Goal: Task Accomplishment & Management: Manage account settings

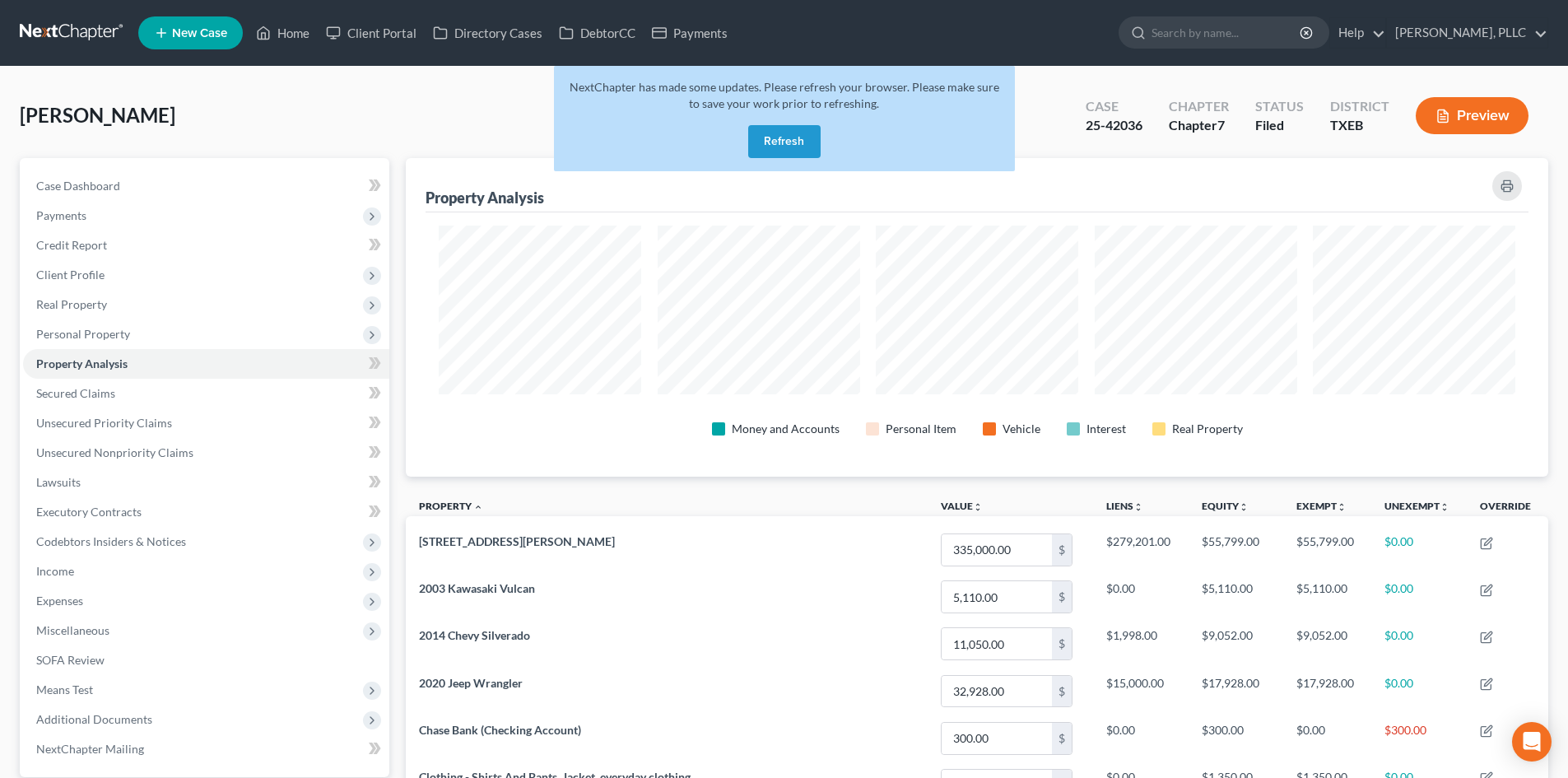
click at [804, 138] on button "Refresh" at bounding box center [784, 141] width 72 height 32
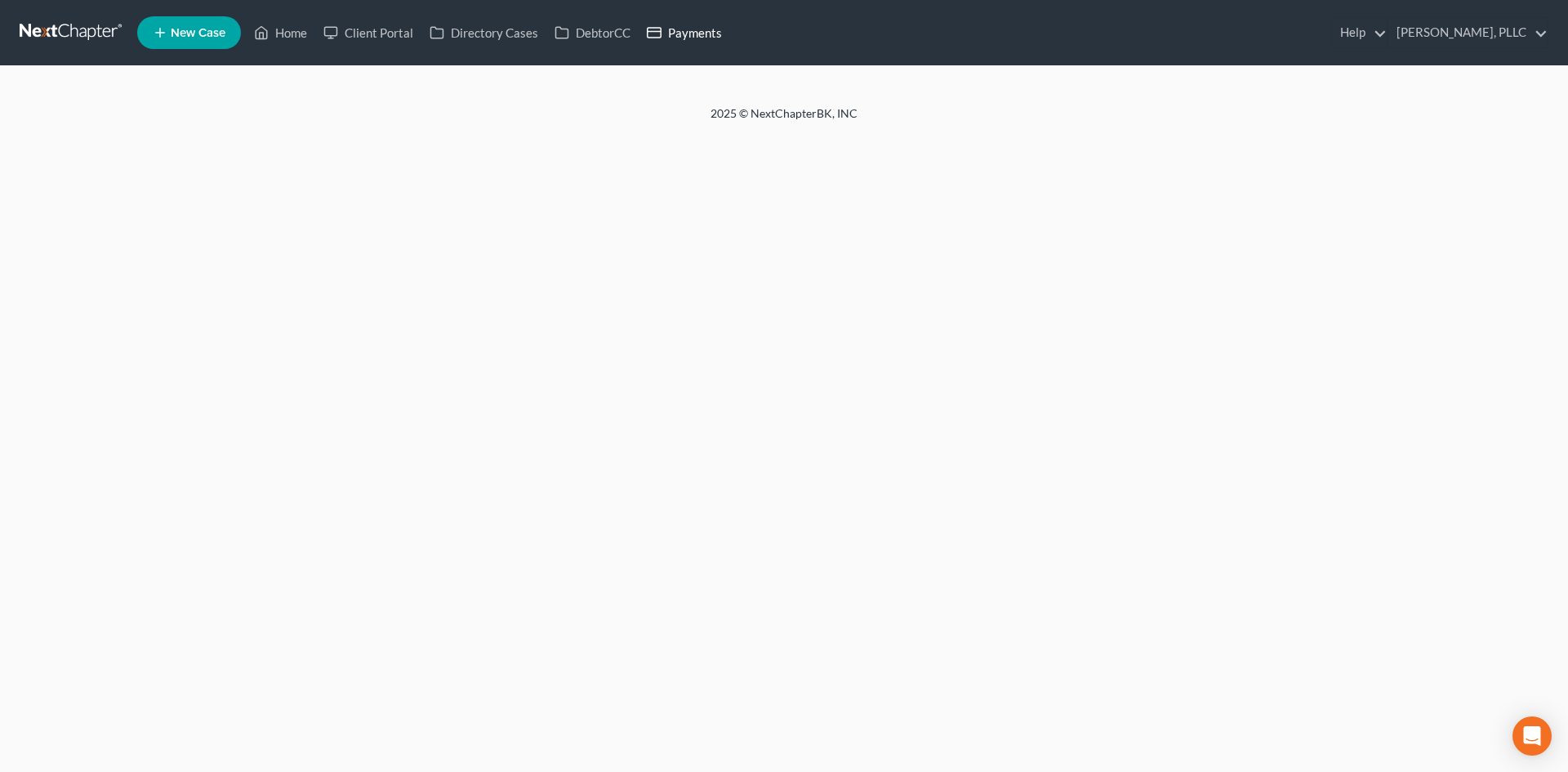
click at [693, 33] on link "Payments" at bounding box center [684, 33] width 91 height 29
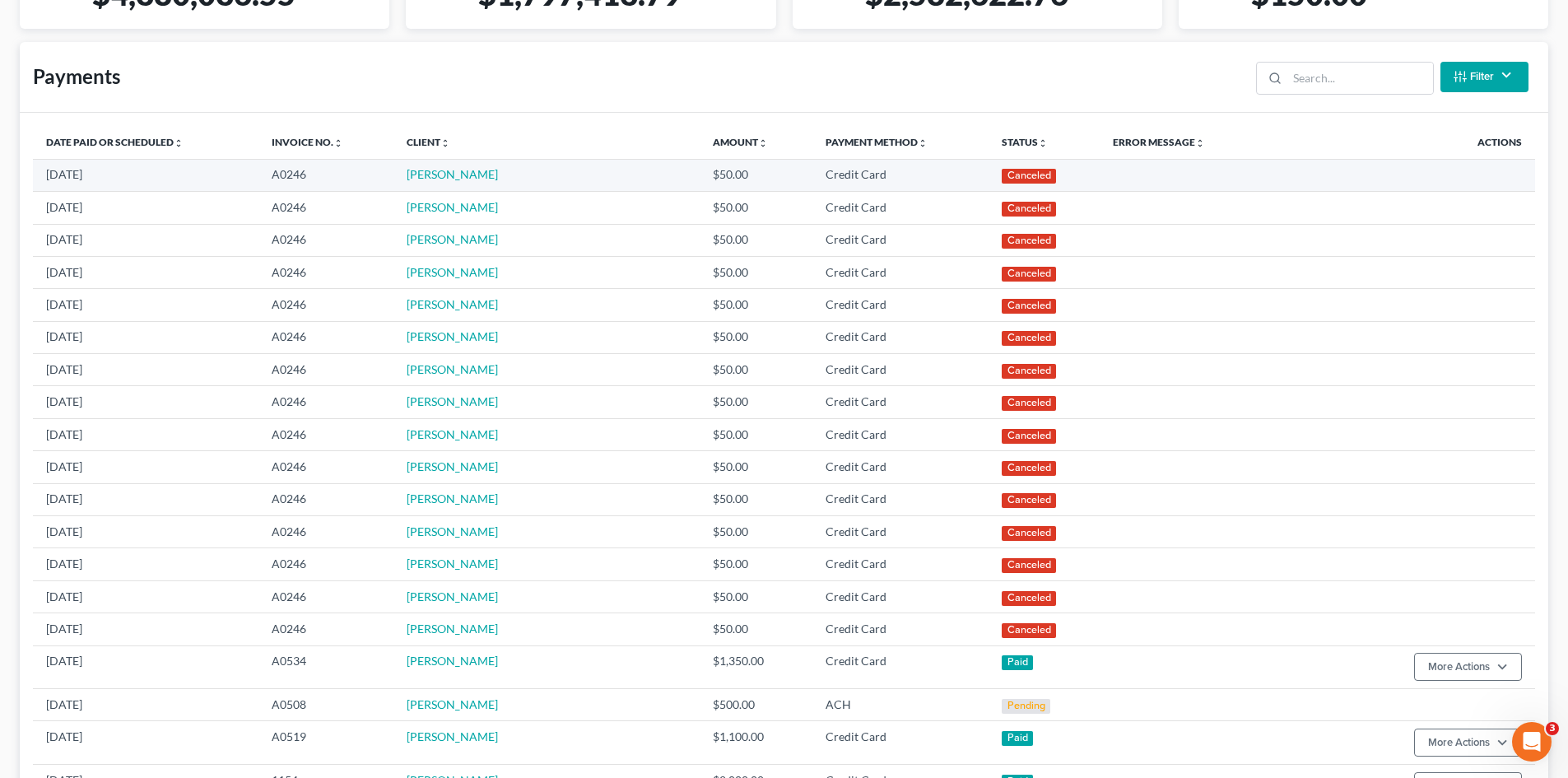
scroll to position [411, 0]
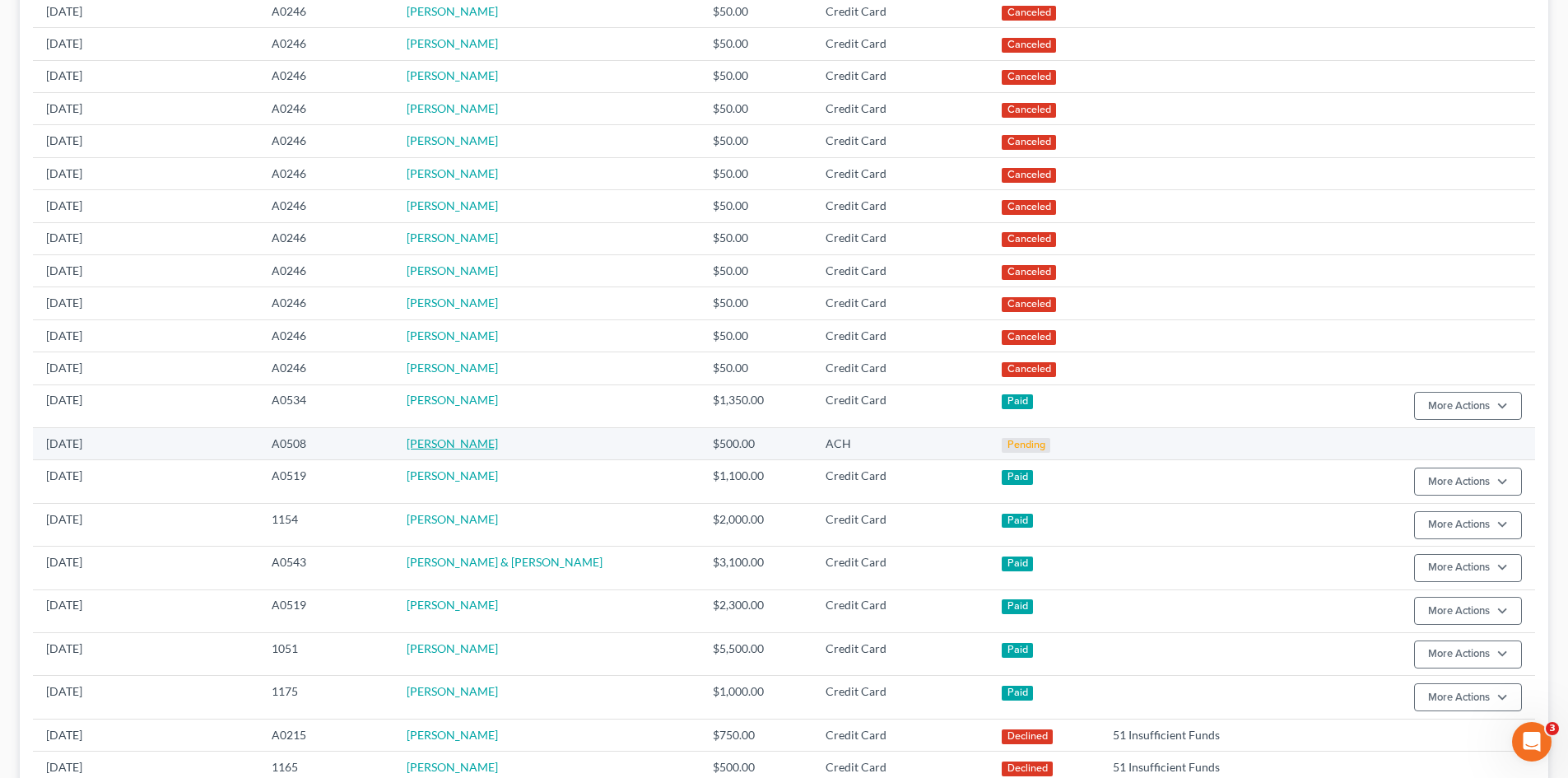
click at [460, 439] on link "Kimberly Collier" at bounding box center [452, 443] width 91 height 14
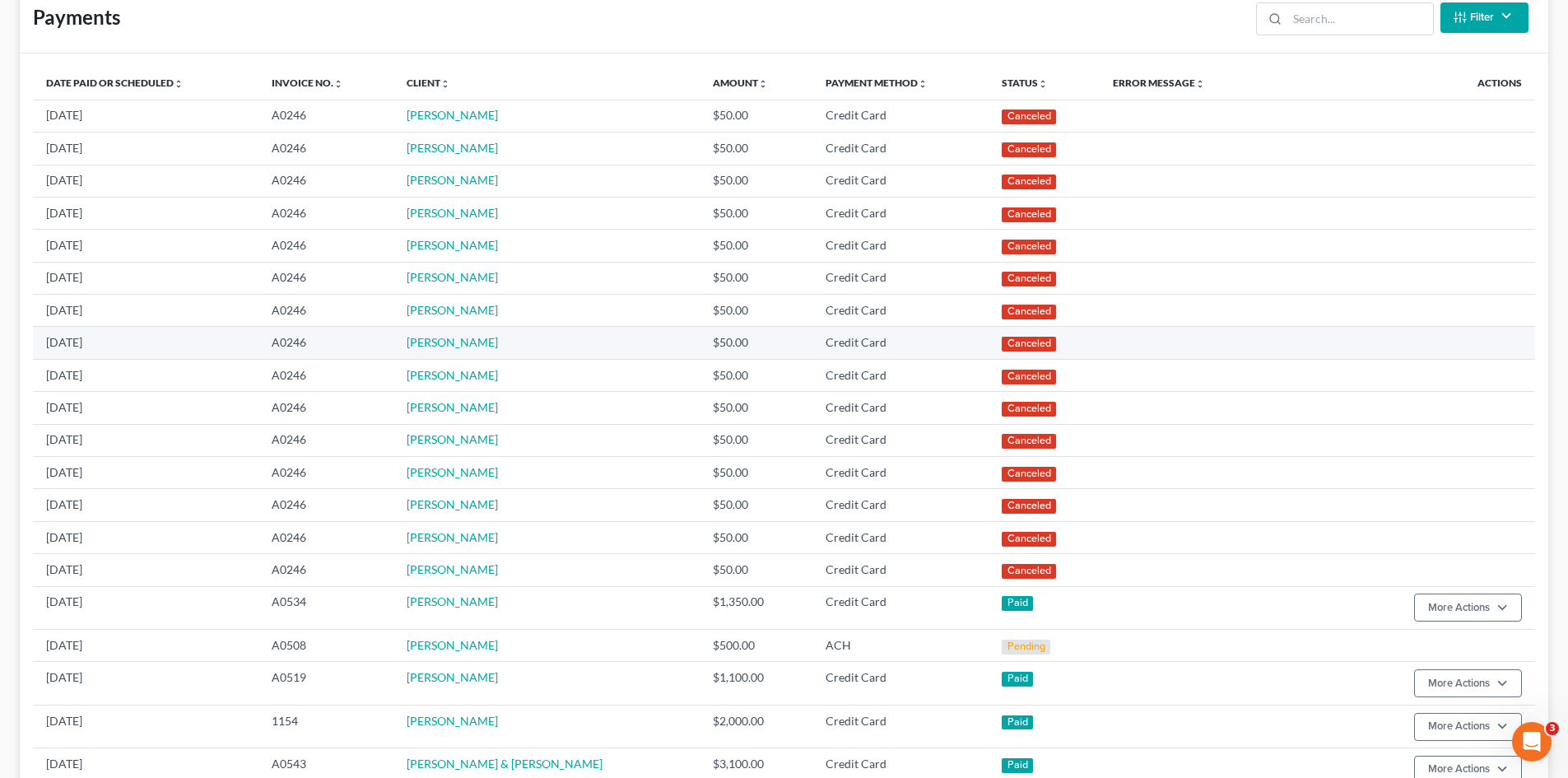
scroll to position [494, 0]
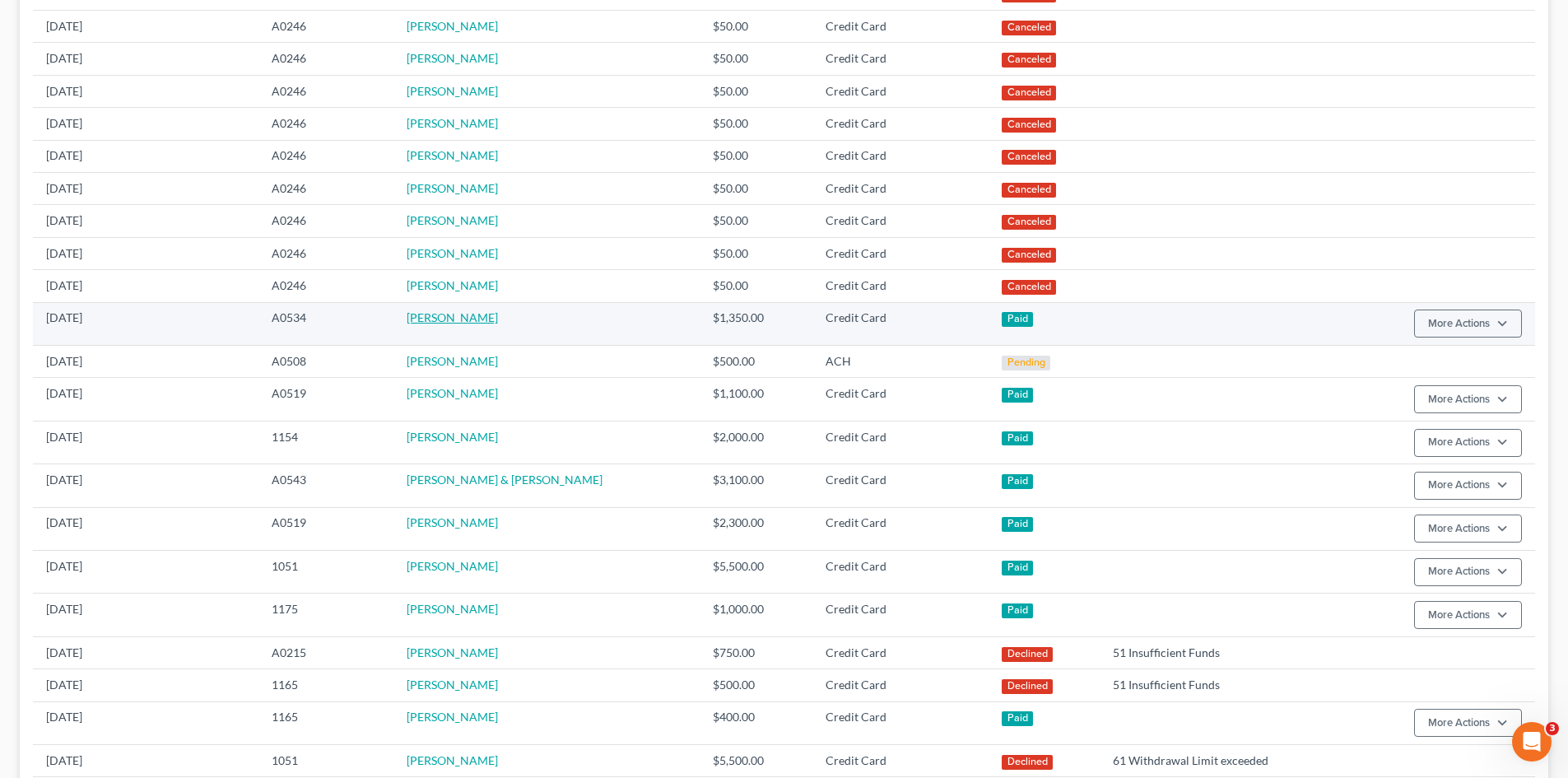
click at [468, 319] on link "[PERSON_NAME]" at bounding box center [452, 317] width 91 height 14
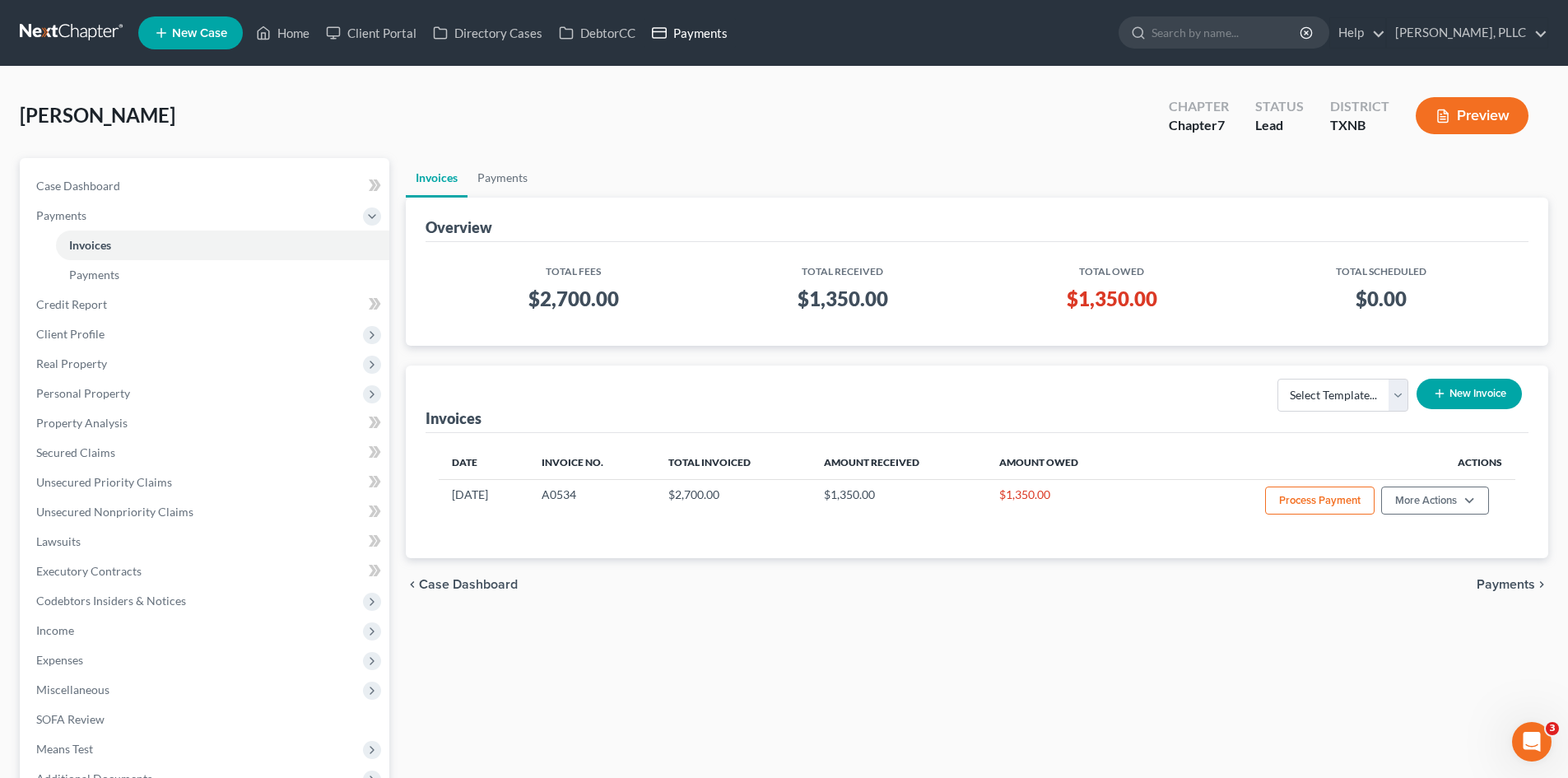
click at [718, 29] on link "Payments" at bounding box center [689, 33] width 92 height 30
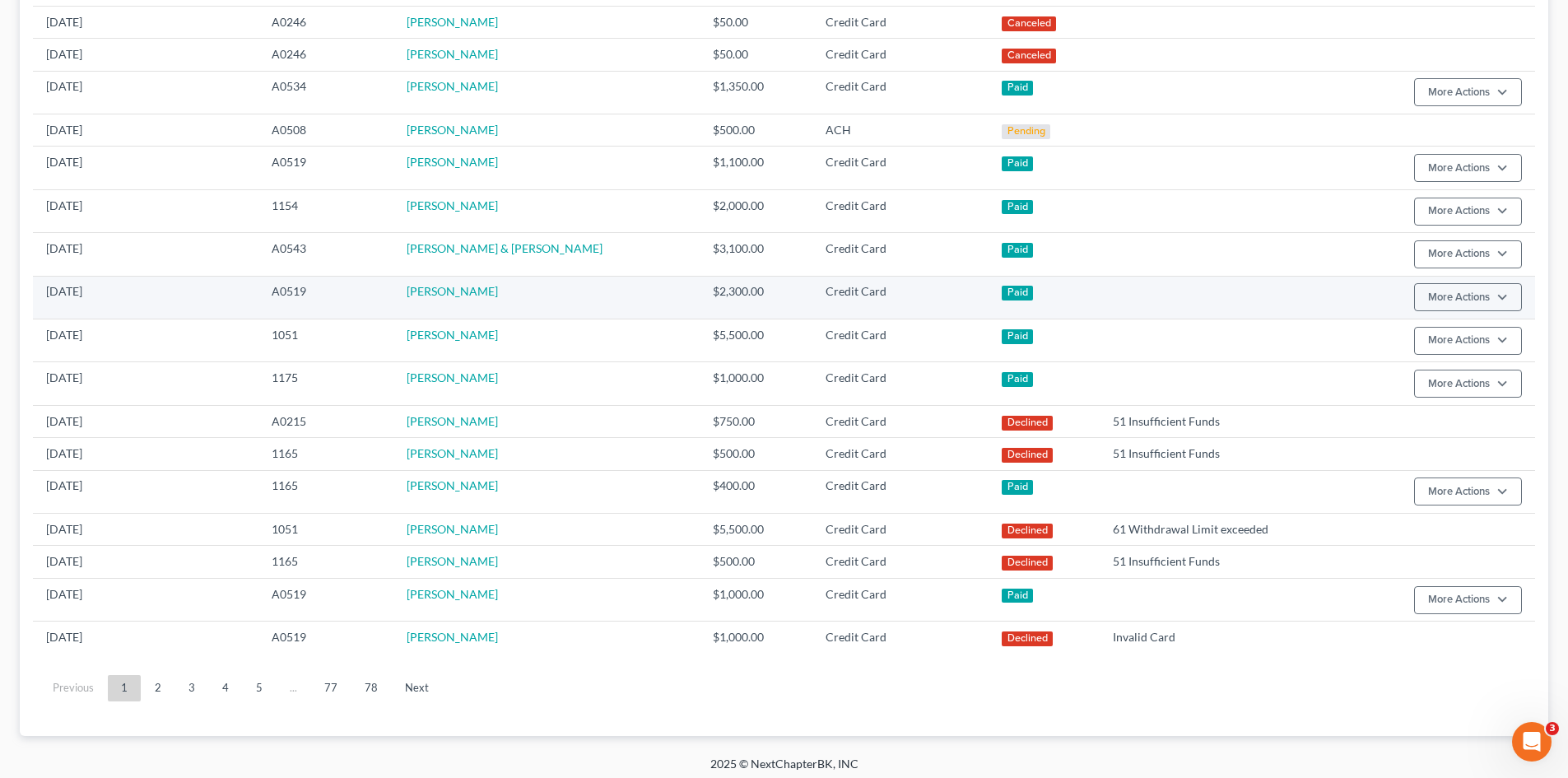
scroll to position [733, 0]
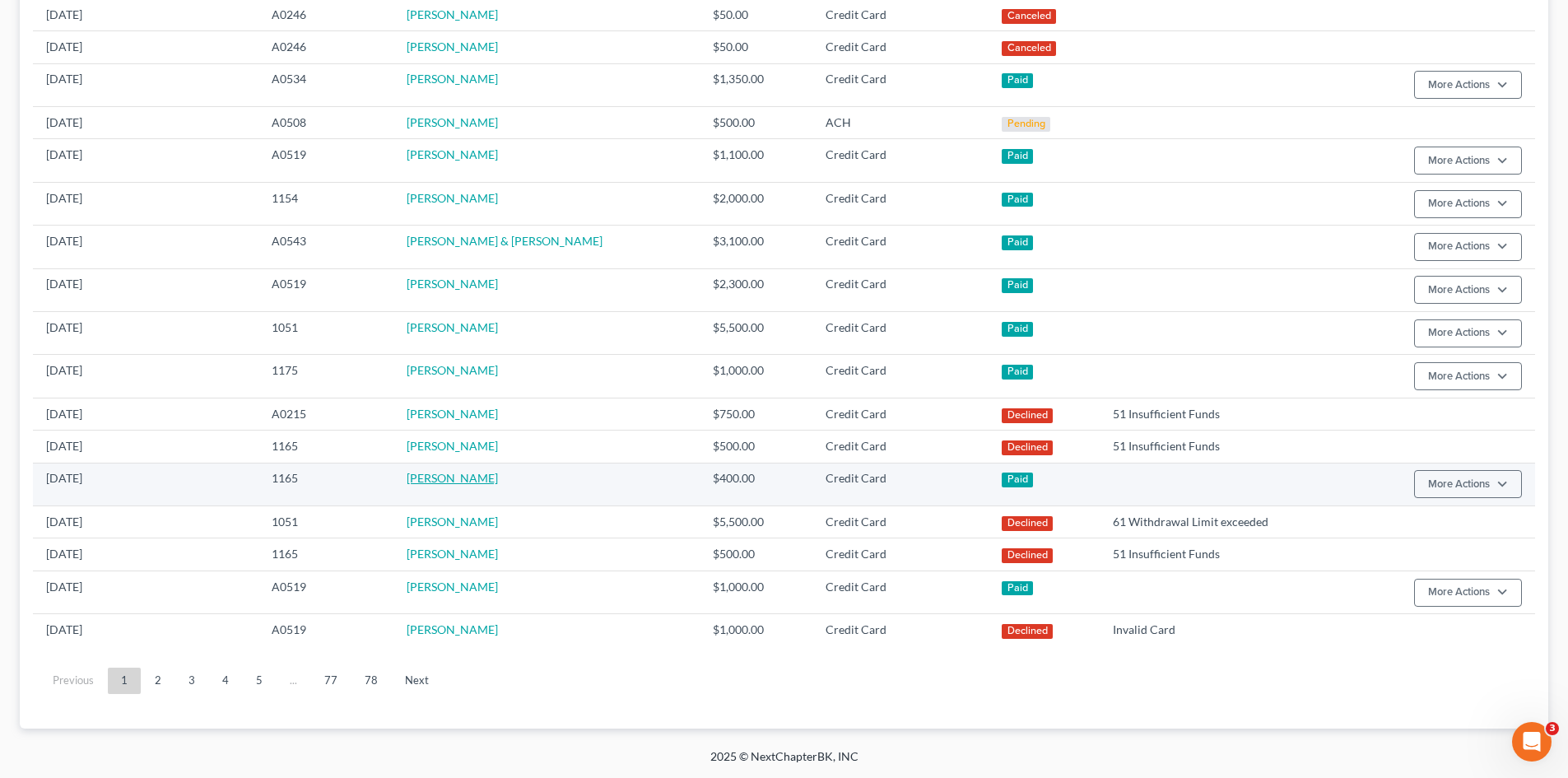
click at [441, 482] on link "Maurice Barrera" at bounding box center [452, 477] width 91 height 14
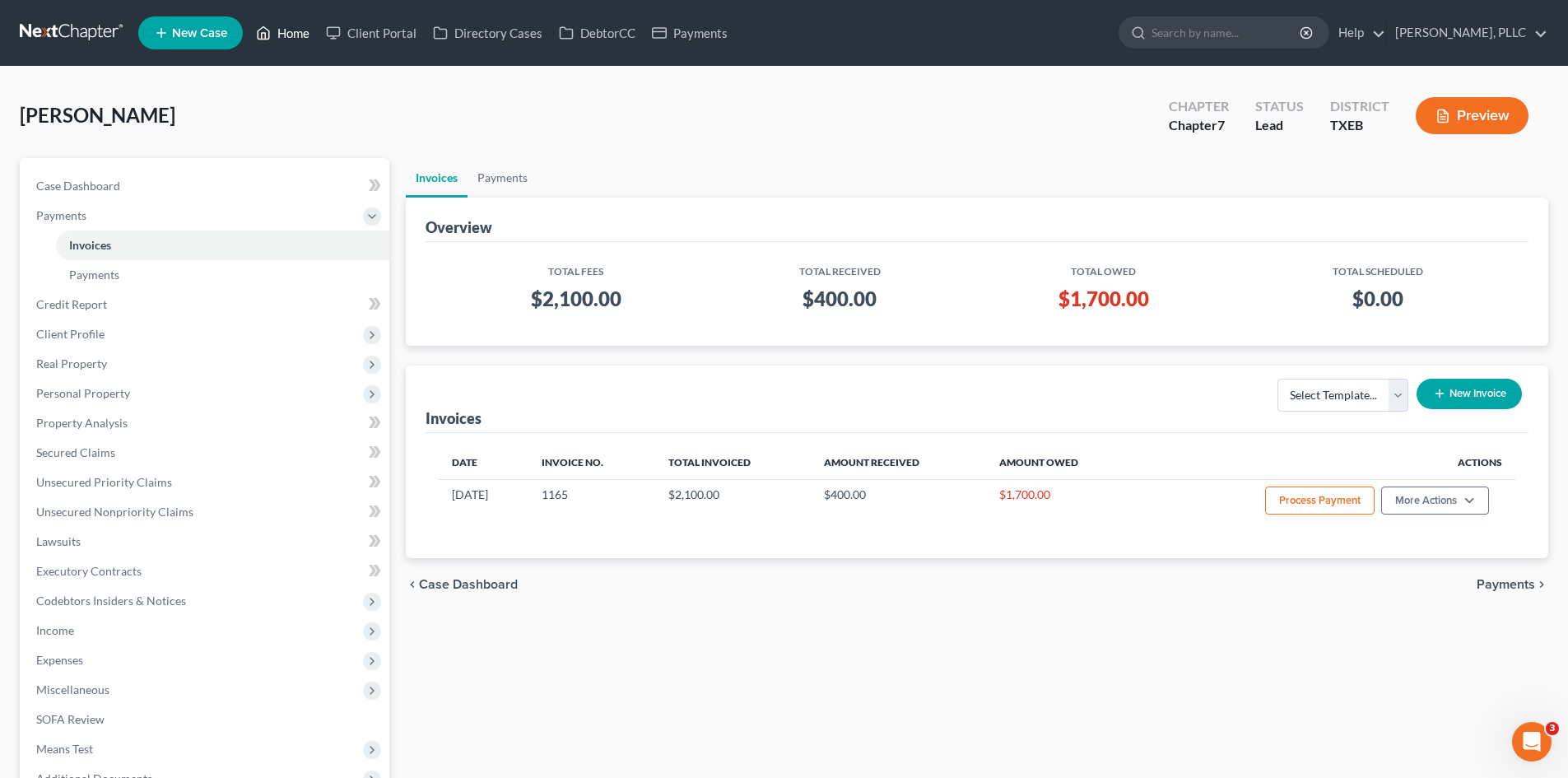
click at [297, 26] on link "Home" at bounding box center [282, 33] width 70 height 30
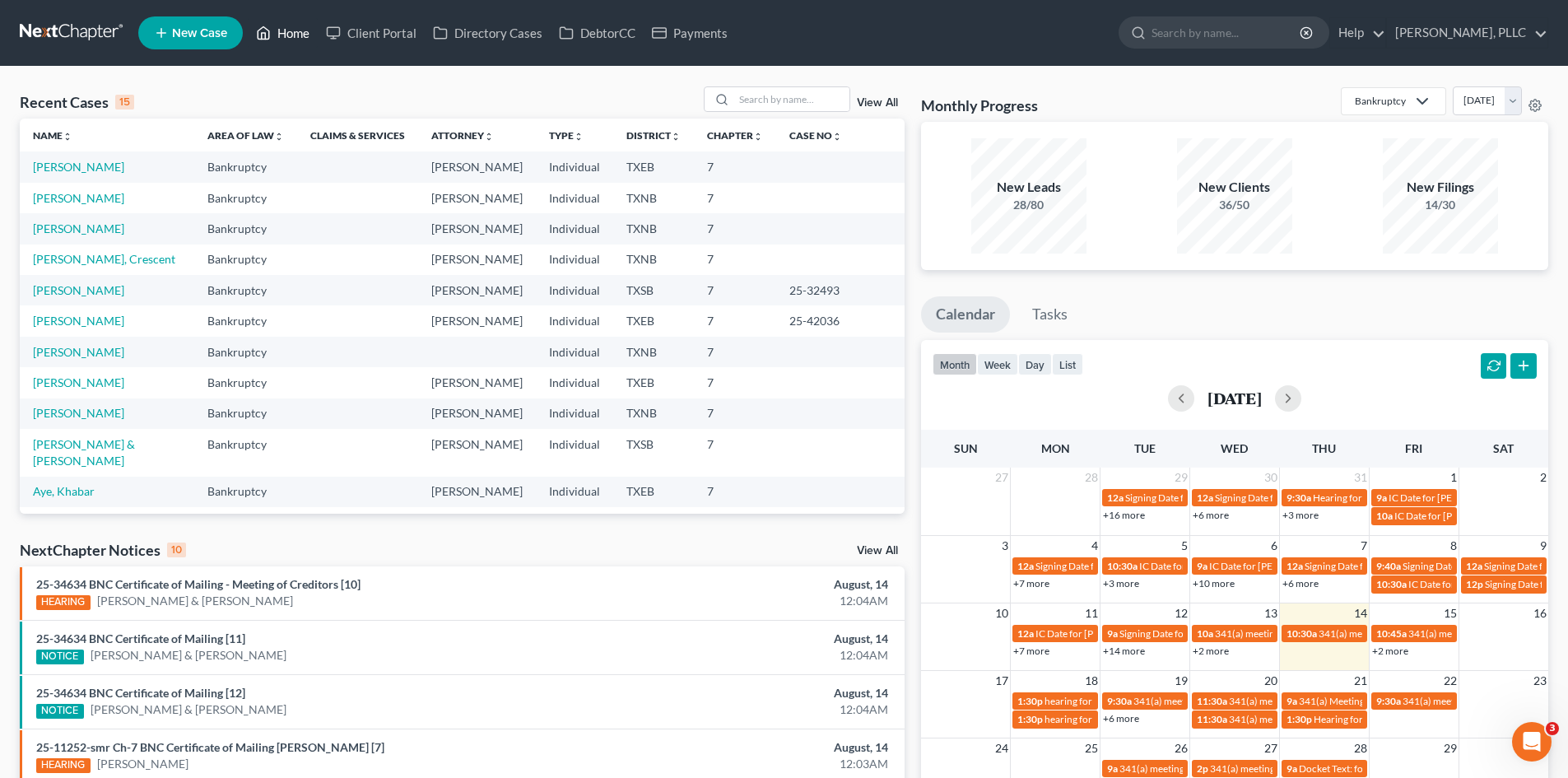
click at [248, 19] on link "Home" at bounding box center [282, 33] width 70 height 30
click at [0, 164] on div "Recent Cases 15 View All Name unfold_more expand_more expand_less Area of Law u…" at bounding box center [784, 611] width 1568 height 1088
click at [337, 168] on td at bounding box center [357, 166] width 121 height 31
drag, startPoint x: 0, startPoint y: 611, endPoint x: 1567, endPoint y: 571, distance: 1567.5
click at [3, 611] on div "Recent Cases 15 View All Name unfold_more expand_more expand_less Area of Law u…" at bounding box center [784, 611] width 1568 height 1088
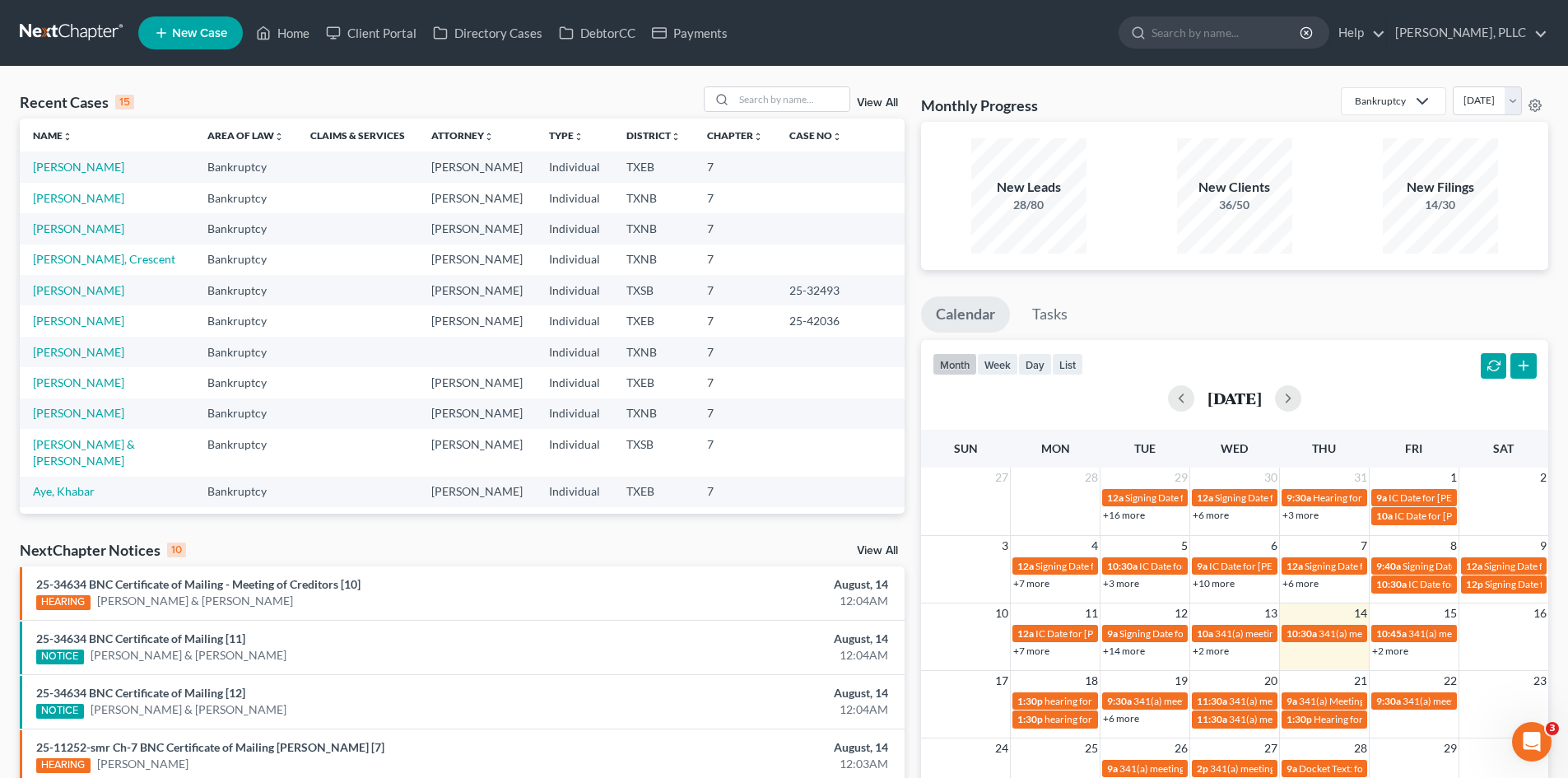
click at [0, 525] on div "Recent Cases 15 View All Name unfold_more expand_more expand_less Area of Law u…" at bounding box center [784, 611] width 1568 height 1088
click at [10, 338] on div "Recent Cases 15 View All Name unfold_more expand_more expand_less Area of Law u…" at bounding box center [784, 611] width 1568 height 1088
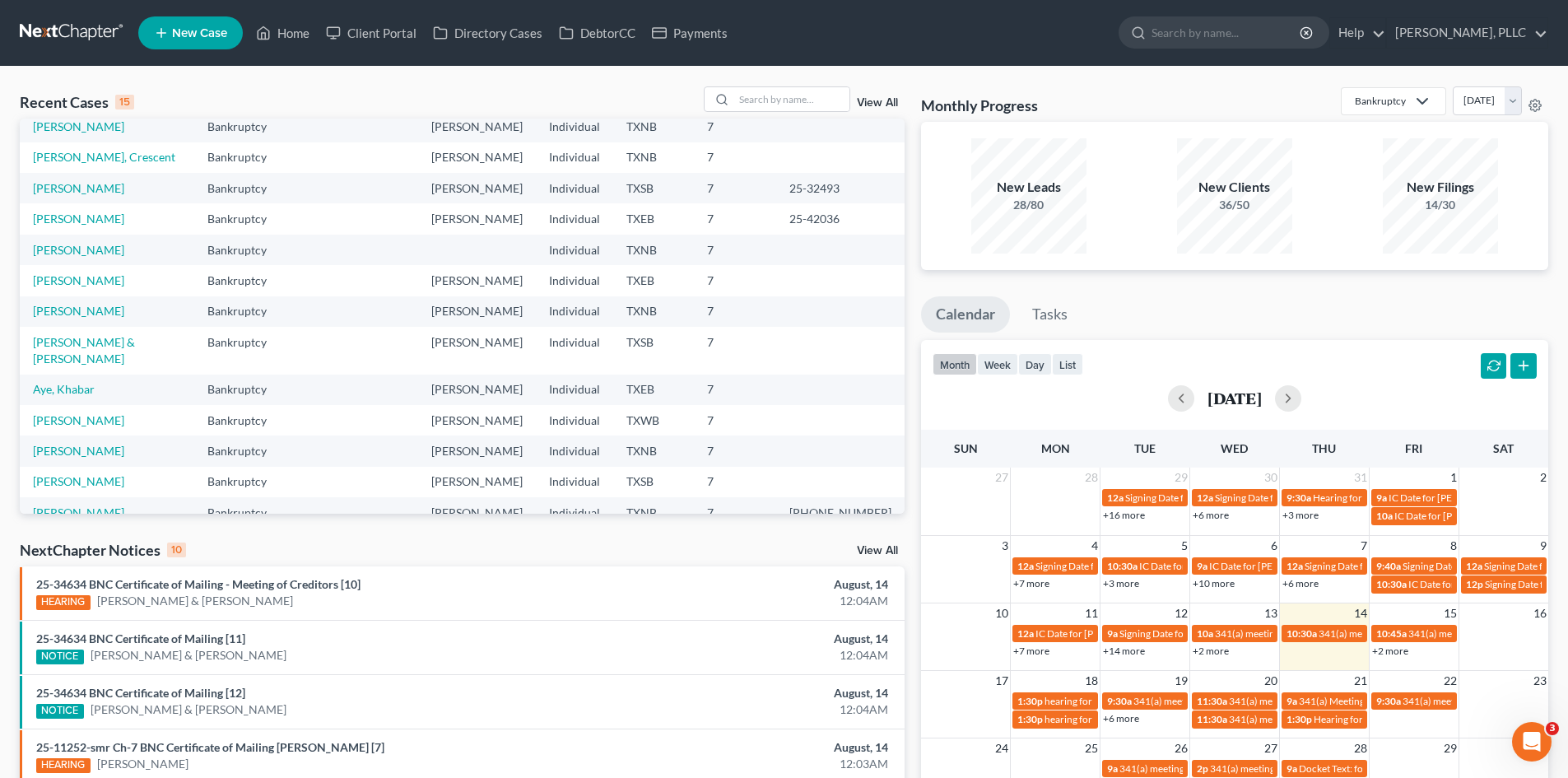
scroll to position [112, 0]
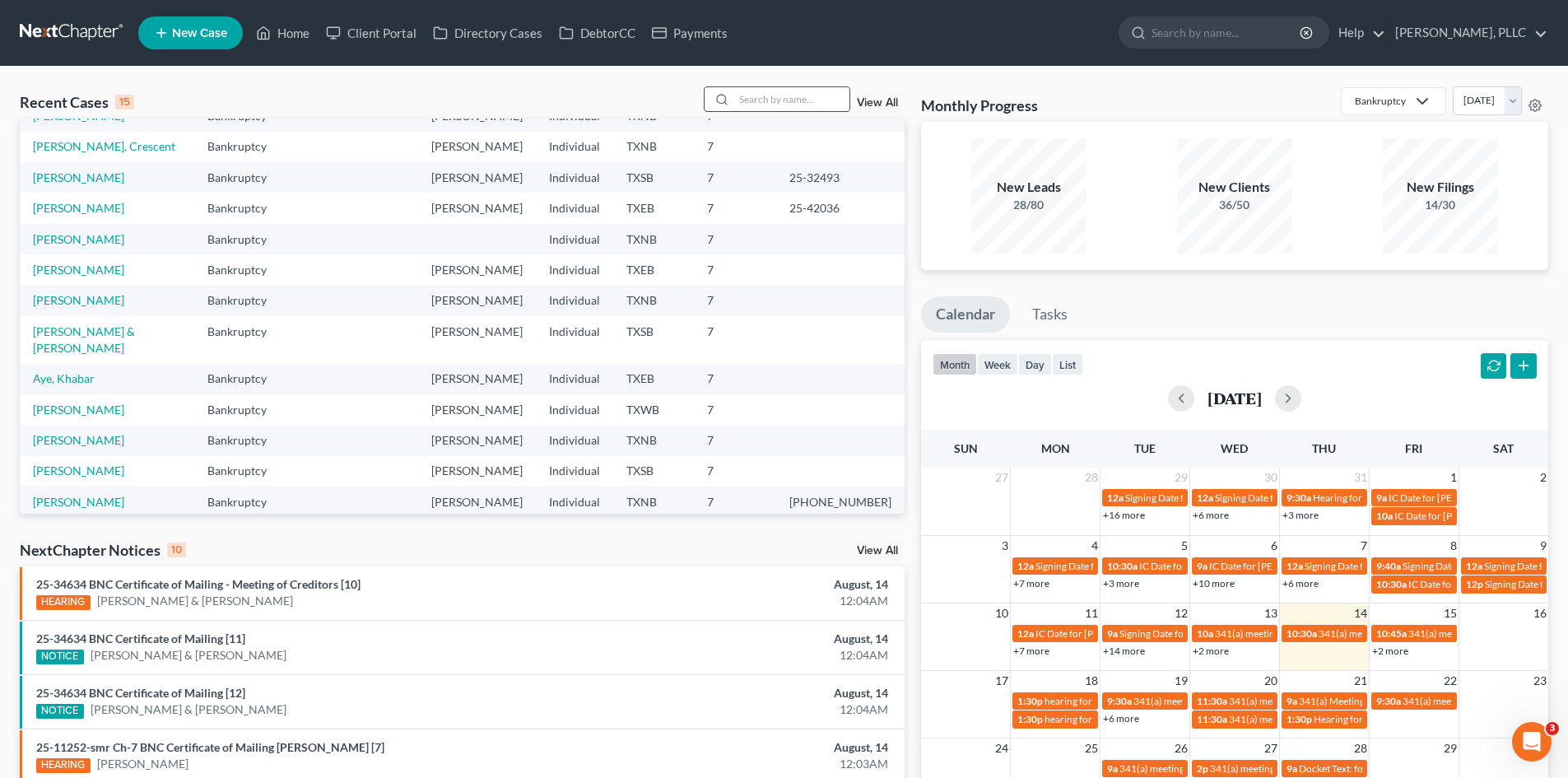
click at [803, 96] on input "search" at bounding box center [792, 99] width 115 height 24
type input "rubio"
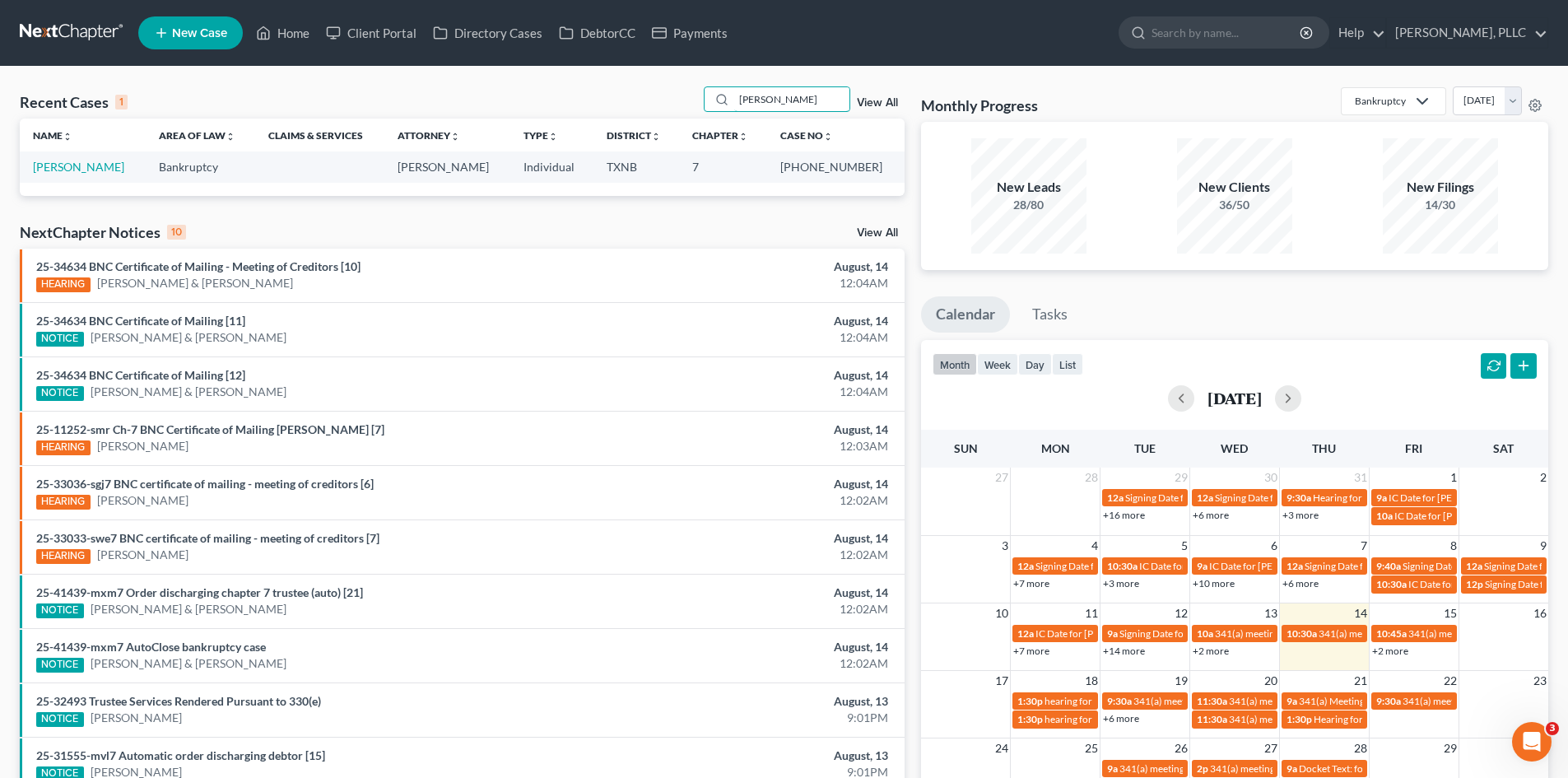
scroll to position [0, 0]
click at [61, 162] on link "Rubio, Patricia" at bounding box center [78, 166] width 91 height 14
select select "4"
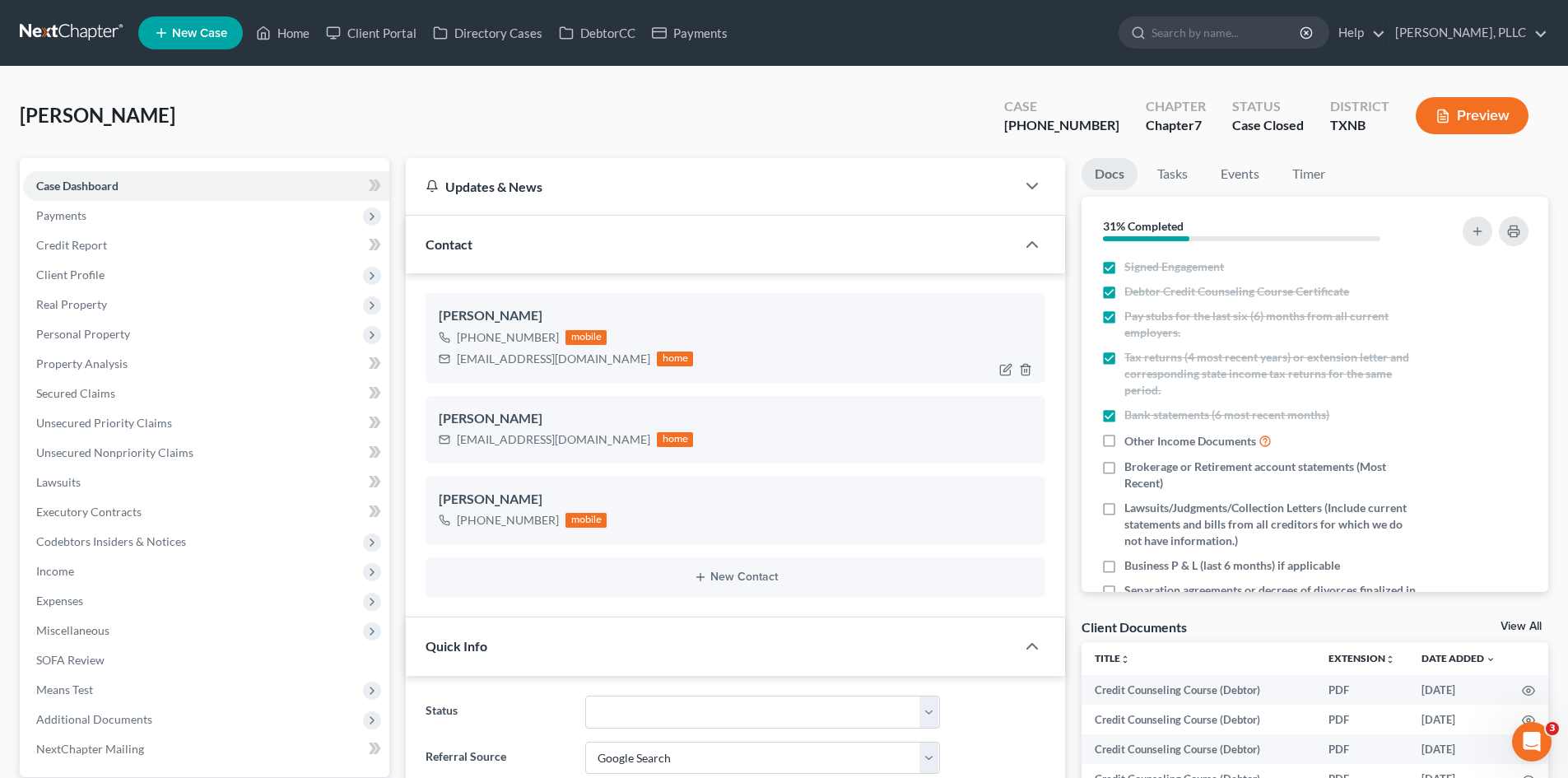
scroll to position [2132, 0]
drag, startPoint x: 566, startPoint y: 359, endPoint x: 454, endPoint y: 376, distance: 113.3
click at [454, 376] on div "Patricia Rubio +1 (214) 796-2753 mobile prubi036@yahoo.com home" at bounding box center [735, 338] width 620 height 89
copy div "prubi036@yahoo.com"
click at [282, 34] on link "Home" at bounding box center [282, 33] width 70 height 30
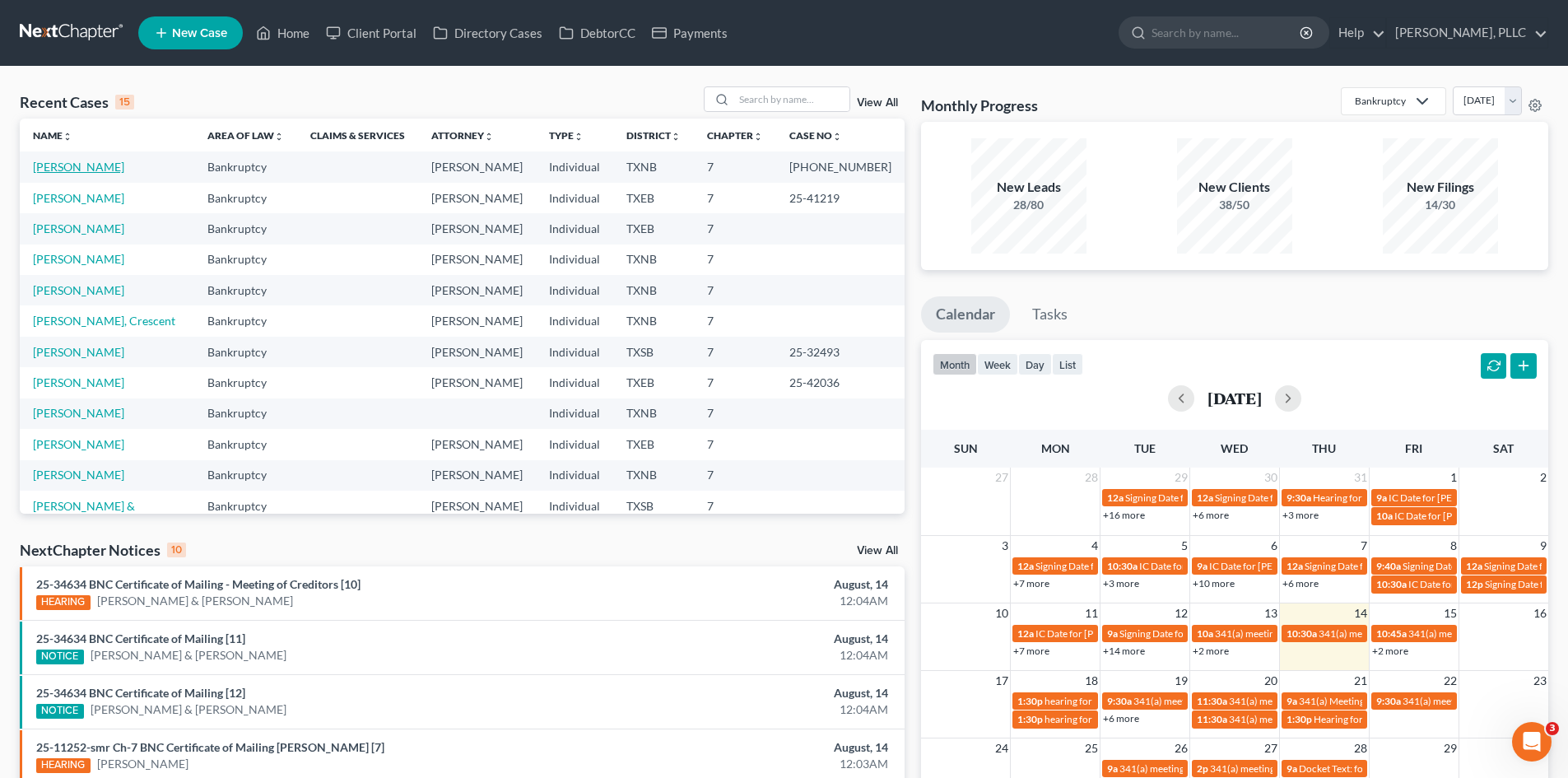
click at [63, 167] on link "Rubio, Patricia" at bounding box center [78, 166] width 91 height 14
select select "4"
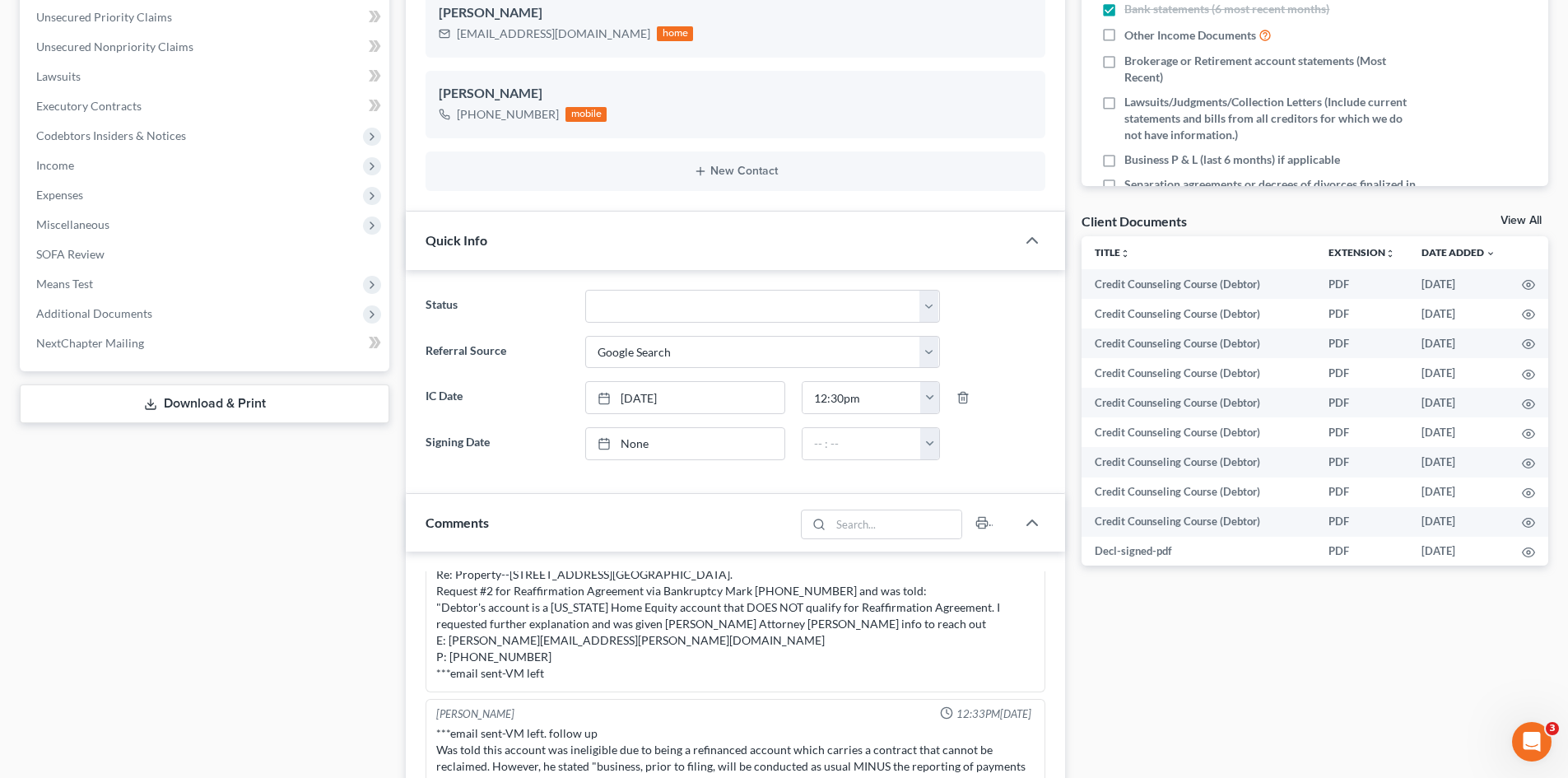
scroll to position [411, 0]
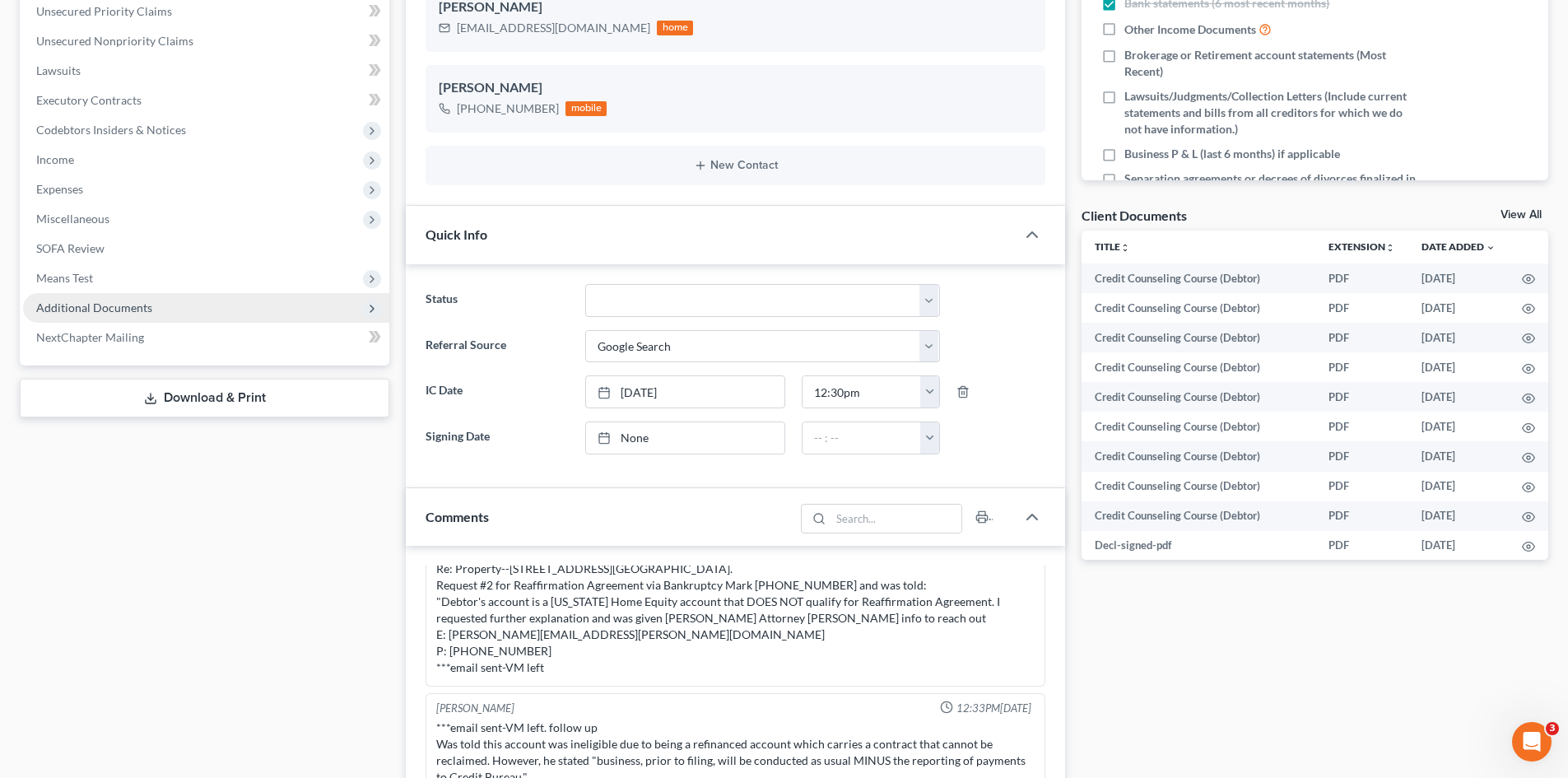
click at [79, 299] on span "Additional Documents" at bounding box center [206, 308] width 366 height 30
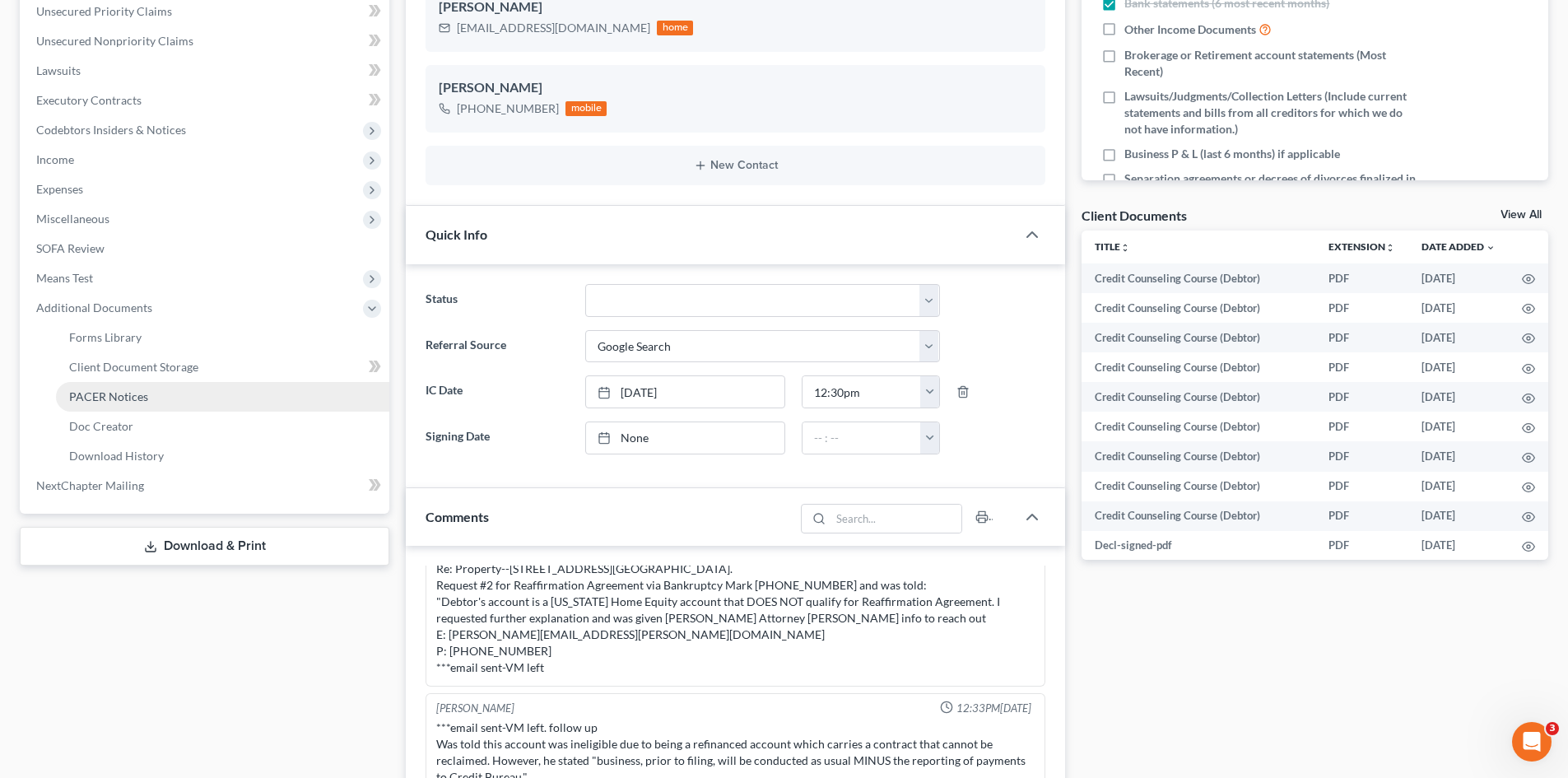
click at [110, 401] on span "PACER Notices" at bounding box center [108, 395] width 79 height 14
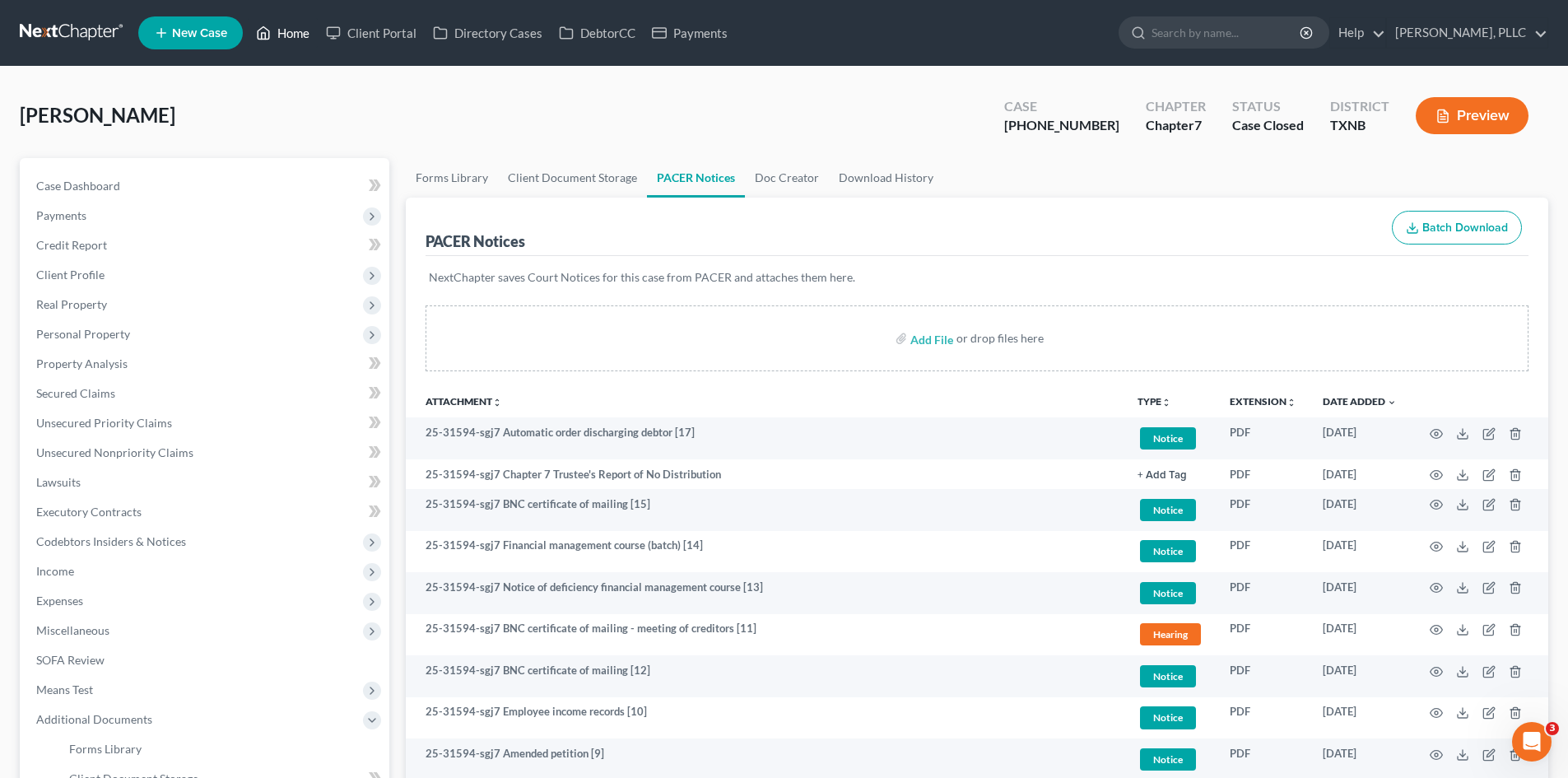
click at [298, 30] on link "Home" at bounding box center [282, 33] width 70 height 30
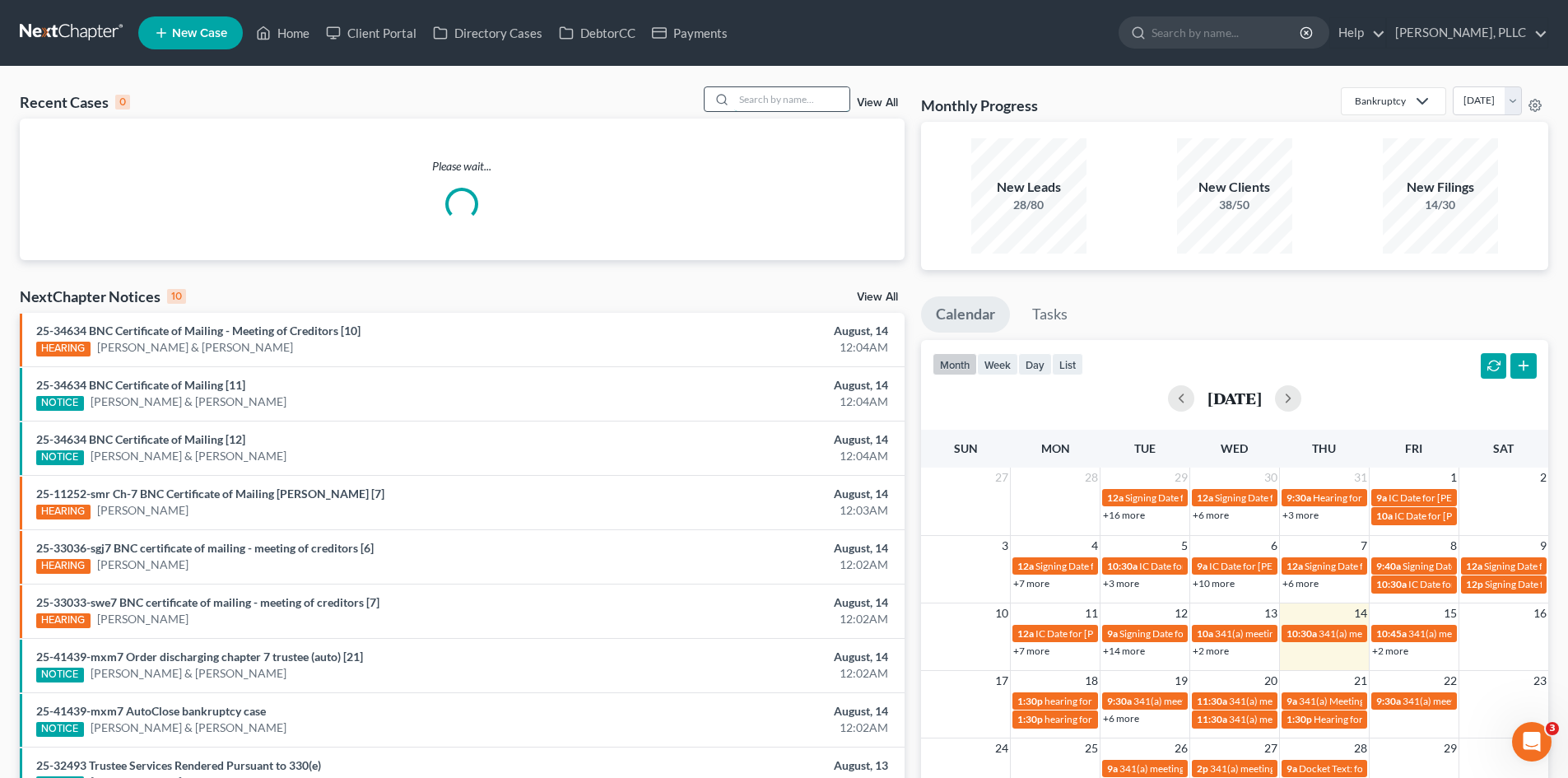
click at [750, 102] on input "search" at bounding box center [792, 99] width 115 height 24
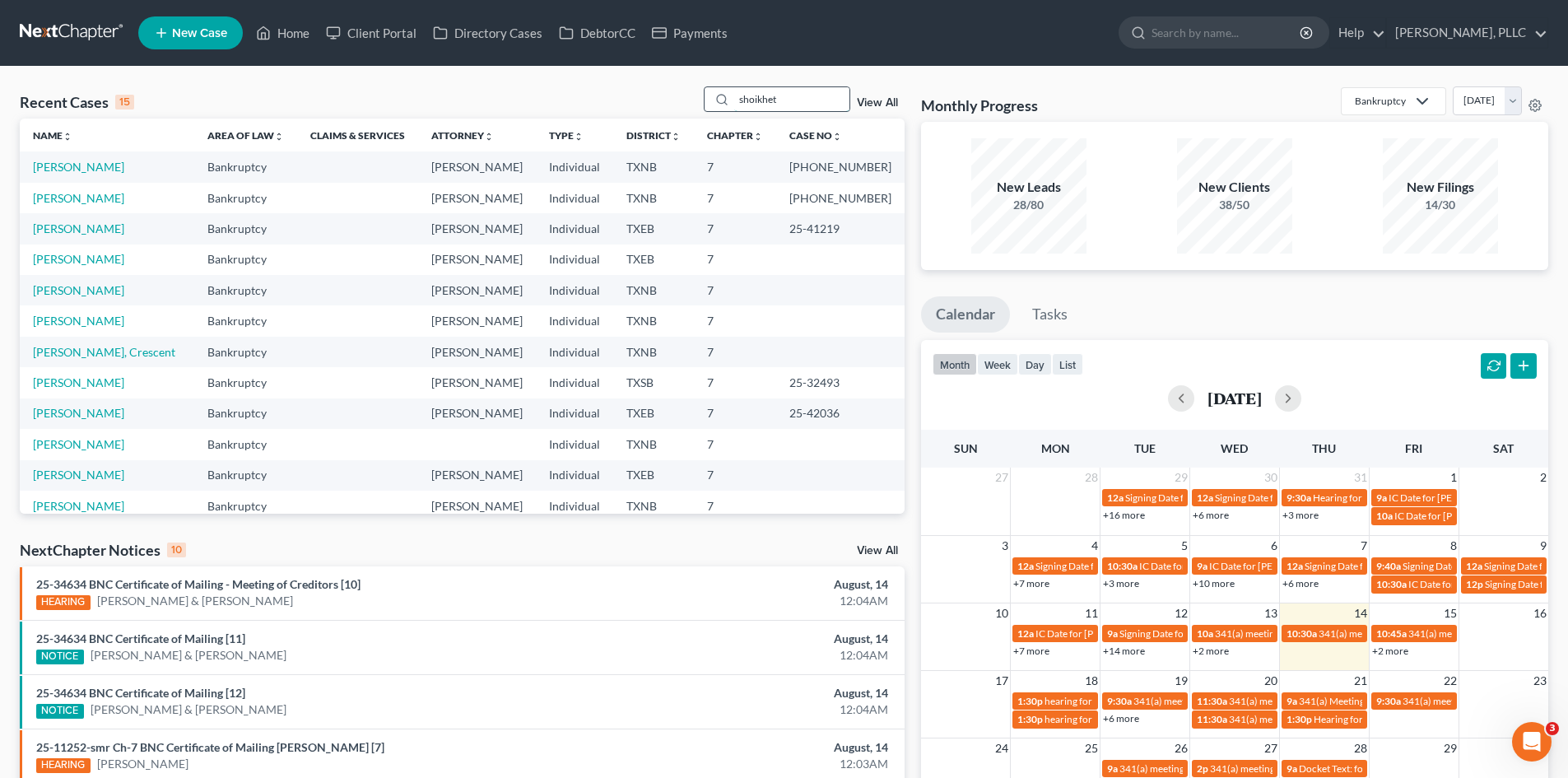
type input "shoikhet"
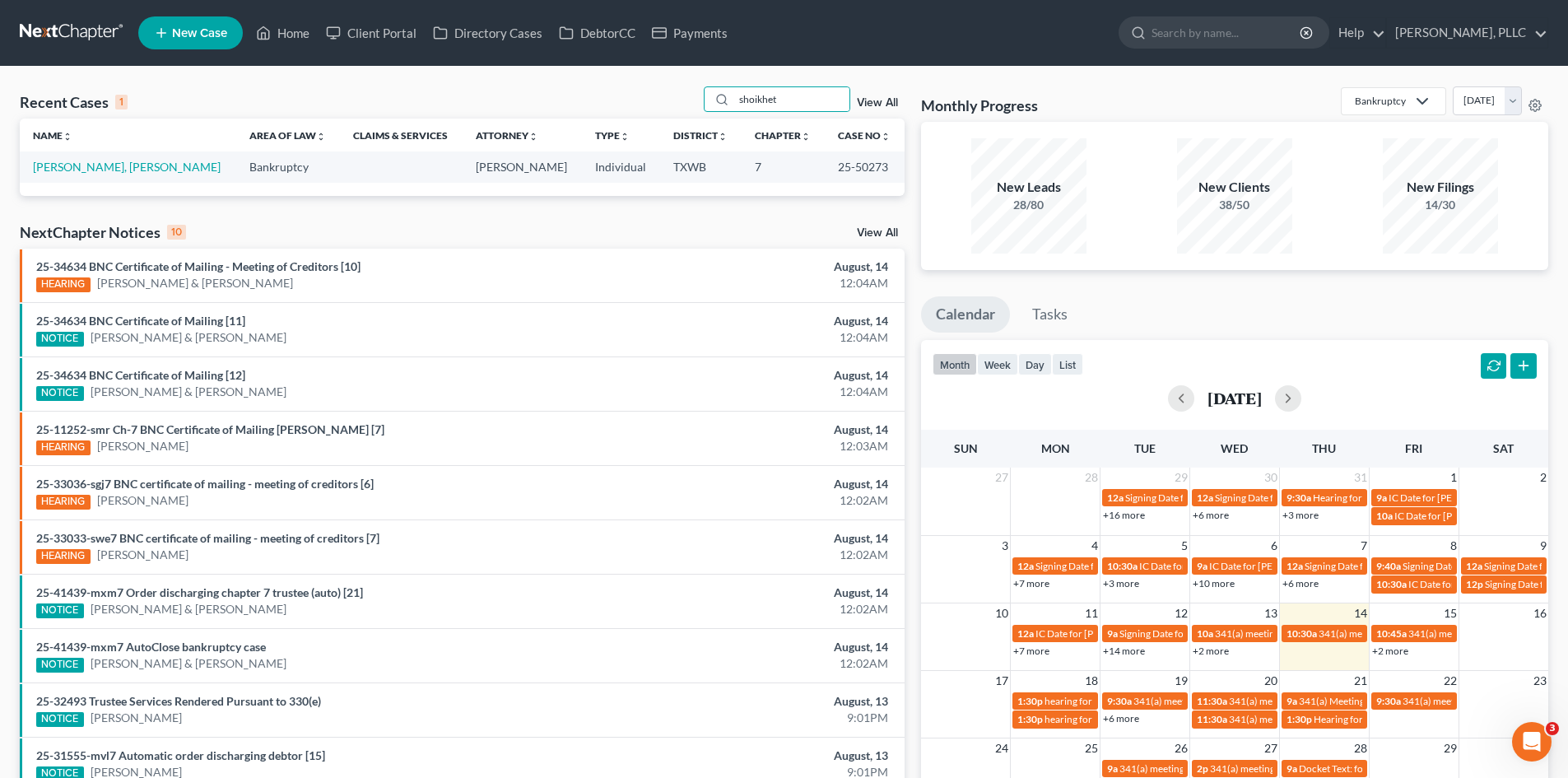
click at [102, 156] on td "Miranda Shoikhet, Aaron" at bounding box center [127, 166] width 216 height 31
click at [105, 170] on link "Miranda Shoikhet, Aaron" at bounding box center [126, 166] width 188 height 14
select select "4"
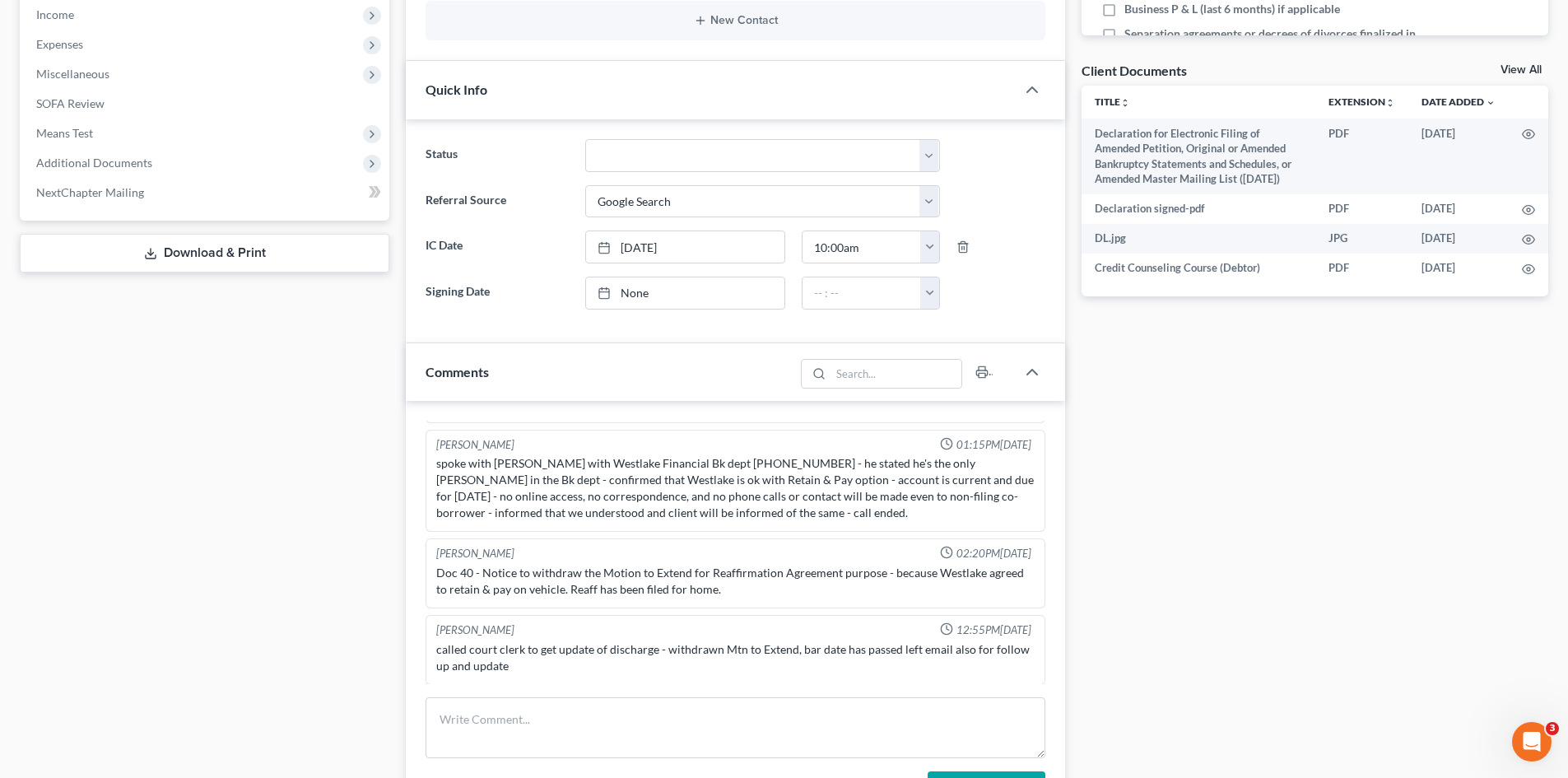
scroll to position [411, 0]
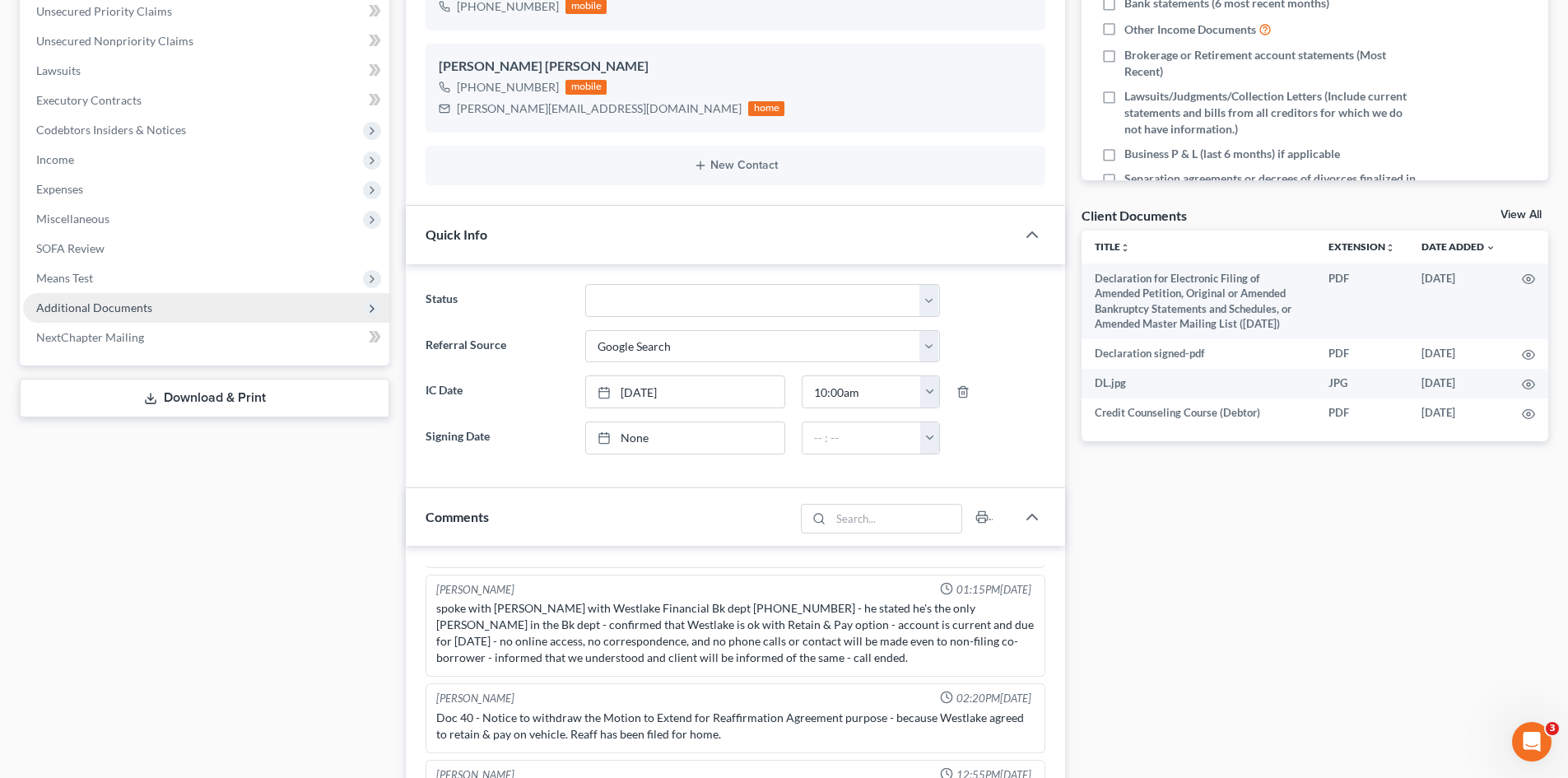
click at [162, 307] on span "Additional Documents" at bounding box center [206, 308] width 366 height 30
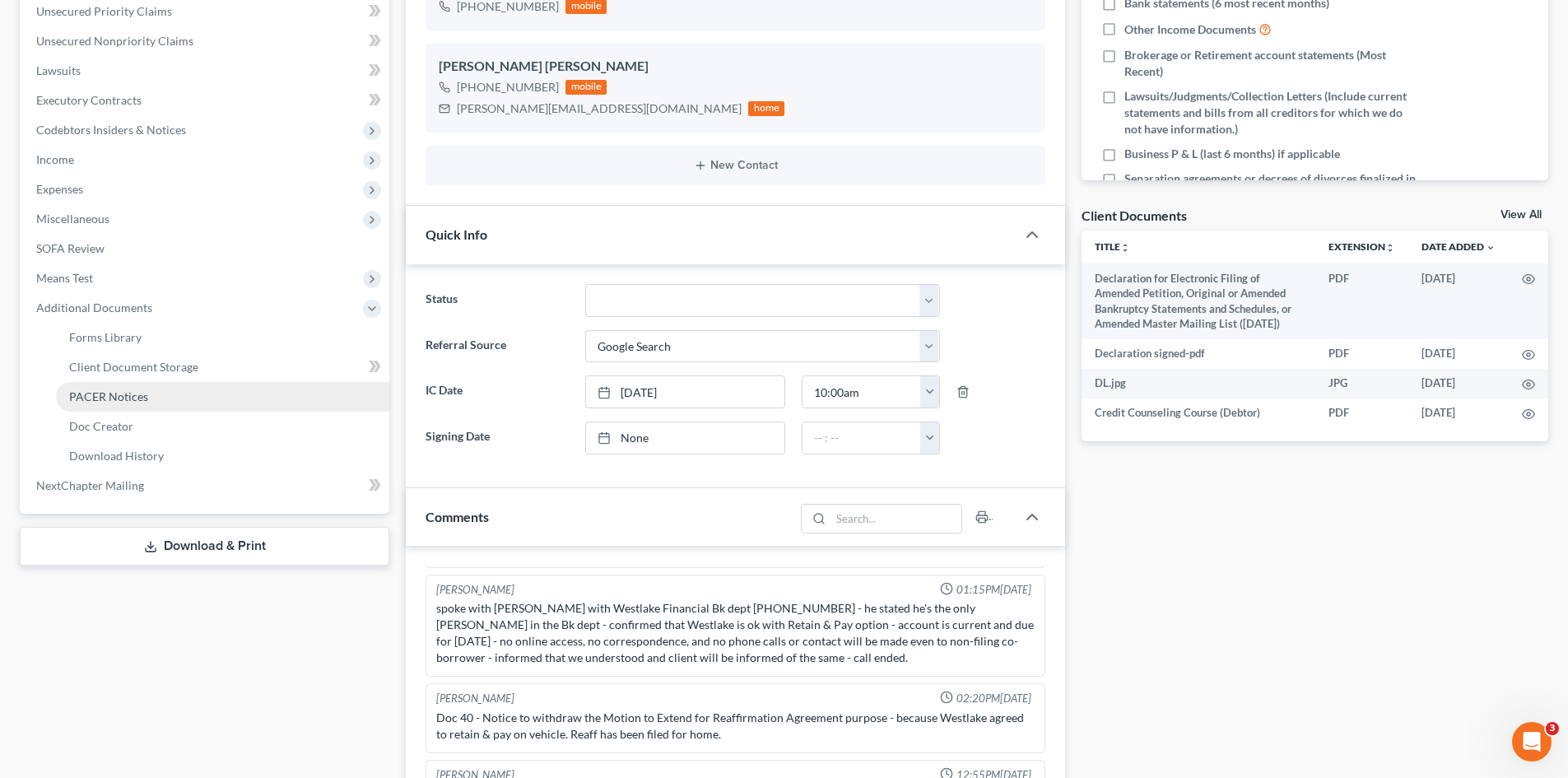
click at [168, 384] on link "PACER Notices" at bounding box center [222, 396] width 333 height 30
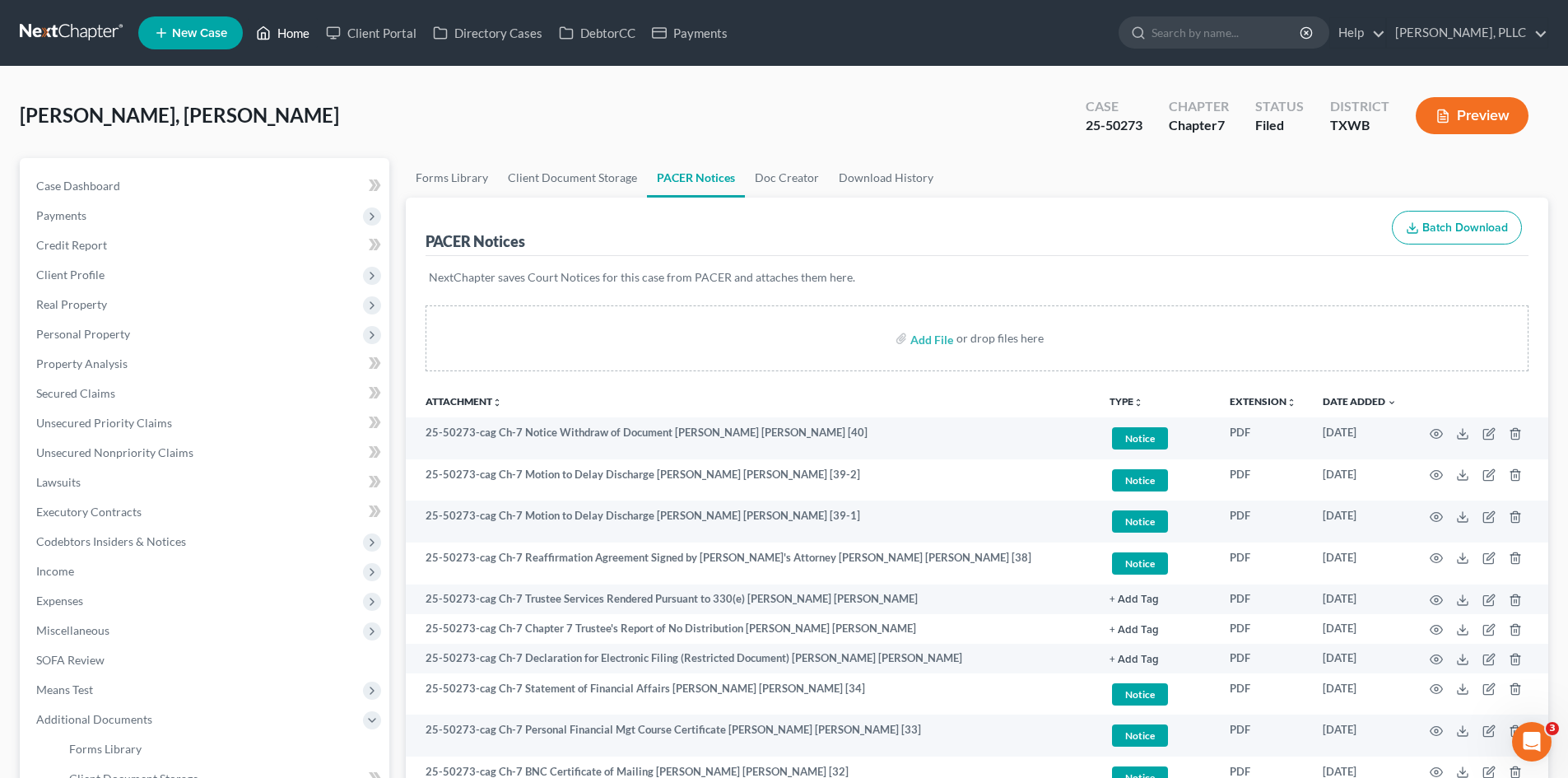
click at [275, 41] on link "Home" at bounding box center [282, 33] width 70 height 30
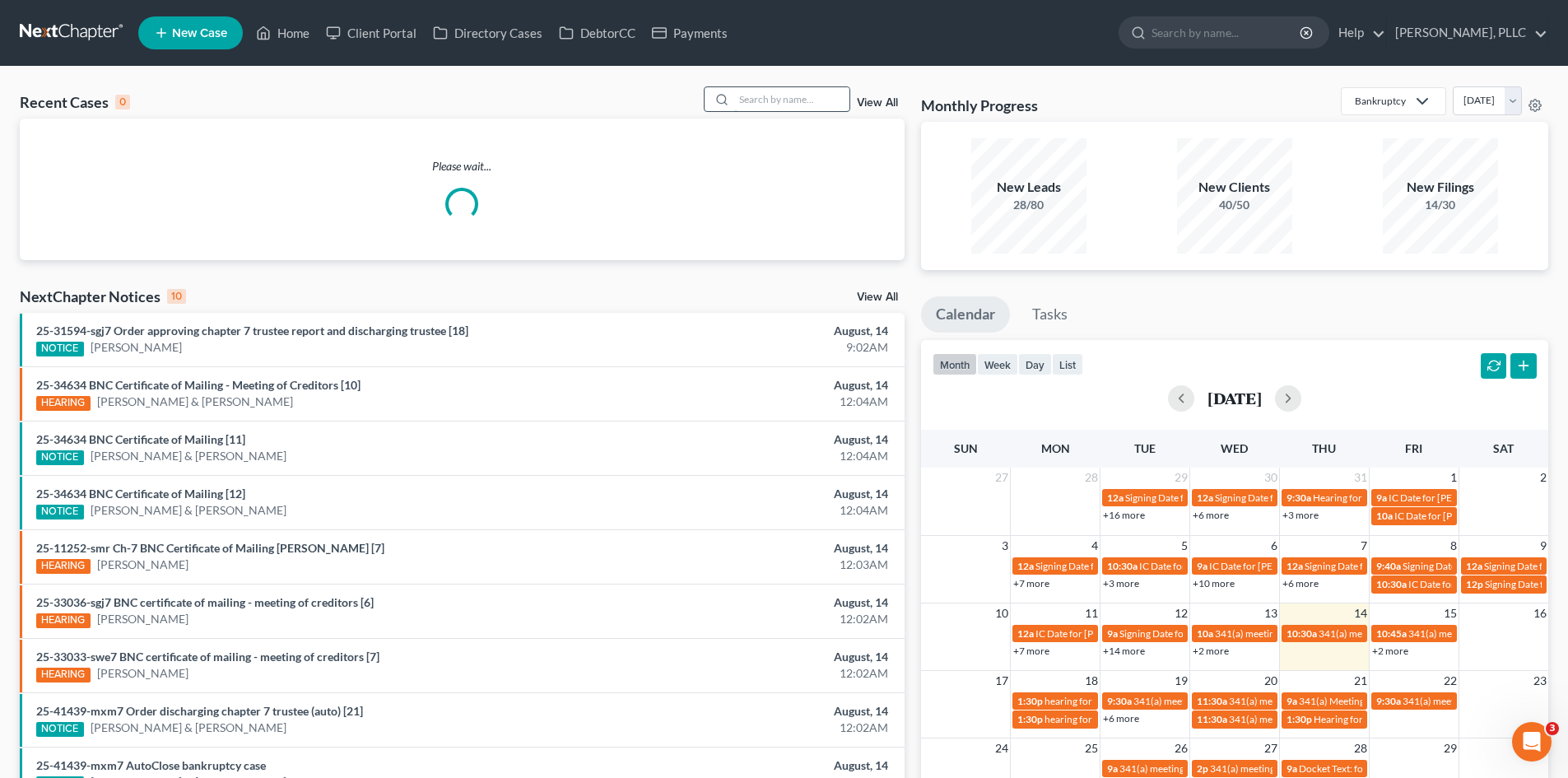
click at [793, 97] on input "search" at bounding box center [792, 99] width 115 height 24
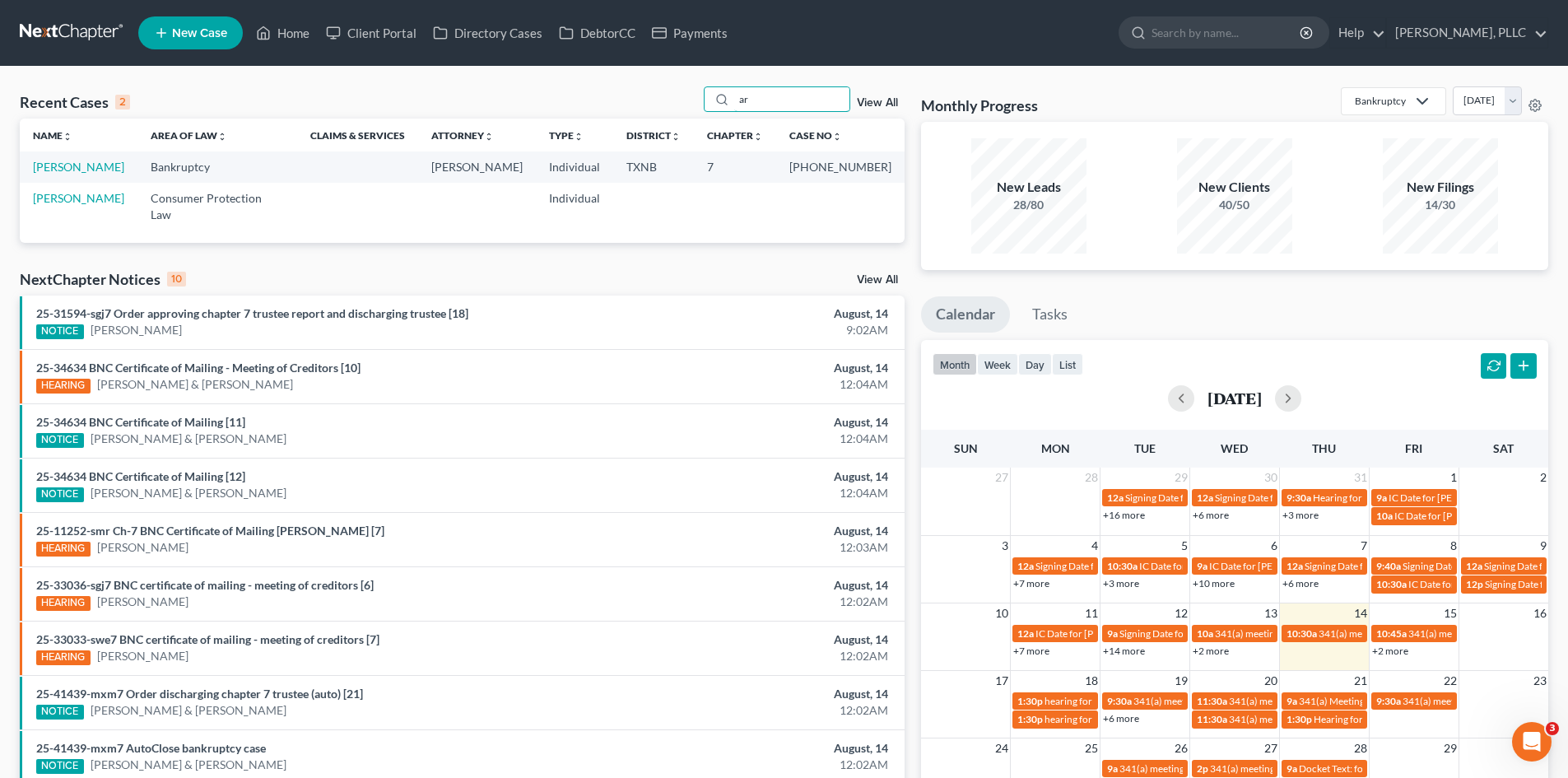
type input "a"
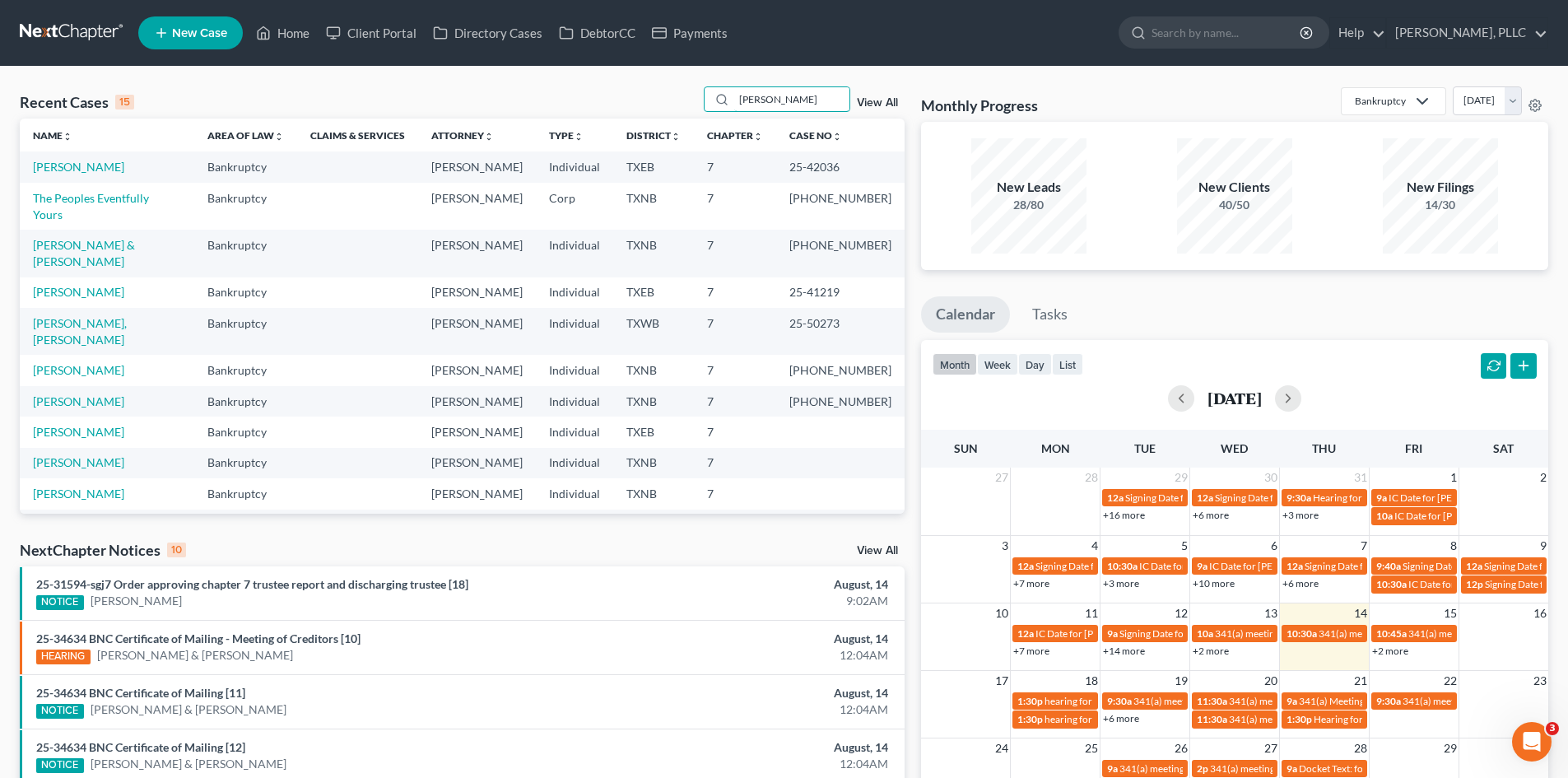
type input "cazares"
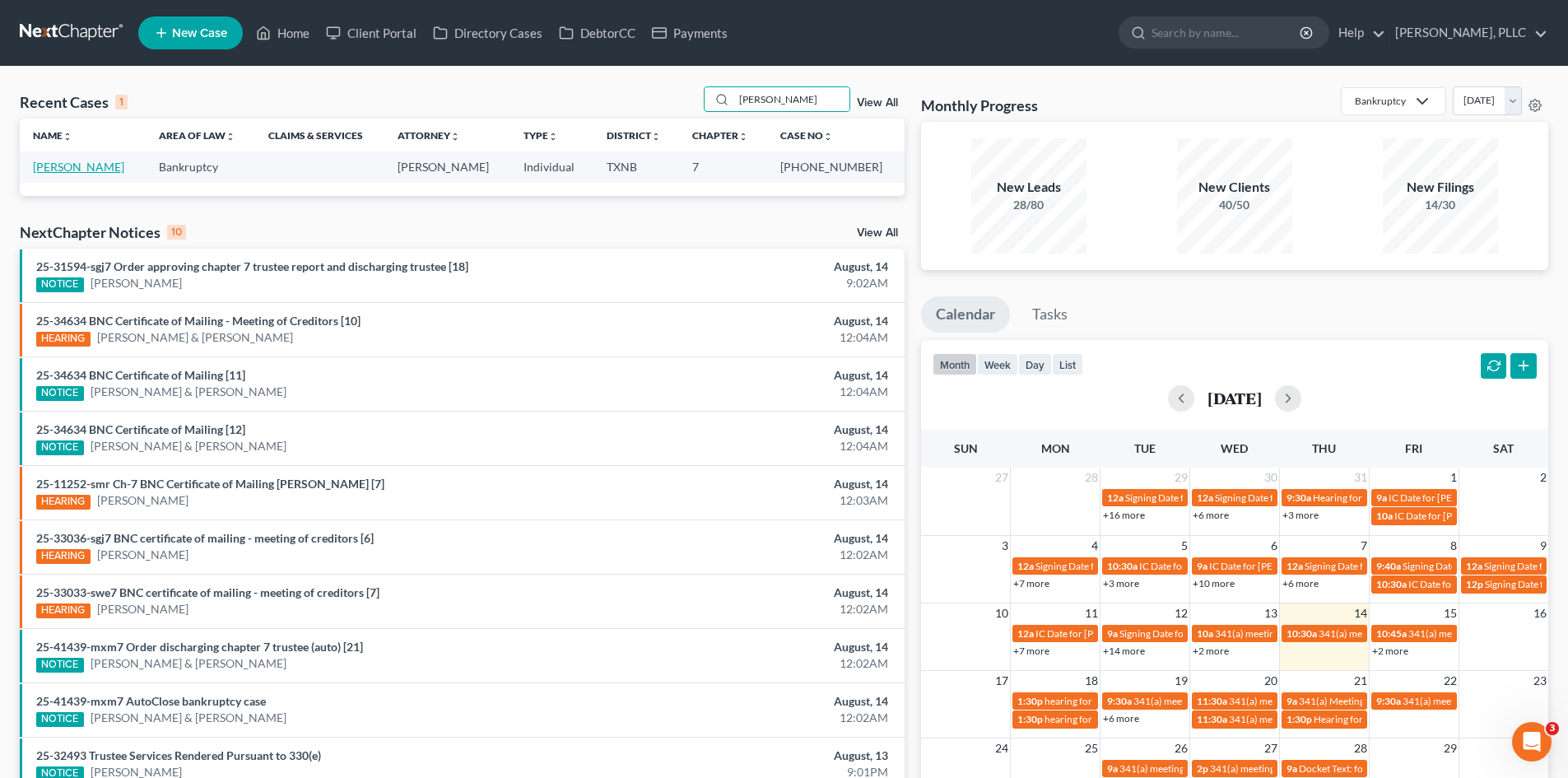
click at [82, 173] on link "Cazares, Rita" at bounding box center [78, 166] width 91 height 14
select select "1"
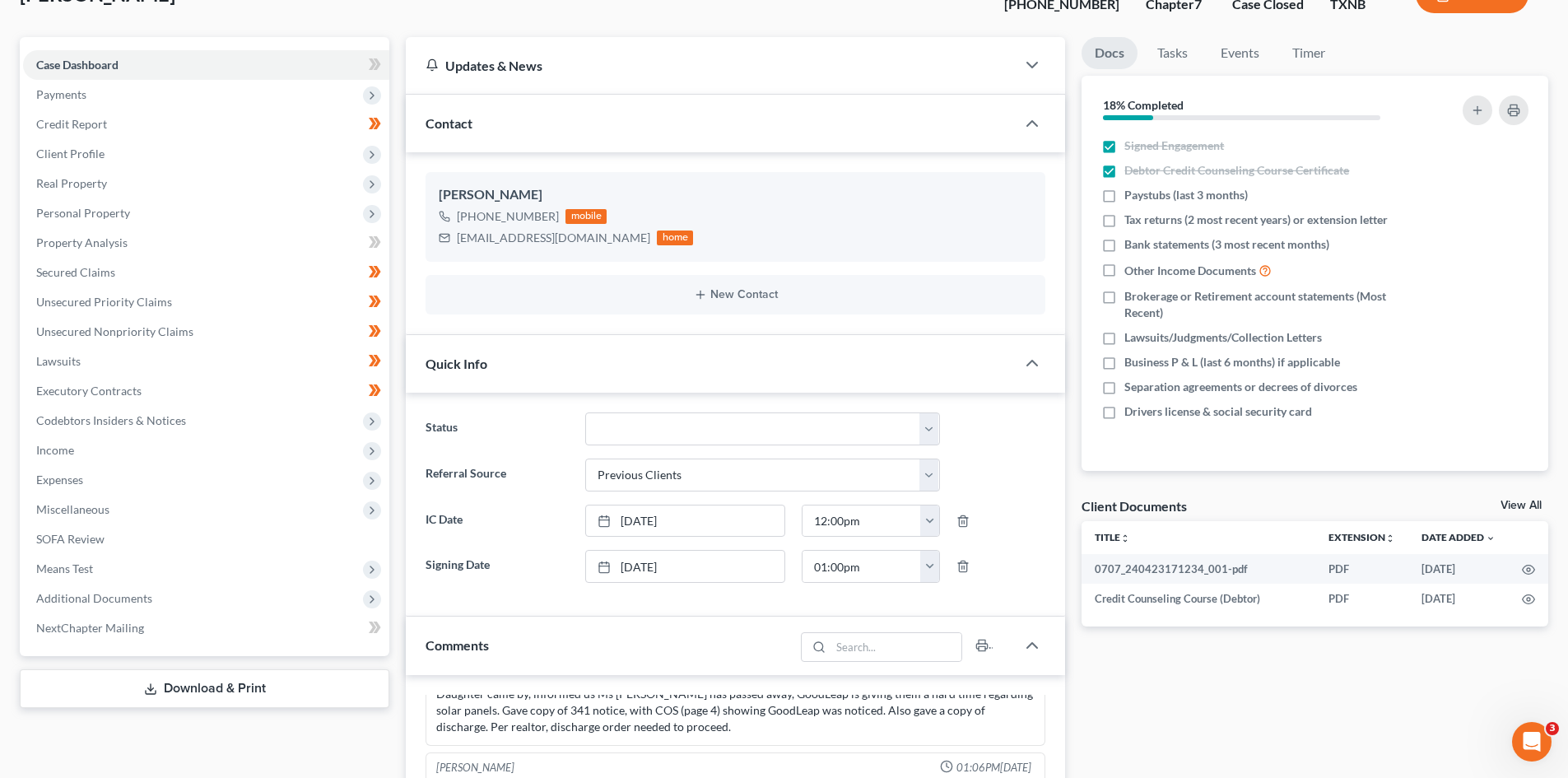
scroll to position [330, 0]
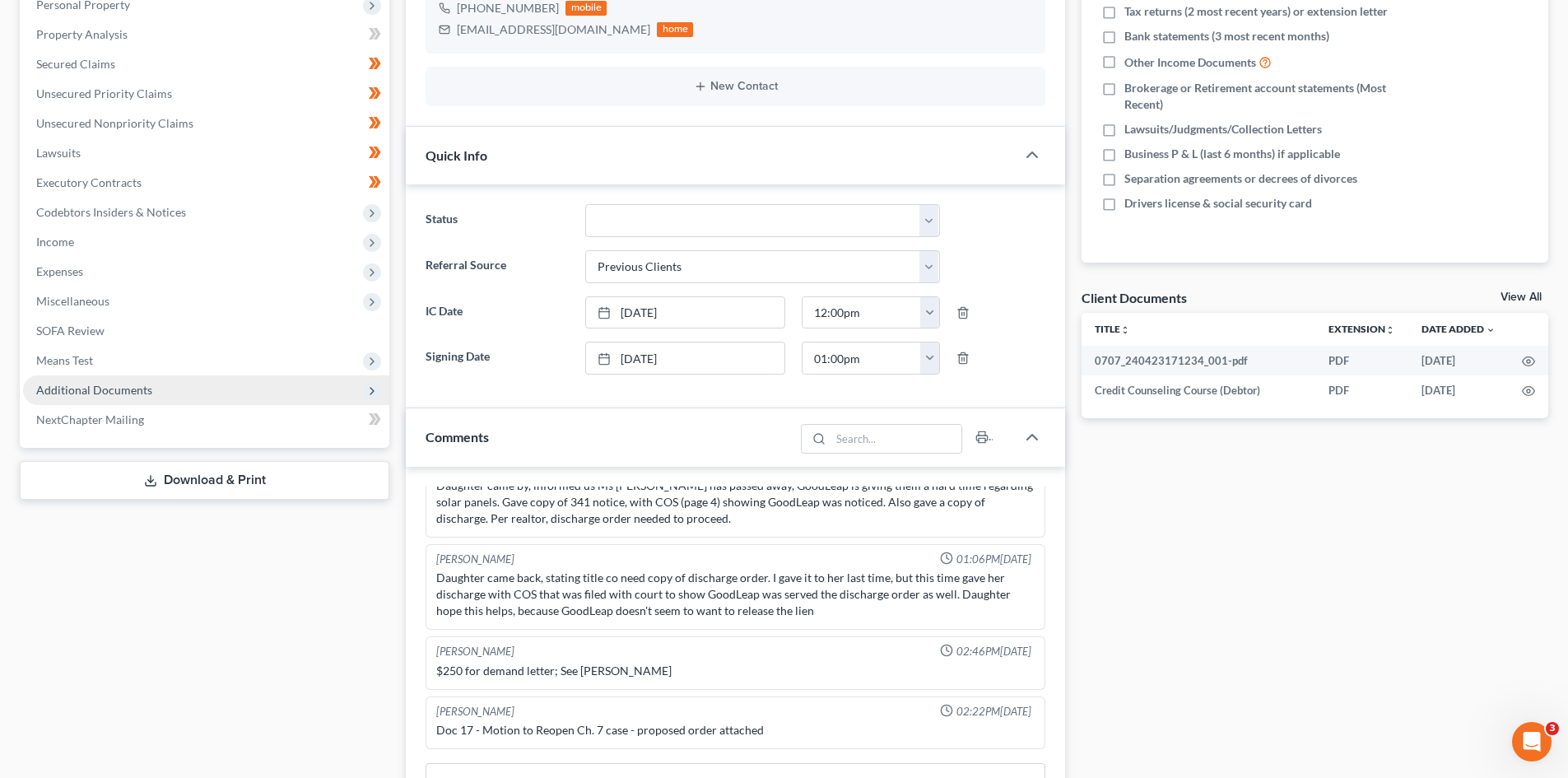
click at [91, 390] on span "Additional Documents" at bounding box center [94, 389] width 116 height 14
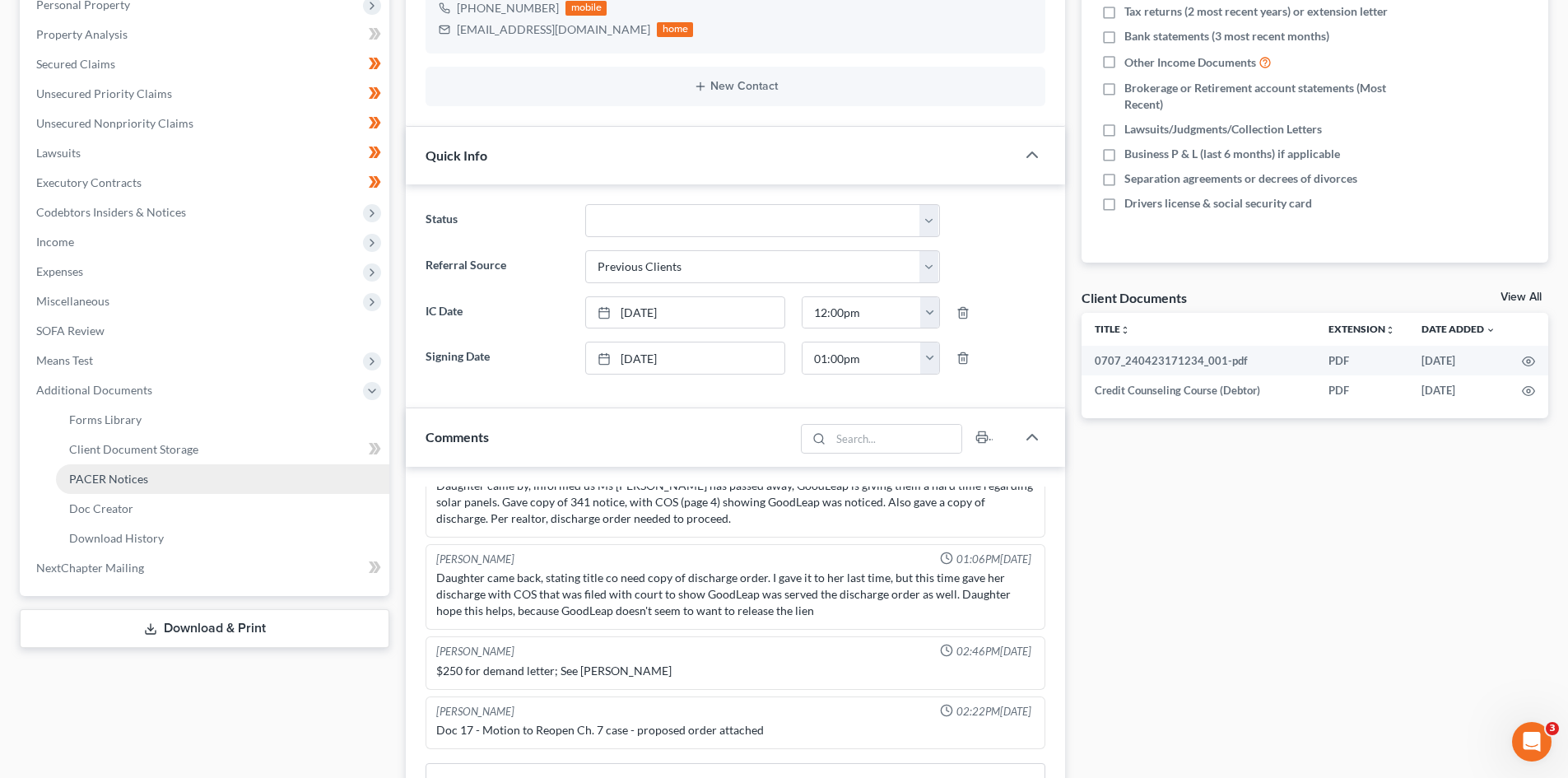
click at [165, 488] on link "PACER Notices" at bounding box center [222, 479] width 333 height 30
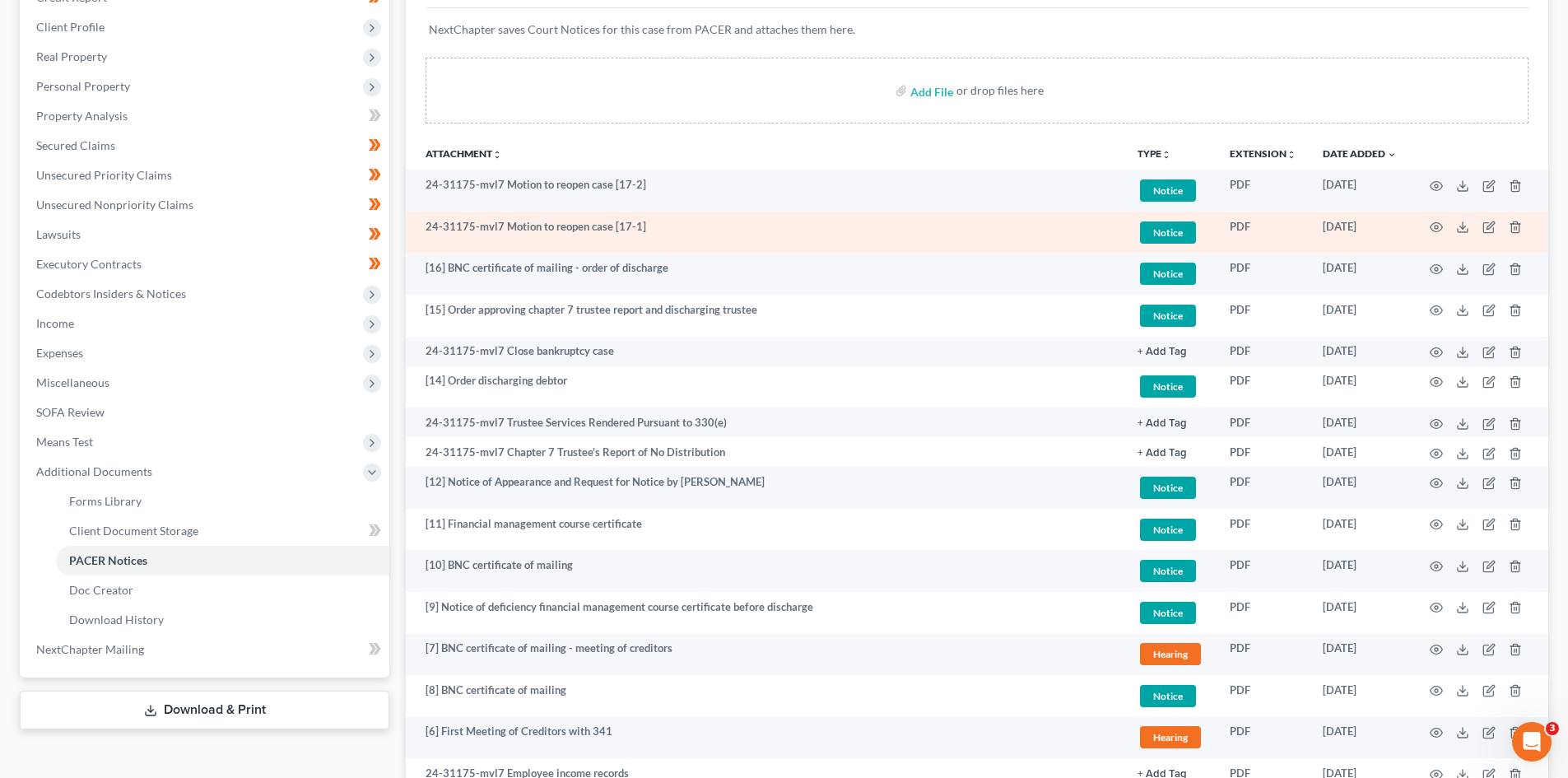
scroll to position [247, 0]
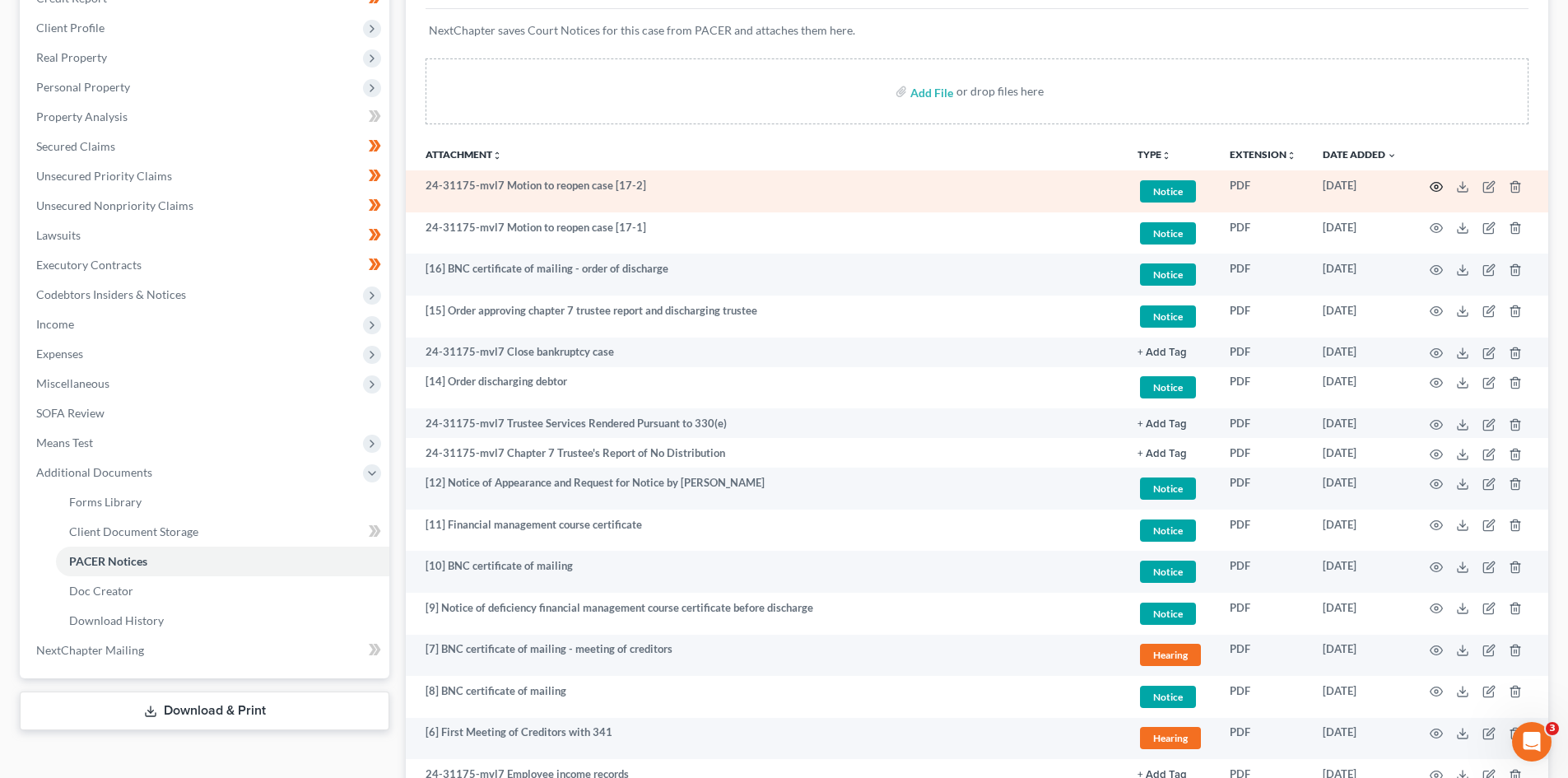
click at [1432, 188] on icon "button" at bounding box center [1436, 187] width 13 height 13
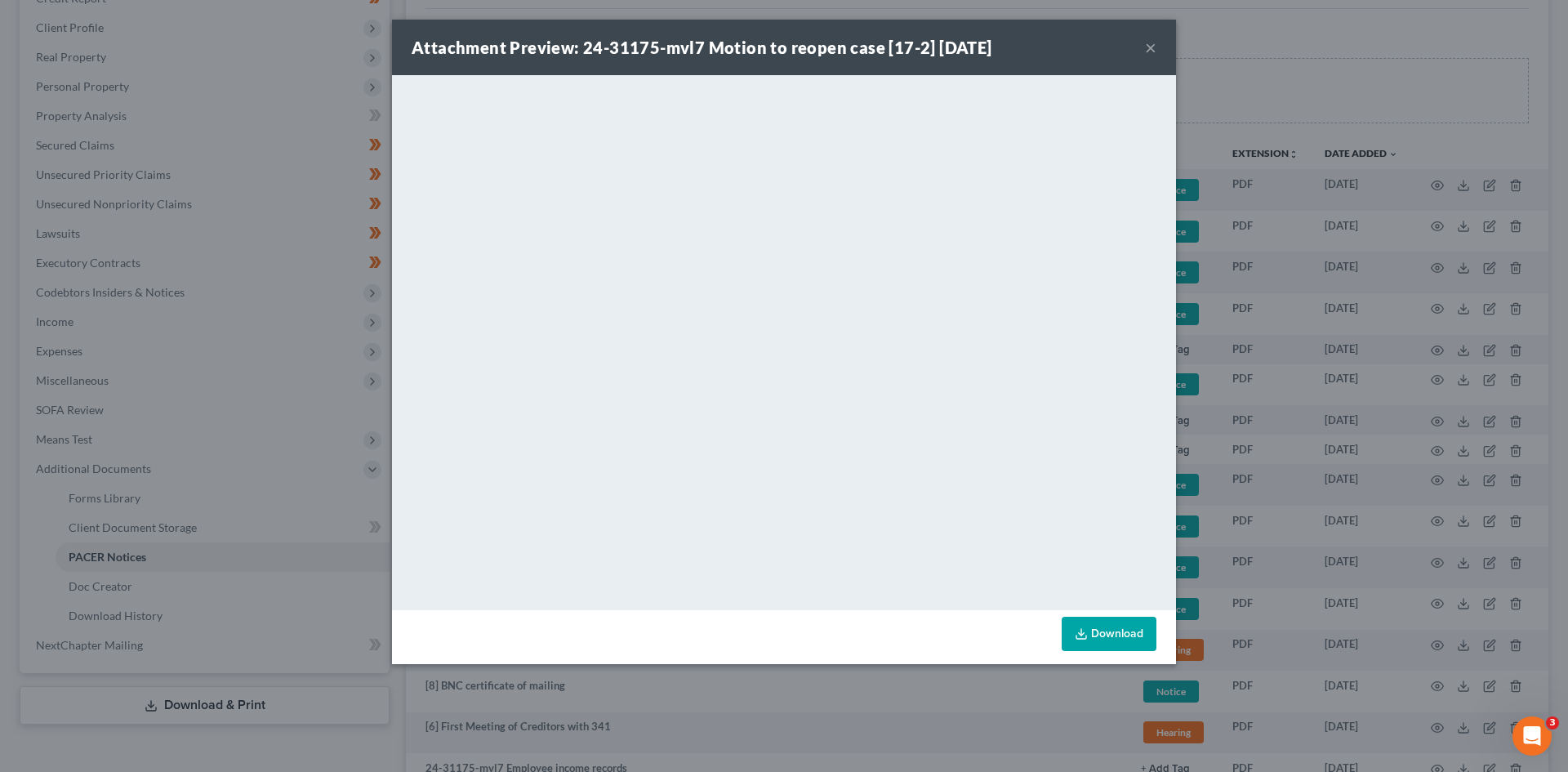
click at [1151, 45] on button "×" at bounding box center [1151, 47] width 11 height 19
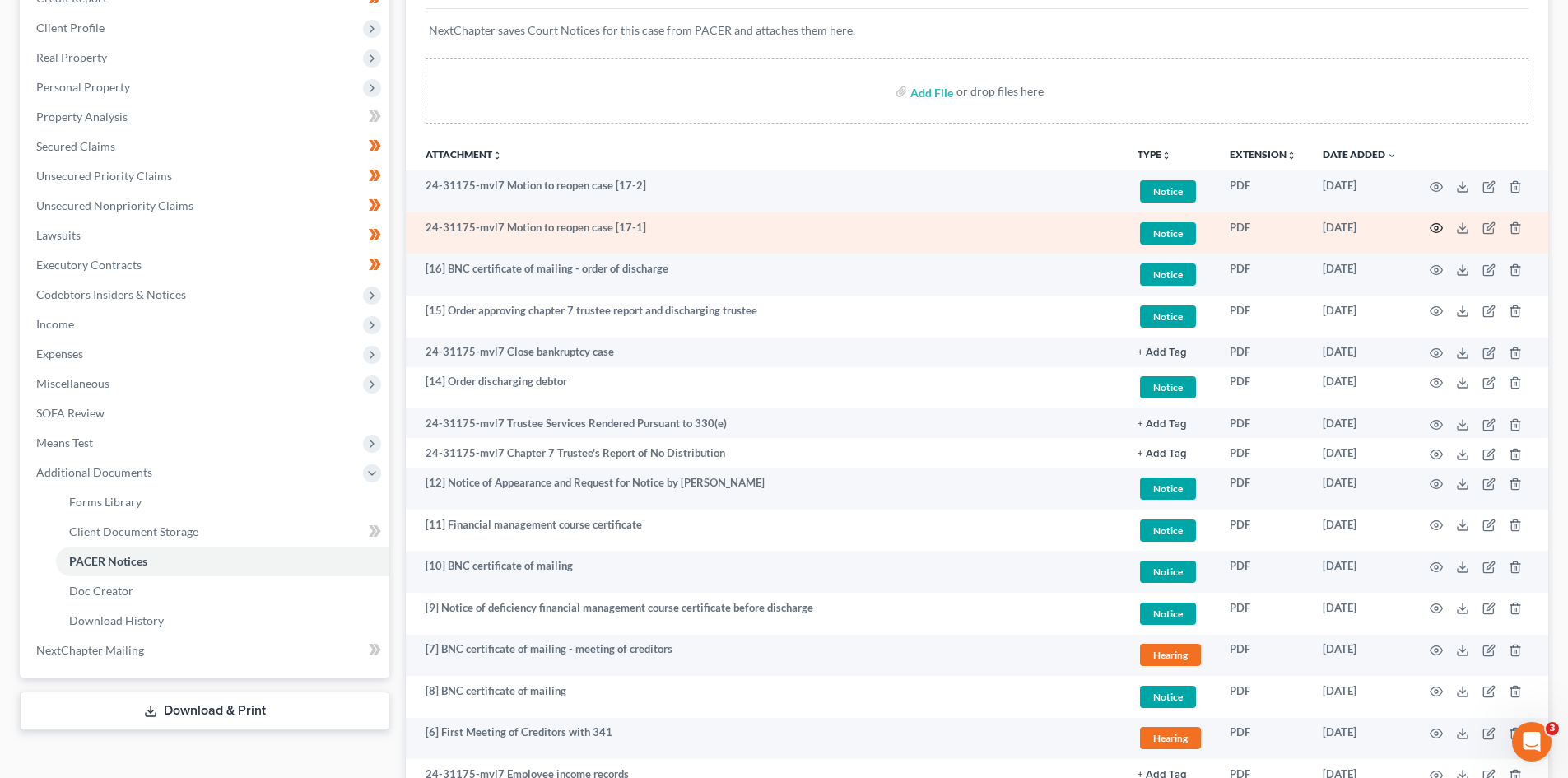
click at [1432, 226] on icon "button" at bounding box center [1436, 228] width 12 height 9
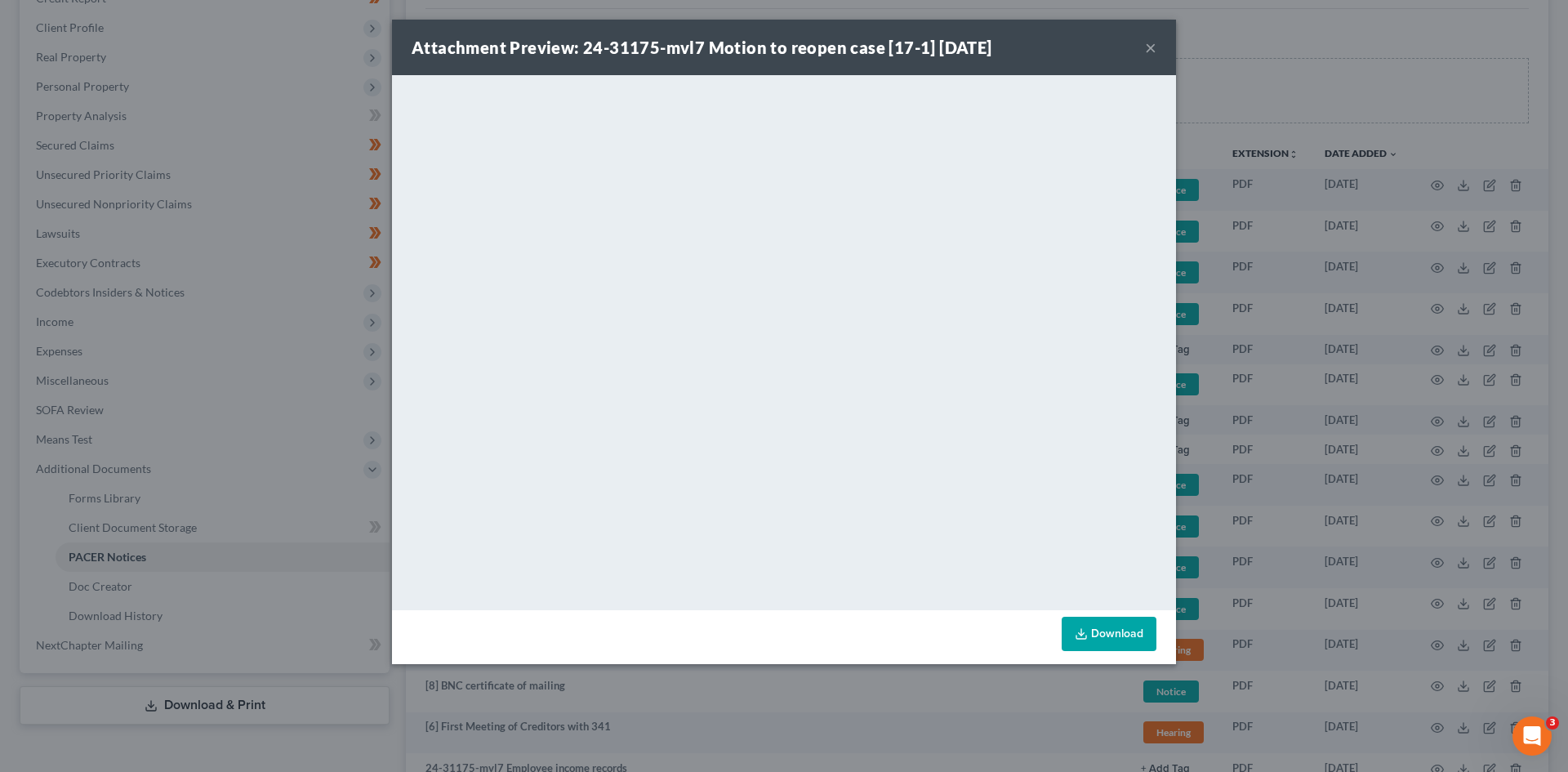
click at [1153, 47] on button "×" at bounding box center [1151, 47] width 11 height 19
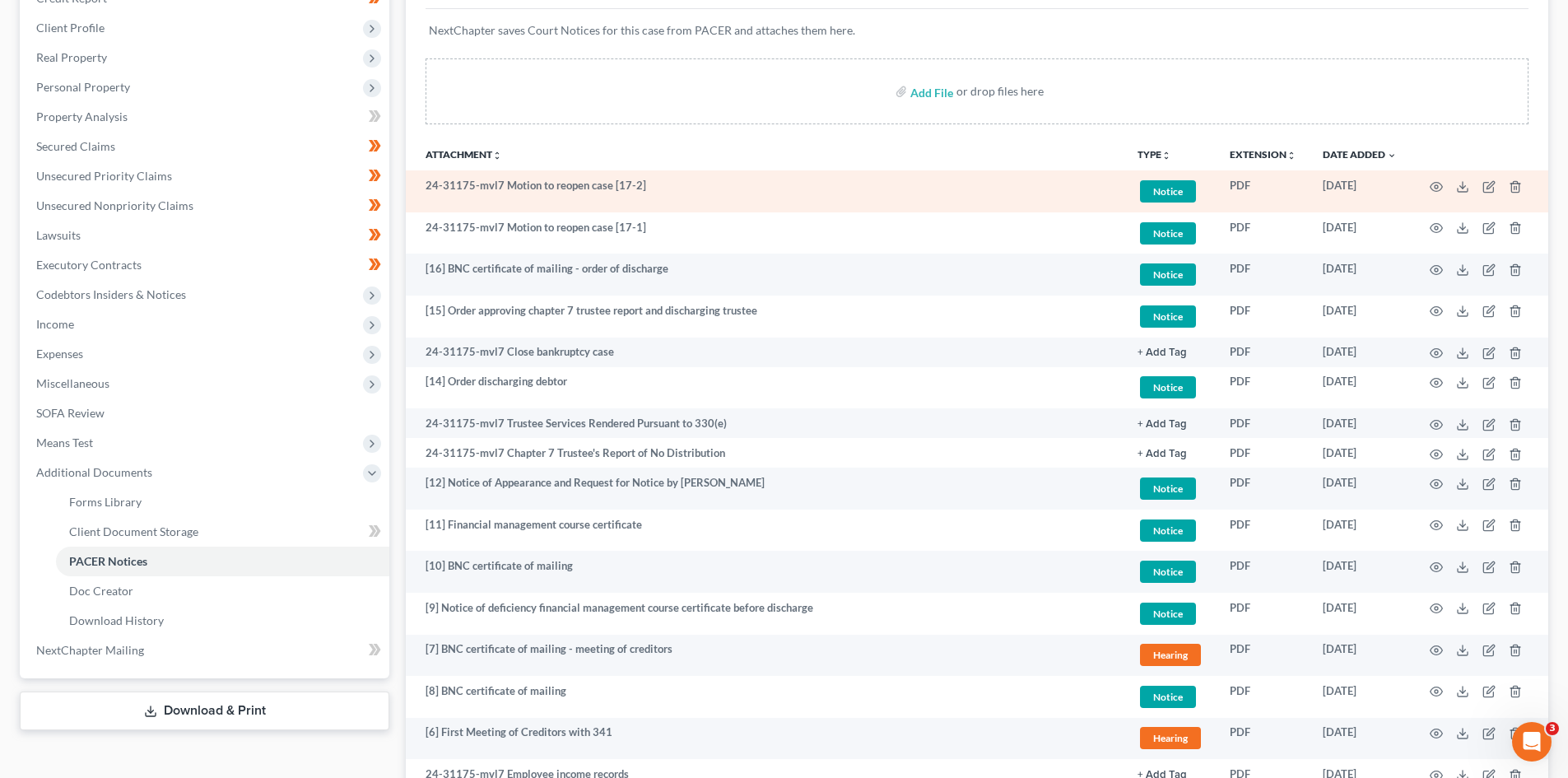
click at [1427, 185] on td at bounding box center [1479, 191] width 138 height 42
click at [1440, 183] on icon "button" at bounding box center [1436, 187] width 13 height 13
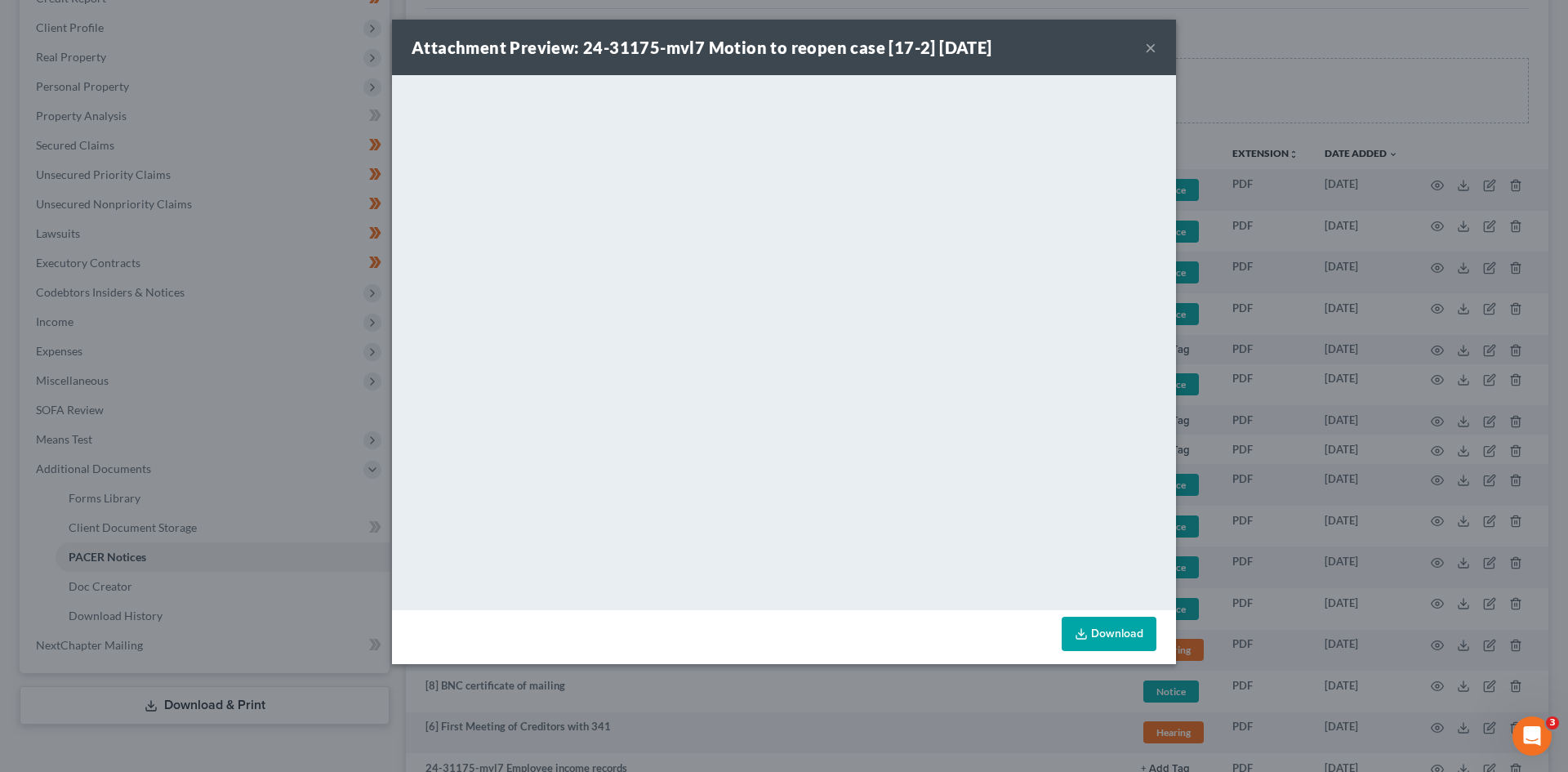
click at [1153, 46] on button "×" at bounding box center [1151, 47] width 11 height 19
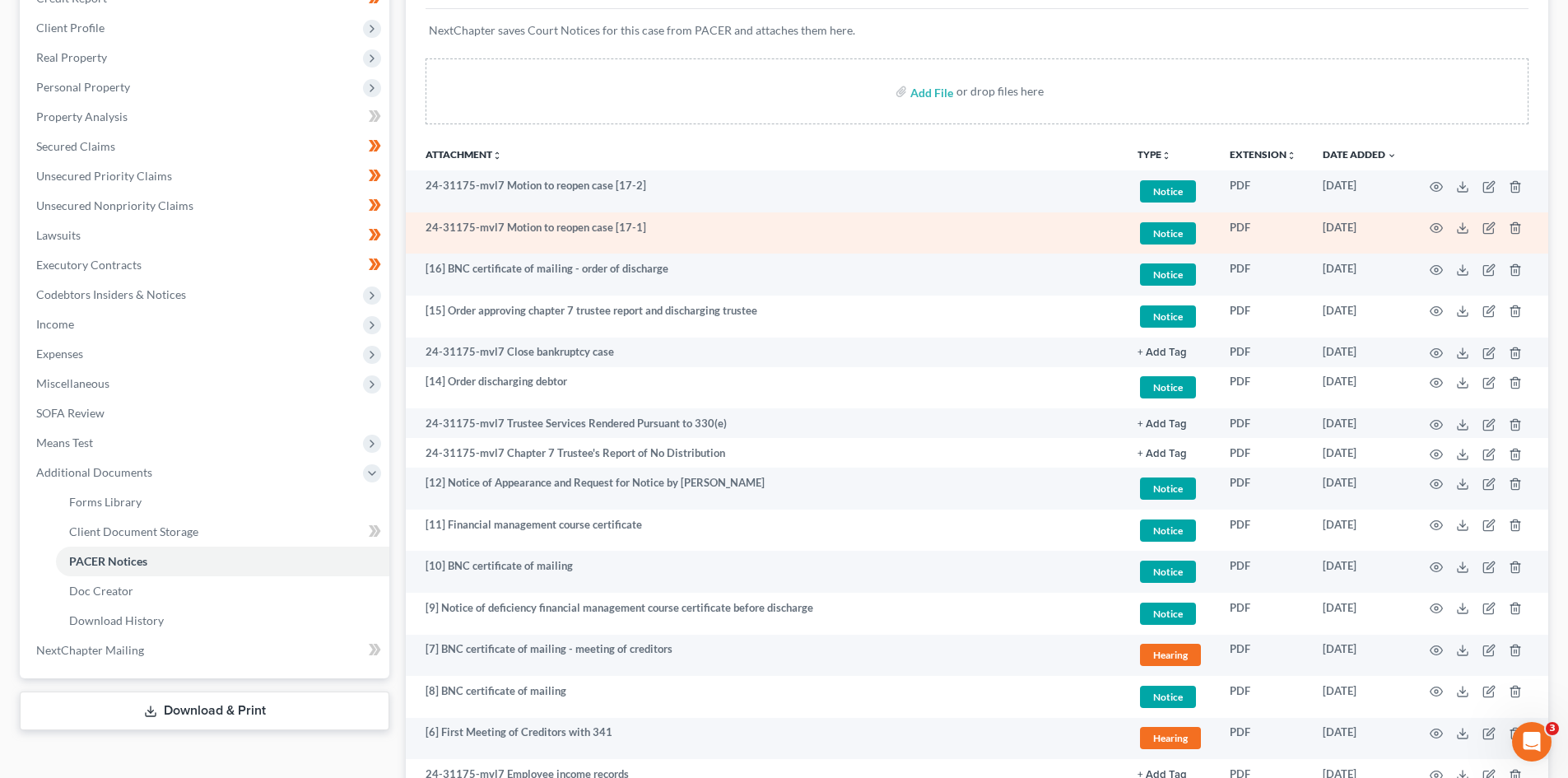
click at [1437, 236] on td at bounding box center [1479, 233] width 138 height 42
click at [1432, 228] on icon "button" at bounding box center [1436, 227] width 13 height 13
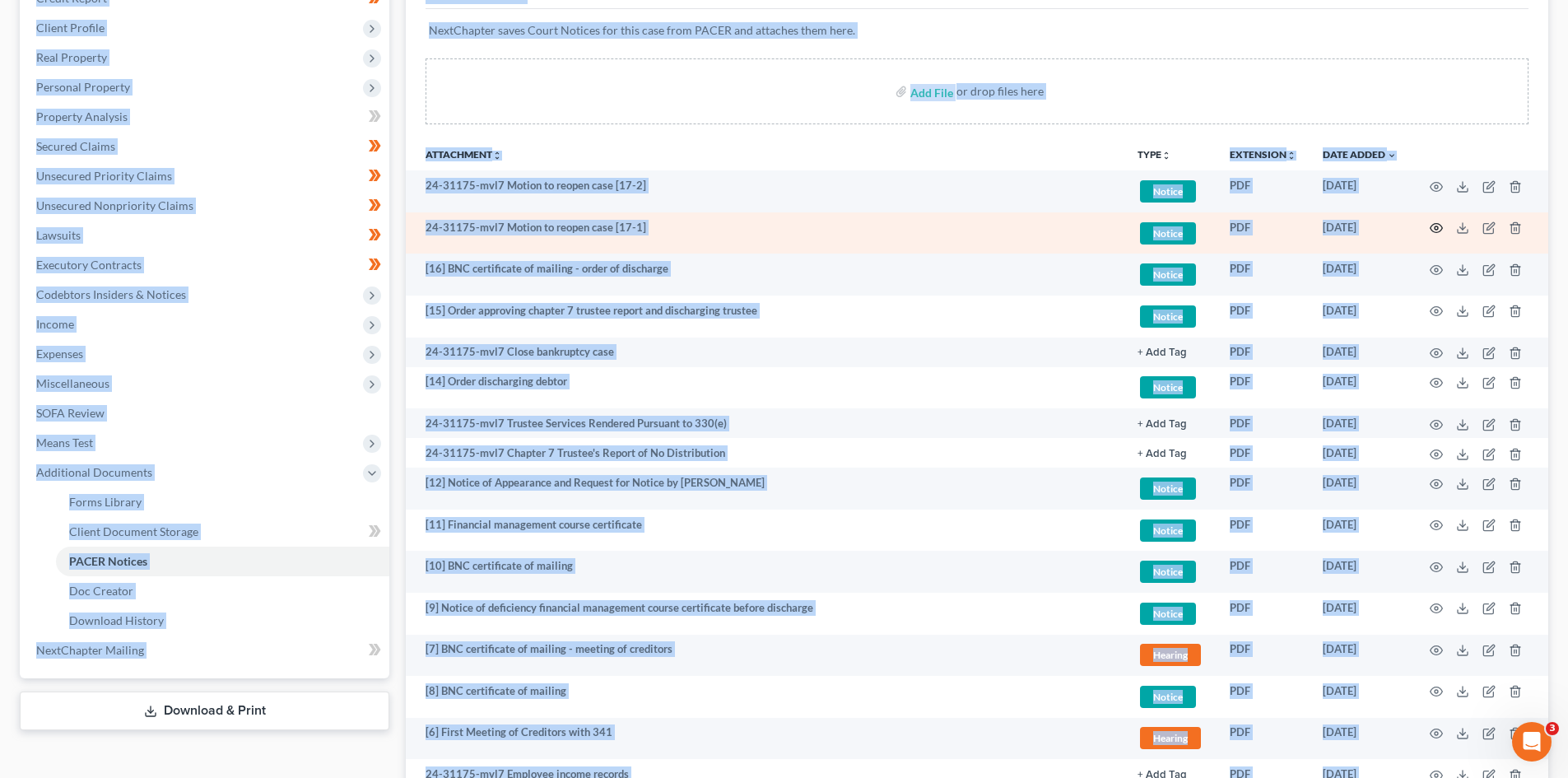
click at [1439, 225] on icon "button" at bounding box center [1436, 228] width 12 height 9
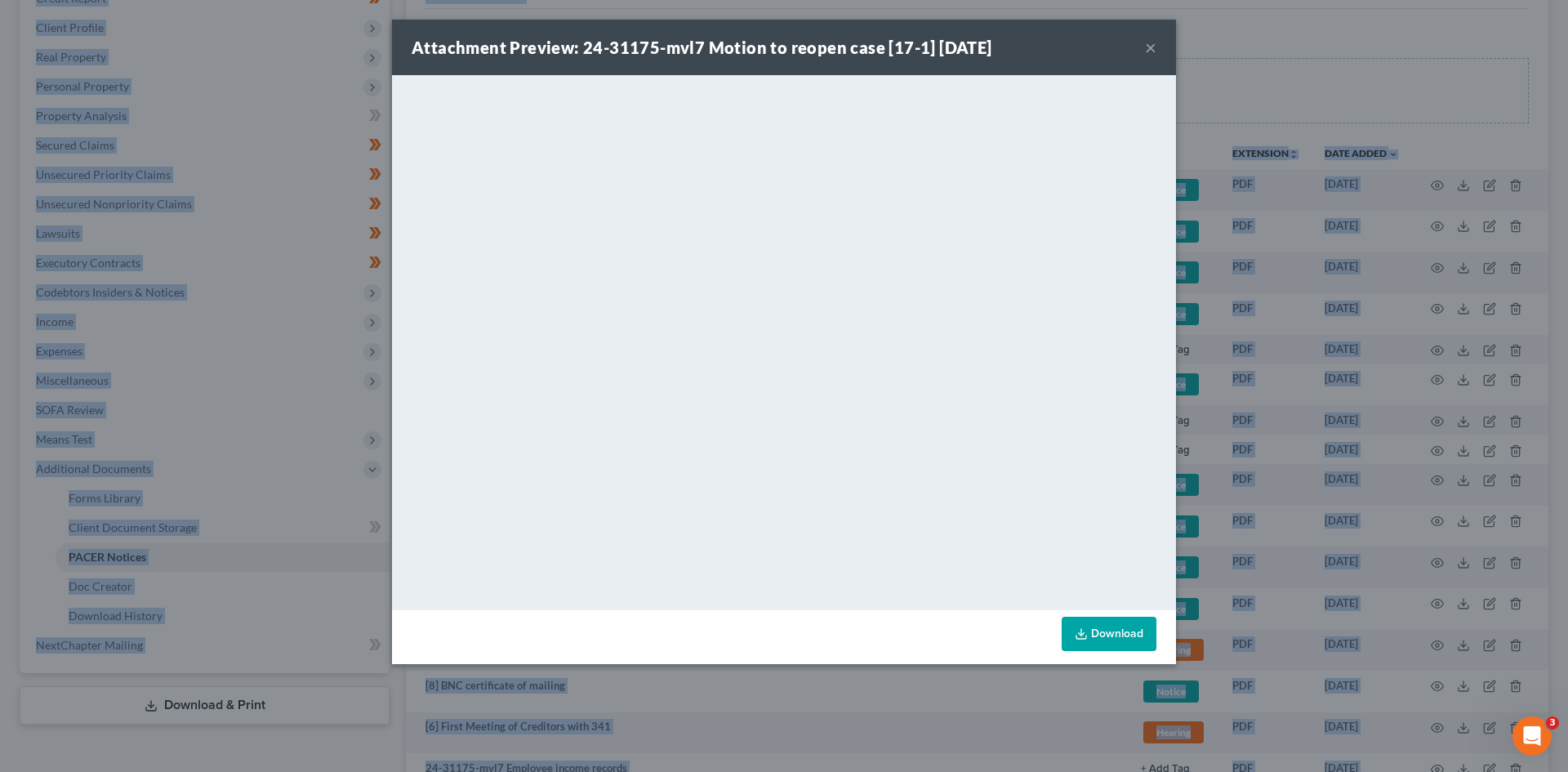
click at [1153, 48] on button "×" at bounding box center [1151, 47] width 11 height 19
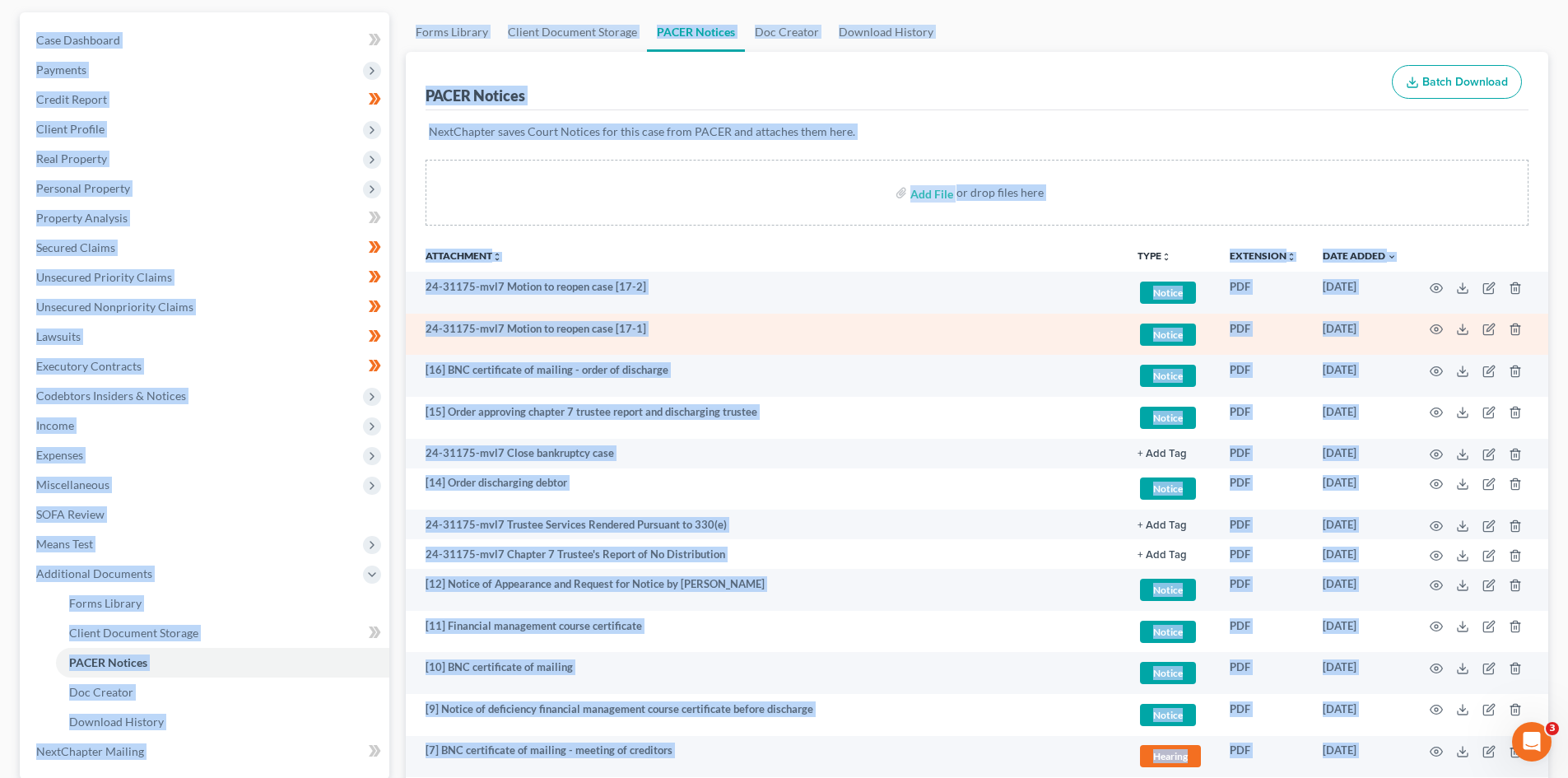
scroll to position [0, 0]
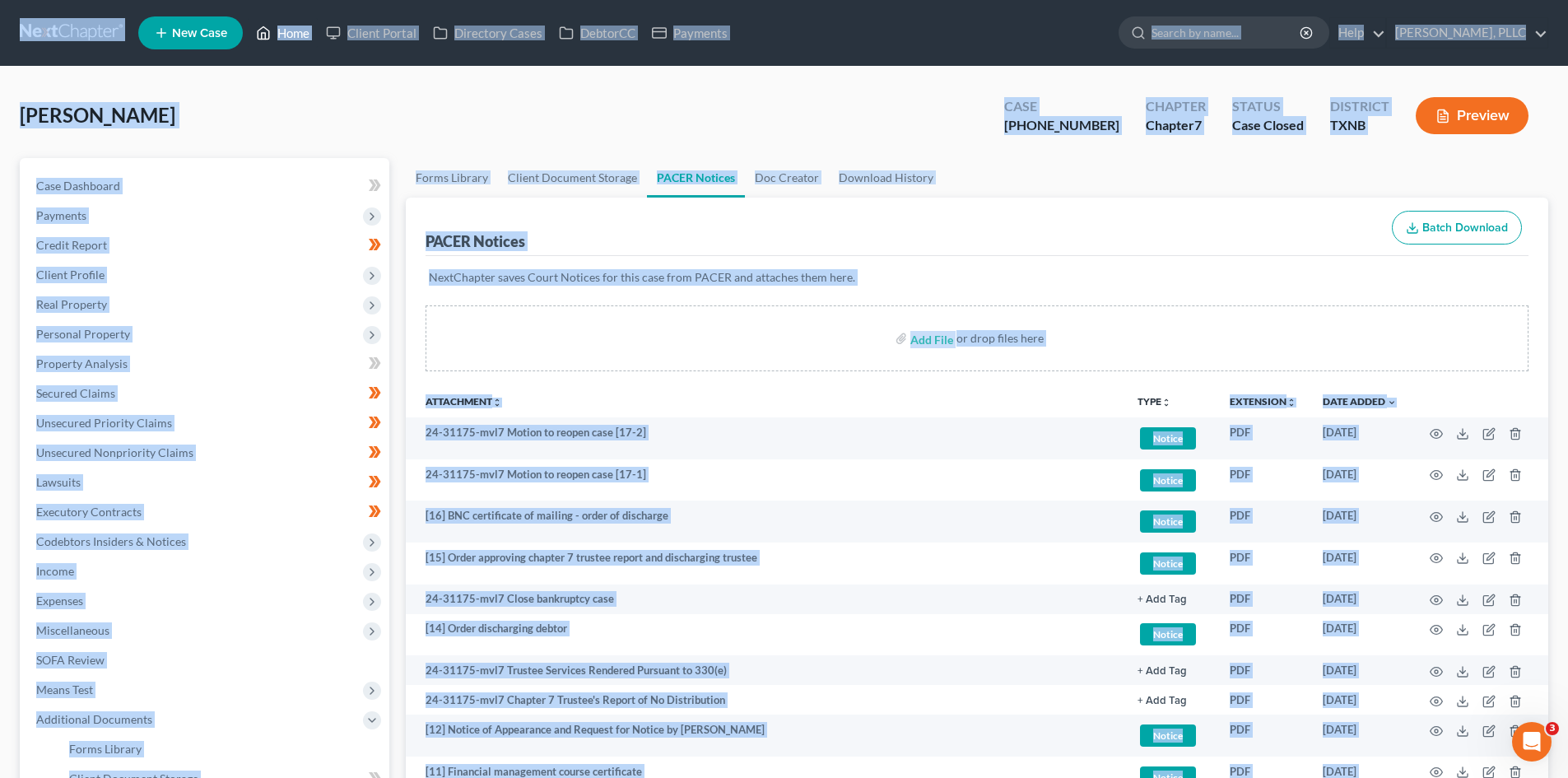
click at [301, 32] on link "Home" at bounding box center [282, 33] width 70 height 30
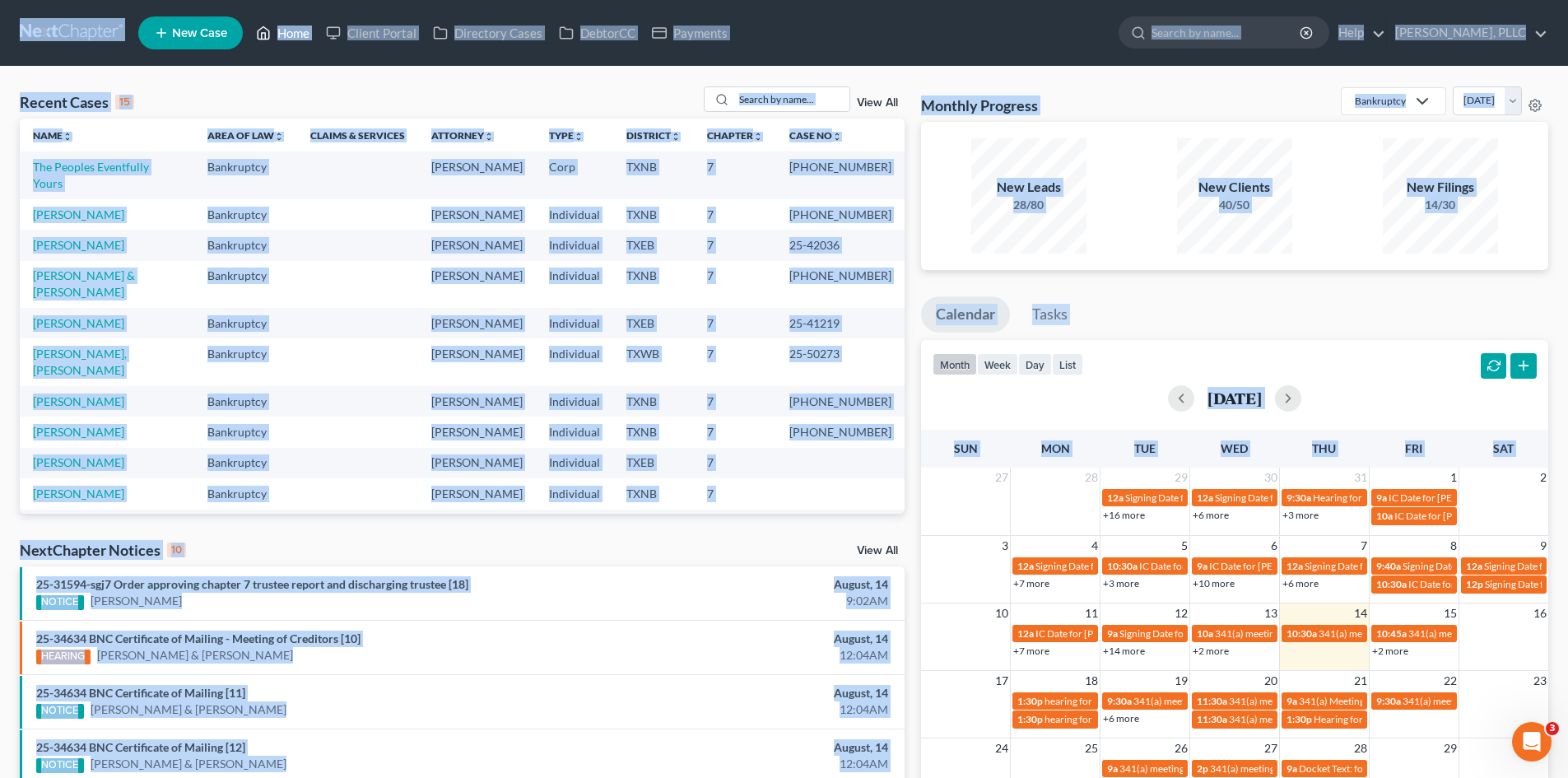
click at [296, 35] on link "Home" at bounding box center [282, 33] width 70 height 30
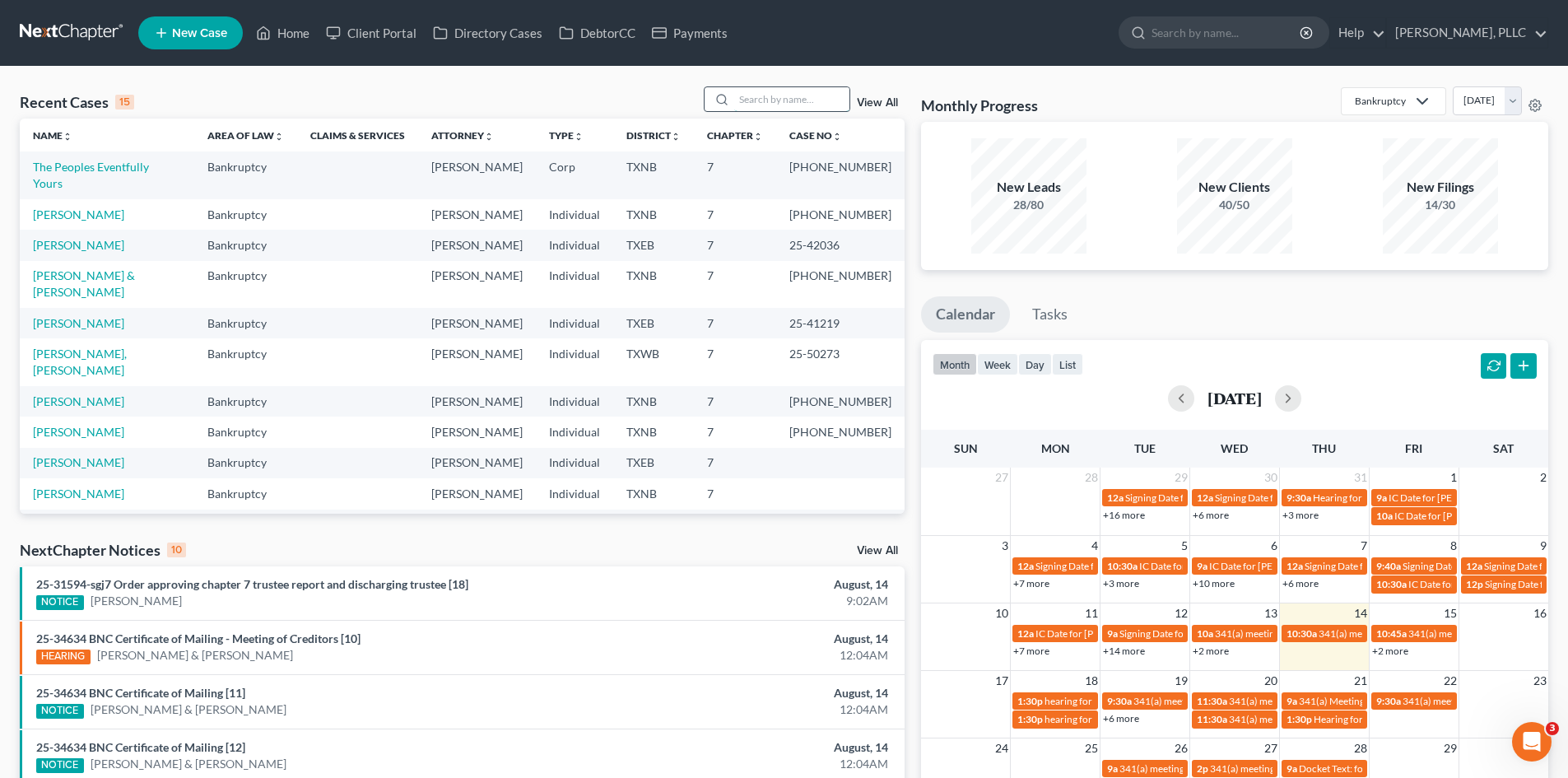
click at [769, 100] on input "search" at bounding box center [792, 99] width 115 height 24
type input "gandy"
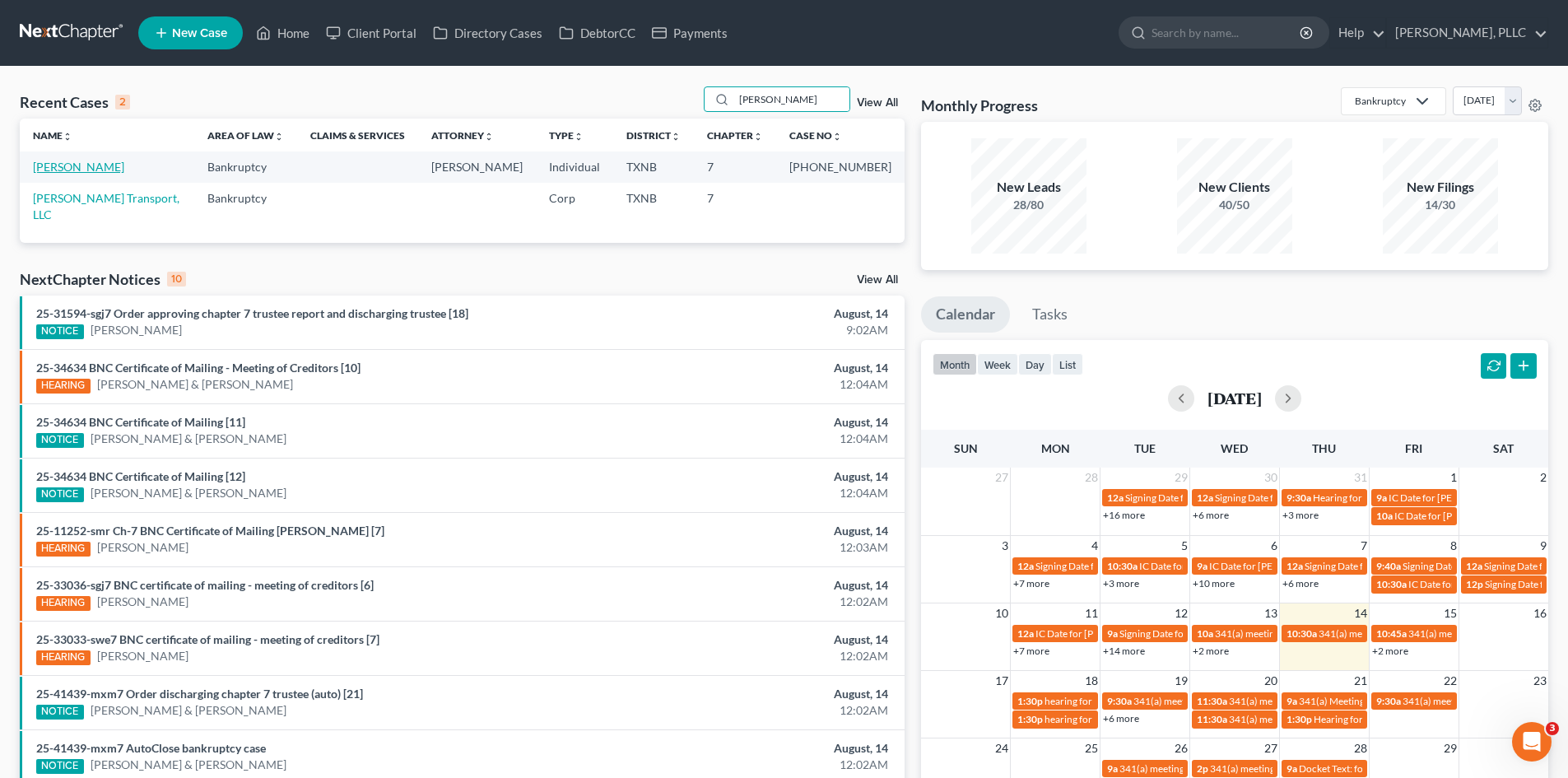
click at [100, 167] on link "Gandy, Kathleen" at bounding box center [78, 166] width 91 height 14
select select "6"
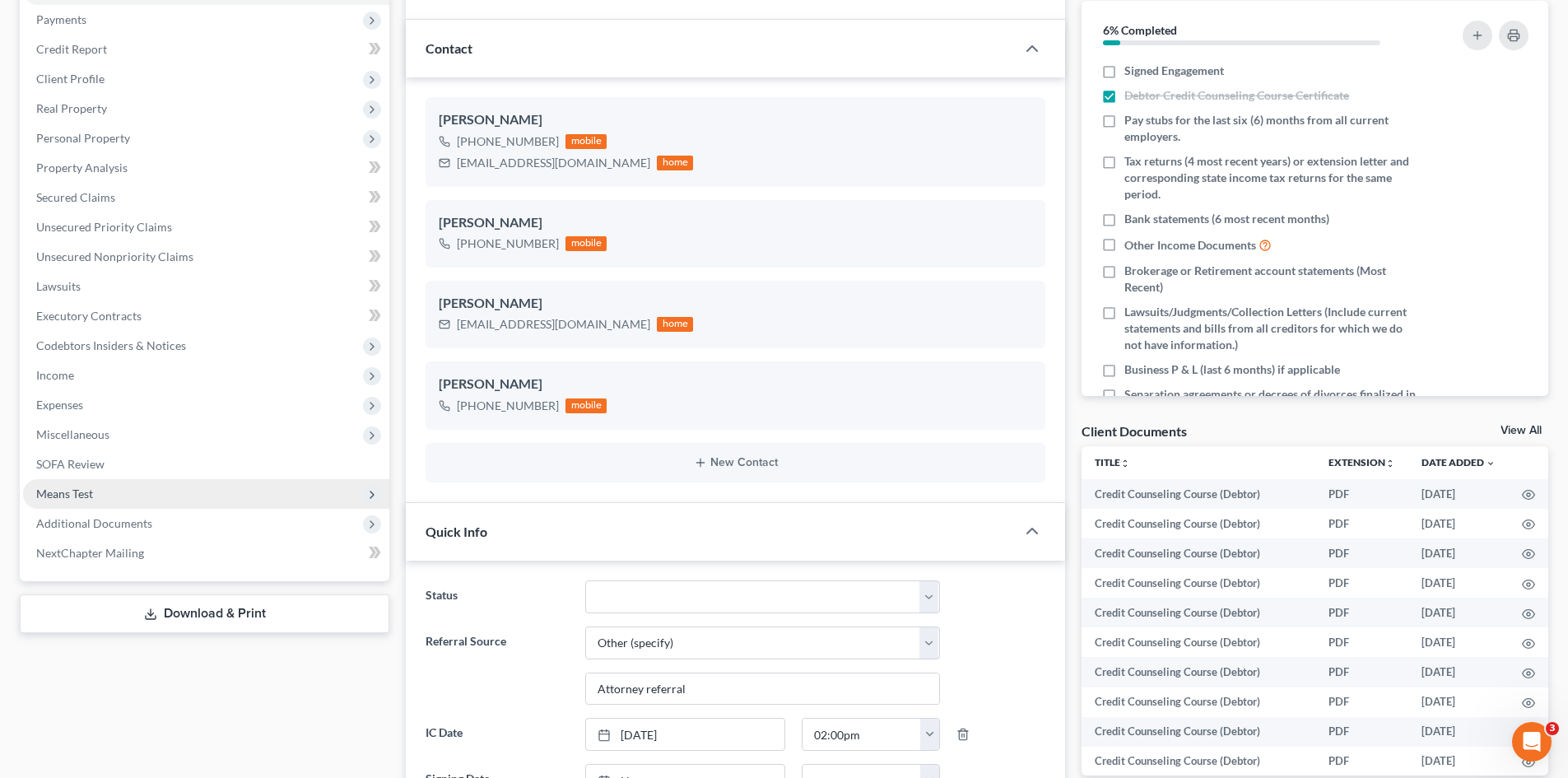
scroll to position [1363, 0]
click at [241, 519] on span "Additional Documents" at bounding box center [206, 524] width 366 height 30
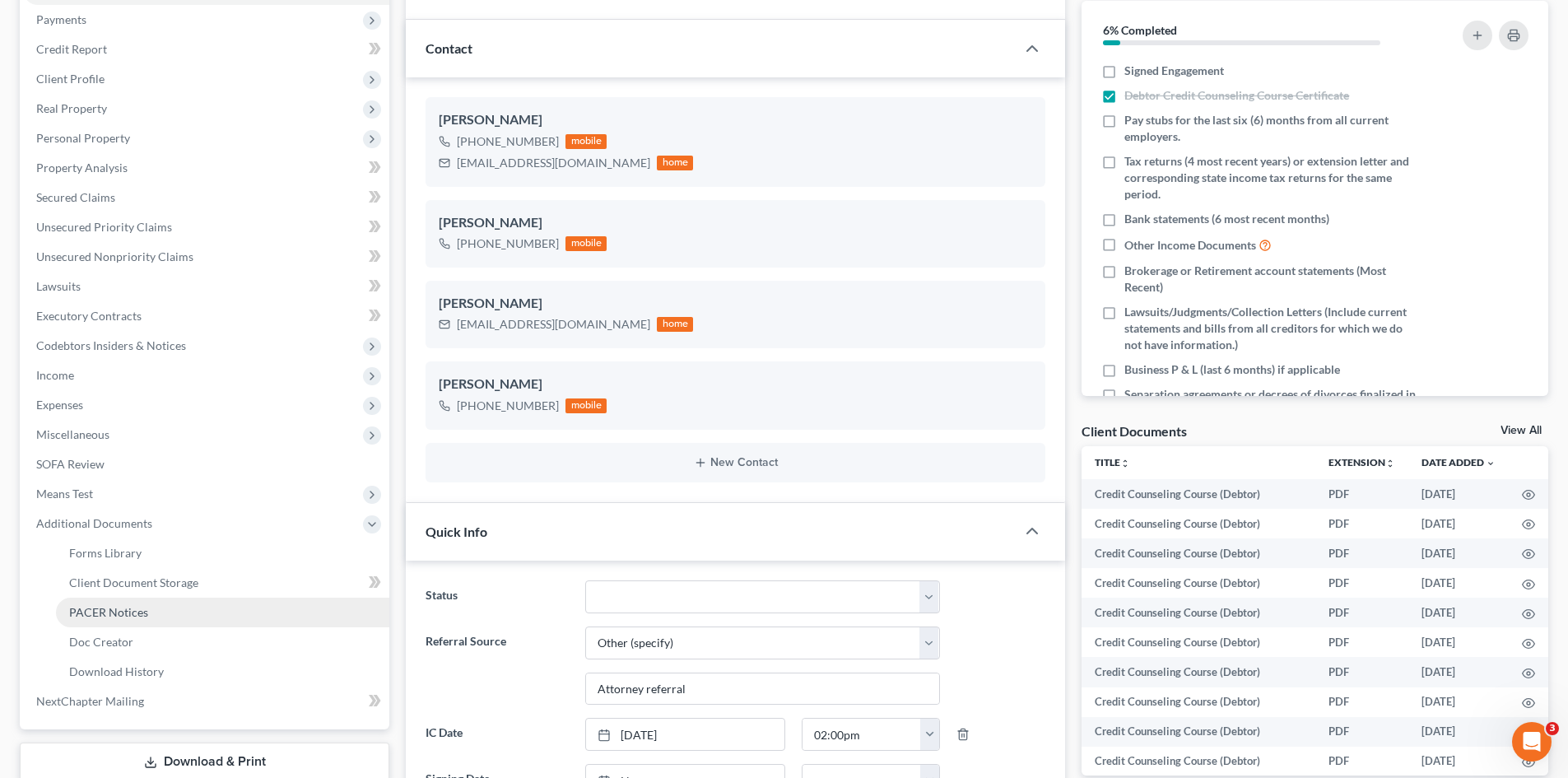
click at [115, 617] on span "PACER Notices" at bounding box center [108, 612] width 79 height 14
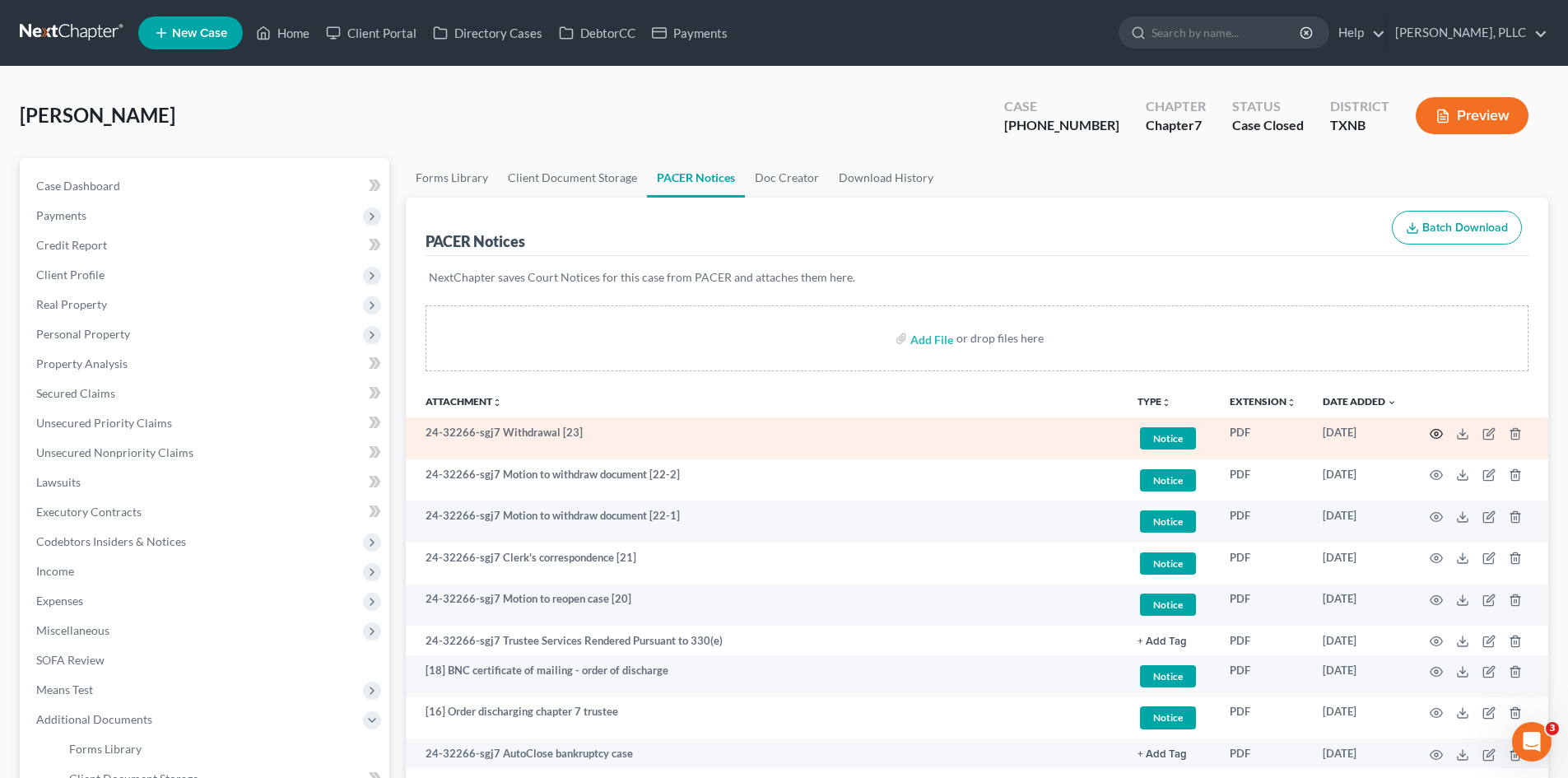
click at [1442, 434] on icon "button" at bounding box center [1436, 434] width 12 height 9
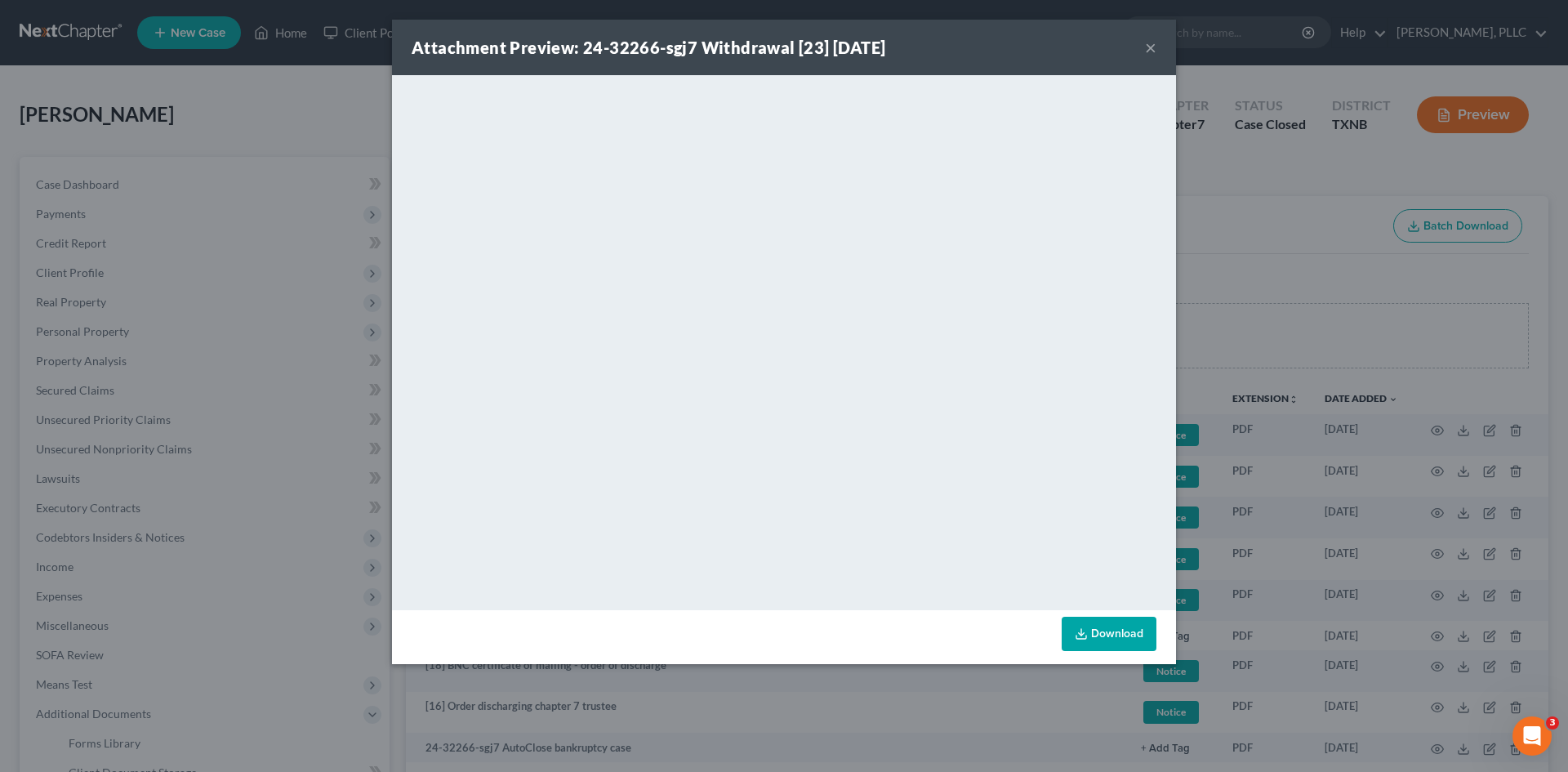
click at [1153, 52] on button "×" at bounding box center [1151, 47] width 11 height 19
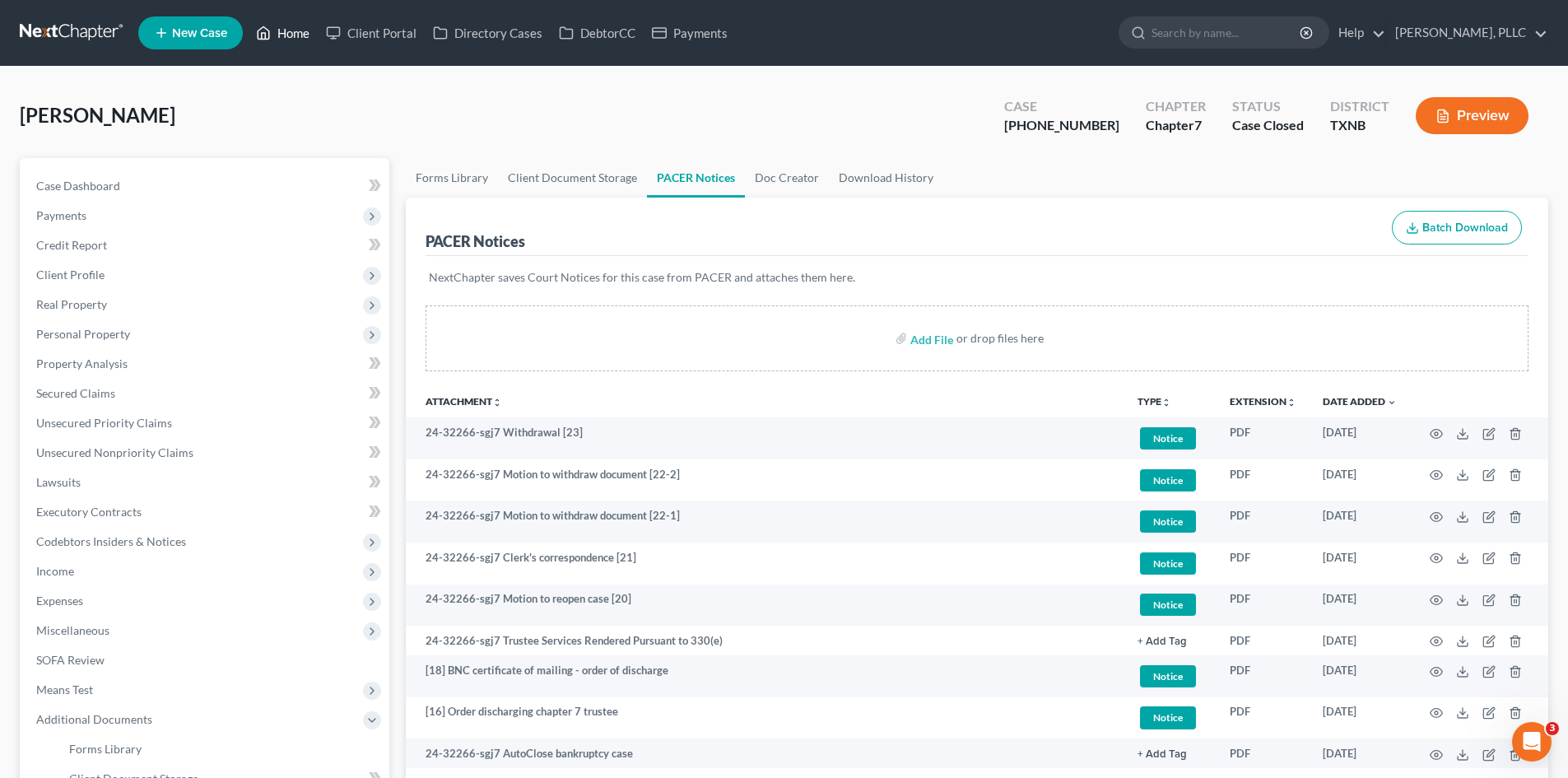
click at [272, 33] on link "Home" at bounding box center [282, 33] width 70 height 30
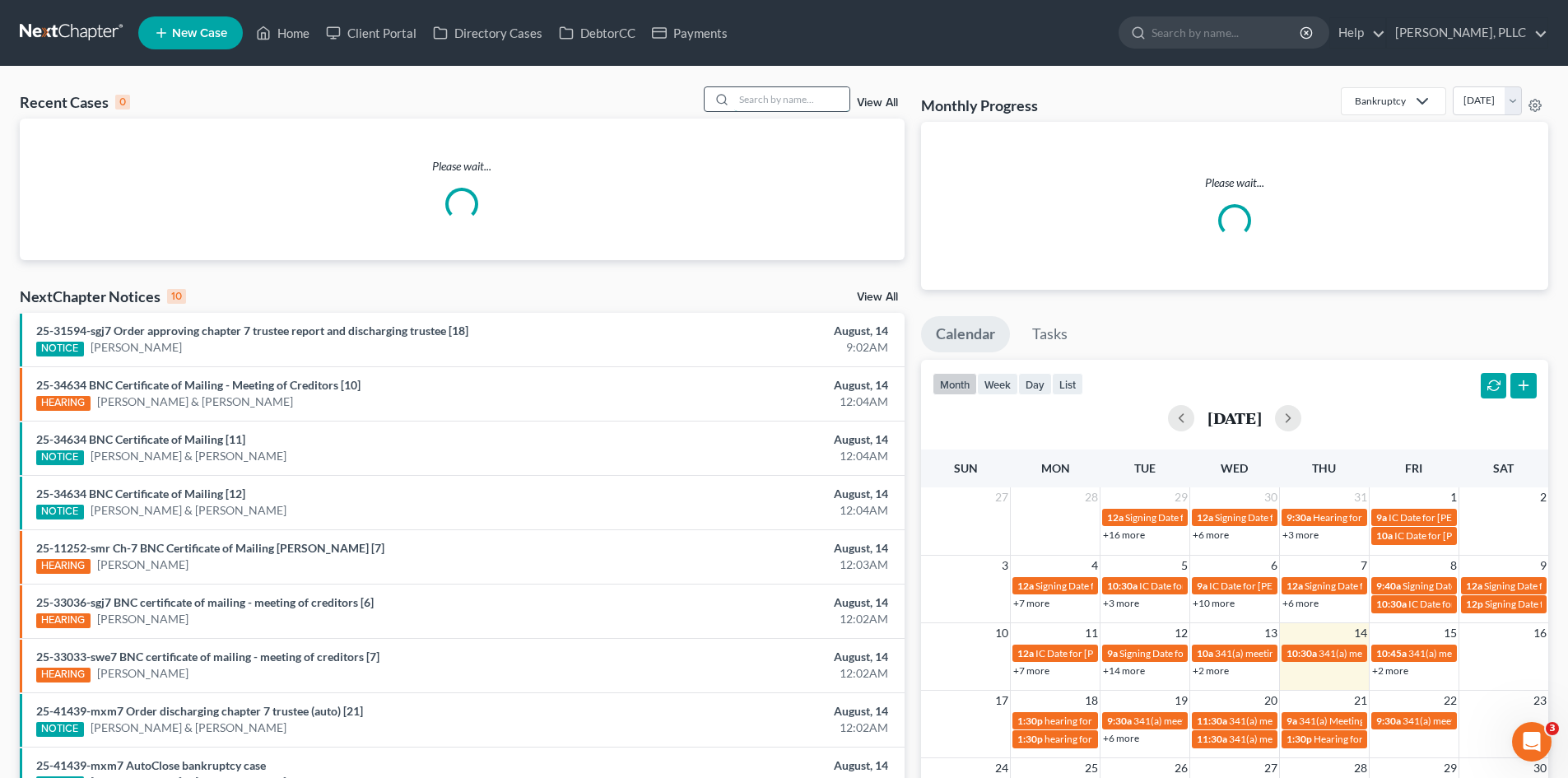
click at [771, 101] on input "search" at bounding box center [792, 99] width 115 height 24
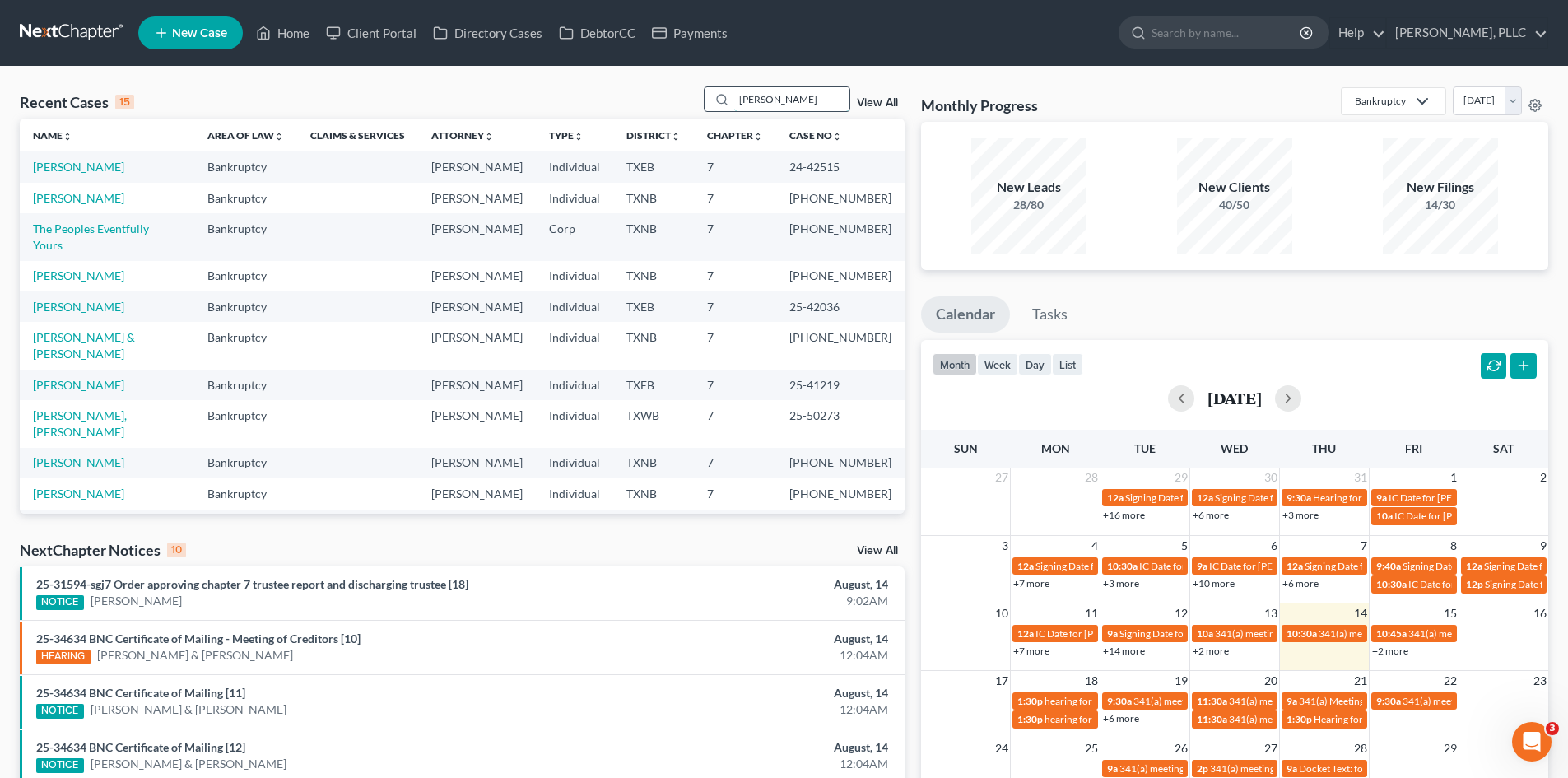
type input "quintana"
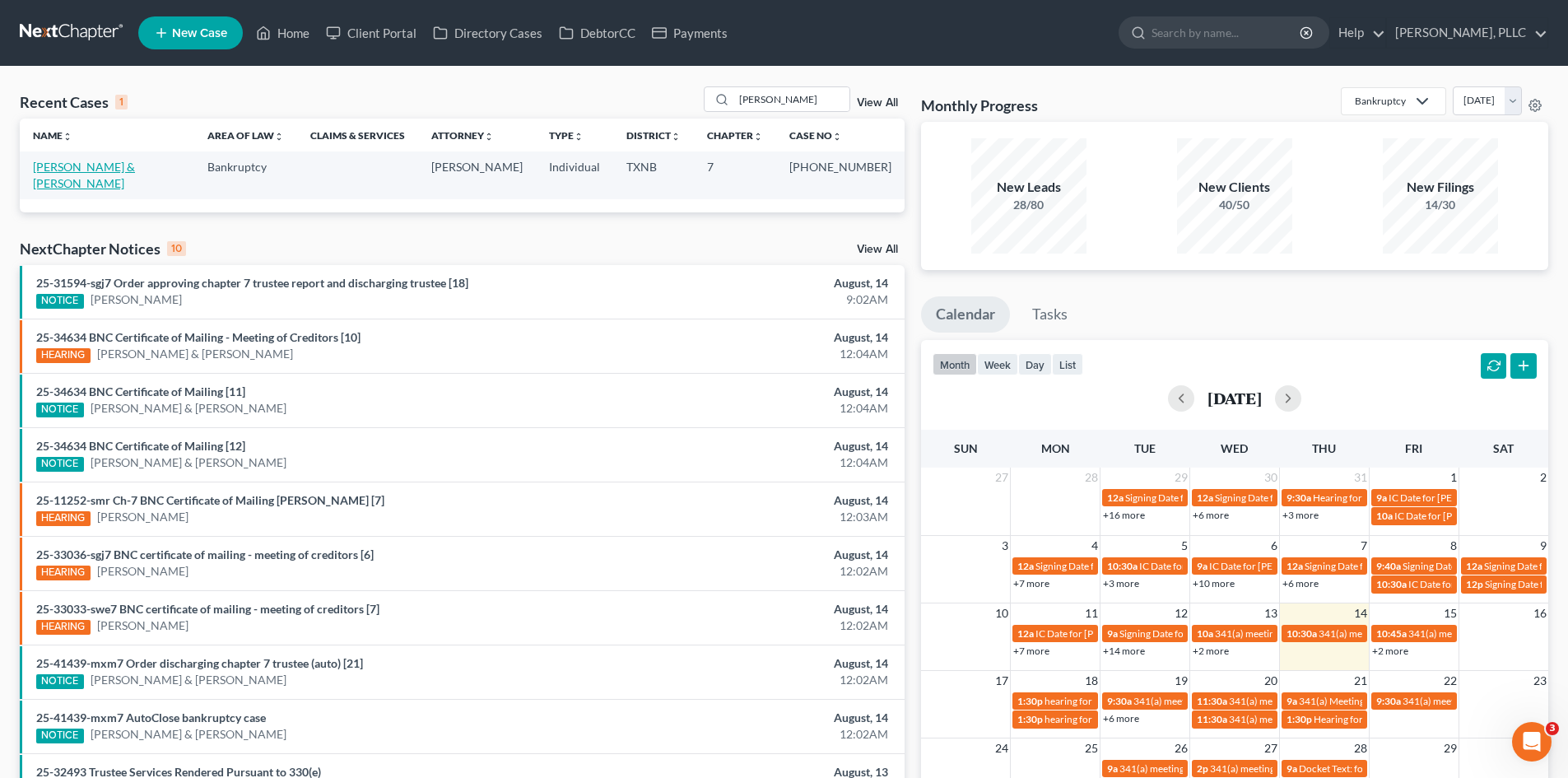
click at [110, 164] on link "Quintana, Pedro & Karla" at bounding box center [84, 175] width 102 height 31
select select "4"
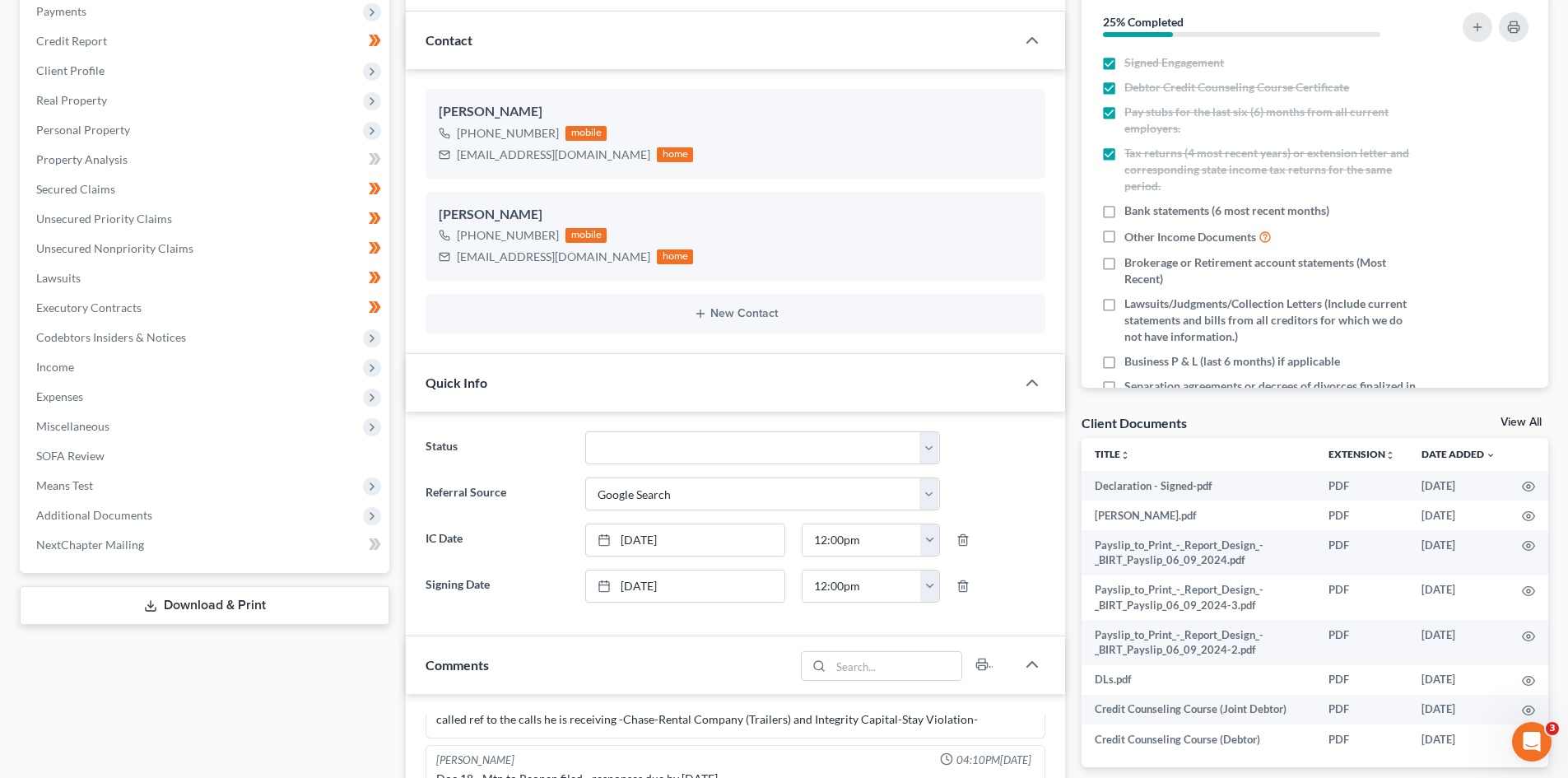
scroll to position [494, 0]
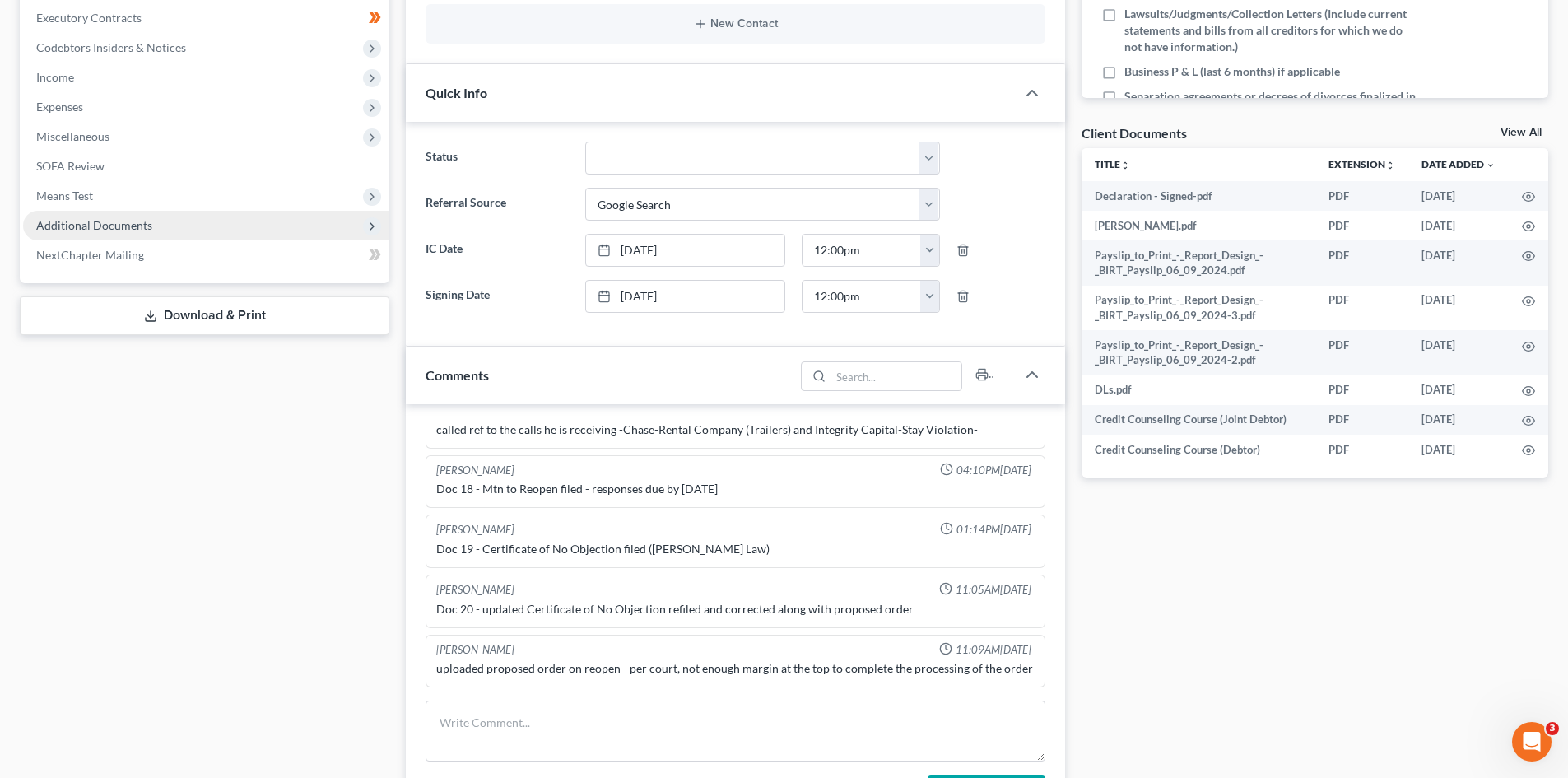
click at [115, 231] on span "Additional Documents" at bounding box center [94, 225] width 116 height 14
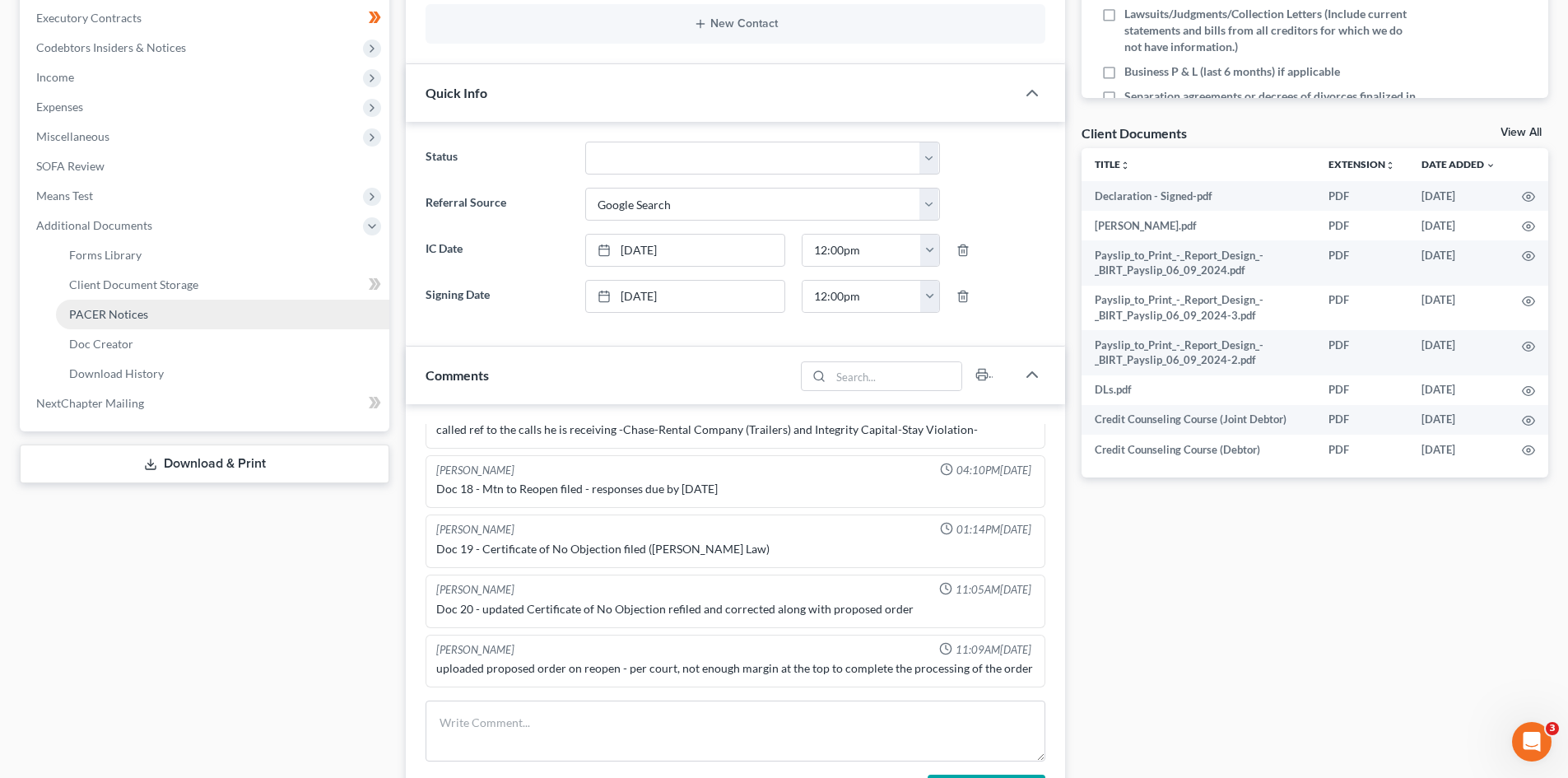
click at [175, 313] on link "PACER Notices" at bounding box center [222, 315] width 333 height 30
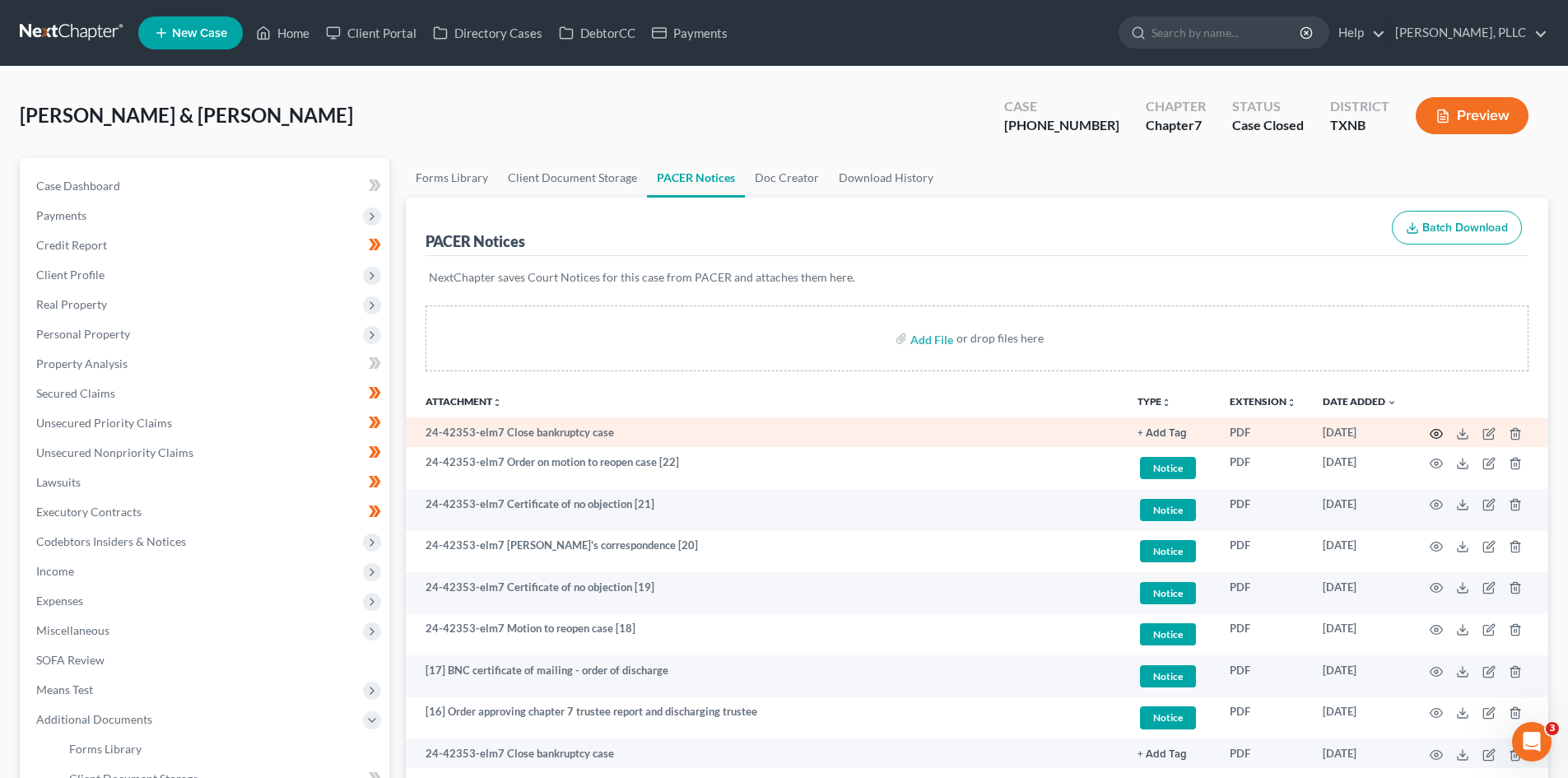
click at [1434, 432] on icon "button" at bounding box center [1436, 434] width 13 height 13
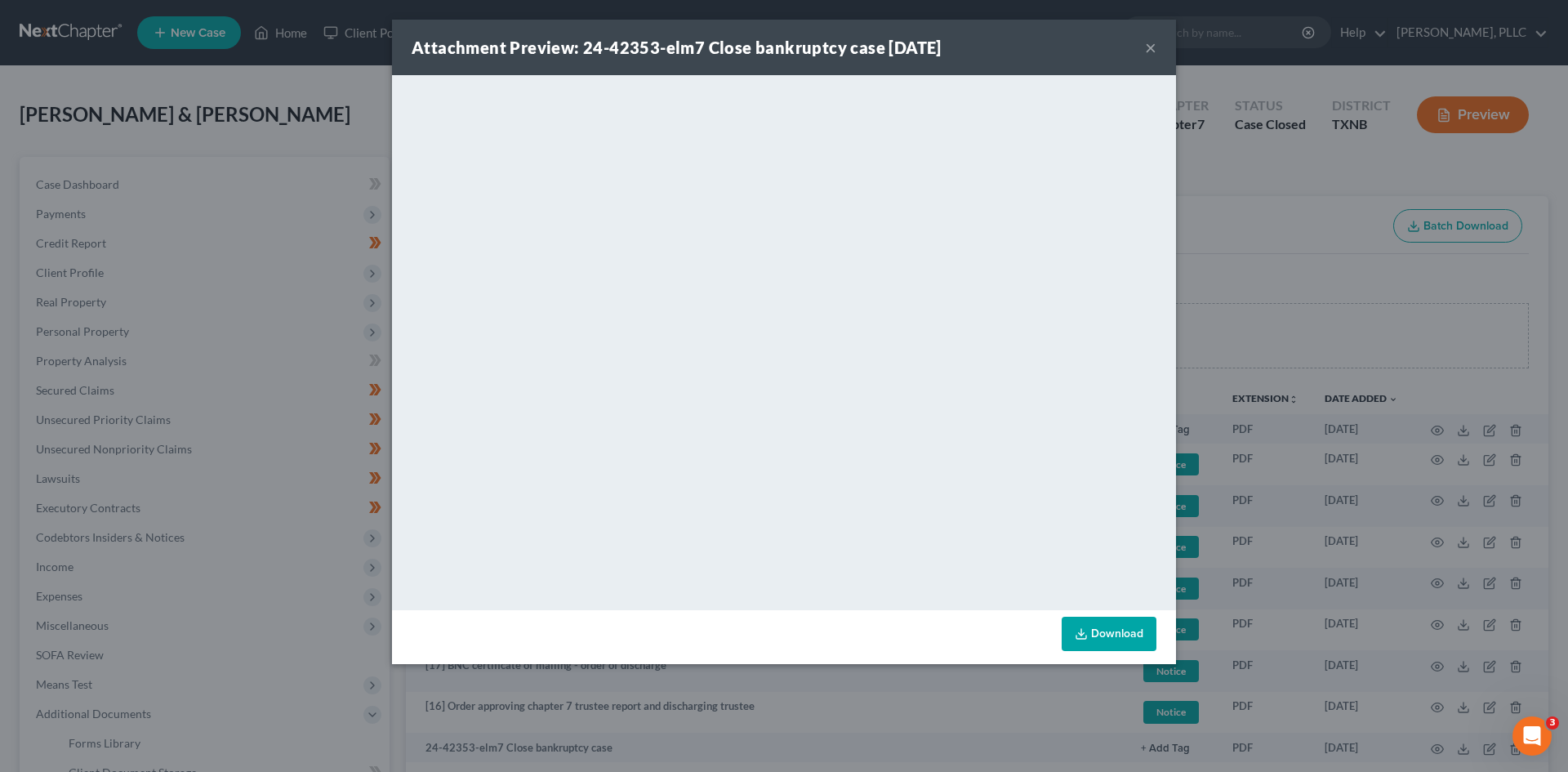
click at [1149, 48] on button "×" at bounding box center [1151, 47] width 11 height 19
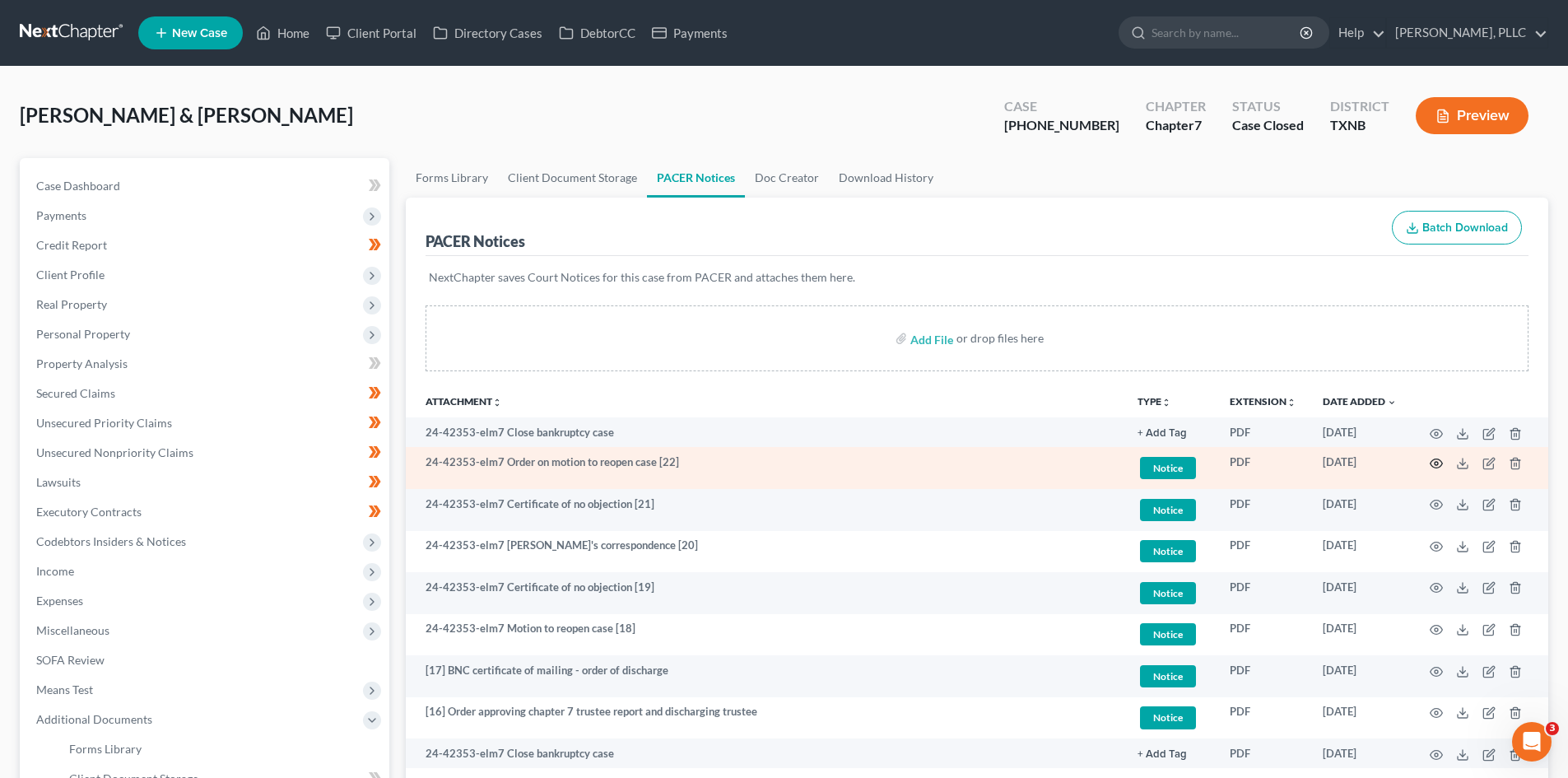
click at [1439, 463] on icon "button" at bounding box center [1436, 463] width 13 height 13
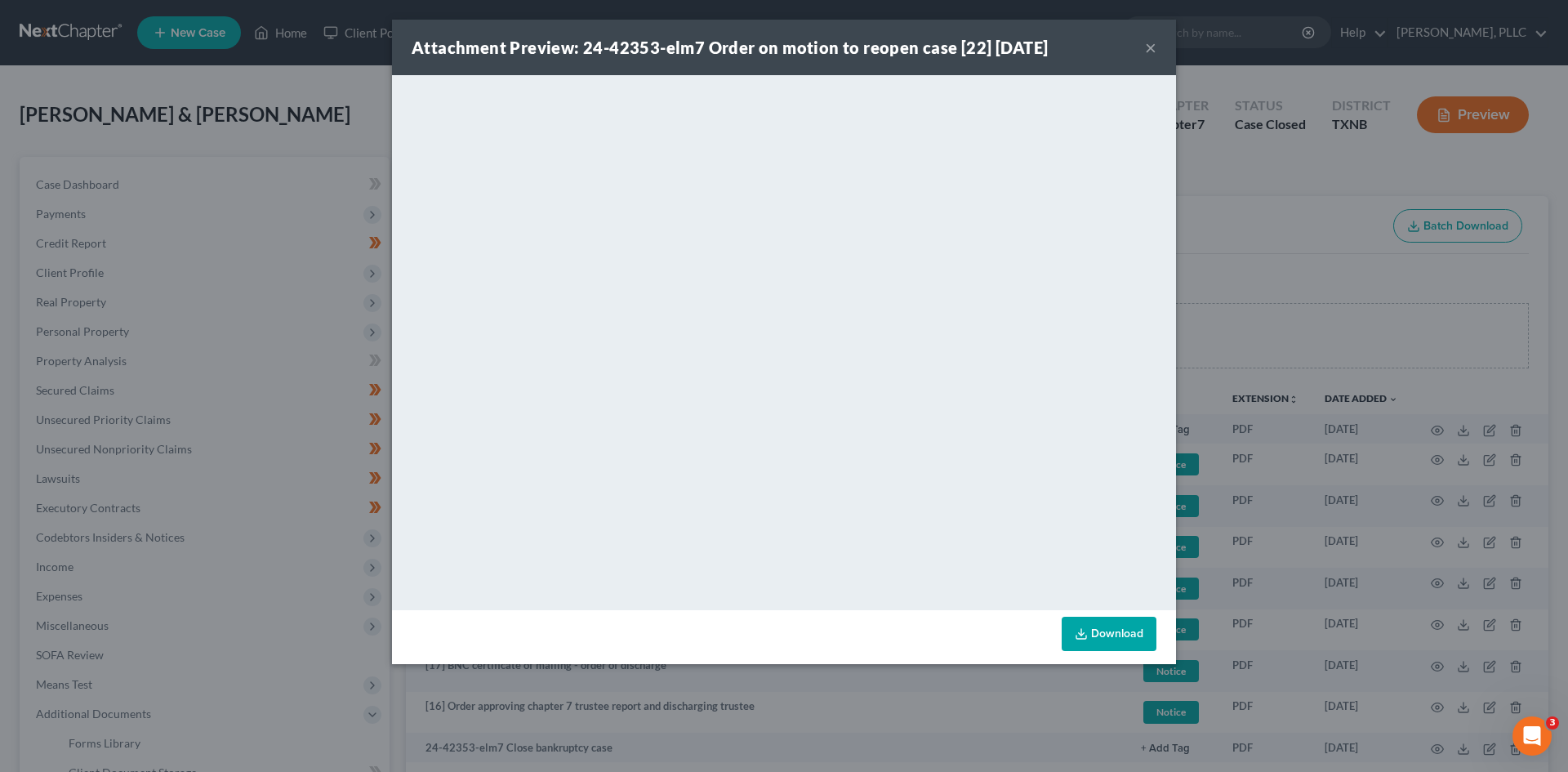
click at [1148, 49] on button "×" at bounding box center [1151, 47] width 11 height 19
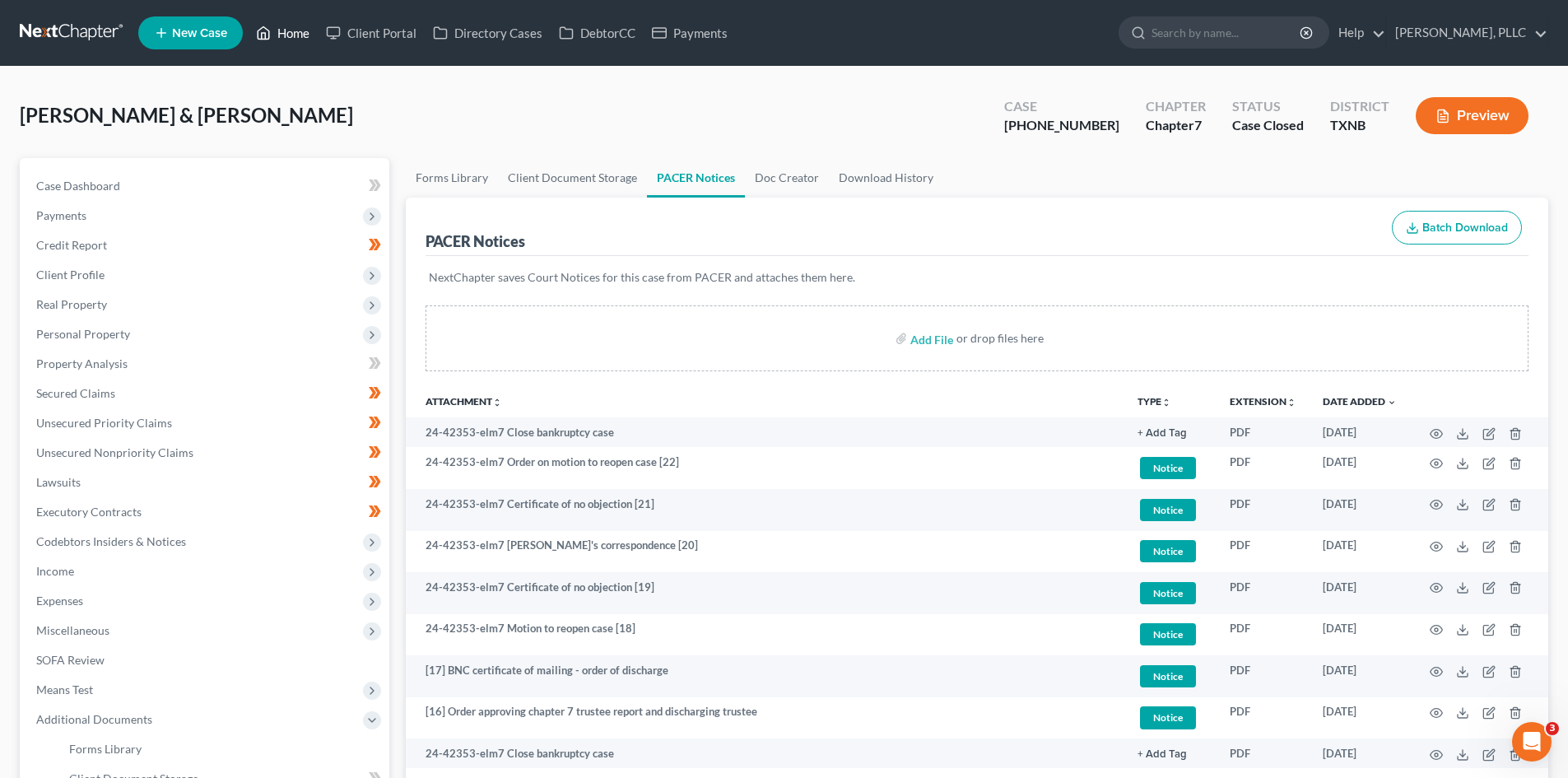
click at [279, 33] on link "Home" at bounding box center [282, 33] width 70 height 30
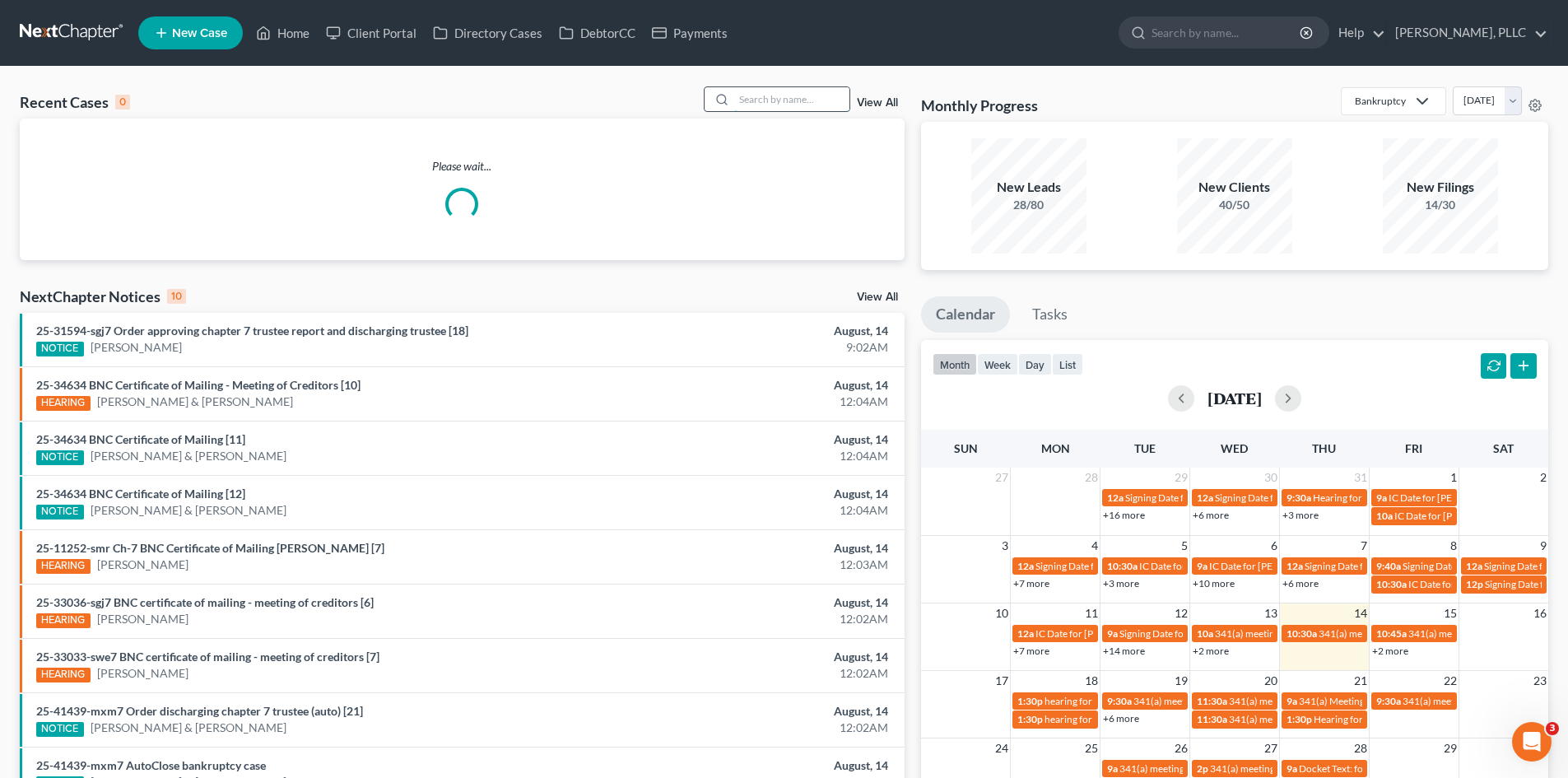
click at [768, 99] on input "search" at bounding box center [792, 99] width 115 height 24
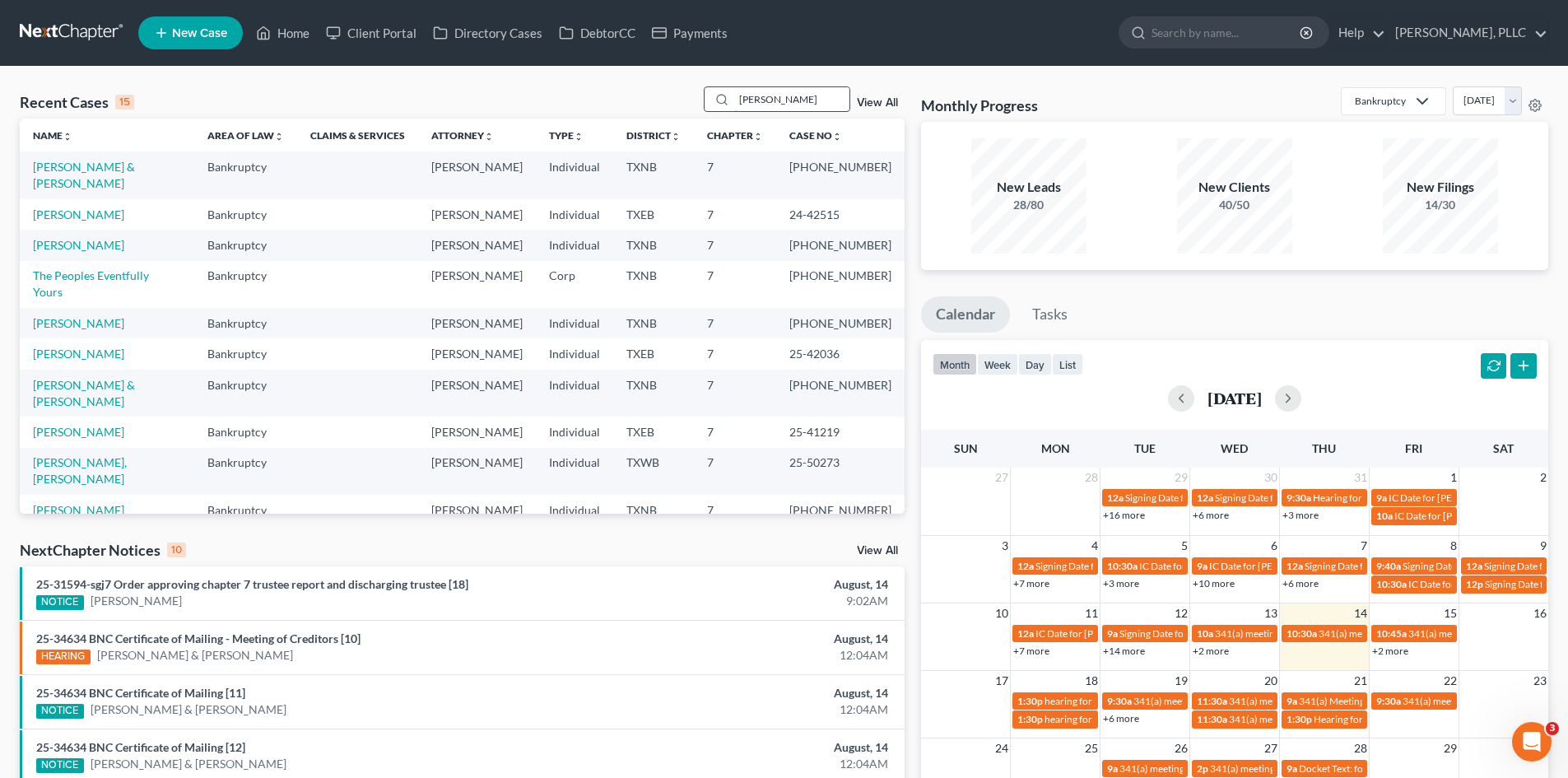
type input "gandy"
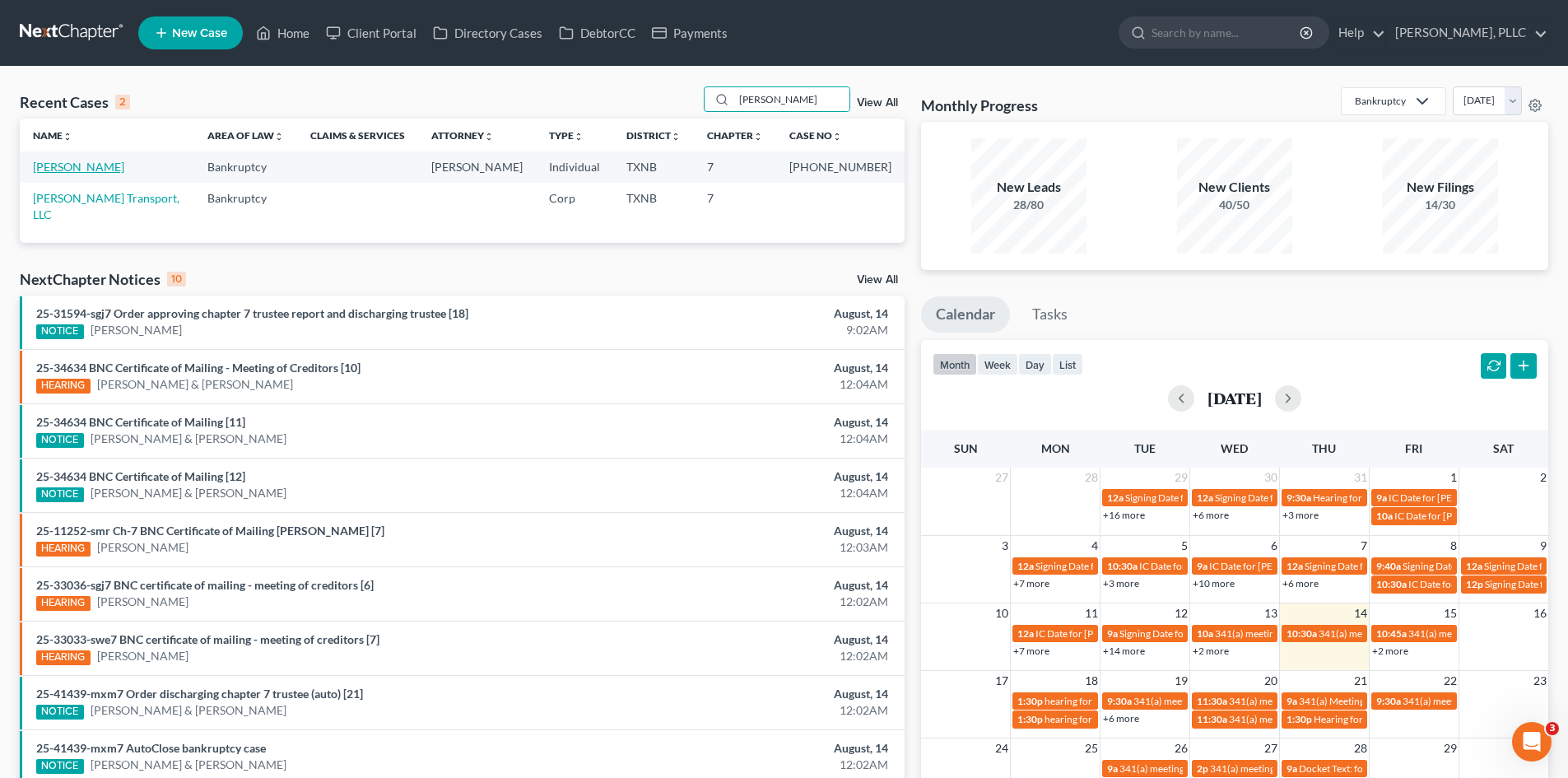
click at [110, 168] on link "Gandy, Kathleen" at bounding box center [78, 166] width 91 height 14
select select "6"
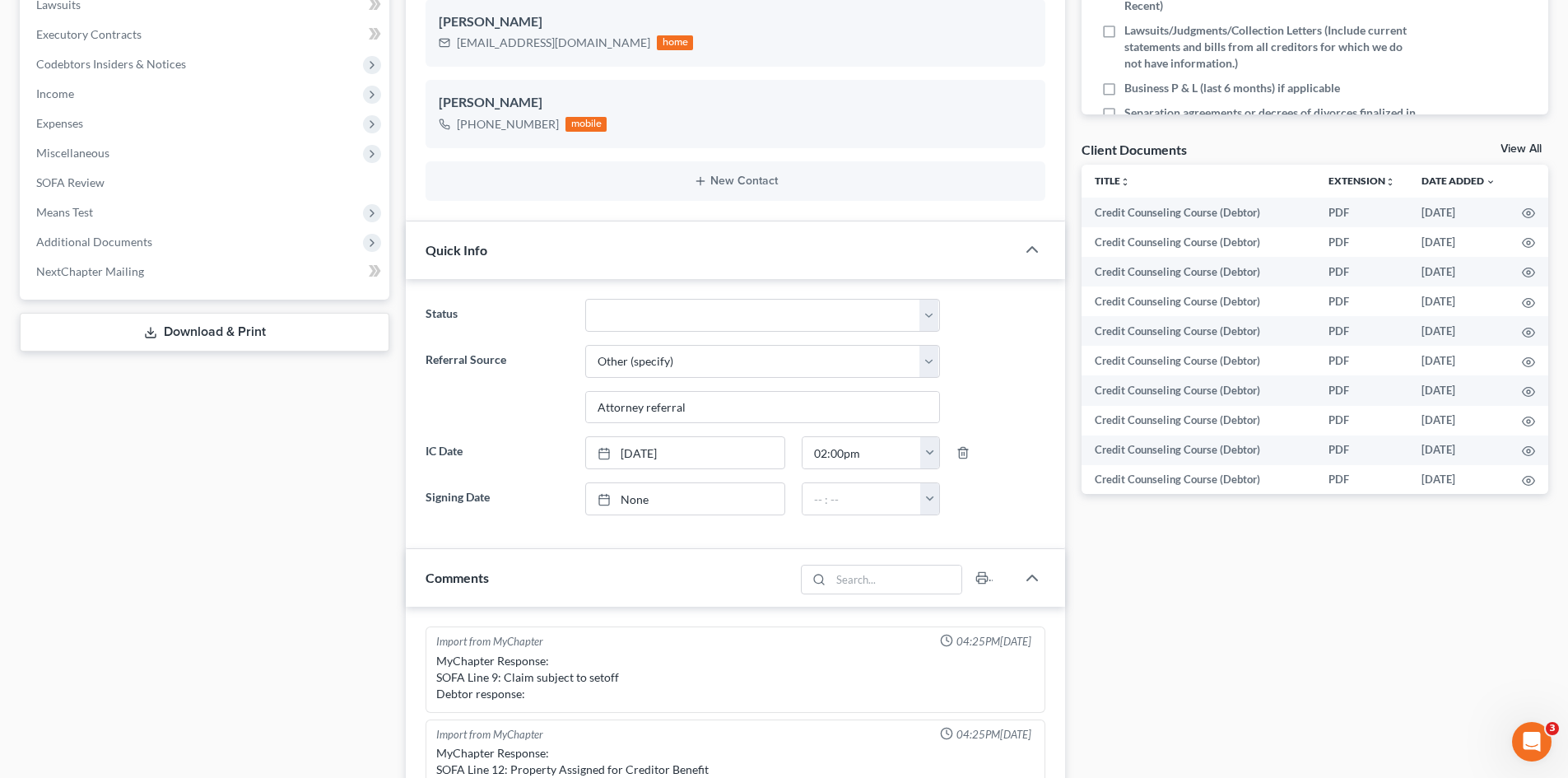
scroll to position [494, 0]
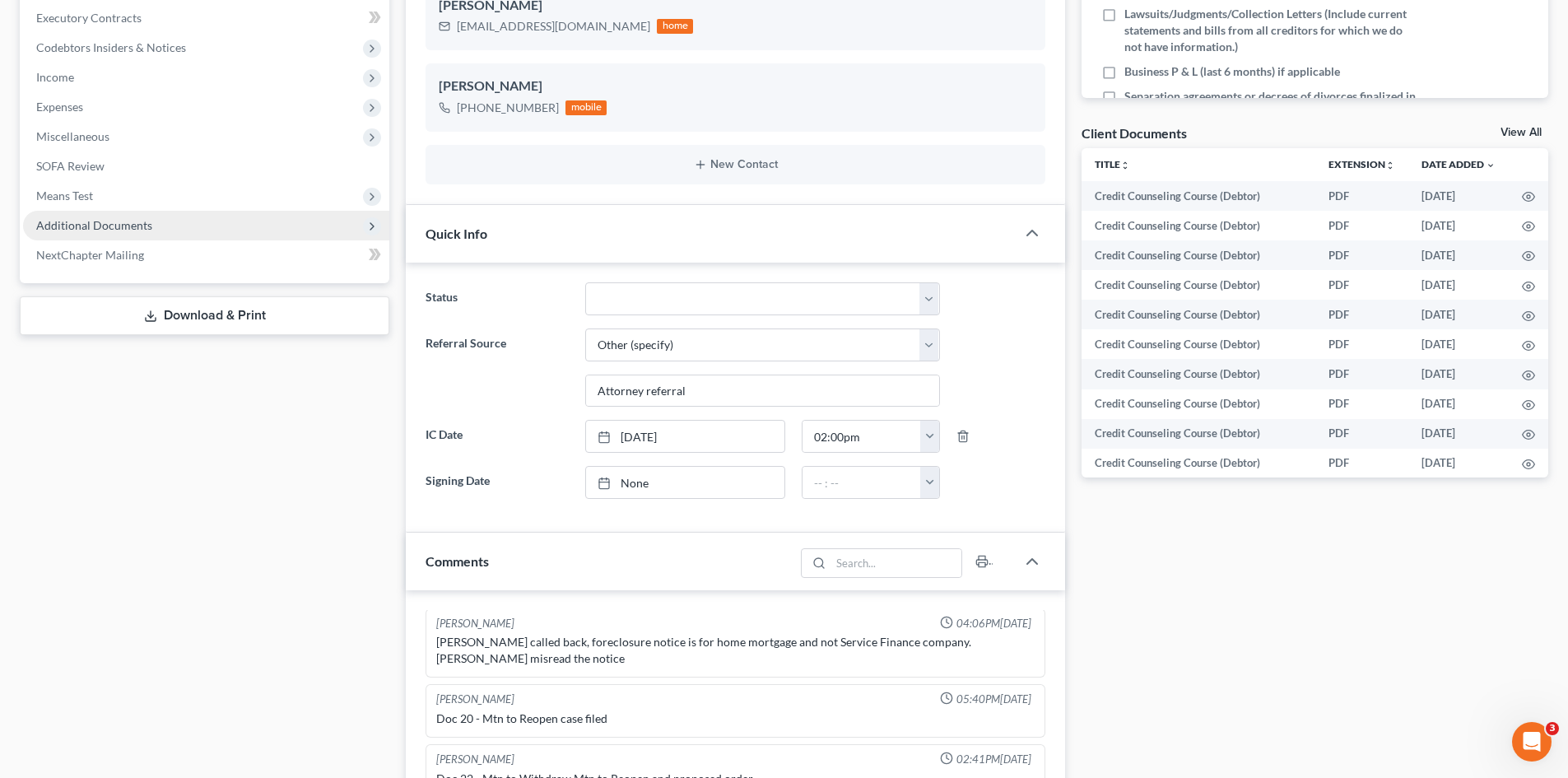
click at [106, 222] on span "Additional Documents" at bounding box center [94, 225] width 116 height 14
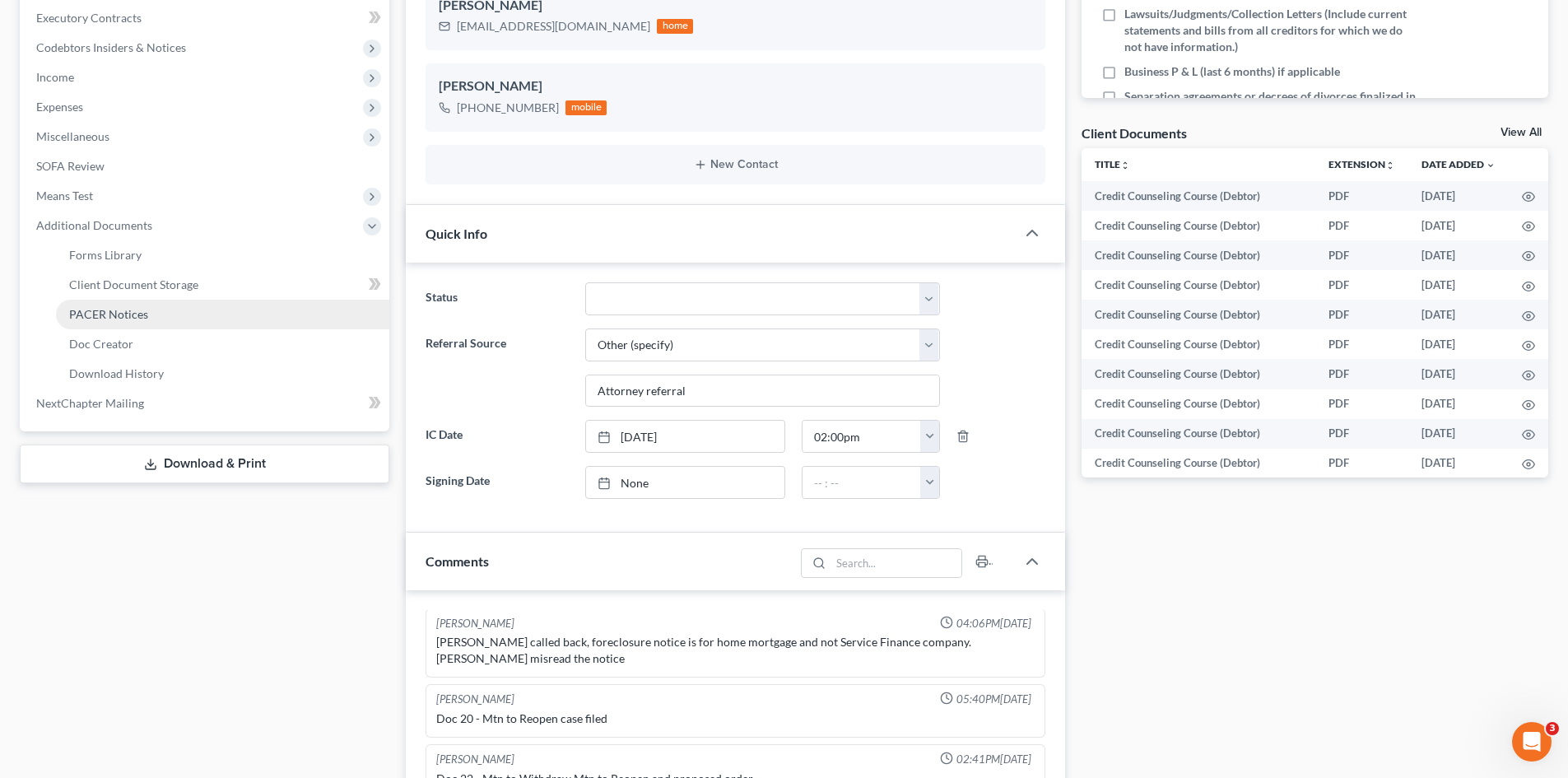
click at [114, 316] on span "PACER Notices" at bounding box center [108, 314] width 79 height 14
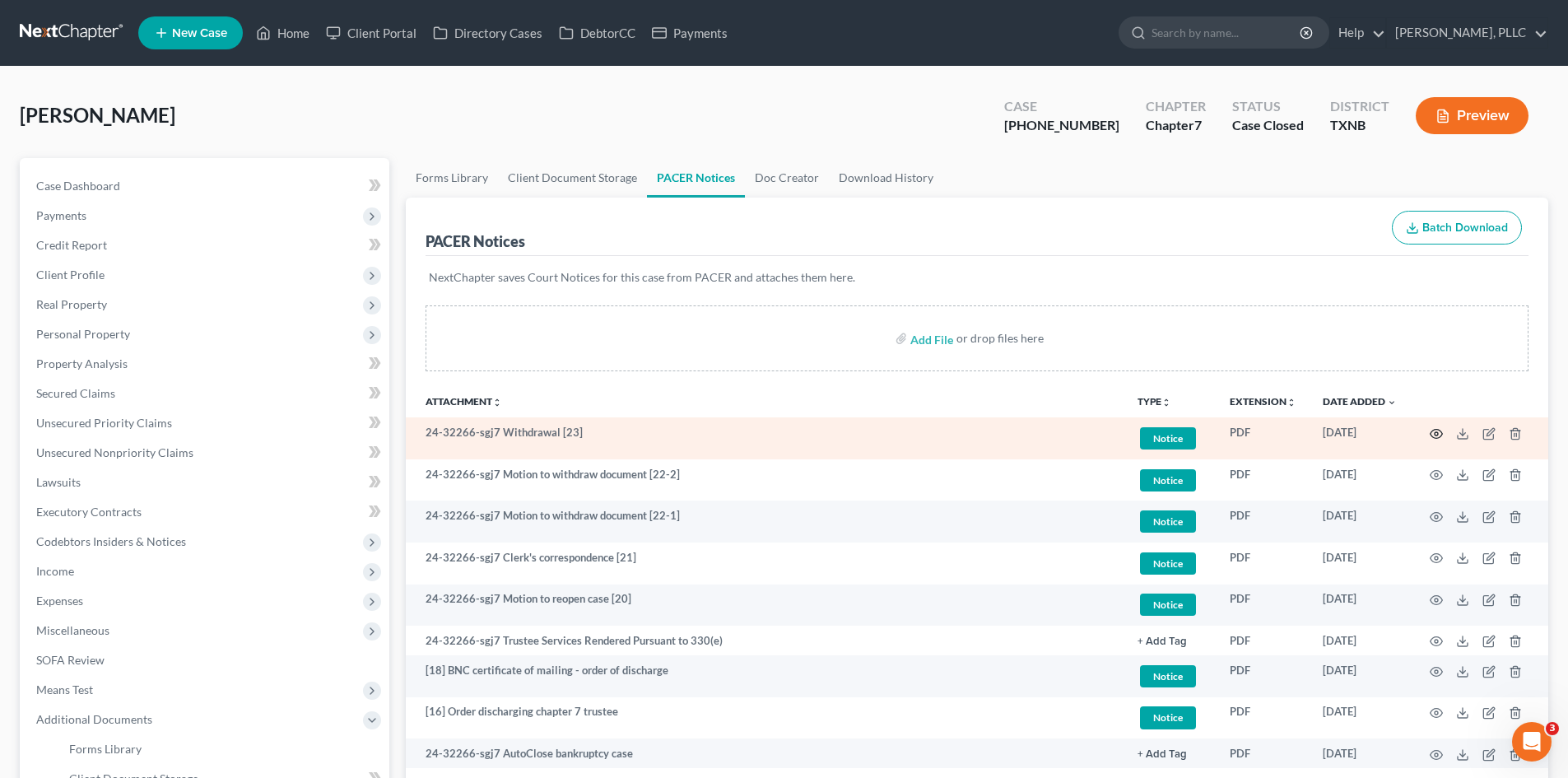
click at [1437, 432] on icon "button" at bounding box center [1436, 434] width 13 height 13
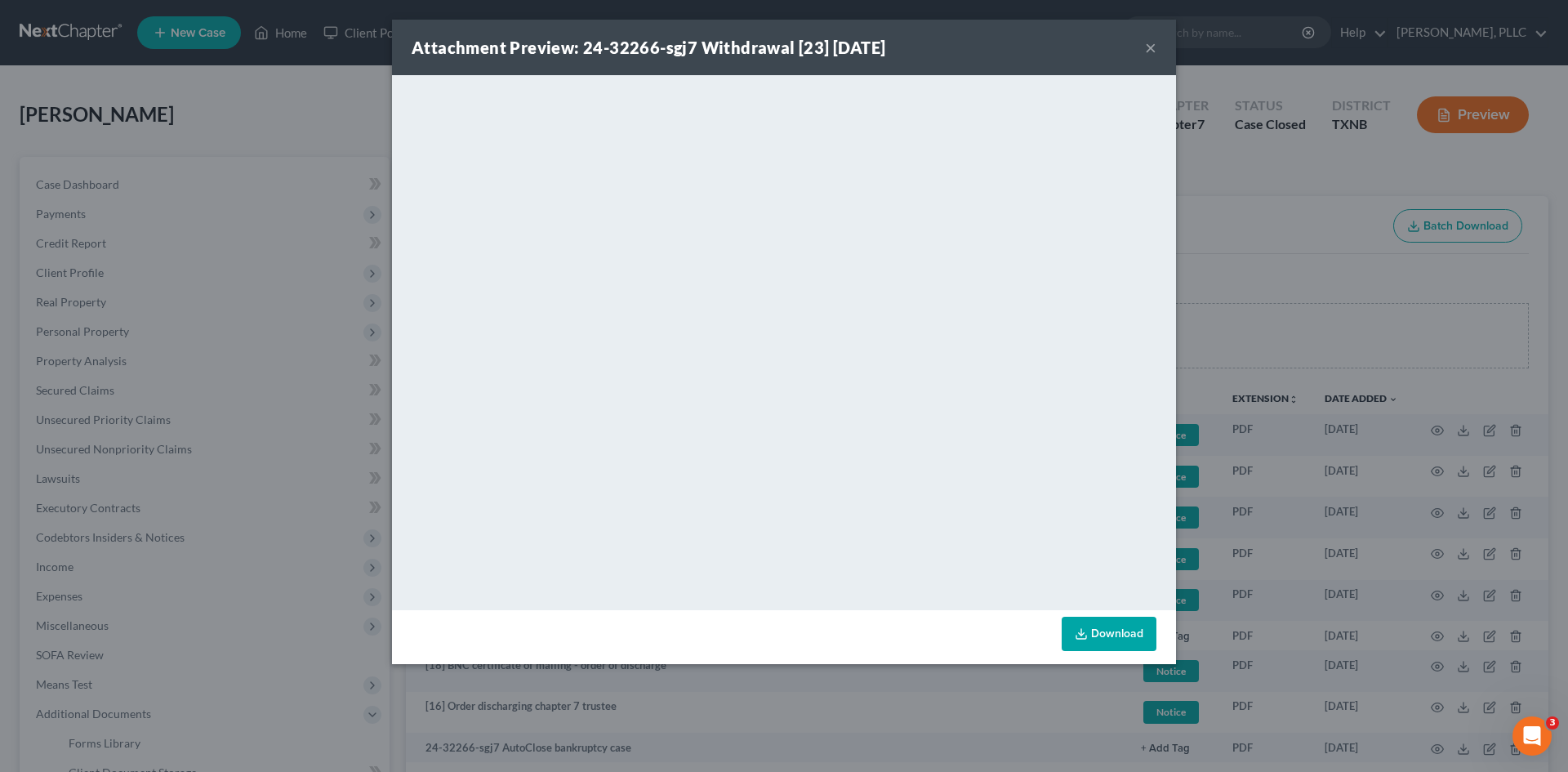
drag, startPoint x: 1150, startPoint y: 51, endPoint x: 1105, endPoint y: 47, distance: 45.2
click at [1150, 51] on button "×" at bounding box center [1151, 47] width 11 height 19
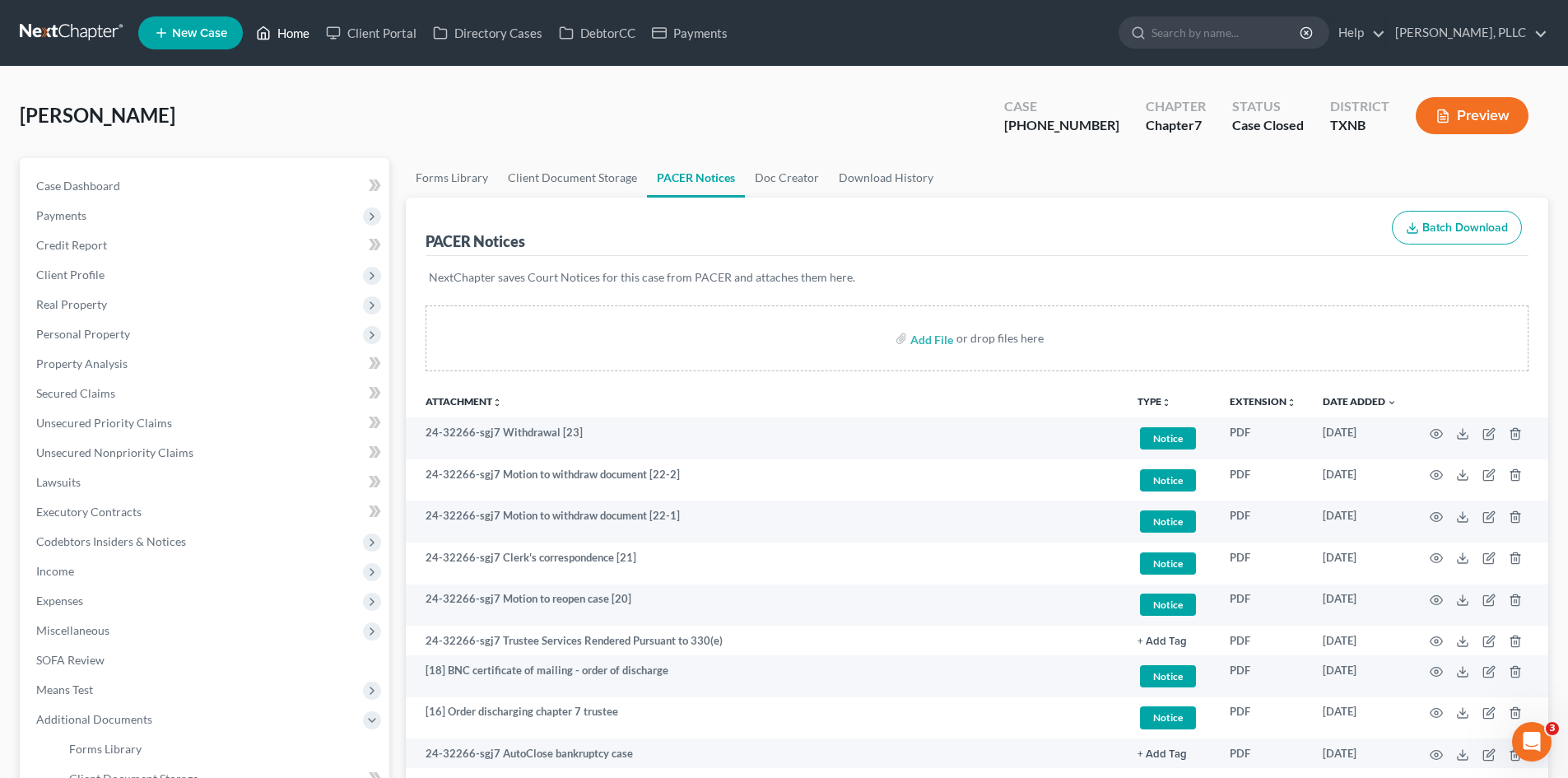
click at [281, 35] on link "Home" at bounding box center [282, 33] width 70 height 30
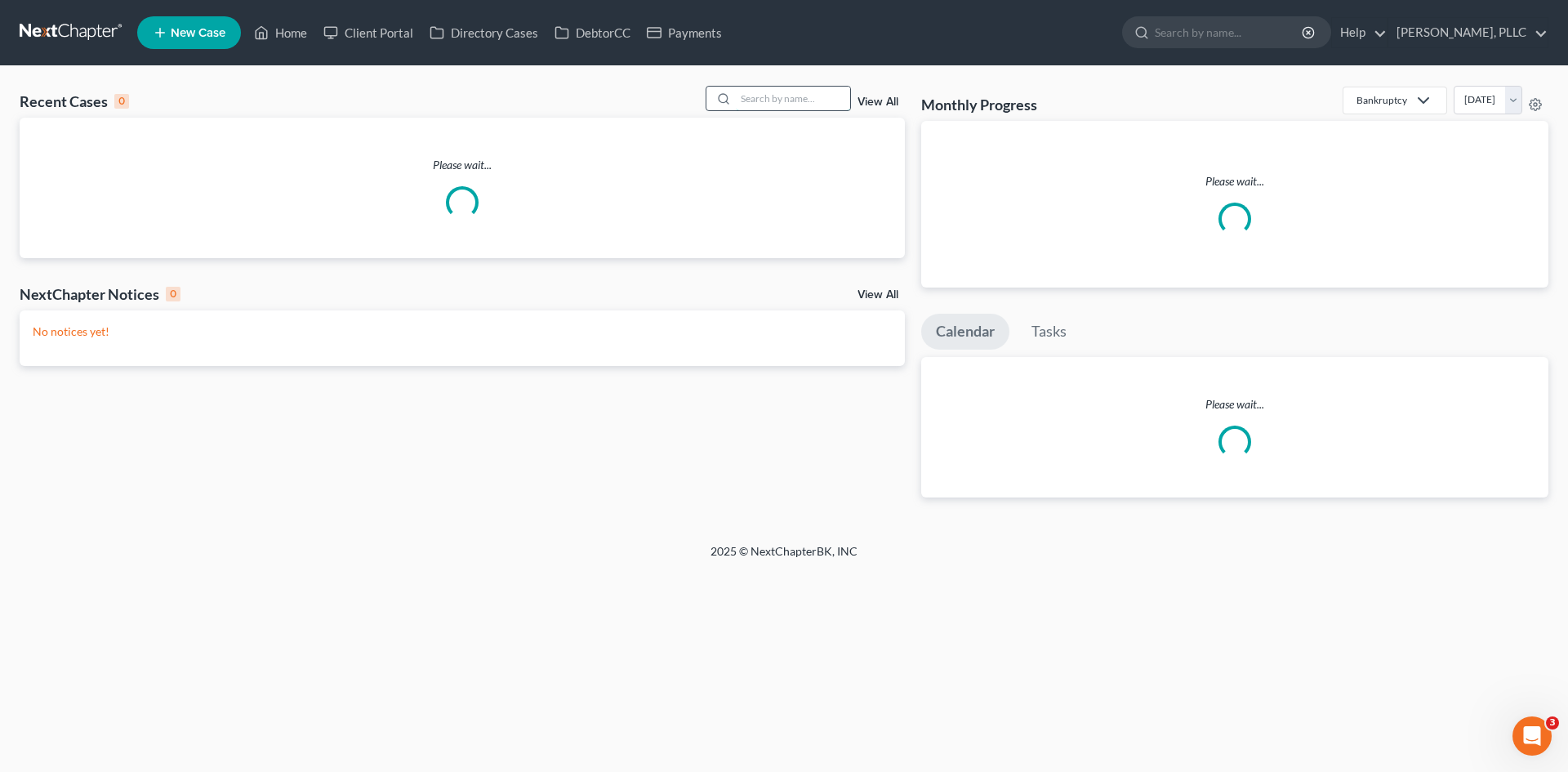
click at [783, 97] on input "search" at bounding box center [793, 99] width 114 height 24
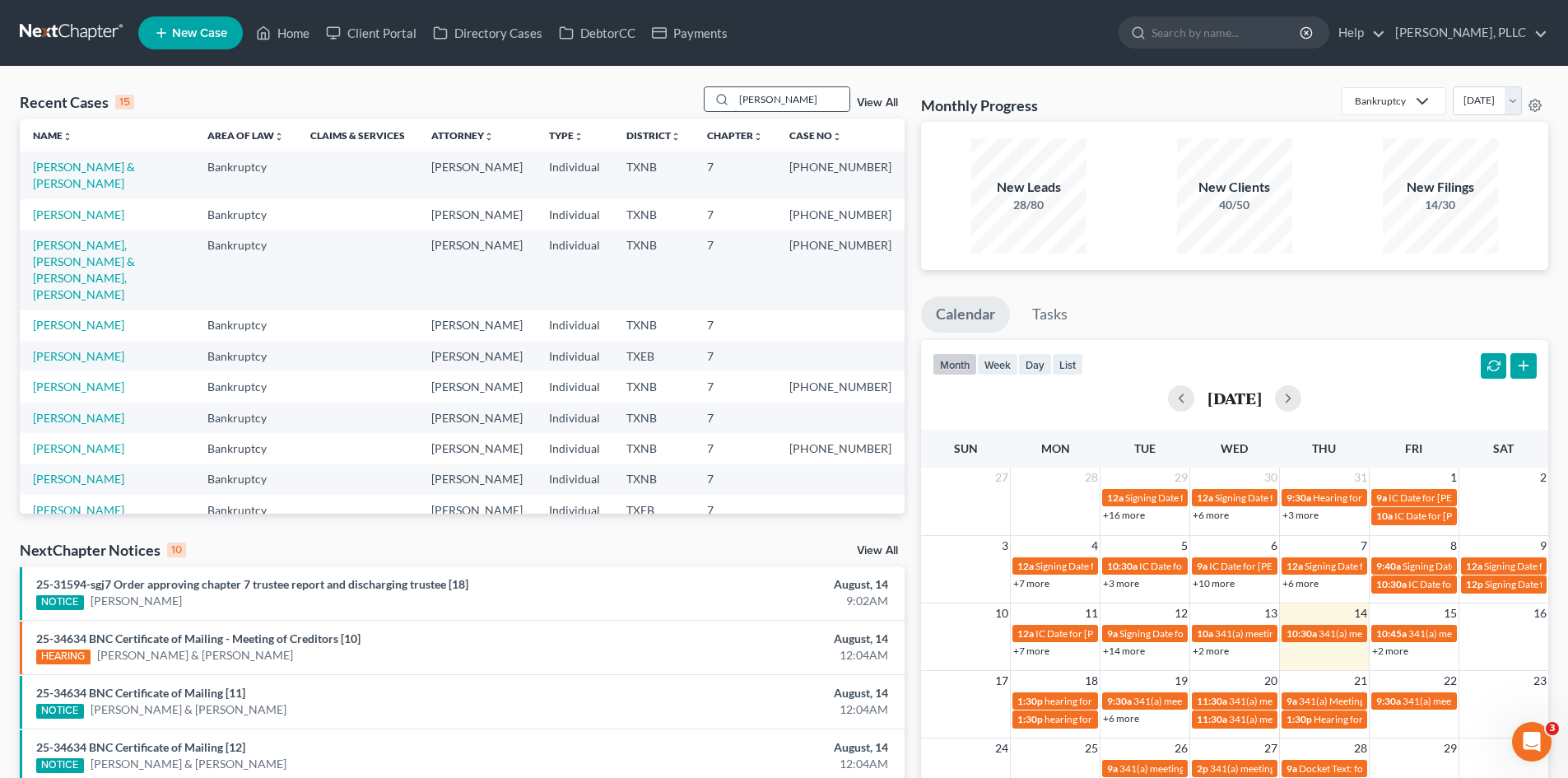
type input "quintana"
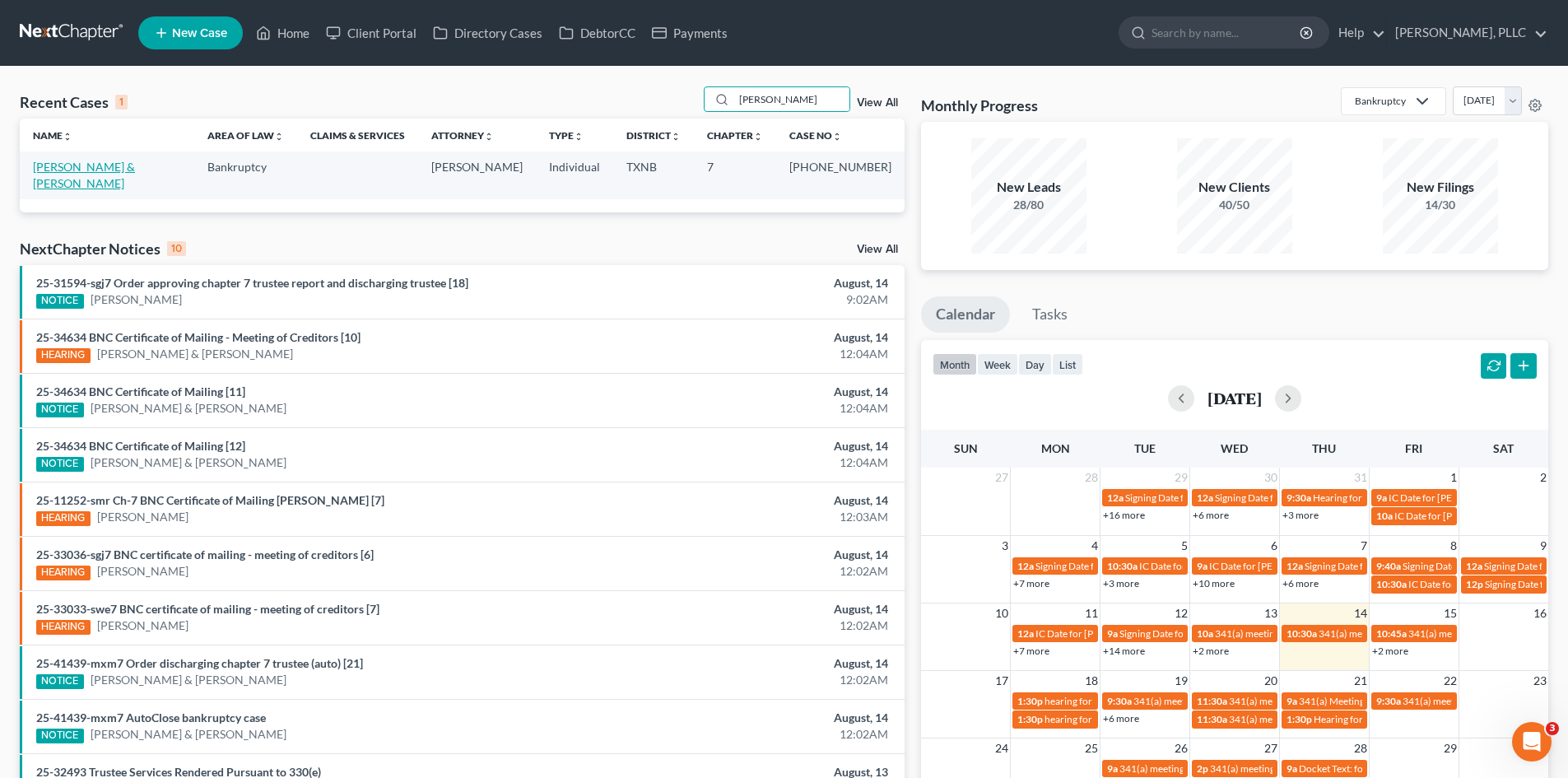
click at [120, 167] on link "Quintana, Pedro & Karla" at bounding box center [84, 175] width 102 height 31
select select "4"
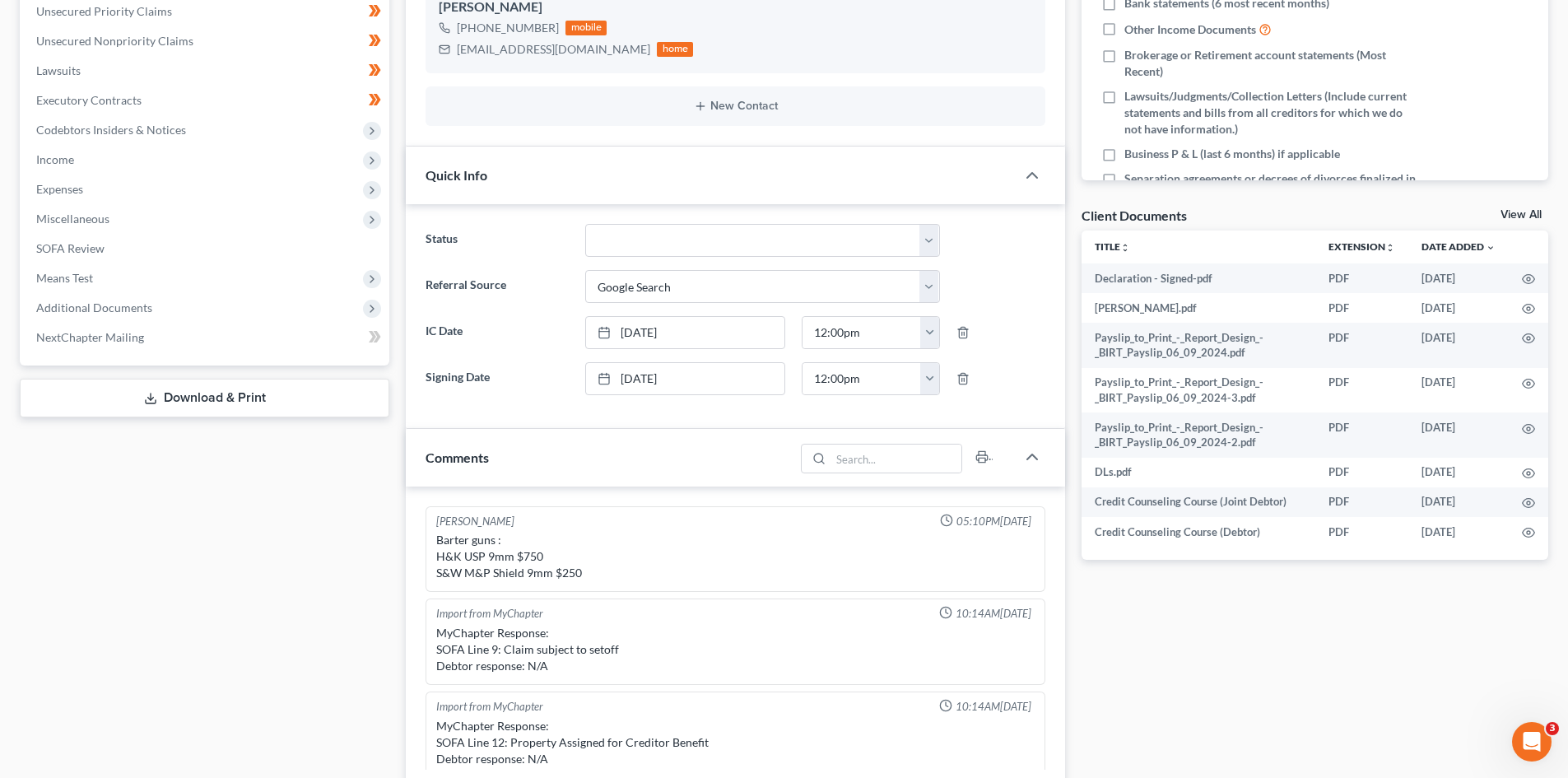
scroll to position [1155, 0]
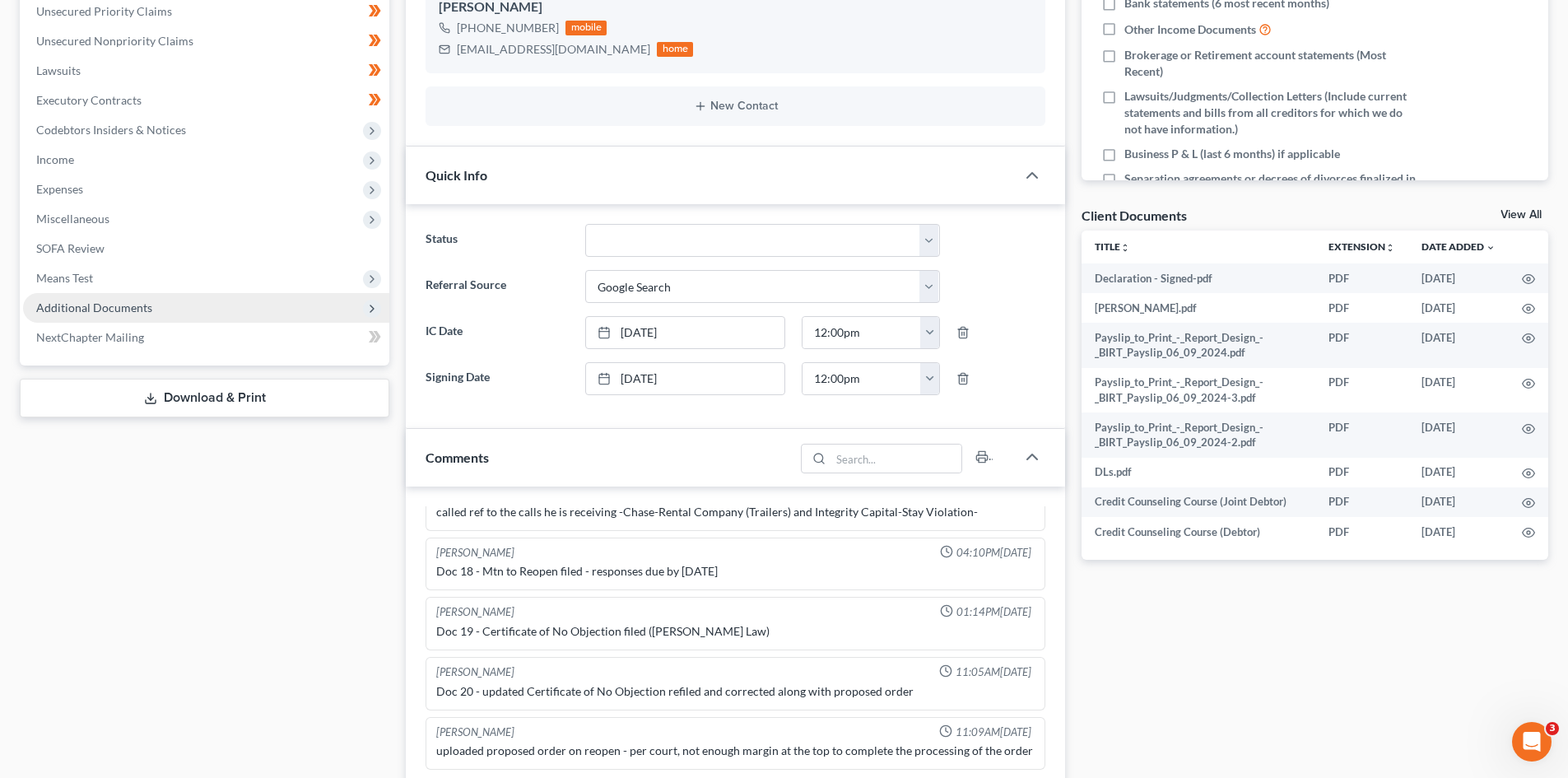
click at [154, 316] on span "Additional Documents" at bounding box center [206, 308] width 366 height 30
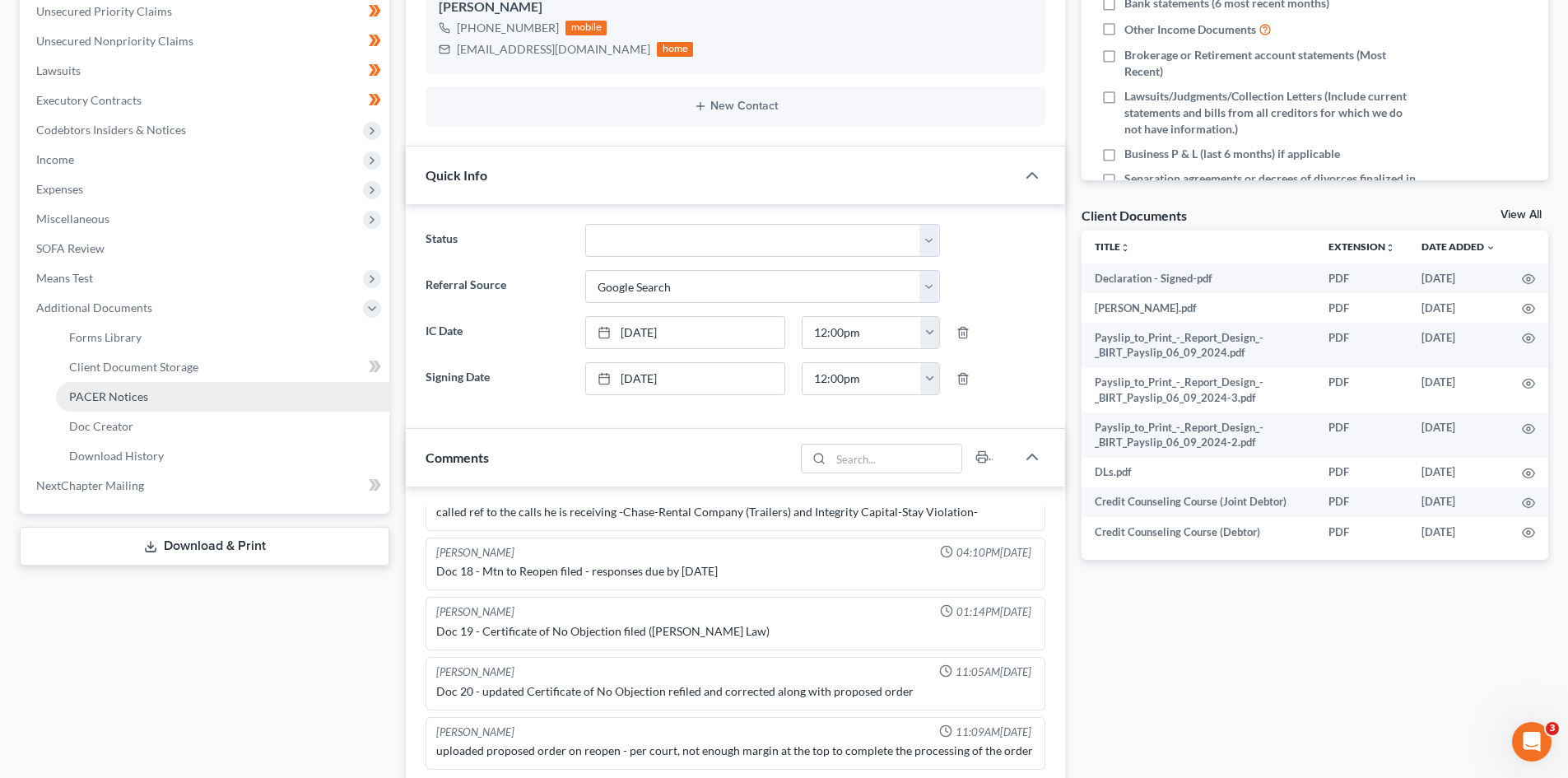
click at [136, 389] on span "PACER Notices" at bounding box center [108, 395] width 79 height 14
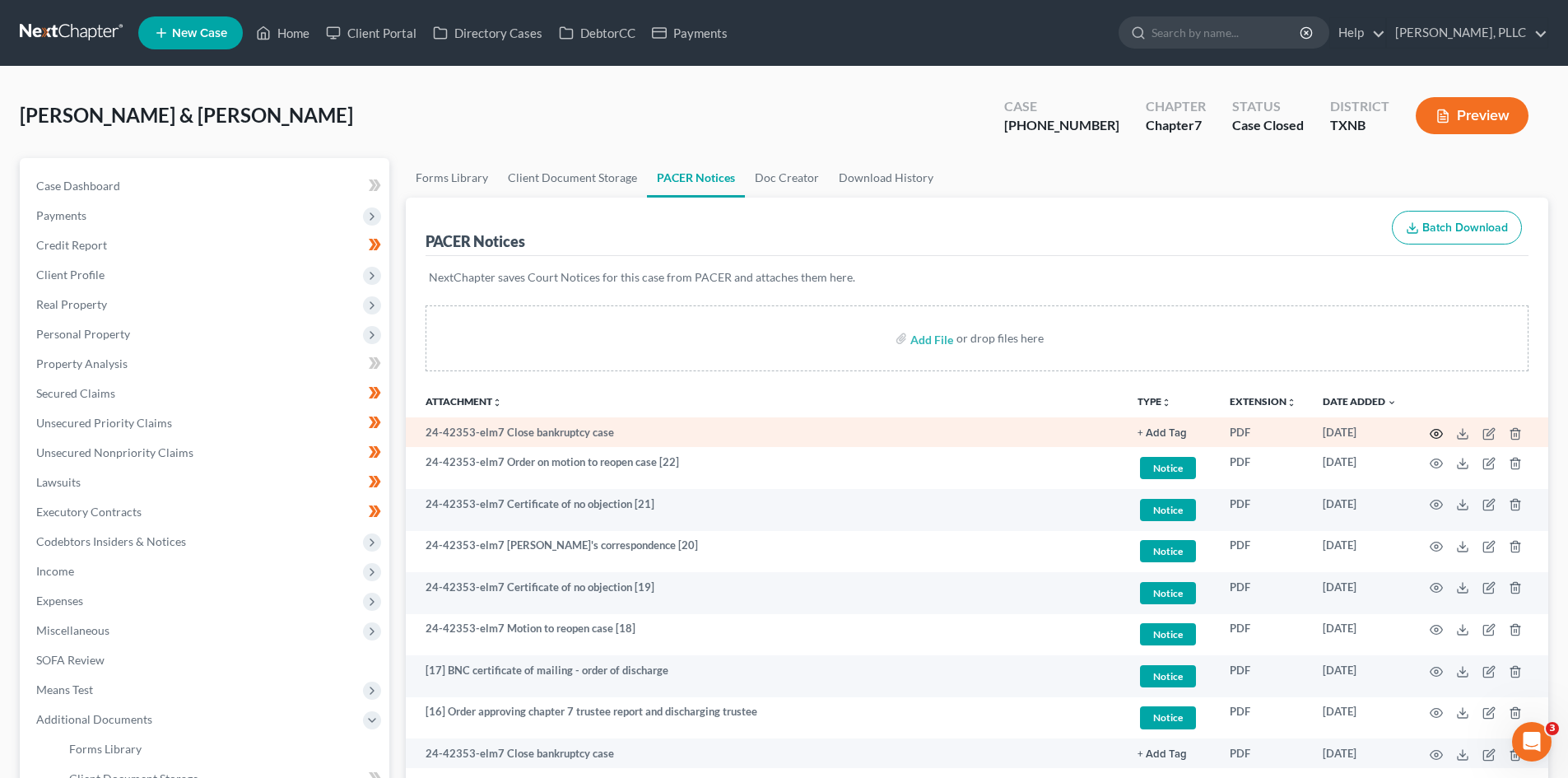
click at [1438, 436] on icon "button" at bounding box center [1436, 434] width 13 height 13
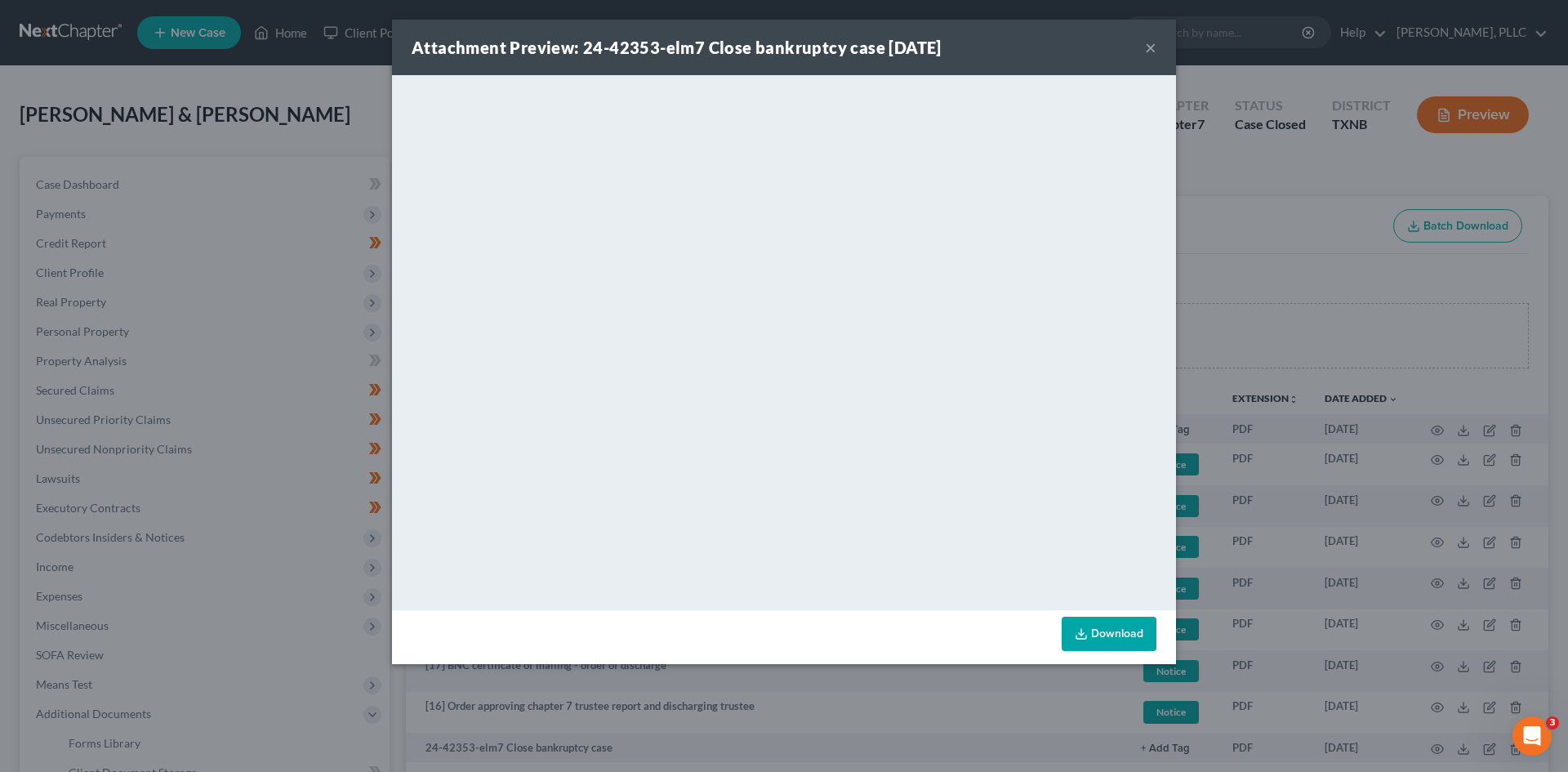
click at [1149, 53] on button "×" at bounding box center [1151, 47] width 11 height 19
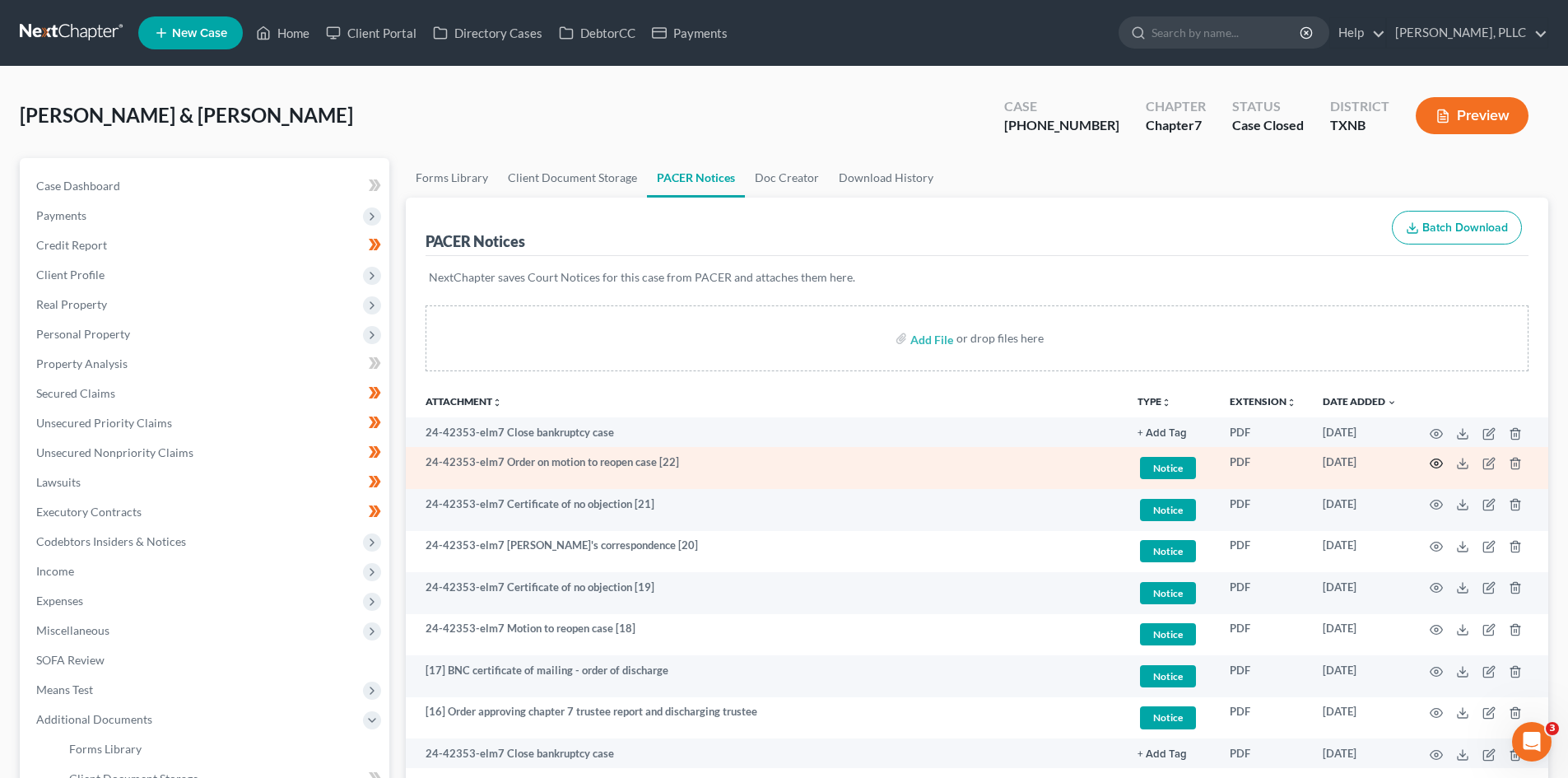
click at [1438, 463] on circle "button" at bounding box center [1436, 463] width 4 height 4
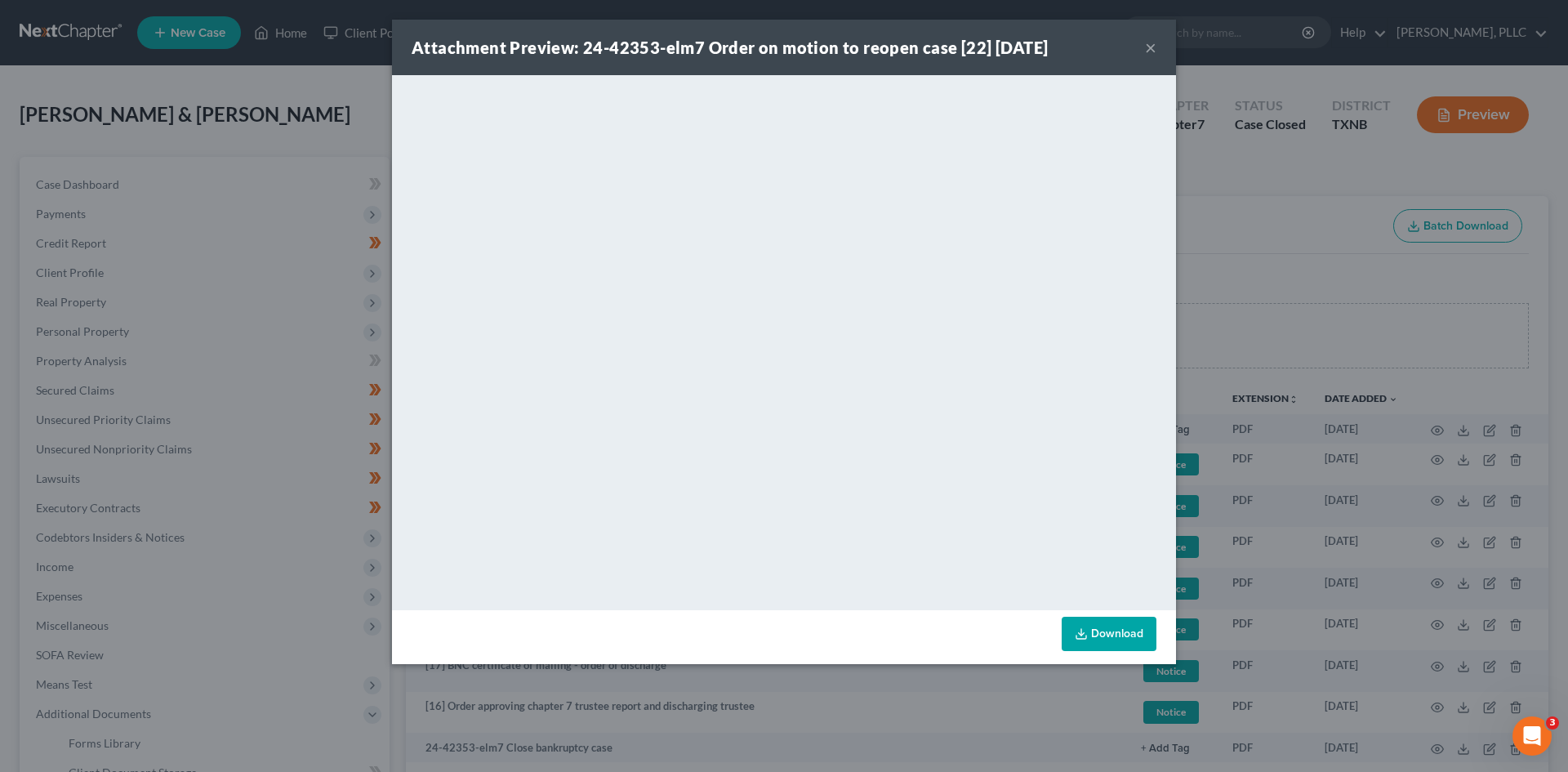
click at [1149, 49] on button "×" at bounding box center [1151, 47] width 11 height 19
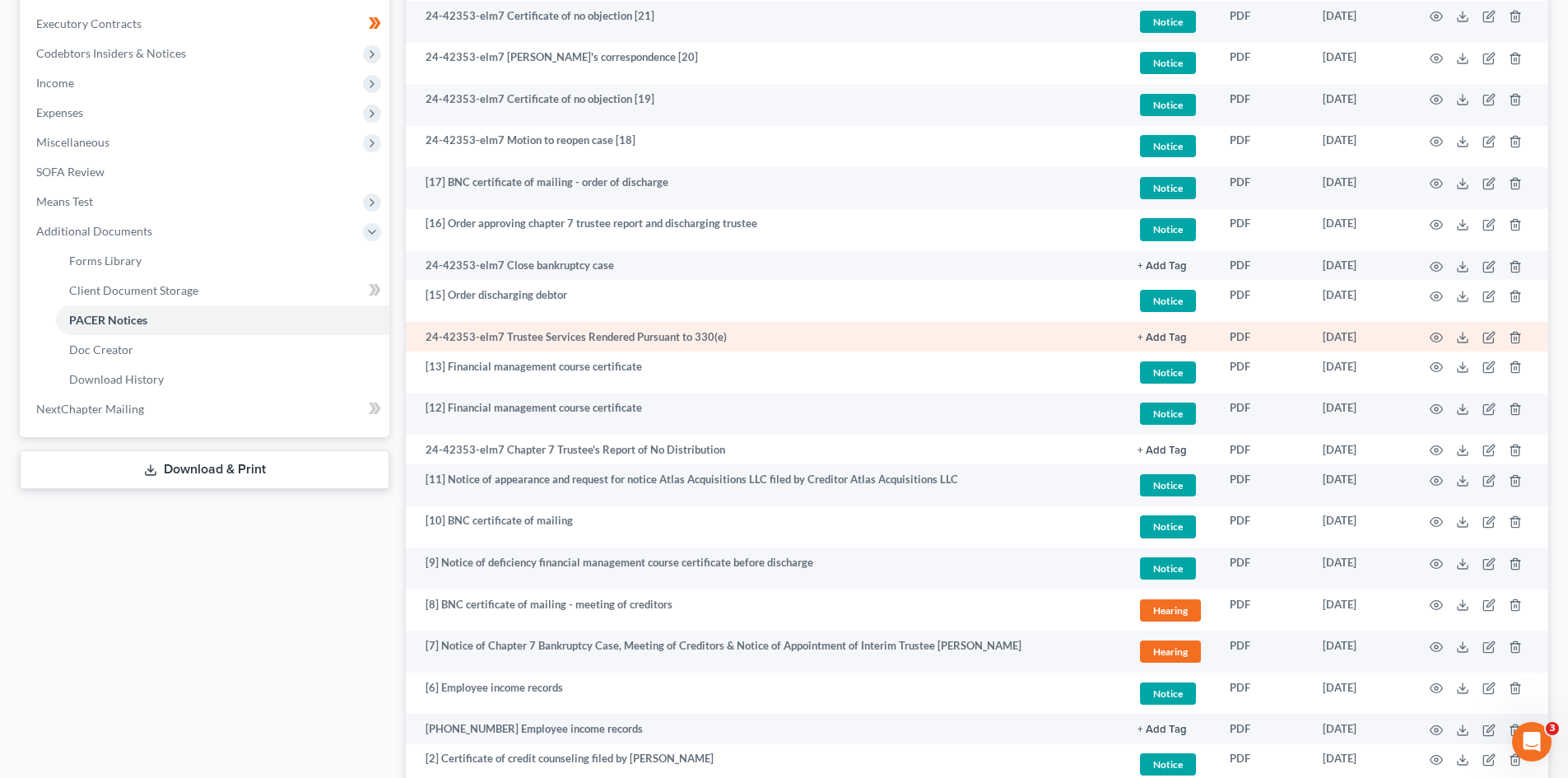
scroll to position [658, 0]
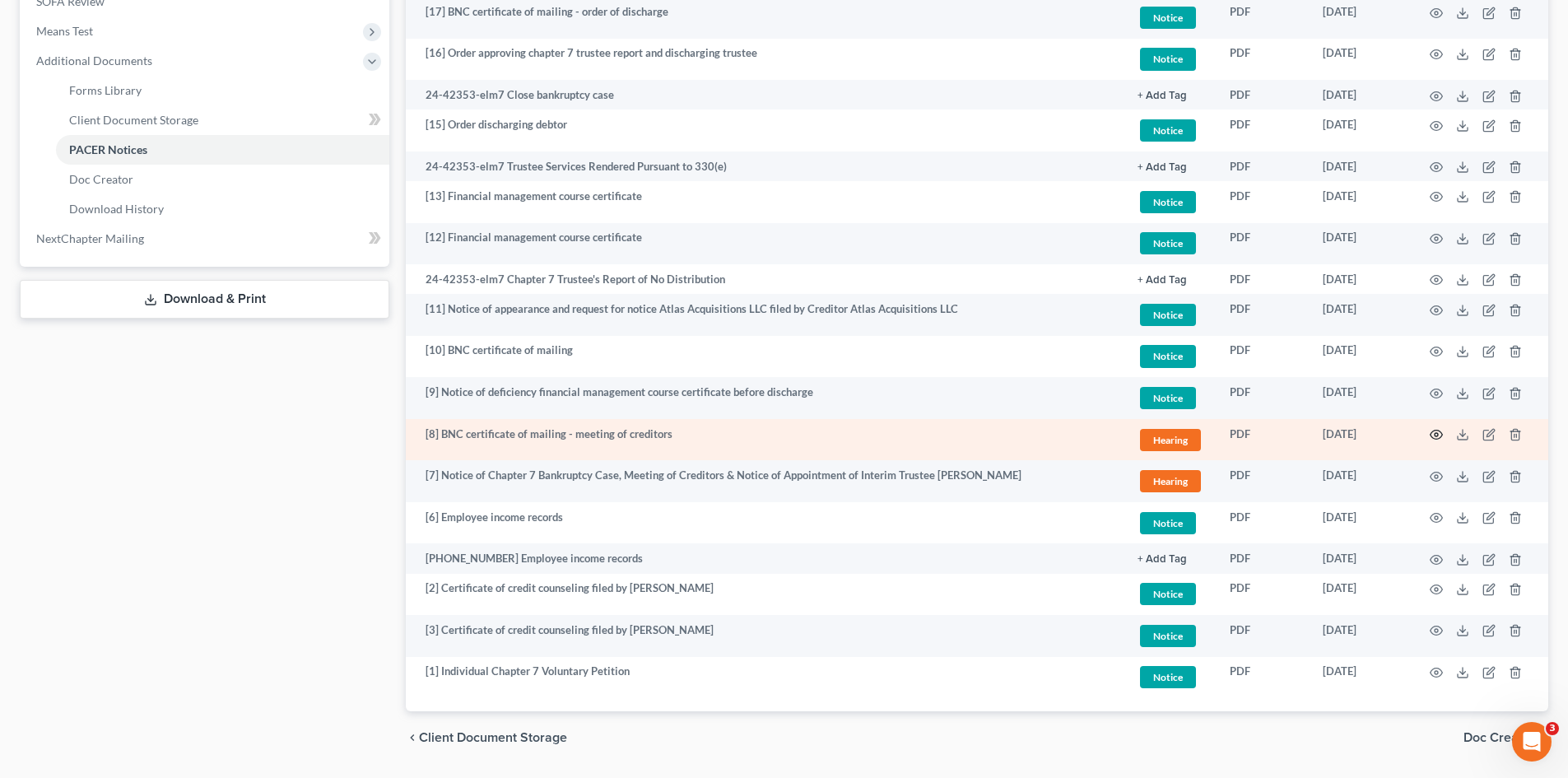
click at [1436, 435] on icon "button" at bounding box center [1436, 434] width 13 height 13
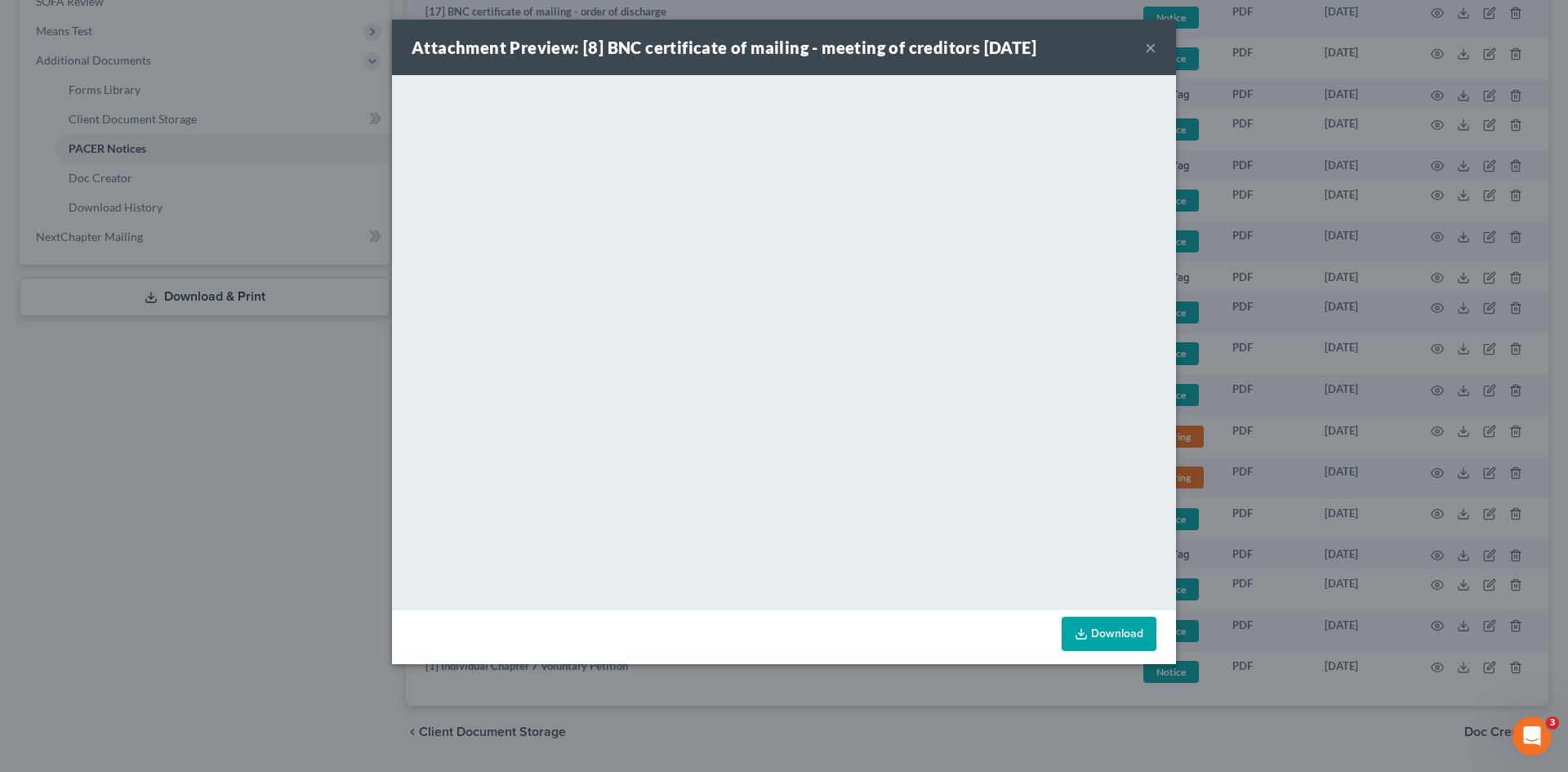
click at [1150, 53] on button "×" at bounding box center [1151, 47] width 11 height 19
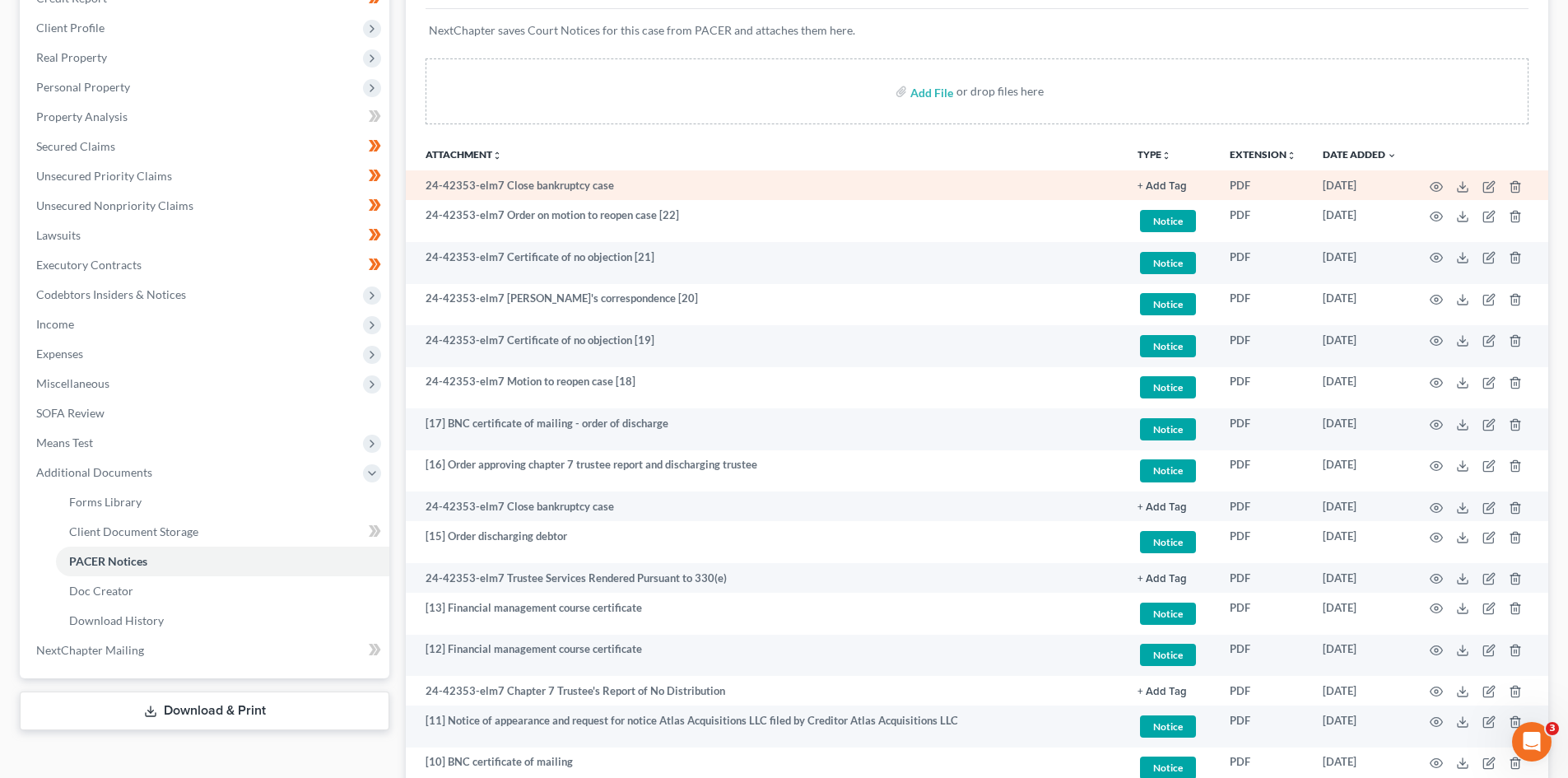
scroll to position [0, 0]
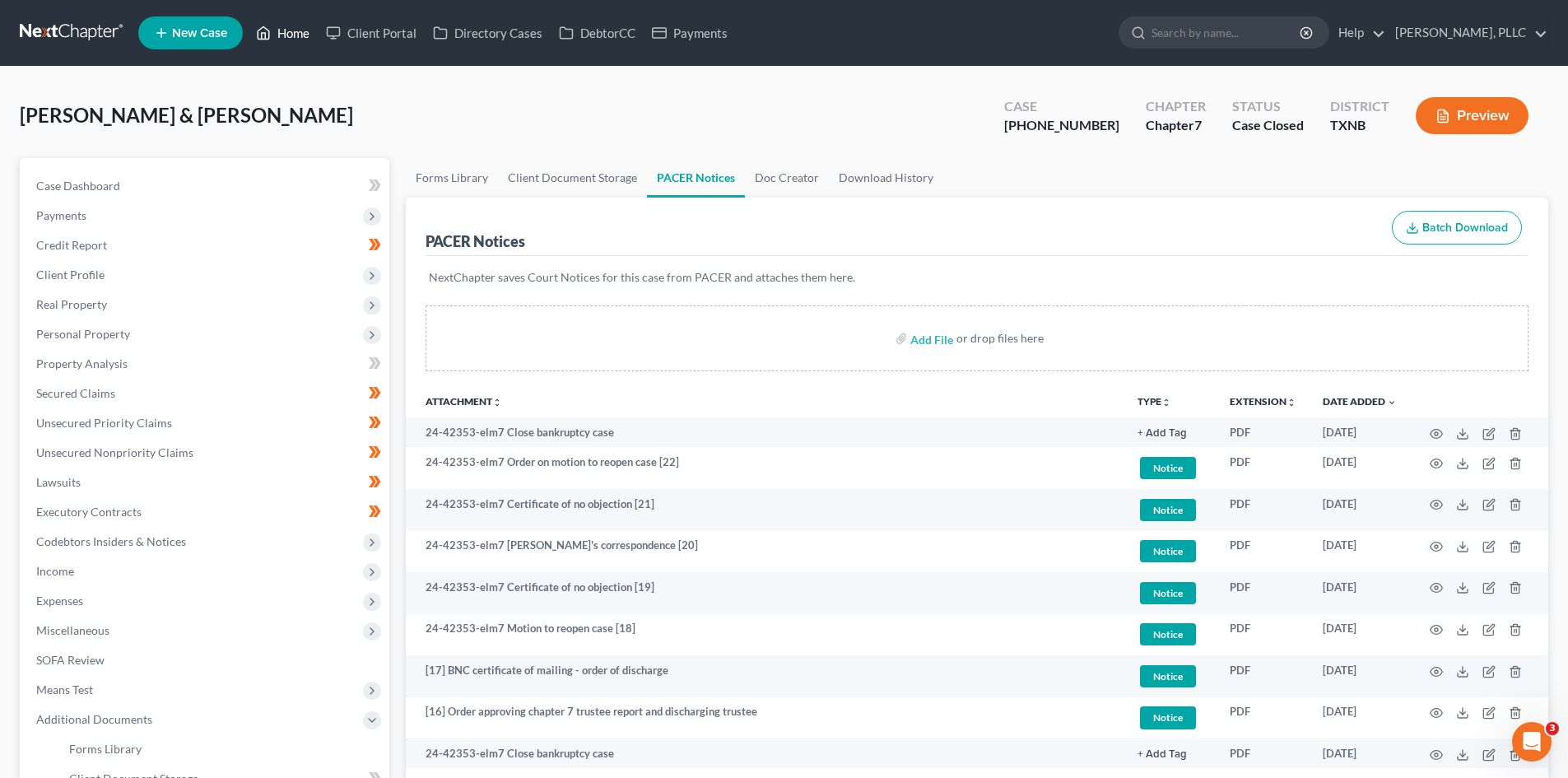
click at [291, 34] on link "Home" at bounding box center [282, 33] width 70 height 30
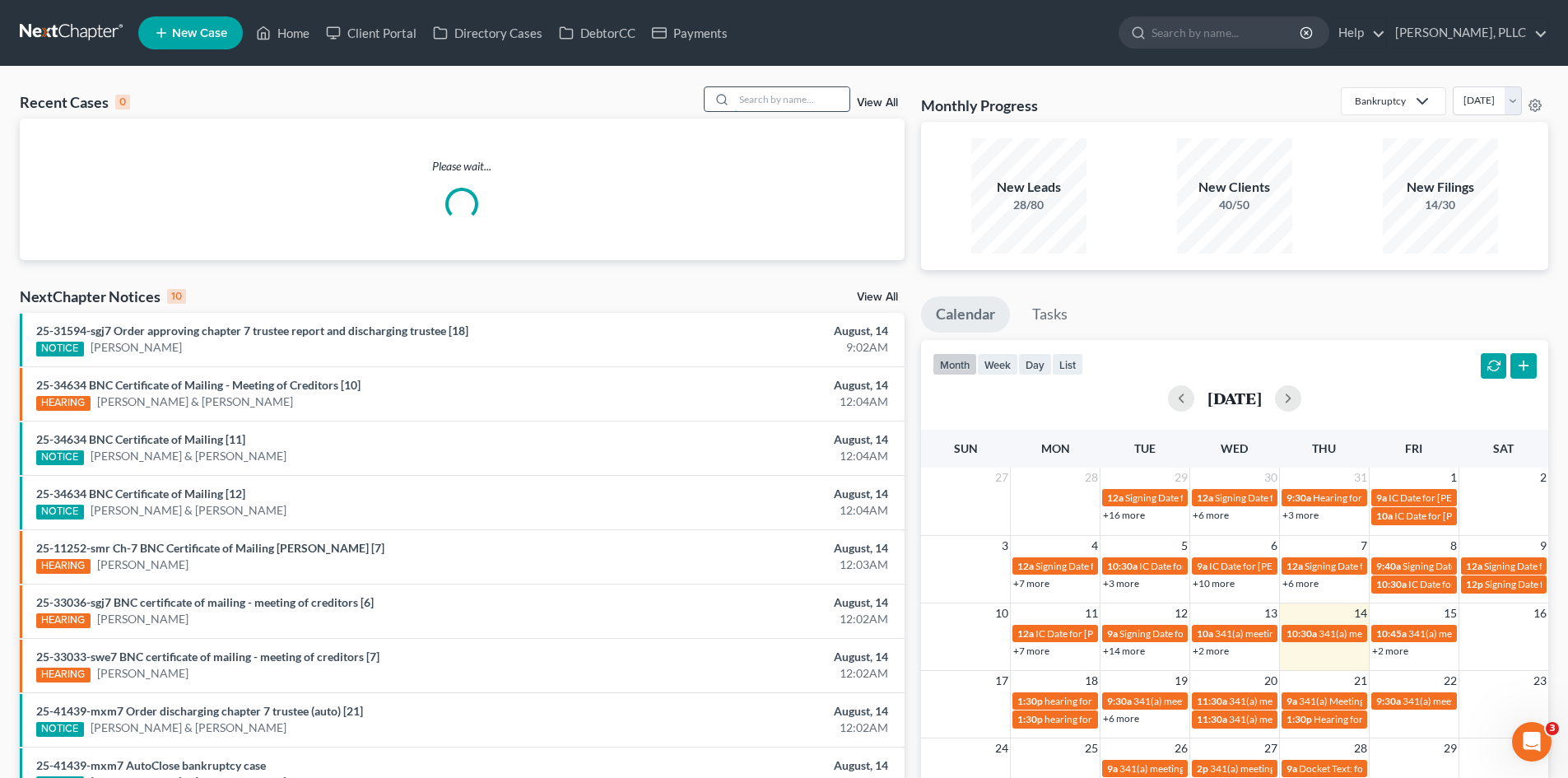
click at [786, 104] on input "search" at bounding box center [792, 99] width 115 height 24
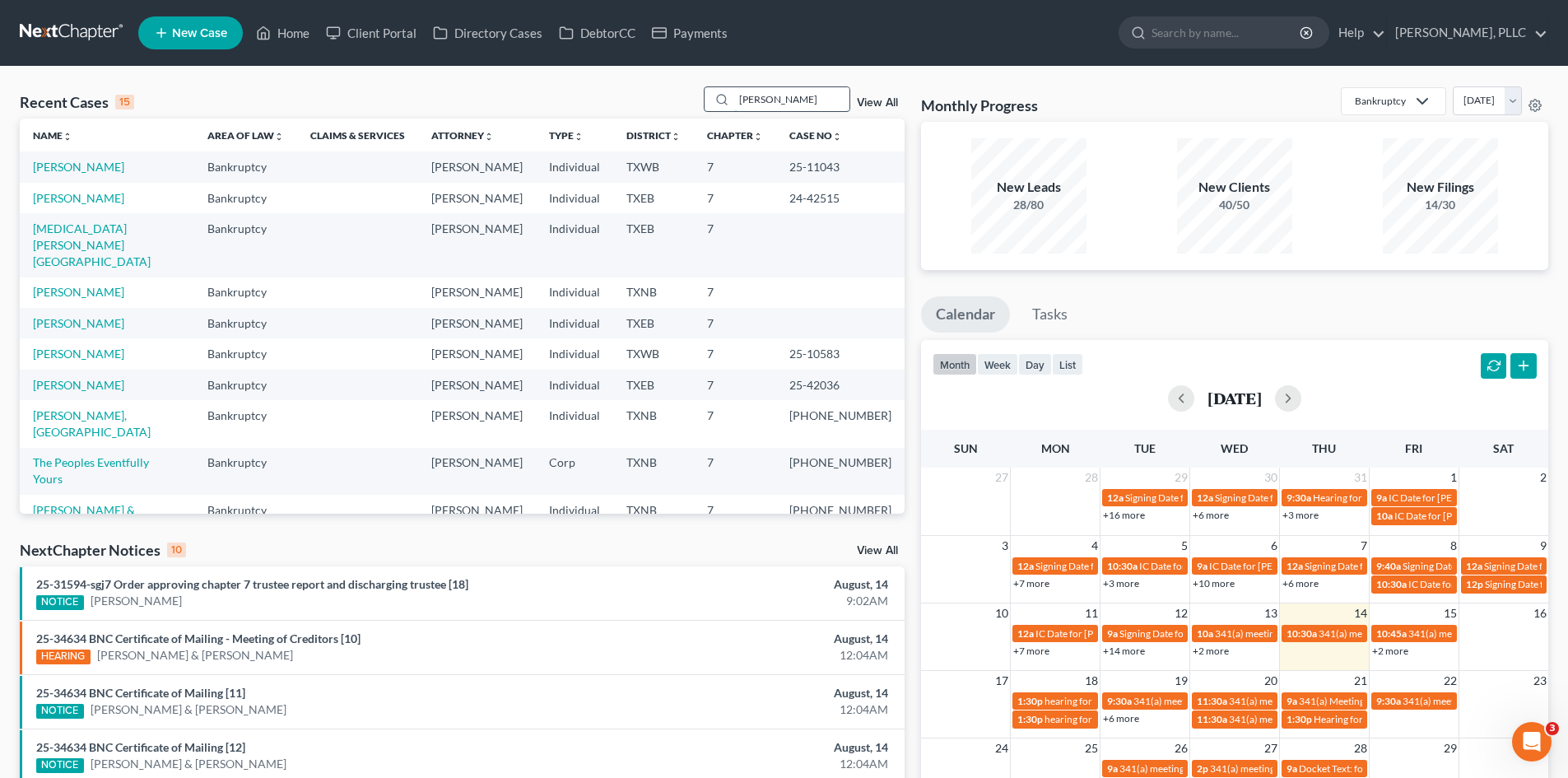
type input "horton"
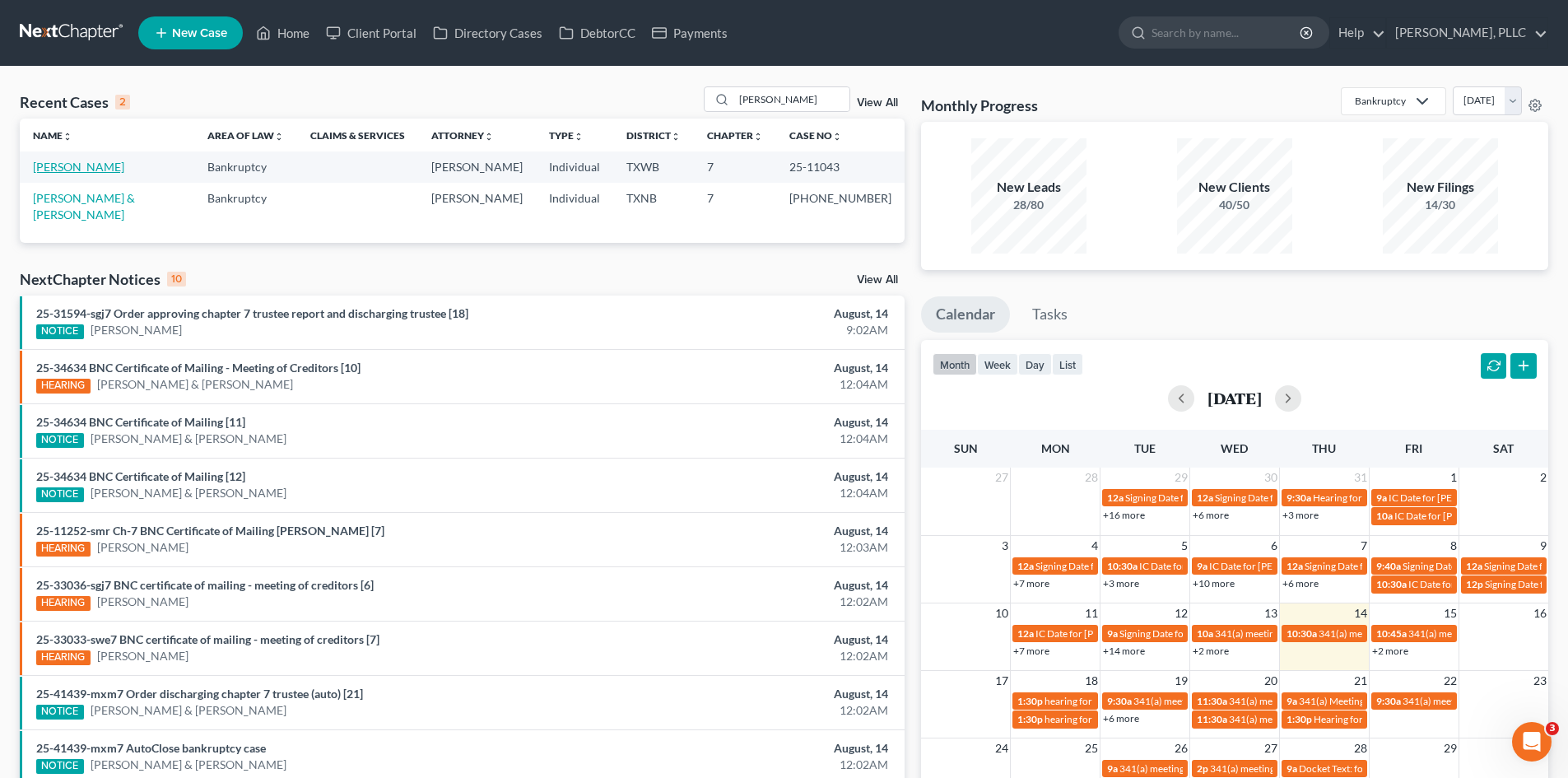
click at [82, 163] on link "Horton, Keisha" at bounding box center [78, 166] width 91 height 14
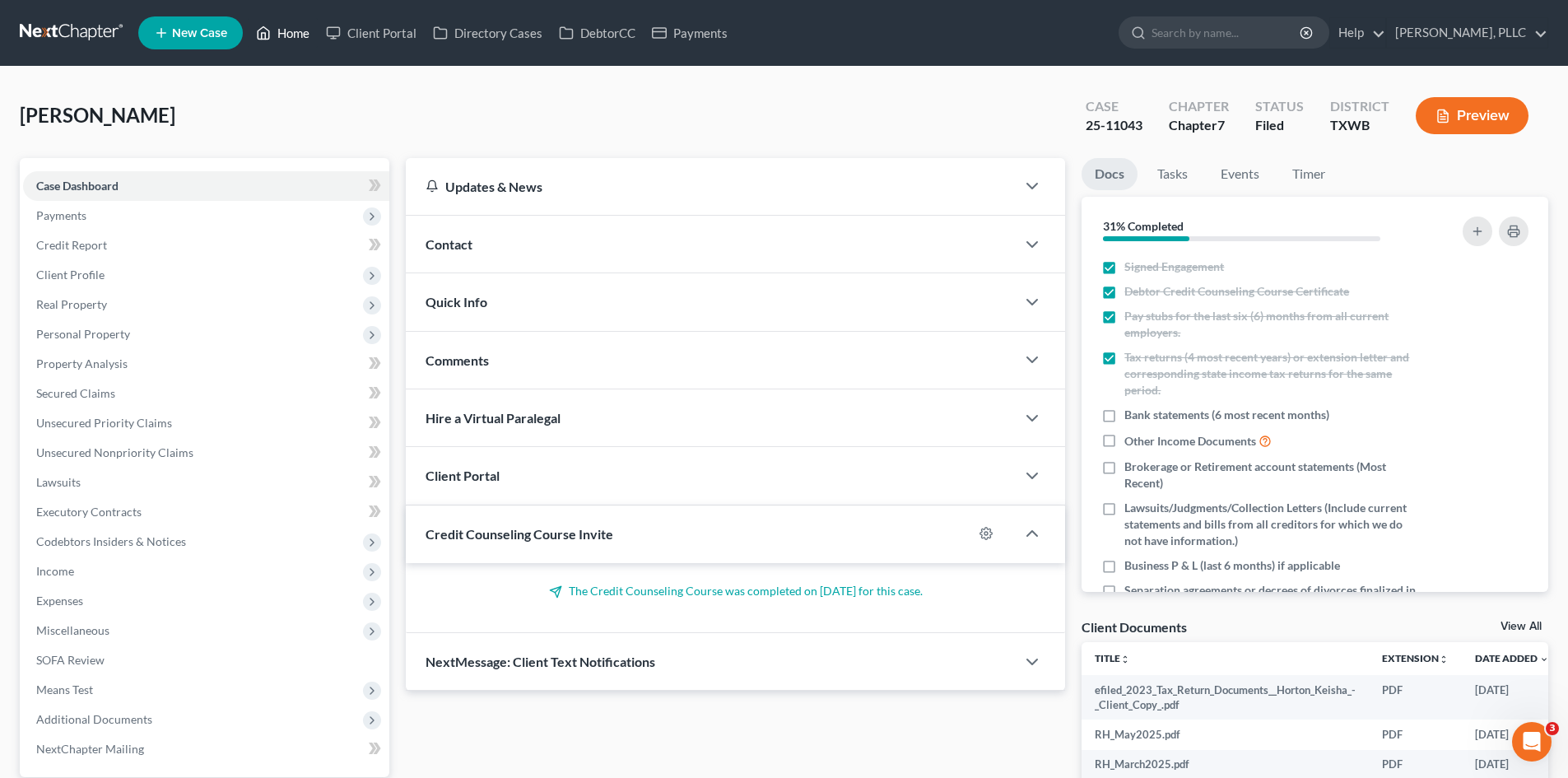
click at [296, 38] on link "Home" at bounding box center [282, 33] width 70 height 30
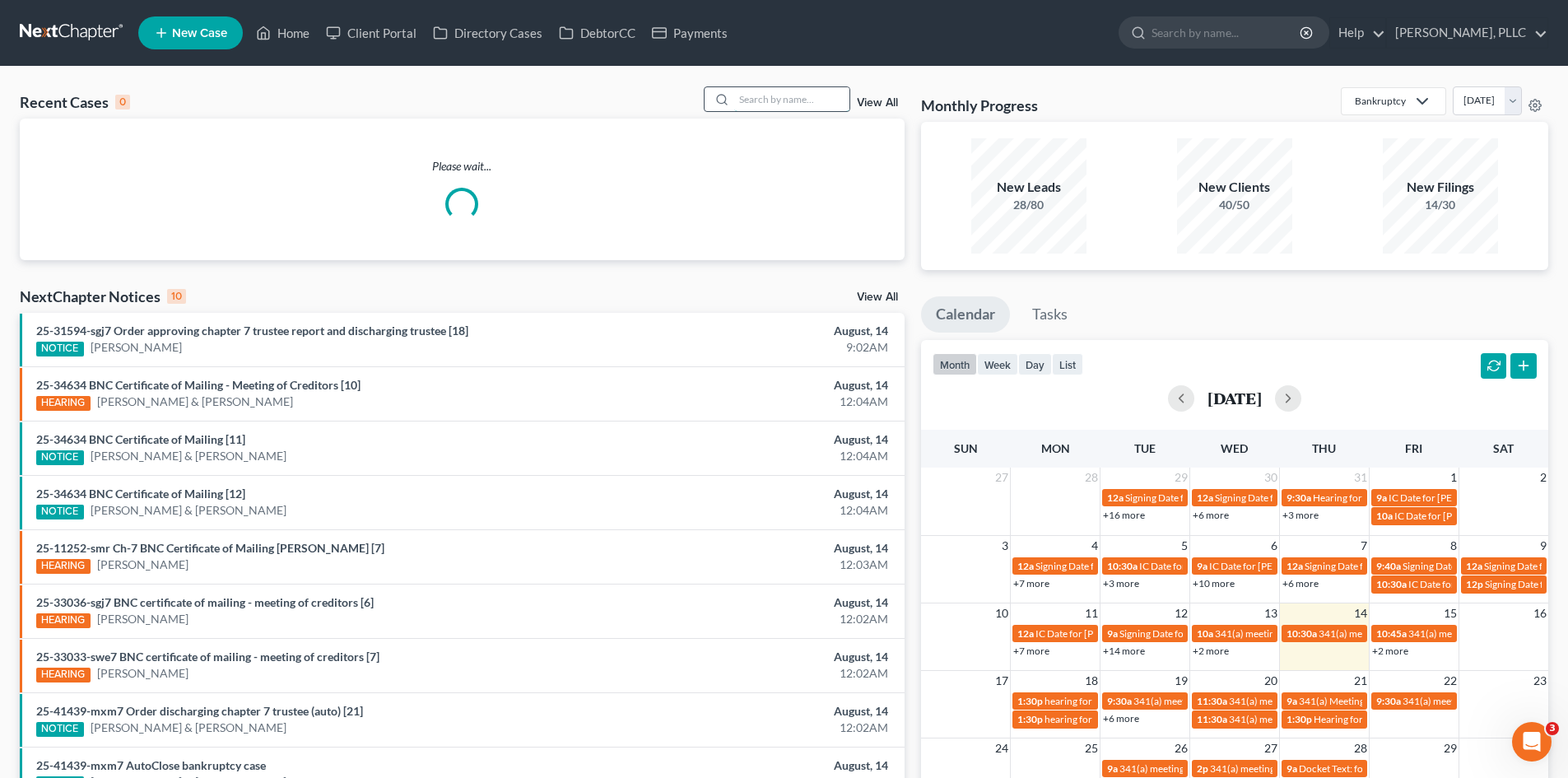
click at [786, 109] on input "search" at bounding box center [792, 99] width 115 height 24
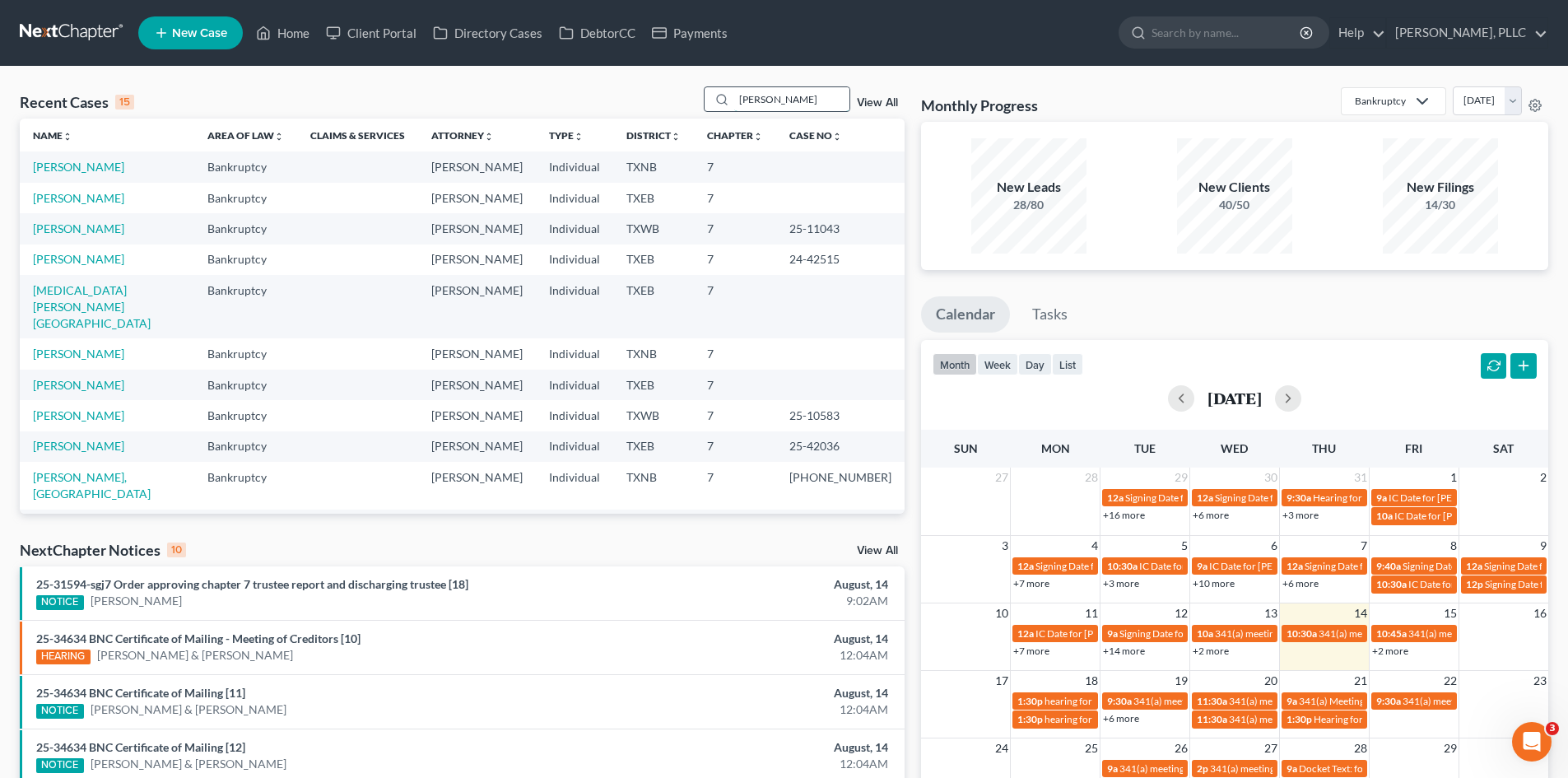
type input "cadena"
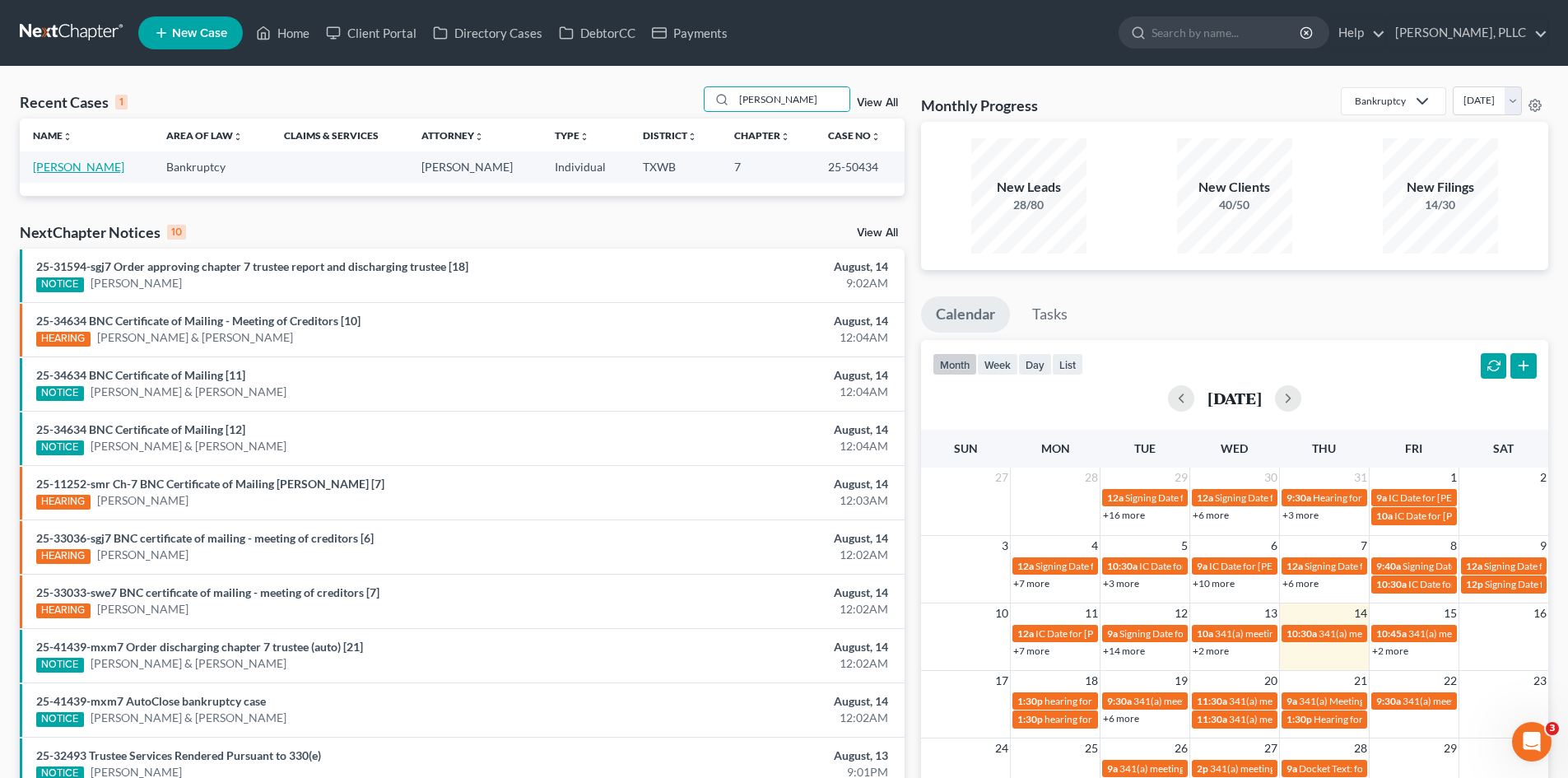
click at [72, 169] on link "Cadena, Victor" at bounding box center [78, 166] width 91 height 14
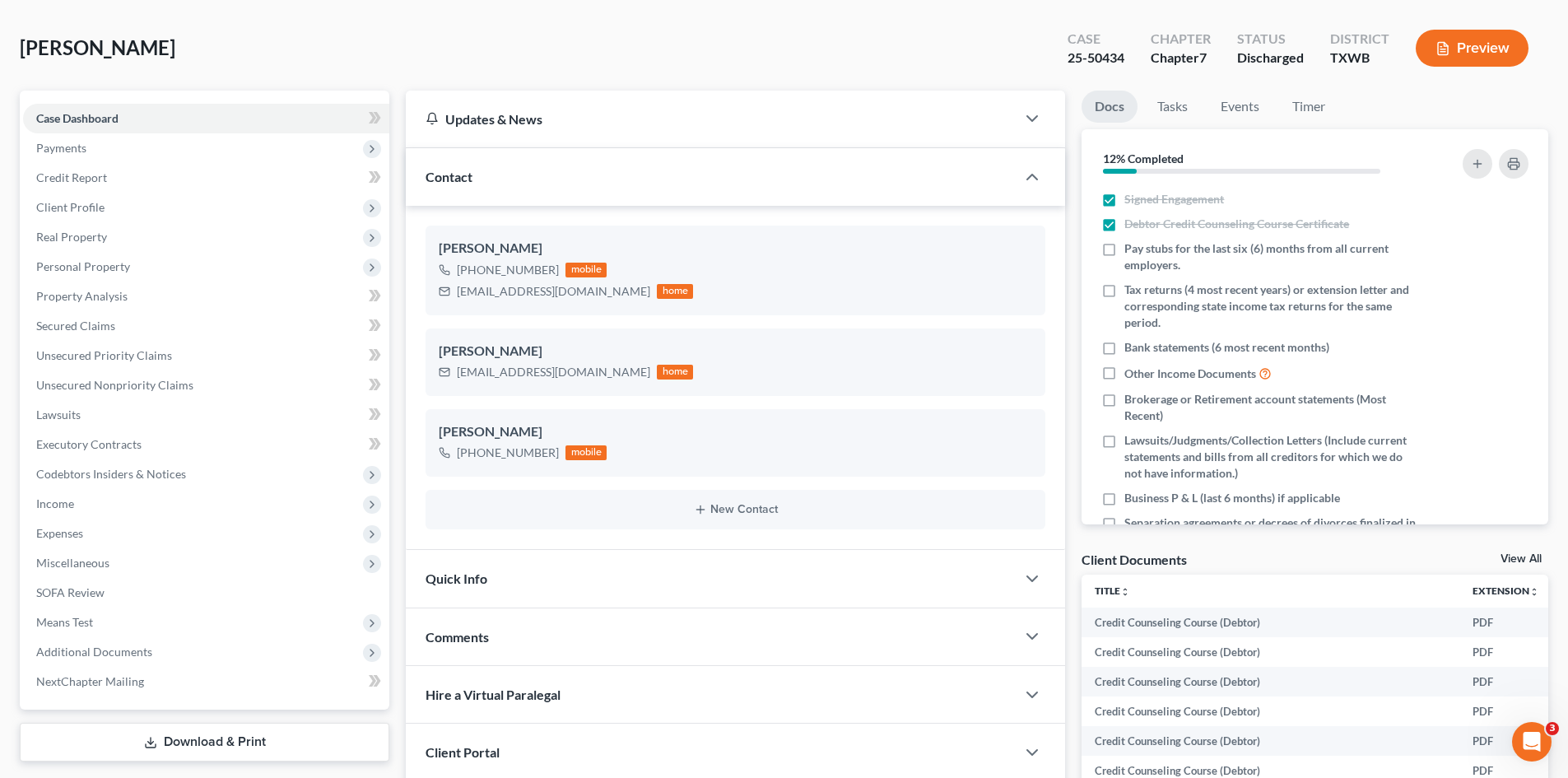
scroll to position [250, 0]
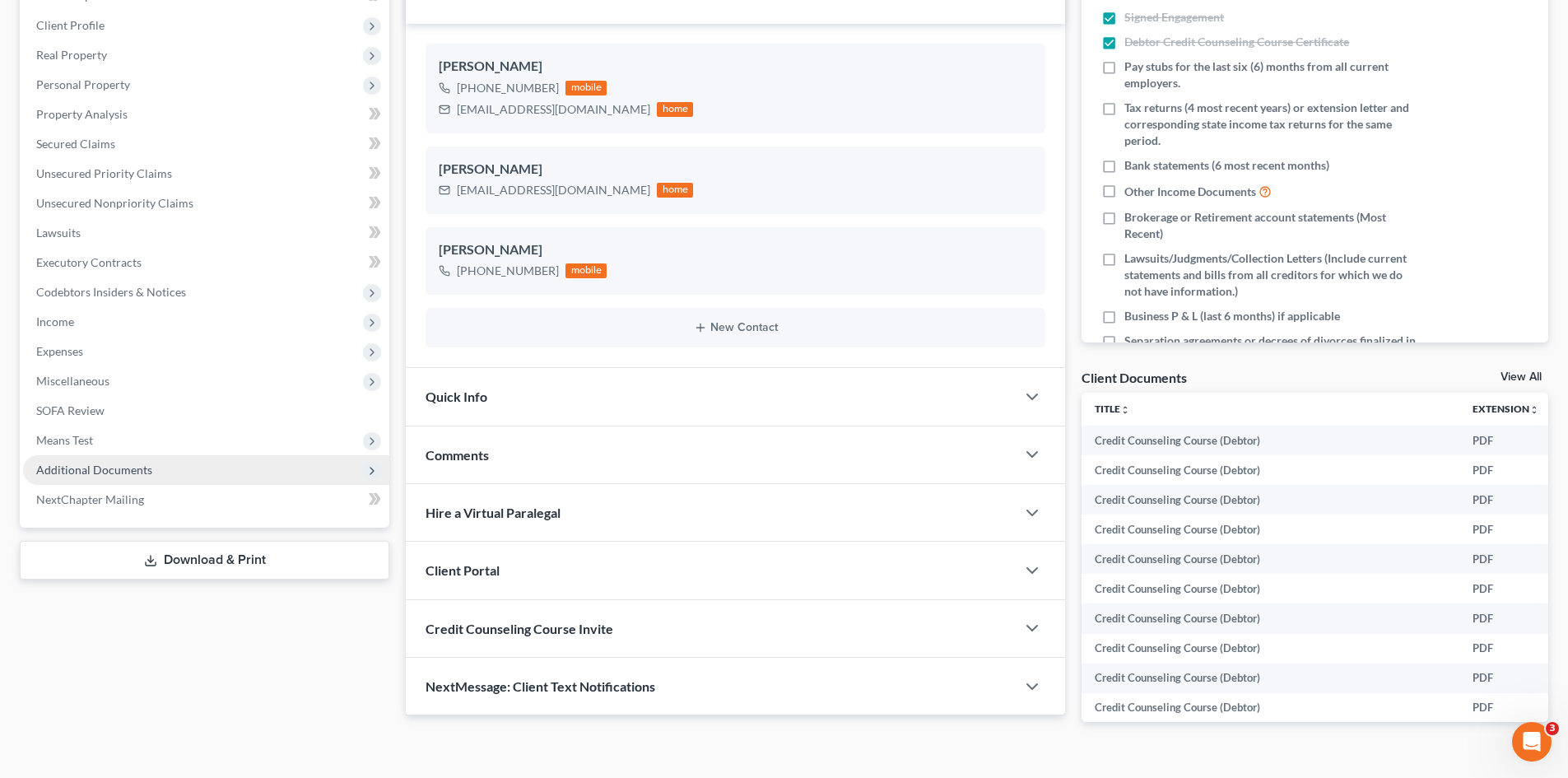
click at [169, 467] on span "Additional Documents" at bounding box center [206, 470] width 366 height 30
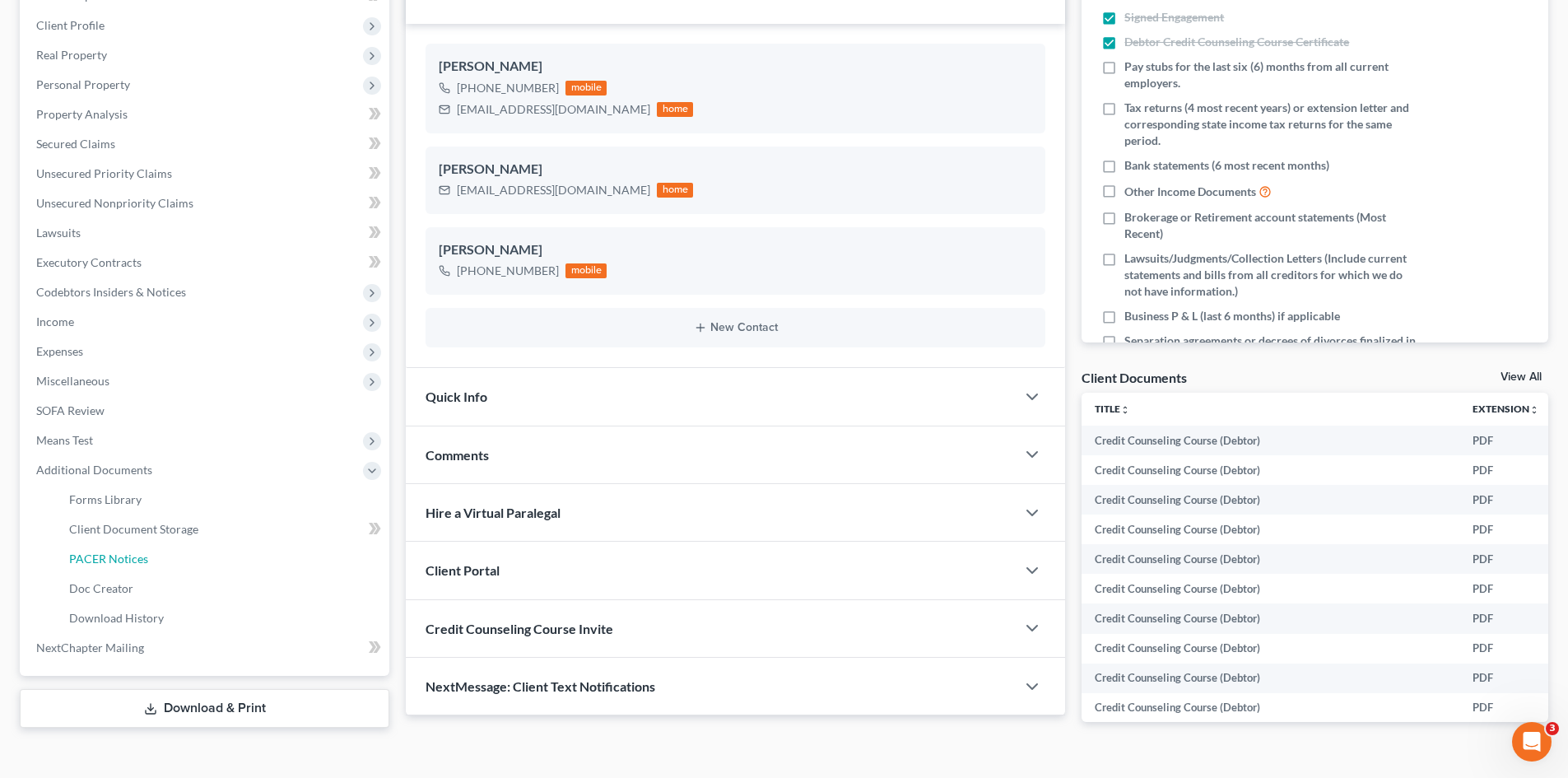
drag, startPoint x: 149, startPoint y: 569, endPoint x: 560, endPoint y: 498, distance: 417.1
click at [150, 569] on link "PACER Notices" at bounding box center [222, 559] width 333 height 30
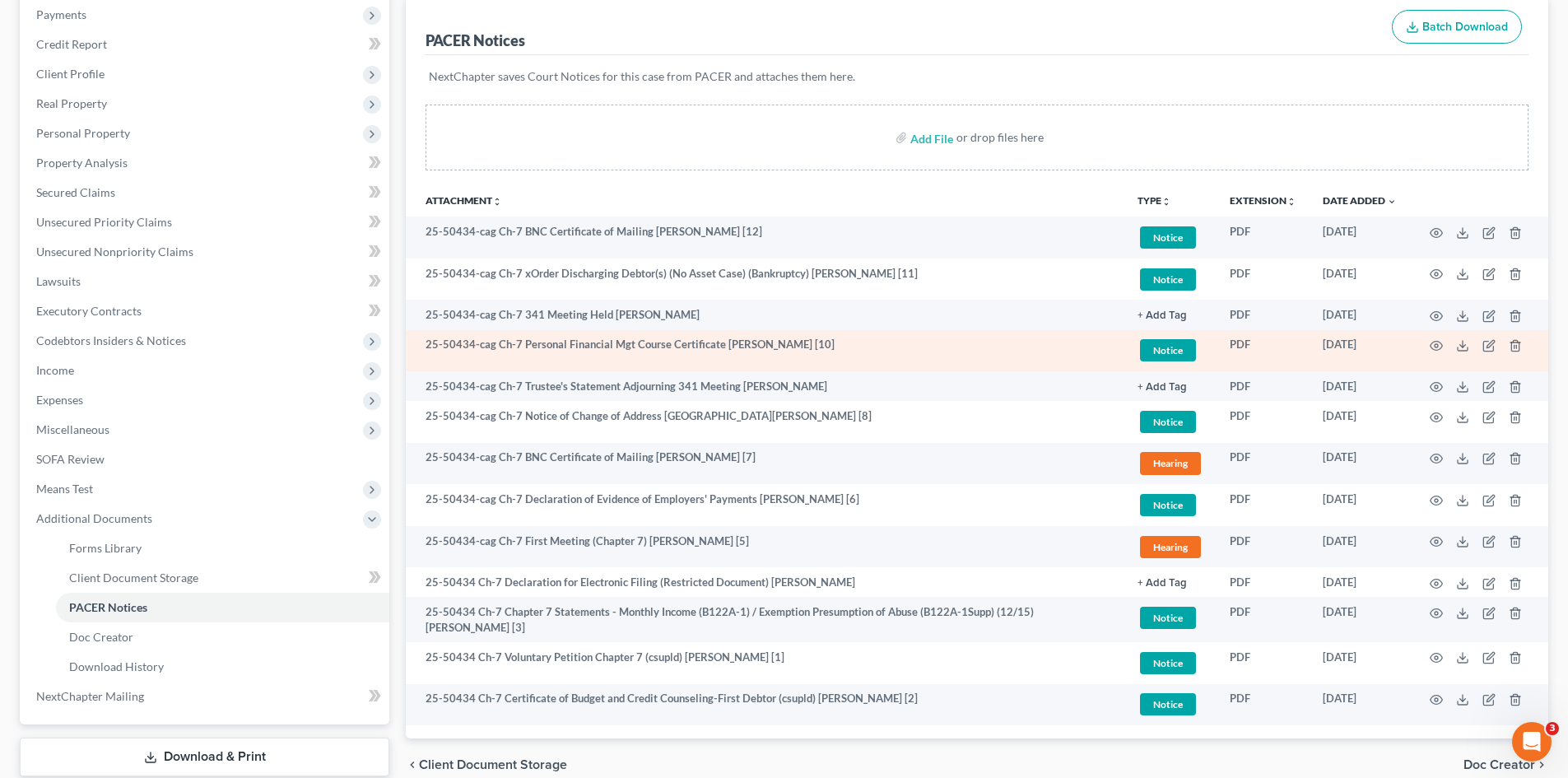
scroll to position [247, 0]
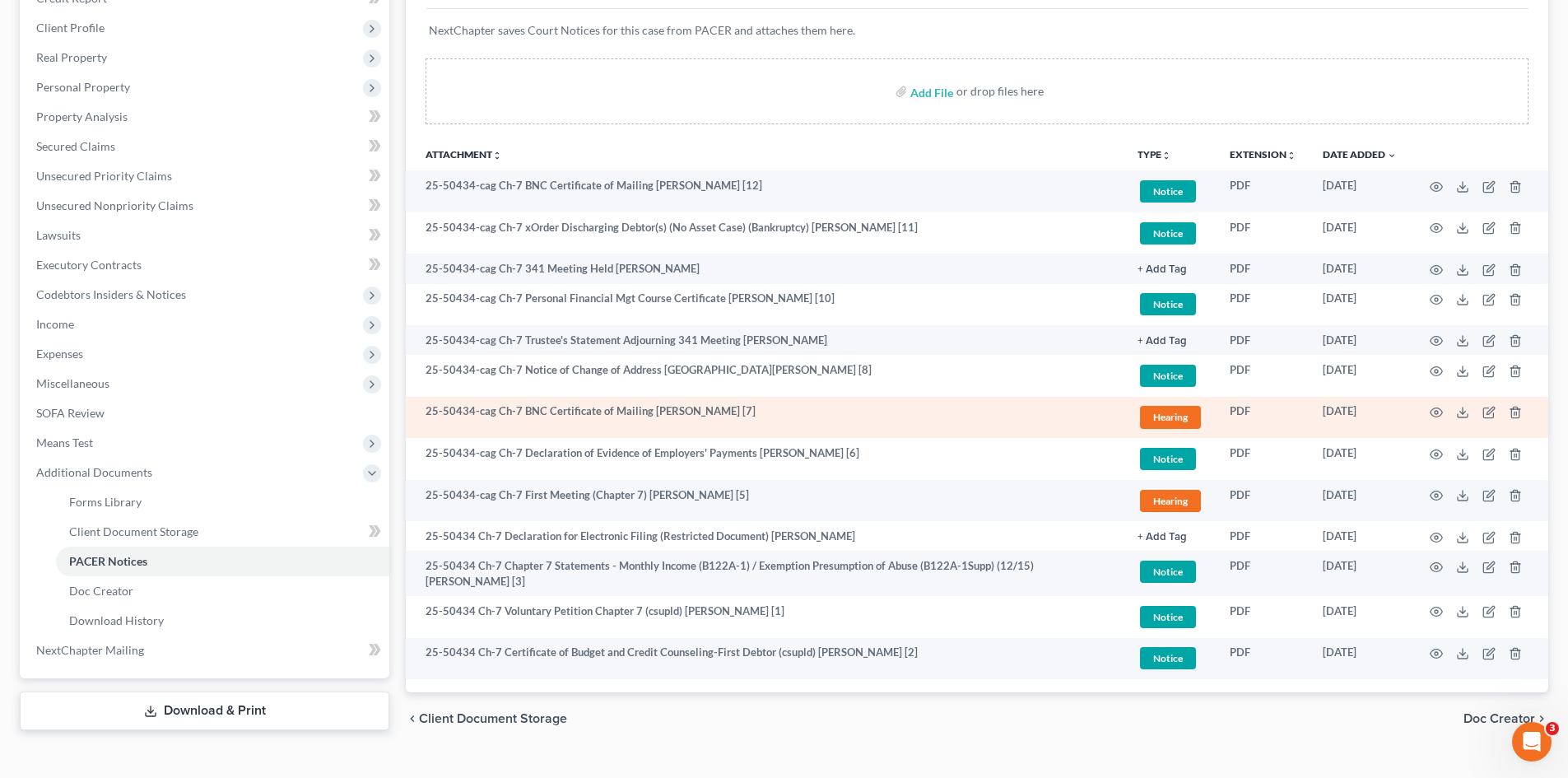
click at [1423, 410] on td at bounding box center [1479, 417] width 138 height 42
click at [1437, 414] on circle "button" at bounding box center [1436, 412] width 4 height 4
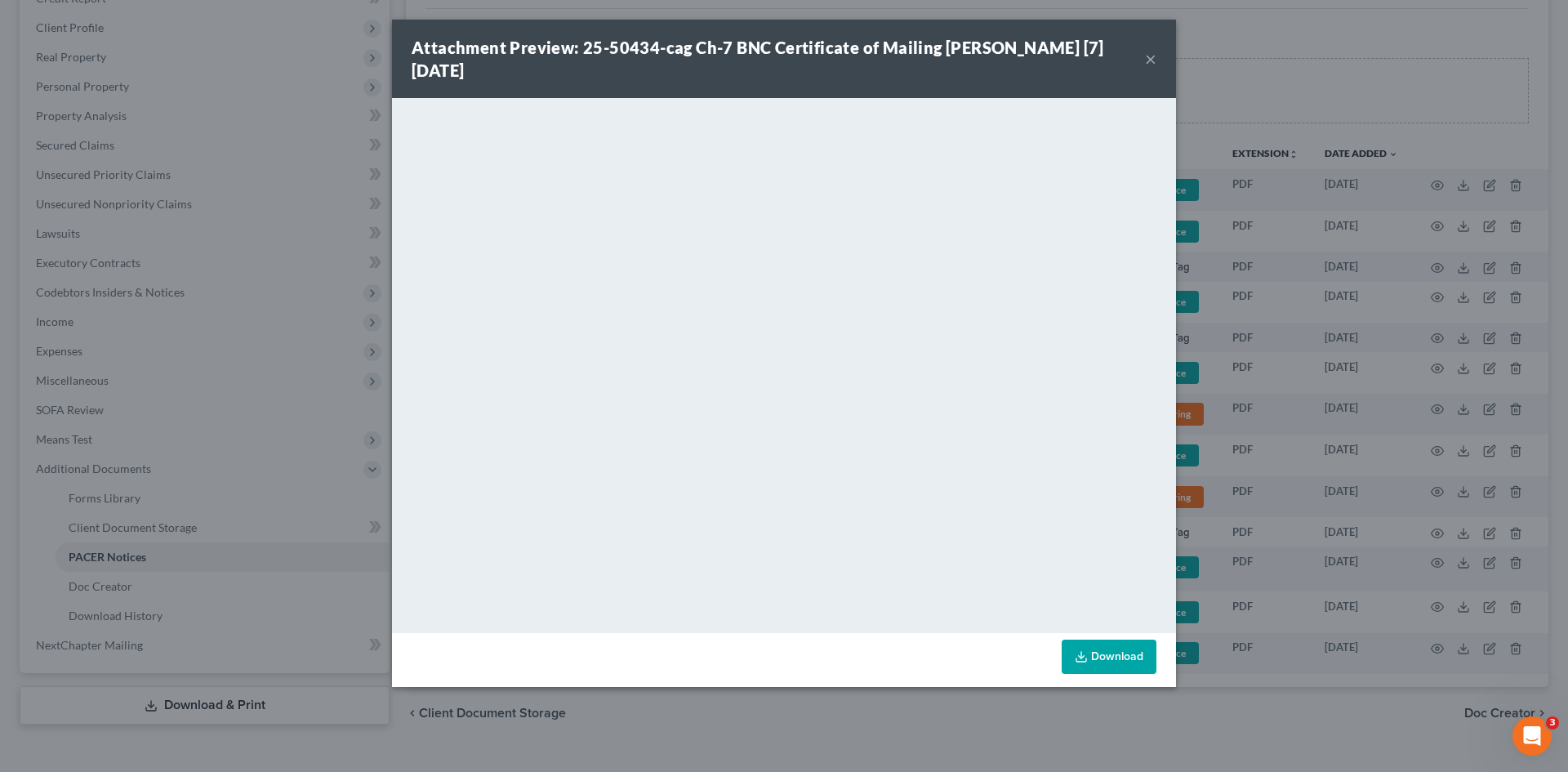
click at [1154, 58] on button "×" at bounding box center [1151, 58] width 11 height 19
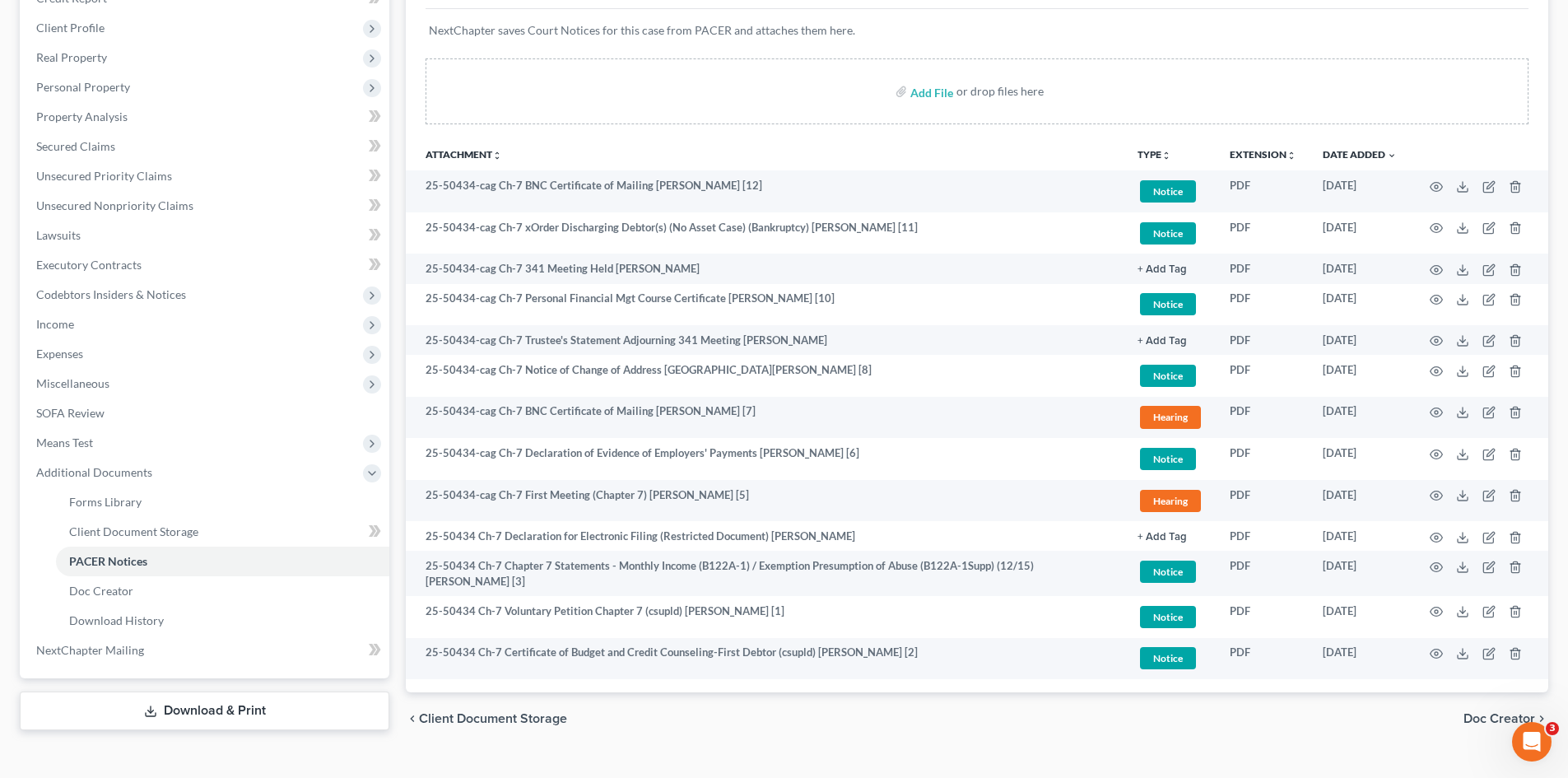
scroll to position [0, 0]
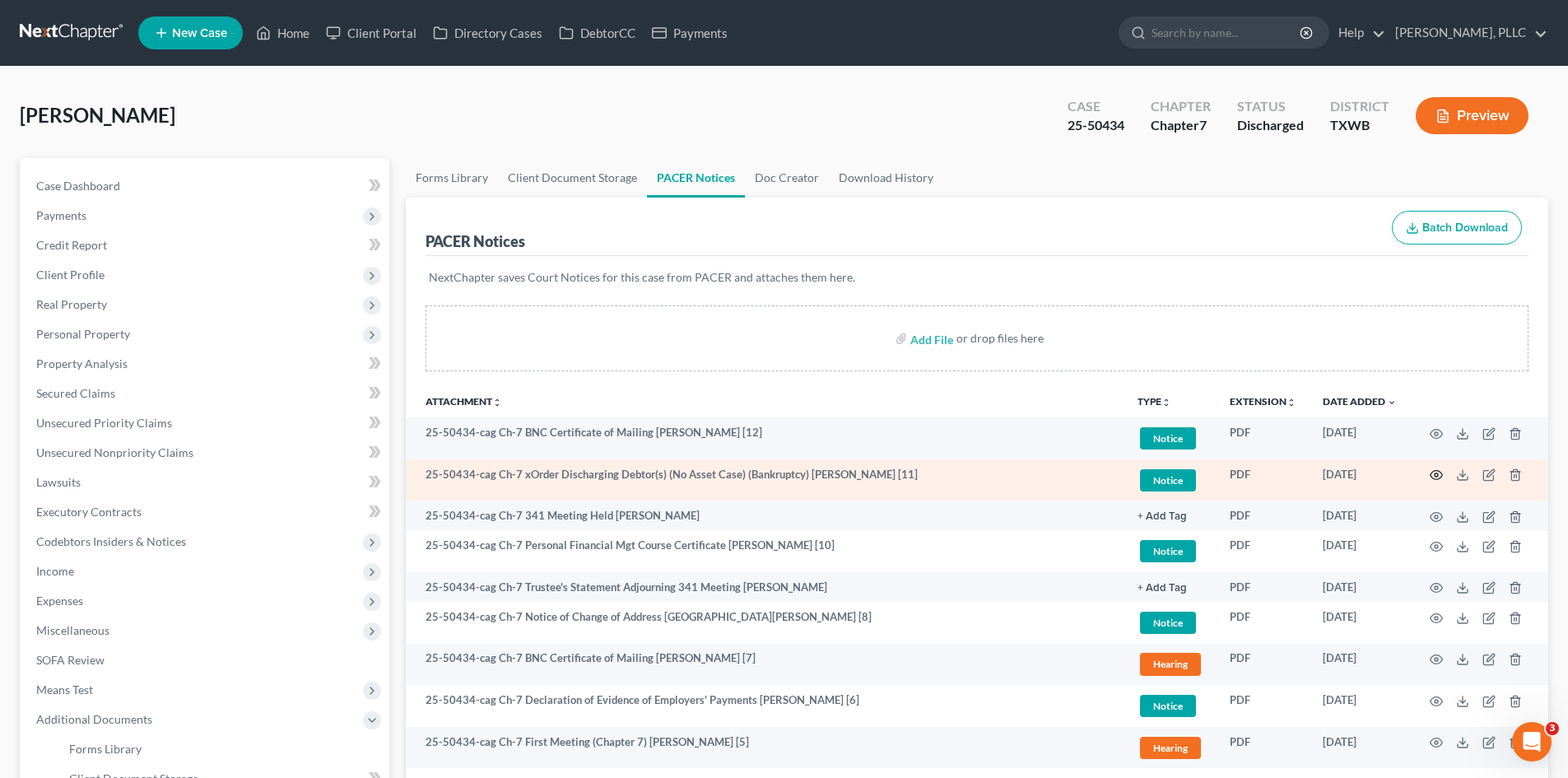
click at [1432, 478] on icon "button" at bounding box center [1436, 475] width 12 height 9
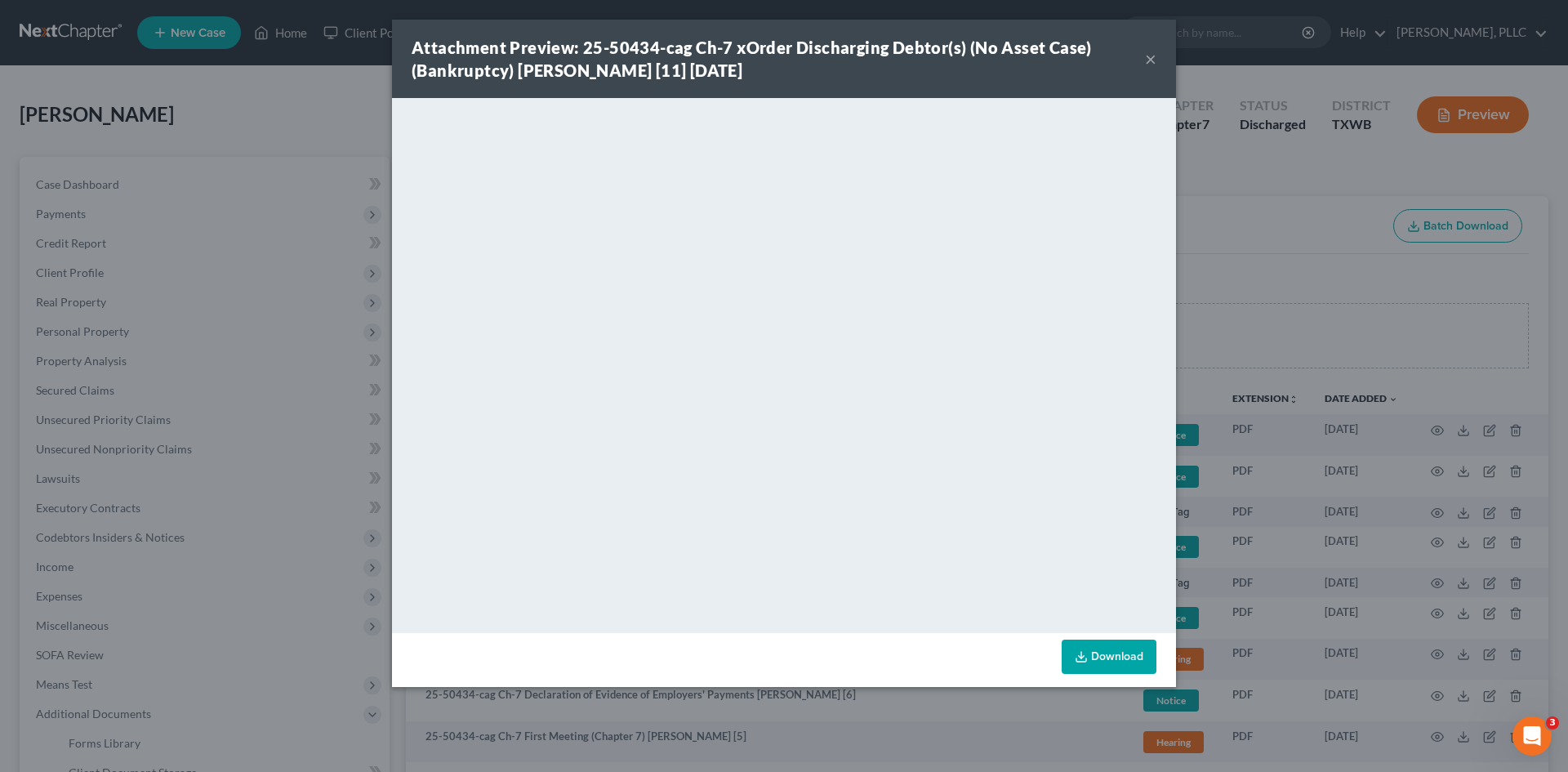
click at [1152, 61] on button "×" at bounding box center [1151, 58] width 11 height 19
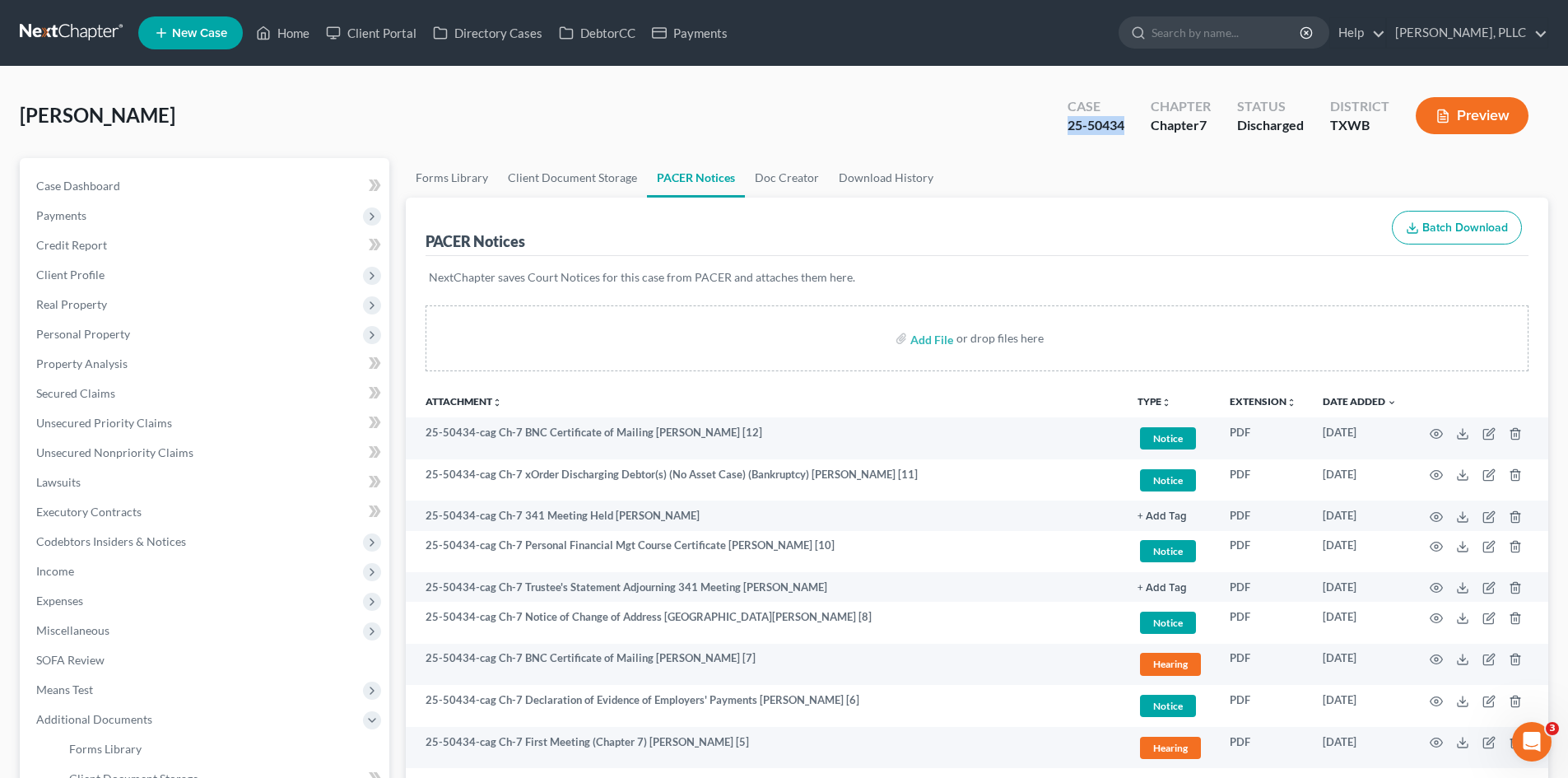
drag, startPoint x: 1128, startPoint y: 124, endPoint x: 1067, endPoint y: 125, distance: 61.0
click at [1067, 125] on div "Case 25-50434" at bounding box center [1096, 117] width 84 height 48
copy div "25-50434"
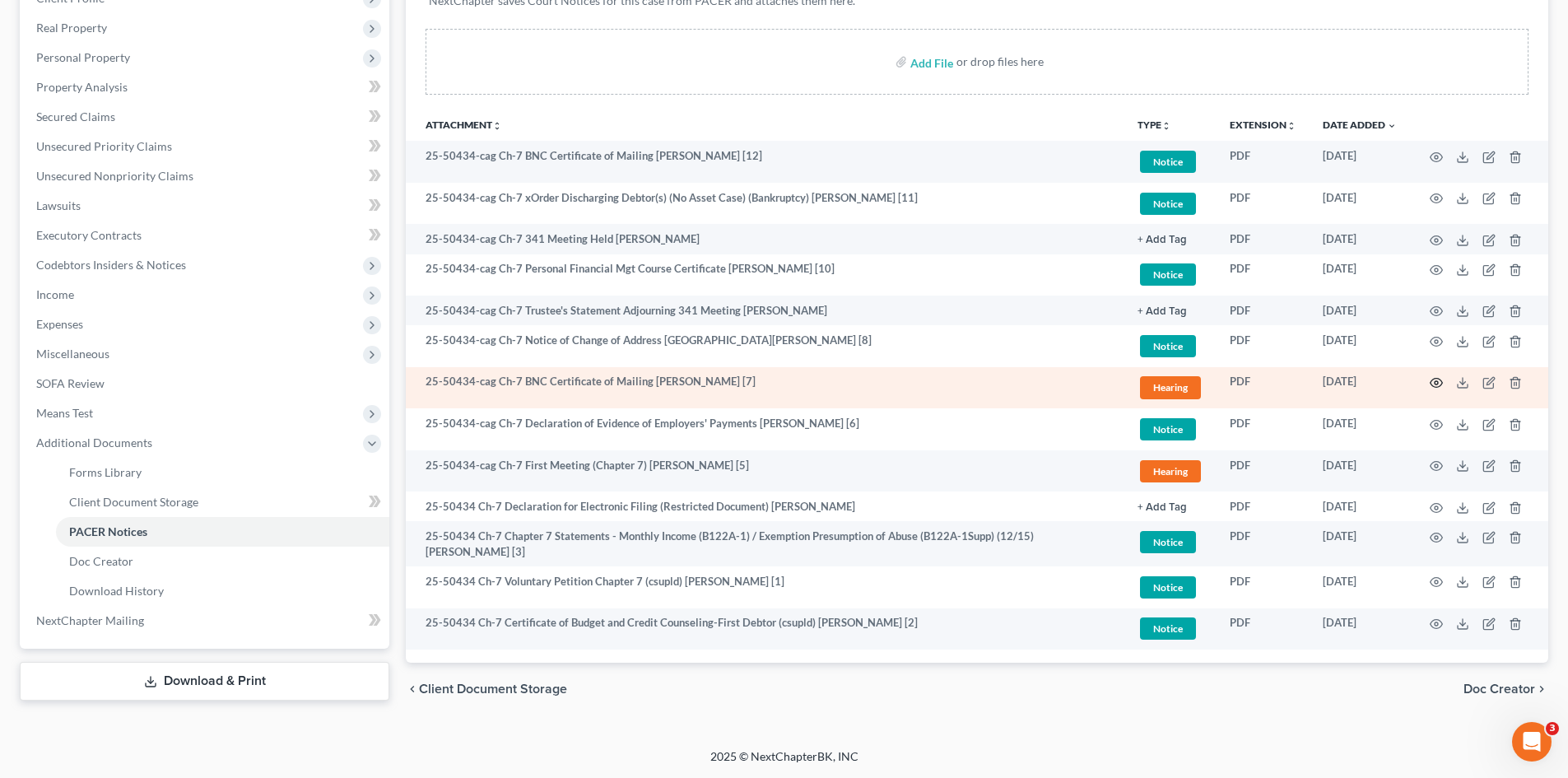
click at [1438, 388] on icon "button" at bounding box center [1436, 383] width 13 height 13
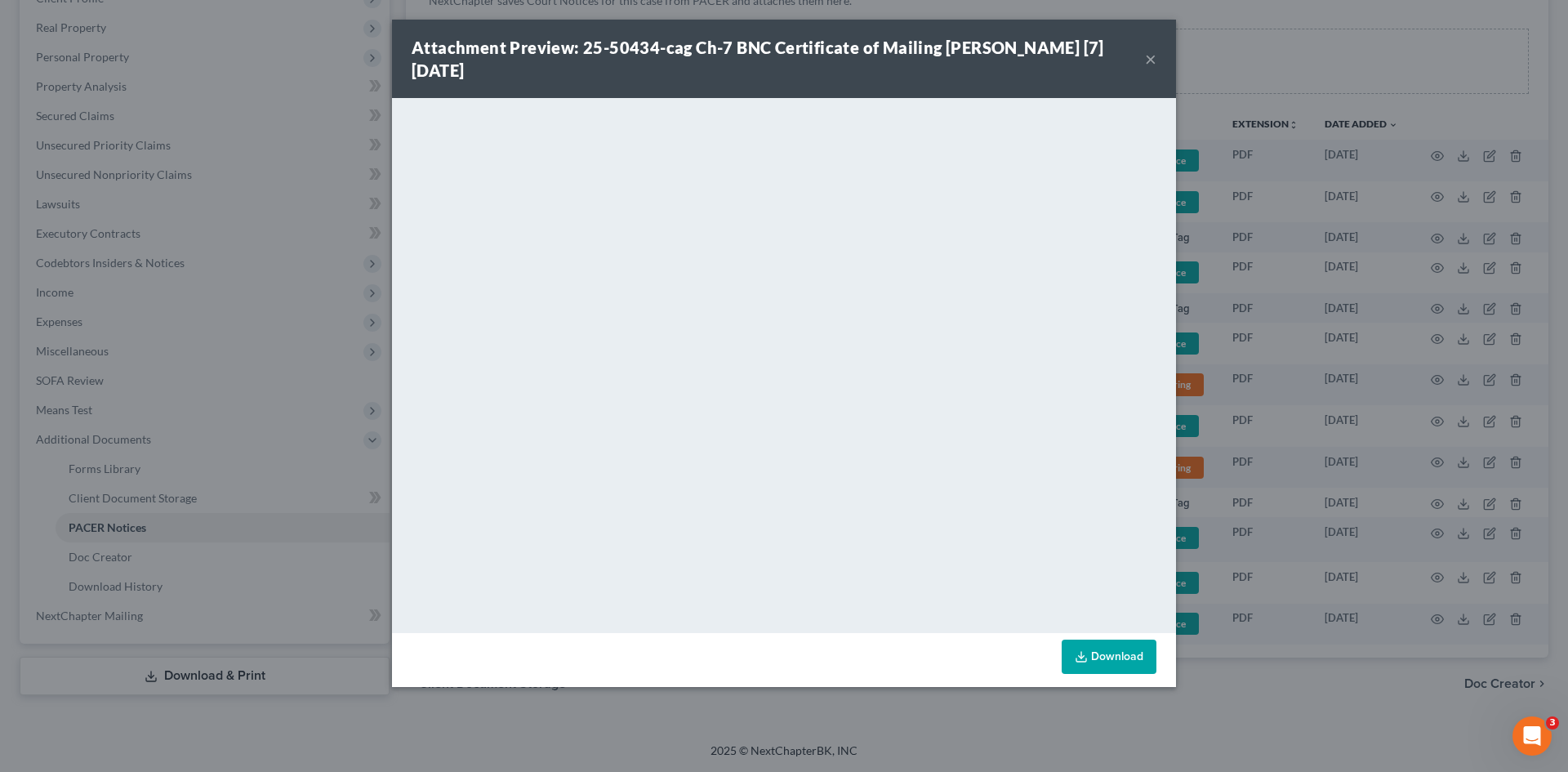
click at [1150, 58] on button "×" at bounding box center [1151, 58] width 11 height 19
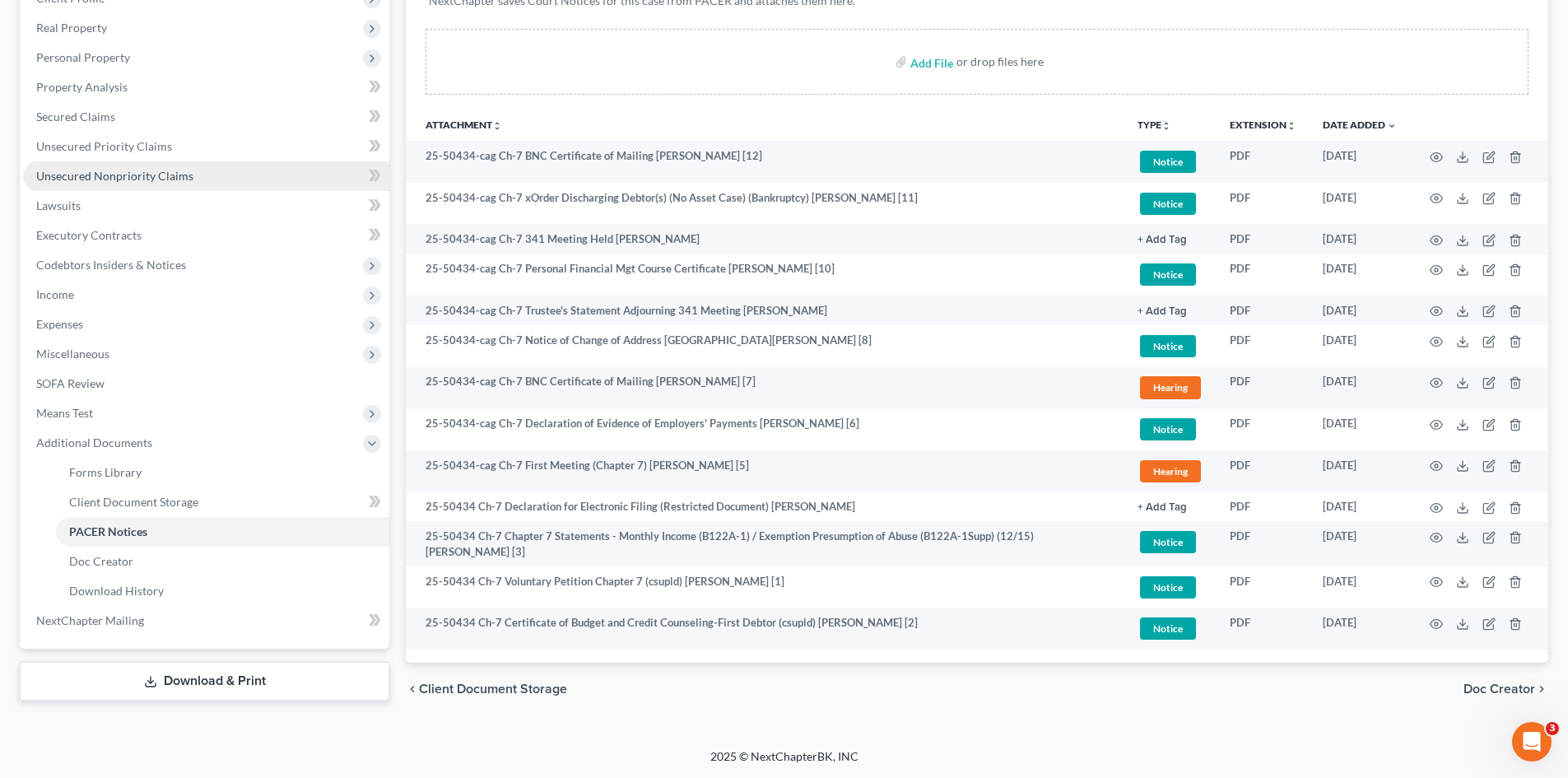
click at [129, 184] on link "Unsecured Nonpriority Claims" at bounding box center [206, 176] width 366 height 30
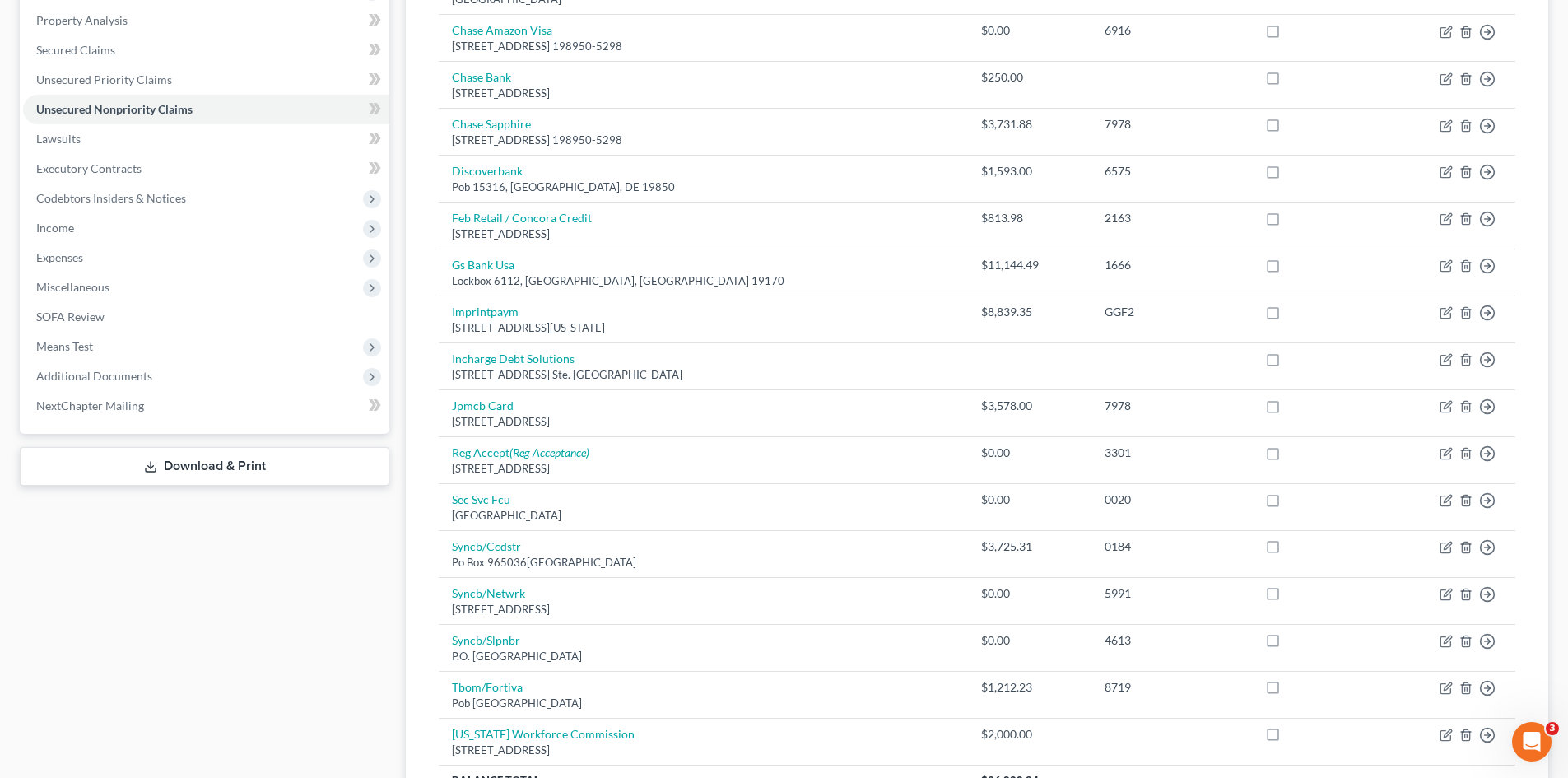
scroll to position [411, 0]
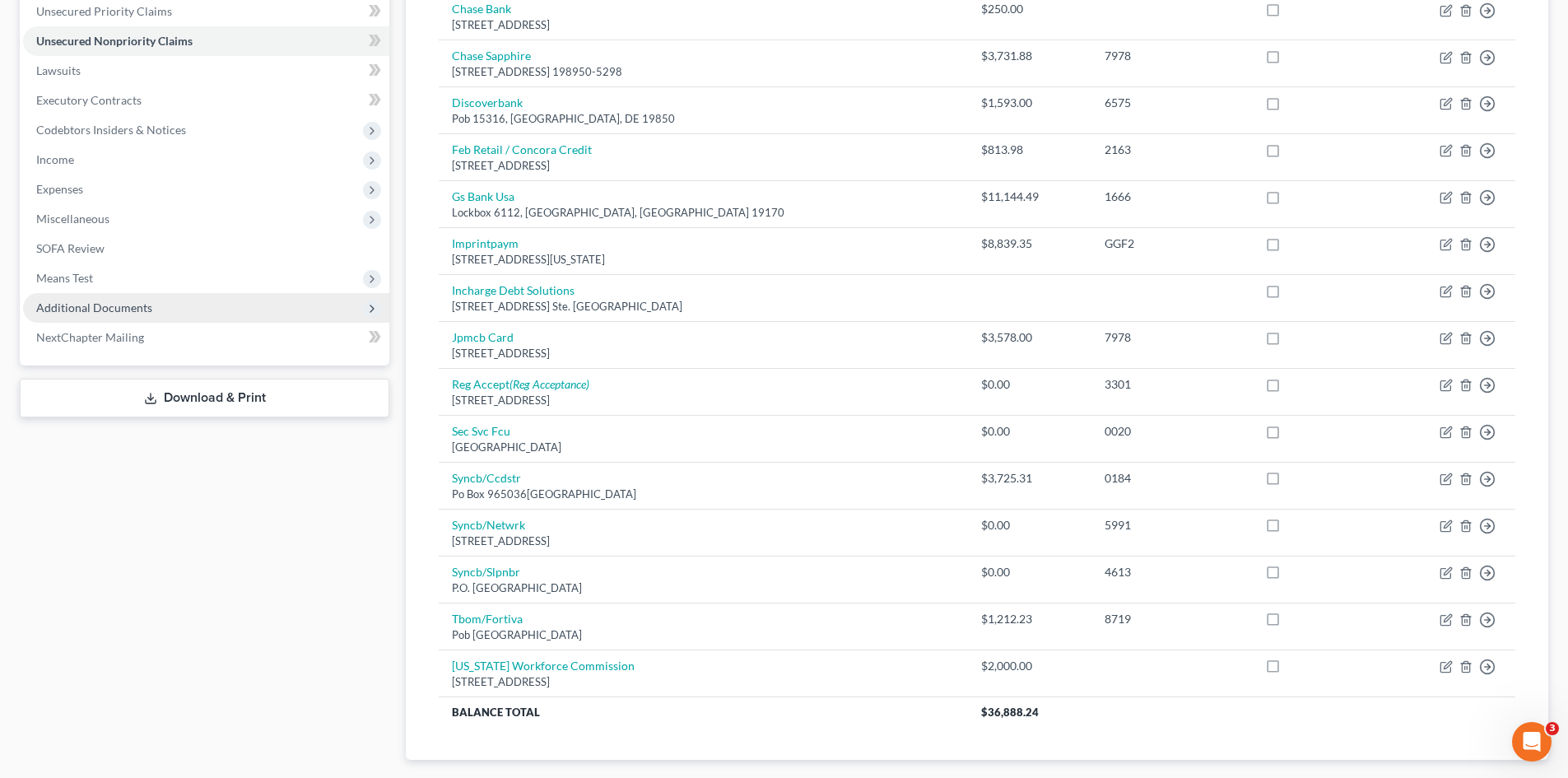
click at [120, 302] on span "Additional Documents" at bounding box center [94, 307] width 116 height 14
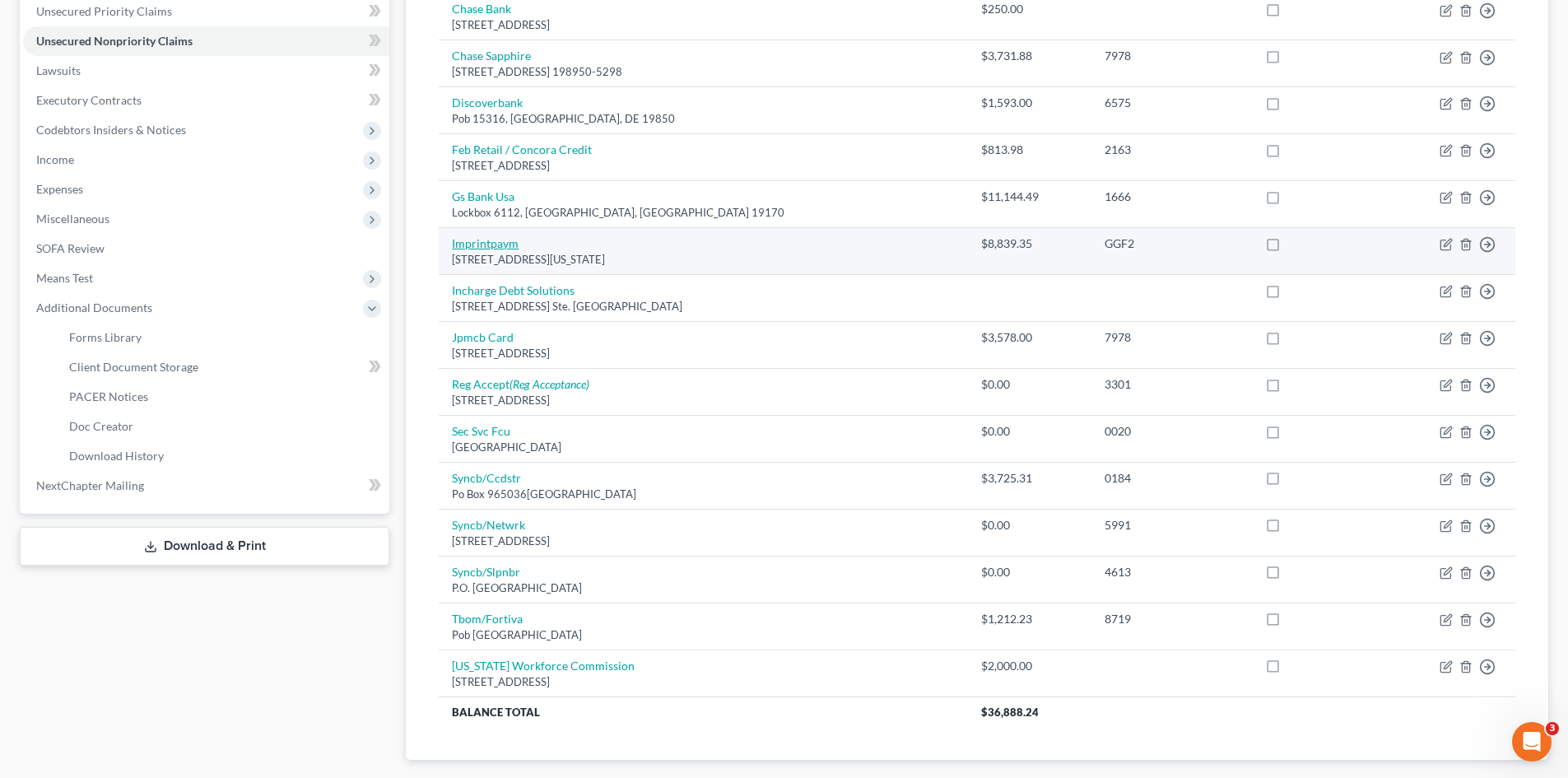
click at [468, 242] on link "Imprintpaym" at bounding box center [486, 242] width 67 height 14
select select "35"
select select "2"
select select "0"
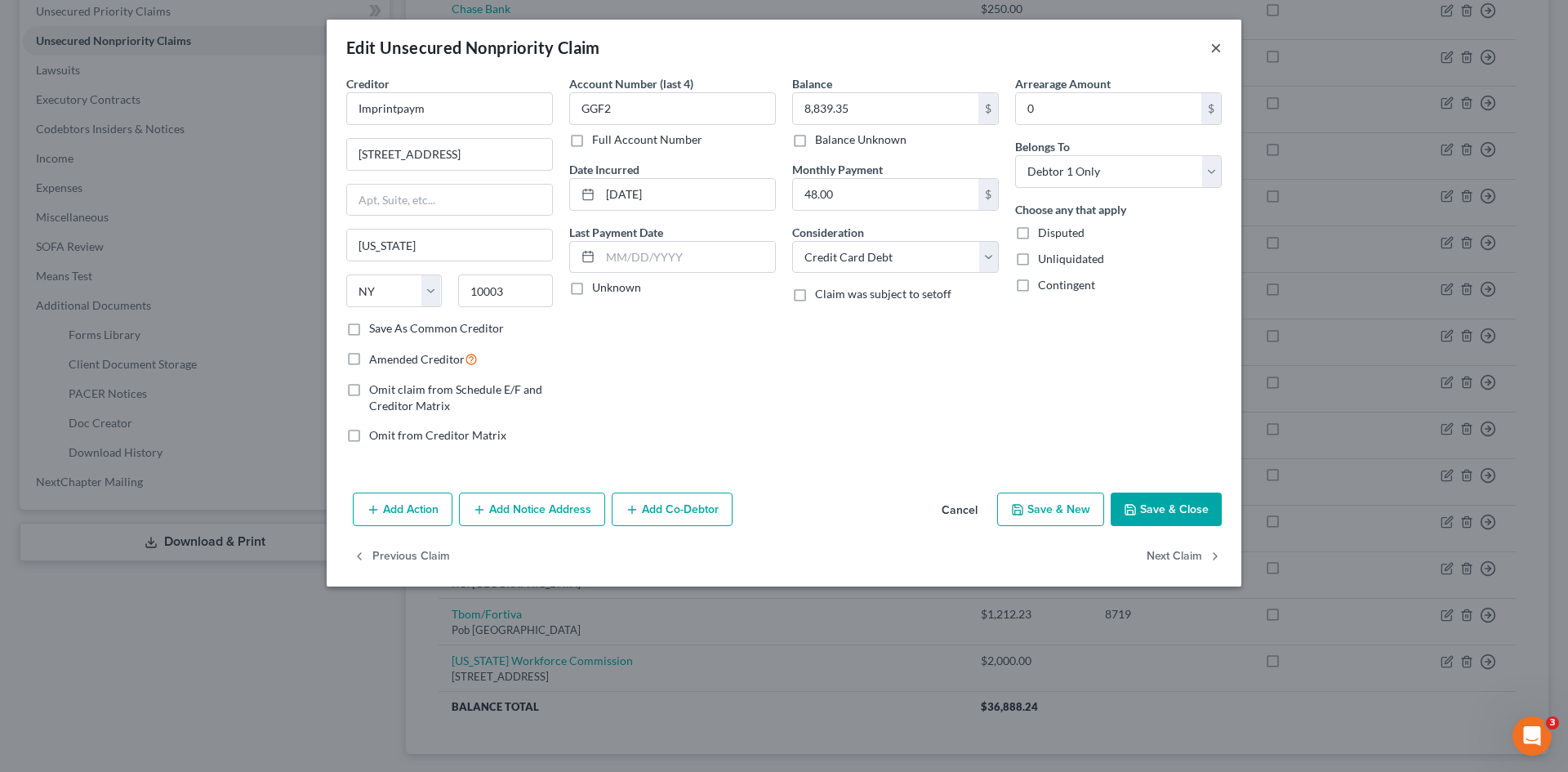
click at [1214, 43] on button "×" at bounding box center [1216, 47] width 11 height 19
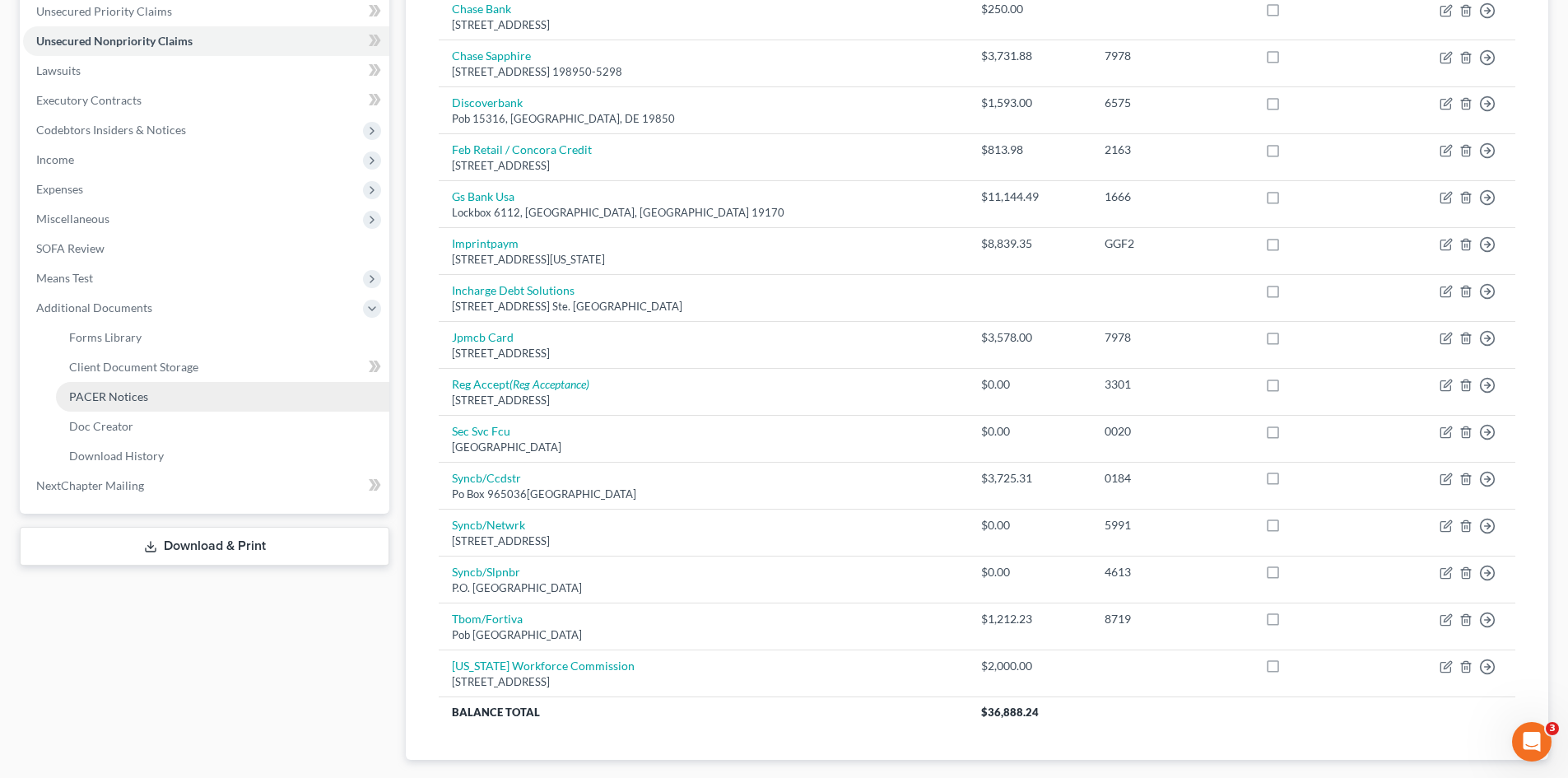
click at [114, 398] on span "PACER Notices" at bounding box center [108, 395] width 79 height 14
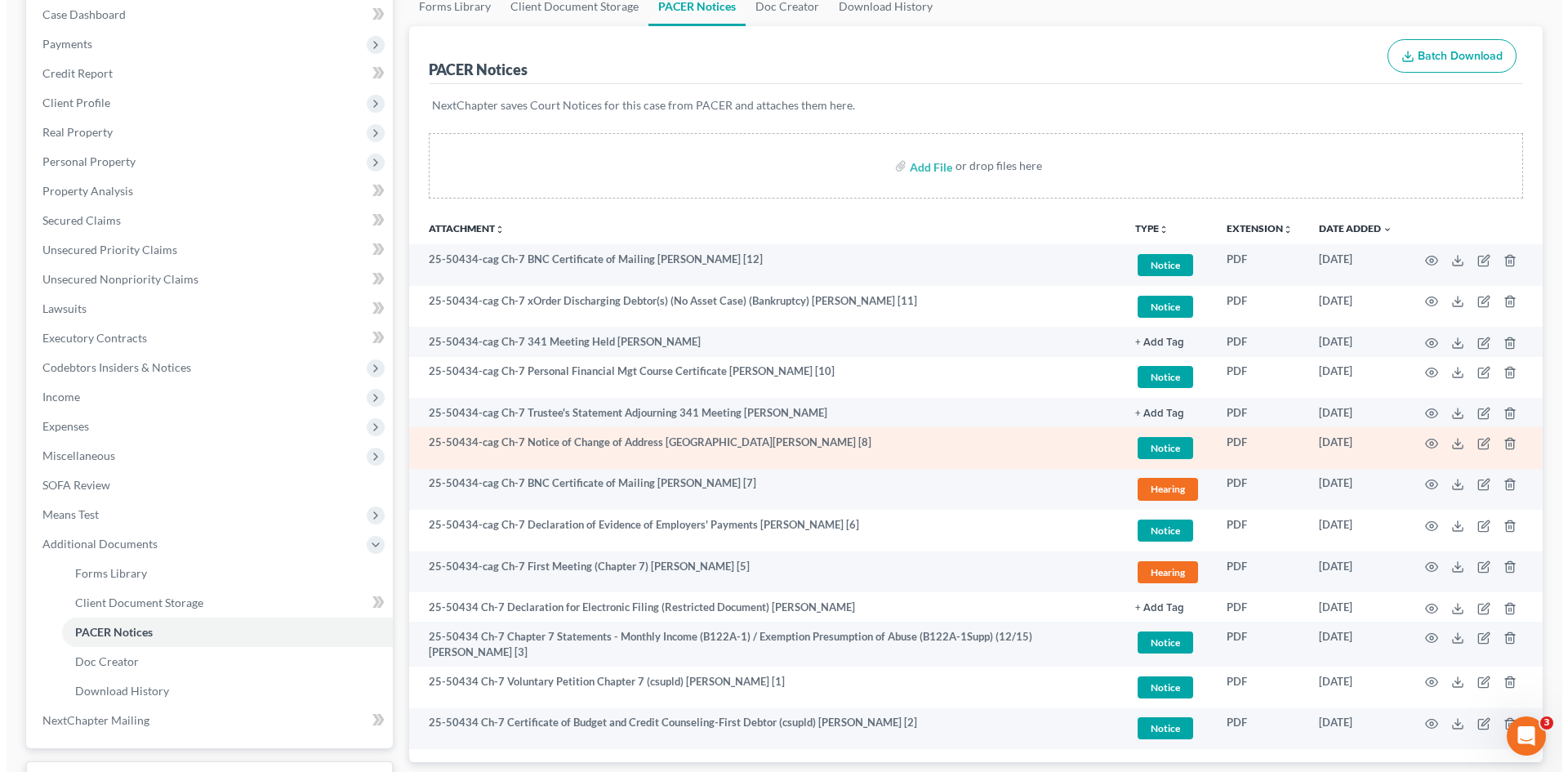
scroll to position [275, 0]
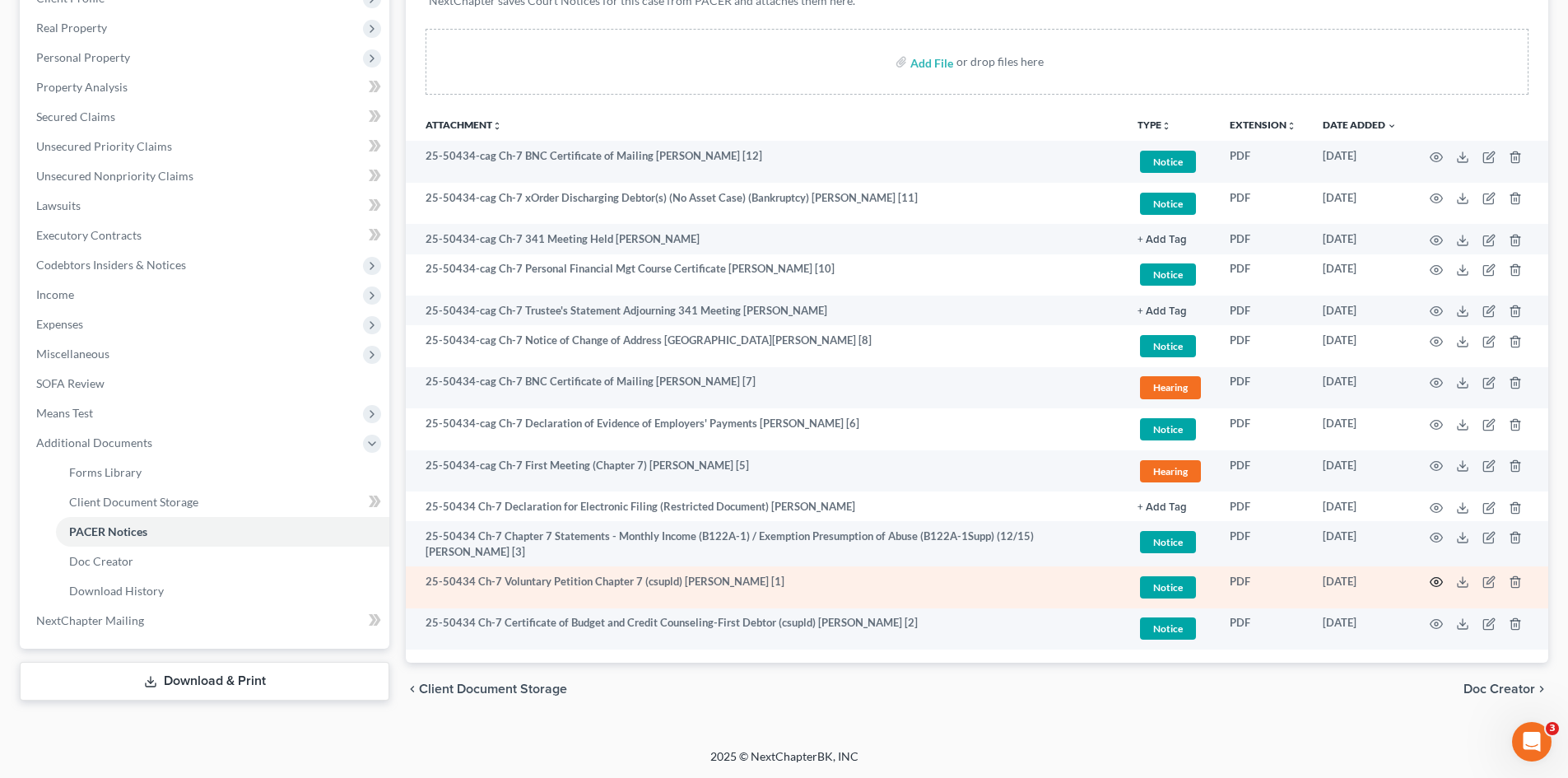
click at [1438, 579] on icon "button" at bounding box center [1436, 582] width 13 height 13
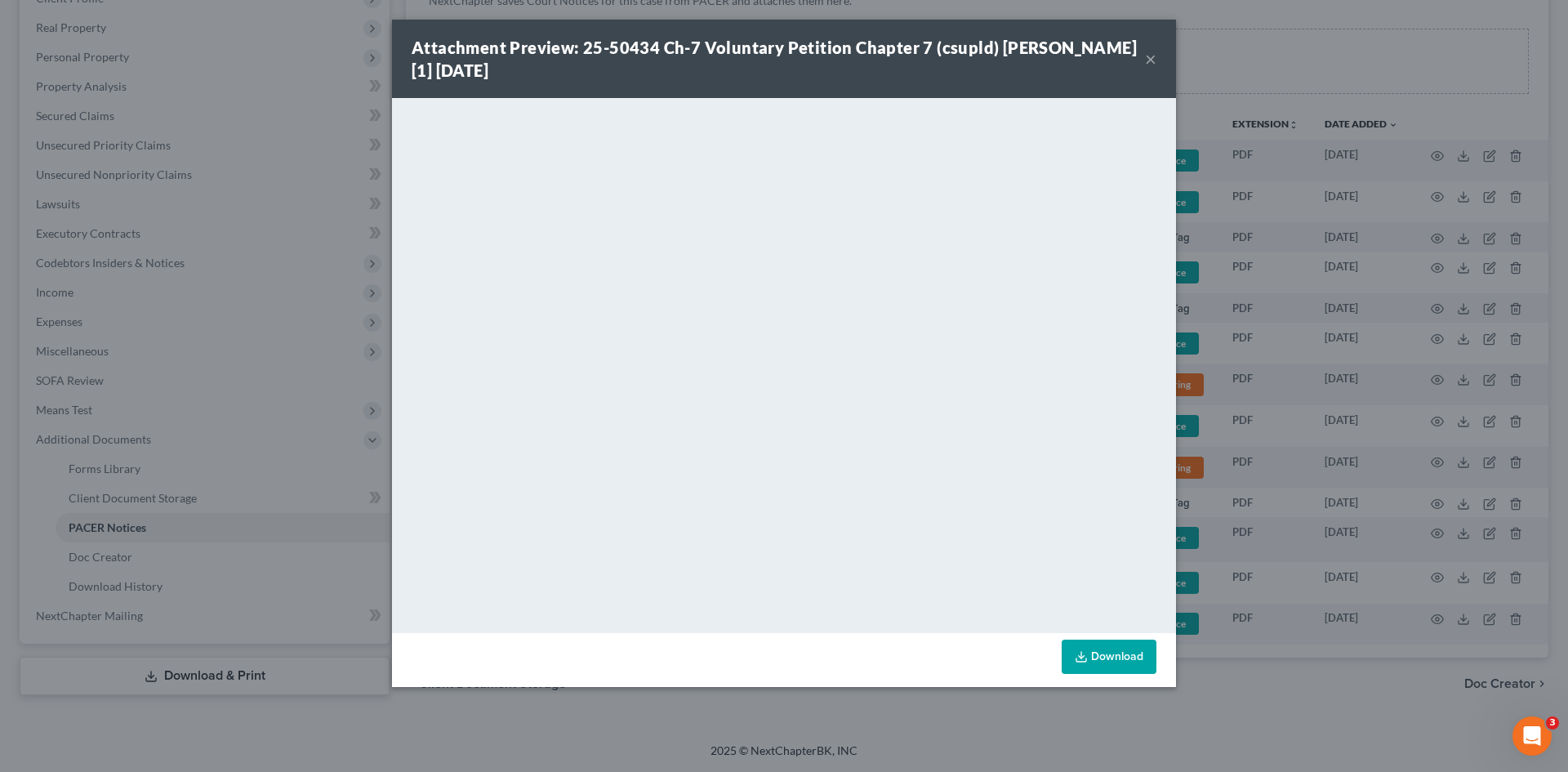
click at [1151, 53] on button "×" at bounding box center [1151, 58] width 11 height 19
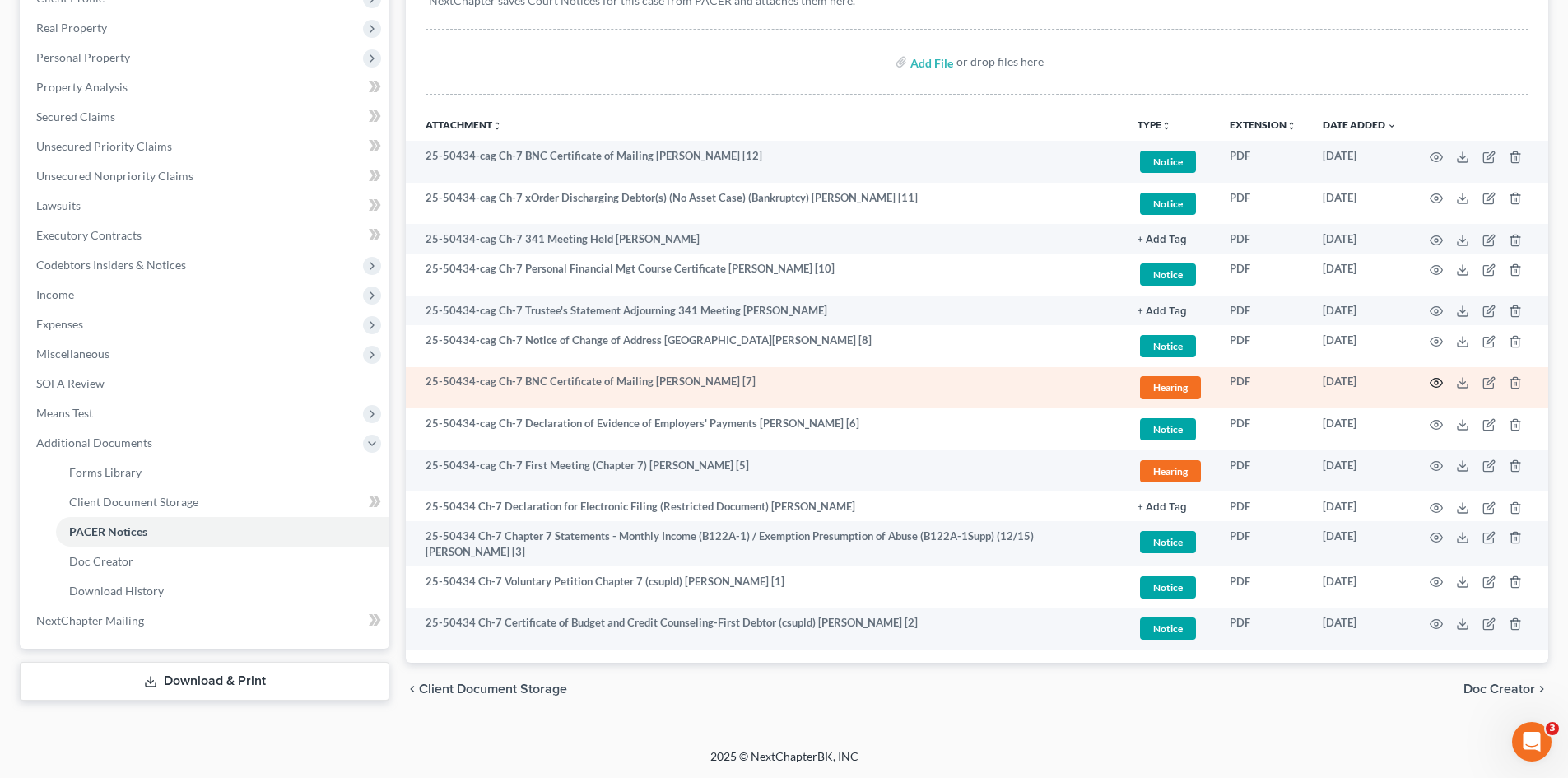
click at [1432, 386] on icon "button" at bounding box center [1436, 383] width 12 height 9
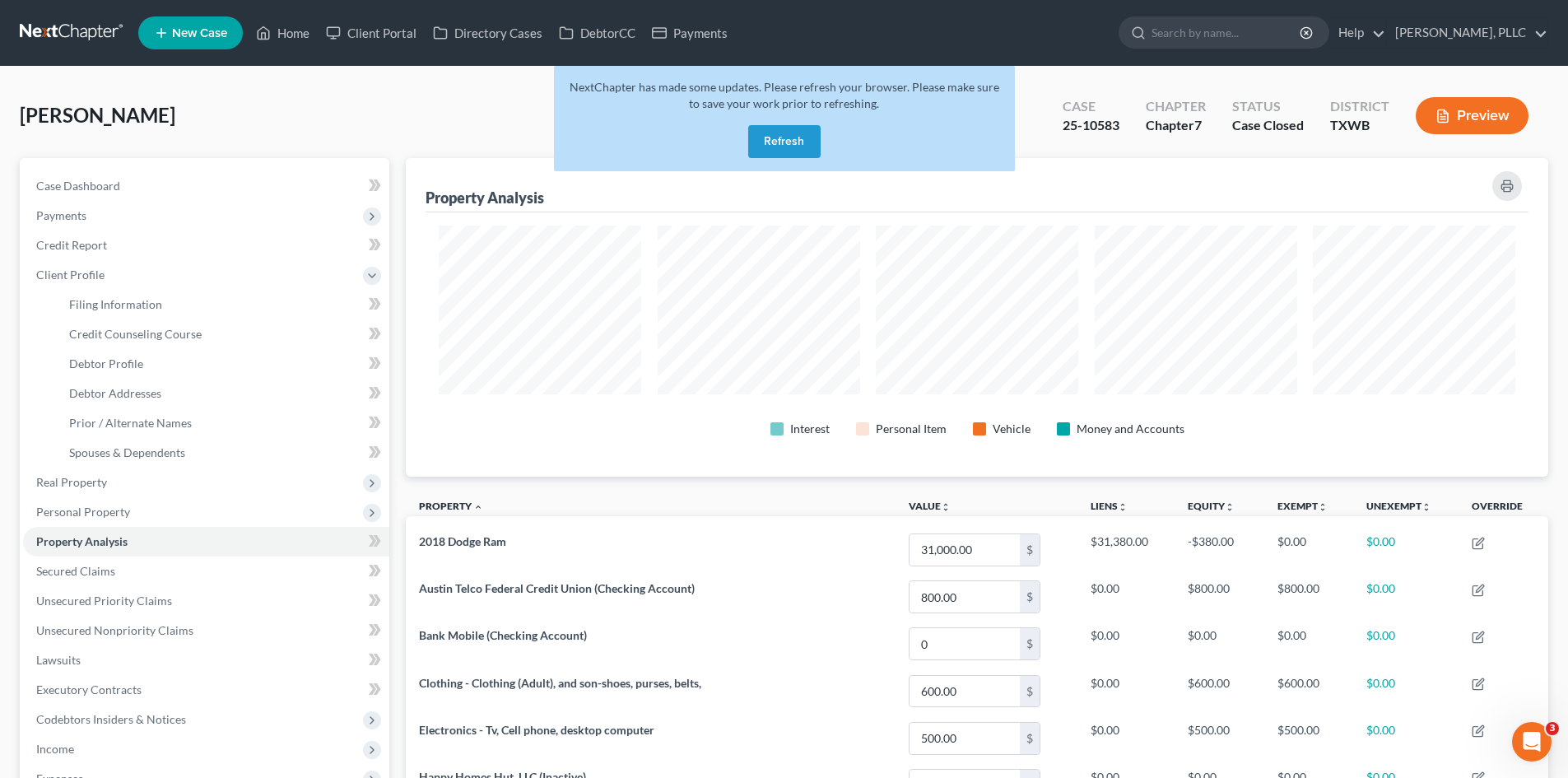
click at [794, 142] on button "Refresh" at bounding box center [784, 141] width 72 height 32
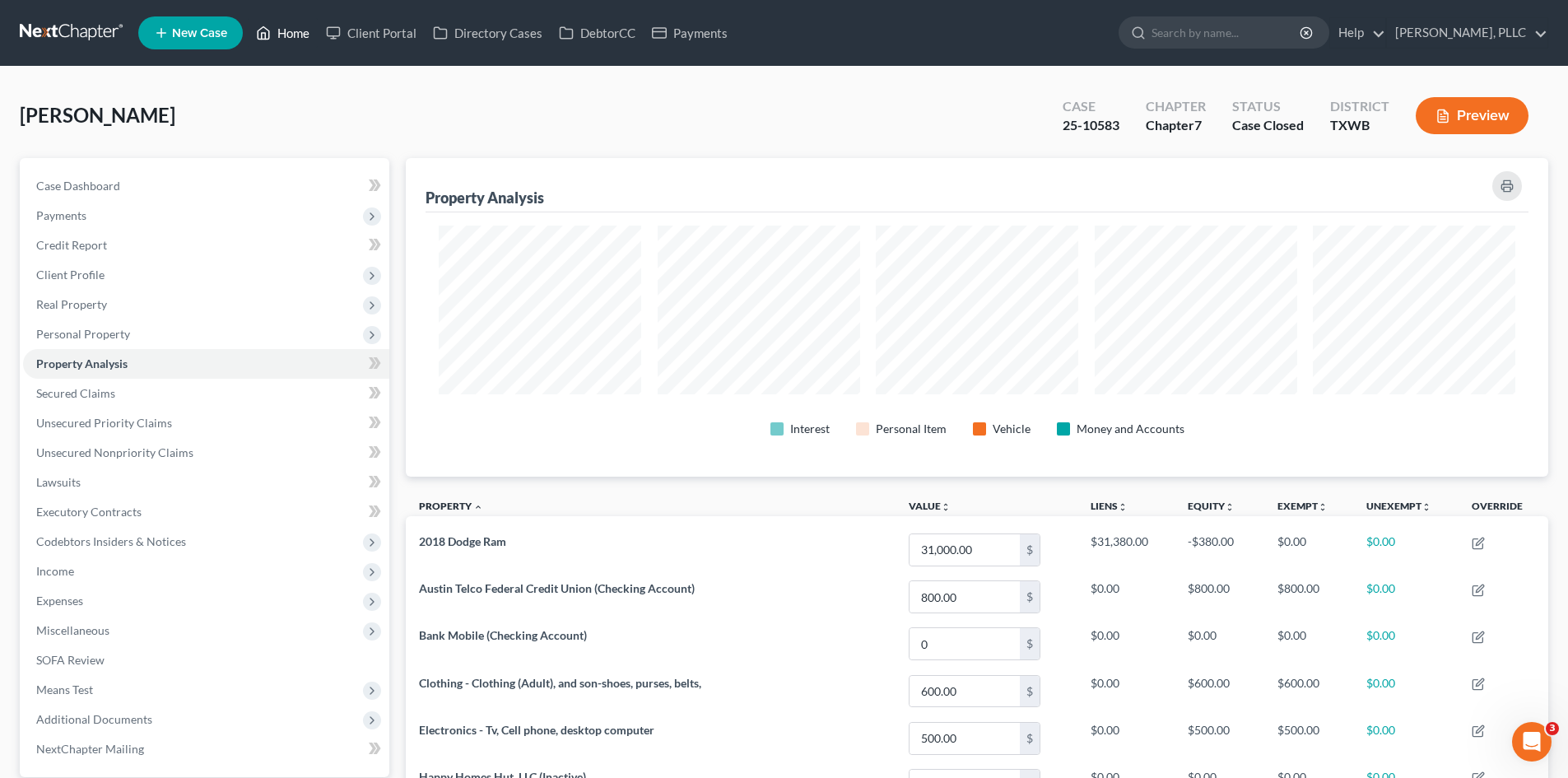
click at [293, 22] on link "Home" at bounding box center [282, 33] width 70 height 30
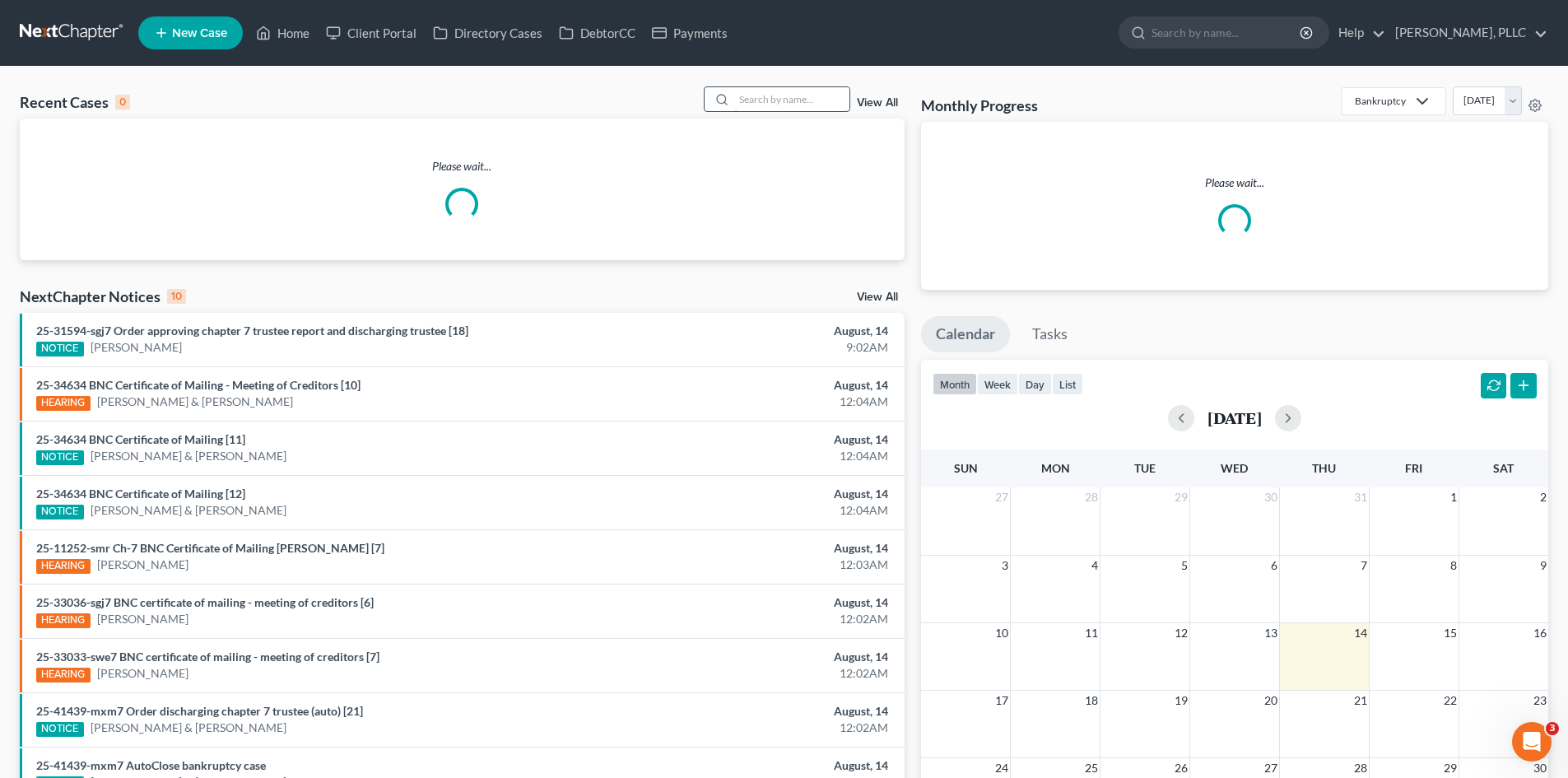
click at [797, 102] on input "search" at bounding box center [792, 99] width 115 height 24
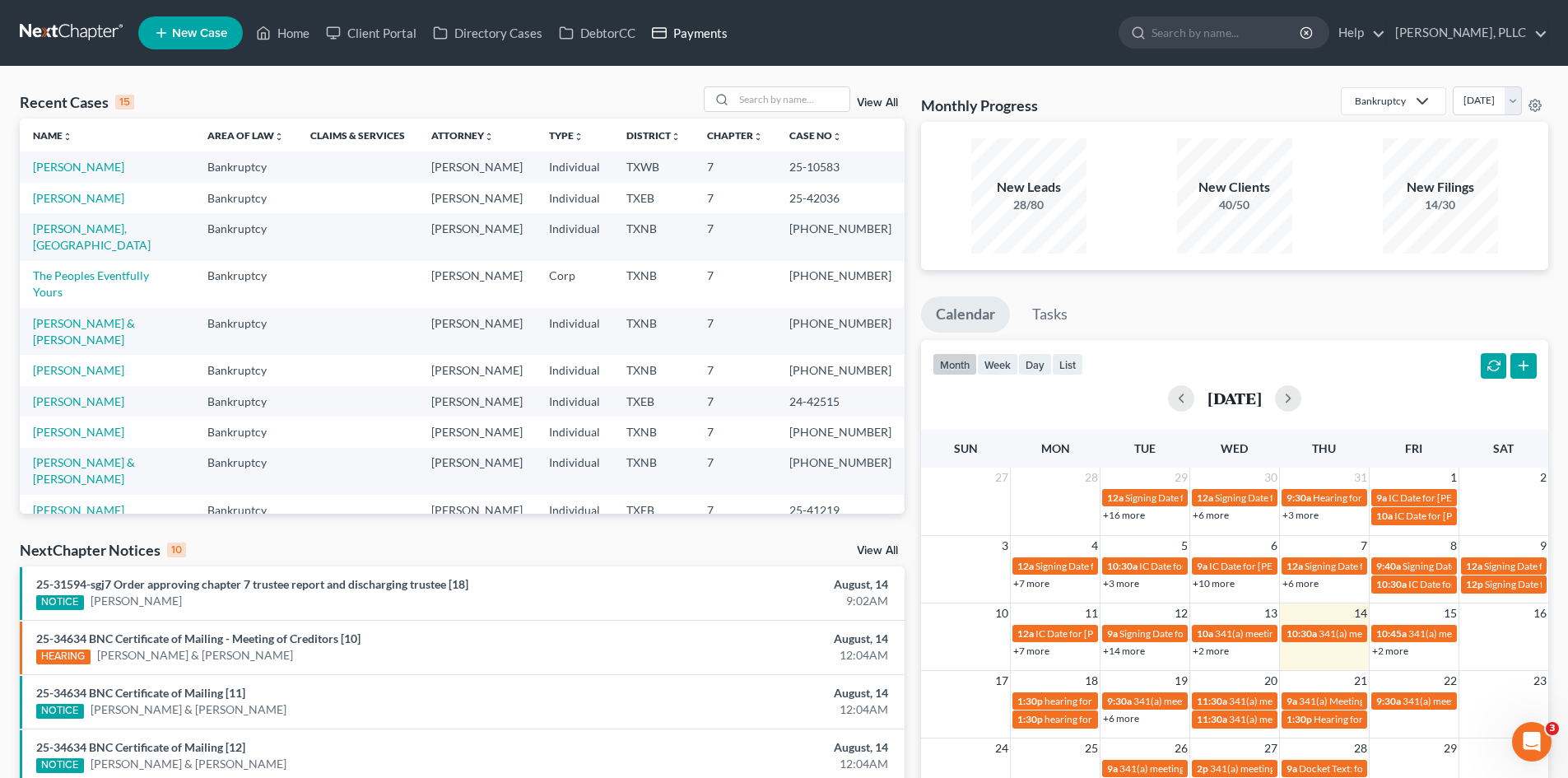
click at [719, 42] on link "Payments" at bounding box center [689, 33] width 92 height 30
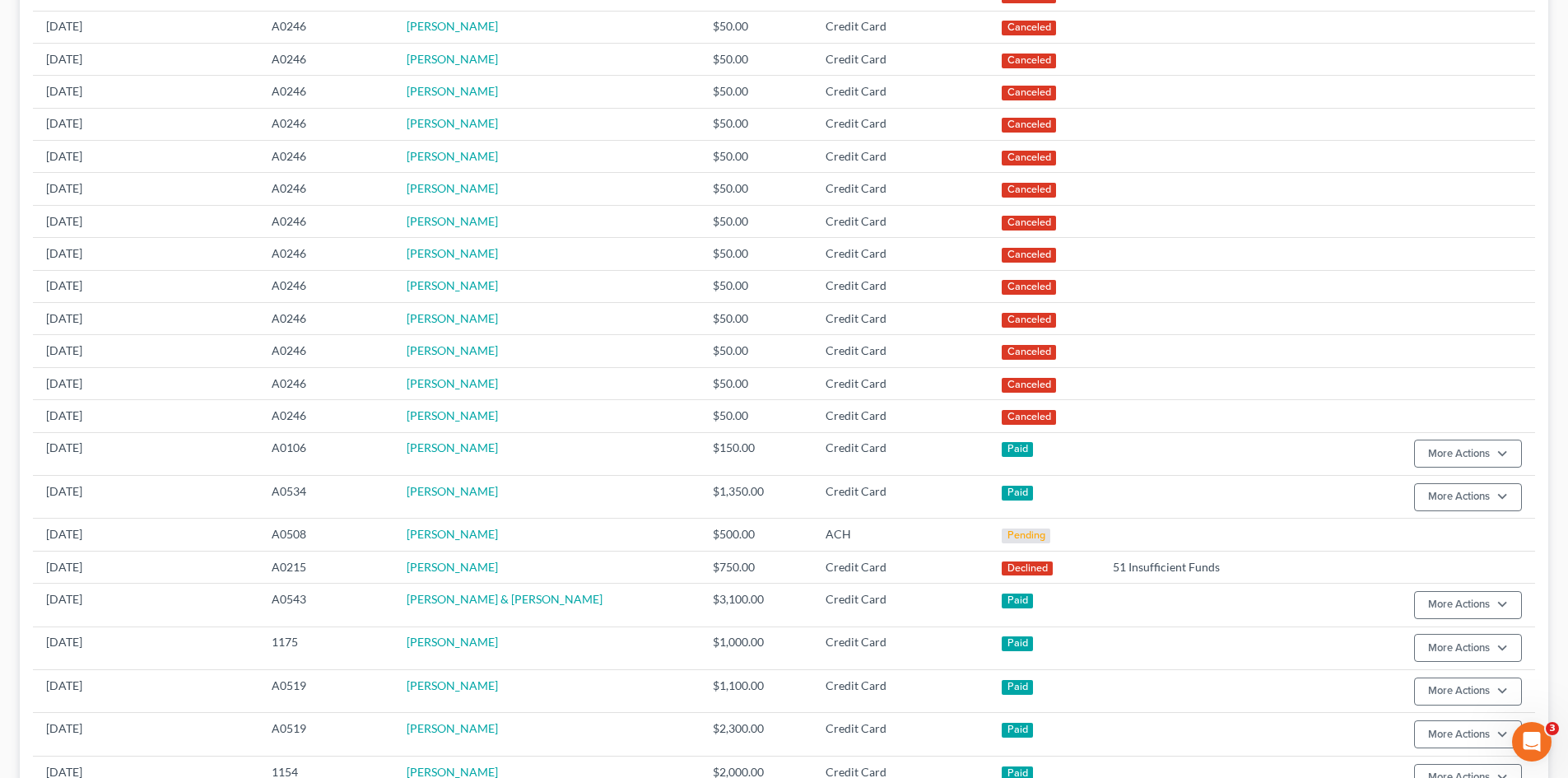
scroll to position [411, 0]
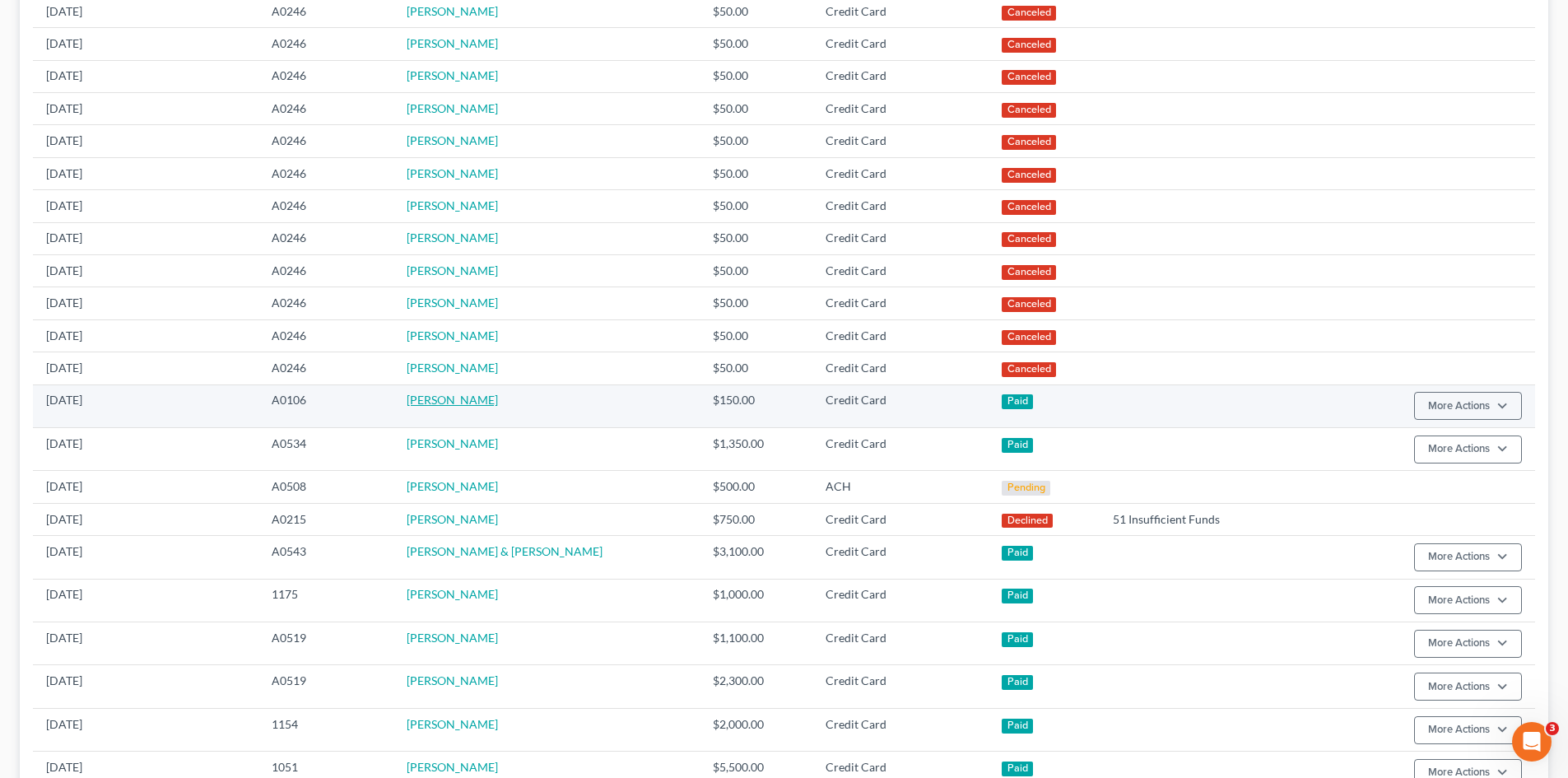
click at [457, 406] on link "Andreea Bodo" at bounding box center [452, 399] width 91 height 14
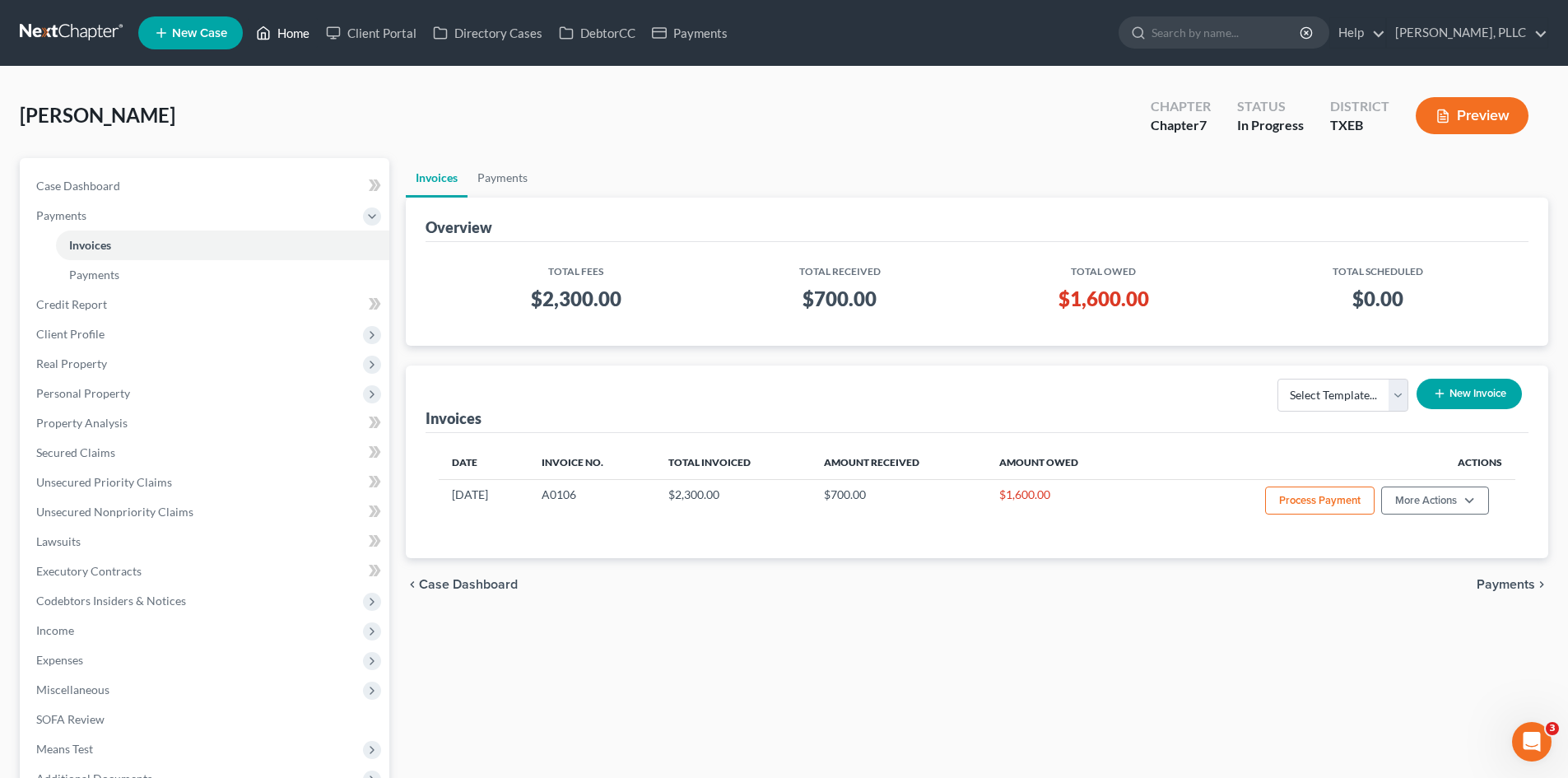
drag, startPoint x: 274, startPoint y: 40, endPoint x: 308, endPoint y: 39, distance: 34.0
click at [274, 40] on link "Home" at bounding box center [282, 33] width 70 height 30
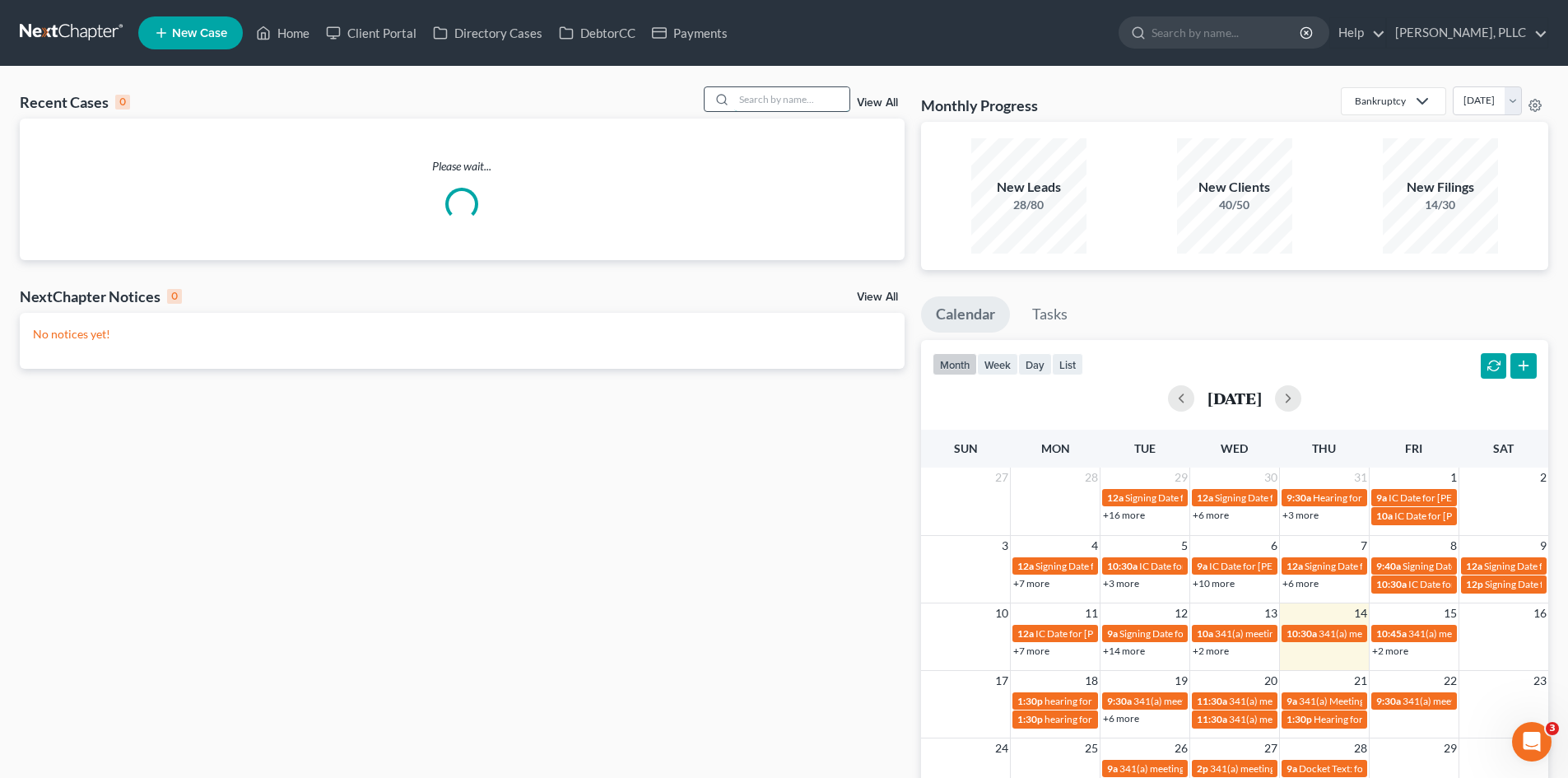
click at [813, 100] on input "search" at bounding box center [792, 99] width 115 height 24
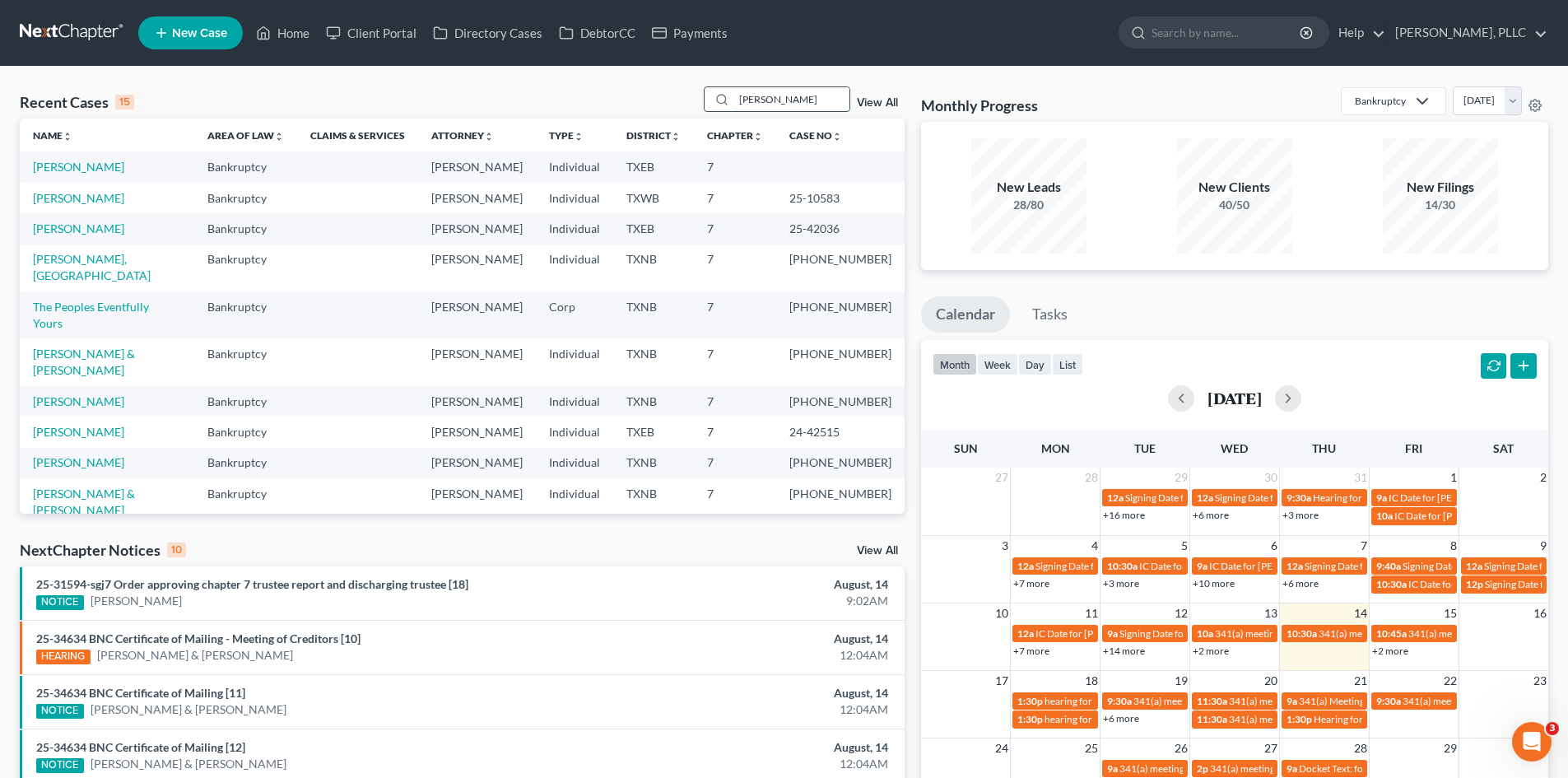
type input "boyland"
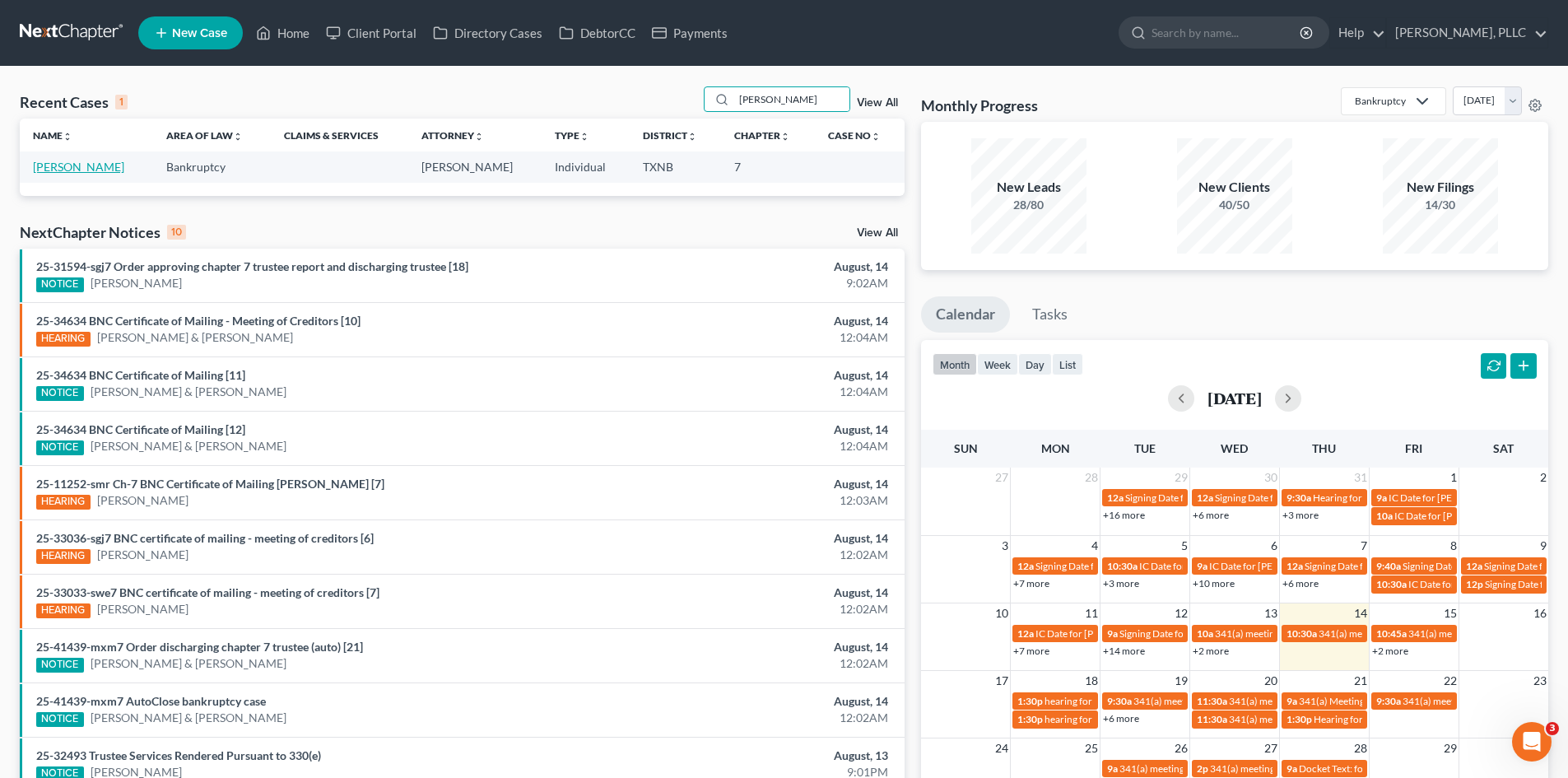
click at [79, 166] on link "Boyland, Floyd" at bounding box center [78, 166] width 91 height 14
select select "4"
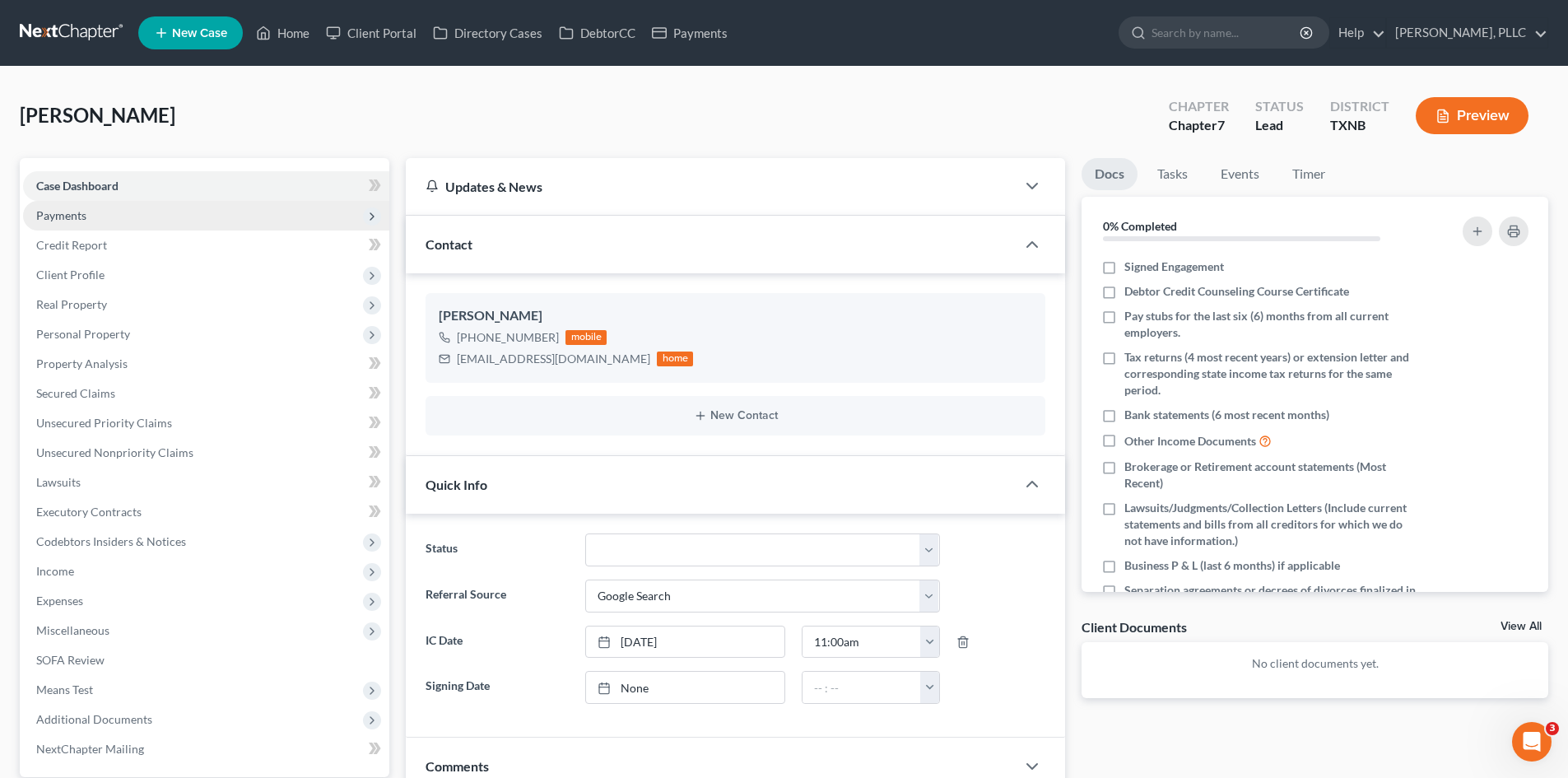
click at [112, 214] on span "Payments" at bounding box center [206, 215] width 366 height 30
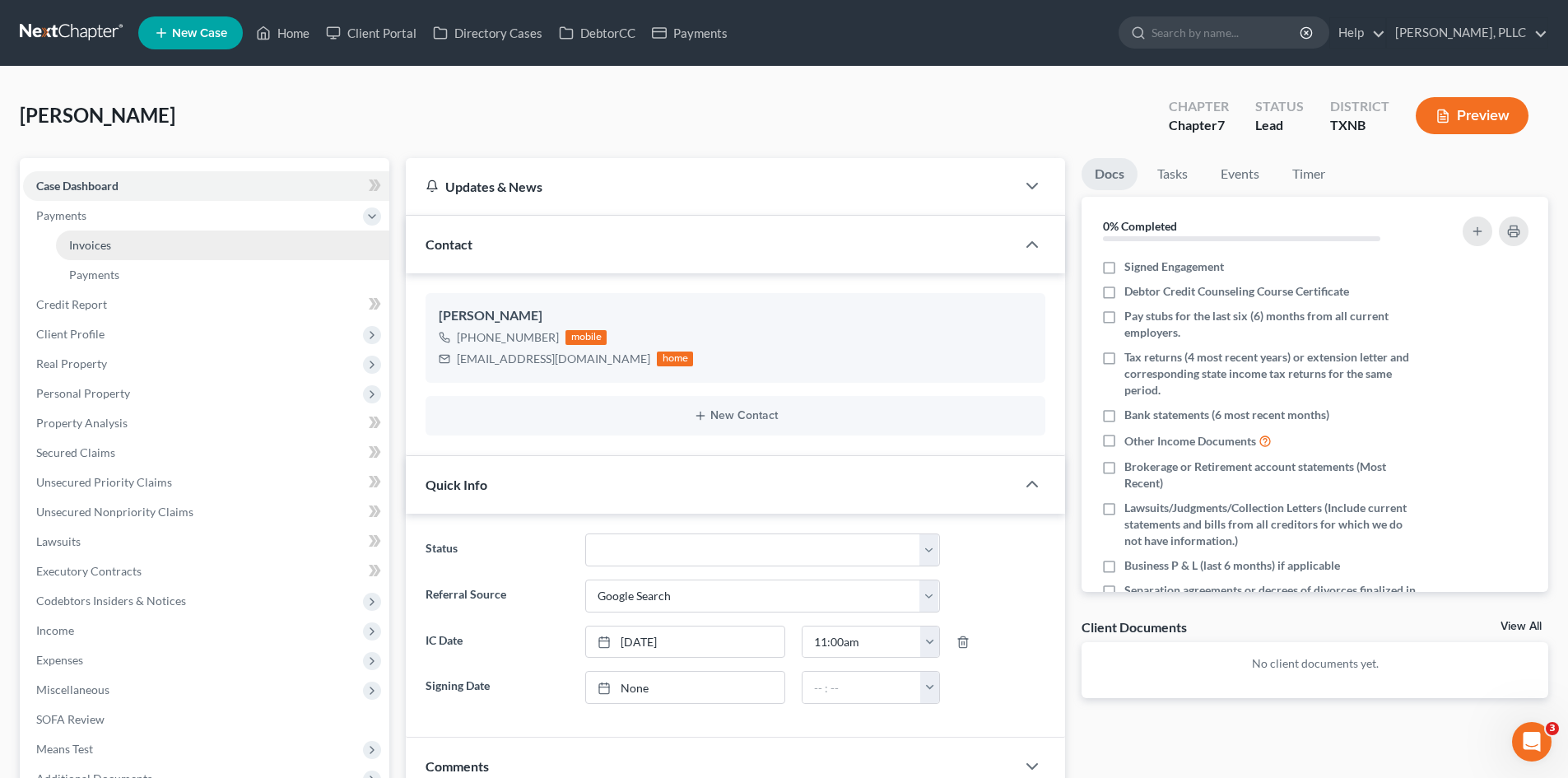
click at [134, 249] on link "Invoices" at bounding box center [222, 245] width 333 height 30
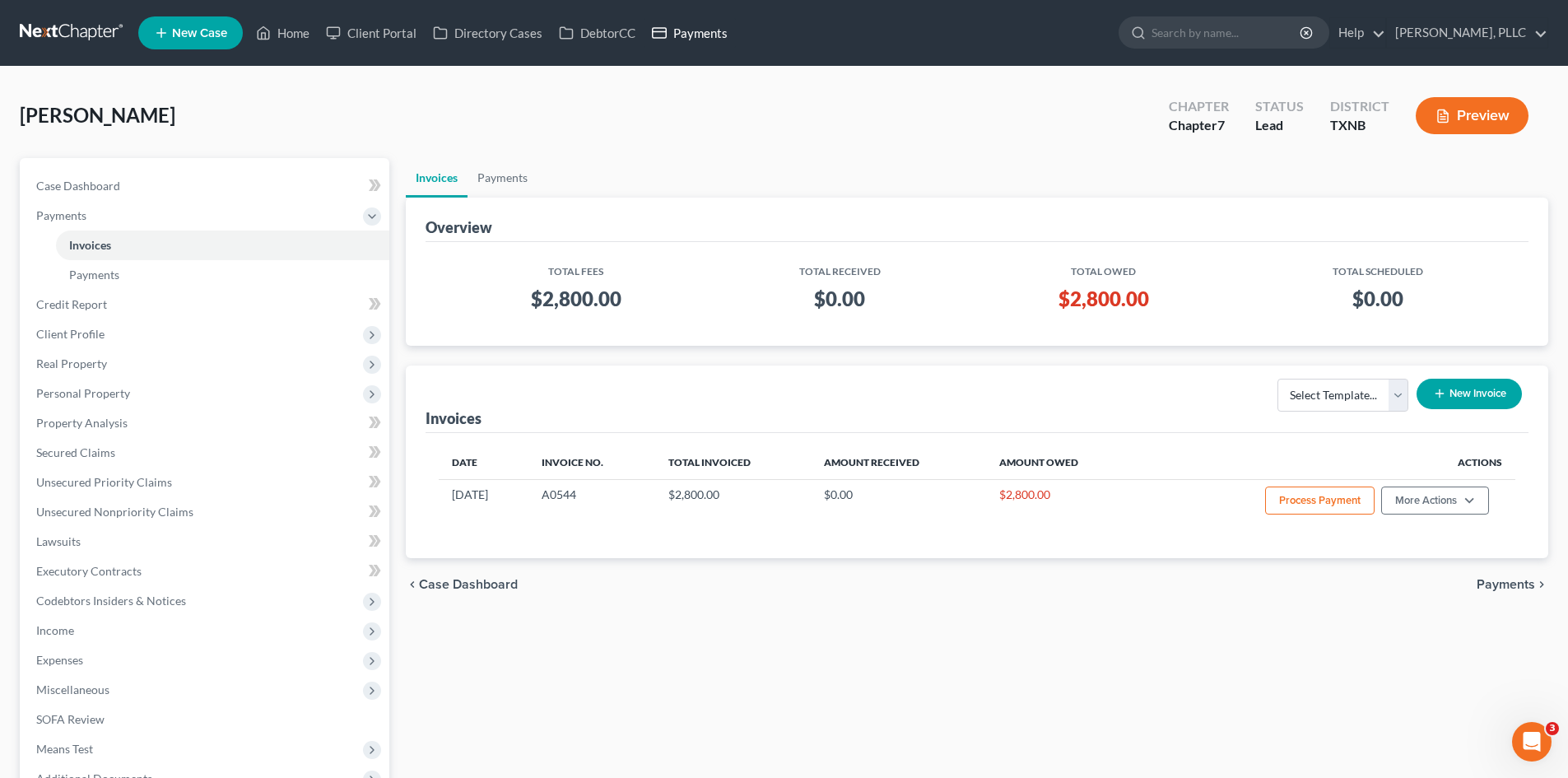
click at [690, 33] on link "Payments" at bounding box center [689, 33] width 92 height 30
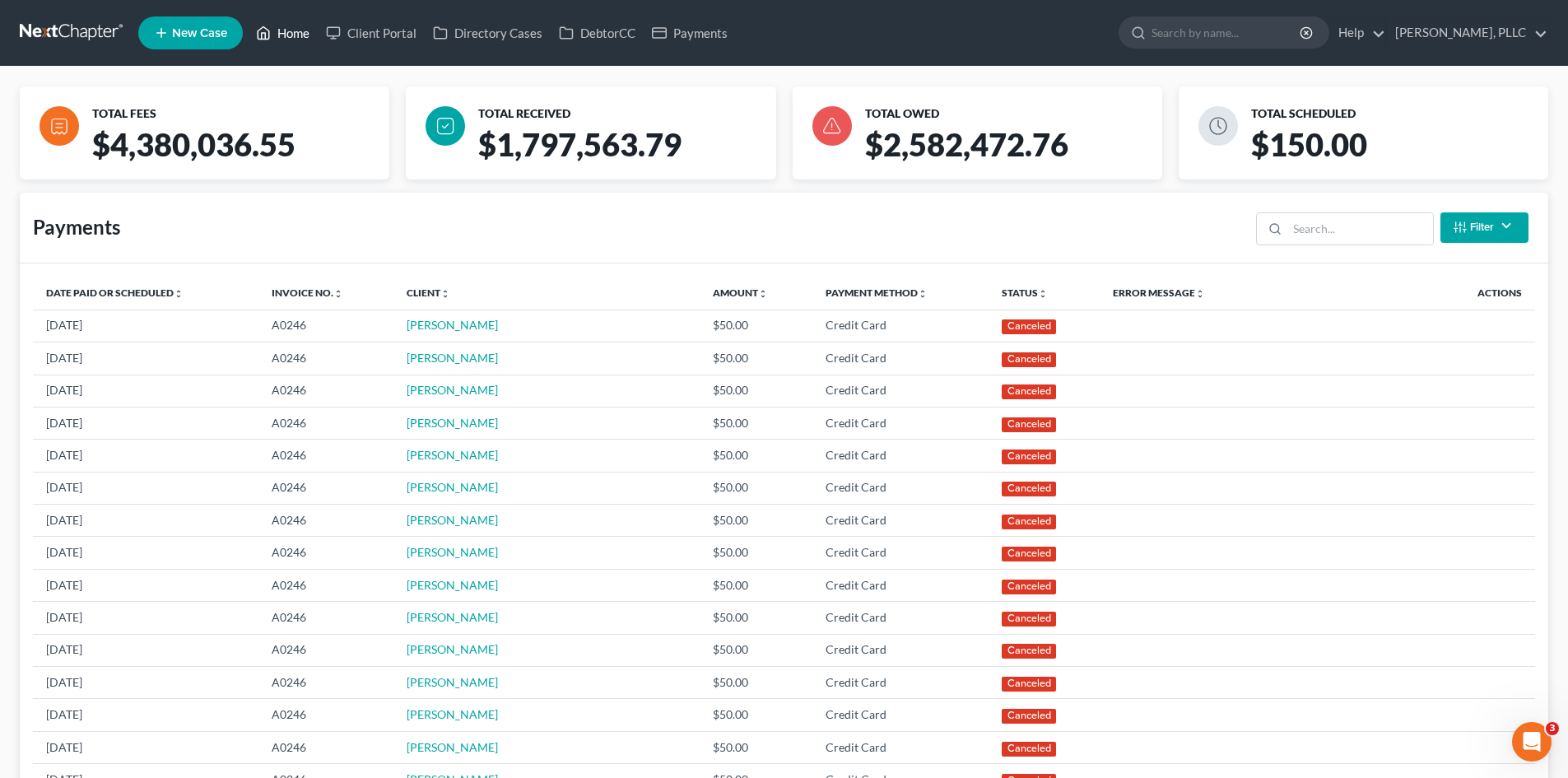
click at [287, 25] on link "Home" at bounding box center [282, 33] width 70 height 30
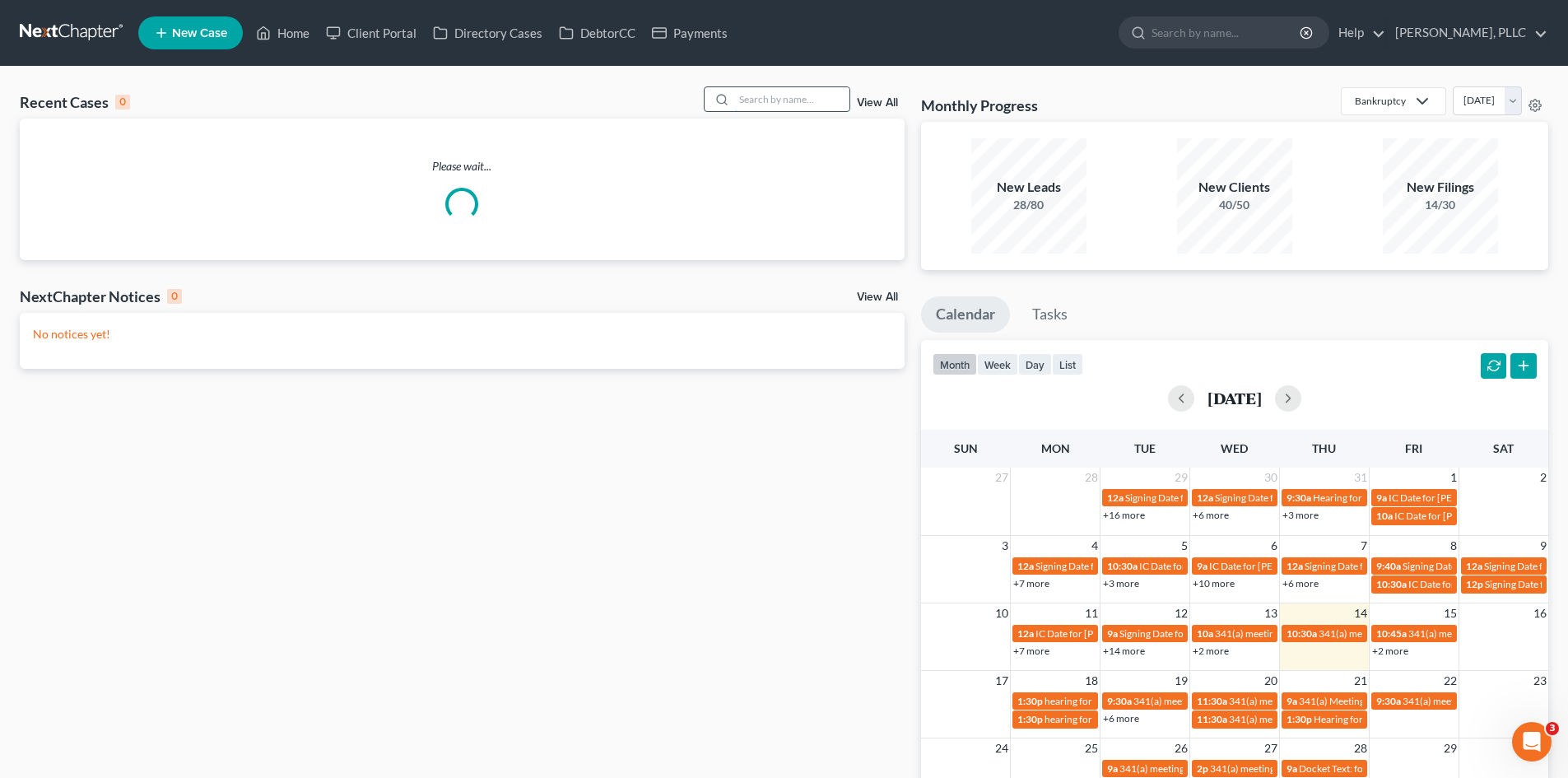
click at [780, 96] on input "search" at bounding box center [792, 99] width 115 height 24
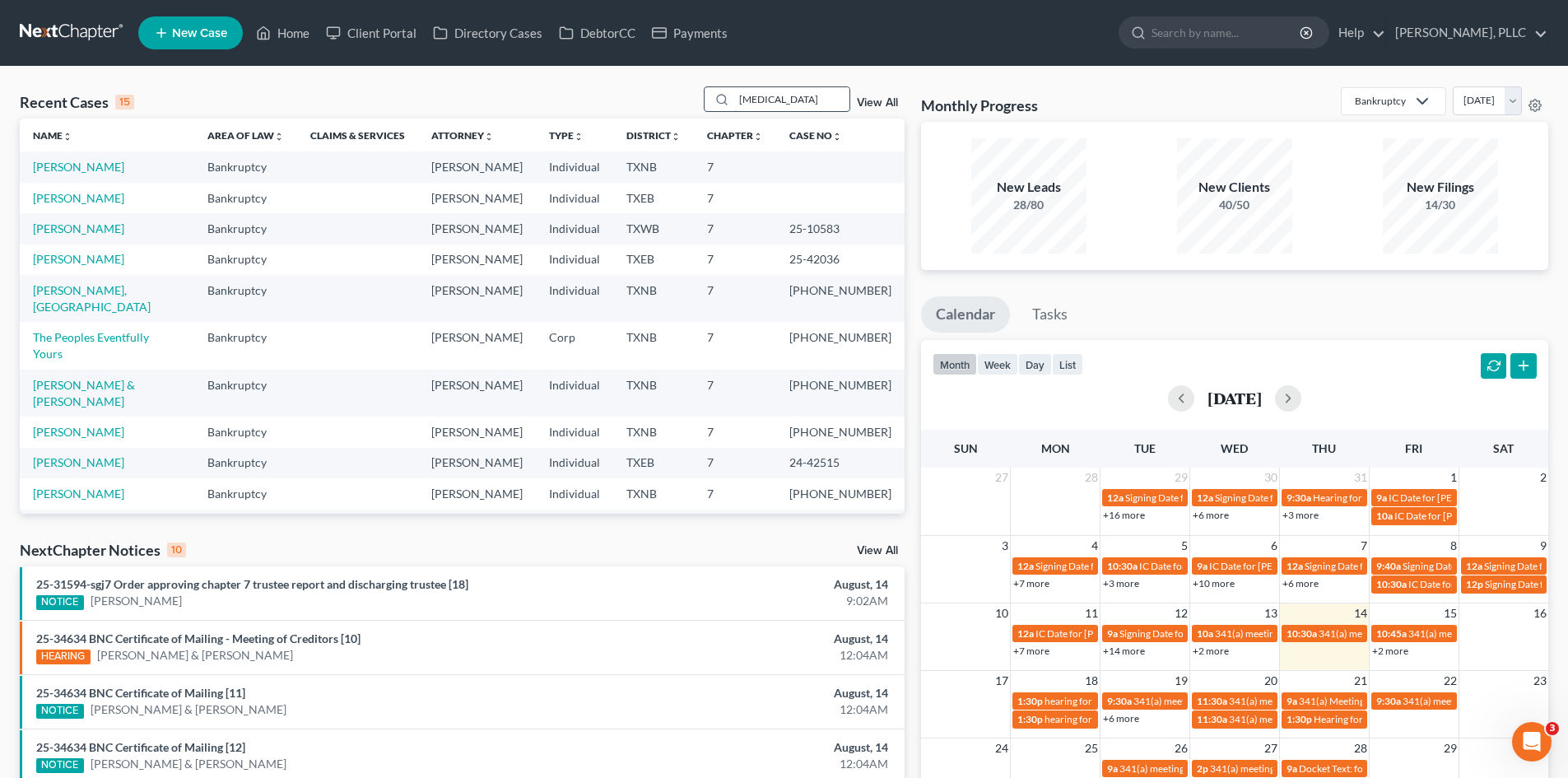
type input "muse"
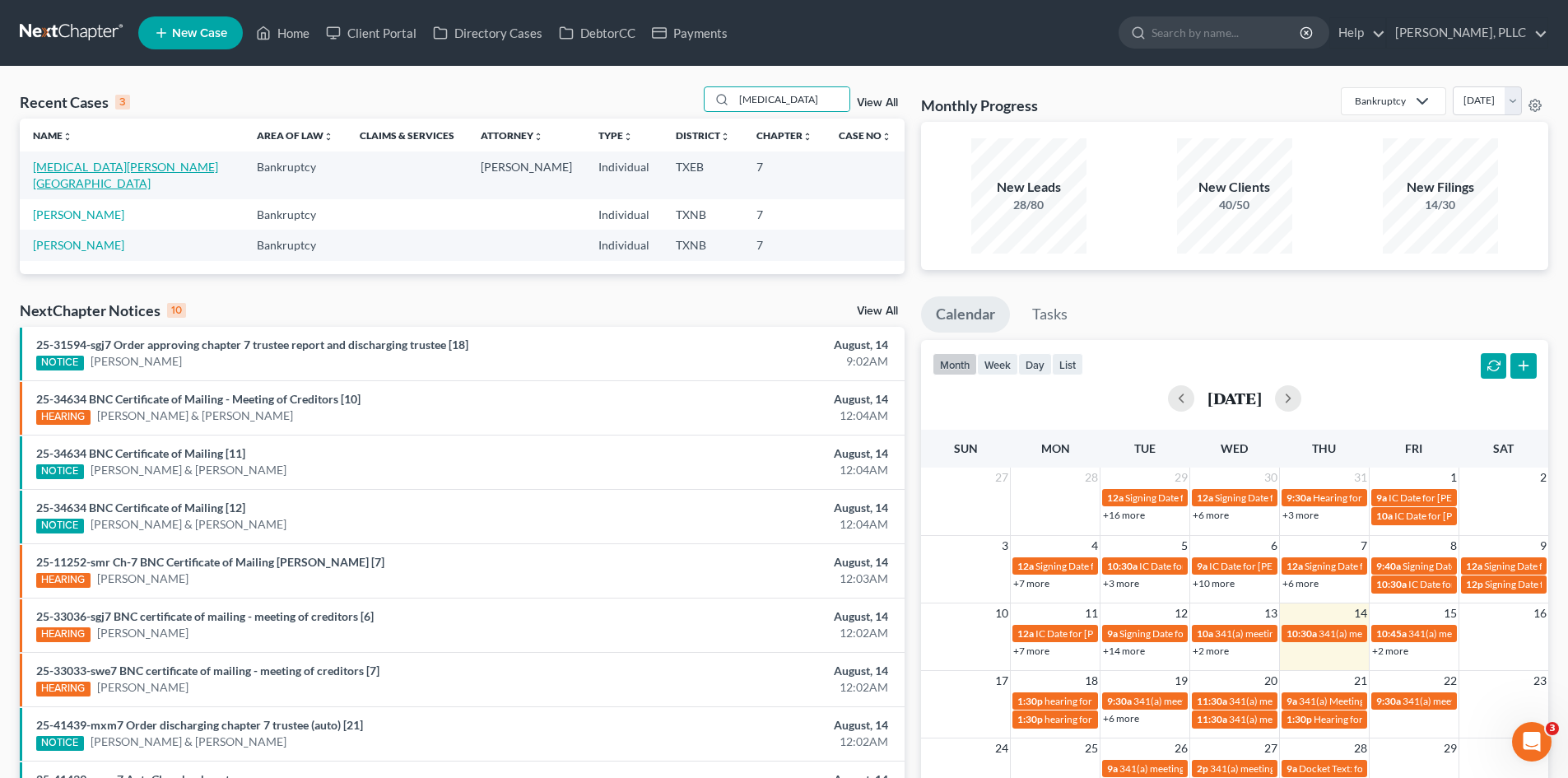
click at [88, 166] on link "Muse, Henretta" at bounding box center [124, 175] width 185 height 31
select select "4"
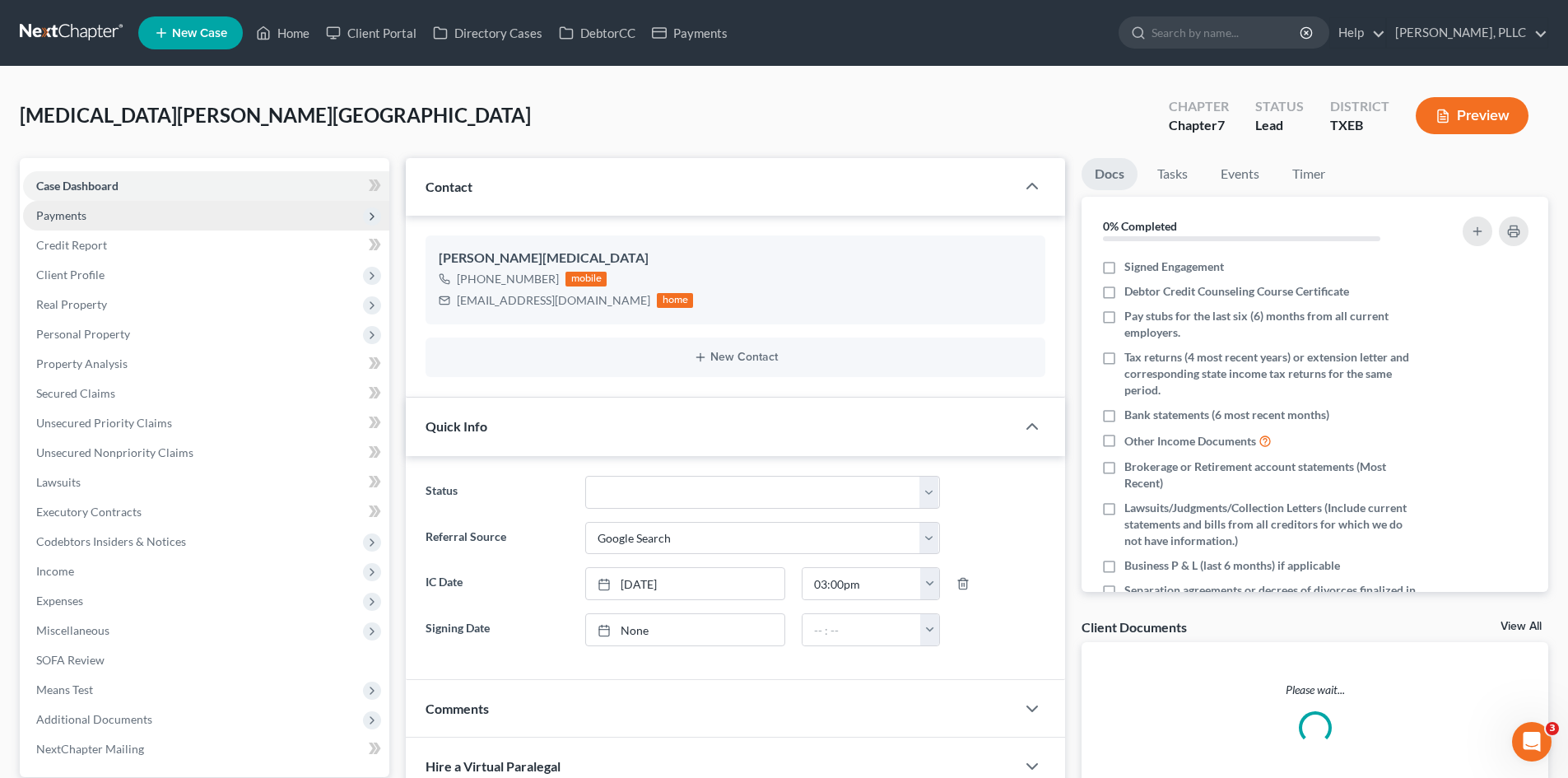
click at [94, 216] on span "Payments" at bounding box center [206, 215] width 366 height 30
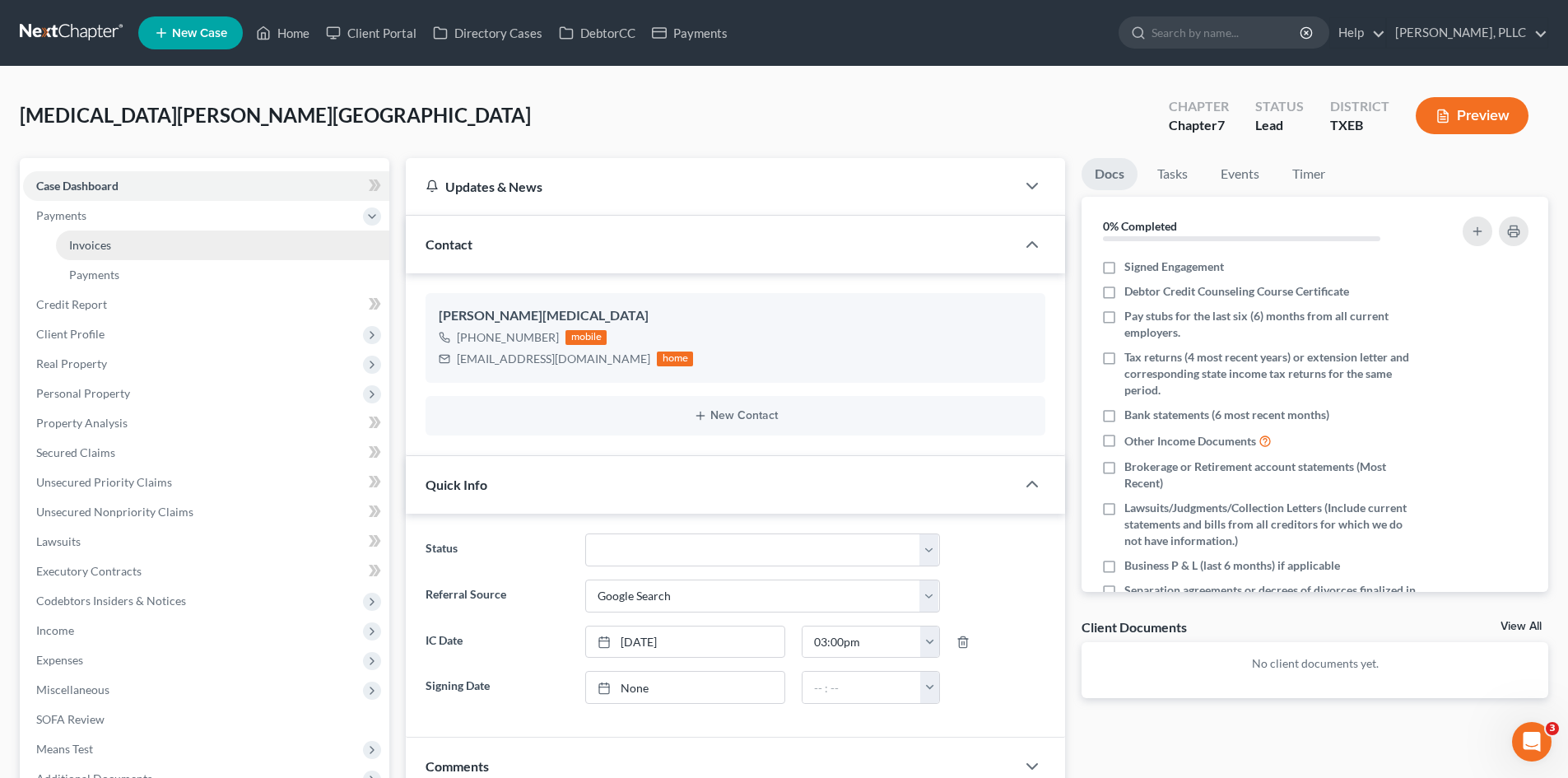
click at [110, 239] on span "Invoices" at bounding box center [89, 244] width 42 height 14
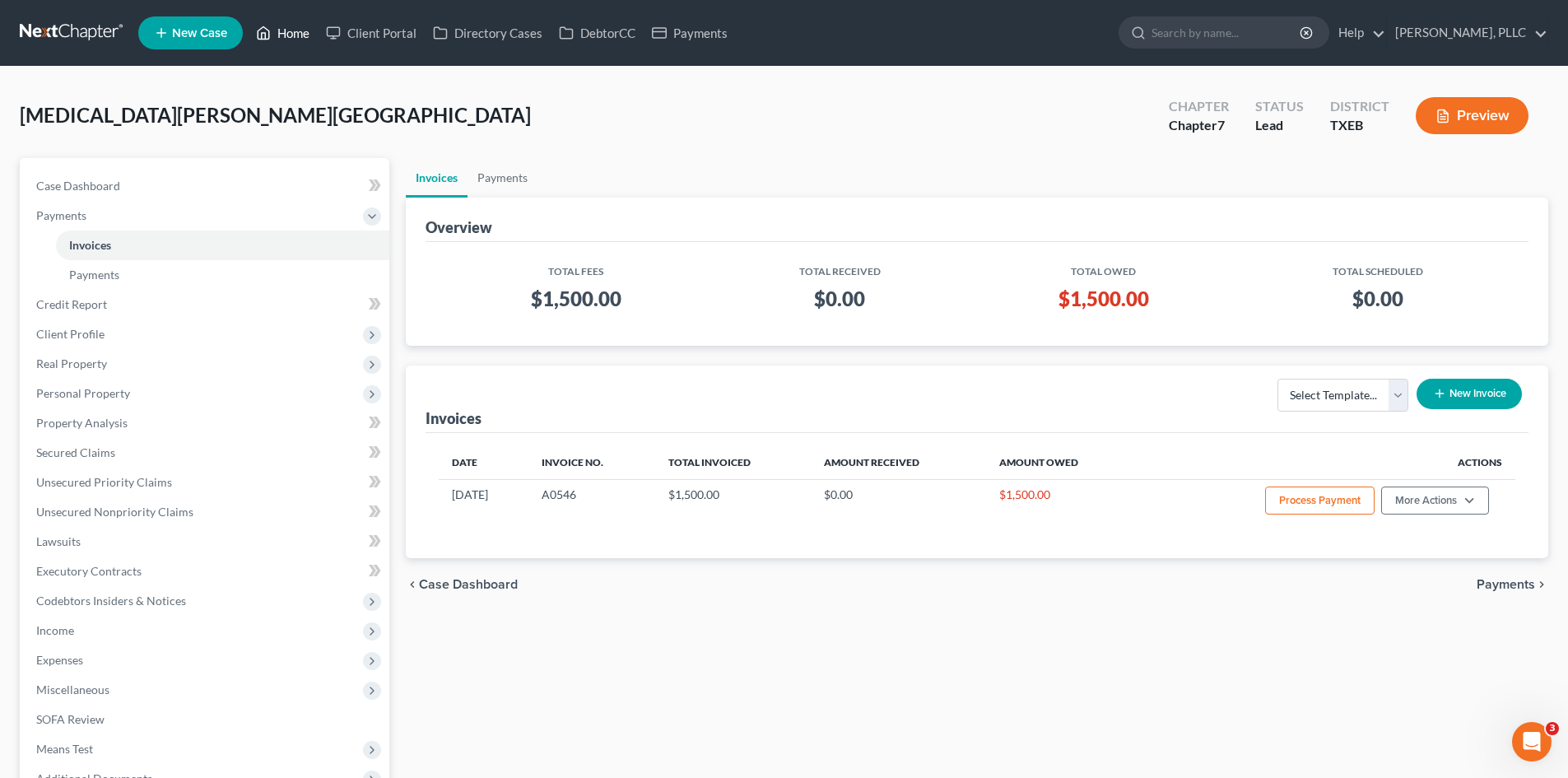
click at [297, 30] on link "Home" at bounding box center [282, 33] width 70 height 30
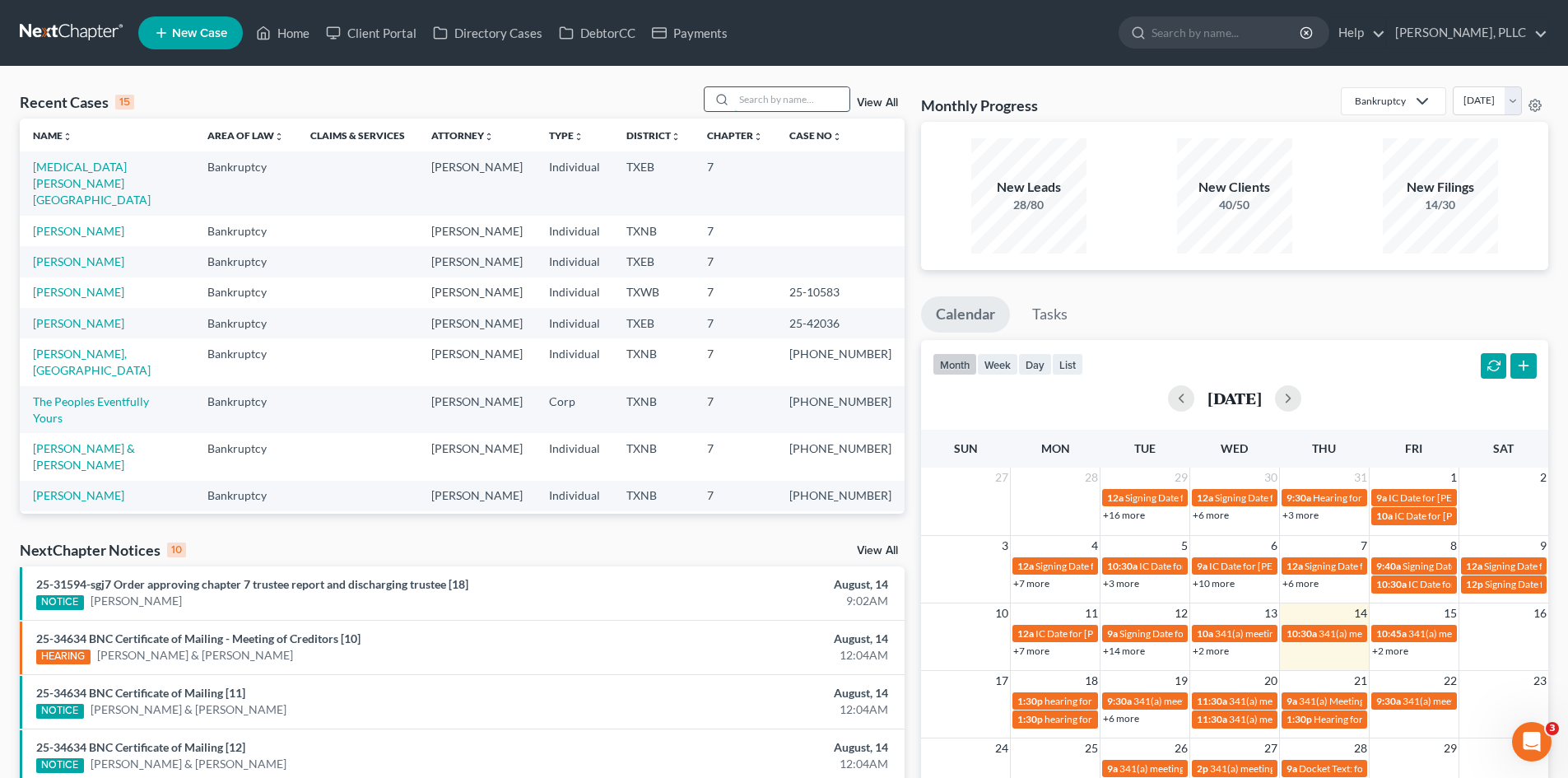
click at [764, 103] on input "search" at bounding box center [792, 99] width 115 height 24
type input "cook"
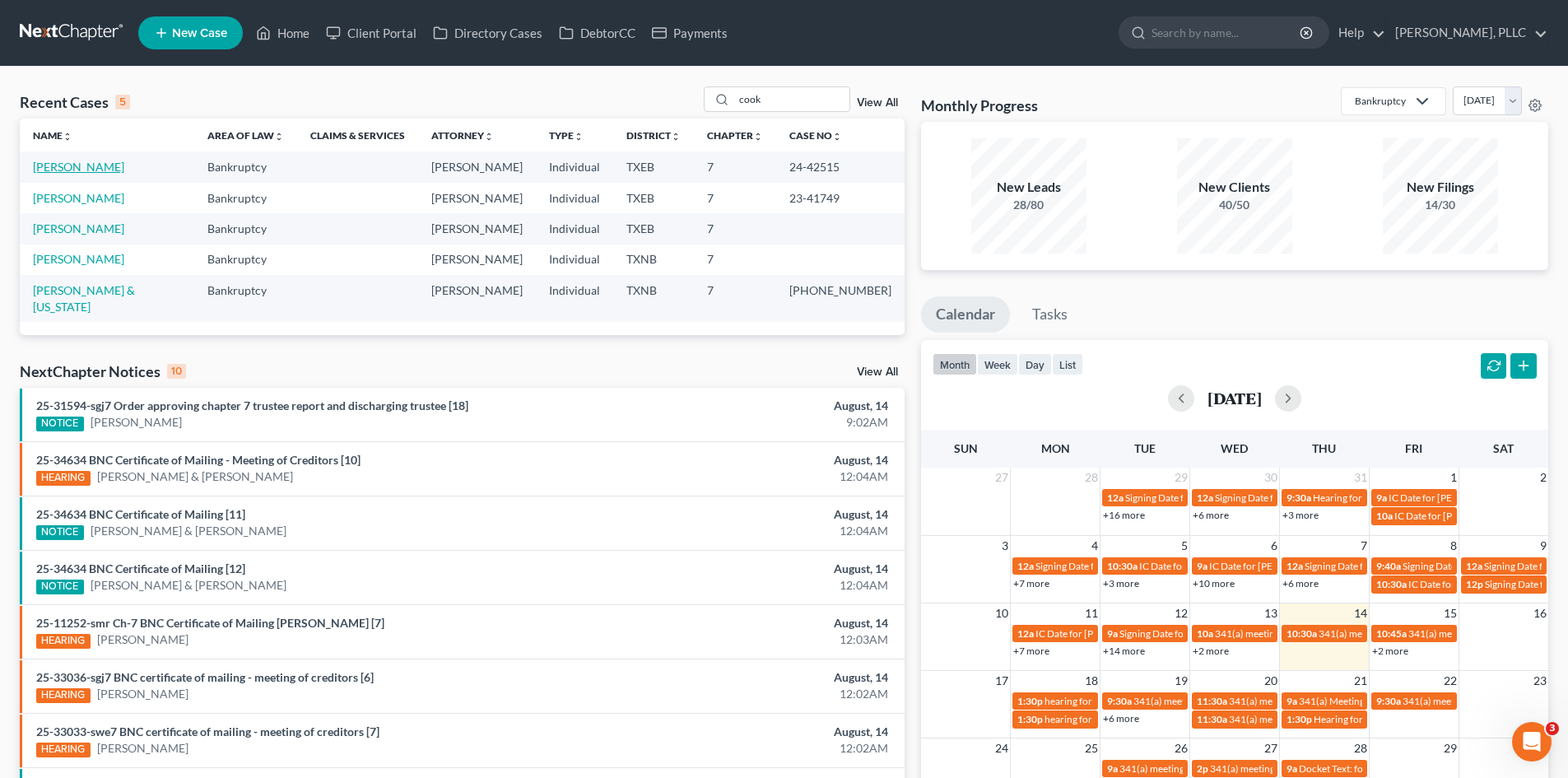
click at [40, 171] on link "Cook, Shontilla" at bounding box center [78, 166] width 91 height 14
select select "4"
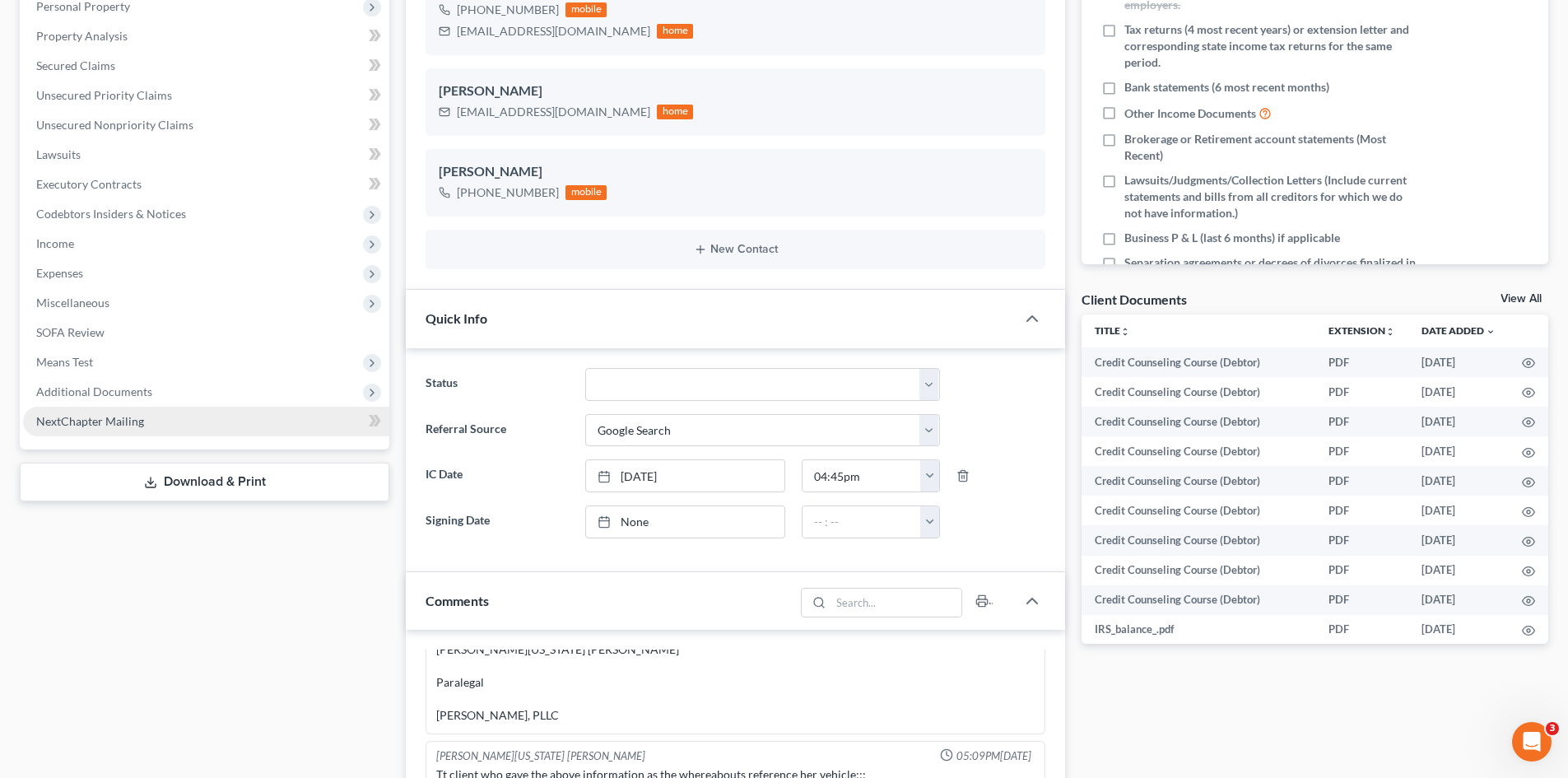
scroll to position [330, 0]
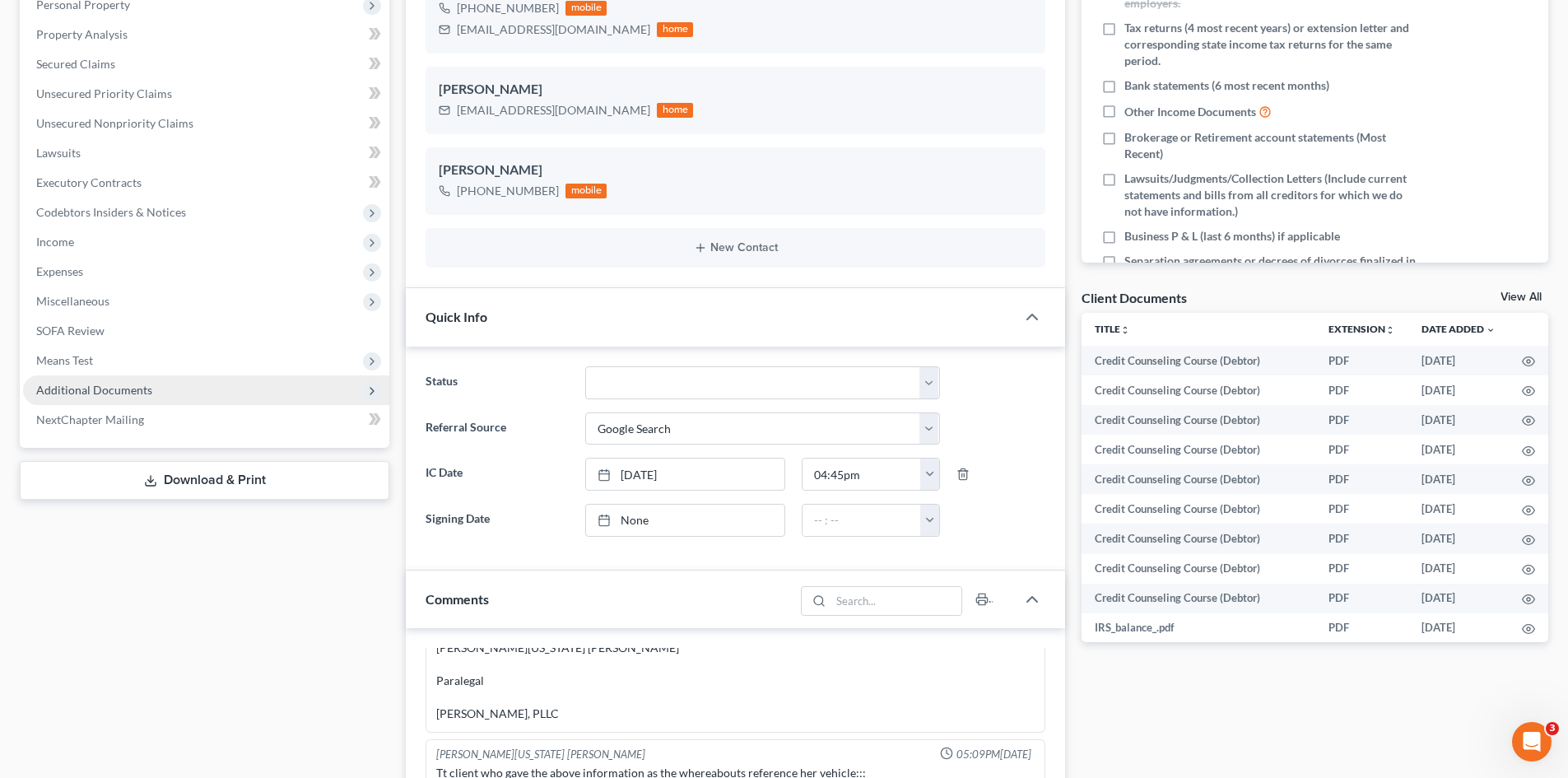
click at [129, 387] on span "Additional Documents" at bounding box center [94, 389] width 116 height 14
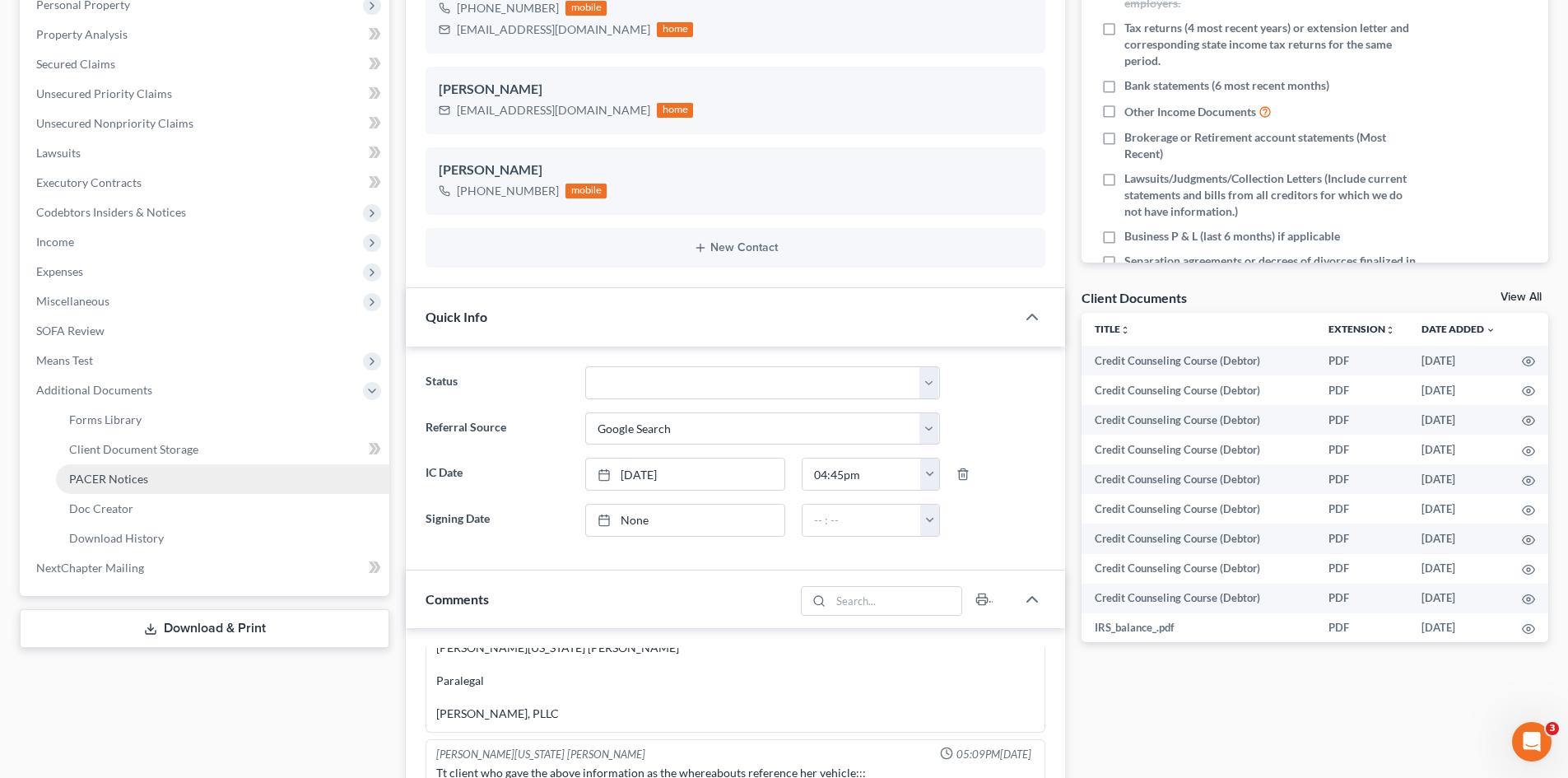
click at [141, 470] on link "PACER Notices" at bounding box center [222, 479] width 333 height 30
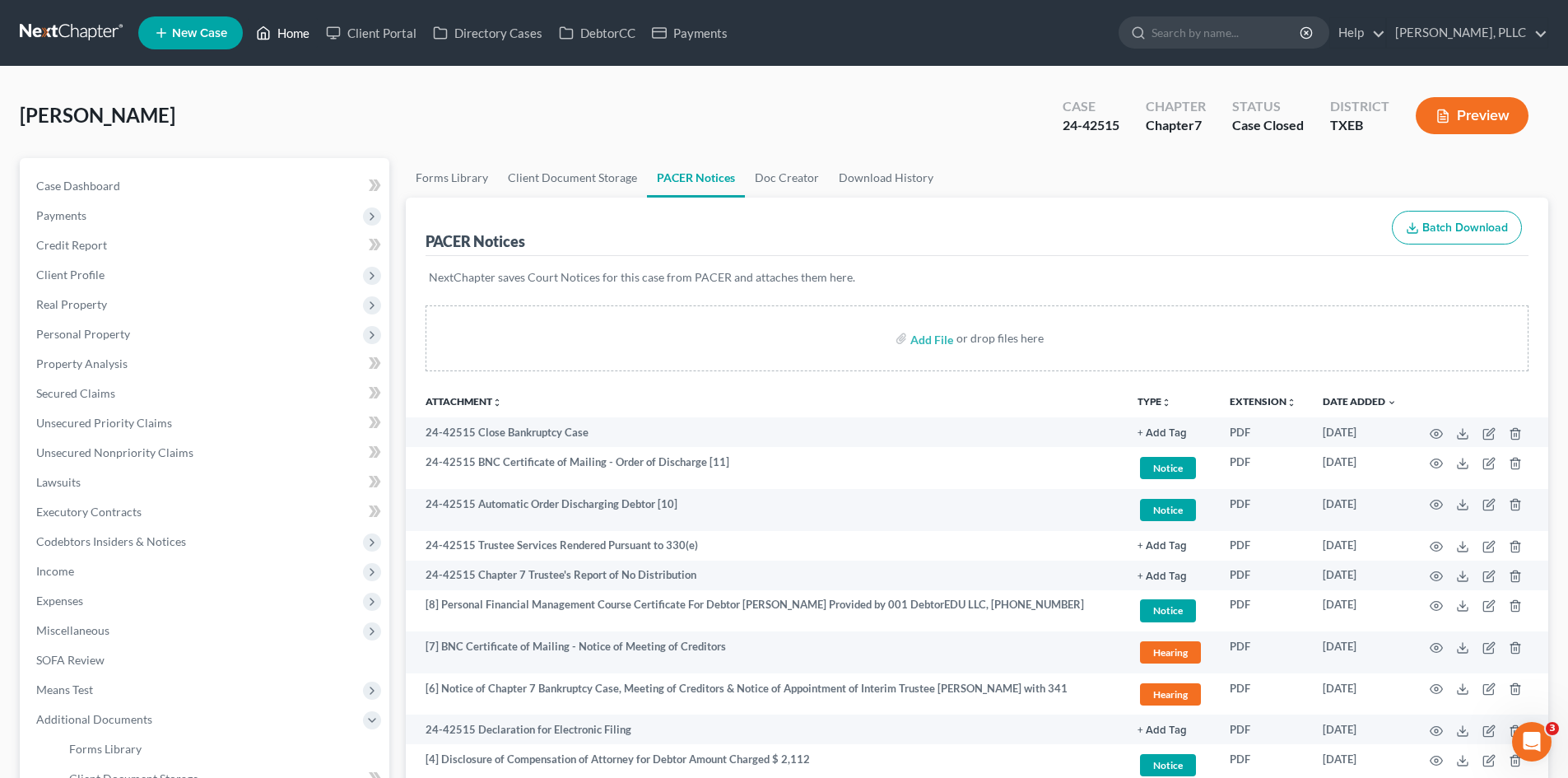
click at [293, 27] on link "Home" at bounding box center [282, 33] width 70 height 30
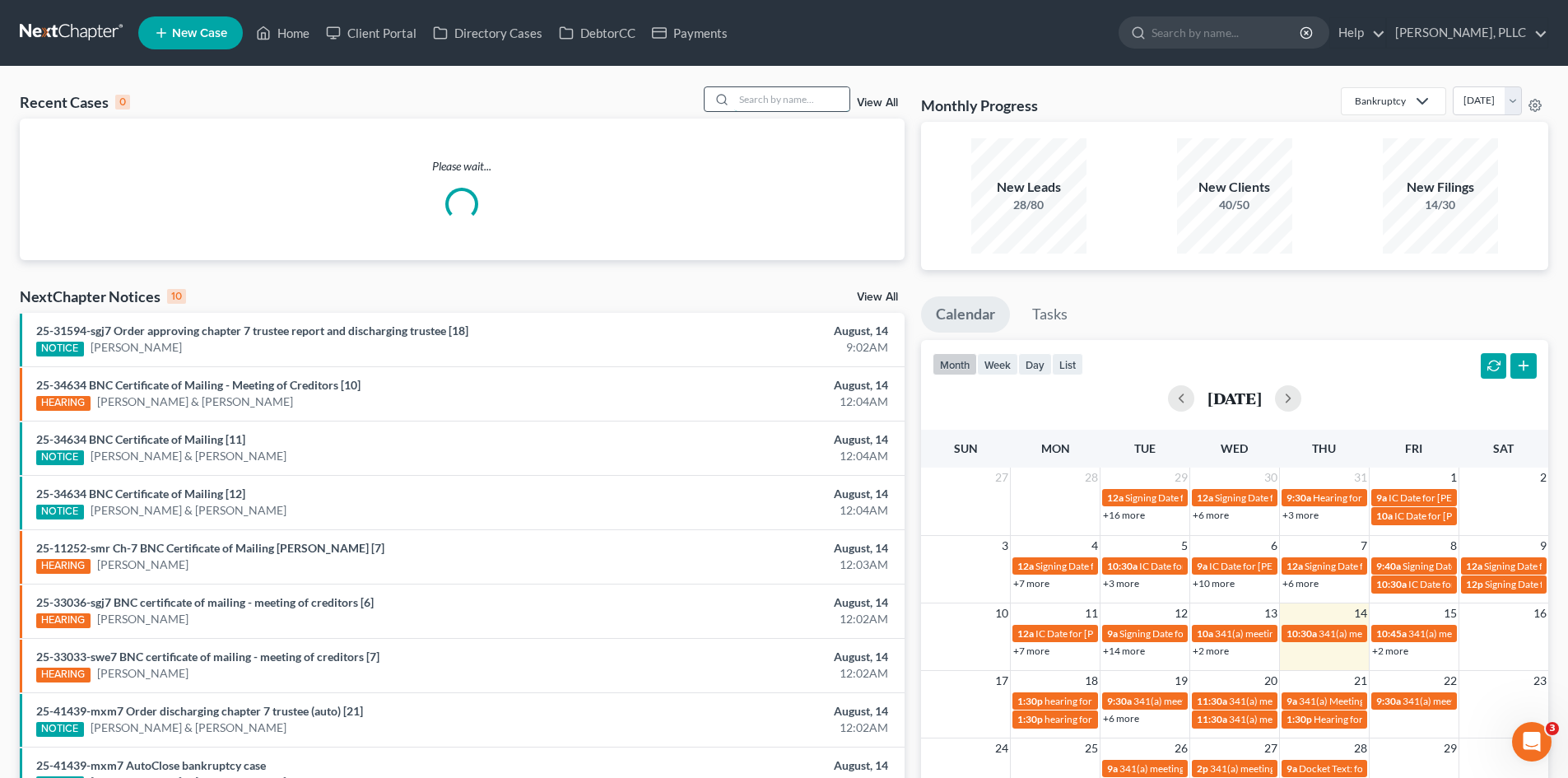
click at [763, 105] on input "search" at bounding box center [792, 99] width 115 height 24
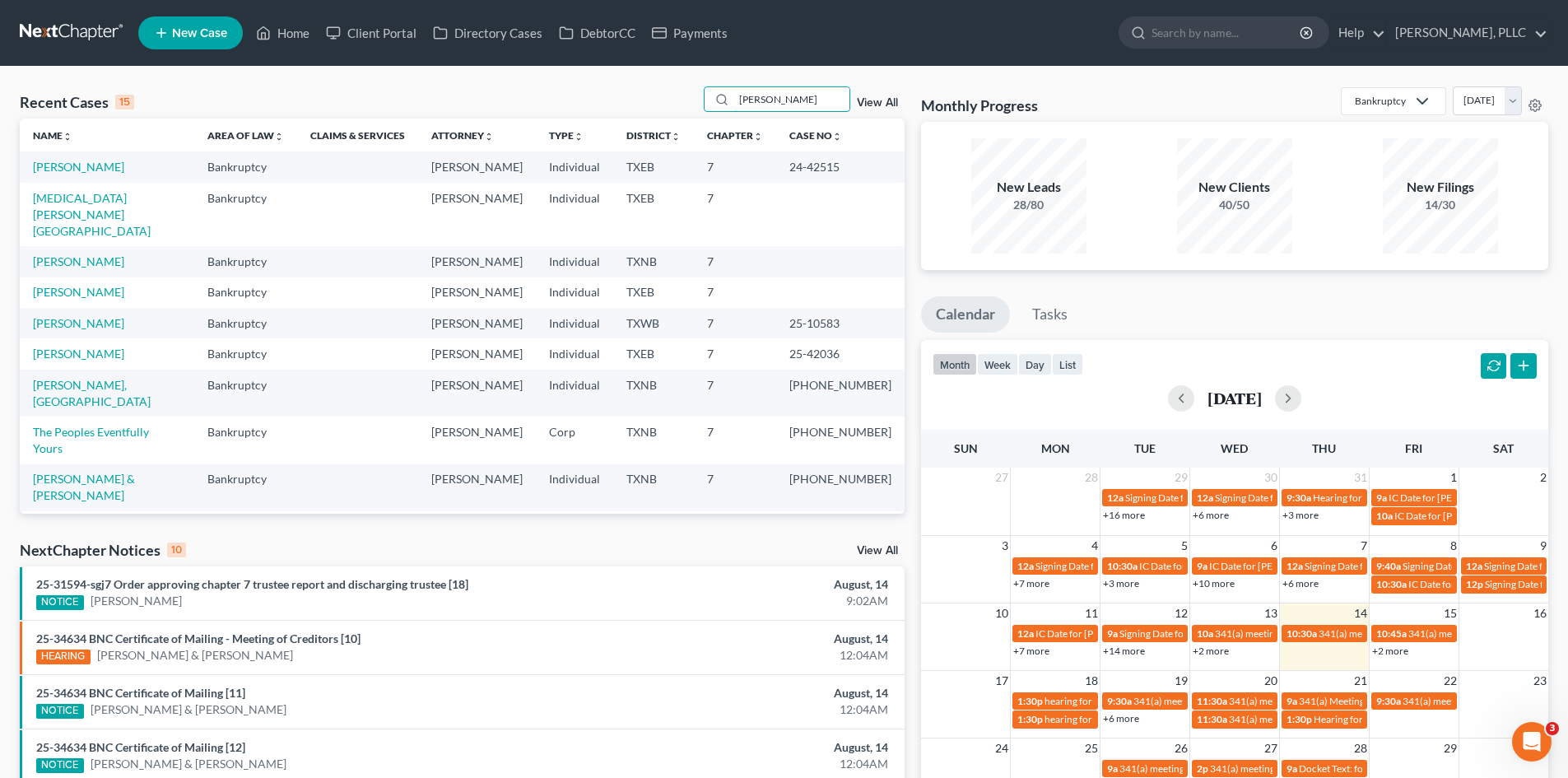
type input "horton"
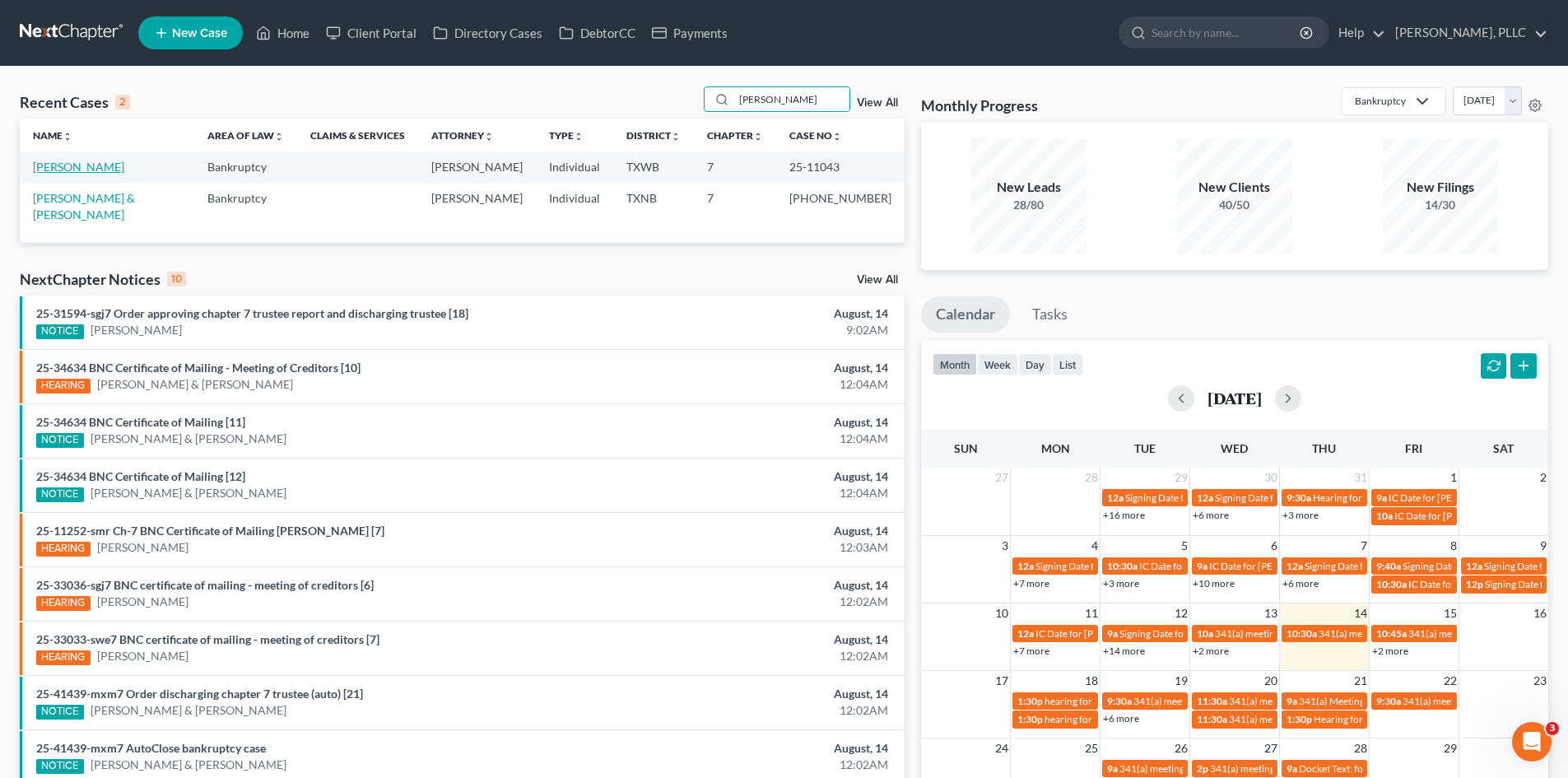
click at [90, 163] on link "Horton, Keisha" at bounding box center [78, 166] width 91 height 14
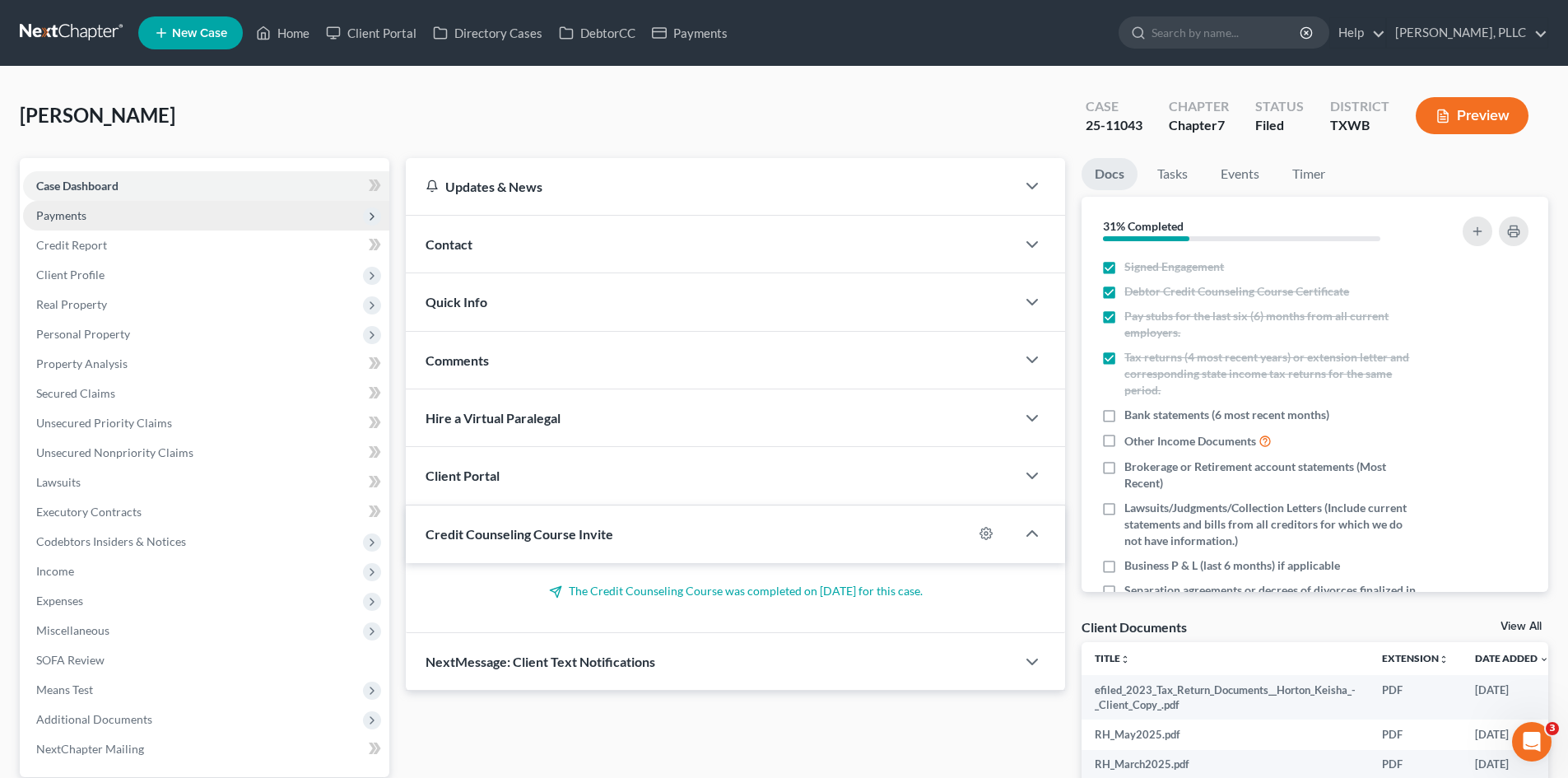
click at [237, 210] on span "Payments" at bounding box center [206, 215] width 366 height 30
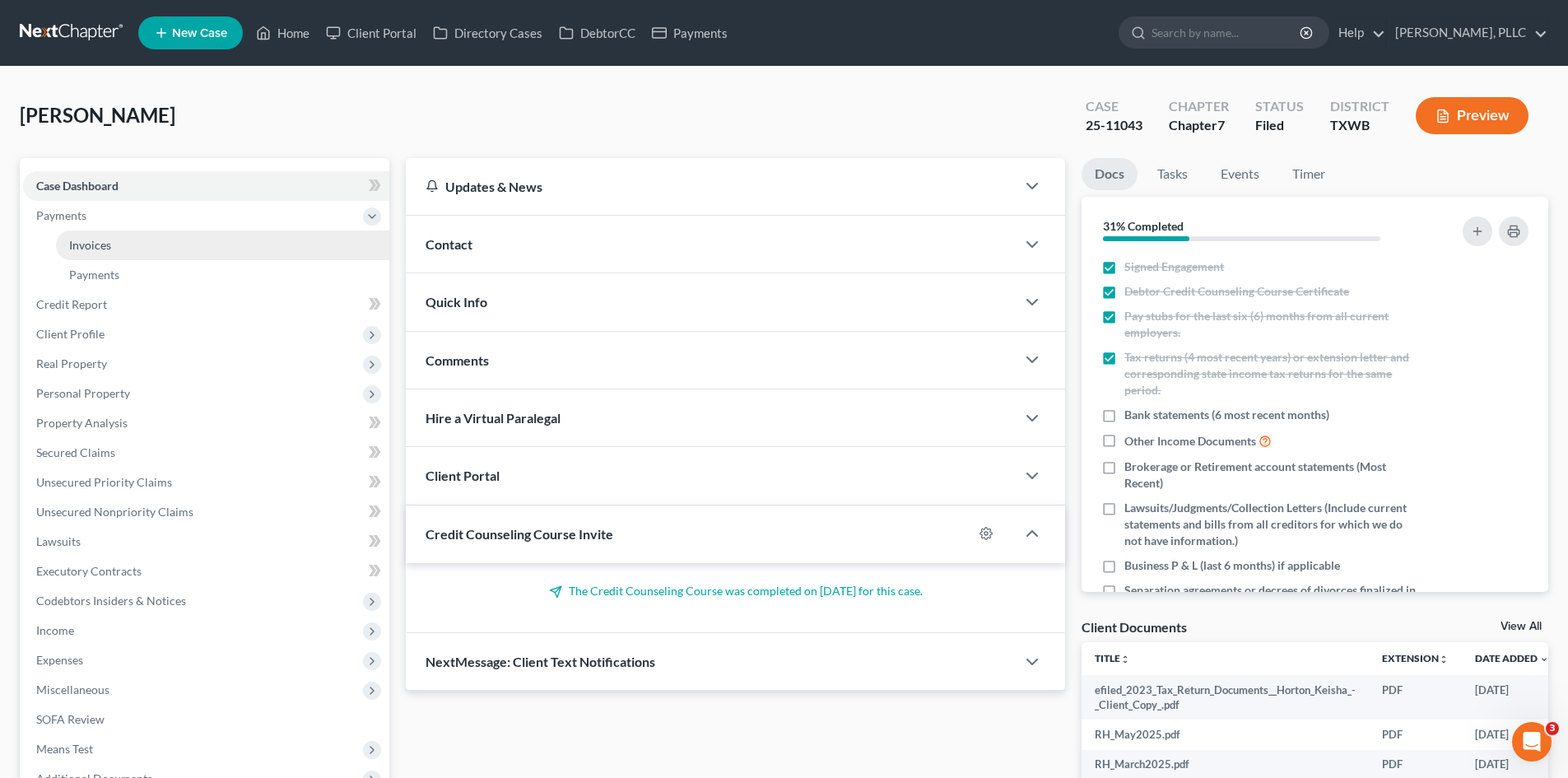
click at [230, 246] on link "Invoices" at bounding box center [222, 245] width 333 height 30
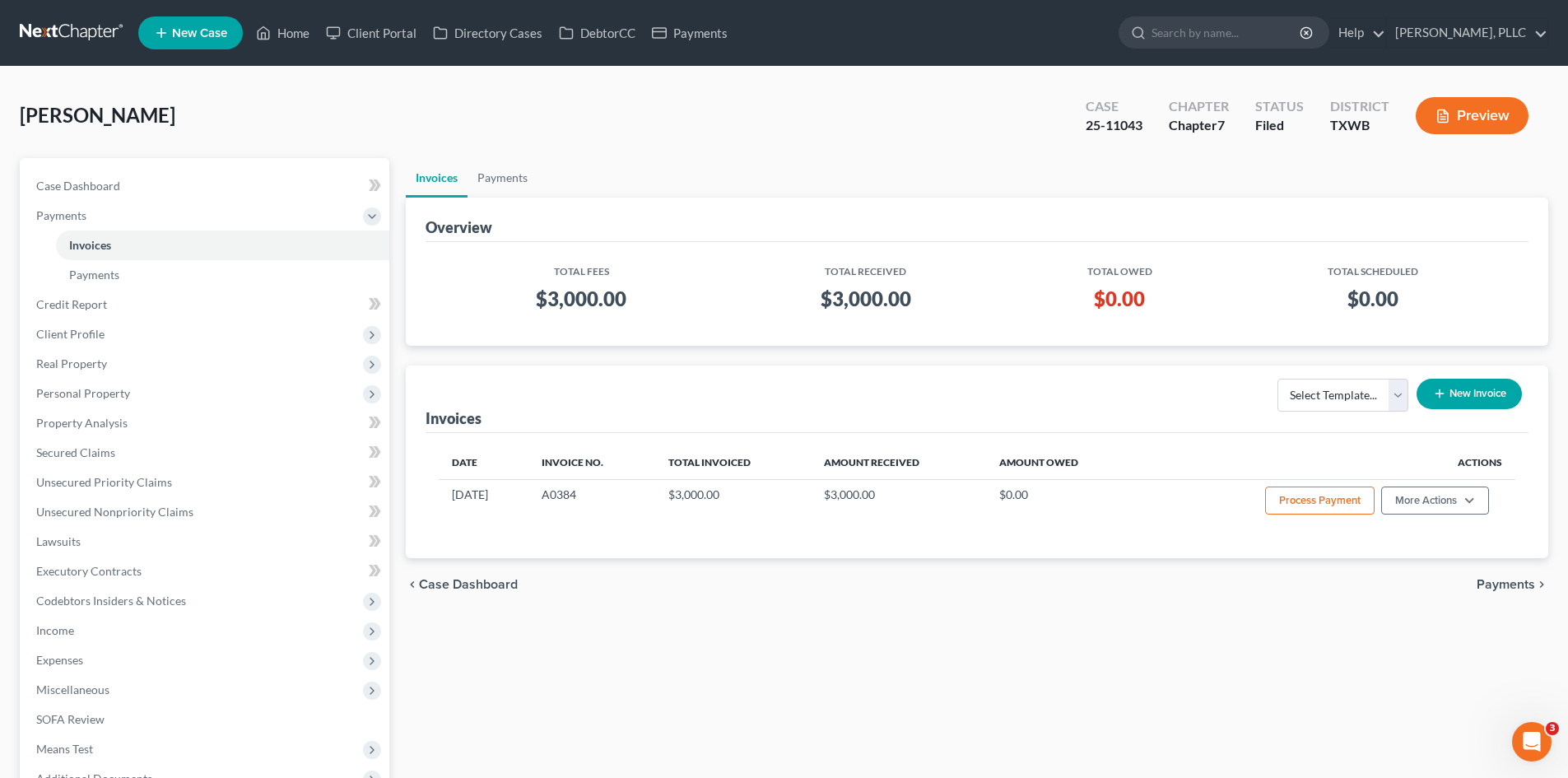
click at [207, 169] on div "Case Dashboard Payments Invoices Payments Payments Credit Report Client Profile…" at bounding box center [204, 497] width 369 height 678
click at [226, 186] on link "Case Dashboard" at bounding box center [206, 186] width 366 height 30
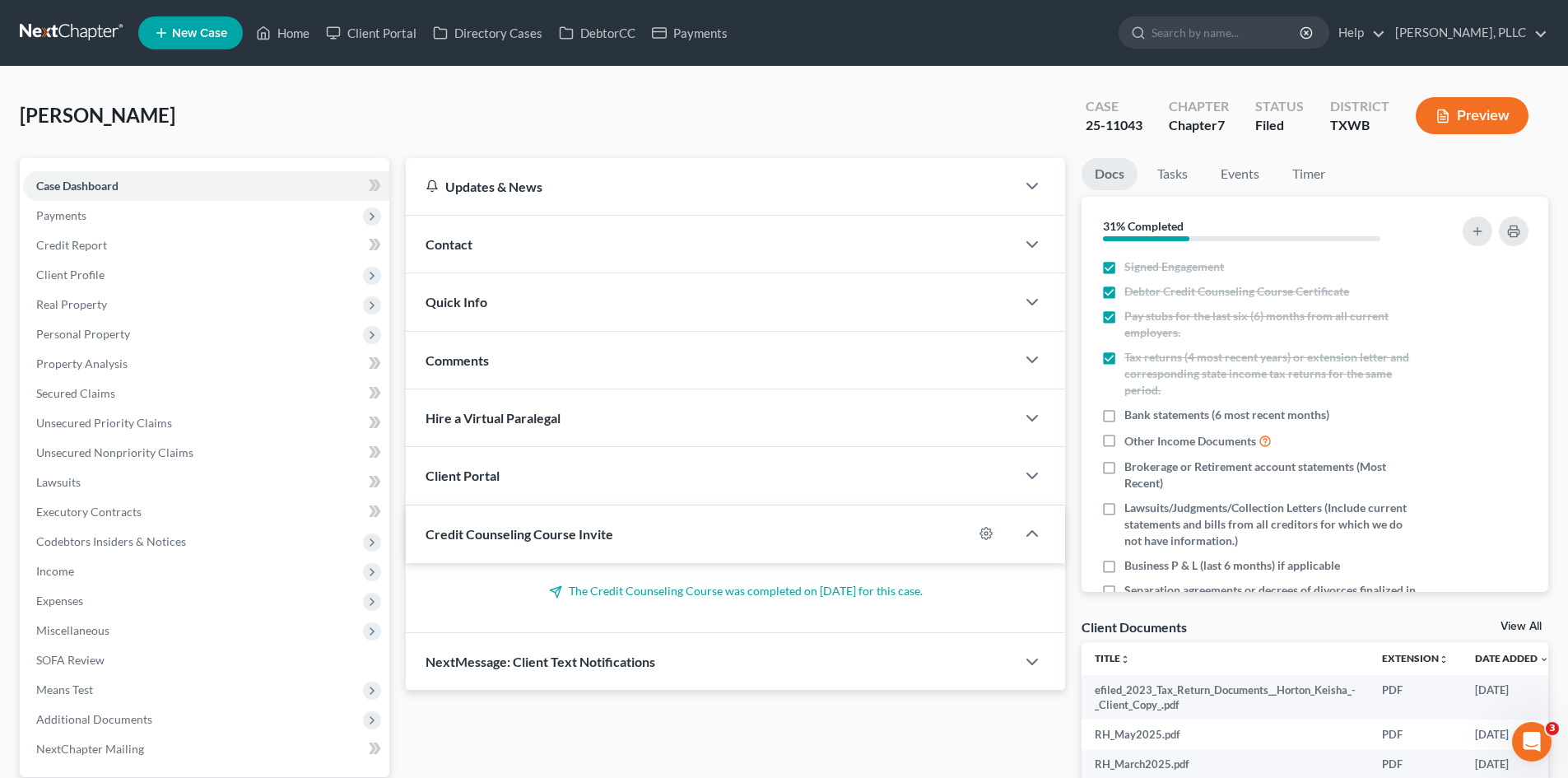
click at [653, 242] on div "Contact" at bounding box center [710, 243] width 610 height 57
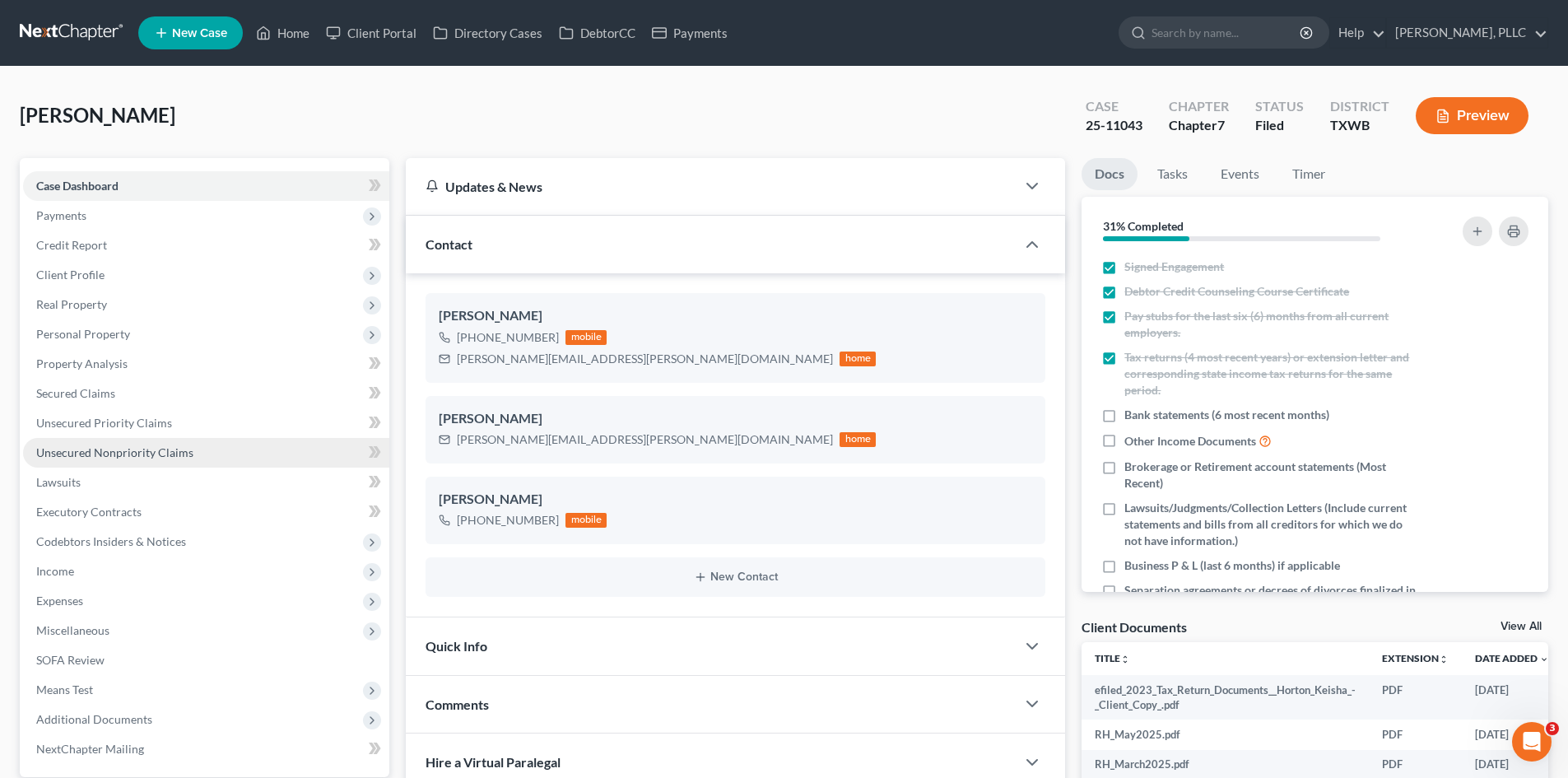
click at [96, 454] on span "Unsecured Nonpriority Claims" at bounding box center [114, 452] width 157 height 14
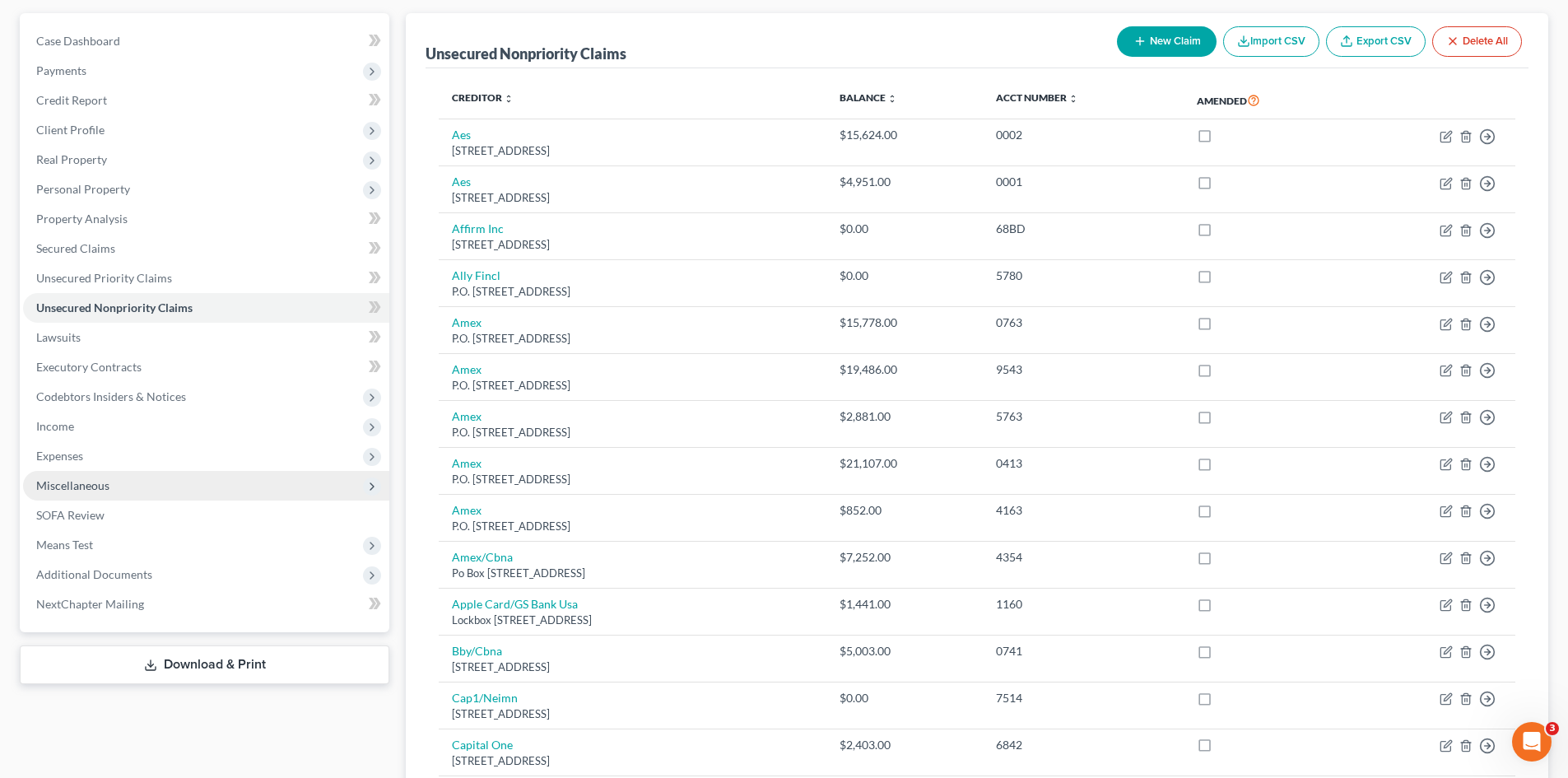
scroll to position [164, 0]
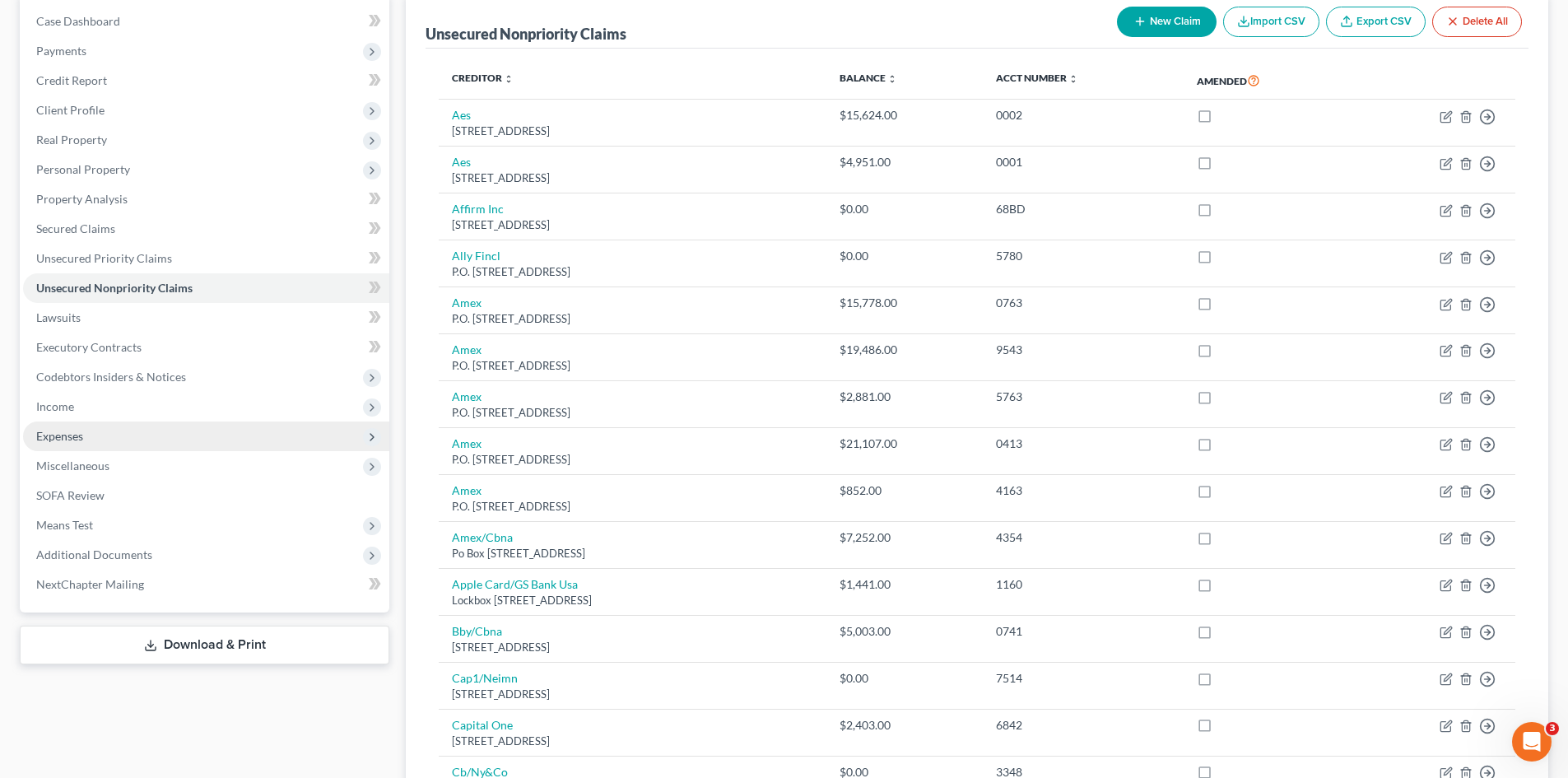
click at [84, 427] on span "Expenses" at bounding box center [206, 436] width 366 height 30
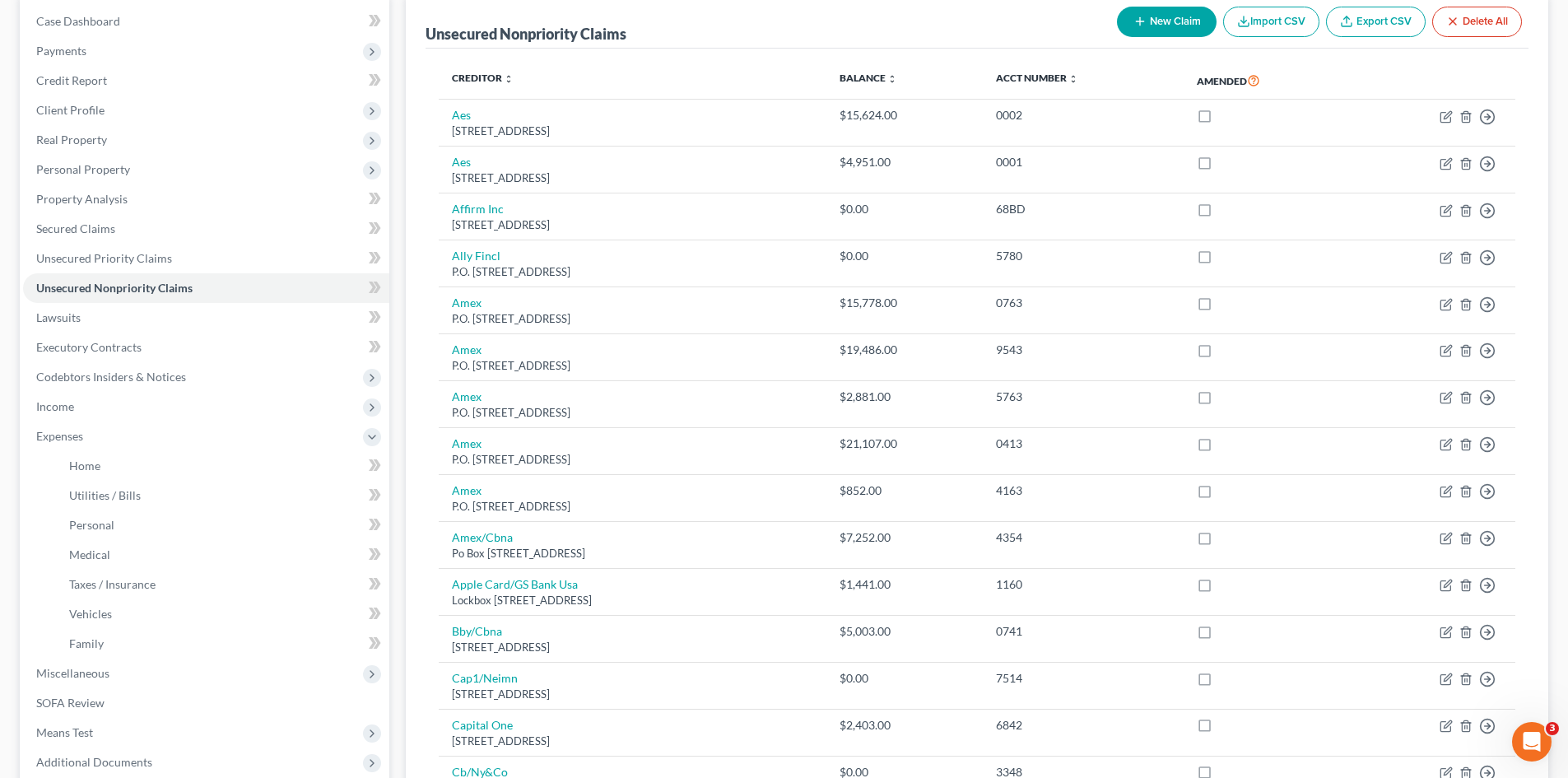
click at [51, 473] on ul "Home Utilities / Bills Personal Medical" at bounding box center [206, 554] width 366 height 207
click at [108, 475] on link "Home" at bounding box center [222, 466] width 333 height 30
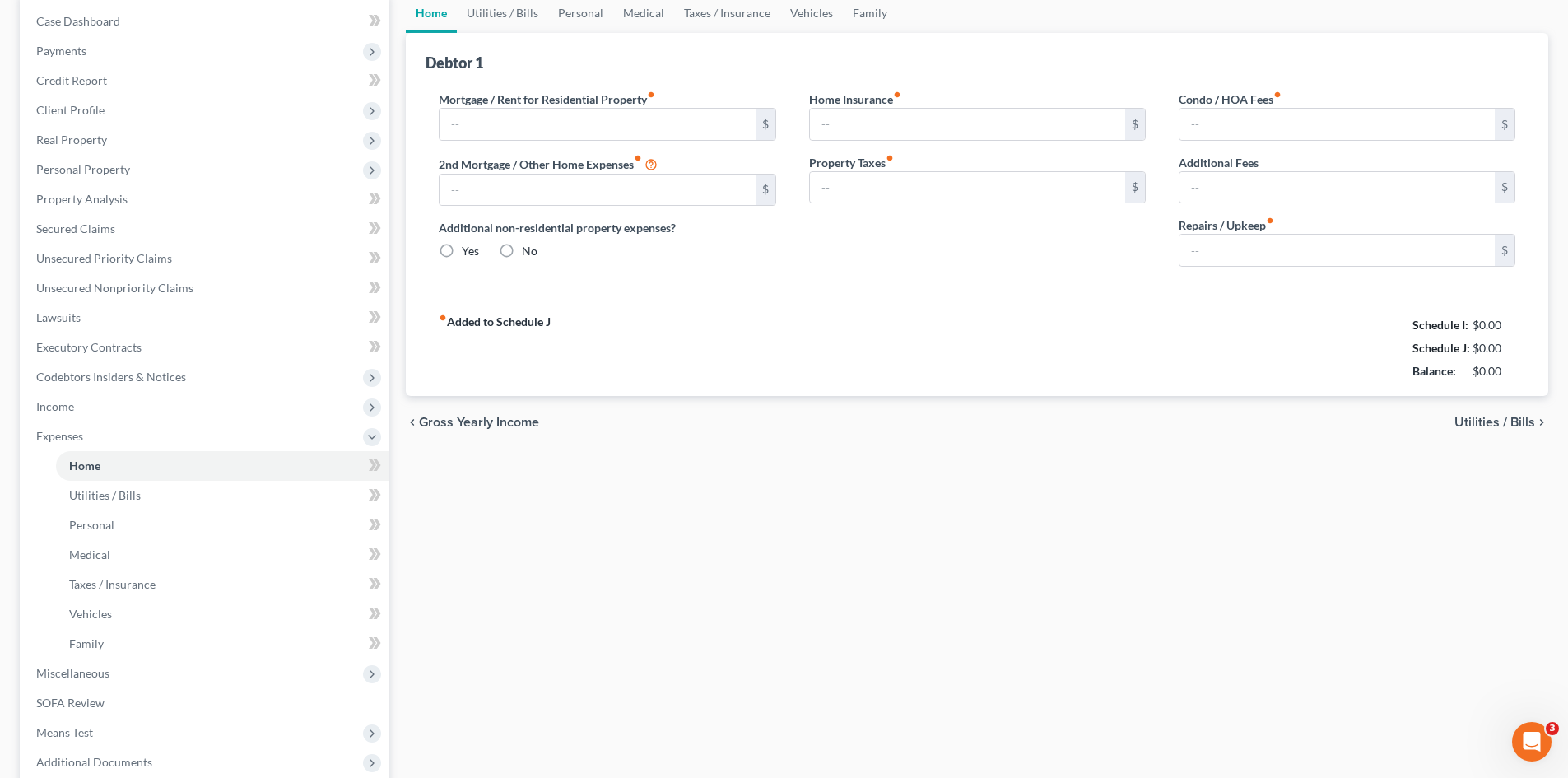
type input "2,141.73"
type input "0.00"
radio input "true"
type input "430.00"
type input "153.00"
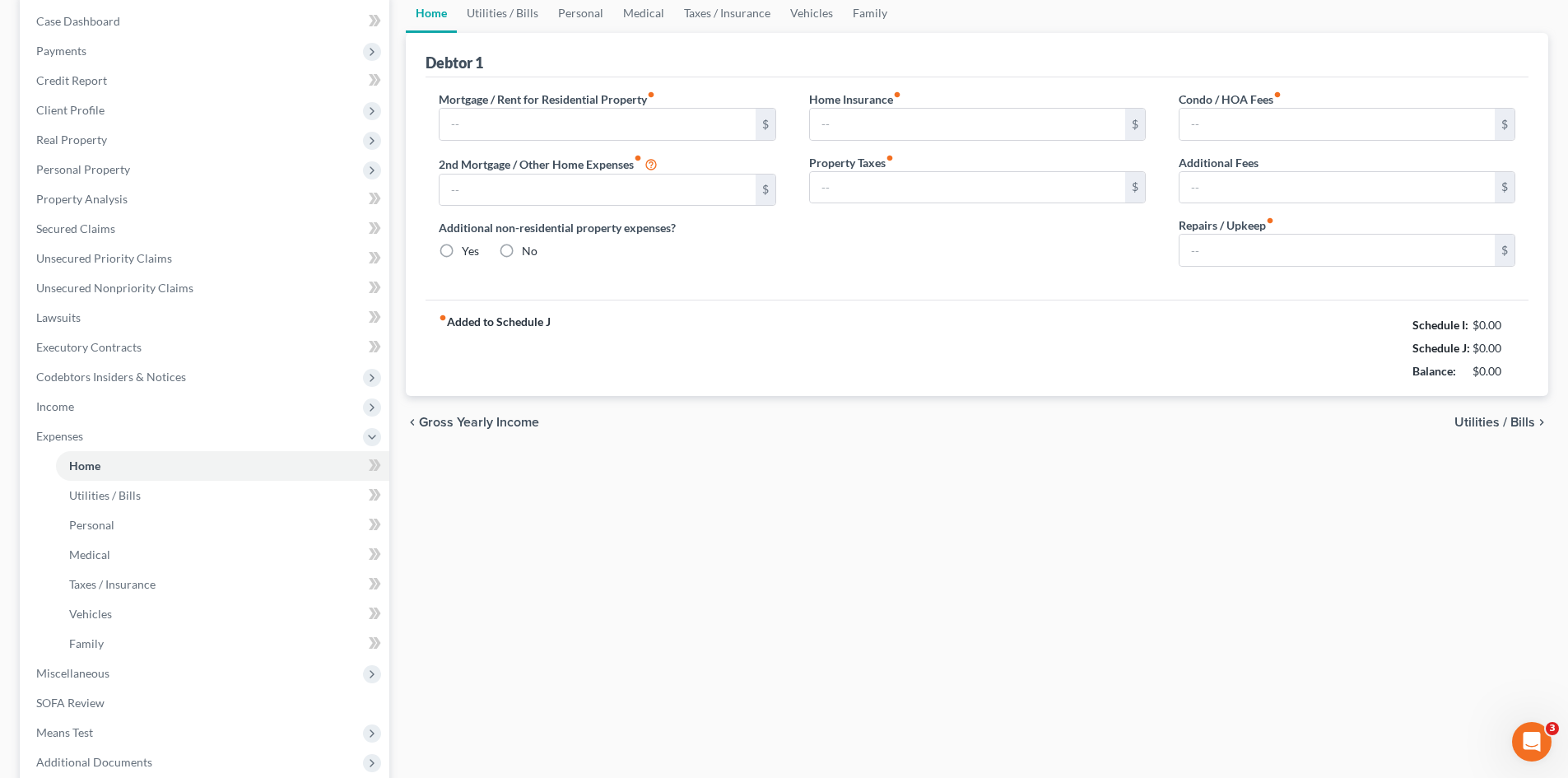
type input "20.00"
type input "0.00"
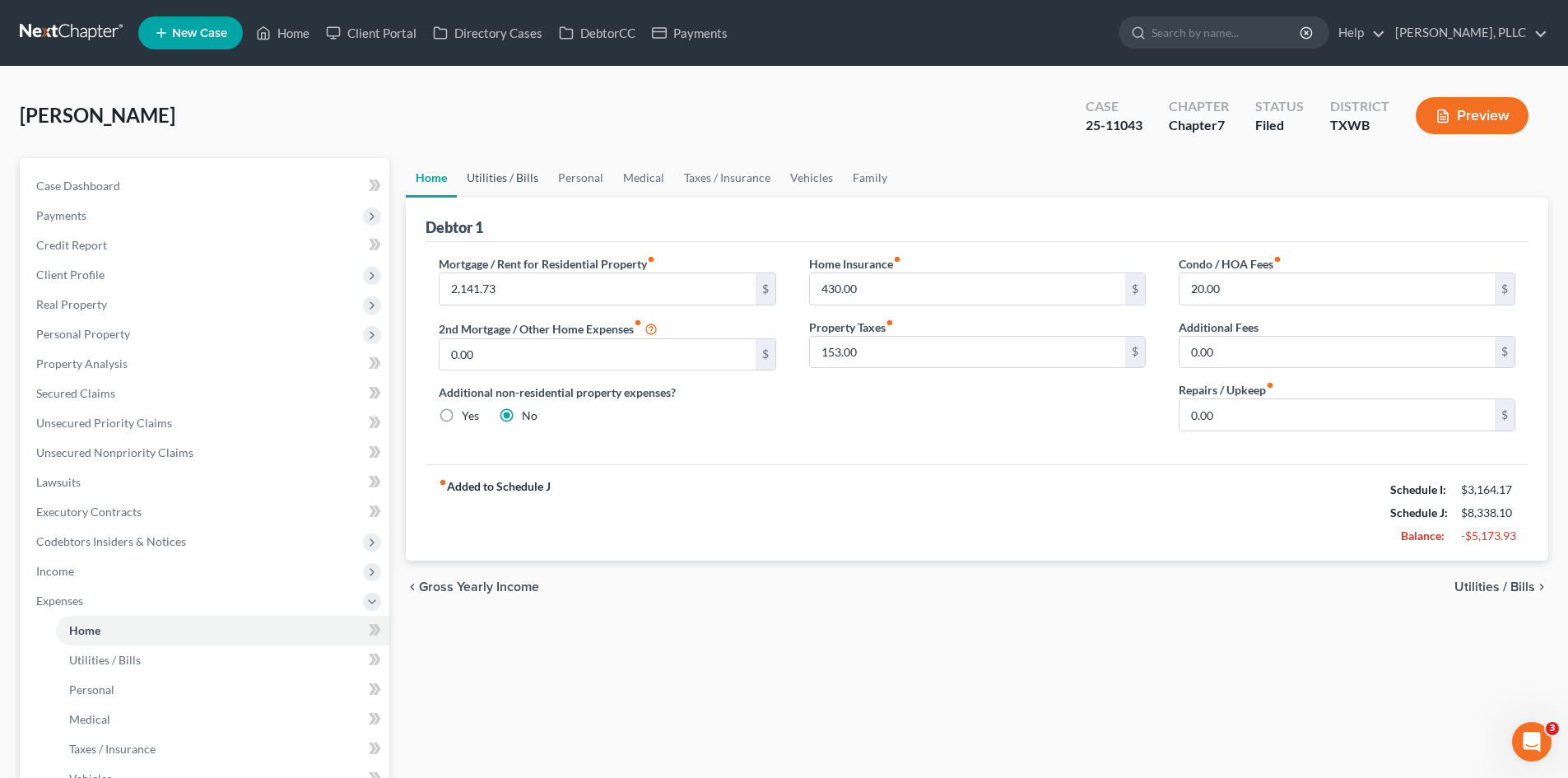
click at [508, 180] on link "Utilities / Bills" at bounding box center [502, 177] width 91 height 40
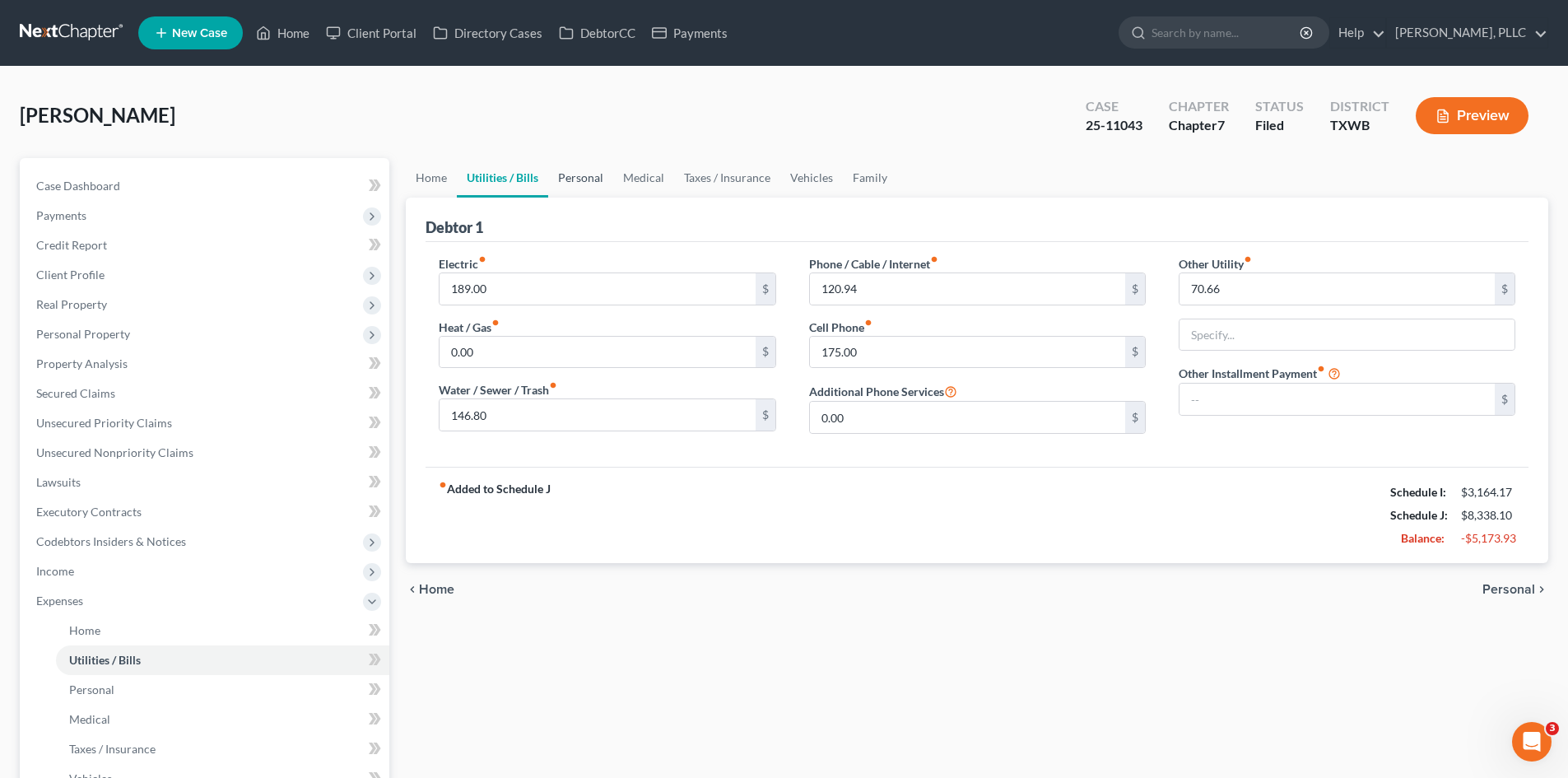
click at [568, 180] on link "Personal" at bounding box center [580, 177] width 65 height 40
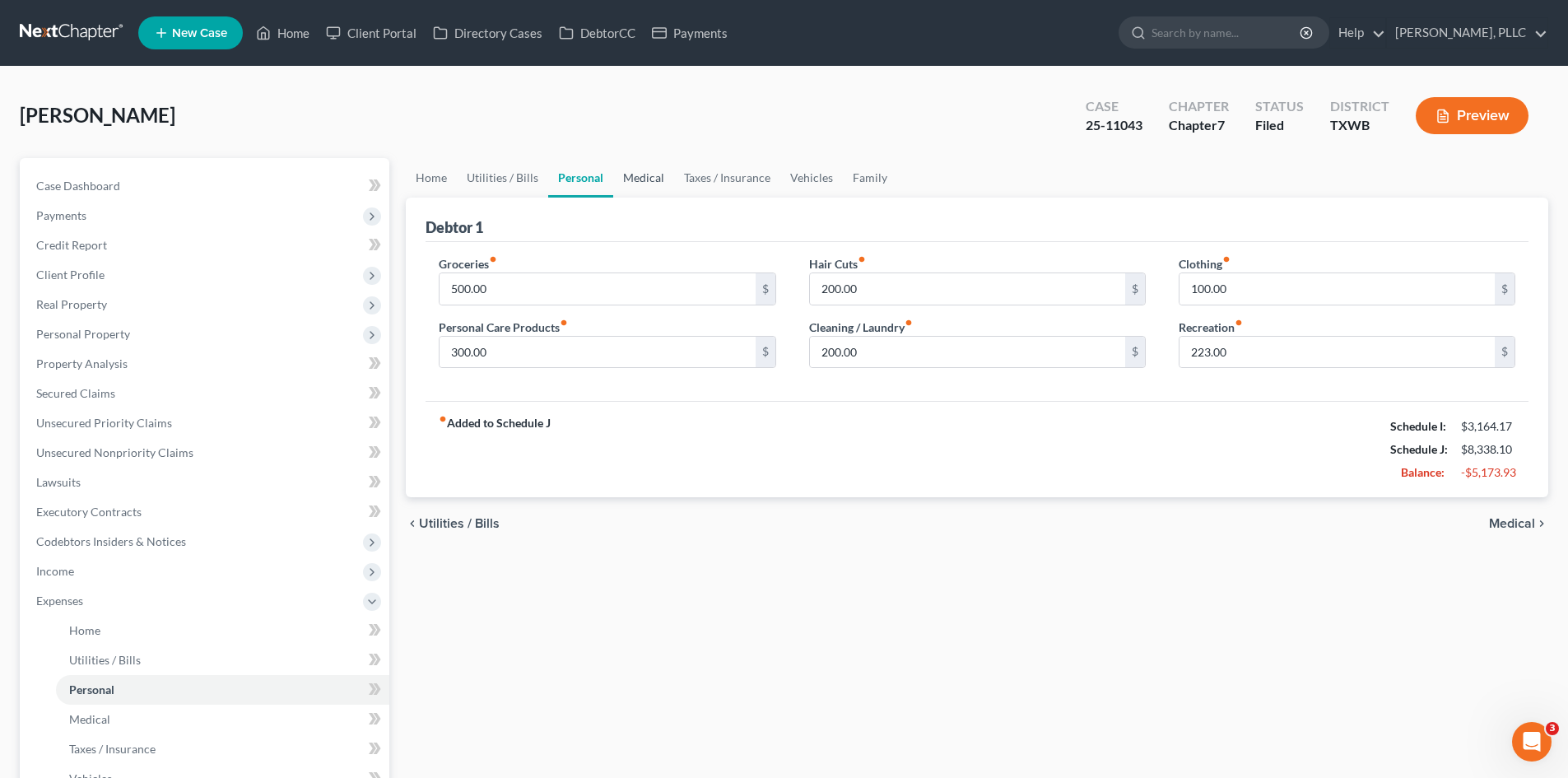
click at [620, 184] on link "Medical" at bounding box center [643, 177] width 61 height 40
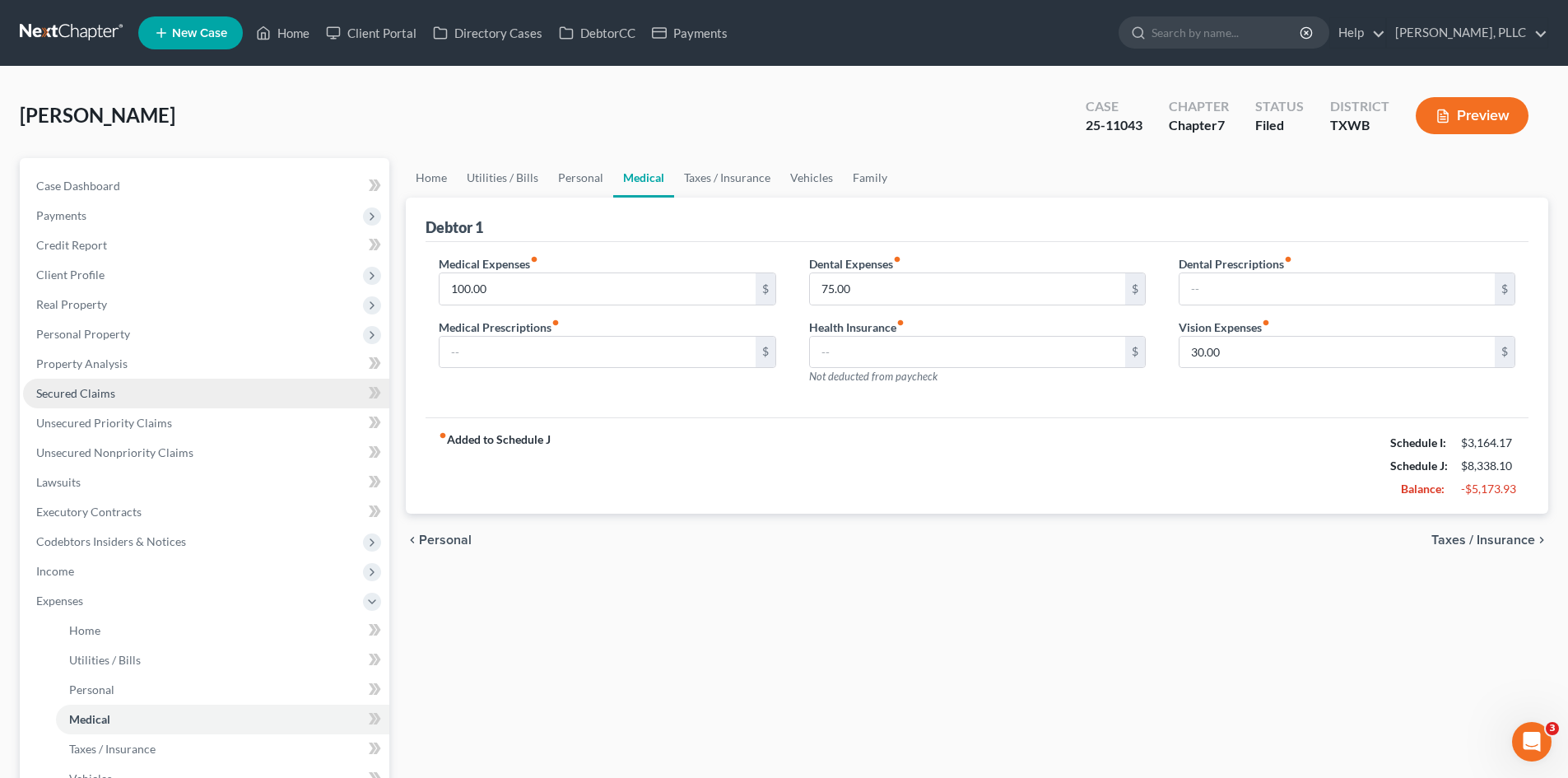
click at [132, 396] on link "Secured Claims" at bounding box center [206, 394] width 366 height 30
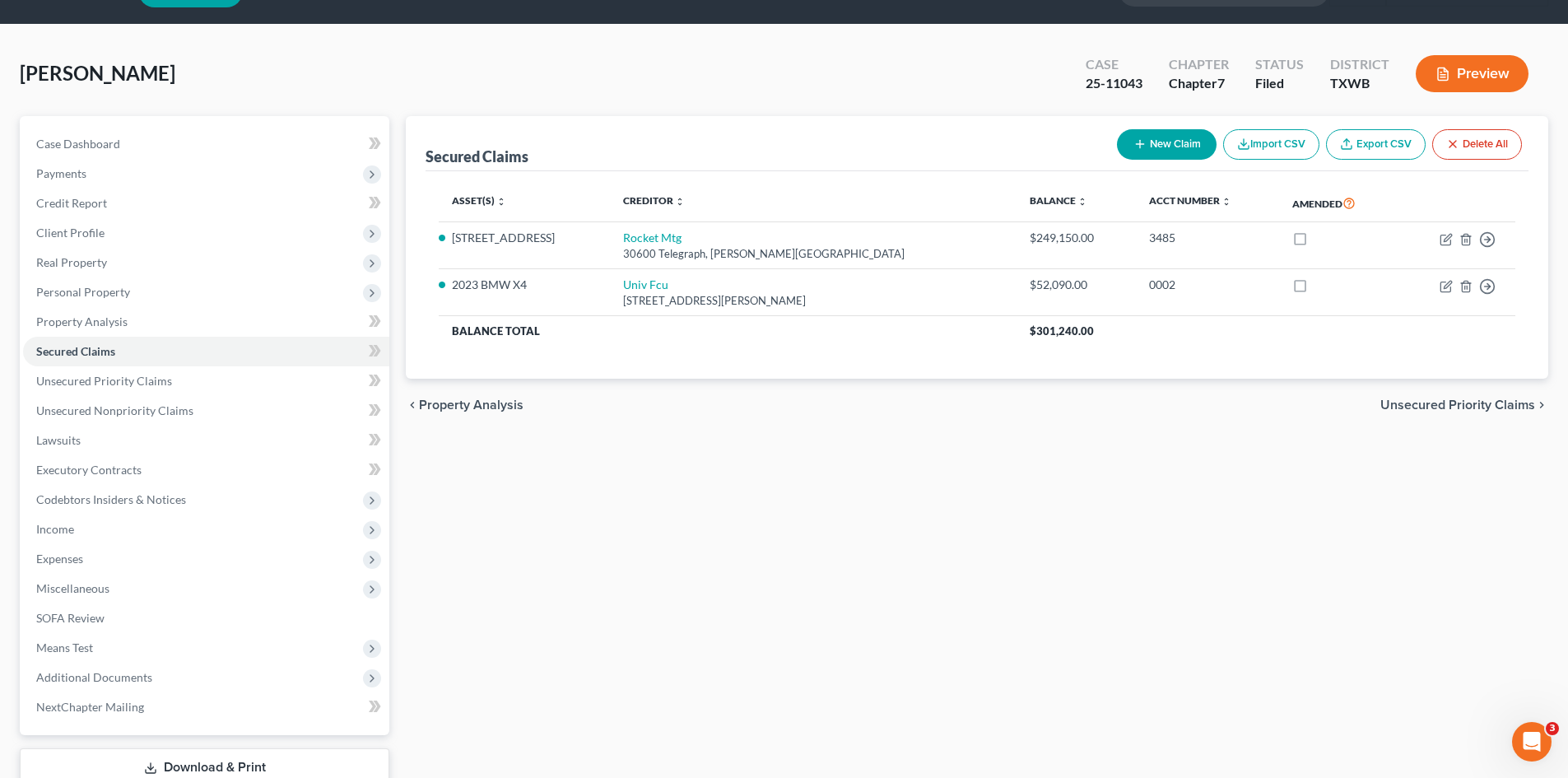
scroll to position [83, 0]
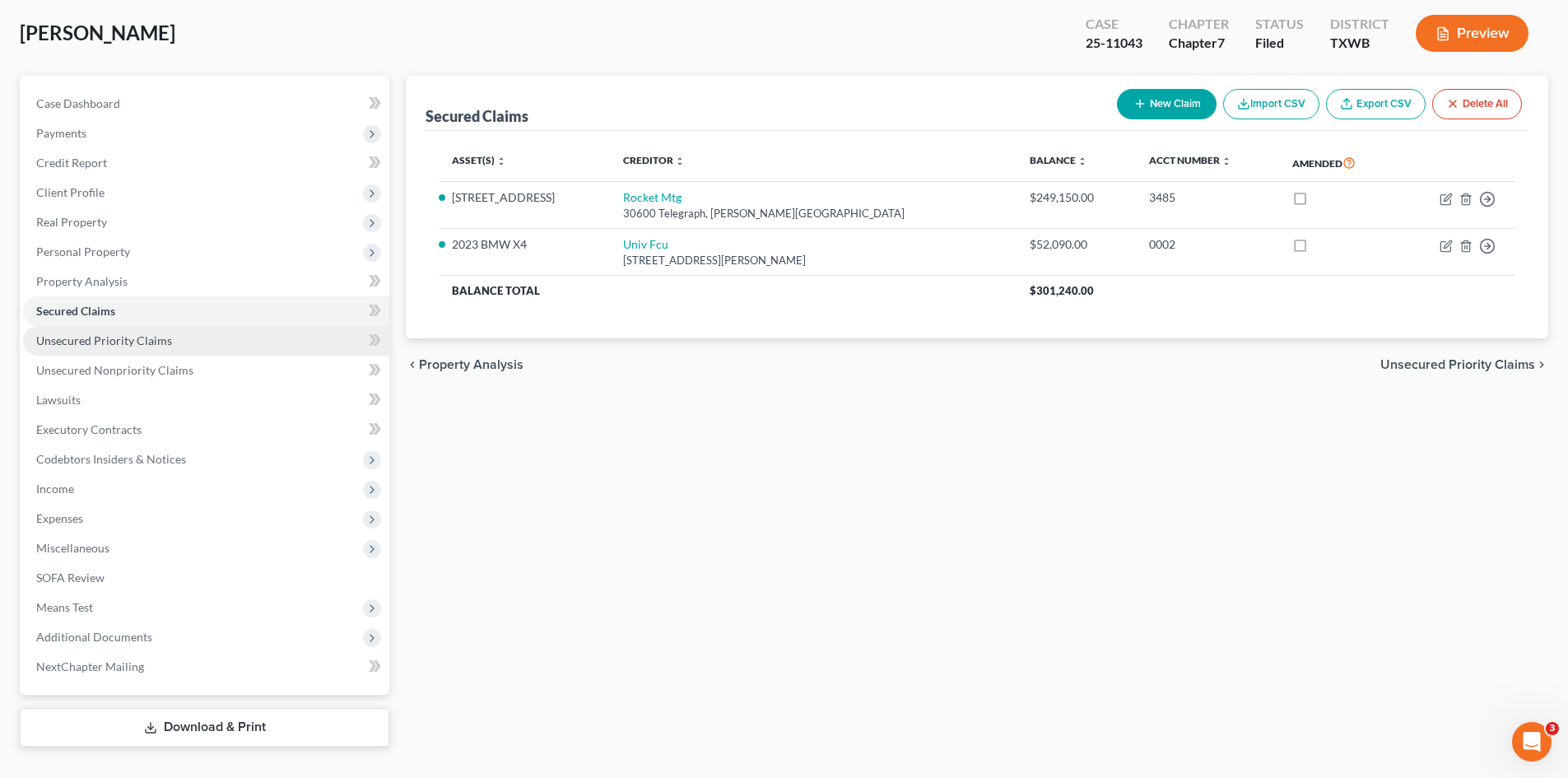
click at [91, 330] on link "Unsecured Priority Claims" at bounding box center [206, 341] width 366 height 30
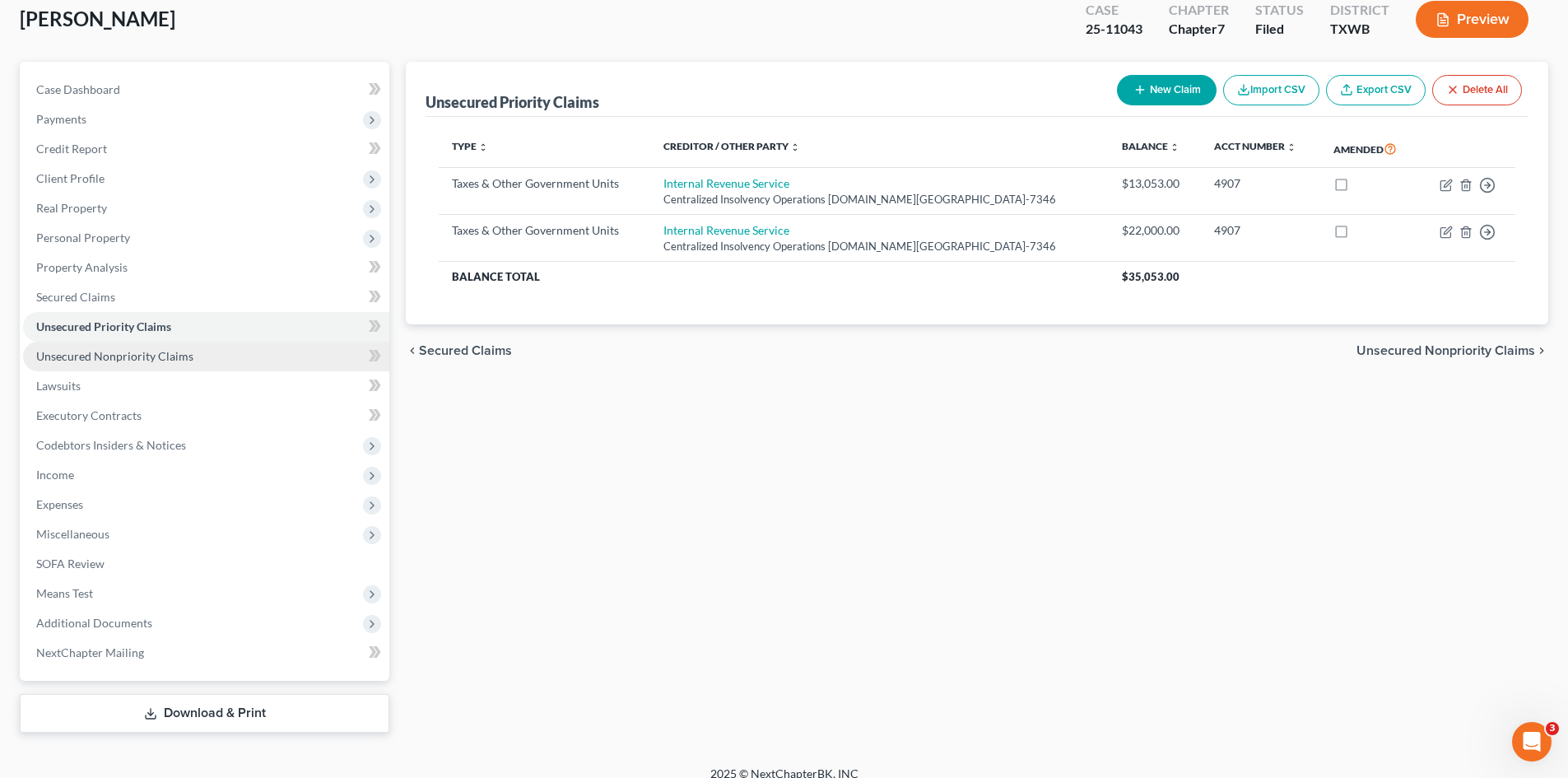
scroll to position [113, 0]
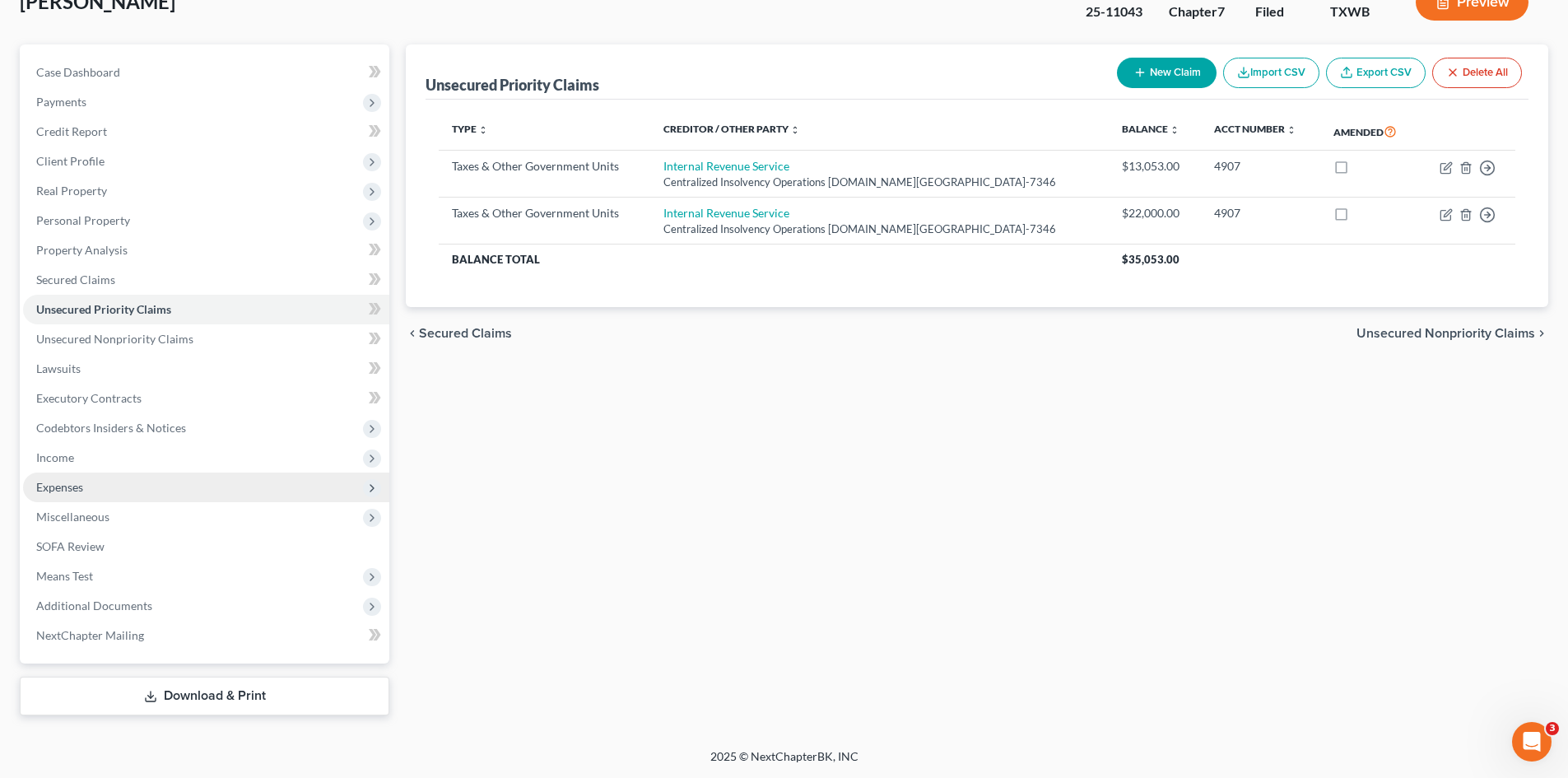
click at [88, 489] on span "Expenses" at bounding box center [206, 487] width 366 height 30
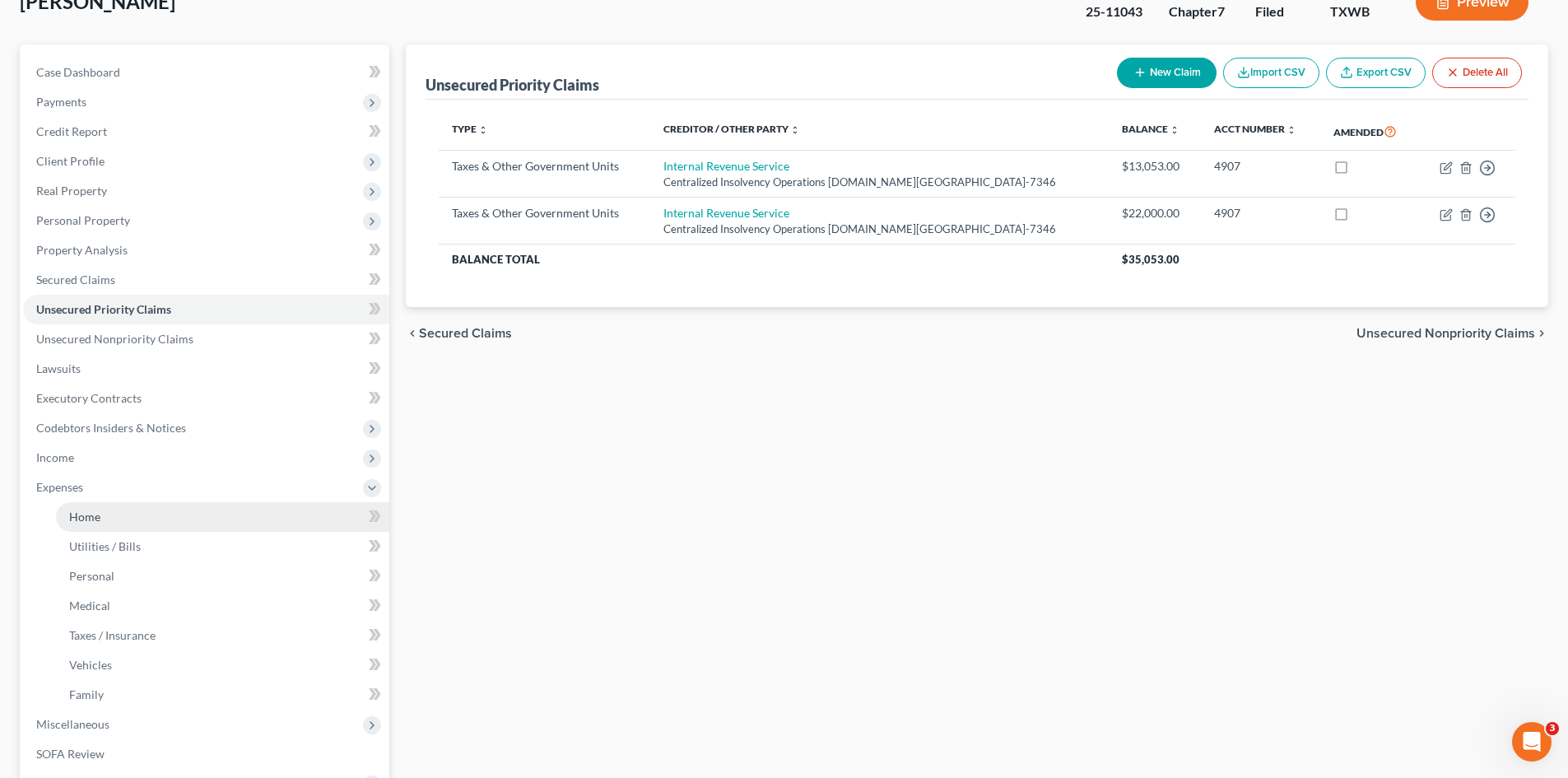
click at [111, 509] on link "Home" at bounding box center [222, 517] width 333 height 30
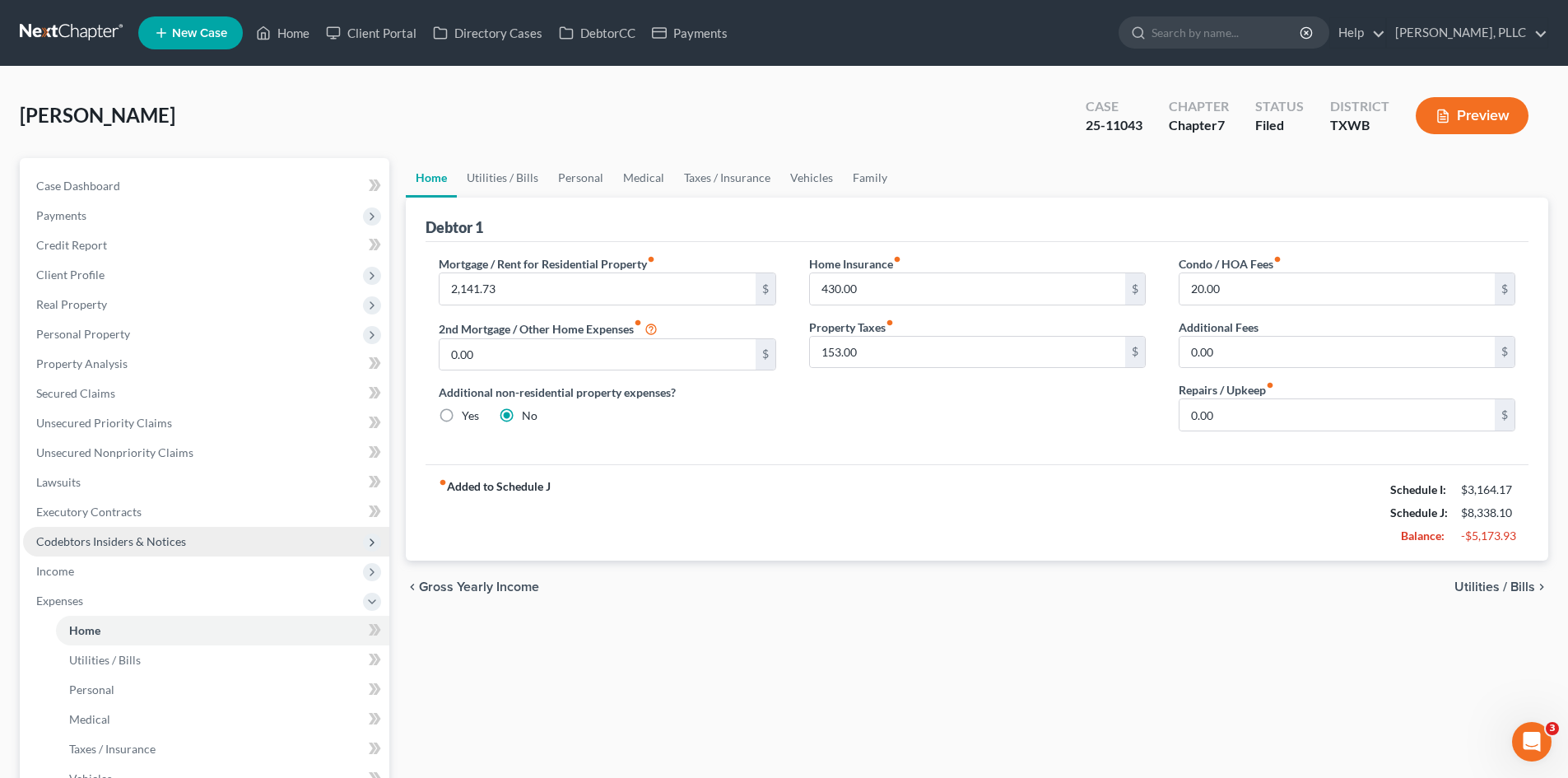
click at [98, 540] on span "Codebtors Insiders & Notices" at bounding box center [110, 540] width 149 height 14
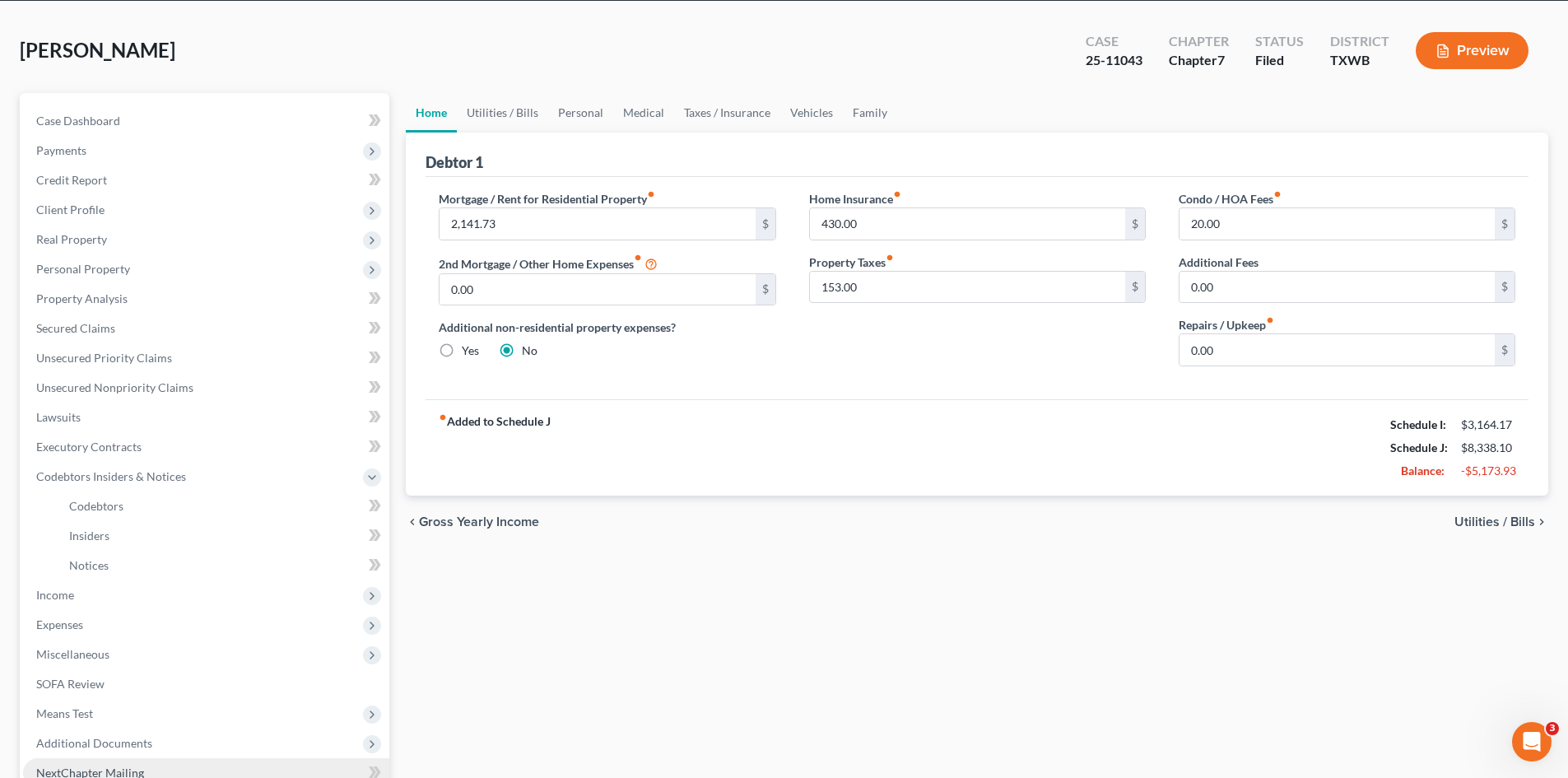
scroll to position [202, 0]
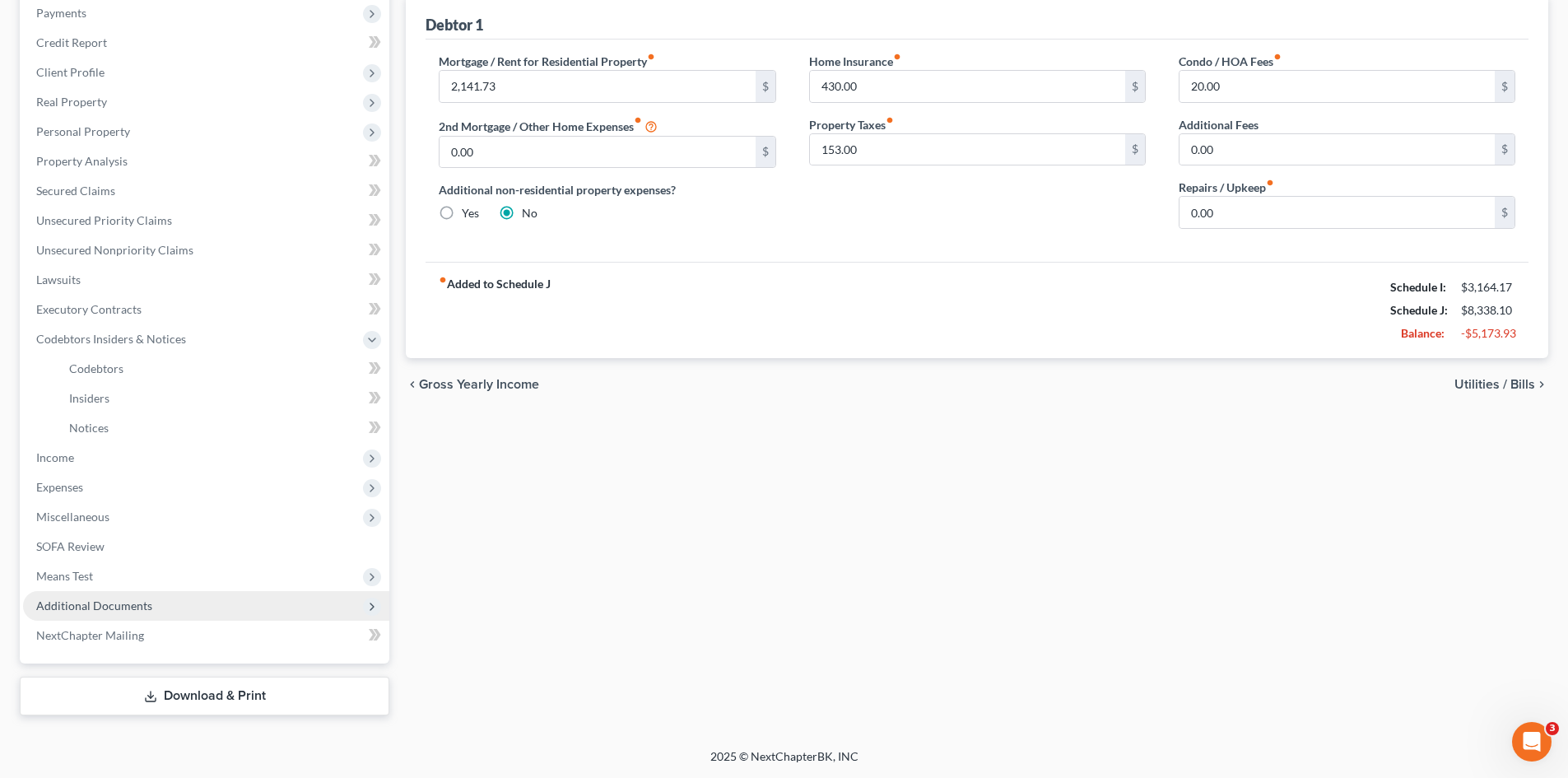
click at [155, 597] on span "Additional Documents" at bounding box center [206, 605] width 366 height 30
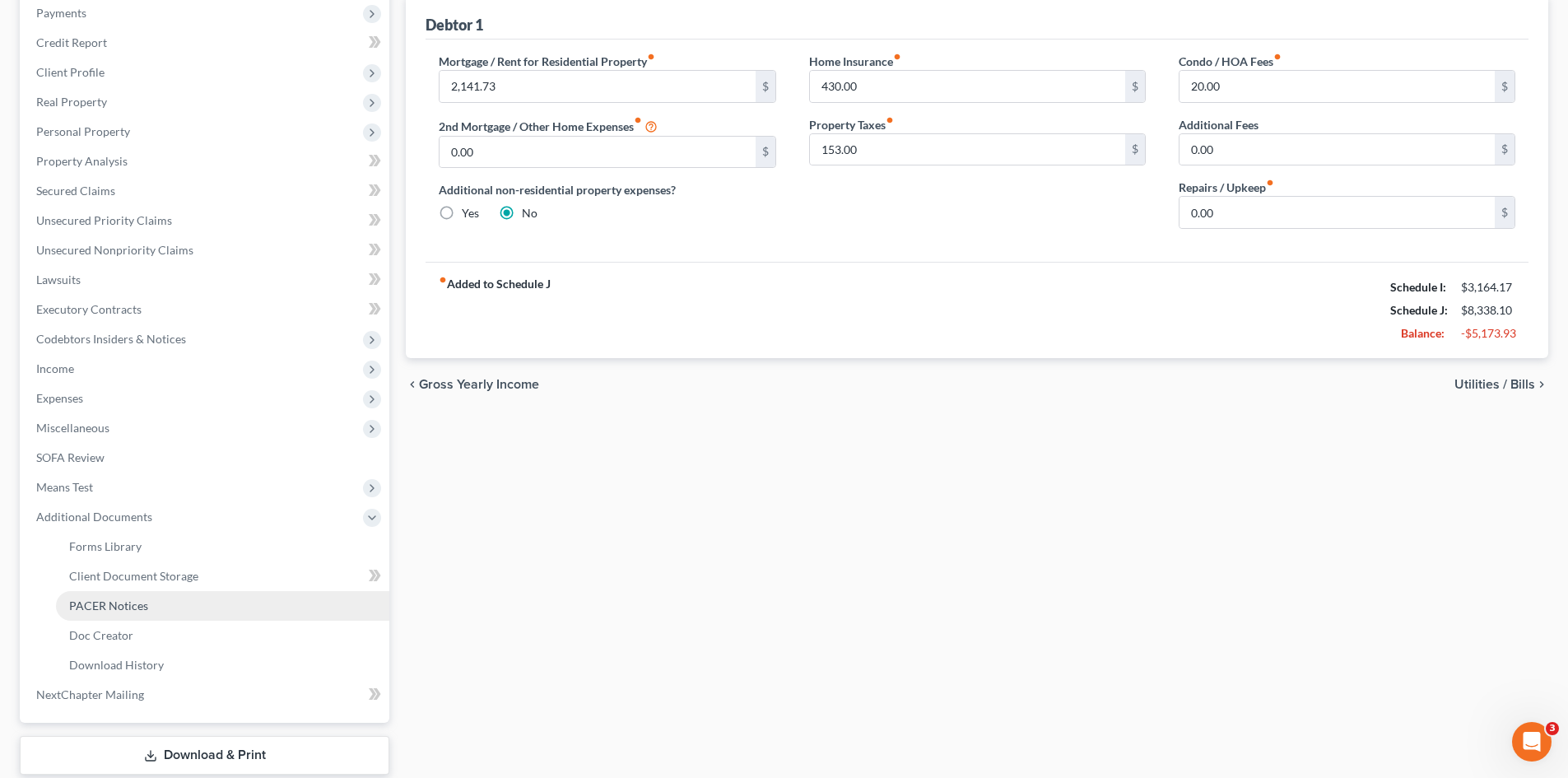
click at [145, 616] on link "PACER Notices" at bounding box center [222, 605] width 333 height 30
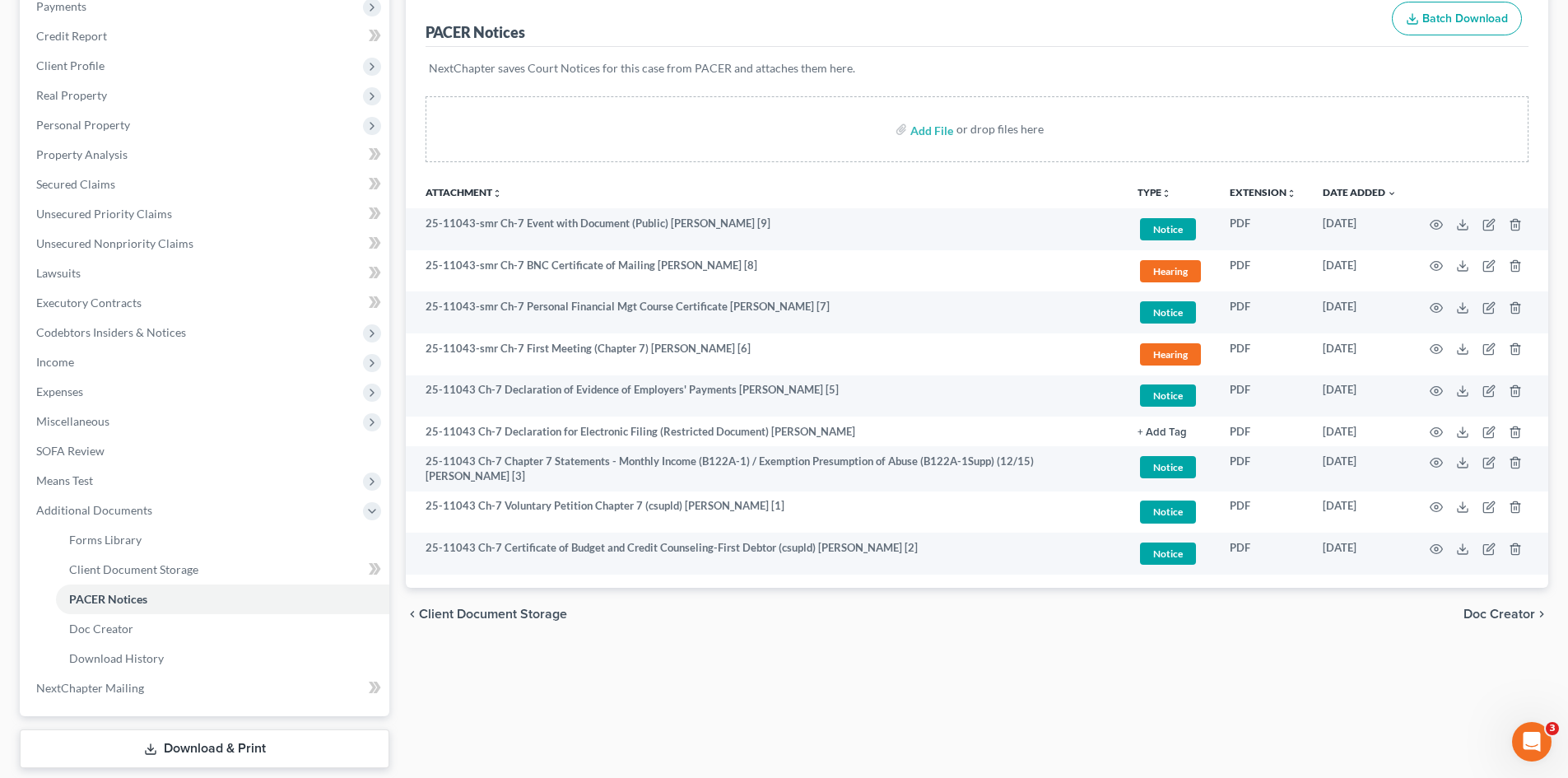
scroll to position [262, 0]
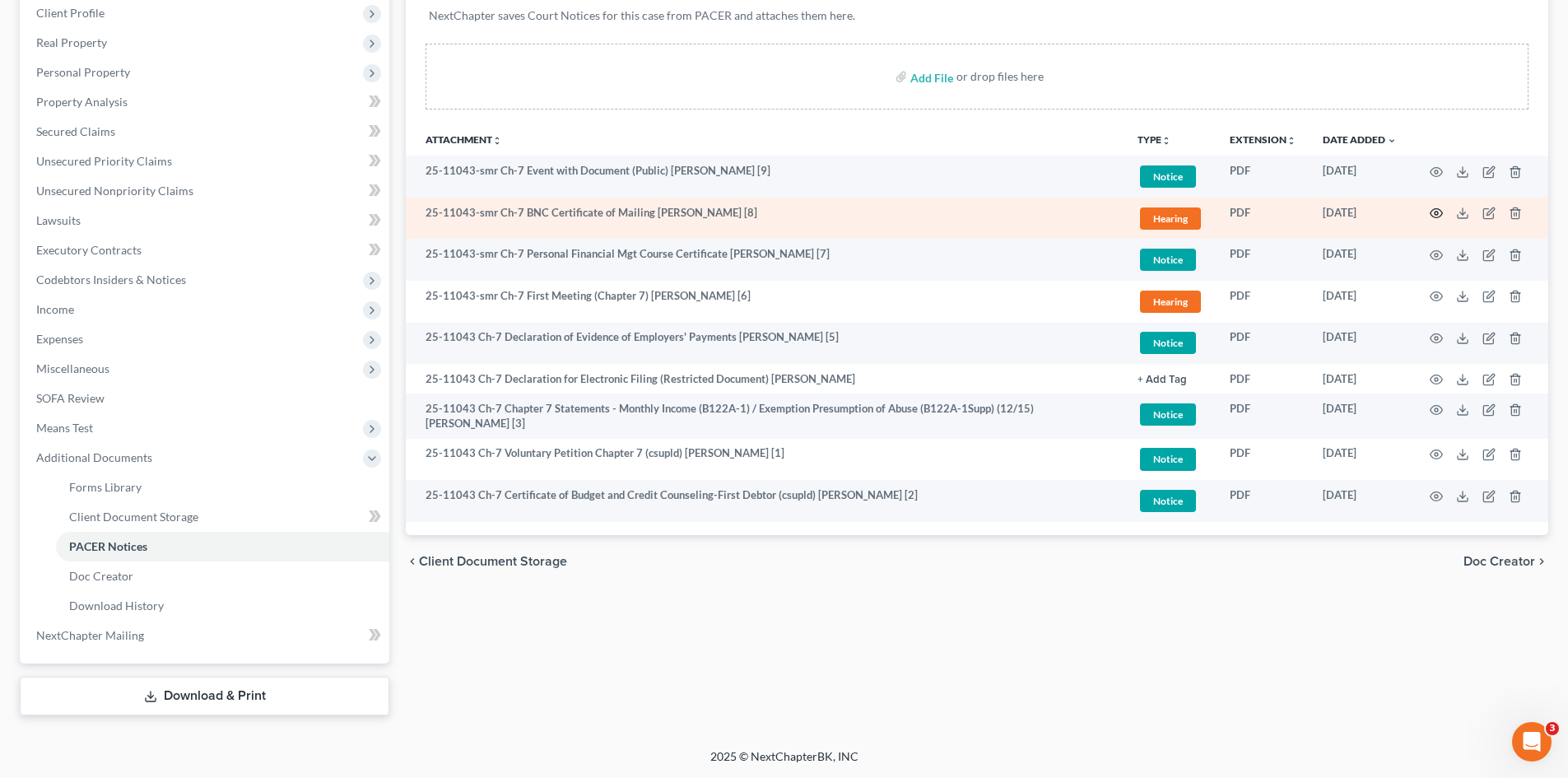
click at [1440, 214] on icon "button" at bounding box center [1436, 214] width 13 height 13
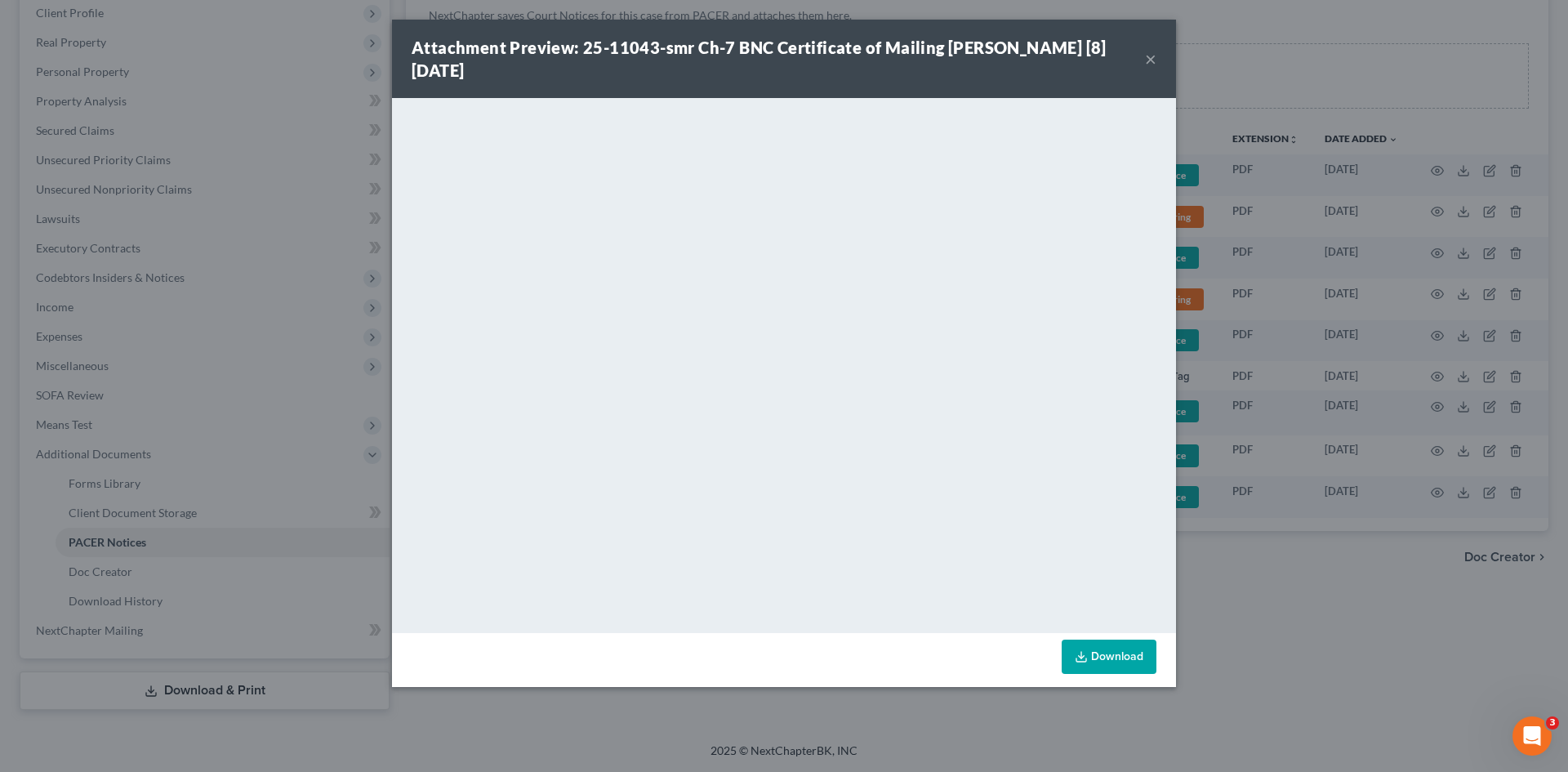
click at [1150, 61] on button "×" at bounding box center [1151, 58] width 11 height 19
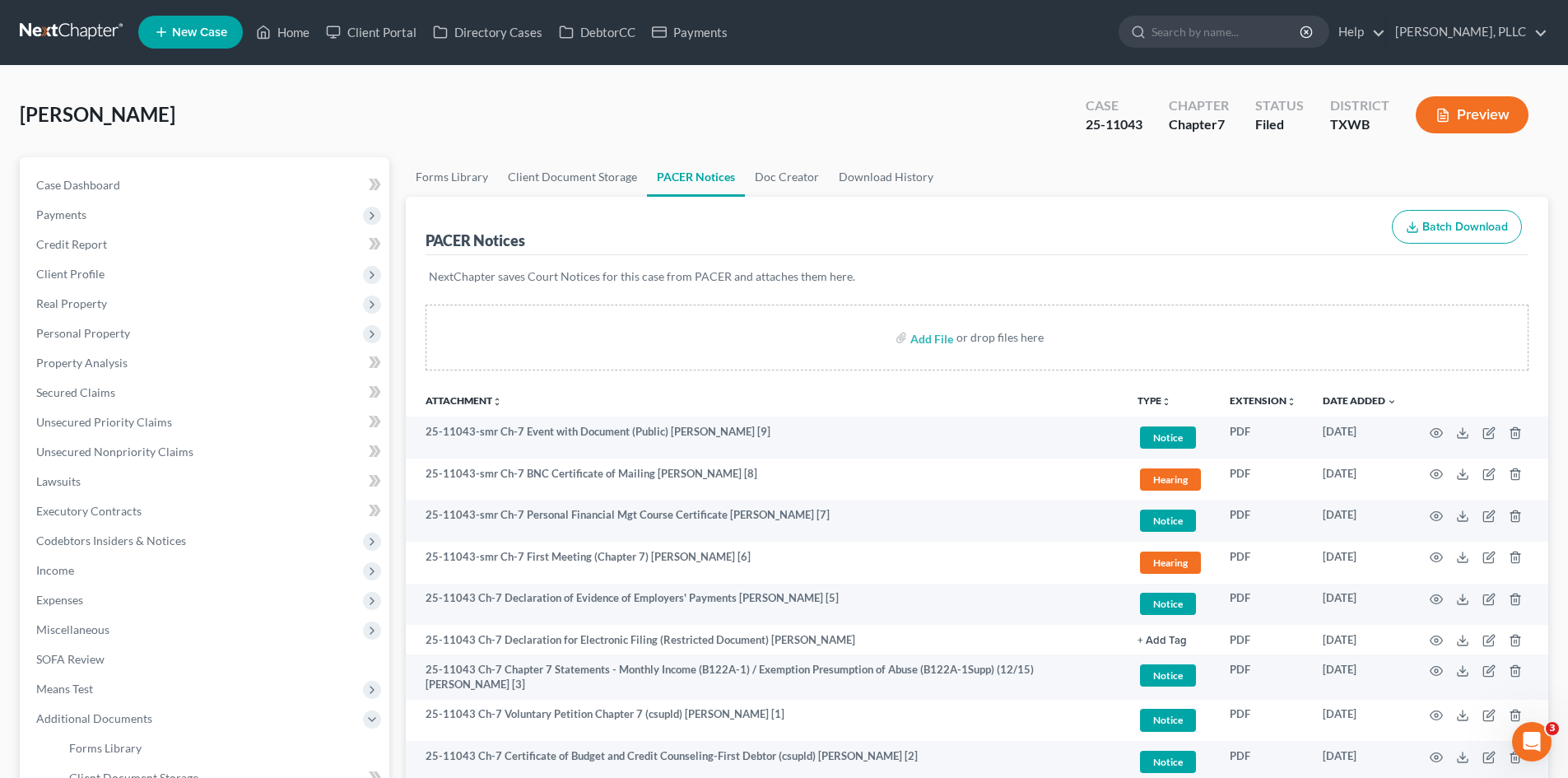
scroll to position [0, 0]
click at [278, 30] on link "Home" at bounding box center [282, 33] width 70 height 30
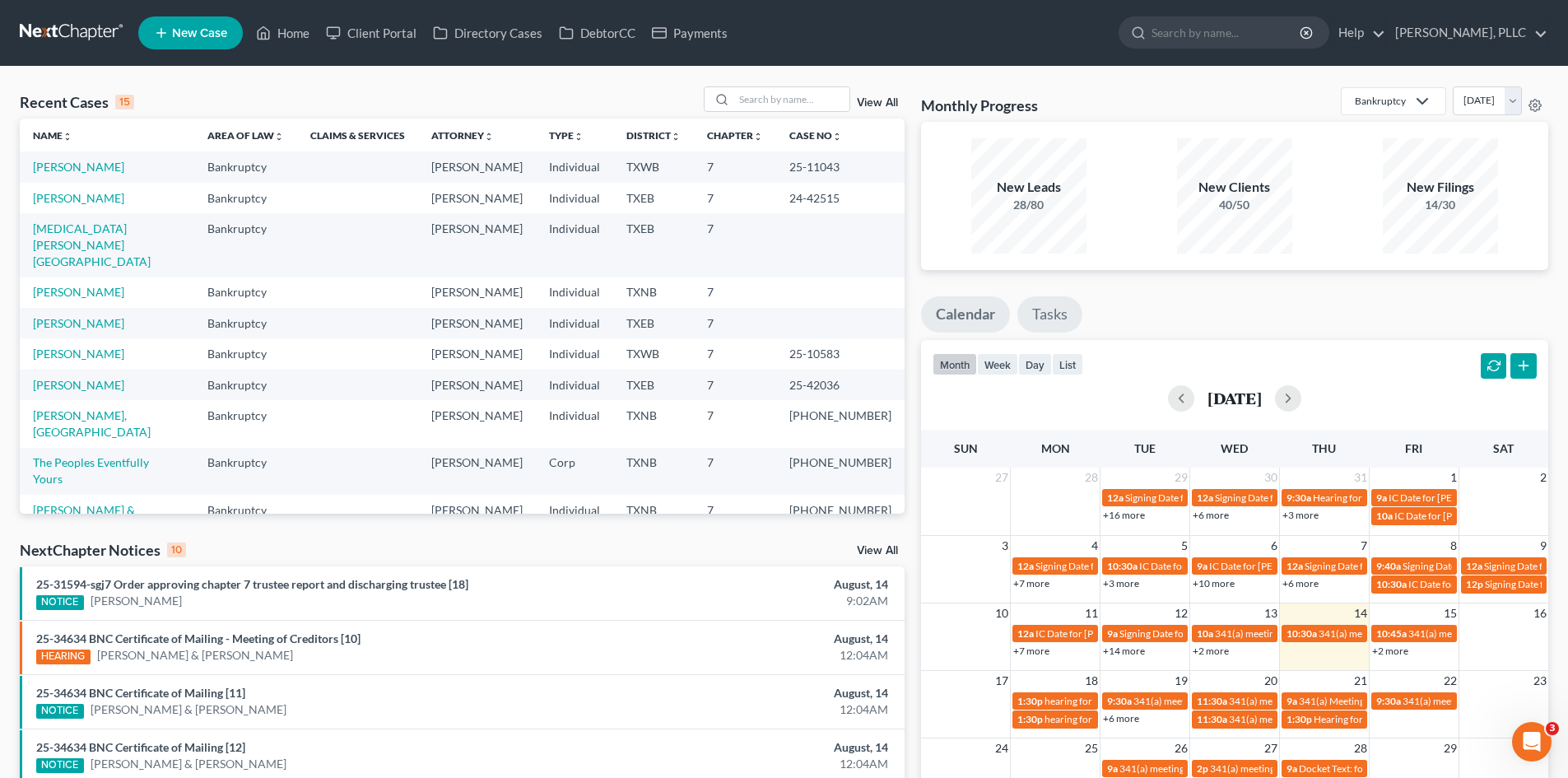
click at [1062, 309] on link "Tasks" at bounding box center [1050, 314] width 65 height 36
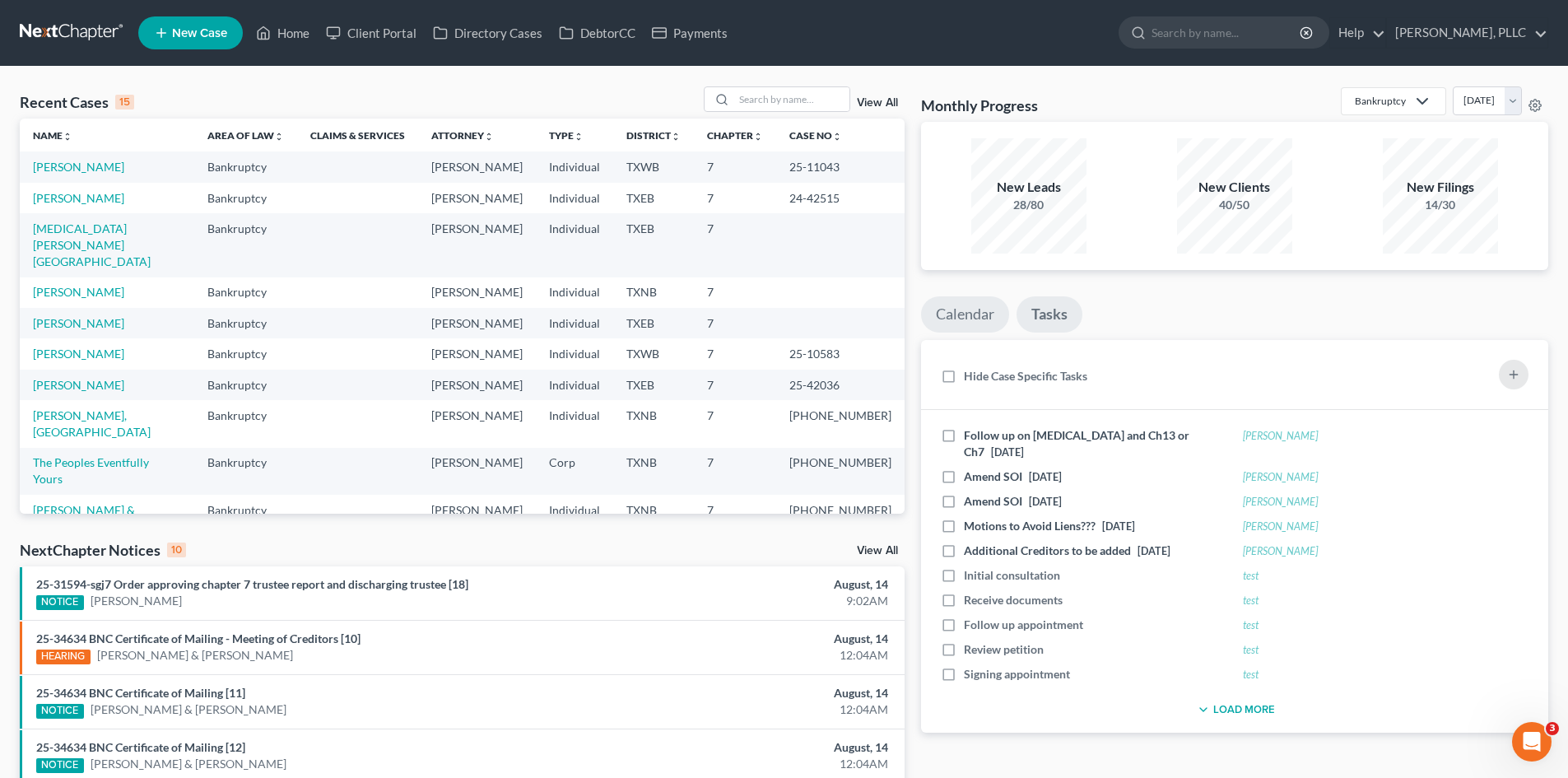
click at [983, 302] on link "Calendar" at bounding box center [965, 314] width 88 height 36
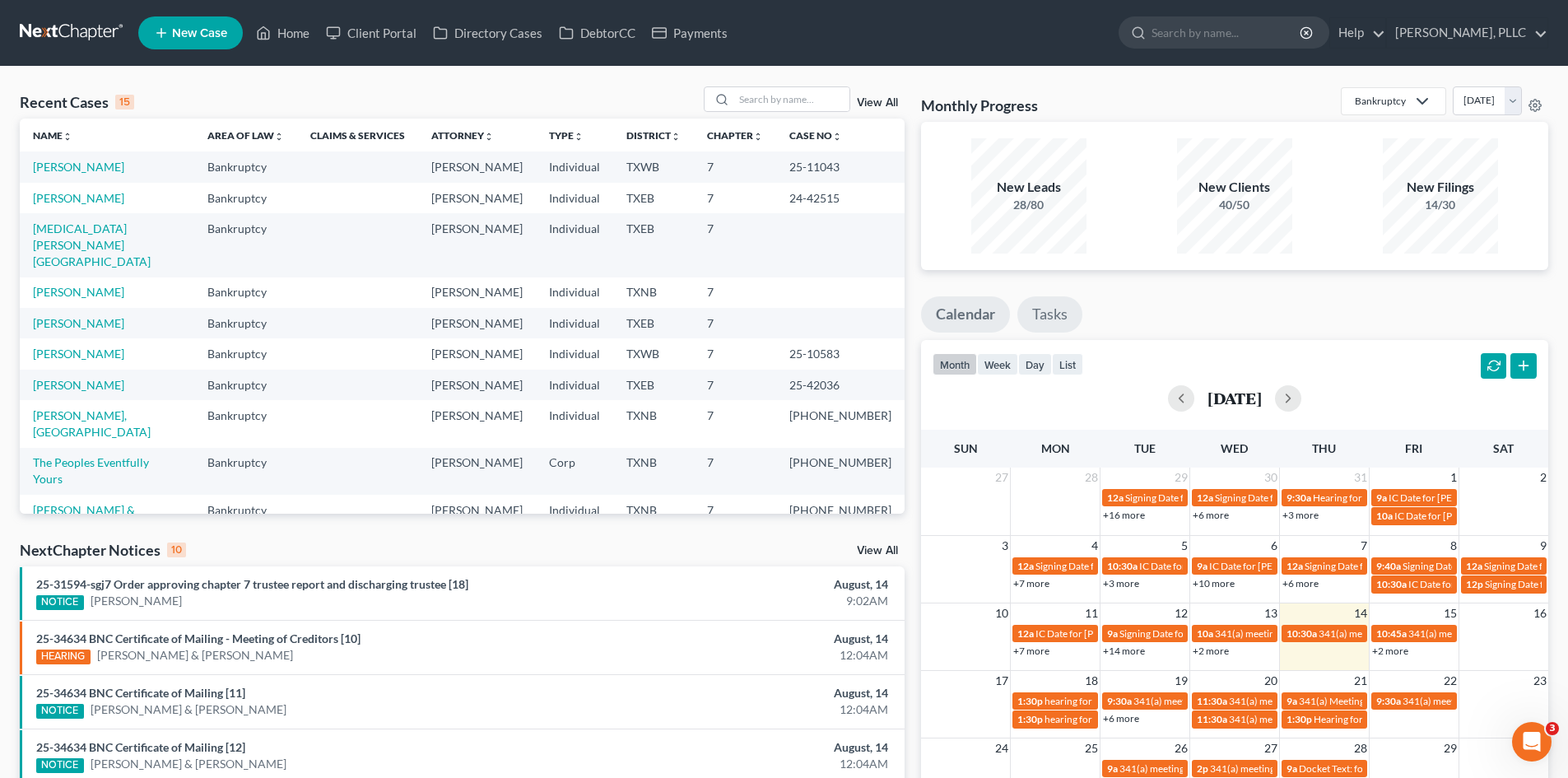
click at [1056, 312] on link "Tasks" at bounding box center [1050, 314] width 65 height 36
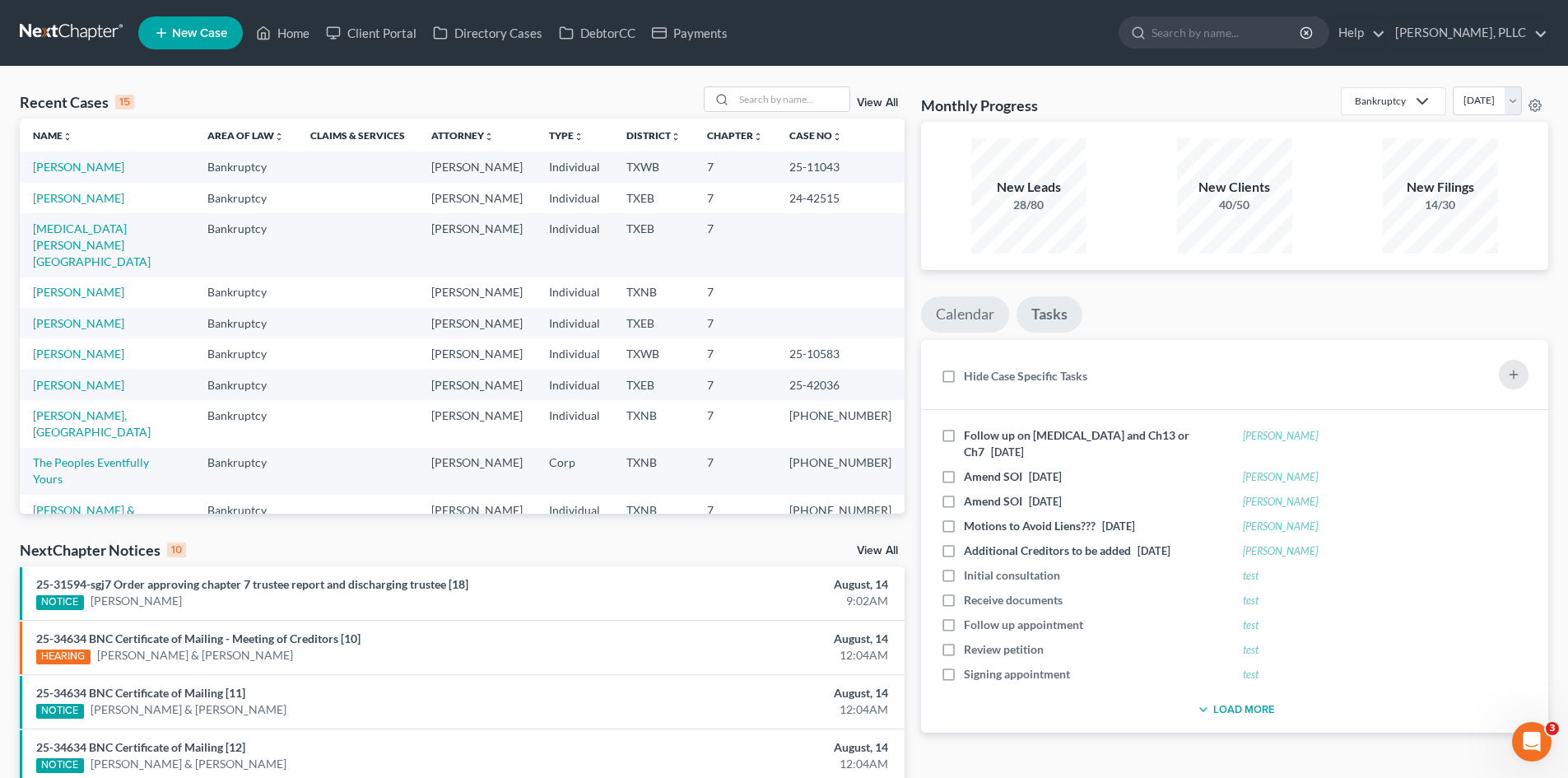
click at [982, 310] on link "Calendar" at bounding box center [965, 314] width 88 height 36
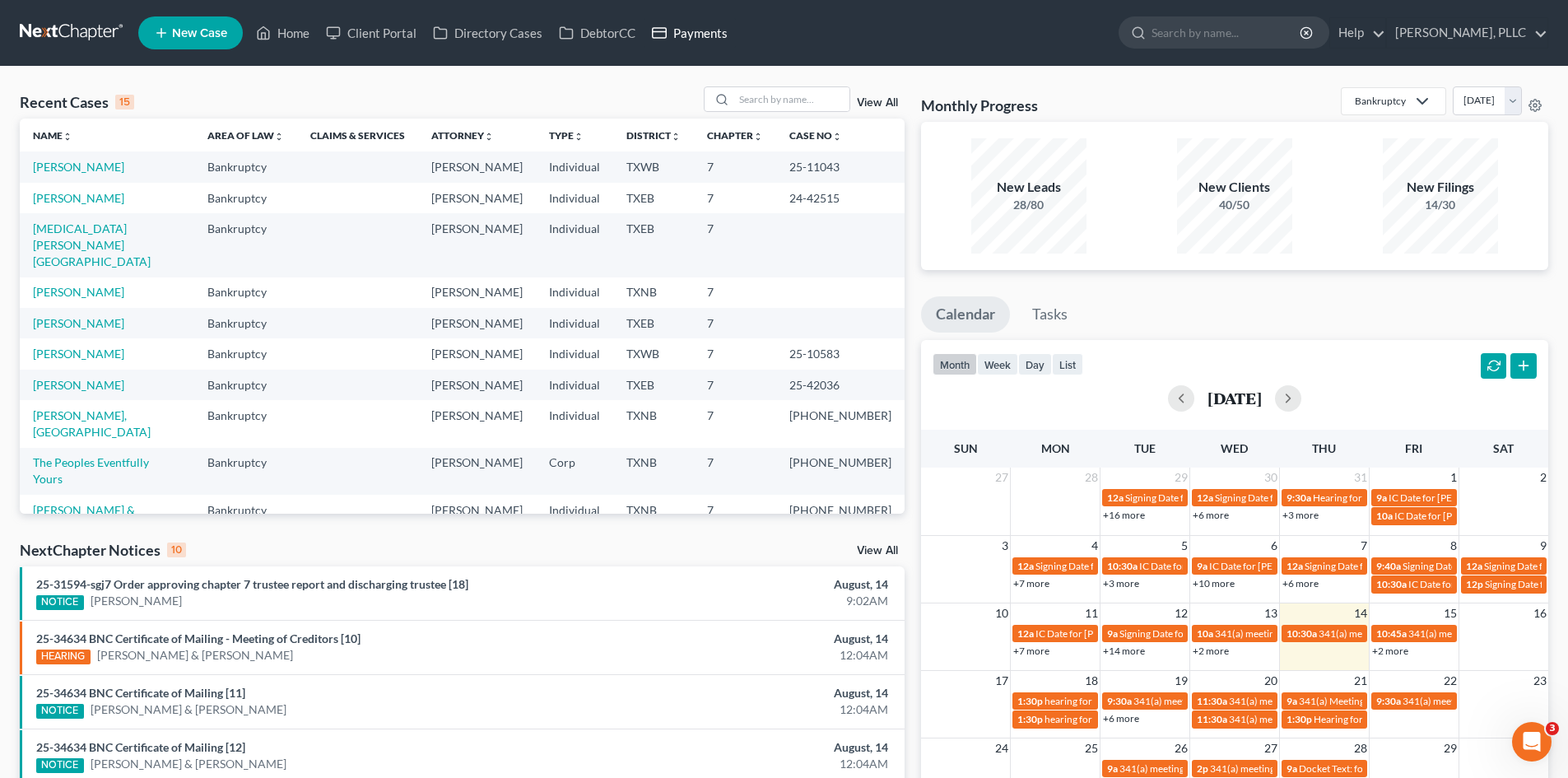
click at [709, 36] on link "Payments" at bounding box center [689, 33] width 92 height 30
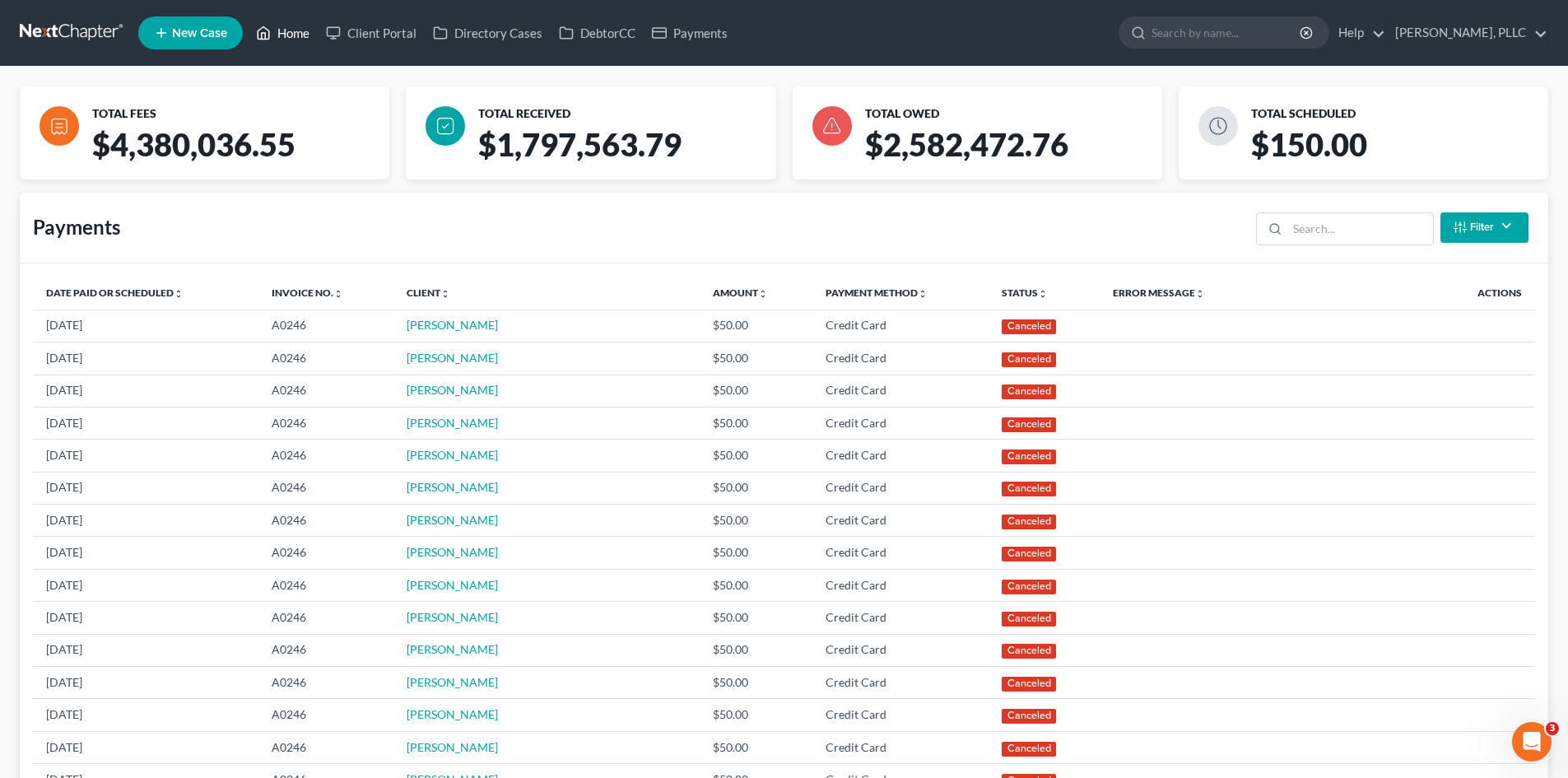
click at [284, 32] on link "Home" at bounding box center [282, 33] width 70 height 30
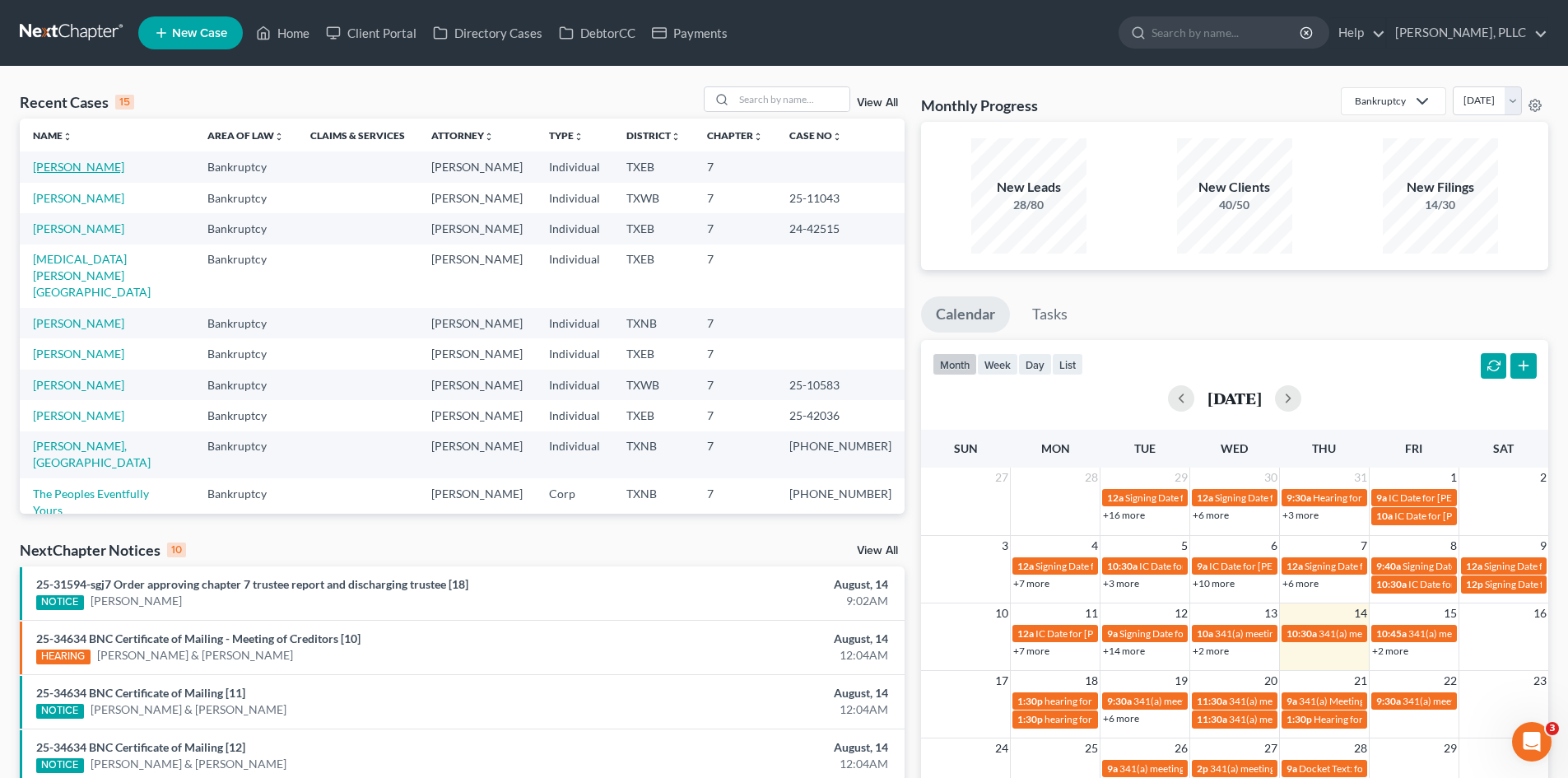
click at [69, 166] on link "Beckworth, Ryan" at bounding box center [78, 166] width 91 height 14
select select "4"
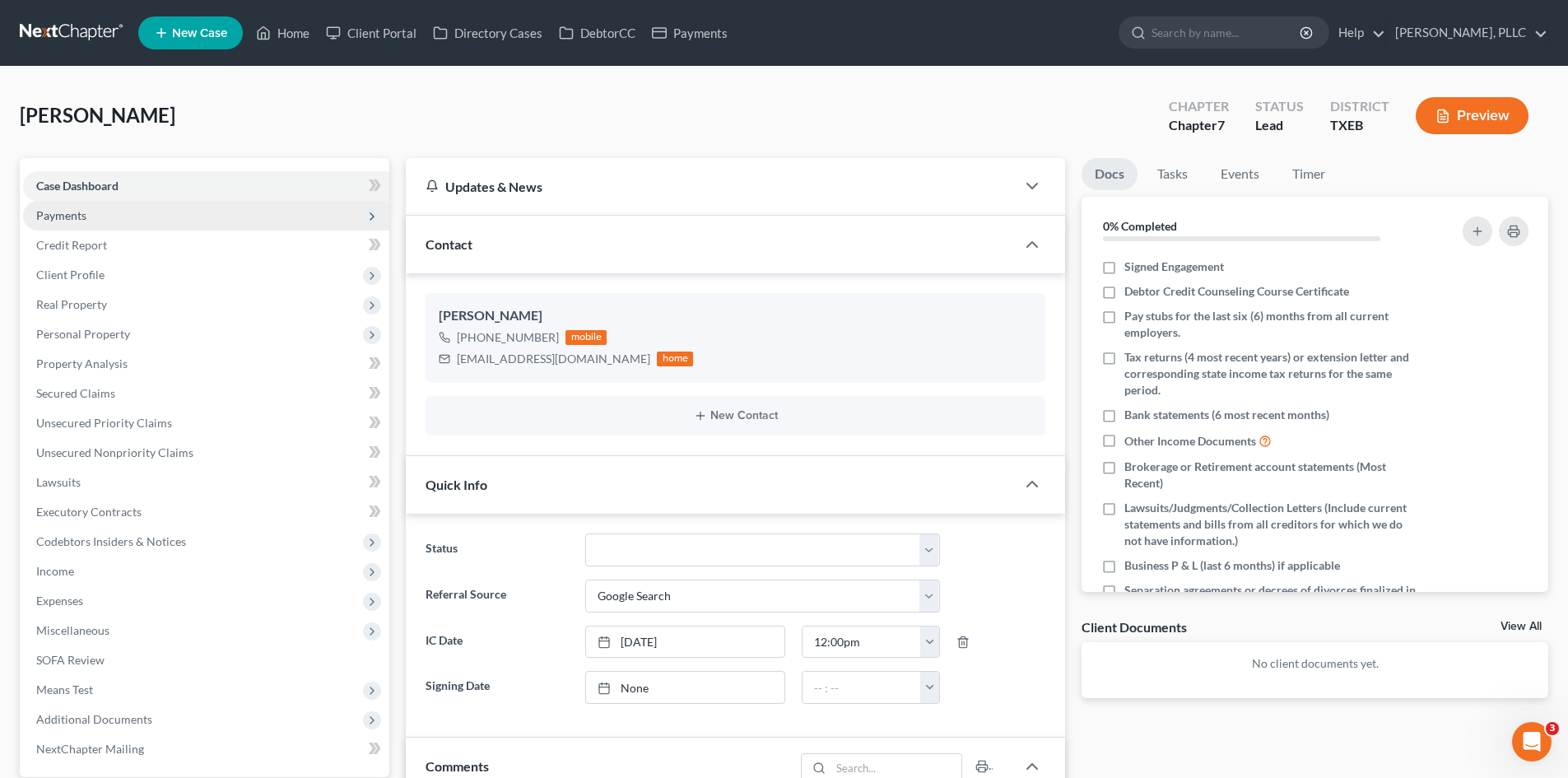
click at [173, 214] on span "Payments" at bounding box center [206, 215] width 366 height 30
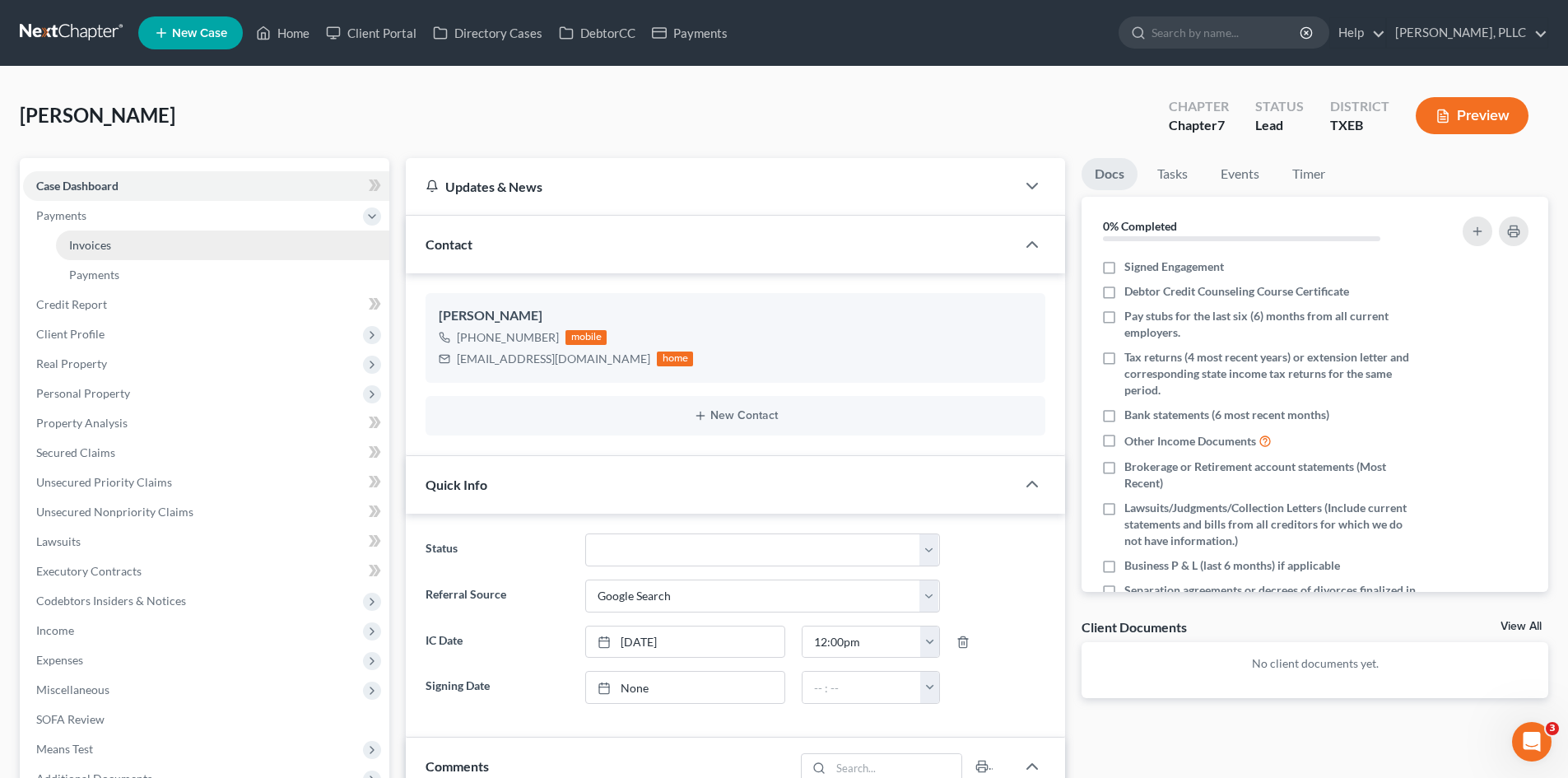
click at [163, 248] on link "Invoices" at bounding box center [222, 245] width 333 height 30
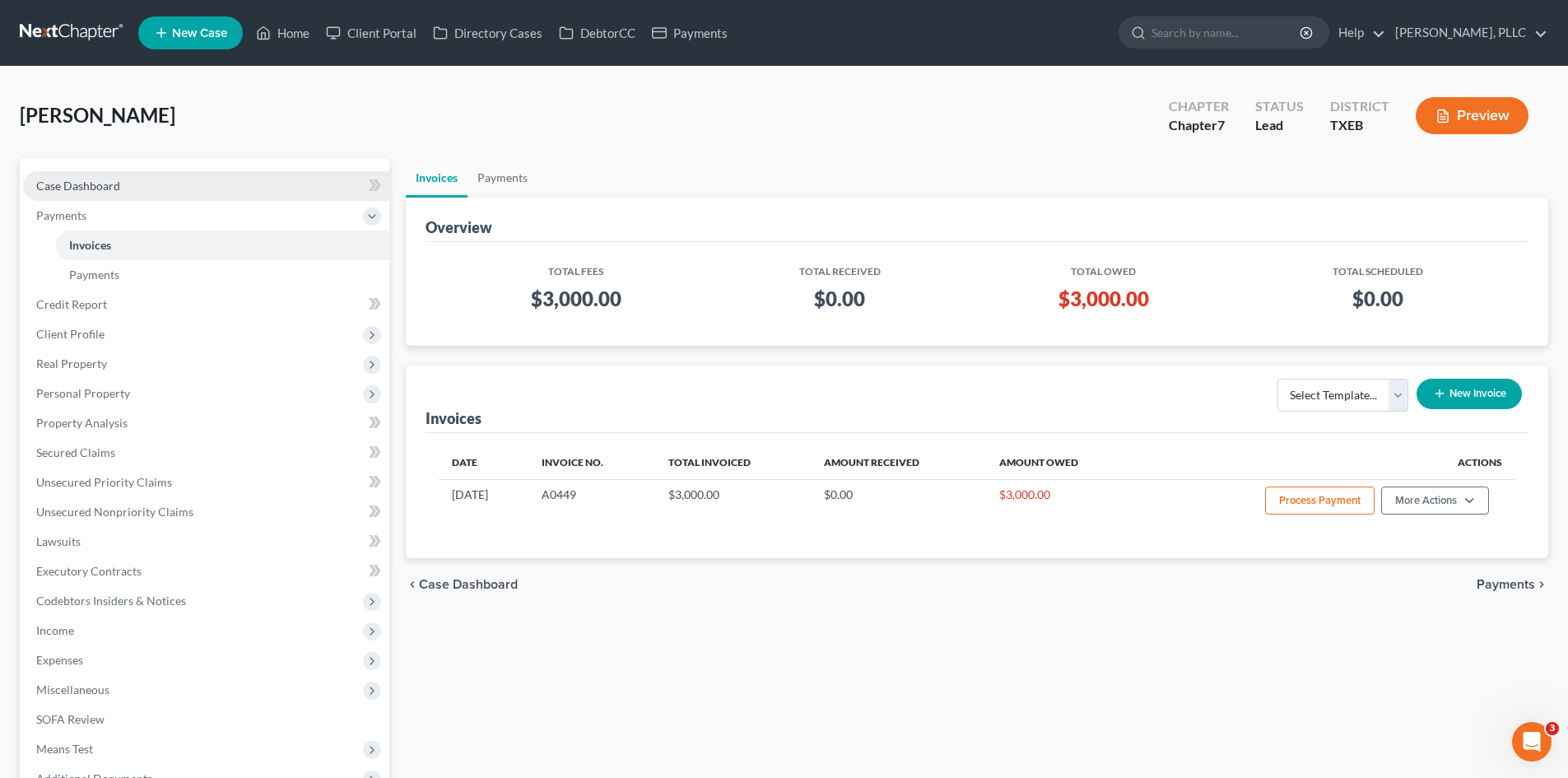
click at [155, 175] on link "Case Dashboard" at bounding box center [206, 186] width 366 height 30
select select "4"
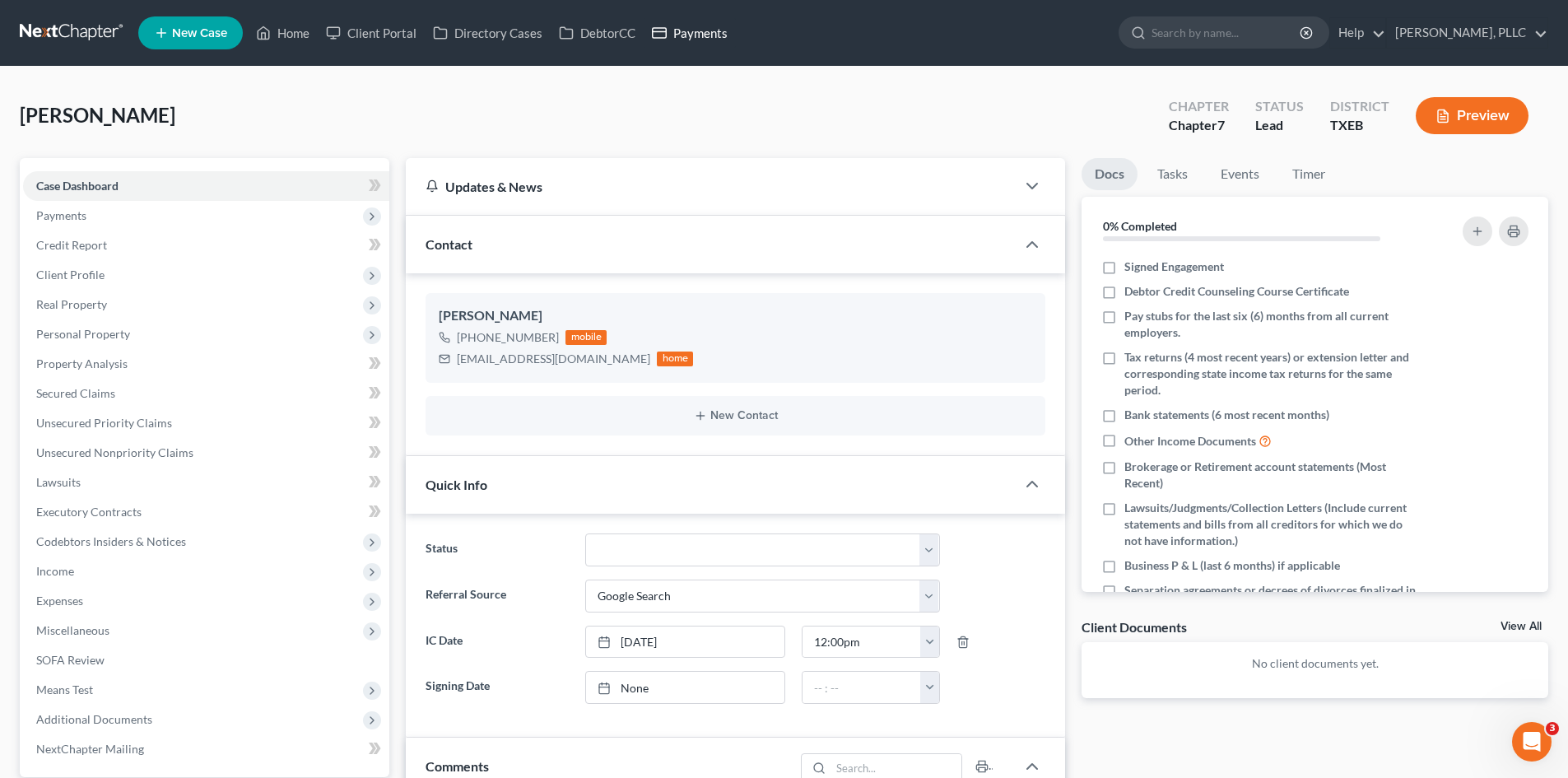
click at [683, 30] on link "Payments" at bounding box center [689, 33] width 92 height 30
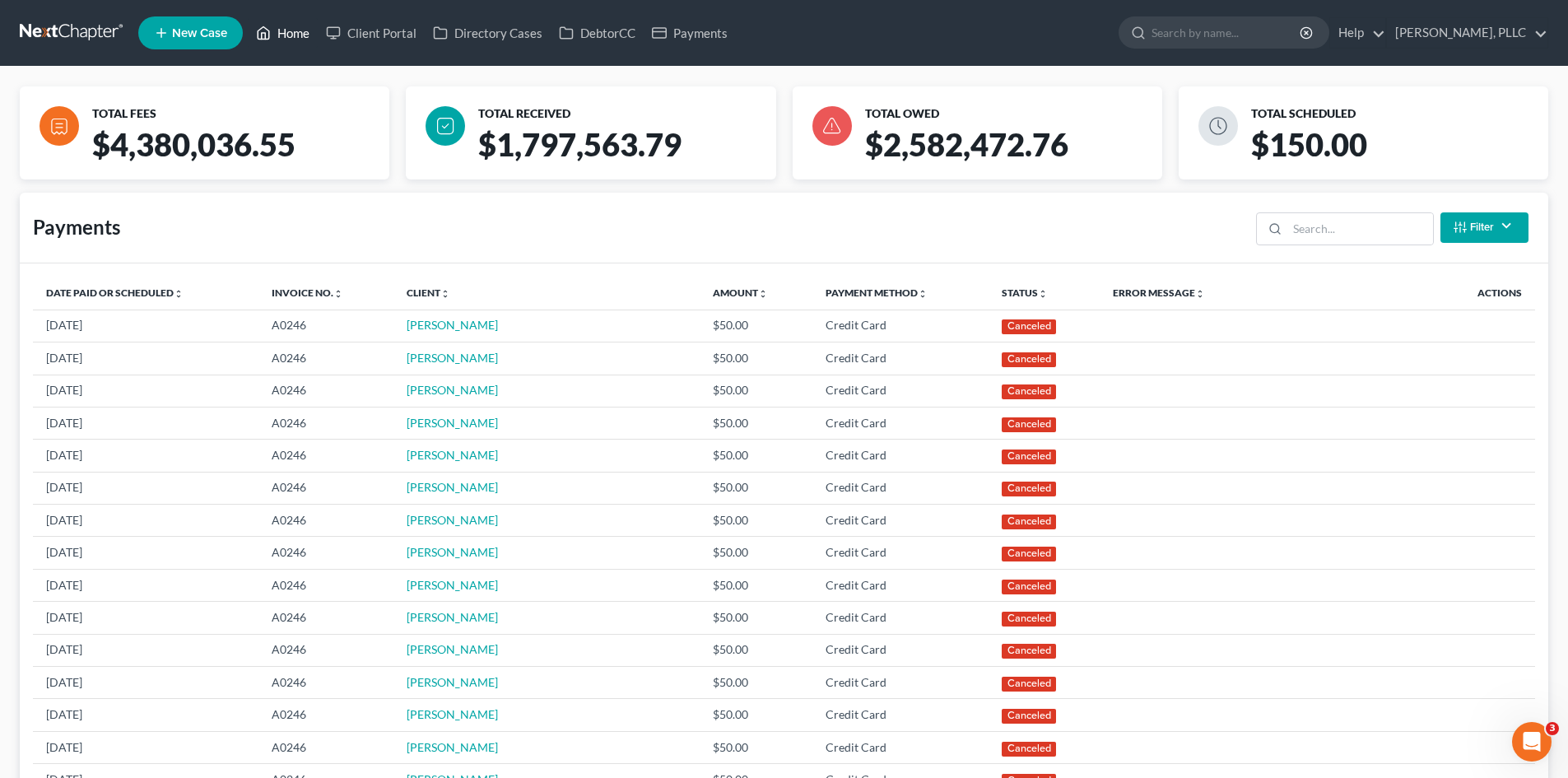
click at [276, 36] on link "Home" at bounding box center [282, 33] width 70 height 30
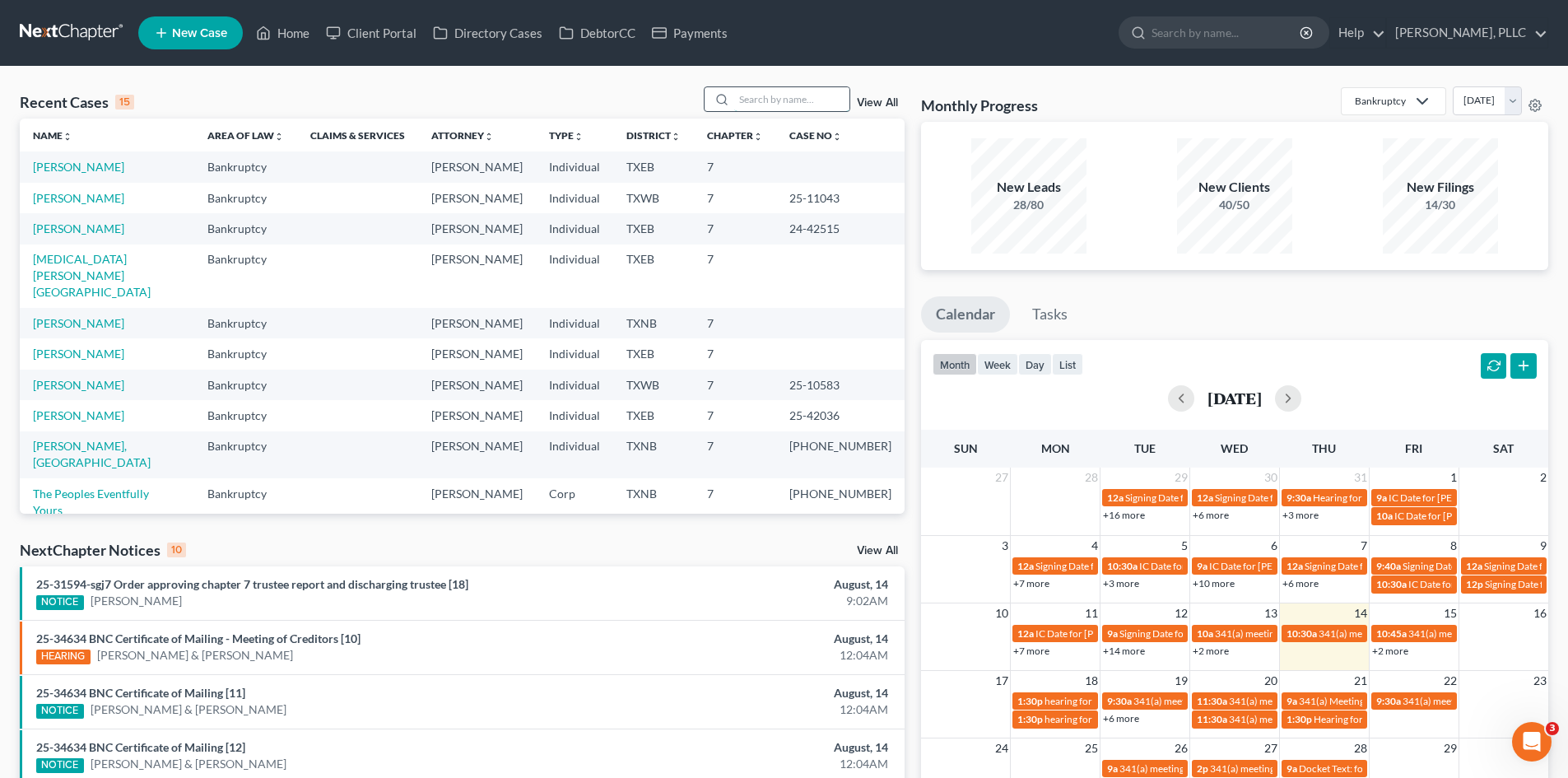
click at [769, 105] on input "search" at bounding box center [792, 99] width 115 height 24
type input "crandall"
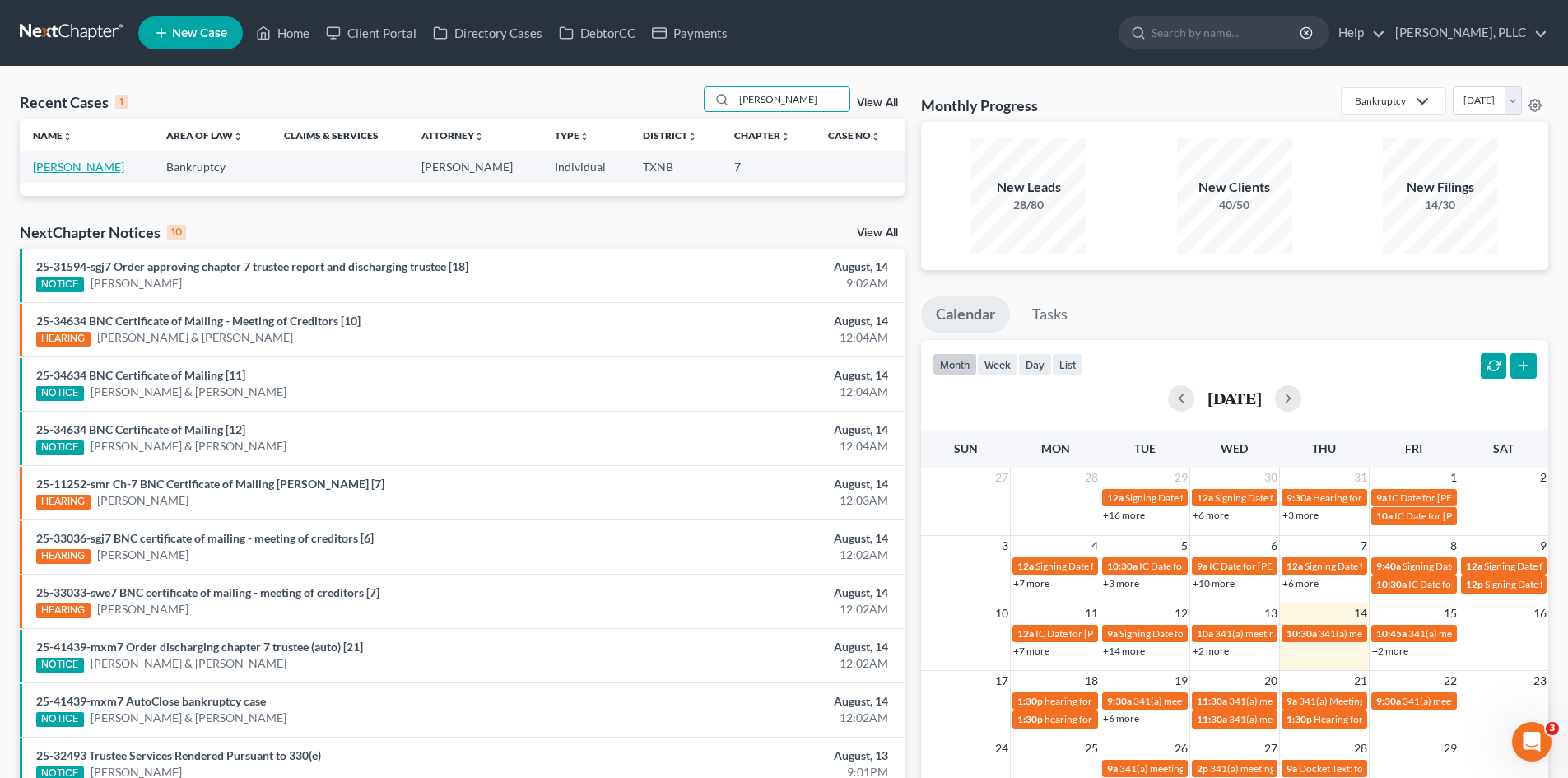
click at [65, 164] on link "Crandall, Shayla" at bounding box center [78, 166] width 91 height 14
select select "4"
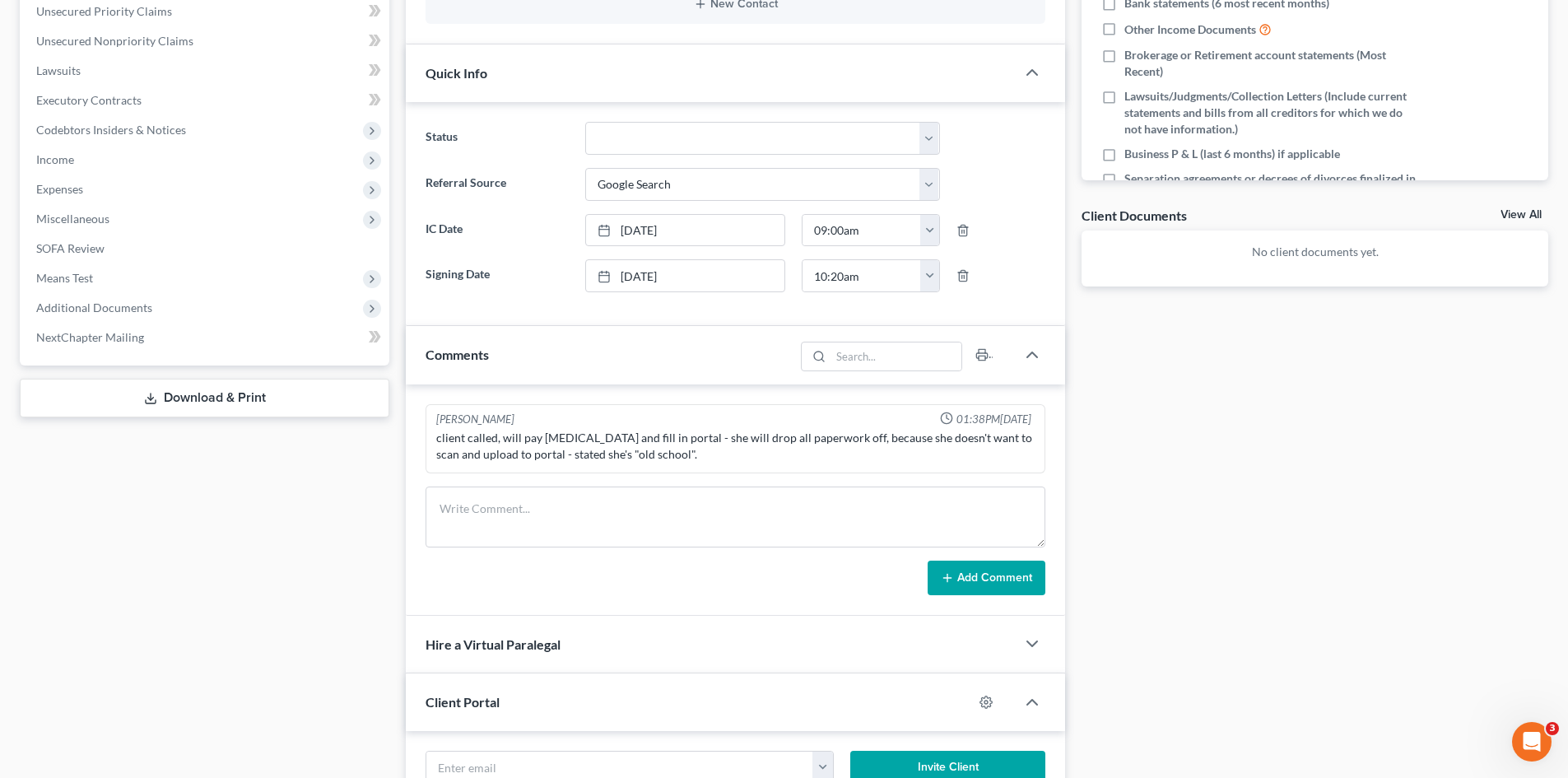
scroll to position [83, 0]
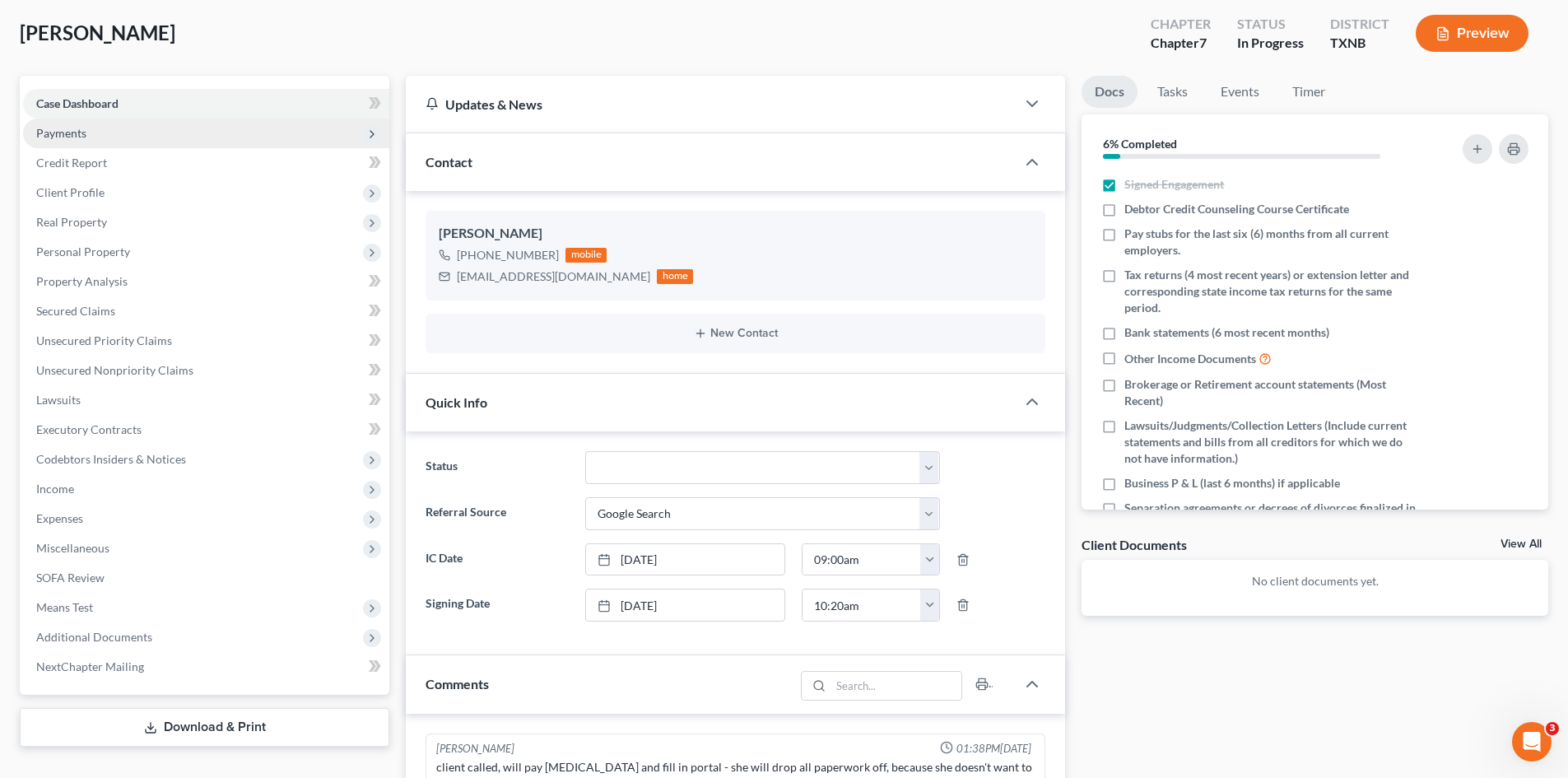
click at [126, 136] on span "Payments" at bounding box center [206, 134] width 366 height 30
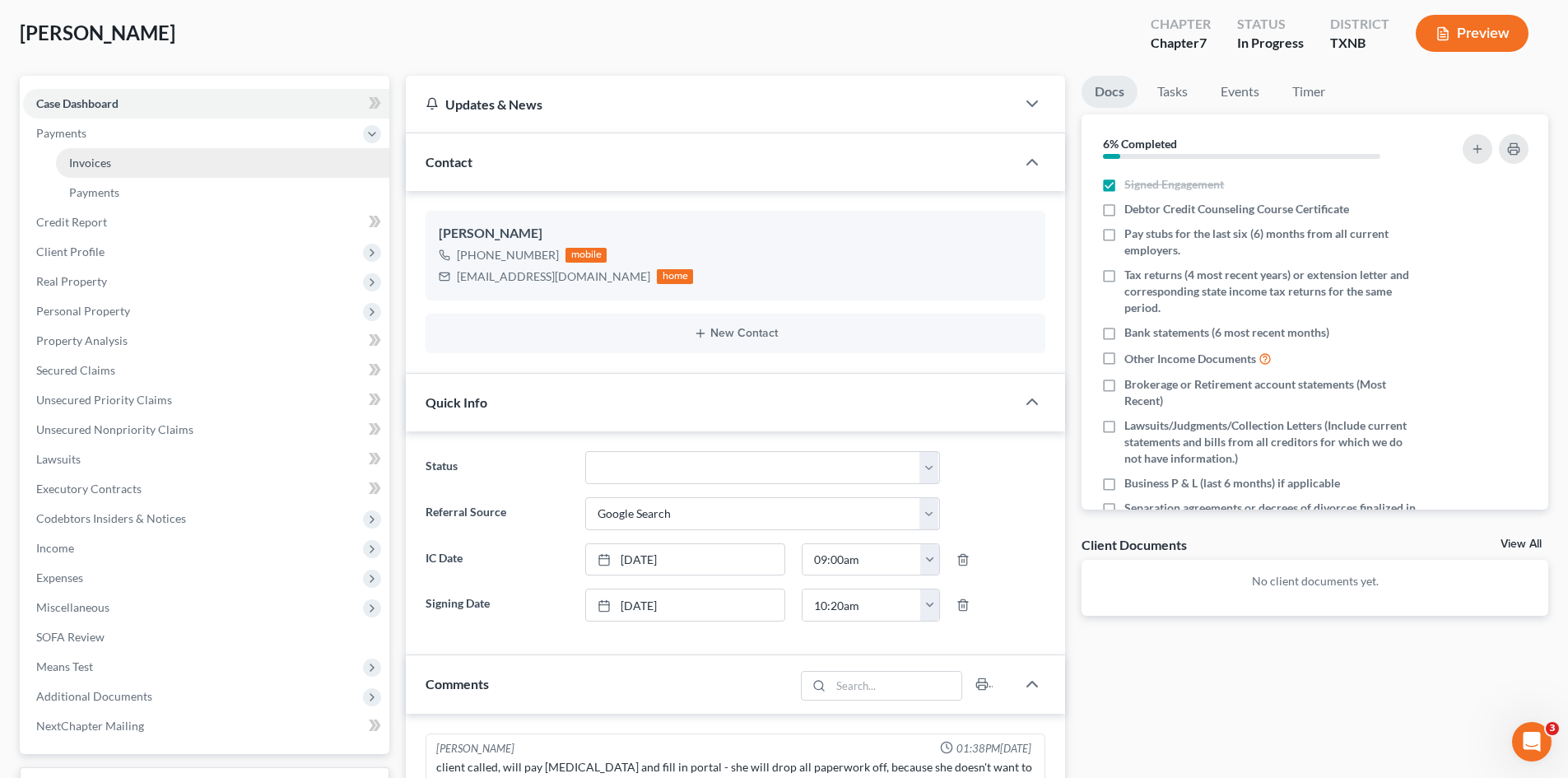
click at [134, 163] on link "Invoices" at bounding box center [222, 163] width 333 height 30
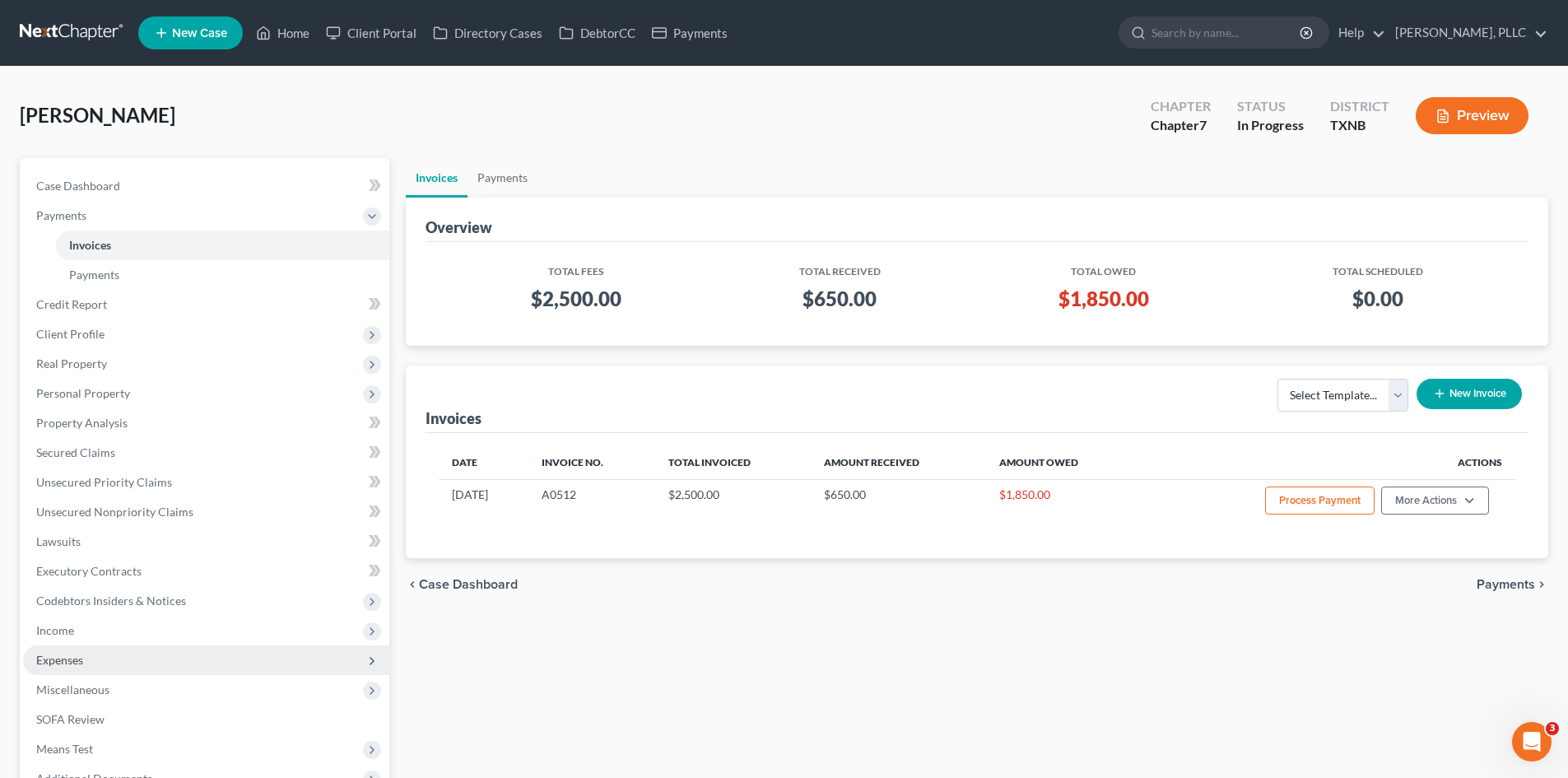
click at [91, 649] on span "Expenses" at bounding box center [206, 660] width 366 height 30
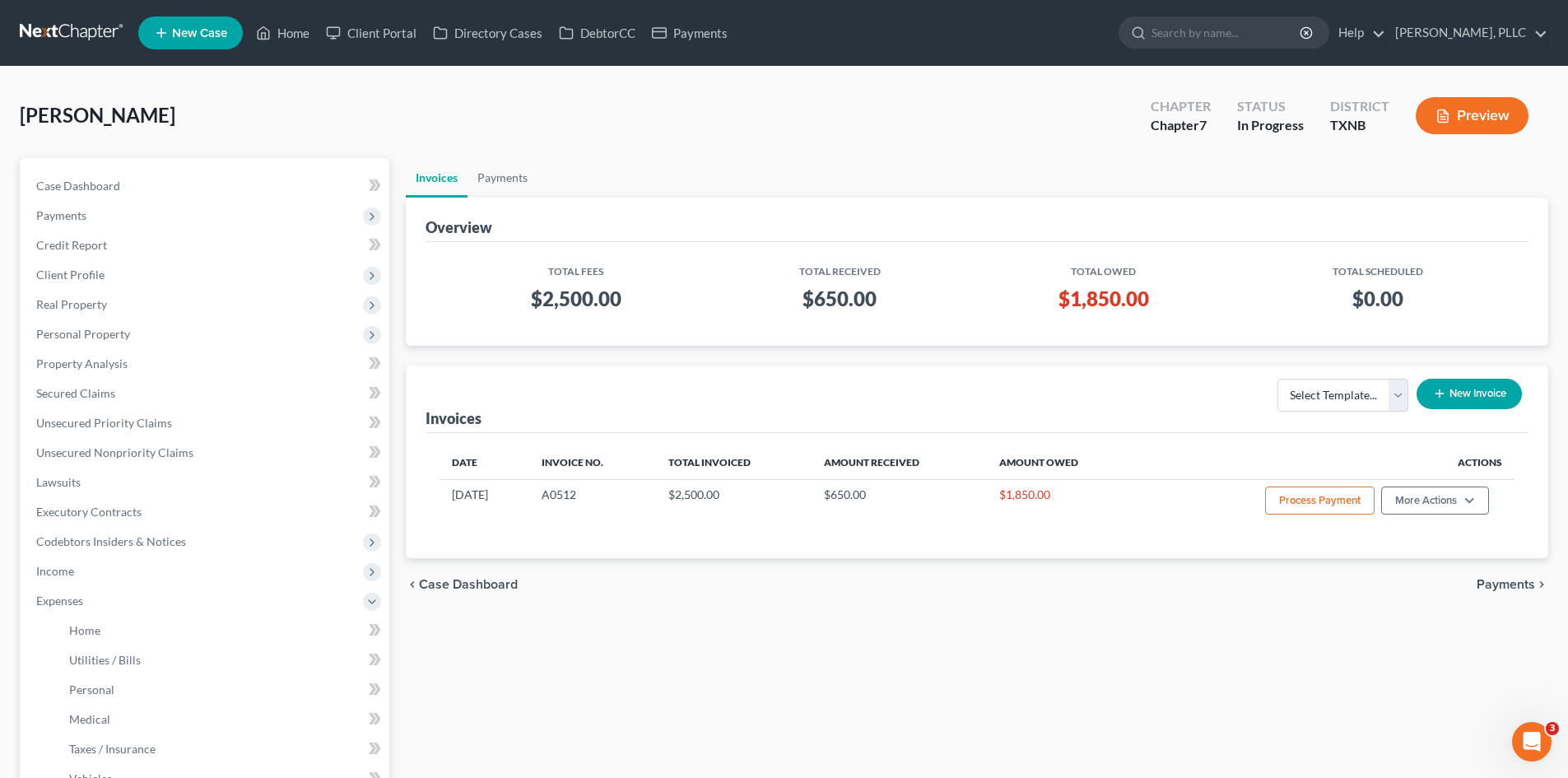
click at [75, 168] on div "Case Dashboard Payments Invoices Payments Payments Credit Report Client Profile…" at bounding box center [204, 571] width 369 height 826
click at [88, 190] on span "Case Dashboard" at bounding box center [78, 185] width 84 height 14
select select "4"
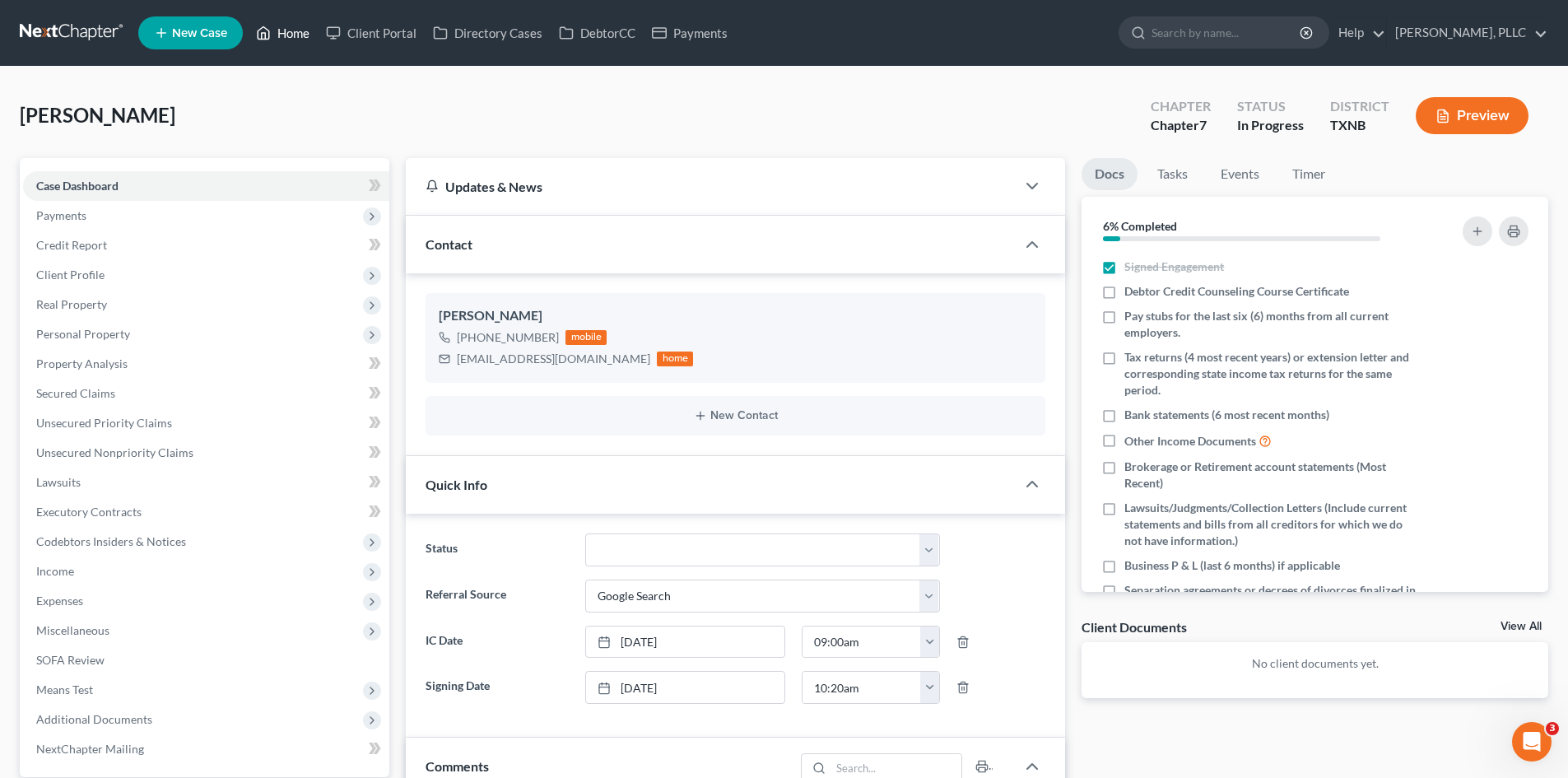
click at [296, 35] on link "Home" at bounding box center [282, 33] width 70 height 30
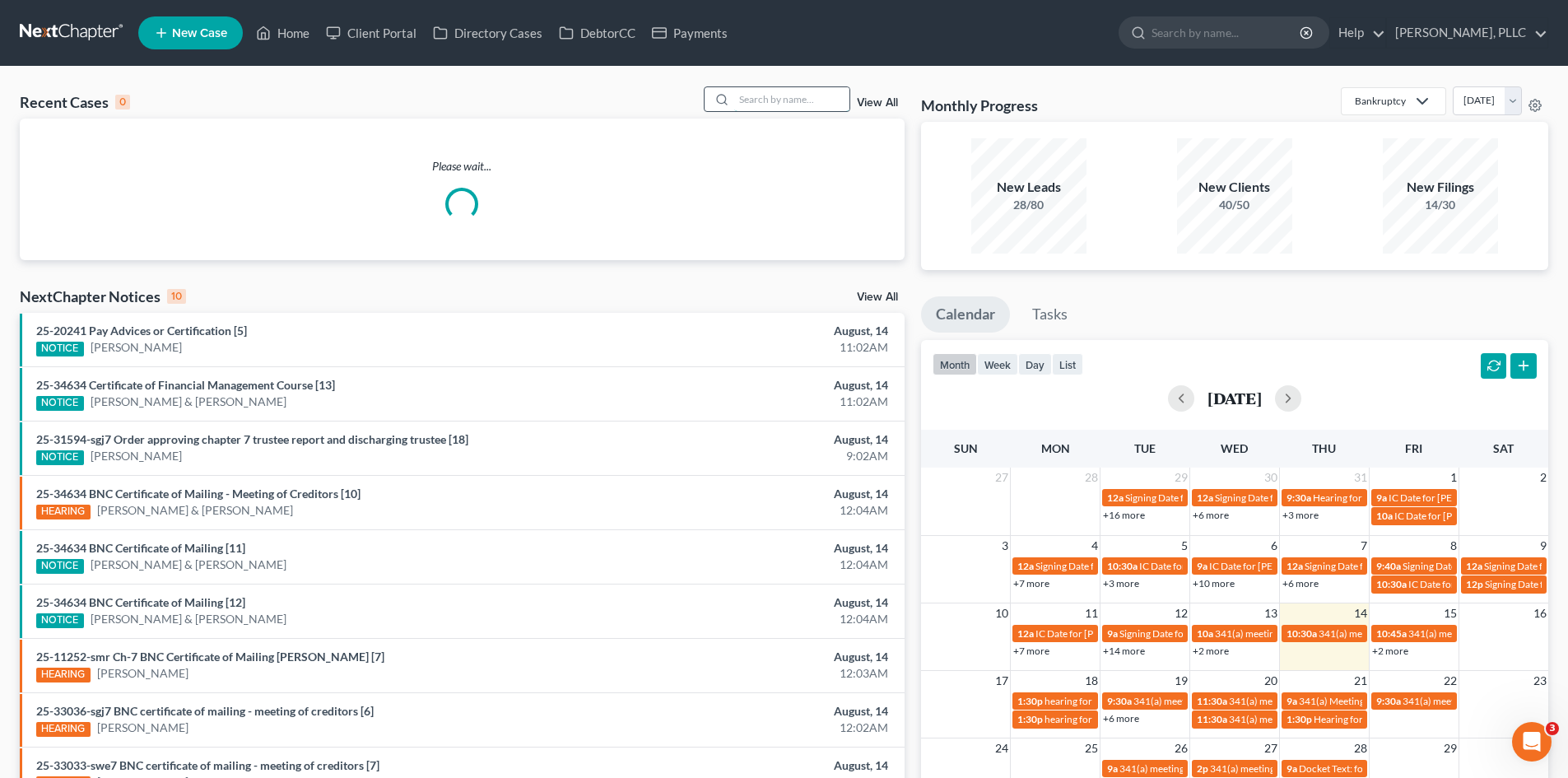
click at [771, 97] on input "search" at bounding box center [792, 99] width 115 height 24
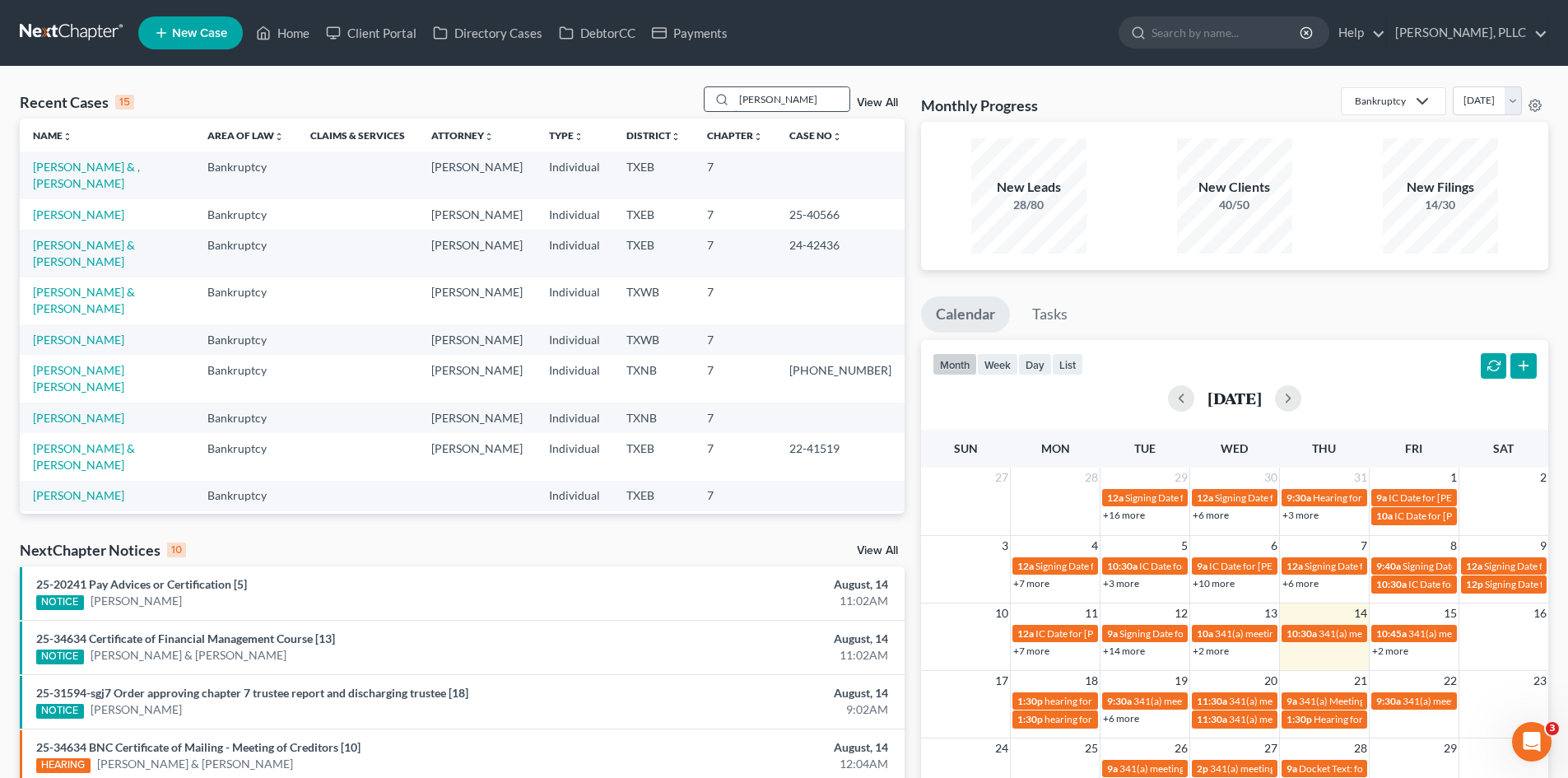
type input "robert torres"
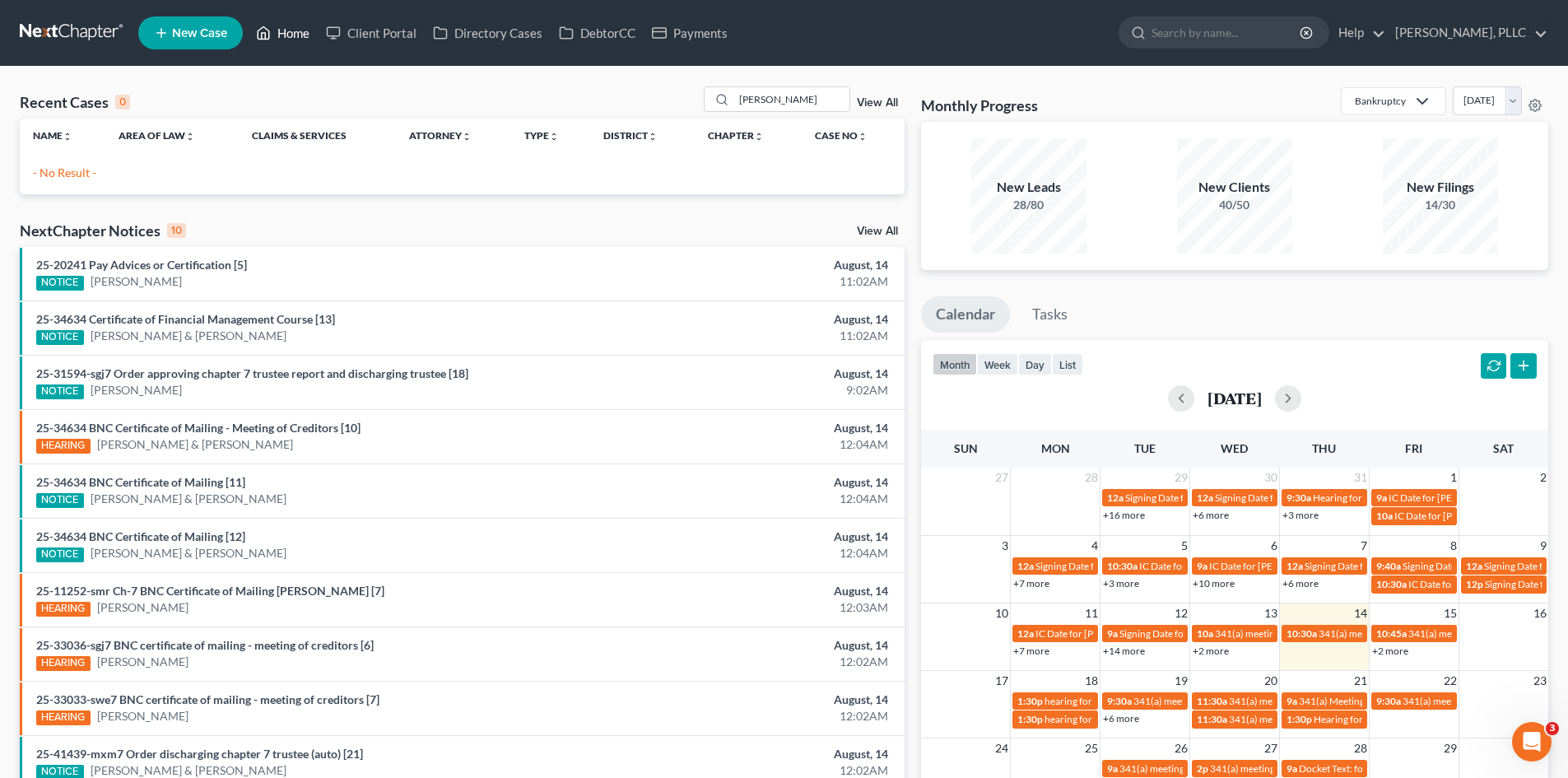
click at [286, 35] on link "Home" at bounding box center [282, 33] width 70 height 30
click at [292, 37] on link "Home" at bounding box center [282, 33] width 70 height 30
drag, startPoint x: 803, startPoint y: 102, endPoint x: 675, endPoint y: 101, distance: 128.0
click at [675, 101] on div "Recent Cases 0 robert torres View All" at bounding box center [461, 102] width 885 height 32
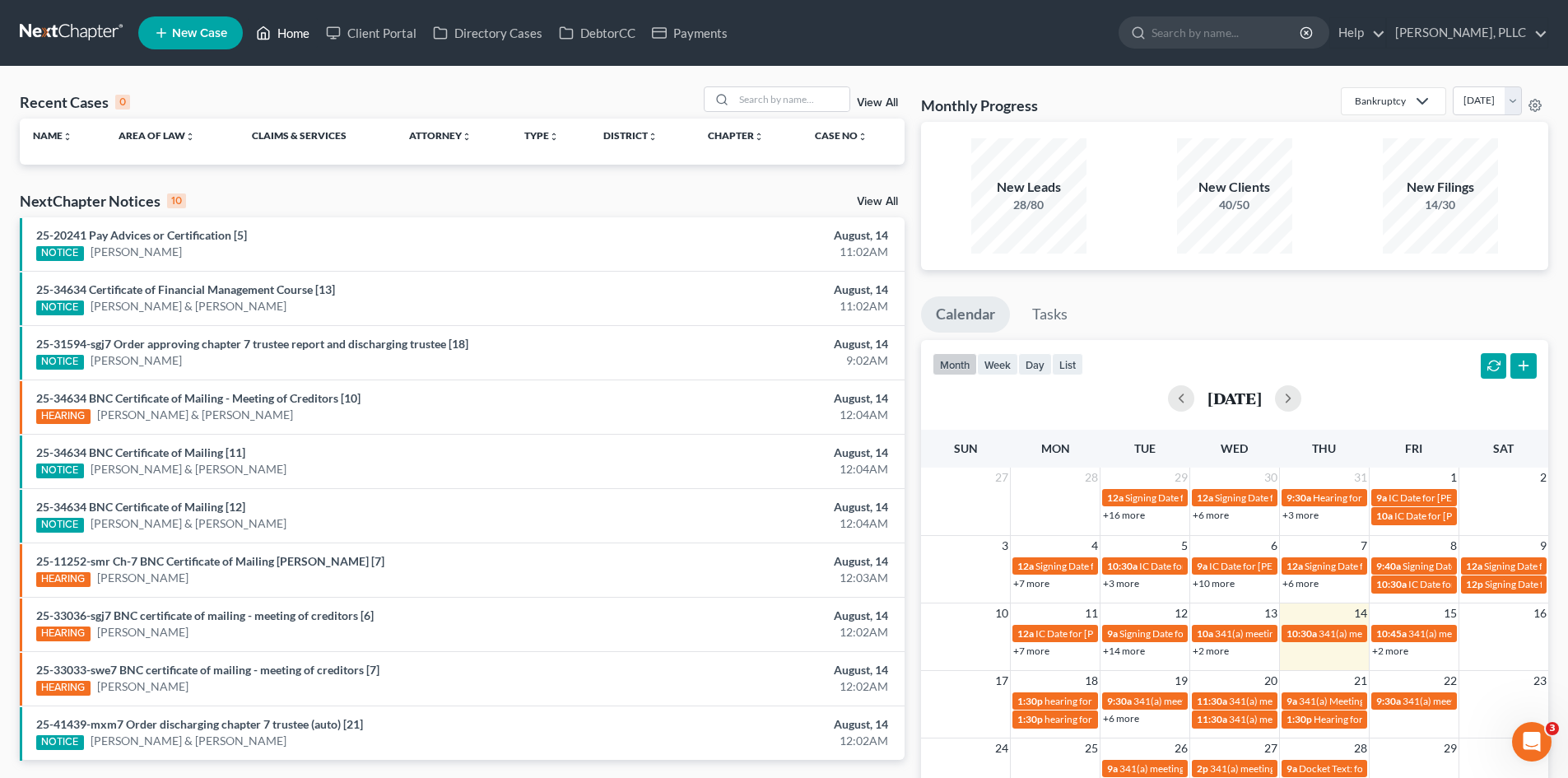
click at [308, 42] on link "Home" at bounding box center [282, 33] width 70 height 30
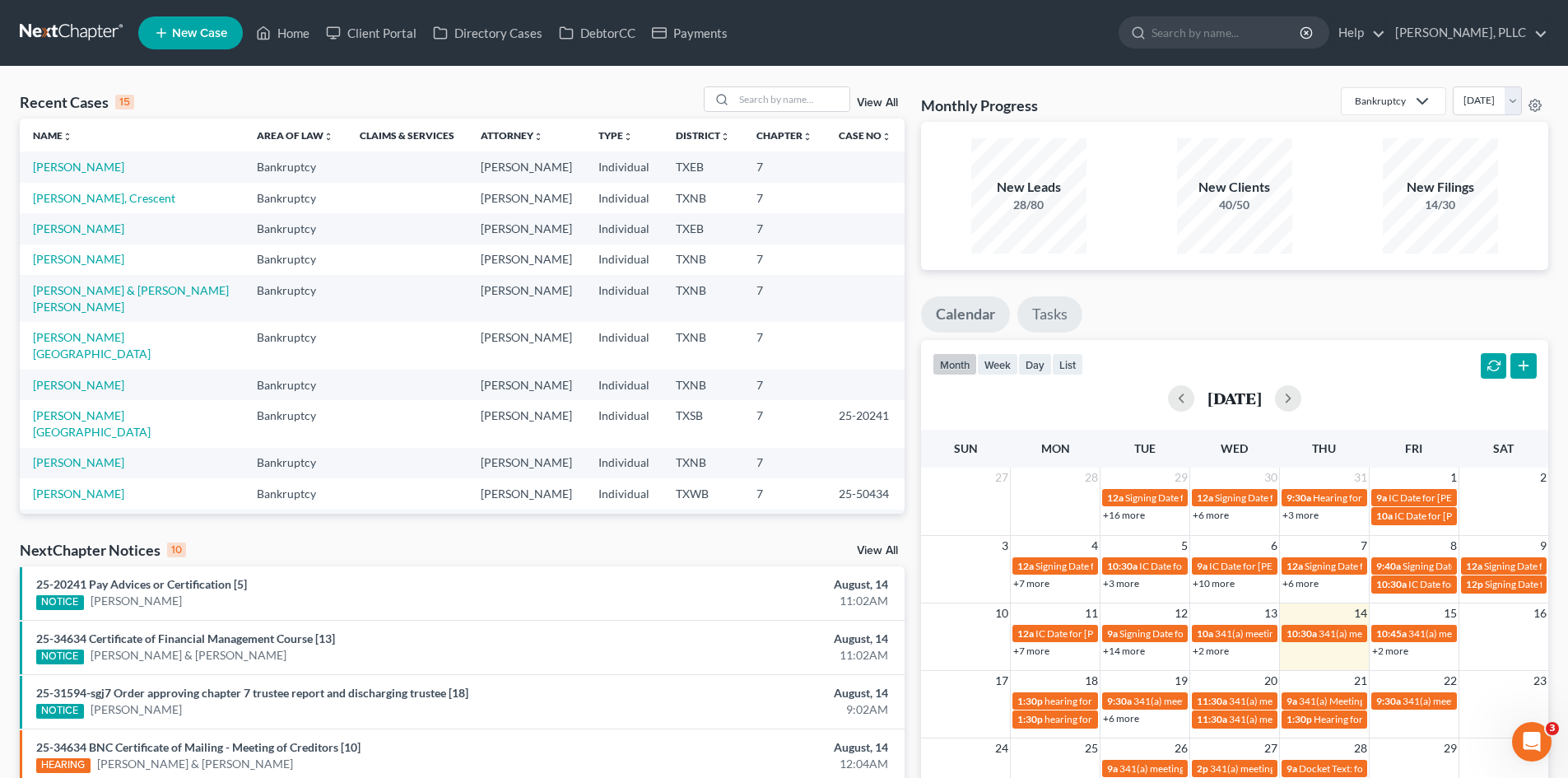
click at [1051, 322] on link "Tasks" at bounding box center [1050, 314] width 65 height 36
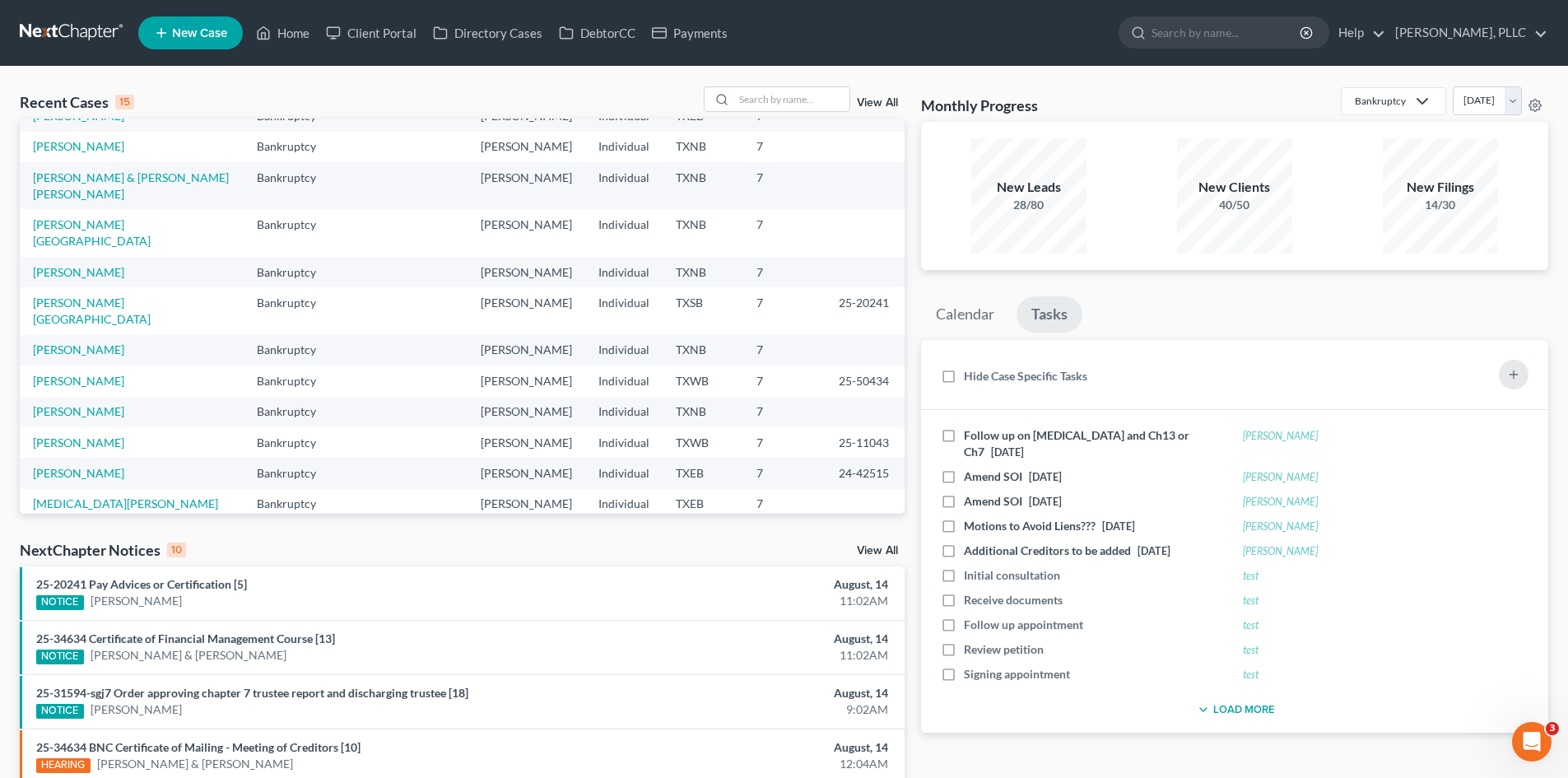
scroll to position [102, 0]
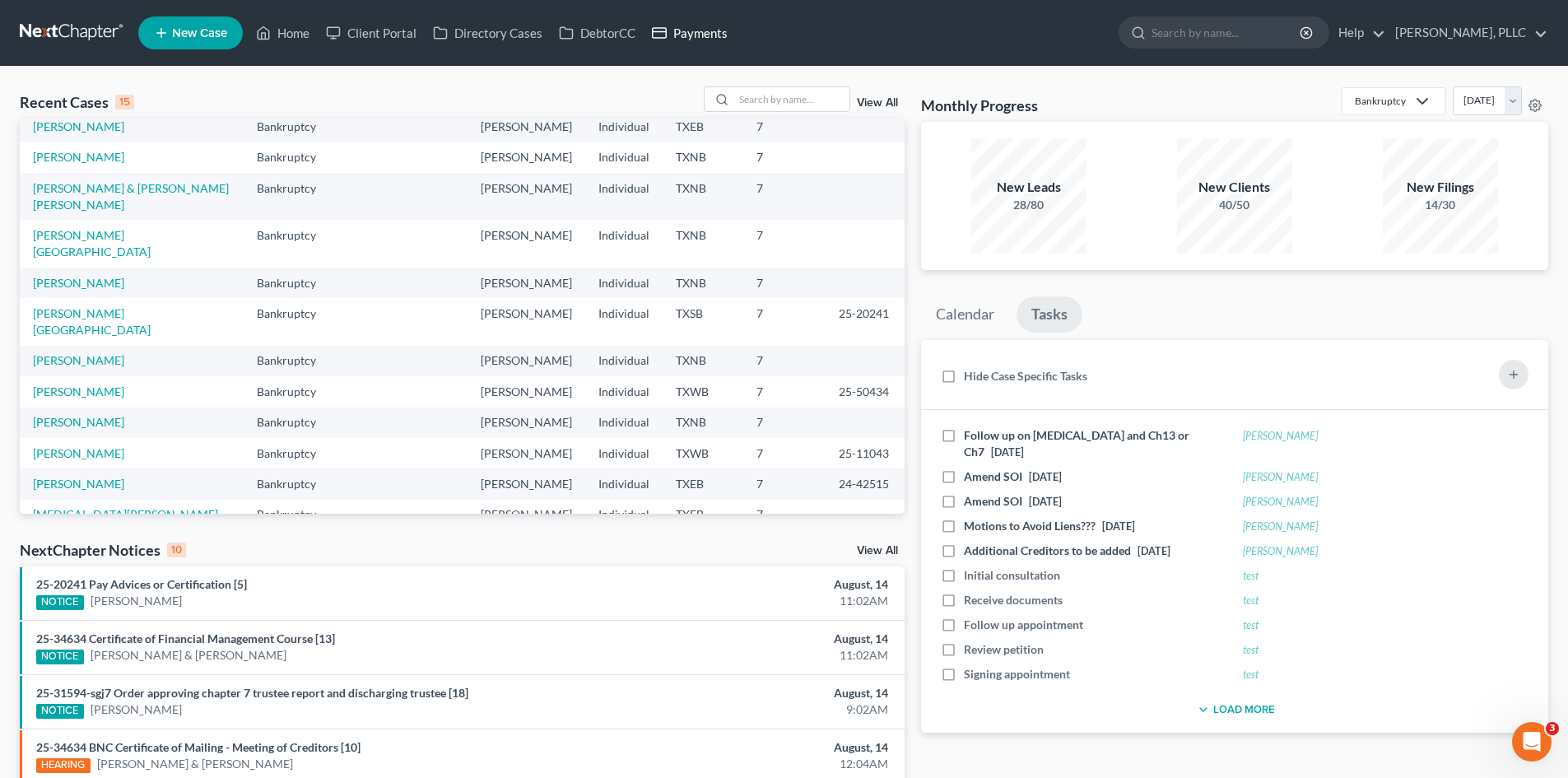
click at [696, 32] on link "Payments" at bounding box center [689, 33] width 92 height 30
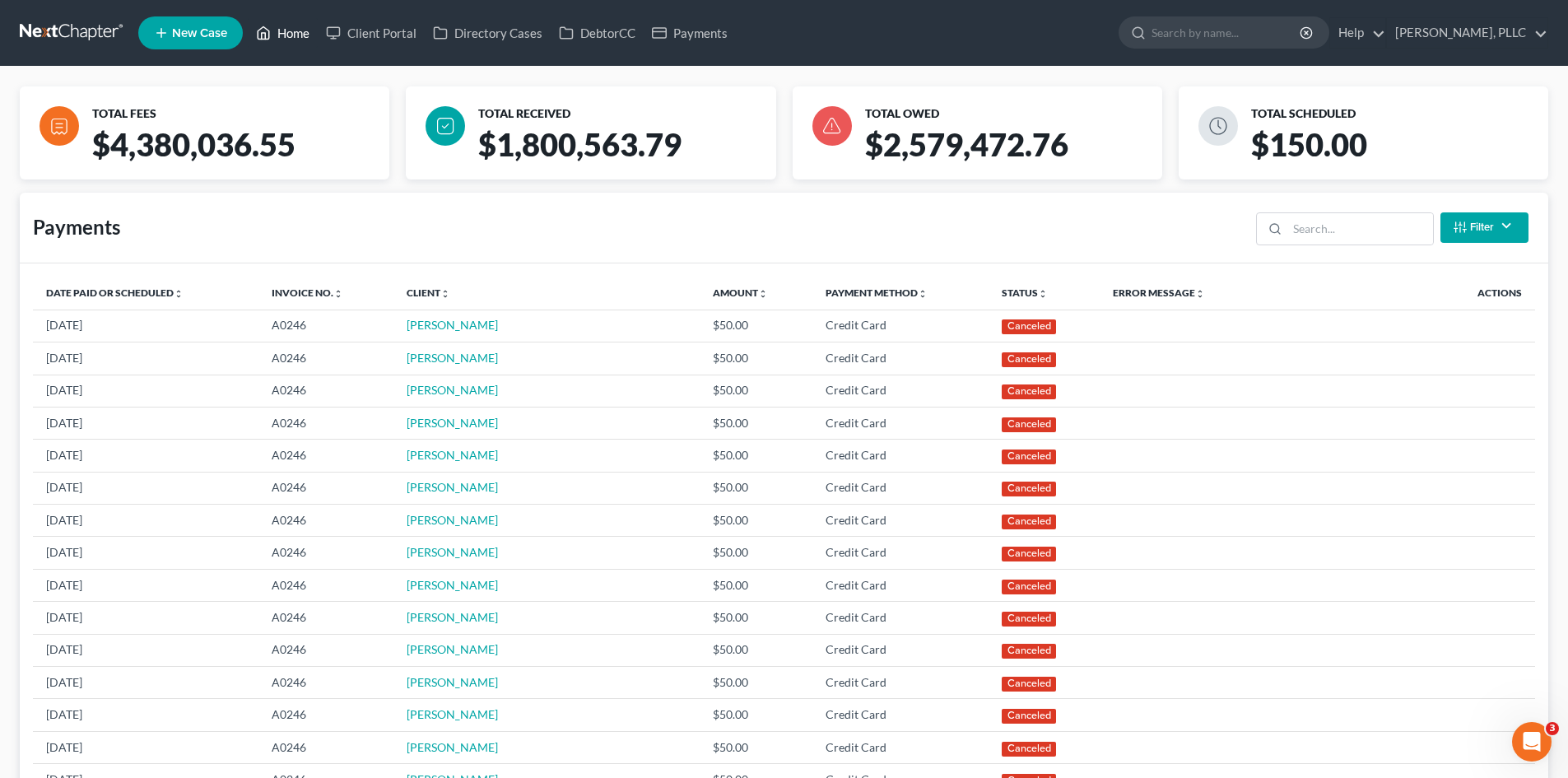
click at [284, 40] on link "Home" at bounding box center [282, 33] width 70 height 30
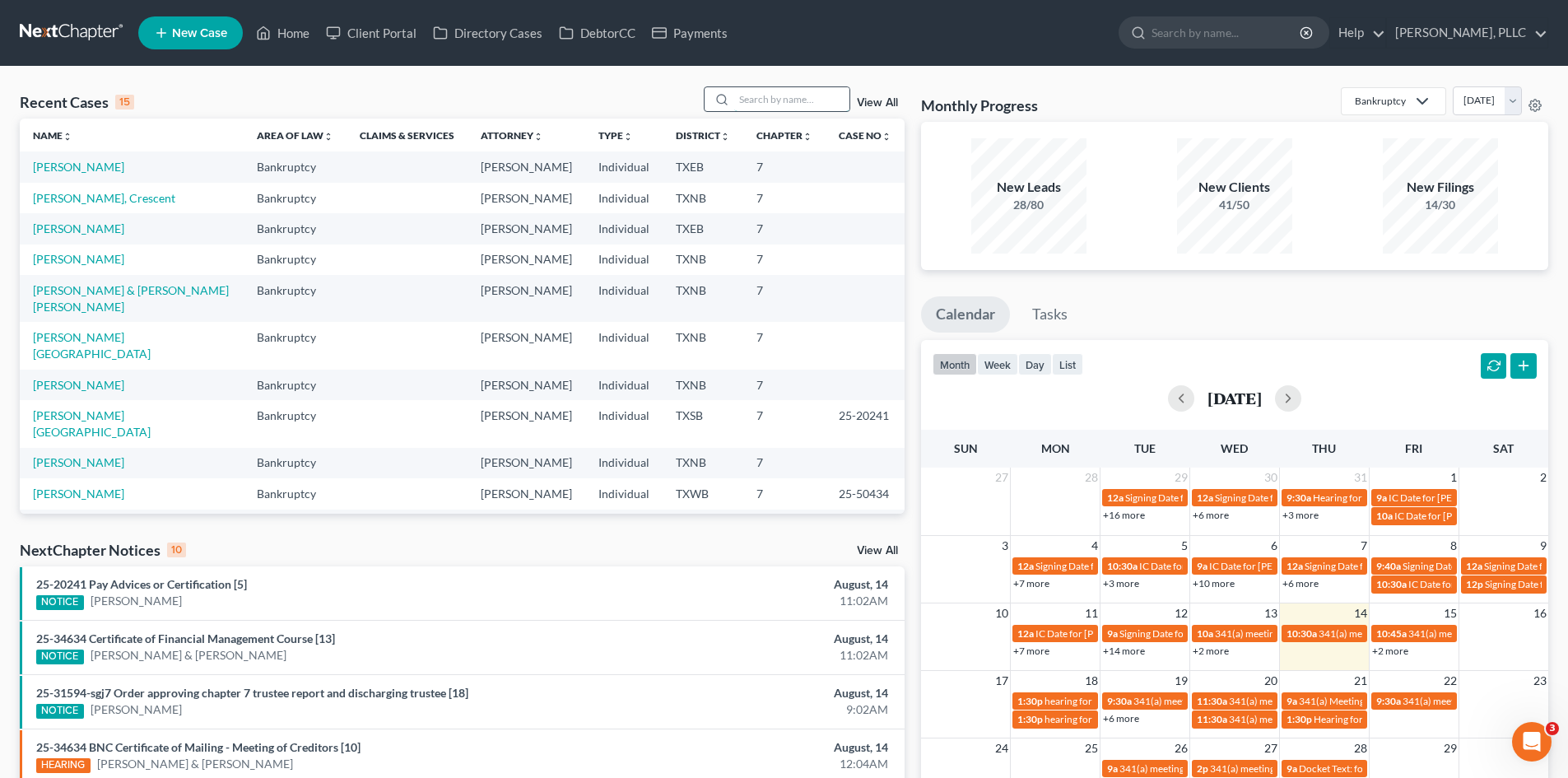
click at [784, 105] on input "search" at bounding box center [792, 99] width 115 height 24
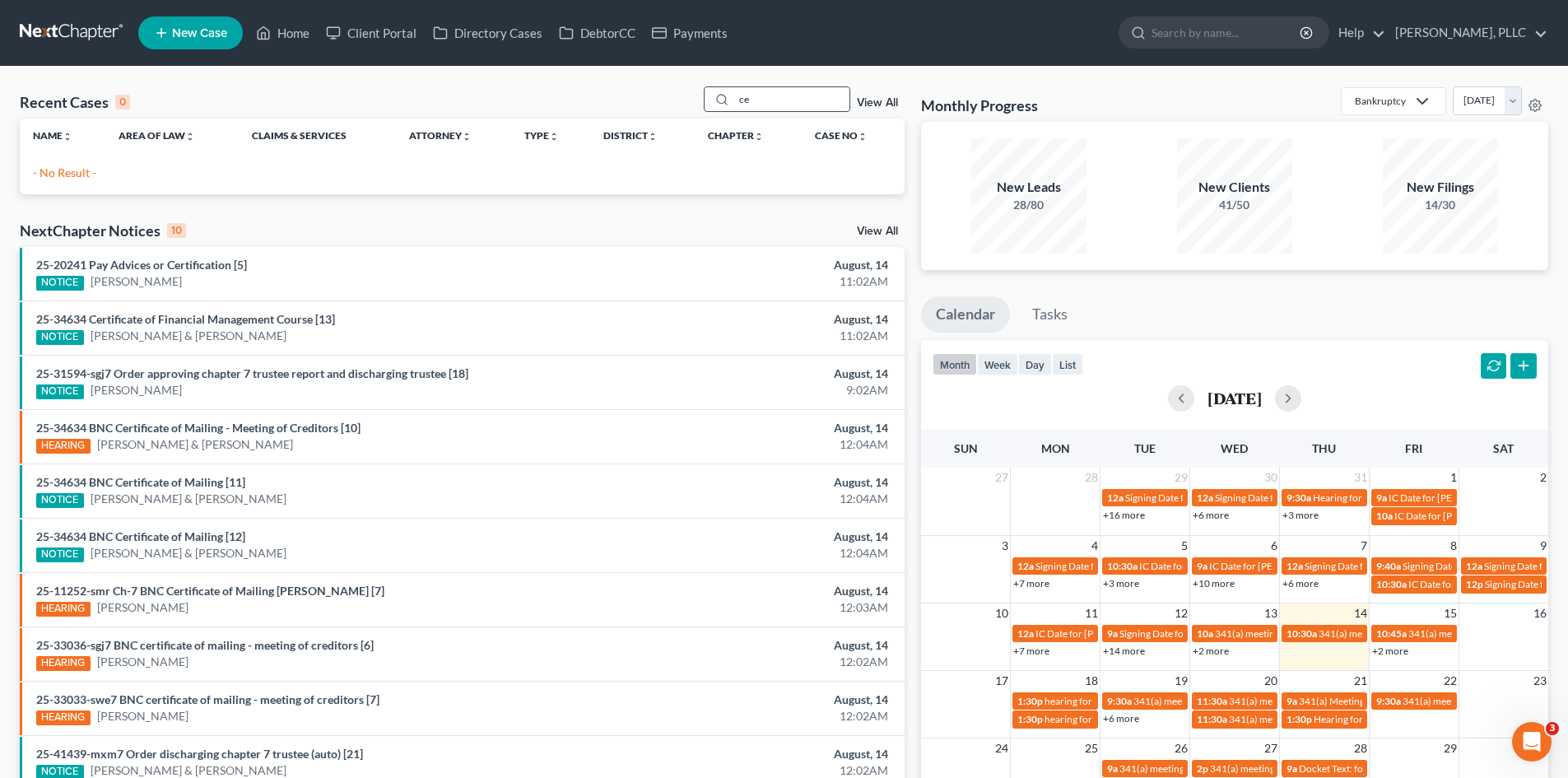
type input "c"
type input "ryan"
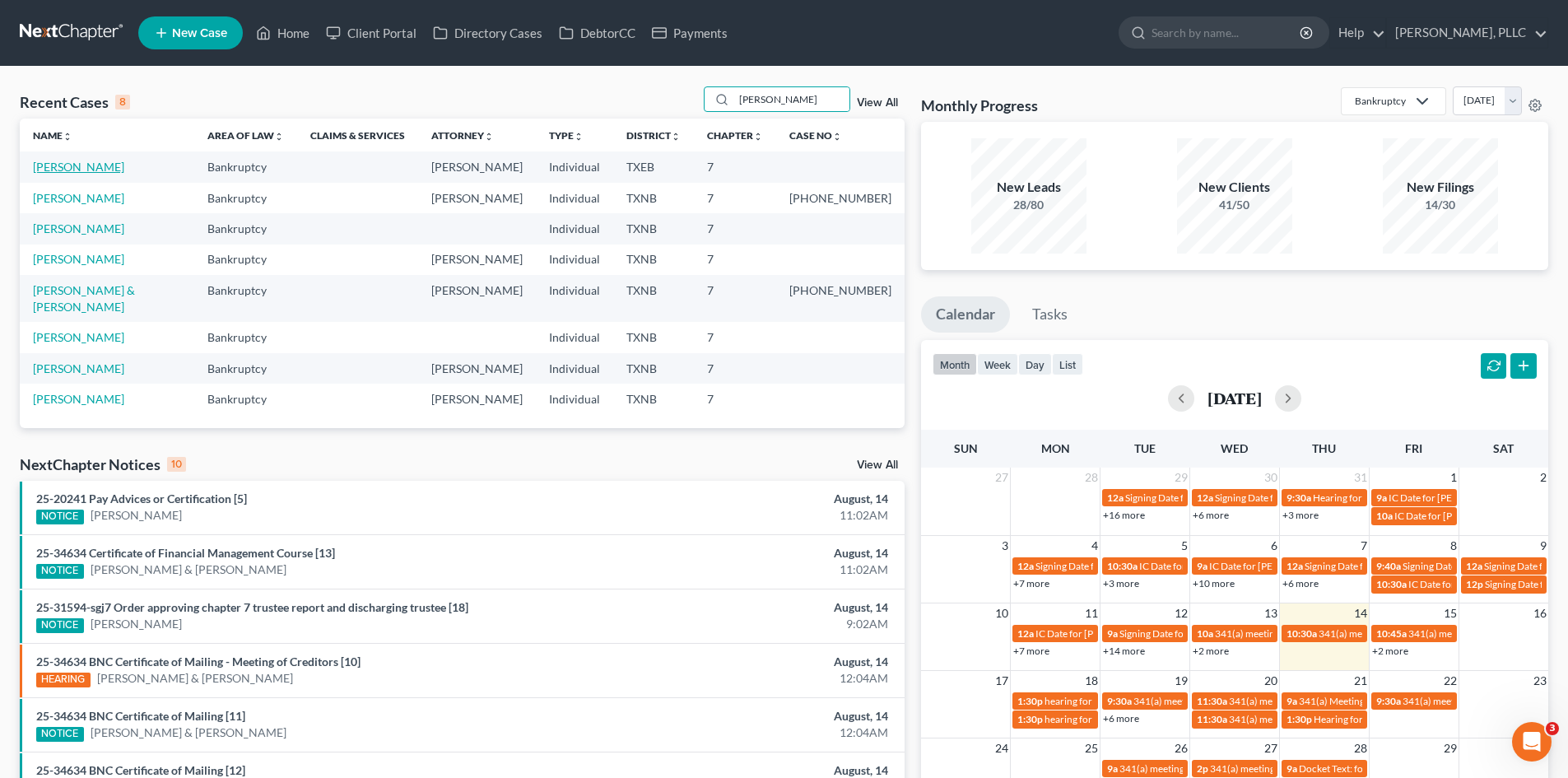
click at [87, 164] on link "Beckworth, Ryan" at bounding box center [78, 166] width 91 height 14
select select "4"
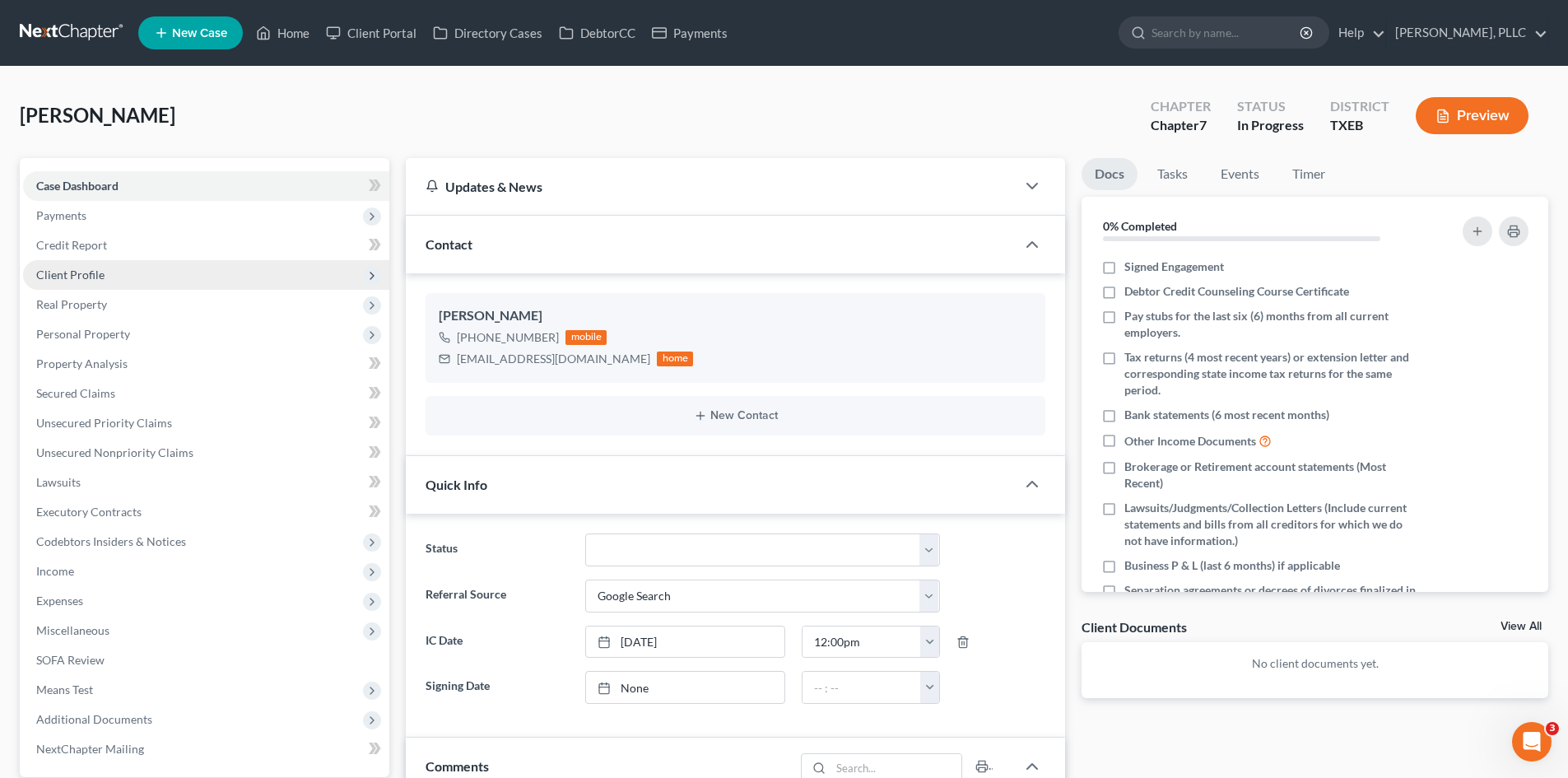
click at [149, 271] on span "Client Profile" at bounding box center [206, 275] width 366 height 30
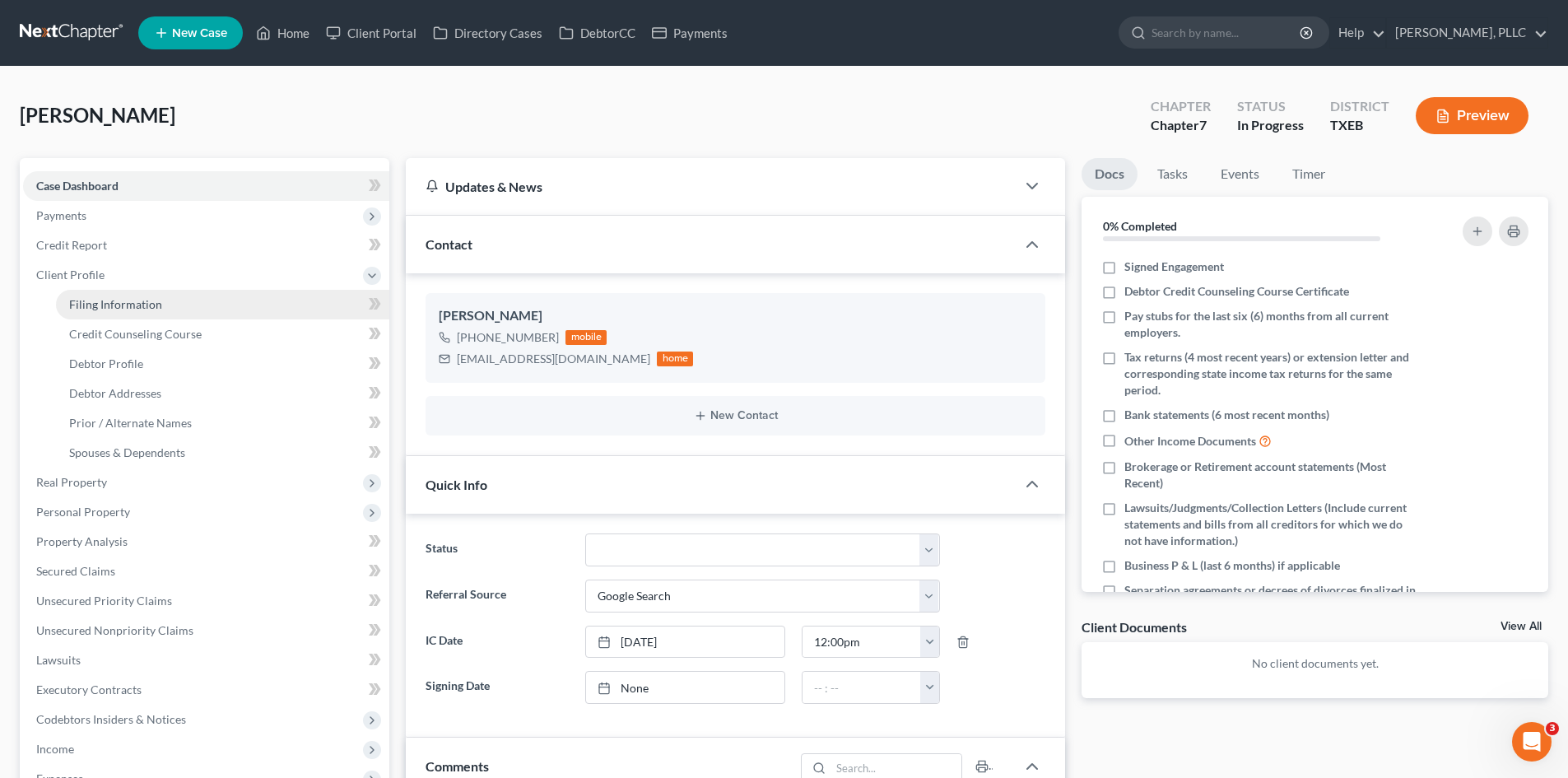
click at [163, 305] on link "Filing Information" at bounding box center [222, 305] width 333 height 30
select select "1"
select select "0"
select select "45"
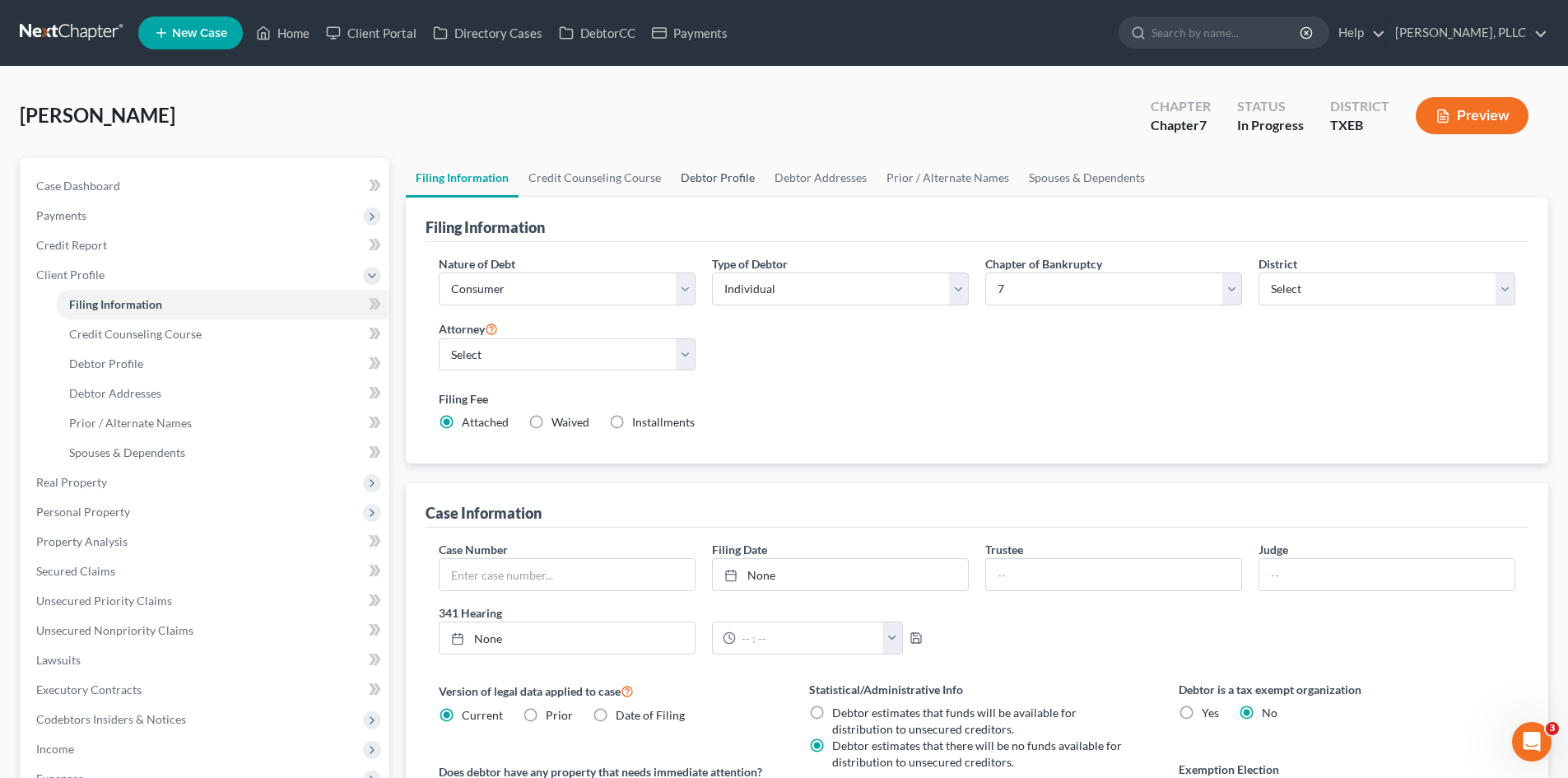
click at [738, 183] on link "Debtor Profile" at bounding box center [717, 177] width 94 height 40
select select "0"
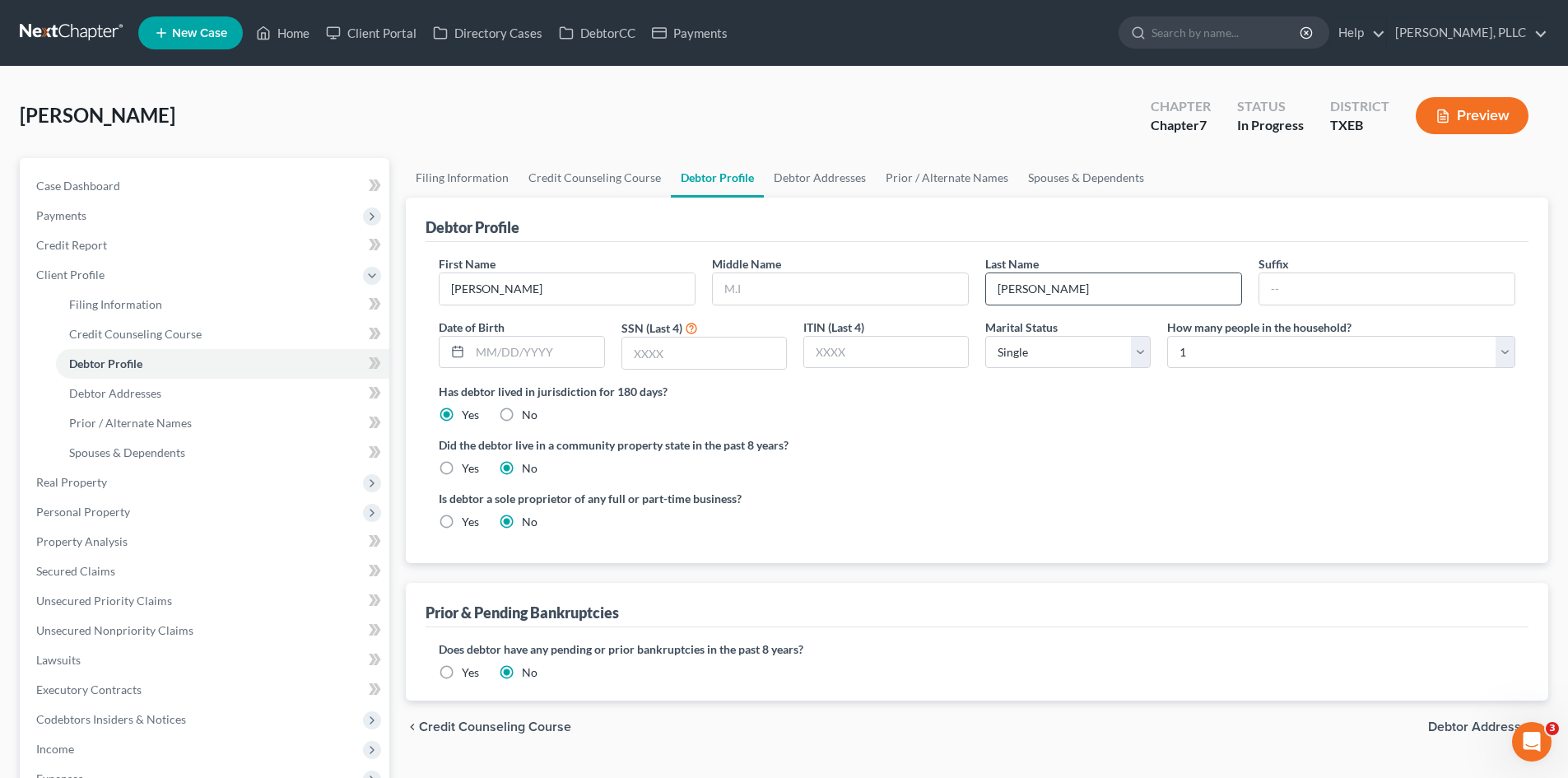
click at [1007, 290] on input "Beckworth" at bounding box center [1113, 289] width 255 height 32
type input "Ceckworth"
click at [969, 138] on div "Beckworth, Ryan Upgraded Chapter Chapter 7 Status In Progress District TXEB Pre…" at bounding box center [784, 122] width 1528 height 71
click at [281, 39] on link "Home" at bounding box center [282, 33] width 70 height 30
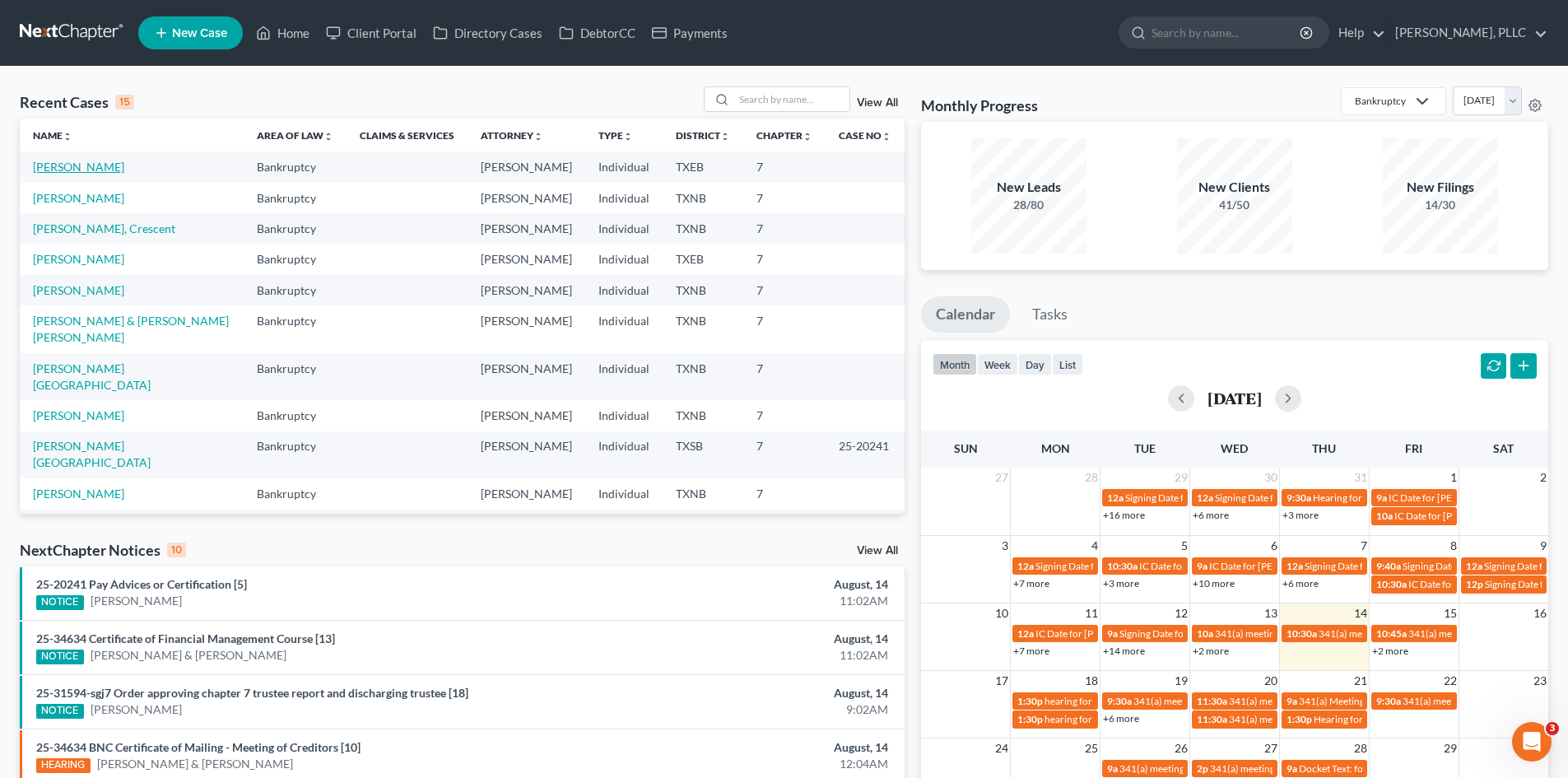
click at [76, 173] on link "Ceckworth, Ryan" at bounding box center [78, 166] width 91 height 14
select select "4"
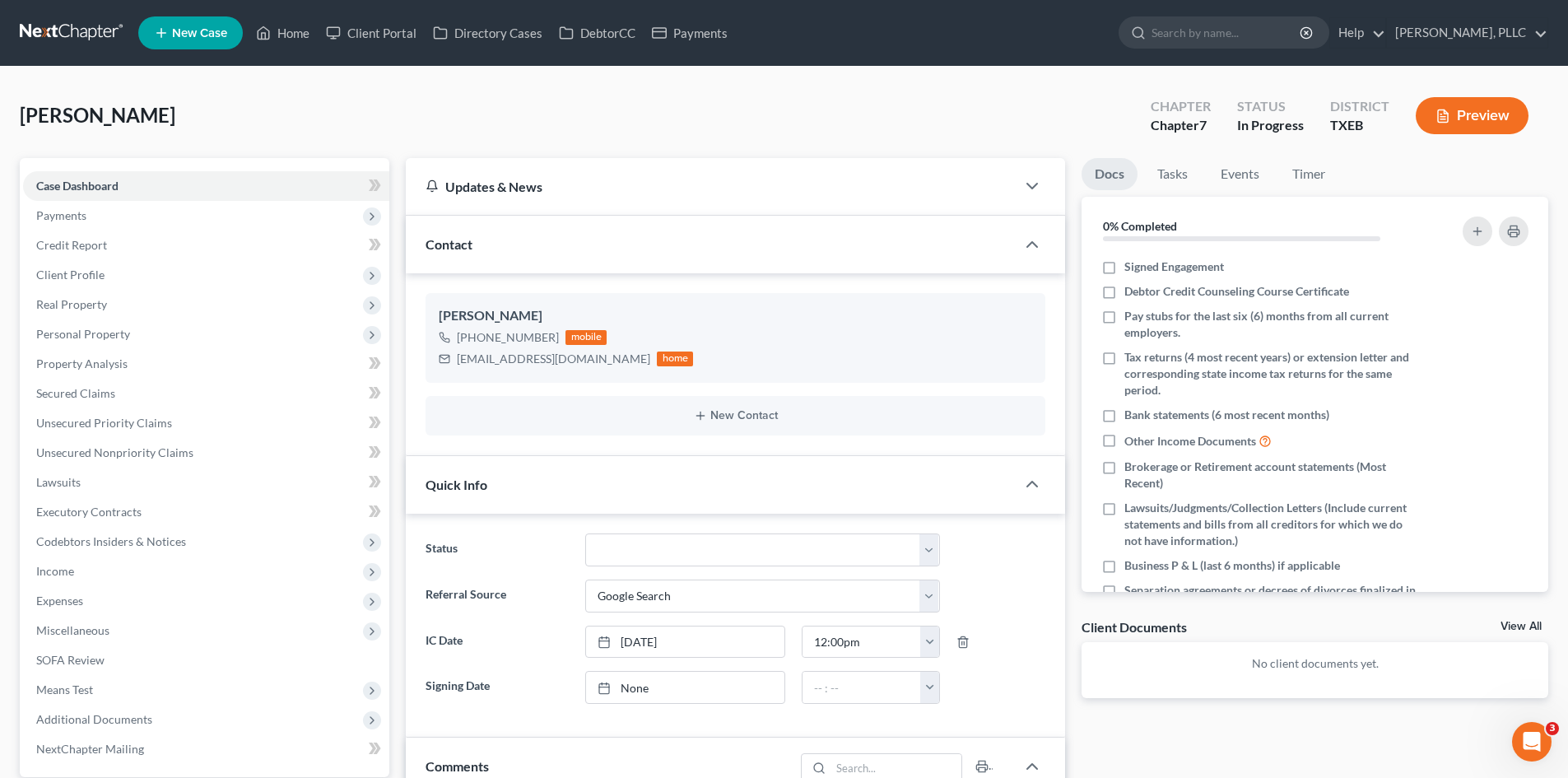
drag, startPoint x: 573, startPoint y: 136, endPoint x: 1569, endPoint y: 174, distance: 996.7
click at [573, 136] on div "Ceckworth, Ryan Upgraded Chapter Chapter 7 Status In Progress District TXEB Pre…" at bounding box center [784, 122] width 1528 height 71
click at [0, 19] on nav "Home New Case Client Portal Directory Cases DebtorCC Payments Guy Harvey Holman…" at bounding box center [784, 32] width 1568 height 66
click at [0, 42] on nav "Home New Case Client Portal Directory Cases DebtorCC Payments Guy Harvey Holman…" at bounding box center [784, 32] width 1568 height 66
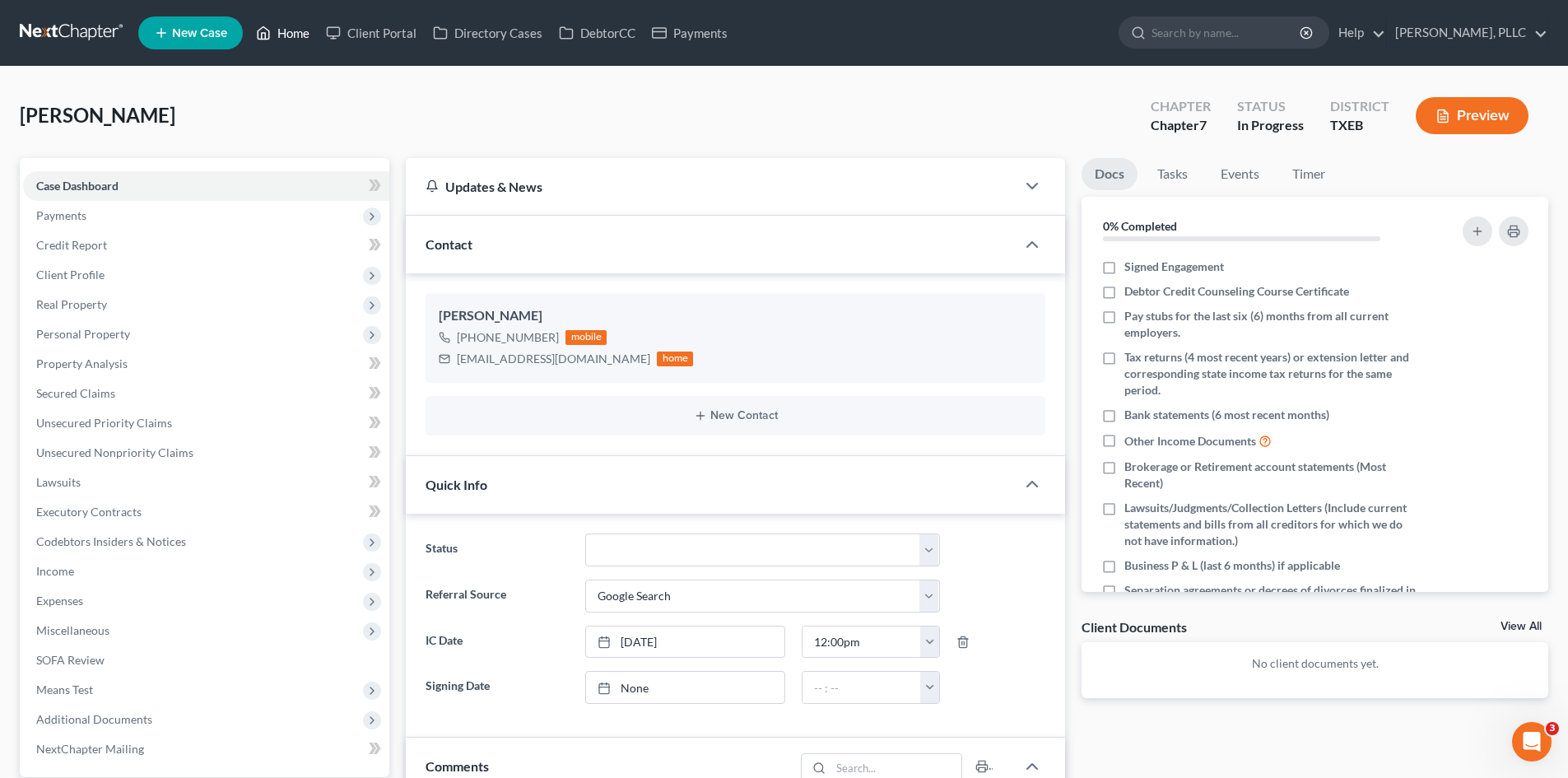
click at [298, 35] on link "Home" at bounding box center [282, 33] width 70 height 30
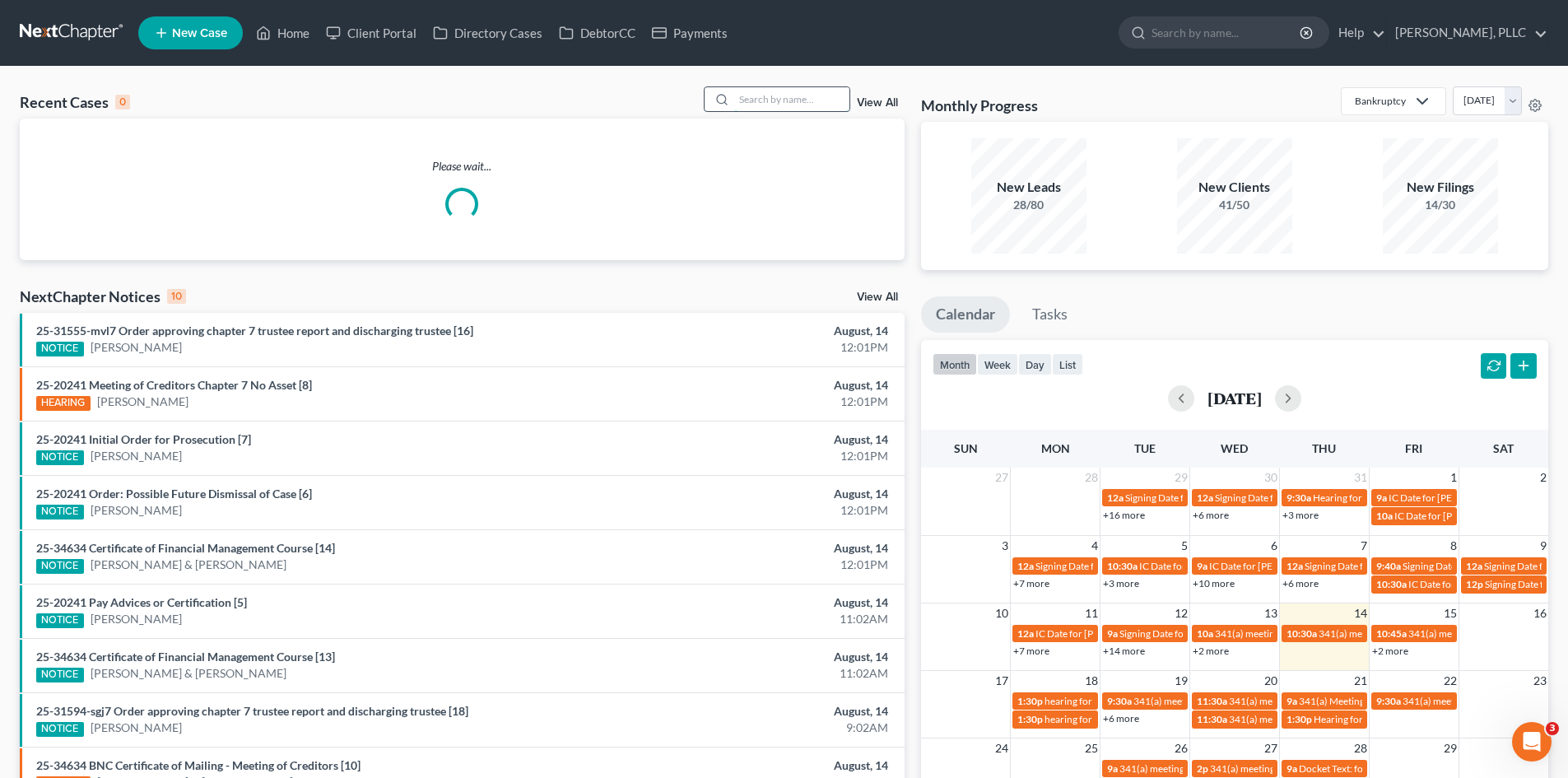
click at [761, 99] on input "search" at bounding box center [792, 99] width 115 height 24
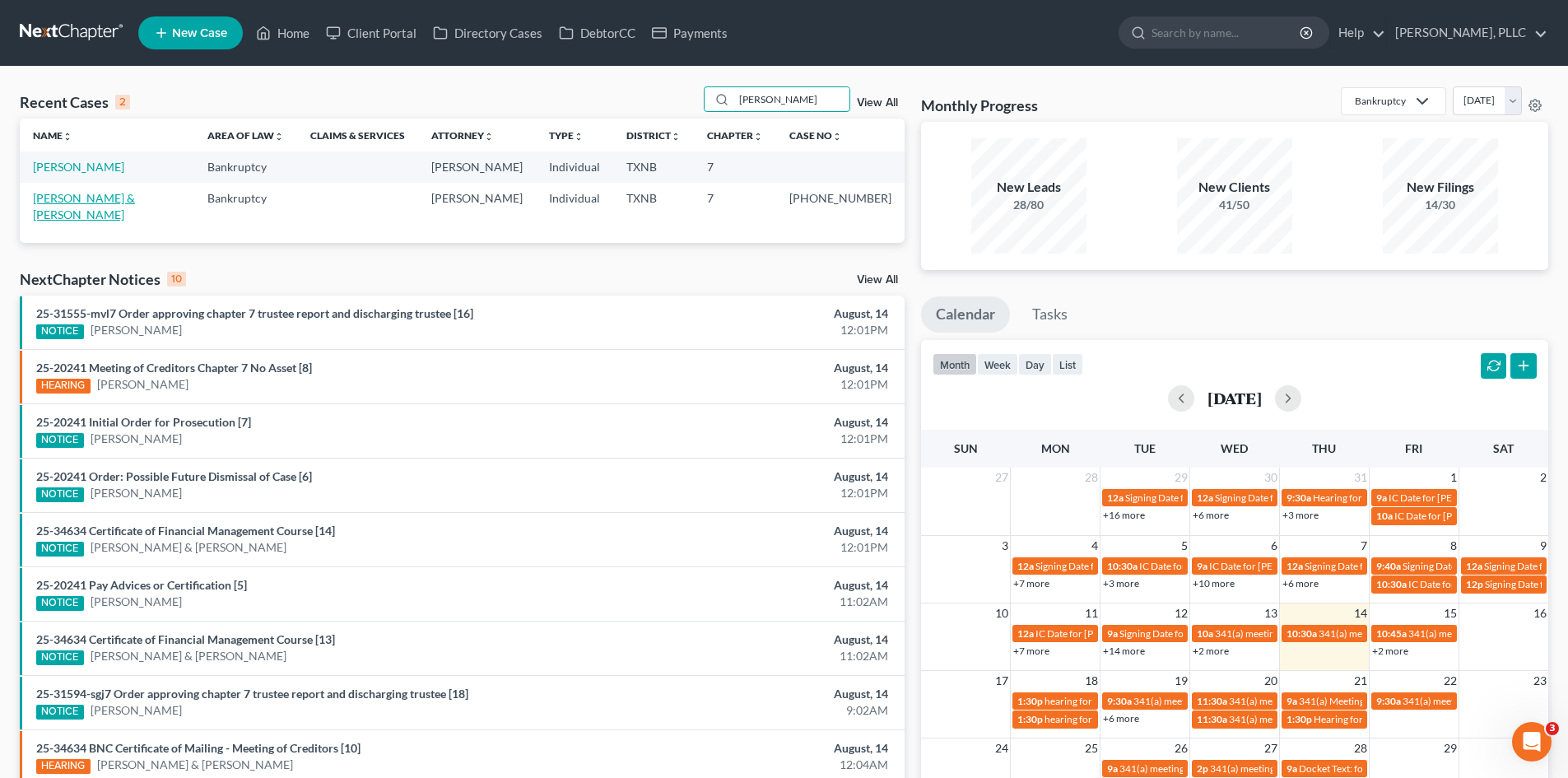
type input "webster"
click at [135, 199] on link "Webster, Michael & Barbara" at bounding box center [84, 206] width 102 height 31
select select "4"
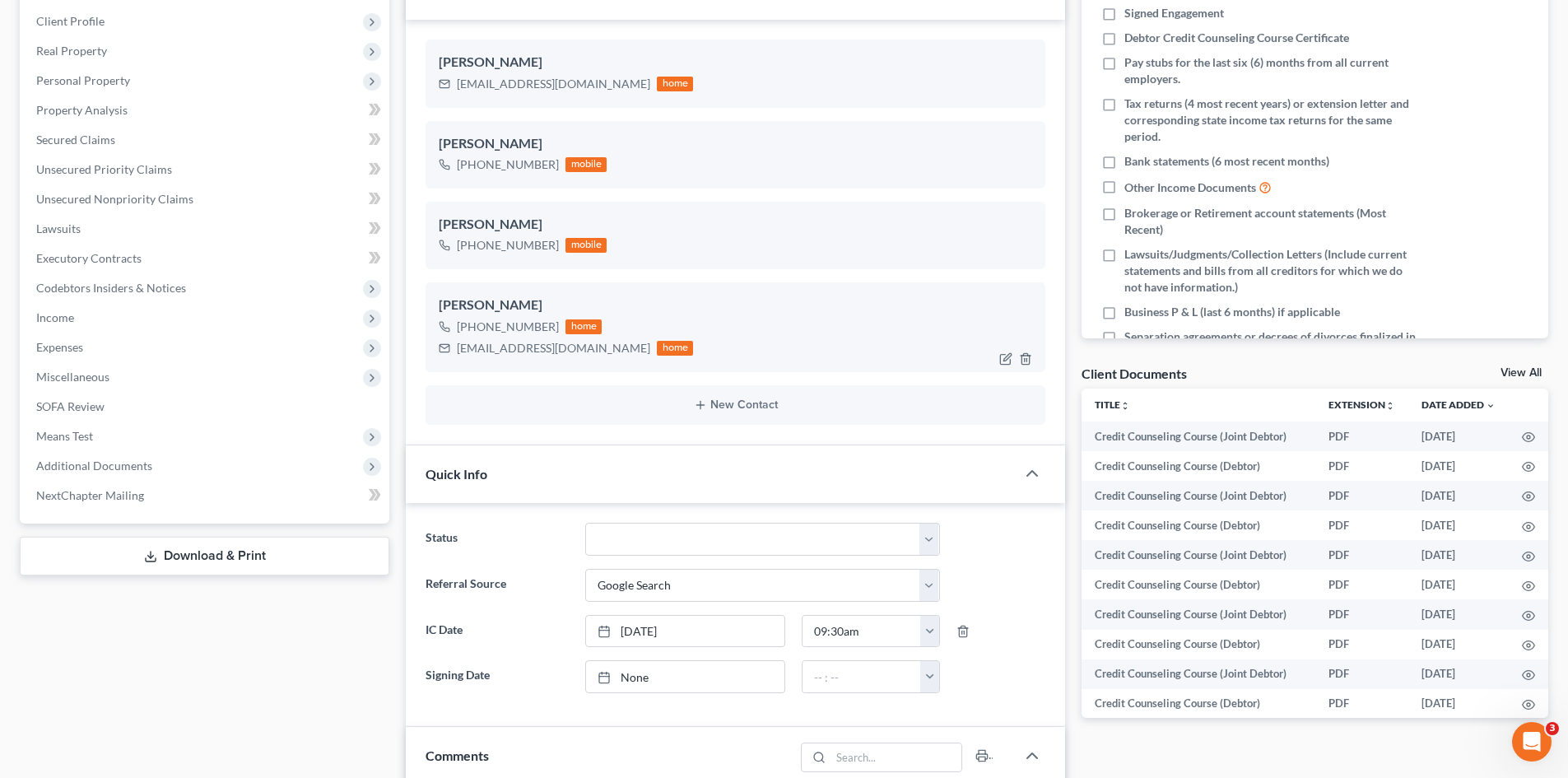
scroll to position [196, 0]
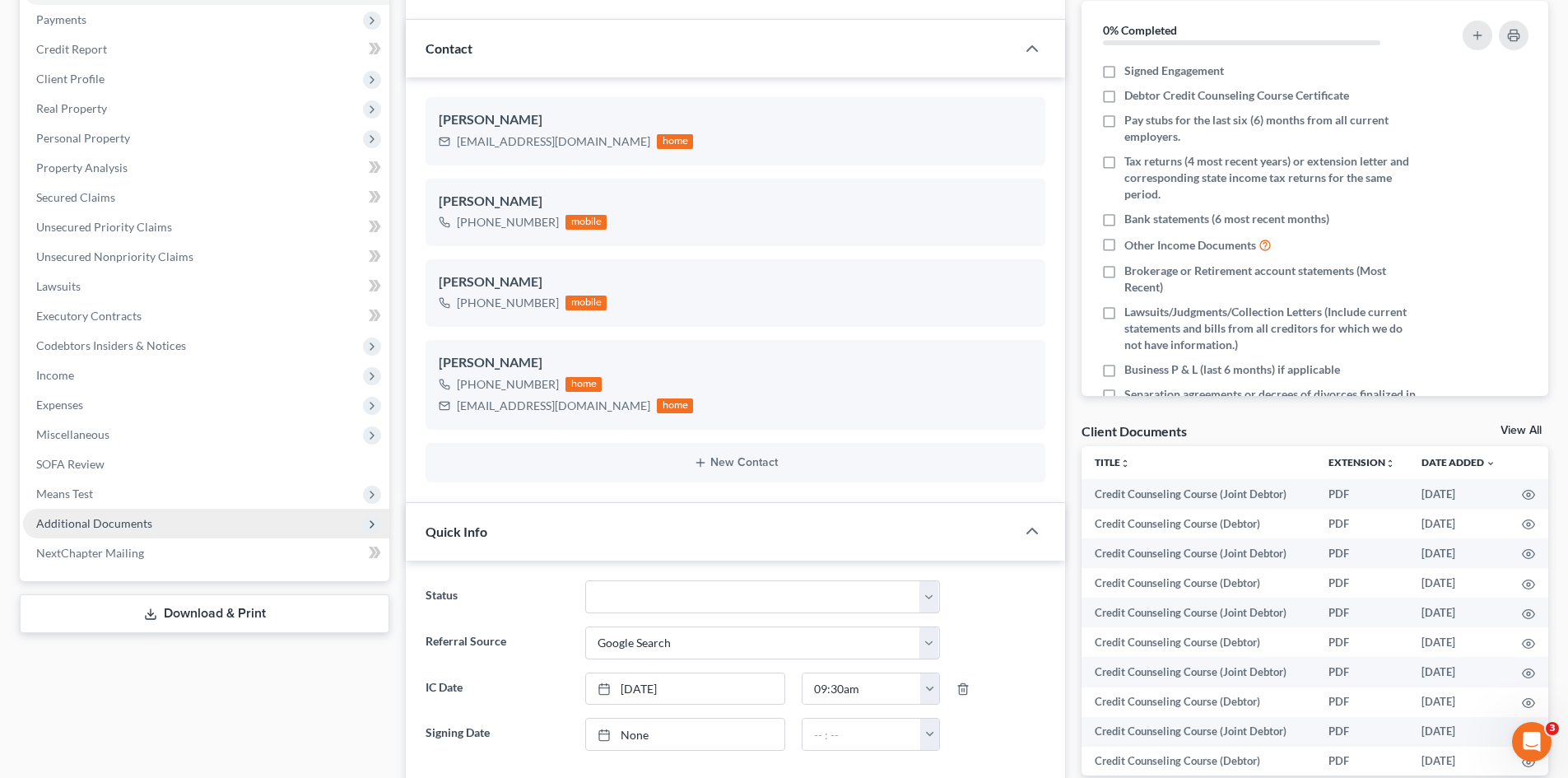
click at [121, 511] on span "Additional Documents" at bounding box center [206, 524] width 366 height 30
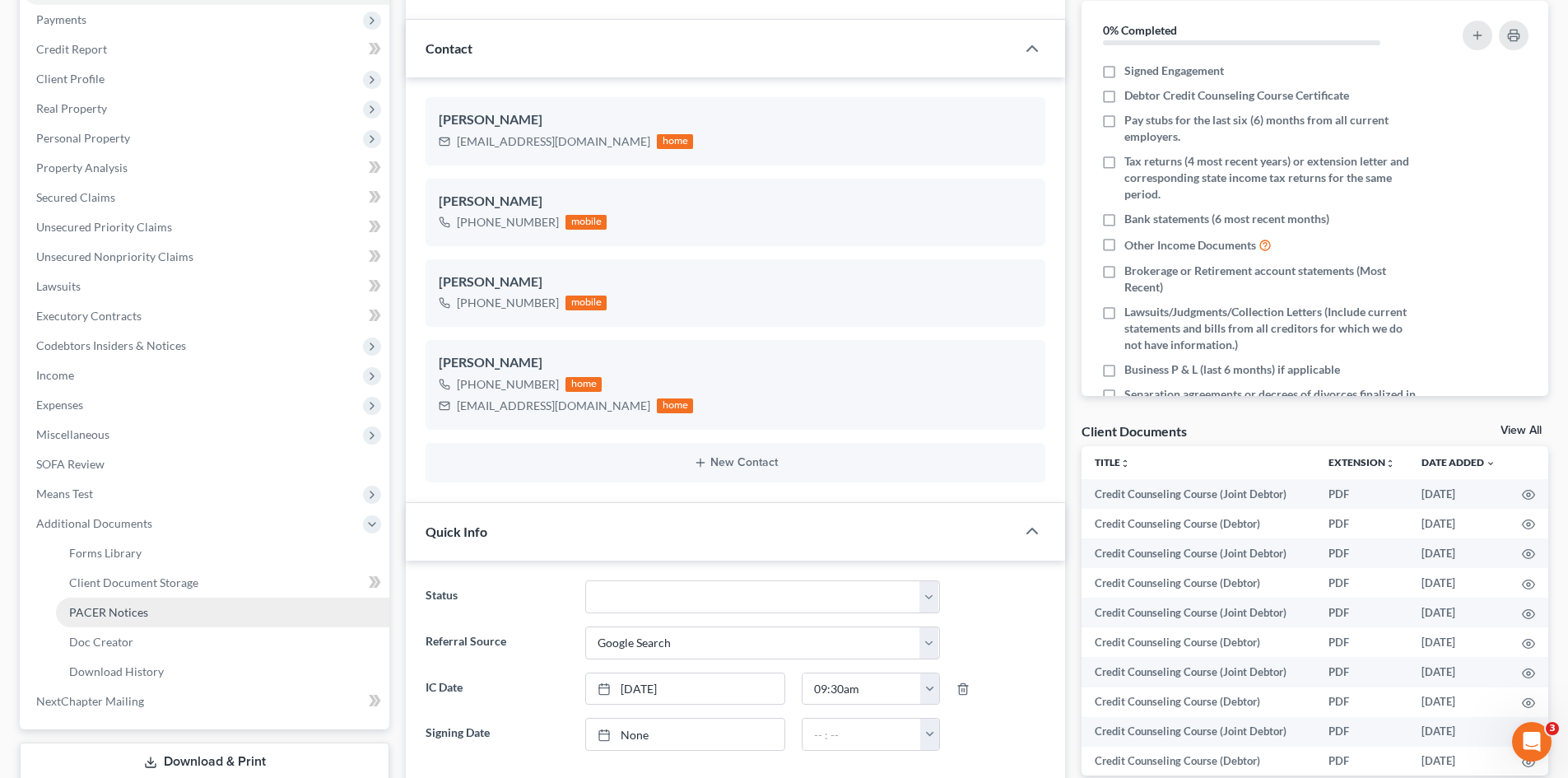
click at [180, 614] on link "PACER Notices" at bounding box center [222, 613] width 333 height 30
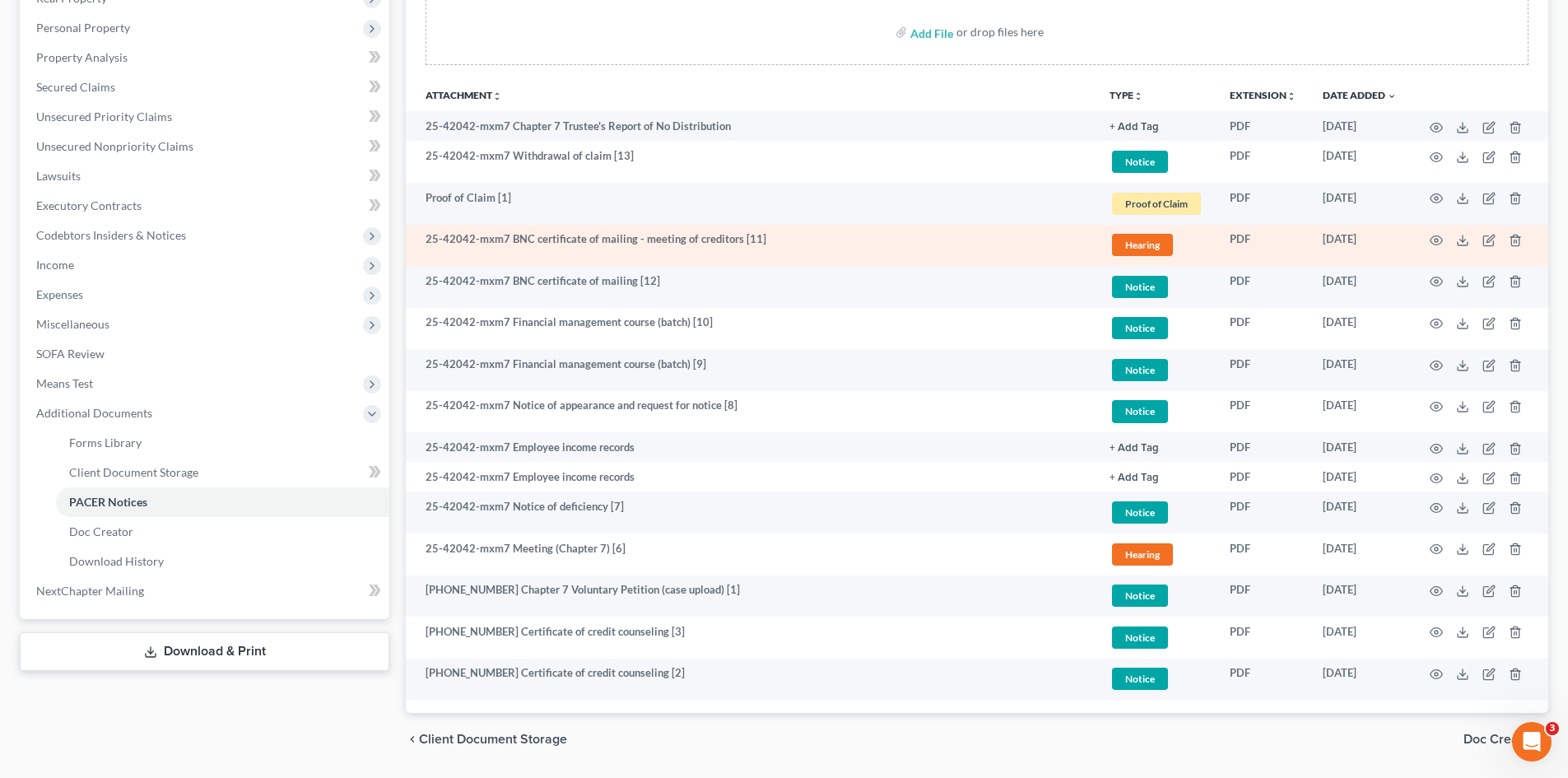
scroll to position [330, 0]
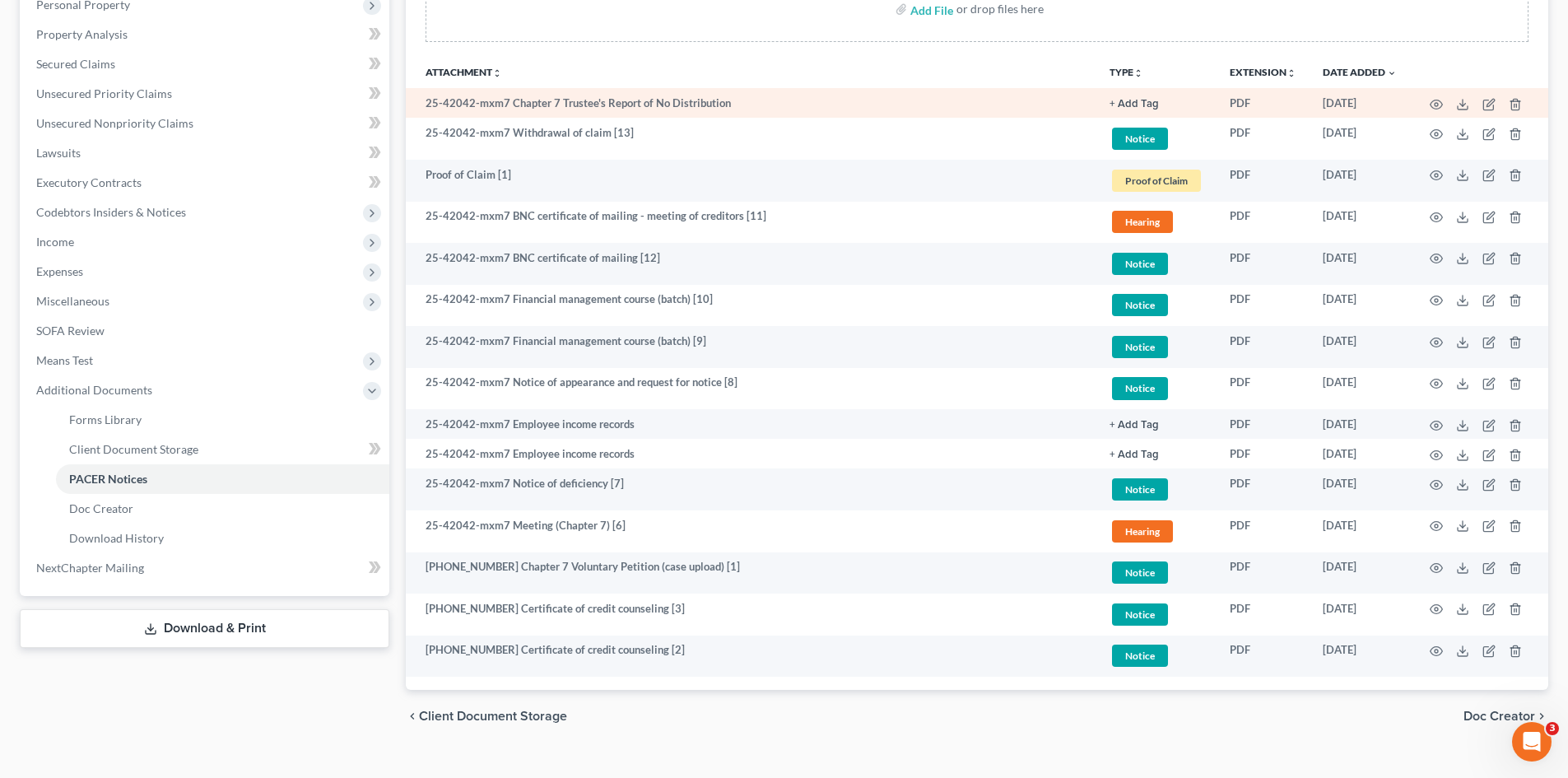
click at [1446, 103] on td at bounding box center [1479, 103] width 138 height 30
click at [1432, 102] on icon "button" at bounding box center [1436, 104] width 12 height 9
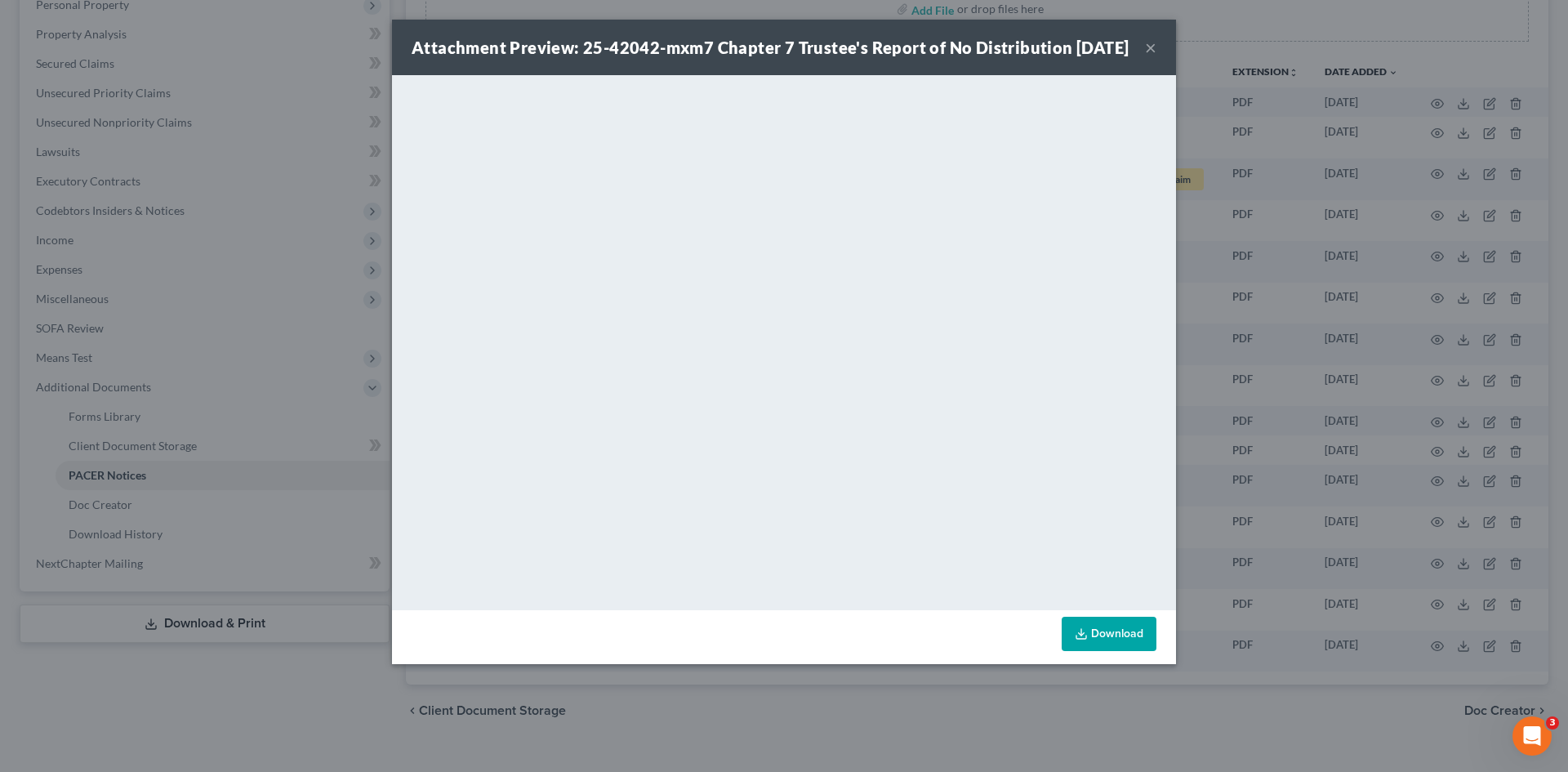
click at [1148, 57] on button "×" at bounding box center [1151, 47] width 11 height 19
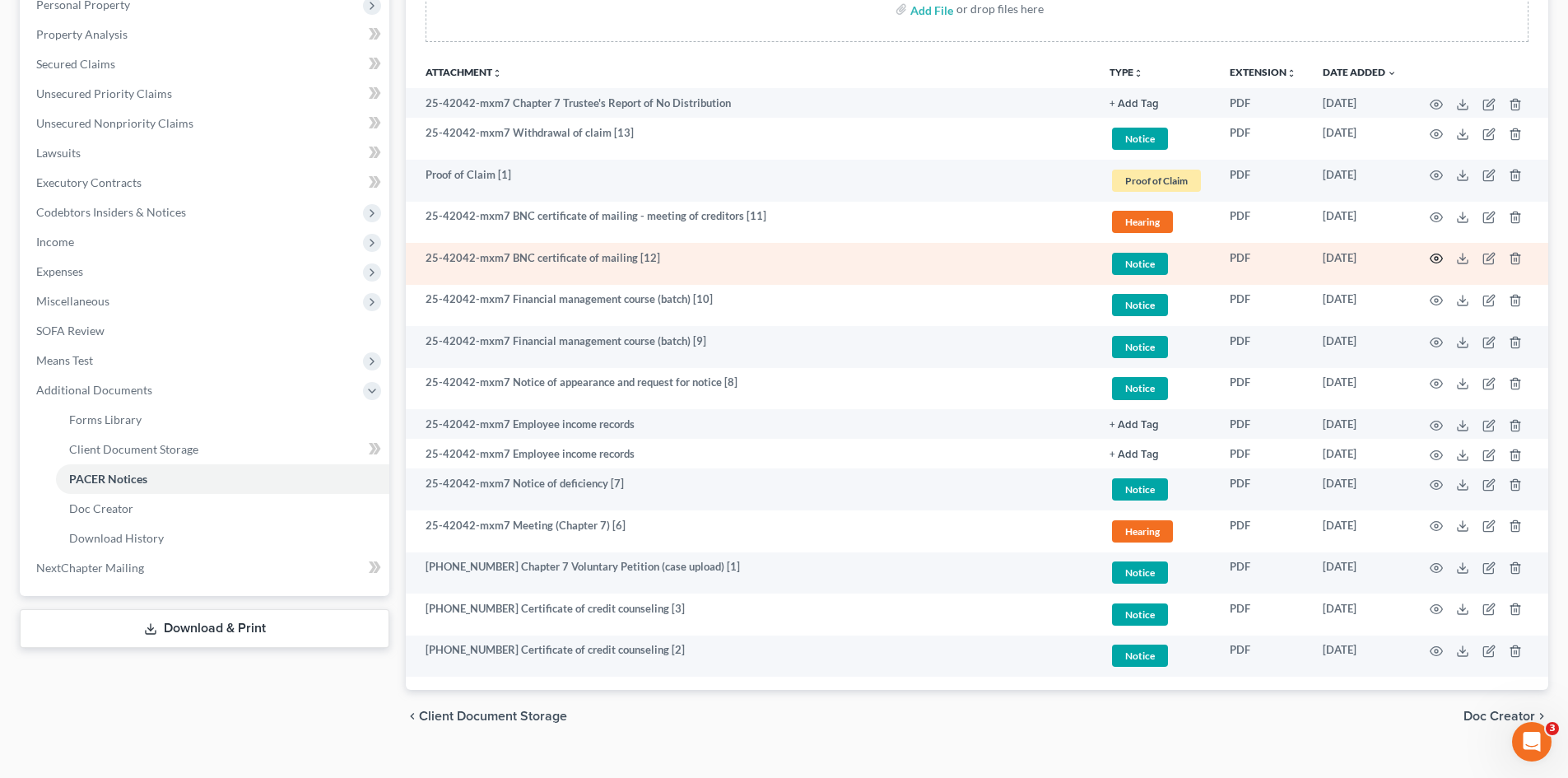
click at [1437, 260] on circle "button" at bounding box center [1436, 259] width 4 height 4
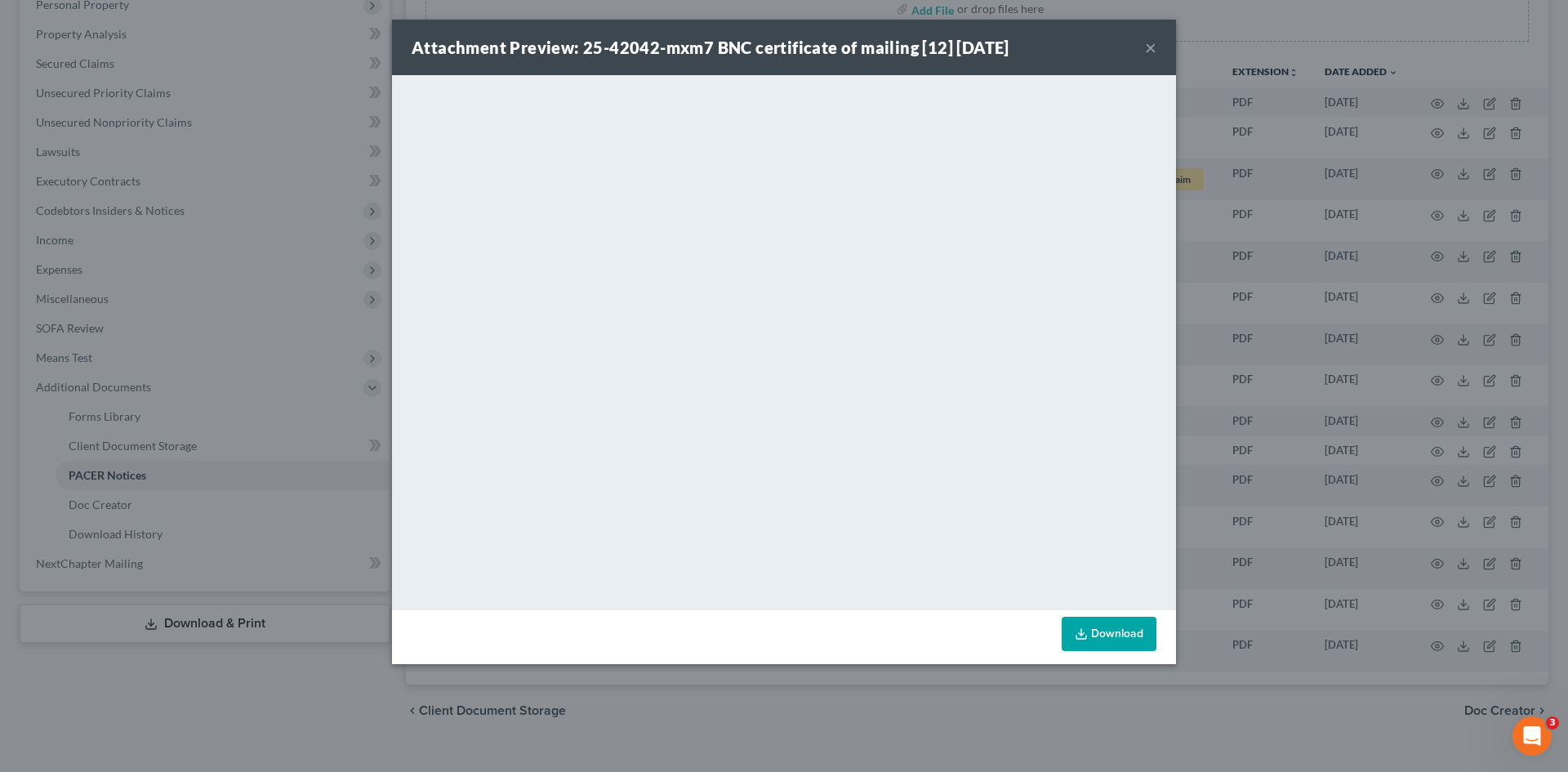
click at [1144, 53] on div "Attachment Preview: 25-42042-mxm7 BNC certificate of mailing [12] 06/06/2025 ×" at bounding box center [784, 47] width 784 height 55
click at [1142, 43] on div "Attachment Preview: 25-42042-mxm7 BNC certificate of mailing [12] 06/06/2025 ×" at bounding box center [784, 47] width 784 height 55
click at [1148, 45] on button "×" at bounding box center [1151, 47] width 11 height 19
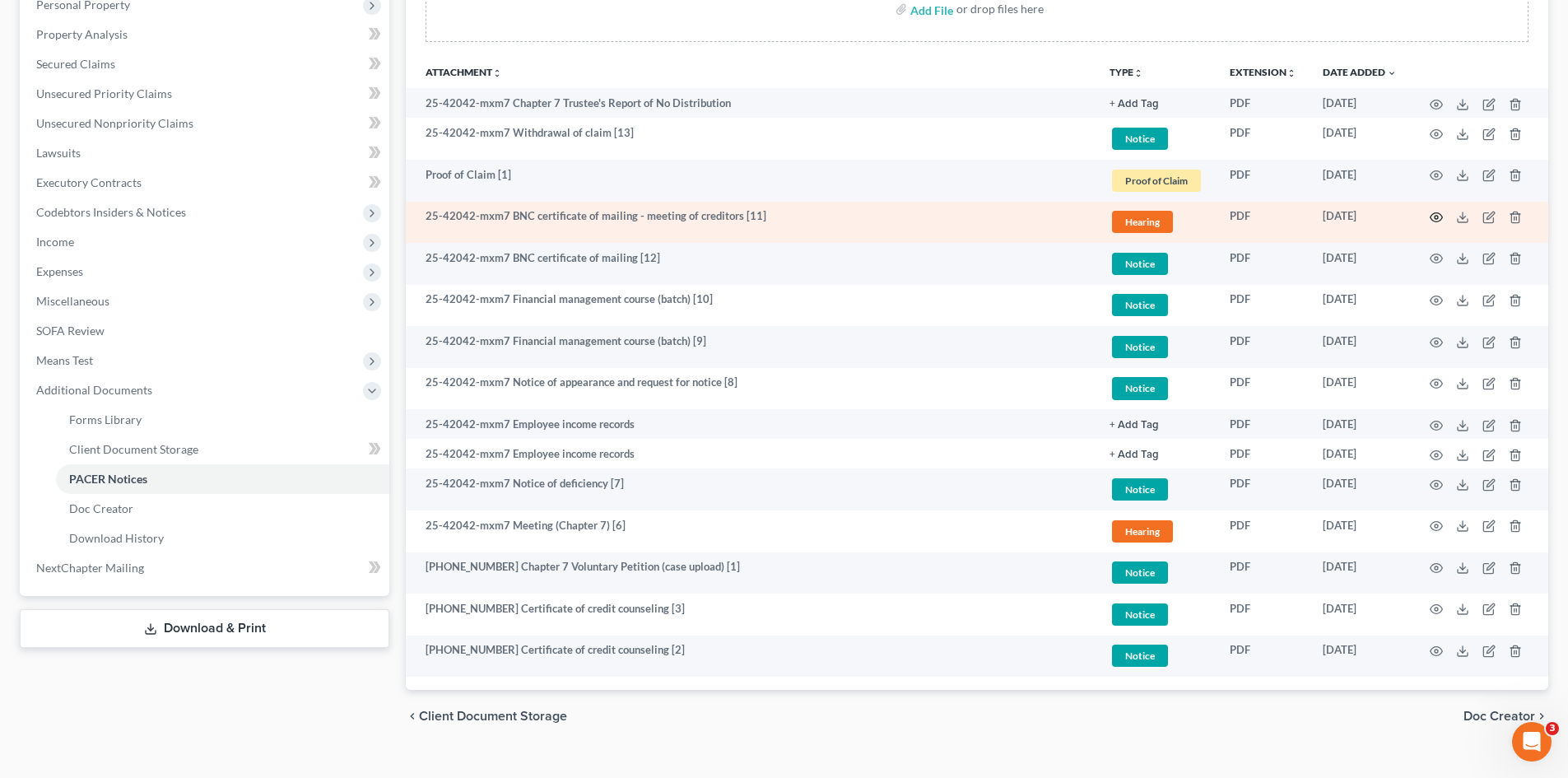
click at [1430, 215] on icon "button" at bounding box center [1436, 217] width 13 height 13
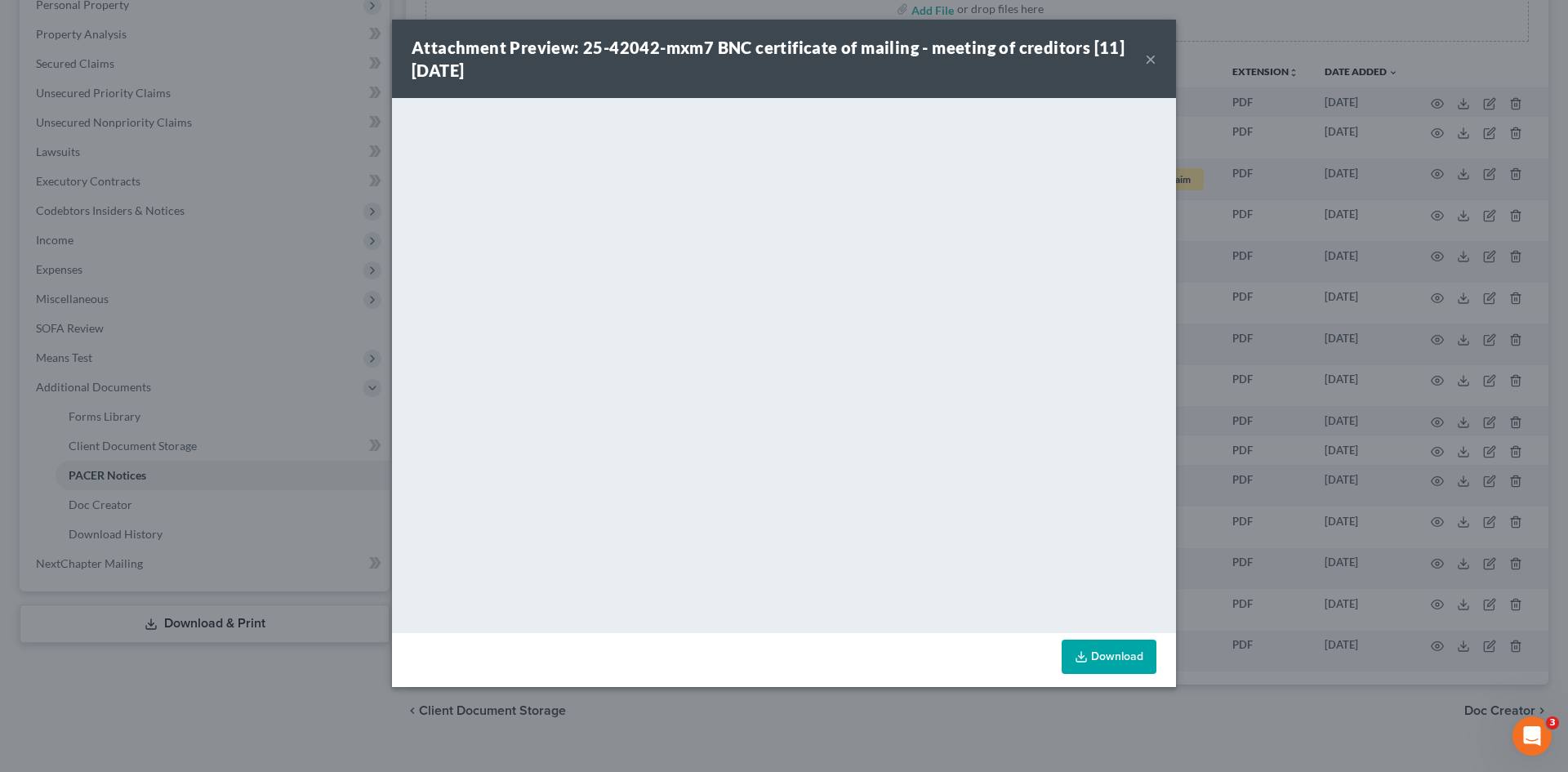
click at [1151, 59] on button "×" at bounding box center [1151, 58] width 11 height 19
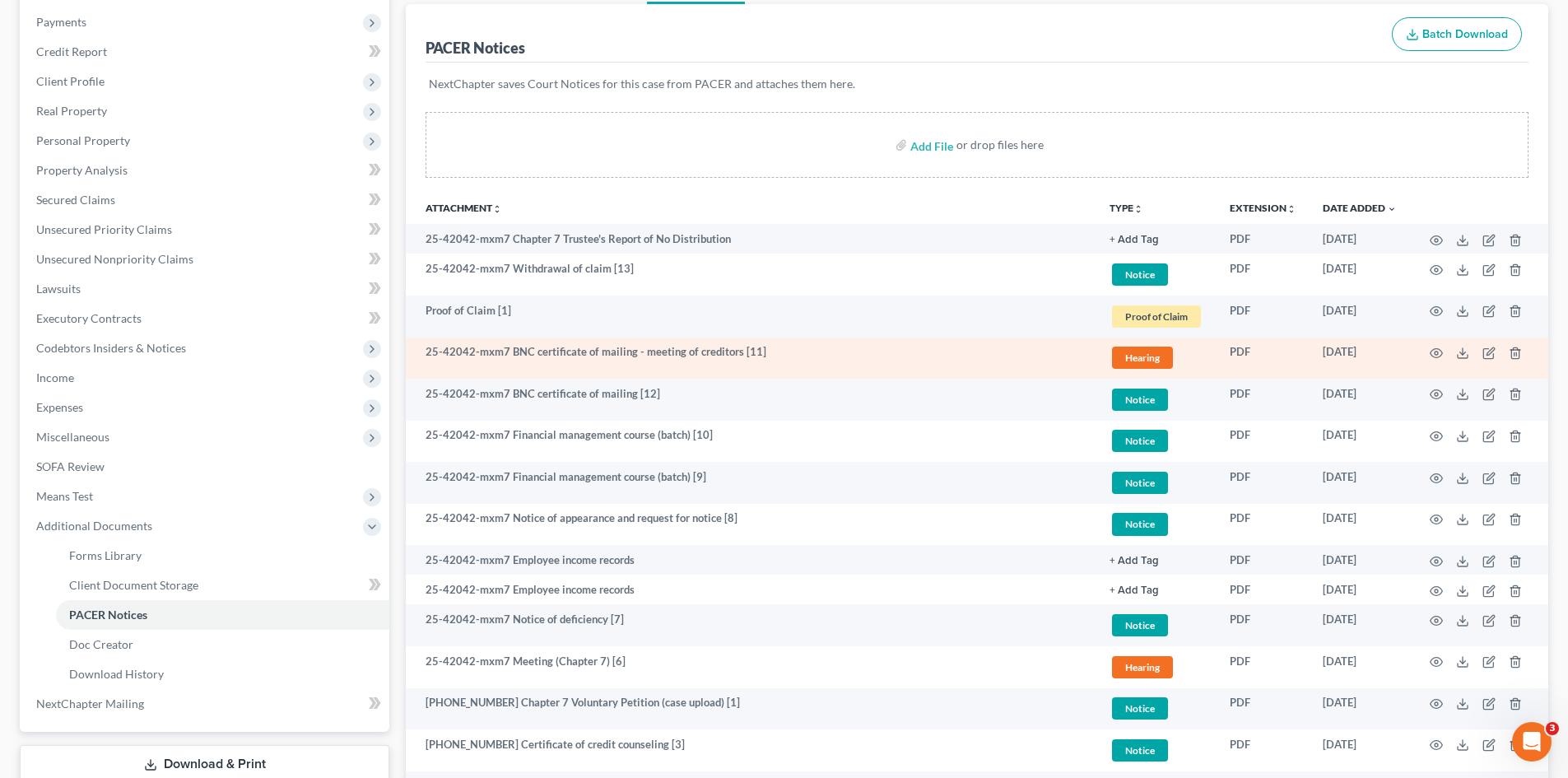
scroll to position [274, 0]
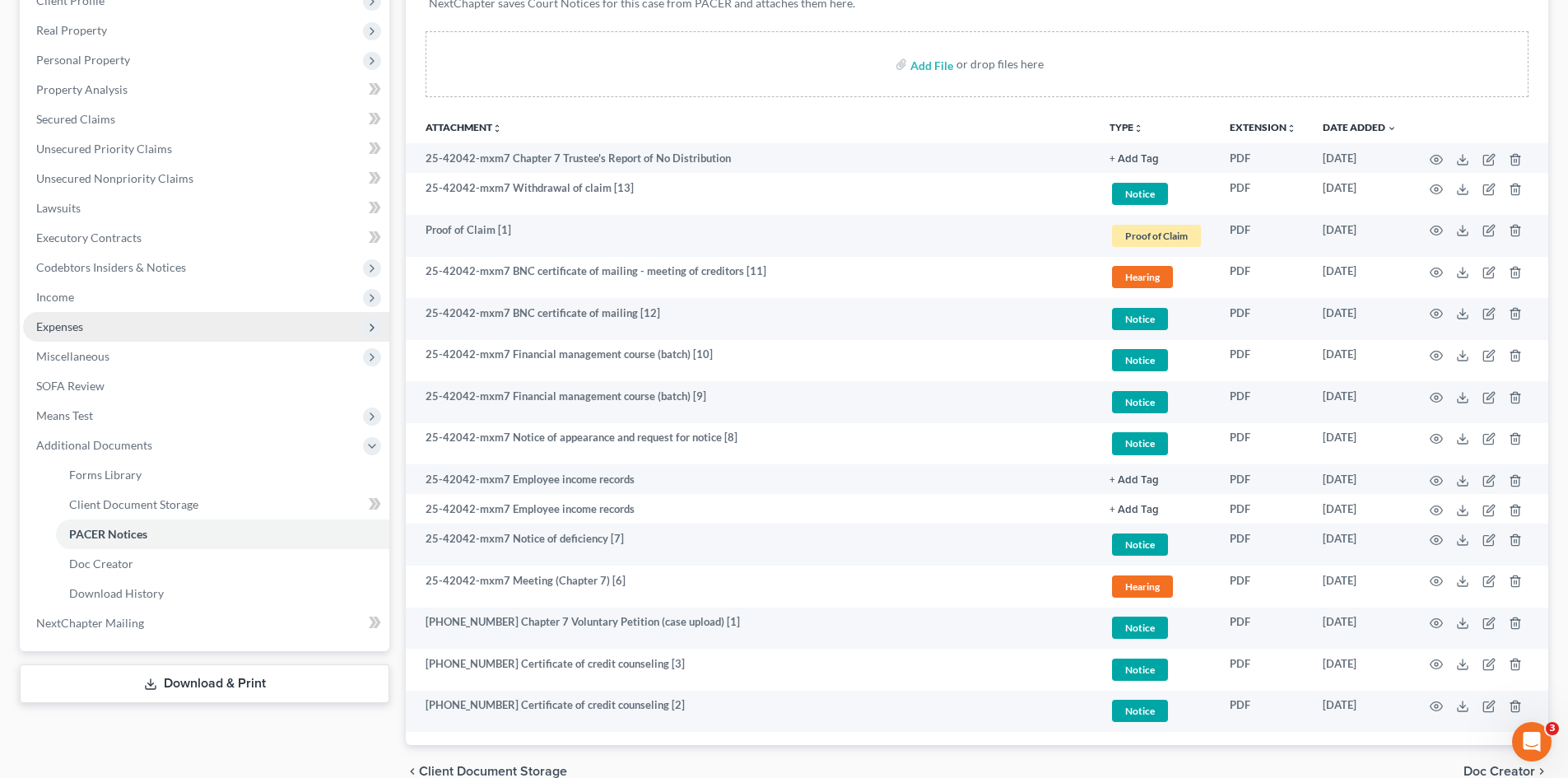
click at [89, 338] on span "Expenses" at bounding box center [206, 327] width 366 height 30
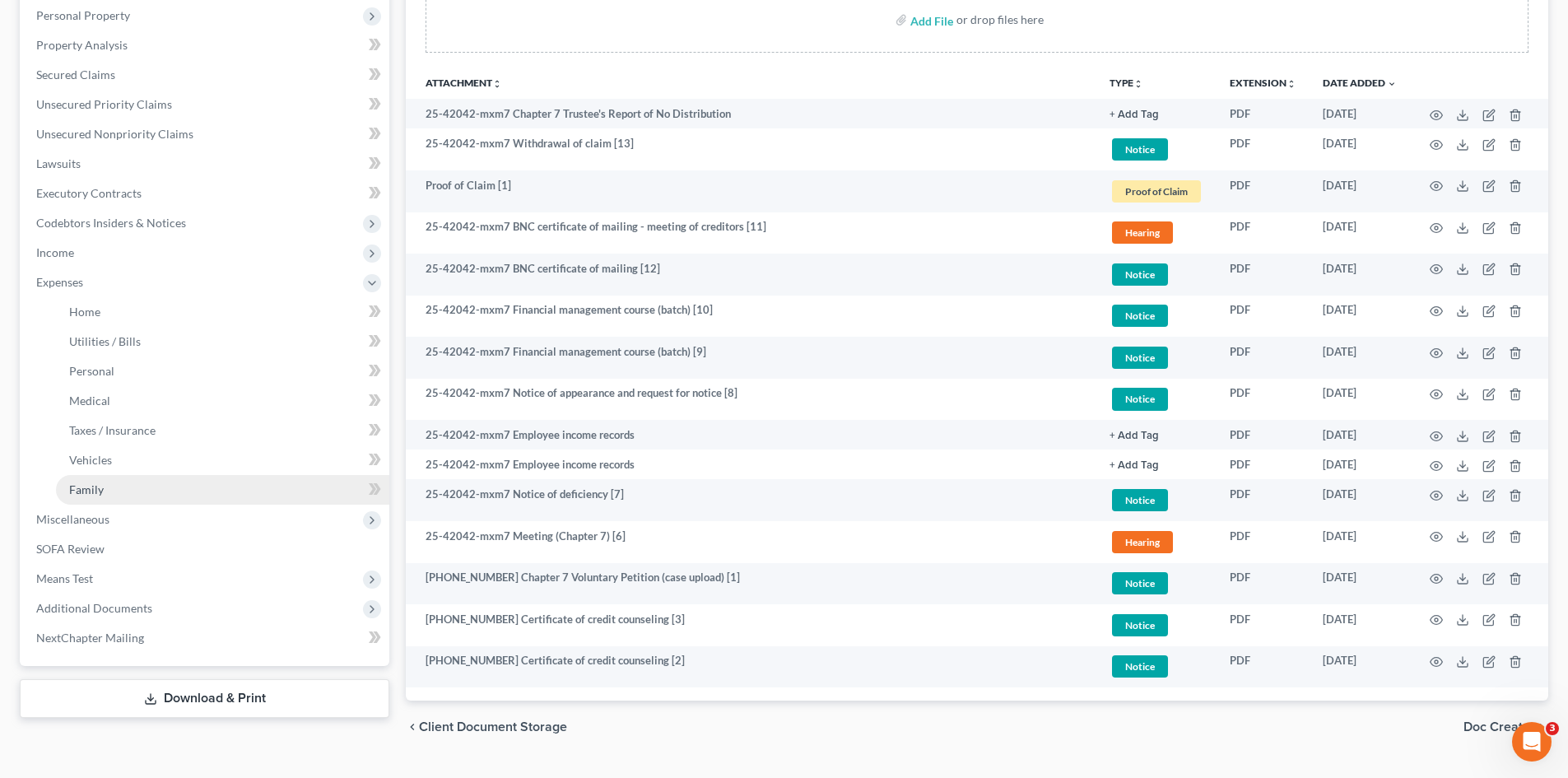
scroll to position [357, 0]
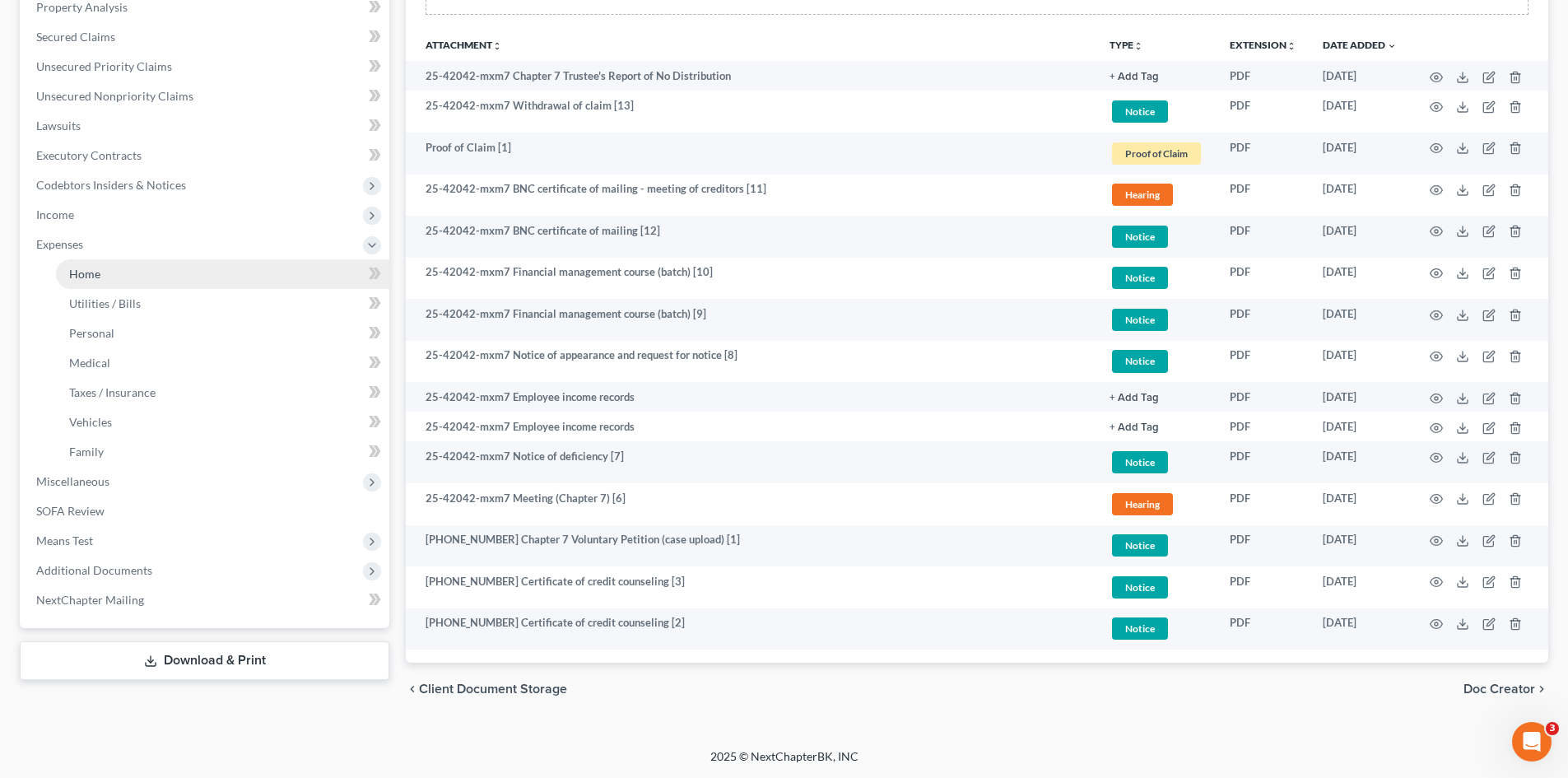
click at [121, 264] on link "Home" at bounding box center [222, 274] width 333 height 30
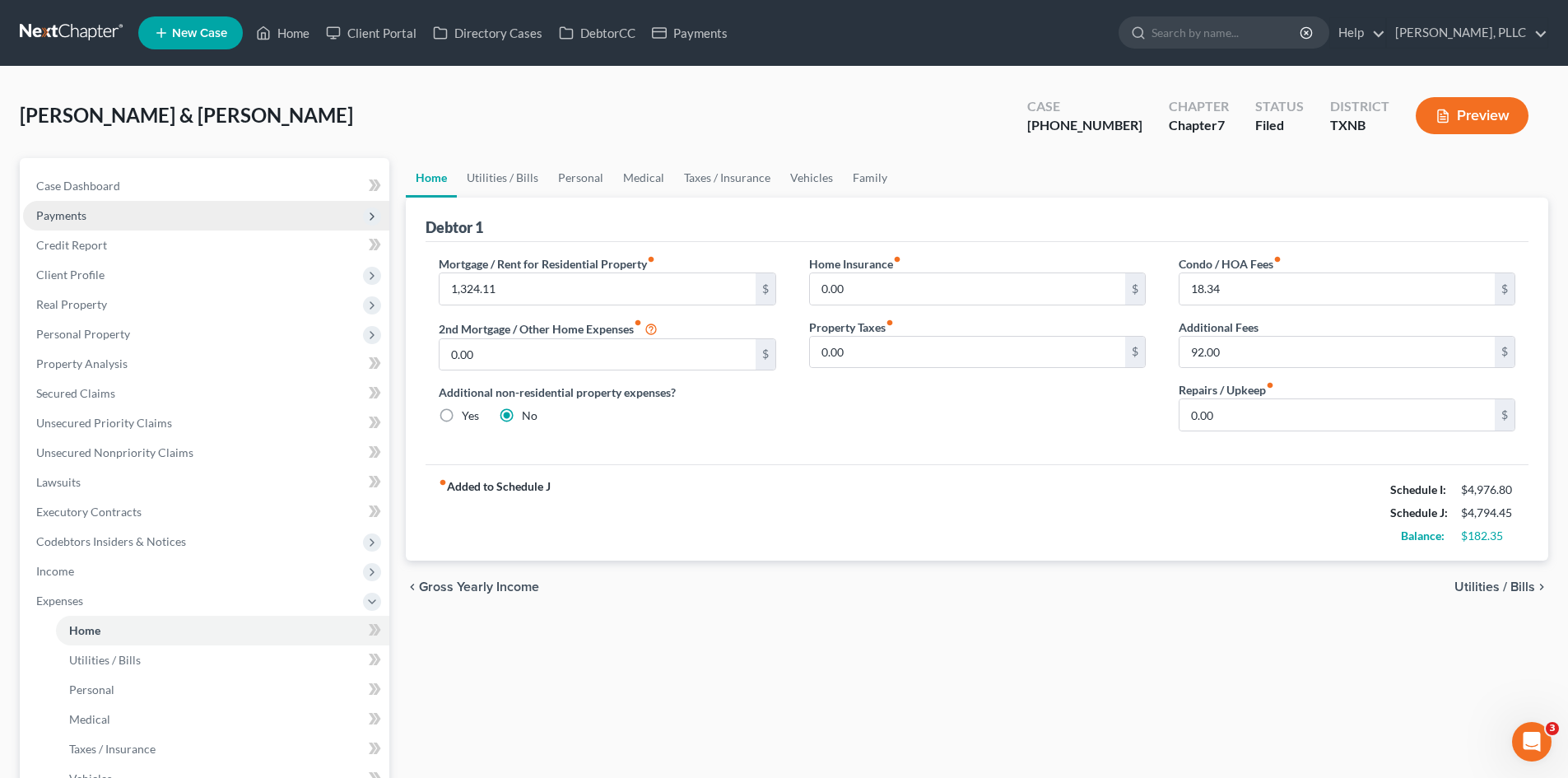
click at [103, 204] on span "Payments" at bounding box center [206, 215] width 366 height 30
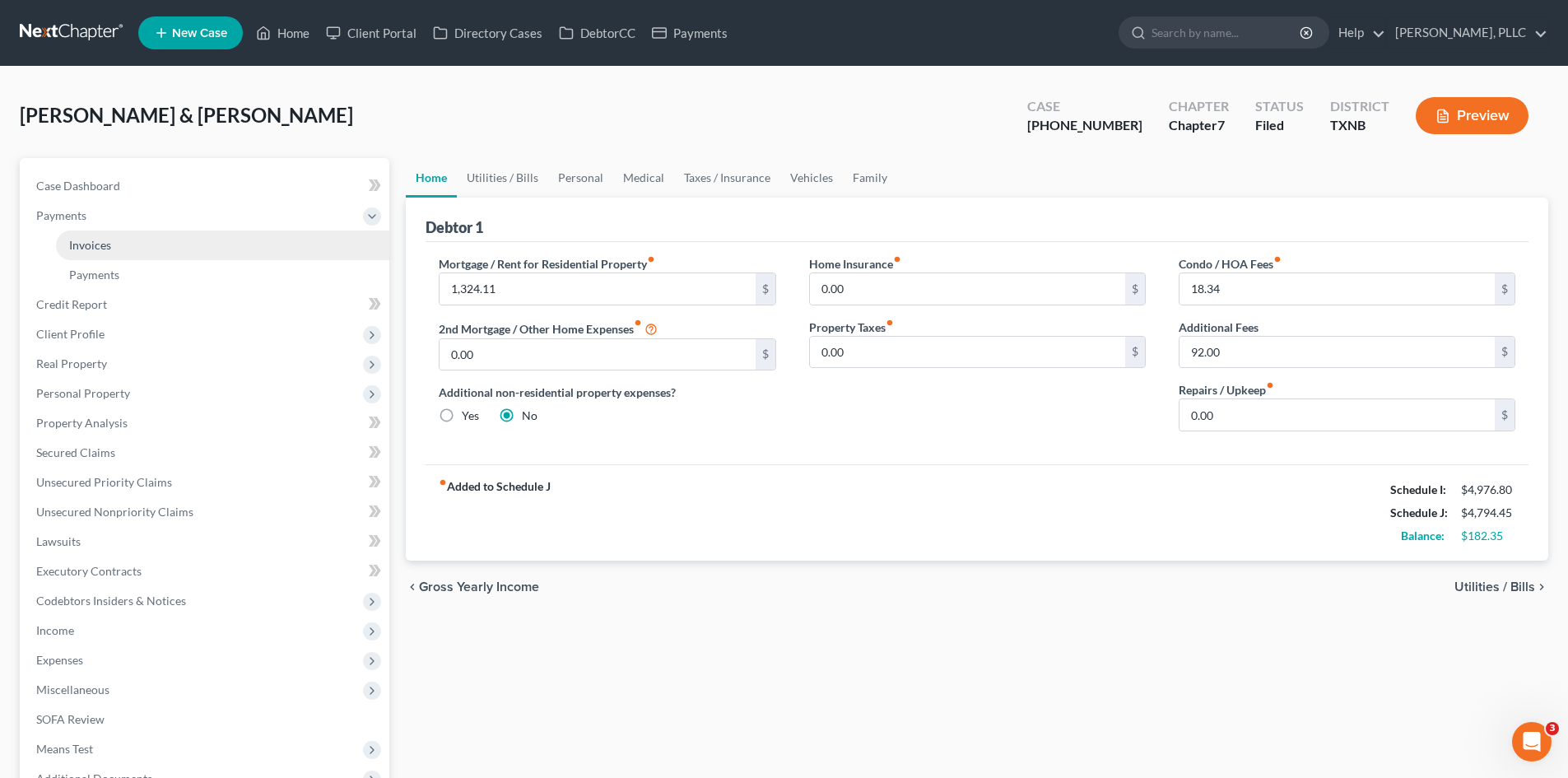
click at [170, 243] on link "Invoices" at bounding box center [222, 245] width 333 height 30
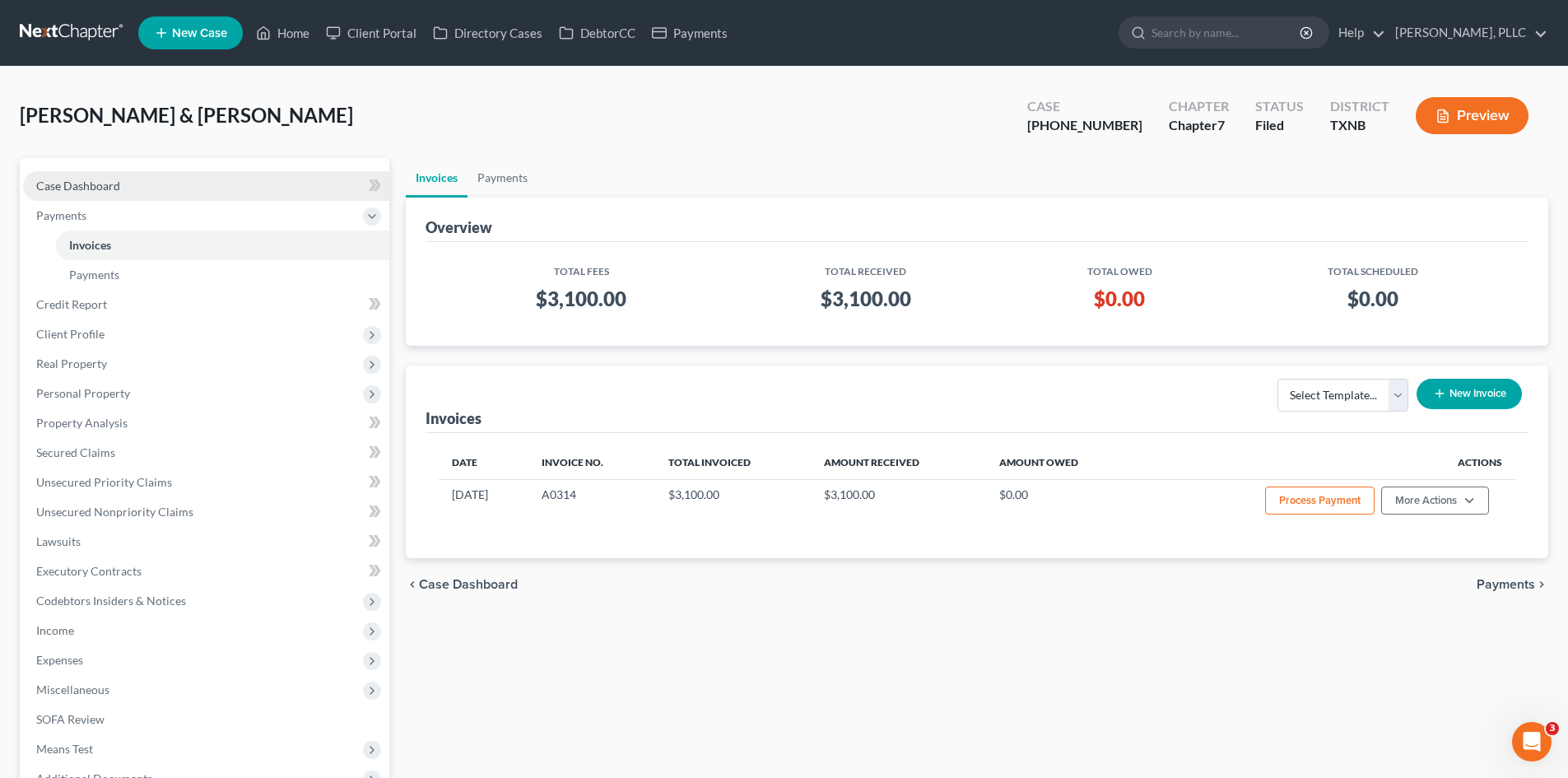
click at [166, 182] on link "Case Dashboard" at bounding box center [206, 186] width 366 height 30
select select "4"
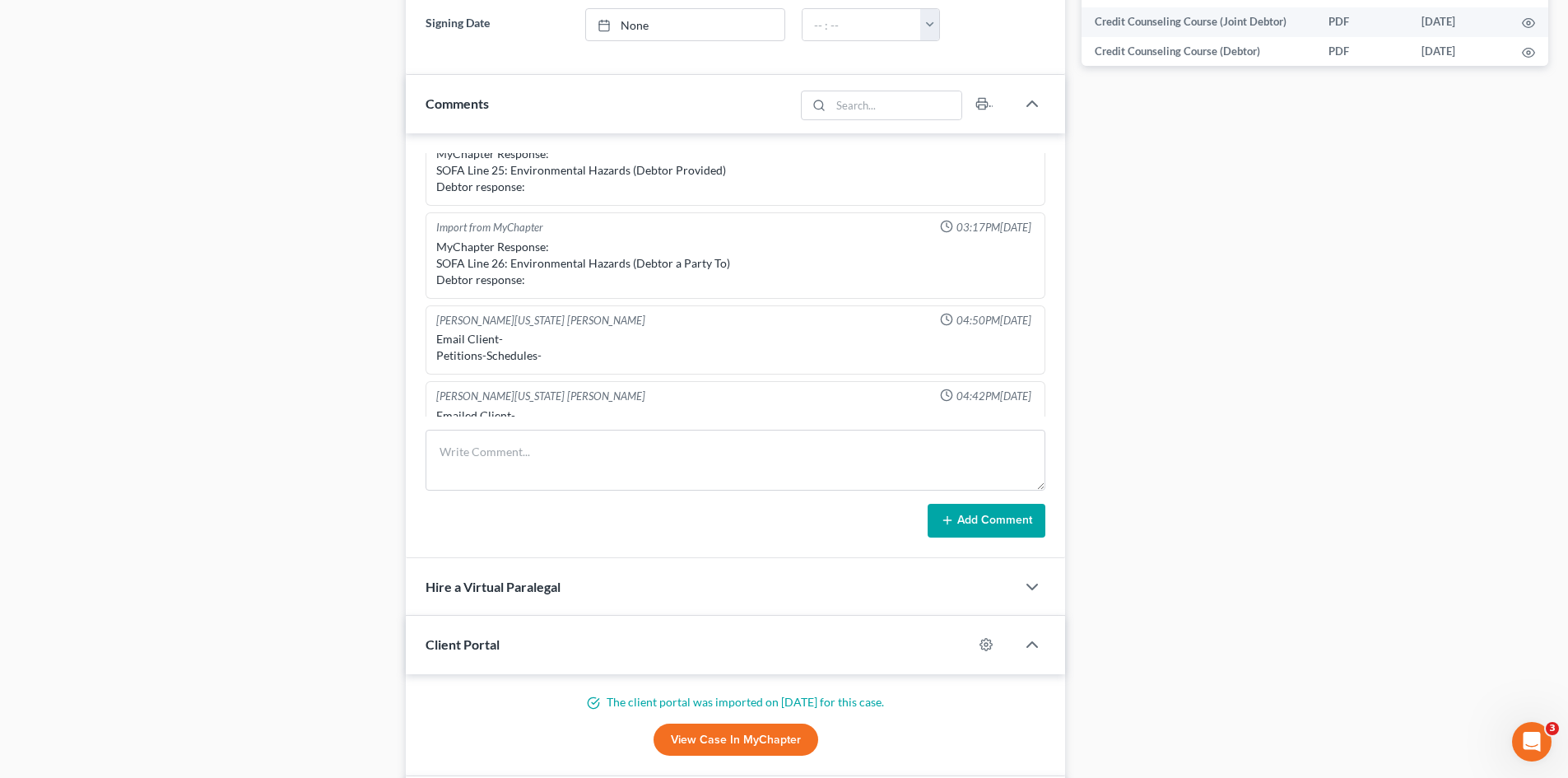
scroll to position [1346, 0]
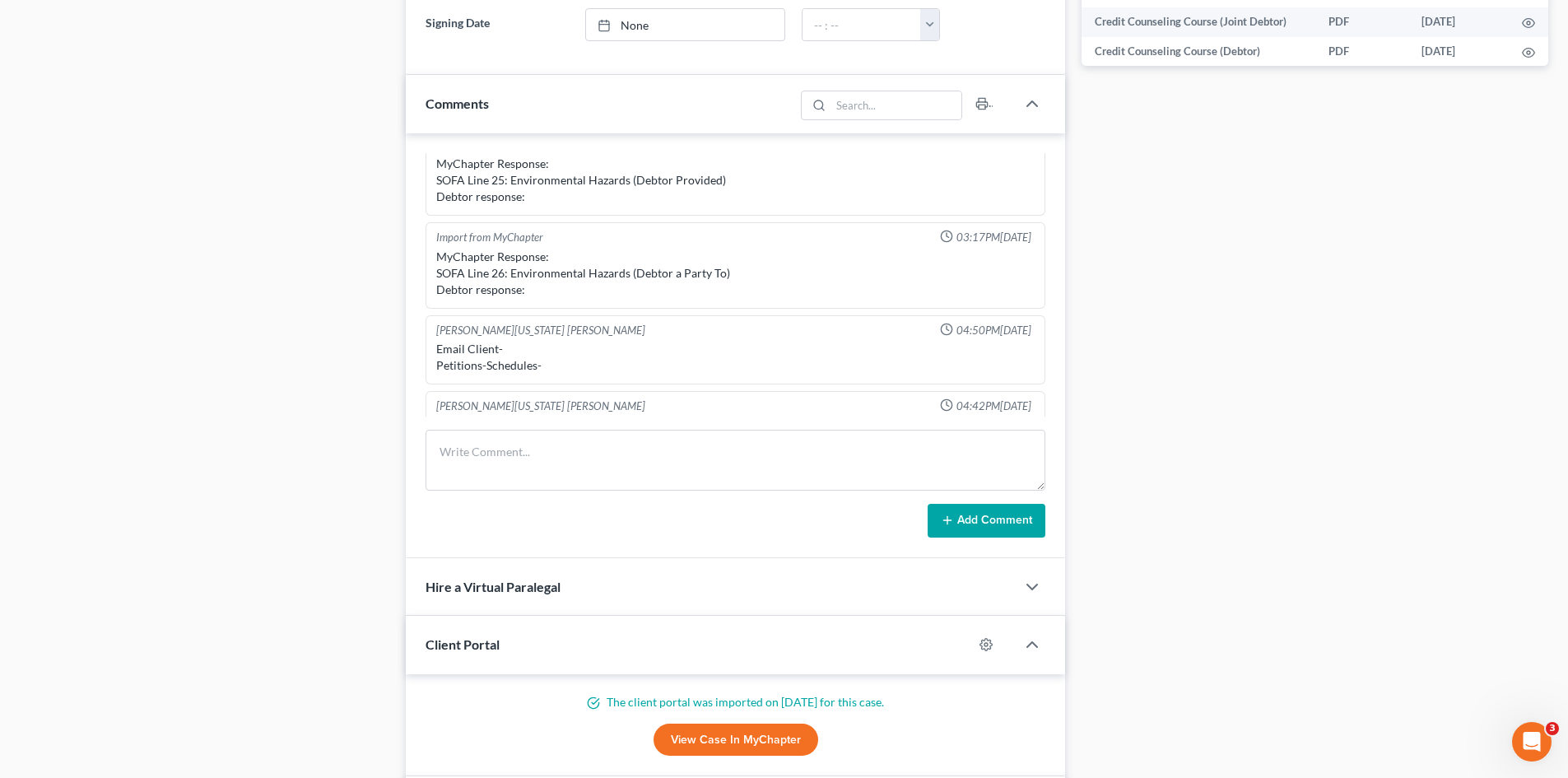
click at [241, 392] on div "Case Dashboard Payments Invoices Payments Payments Credit Report Client Profile" at bounding box center [204, 107] width 386 height 1709
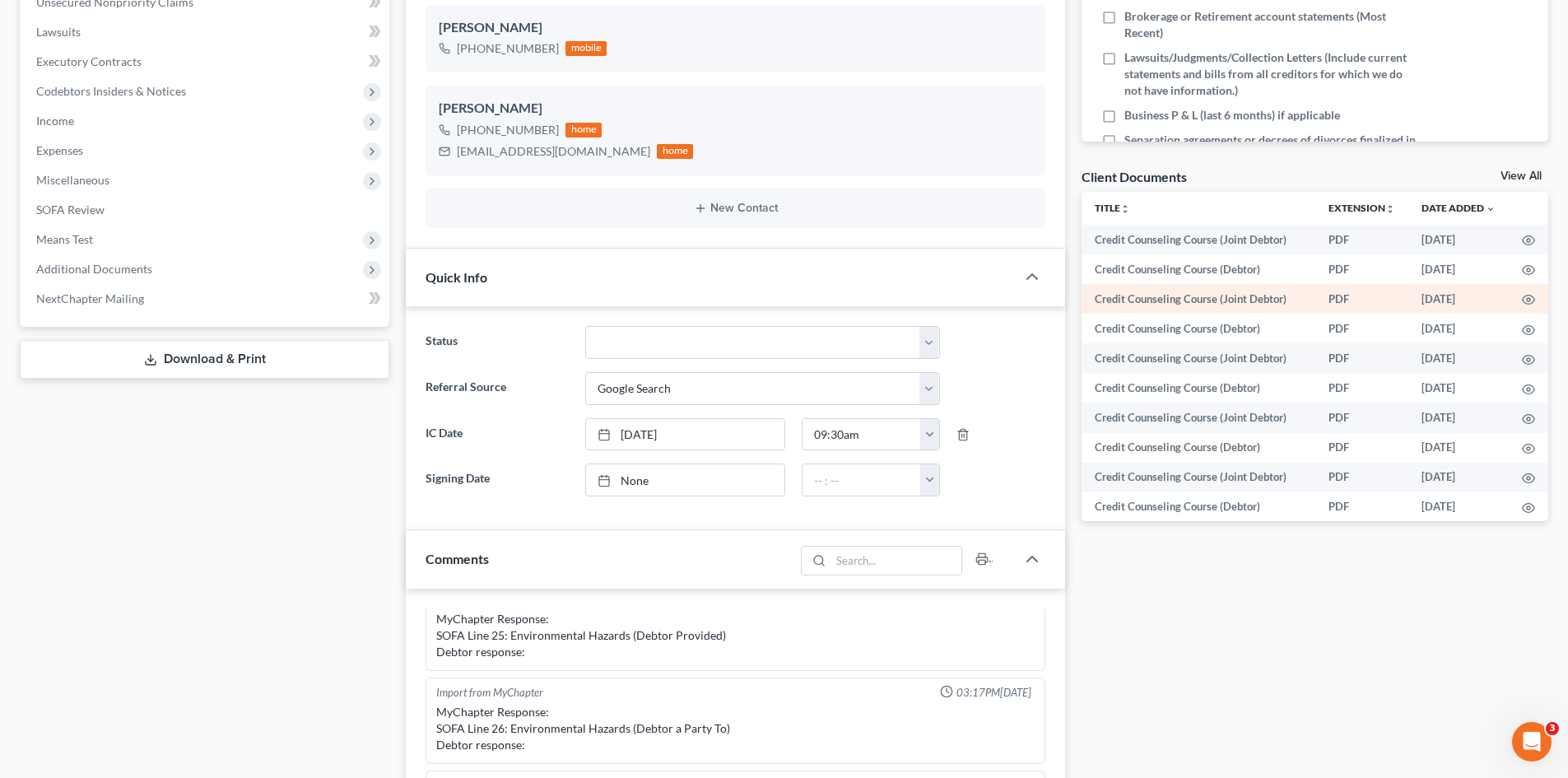
scroll to position [318, 0]
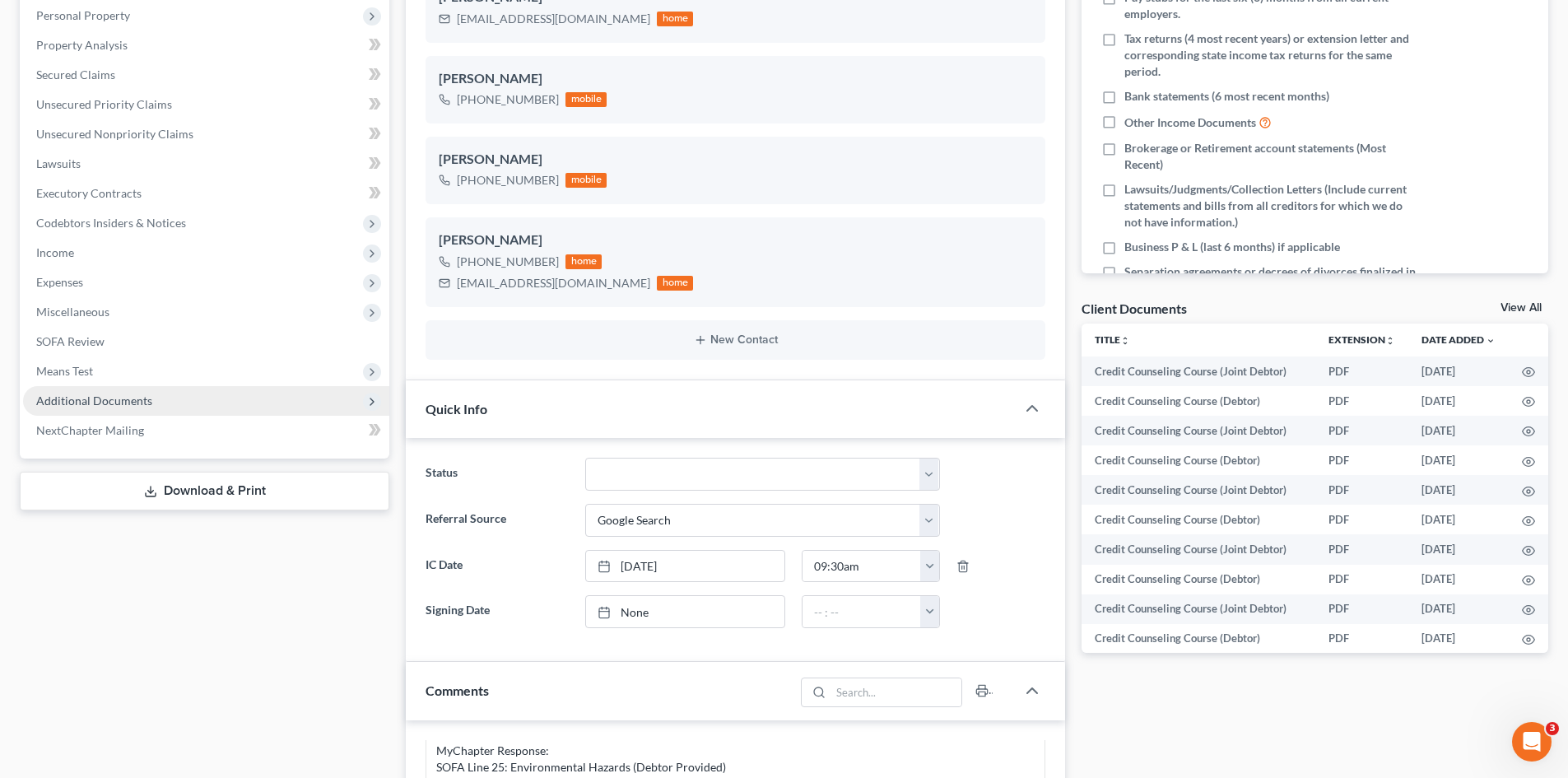
click at [175, 392] on span "Additional Documents" at bounding box center [206, 401] width 366 height 30
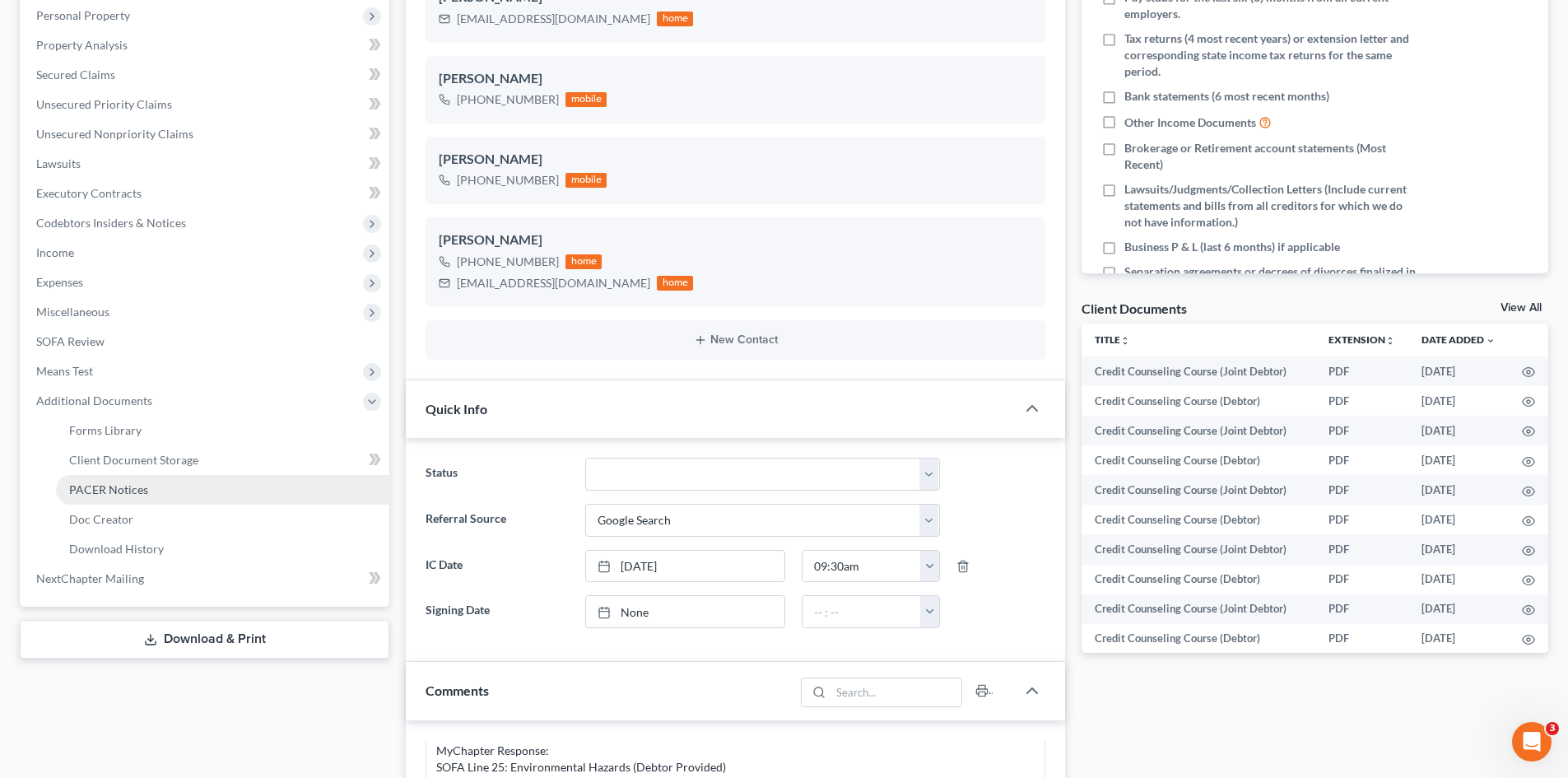
click at [174, 490] on link "PACER Notices" at bounding box center [222, 490] width 333 height 30
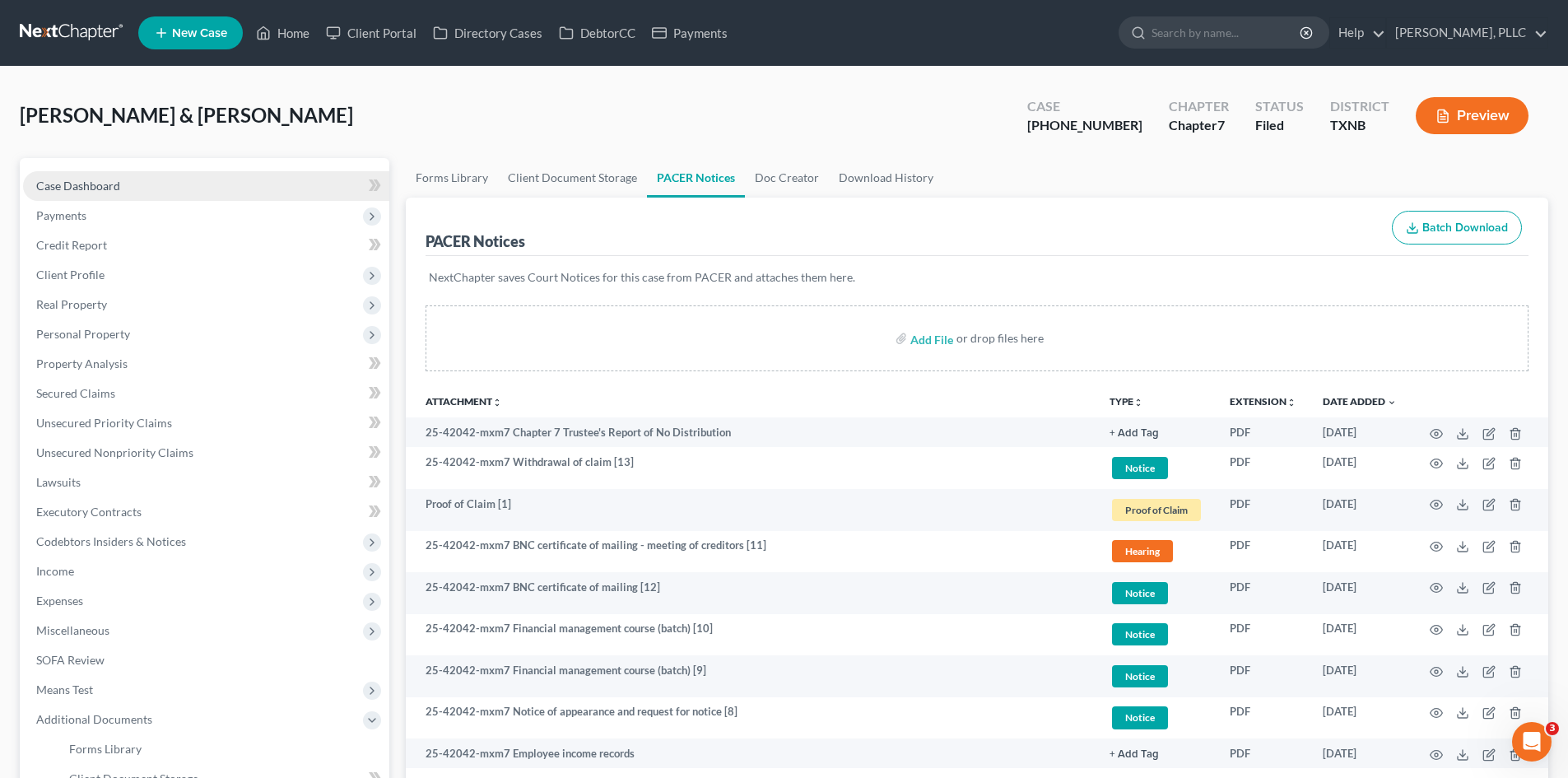
click at [160, 185] on link "Case Dashboard" at bounding box center [206, 186] width 366 height 30
select select "4"
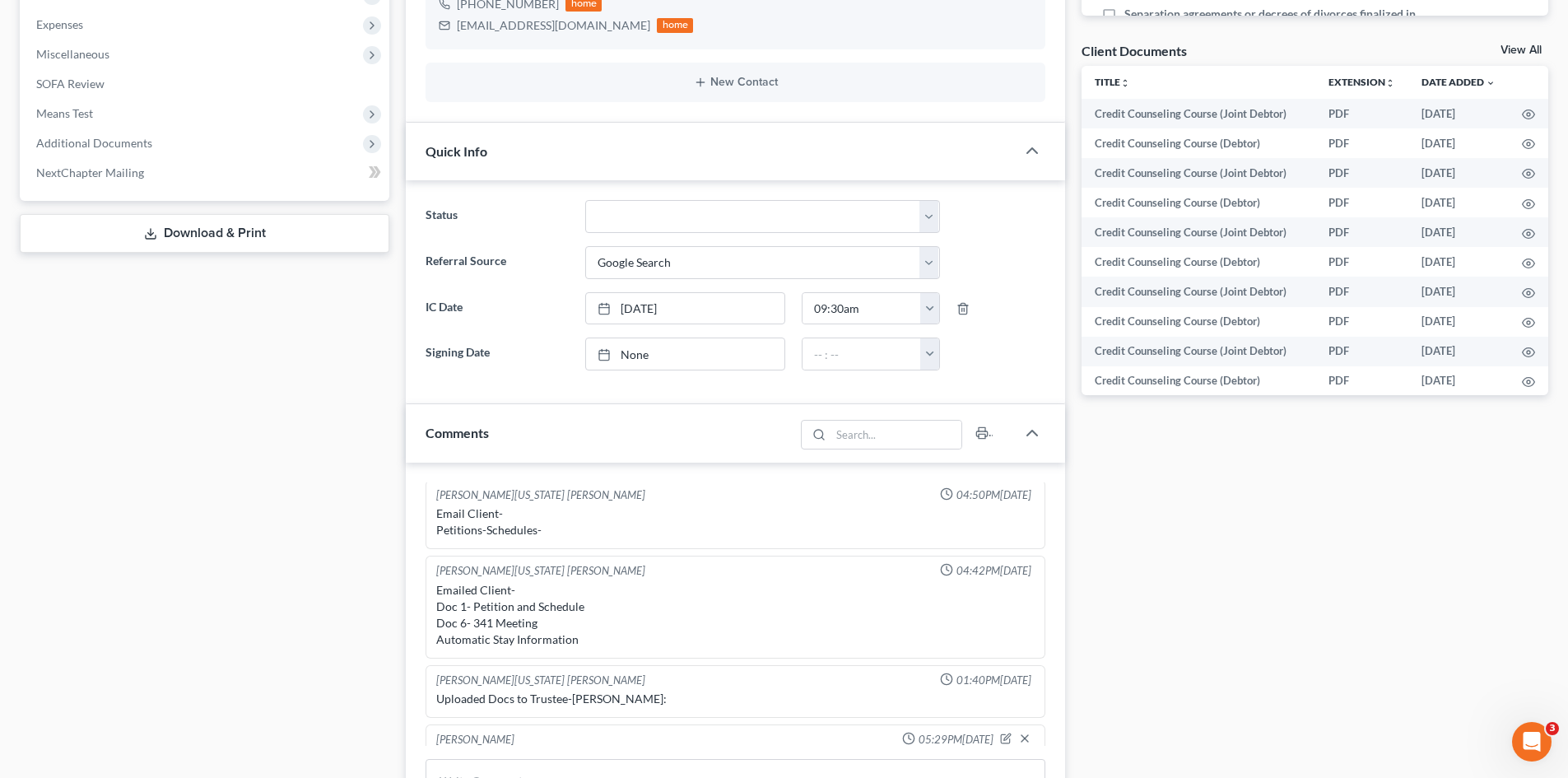
scroll to position [905, 0]
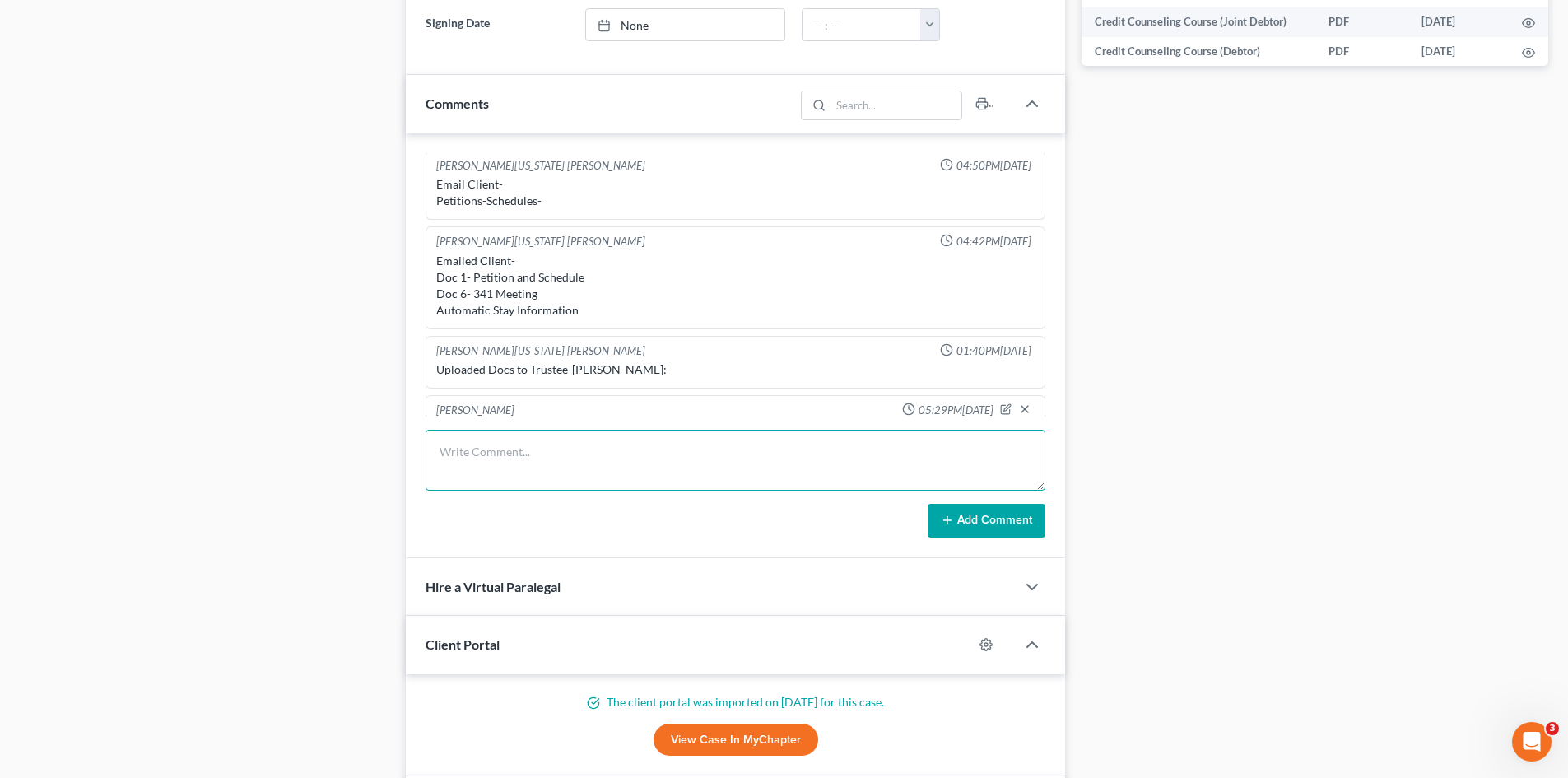
click at [581, 453] on textarea at bounding box center [735, 460] width 620 height 61
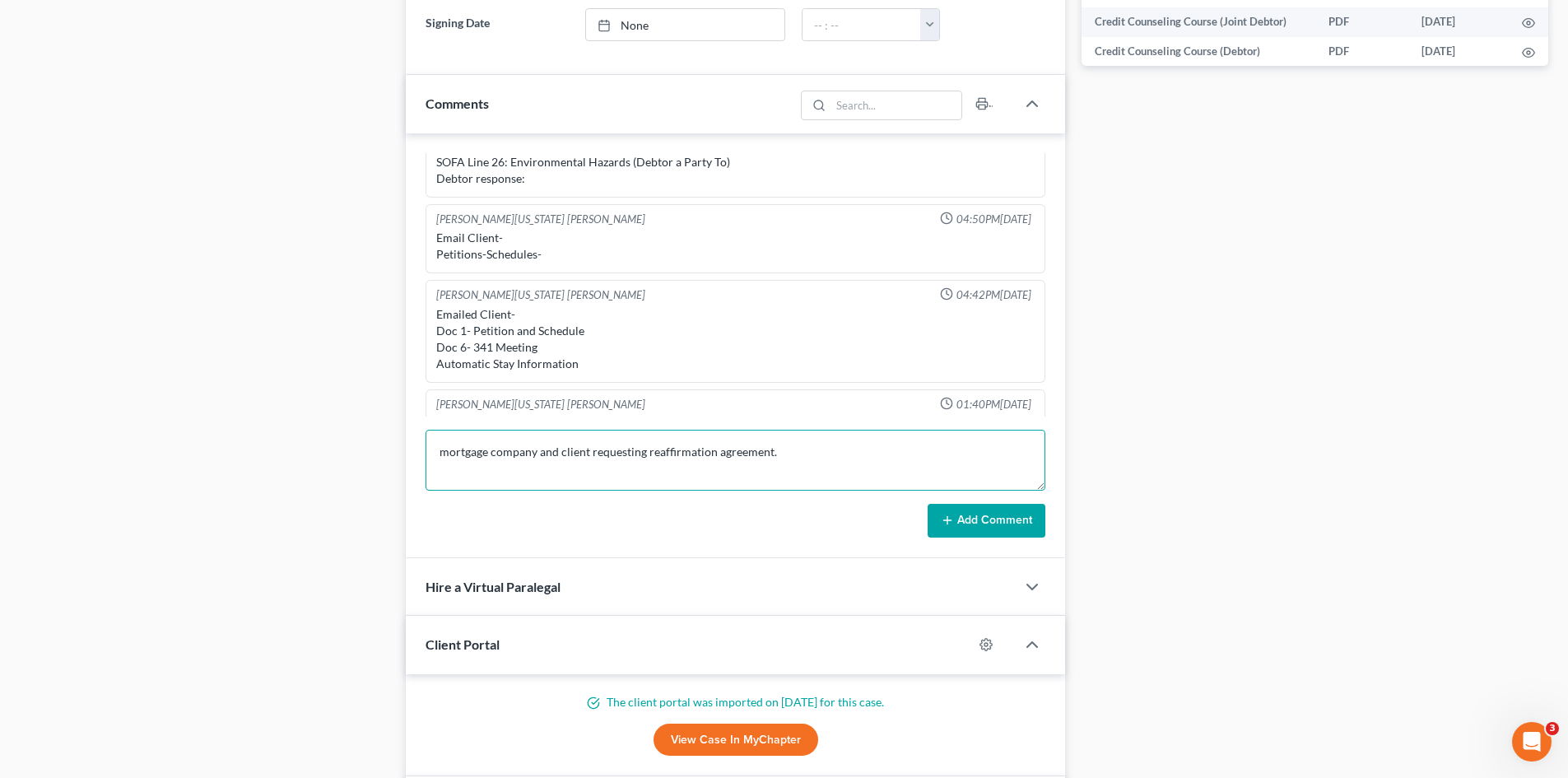
scroll to position [1429, 0]
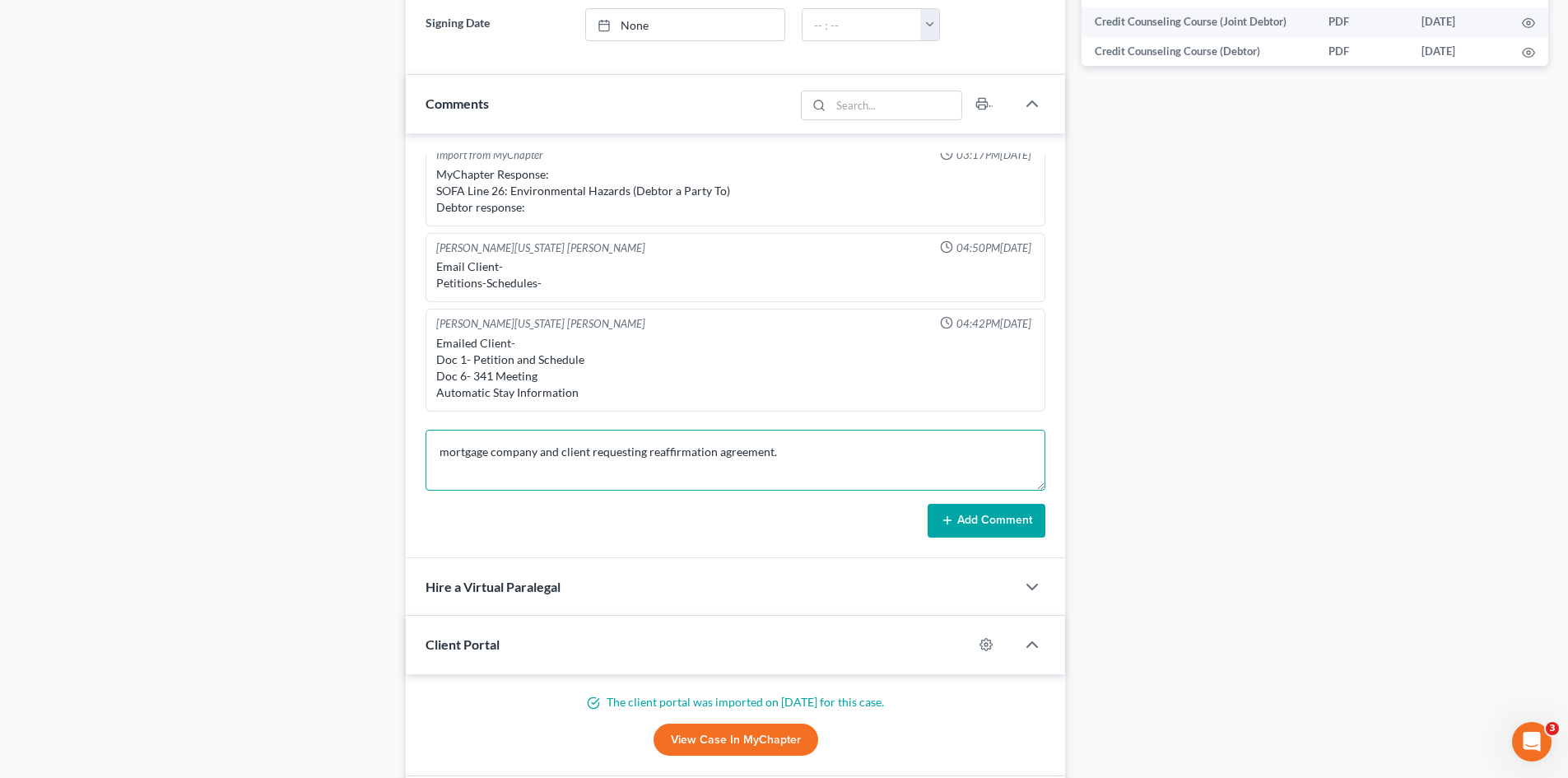
type textarea "mortgage company and client requesting reaffirmation agreement."
click at [975, 525] on button "Add Comment" at bounding box center [986, 521] width 118 height 34
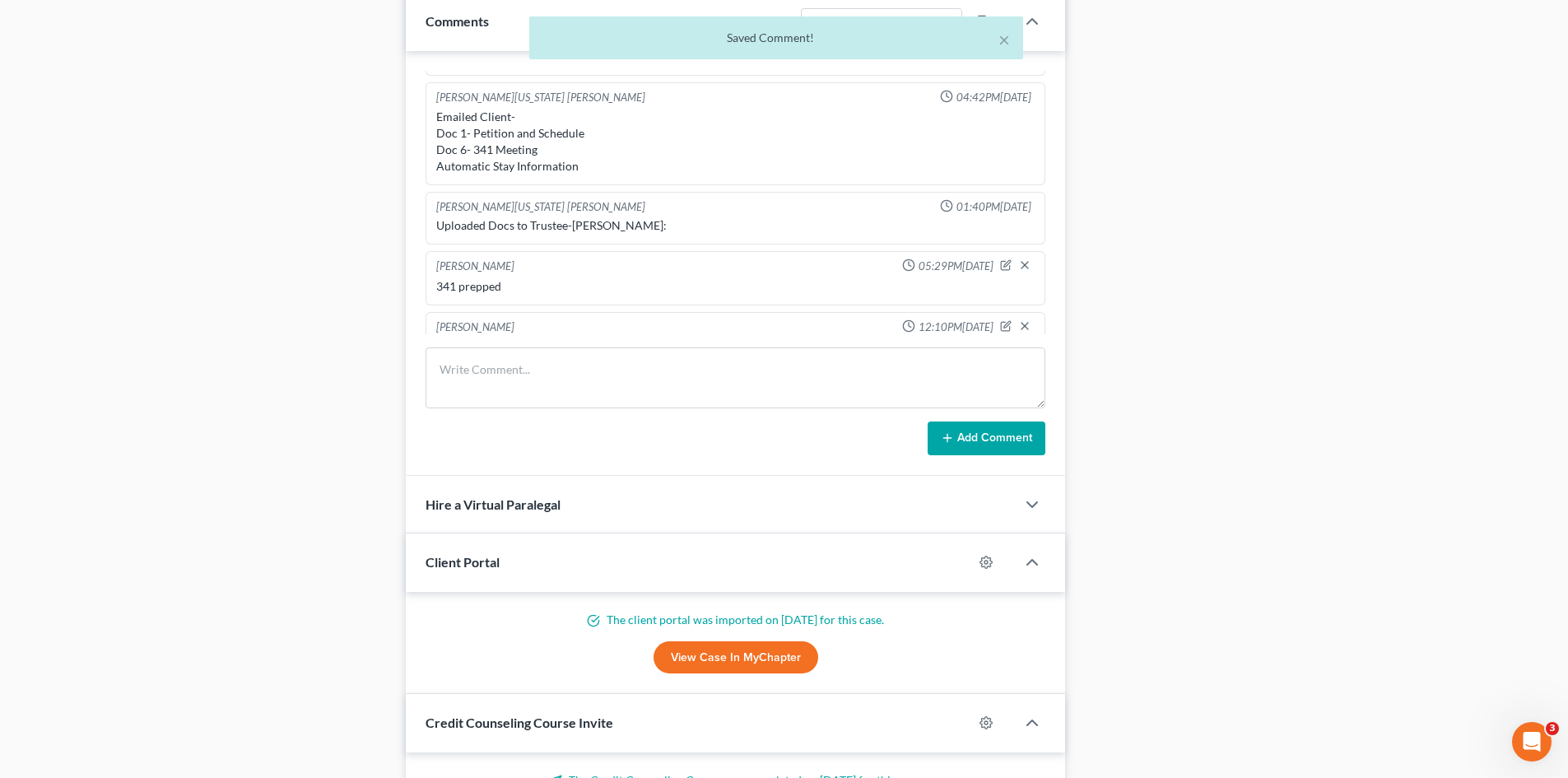
scroll to position [1152, 0]
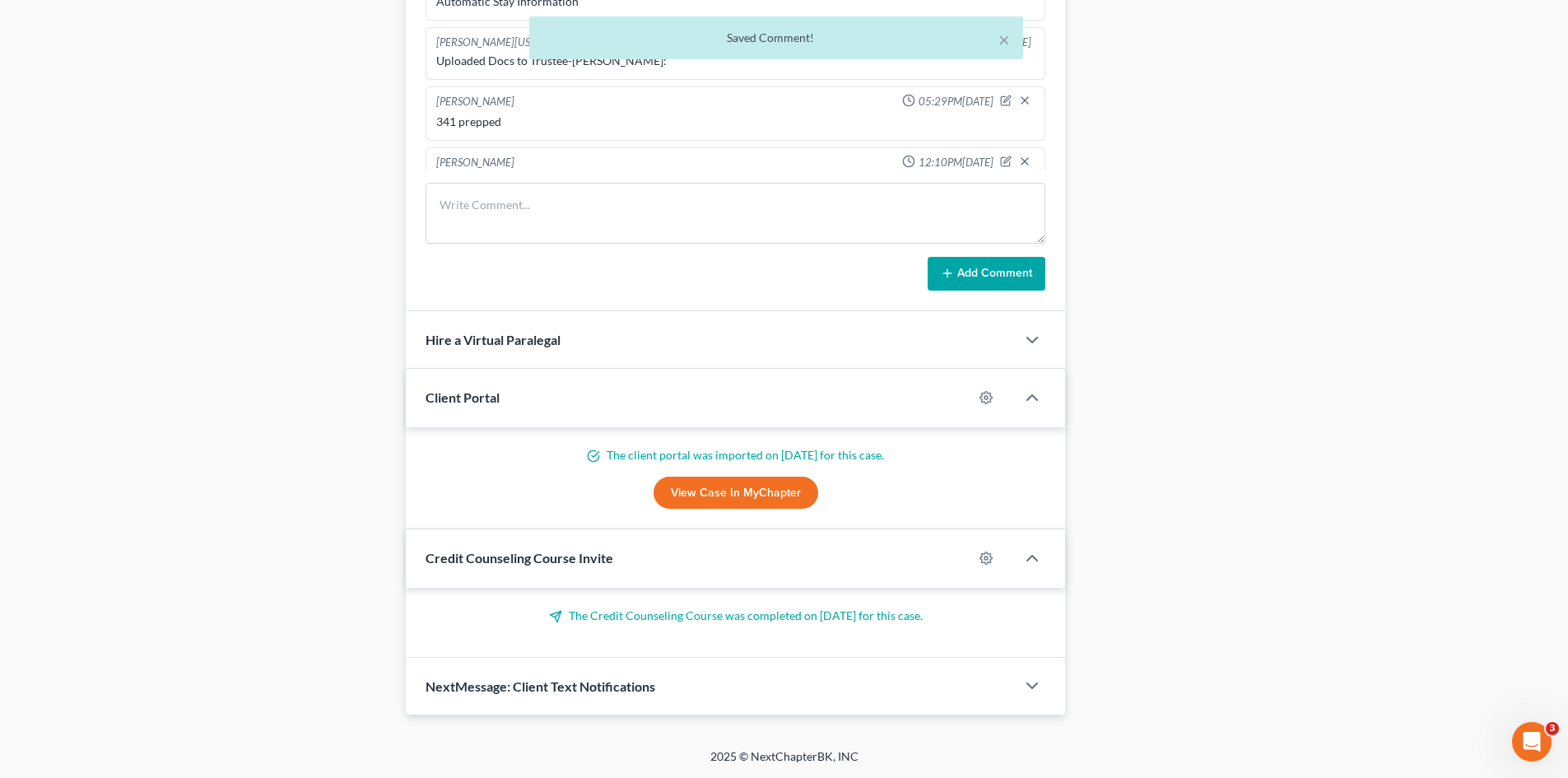
drag, startPoint x: 782, startPoint y: 149, endPoint x: 398, endPoint y: 159, distance: 384.1
copy div "mortgage company and client requesting reaffirmation agreement."
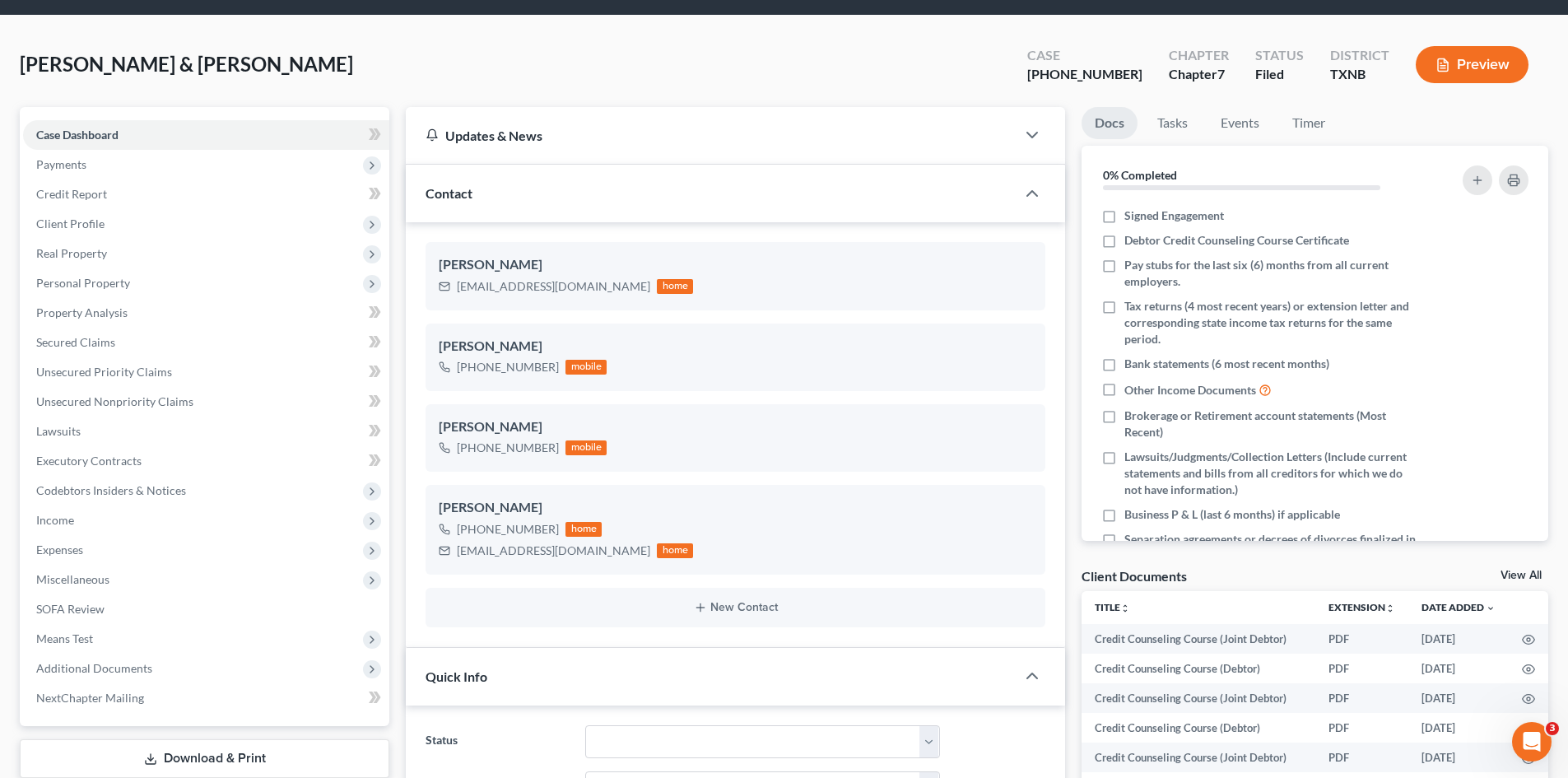
scroll to position [0, 0]
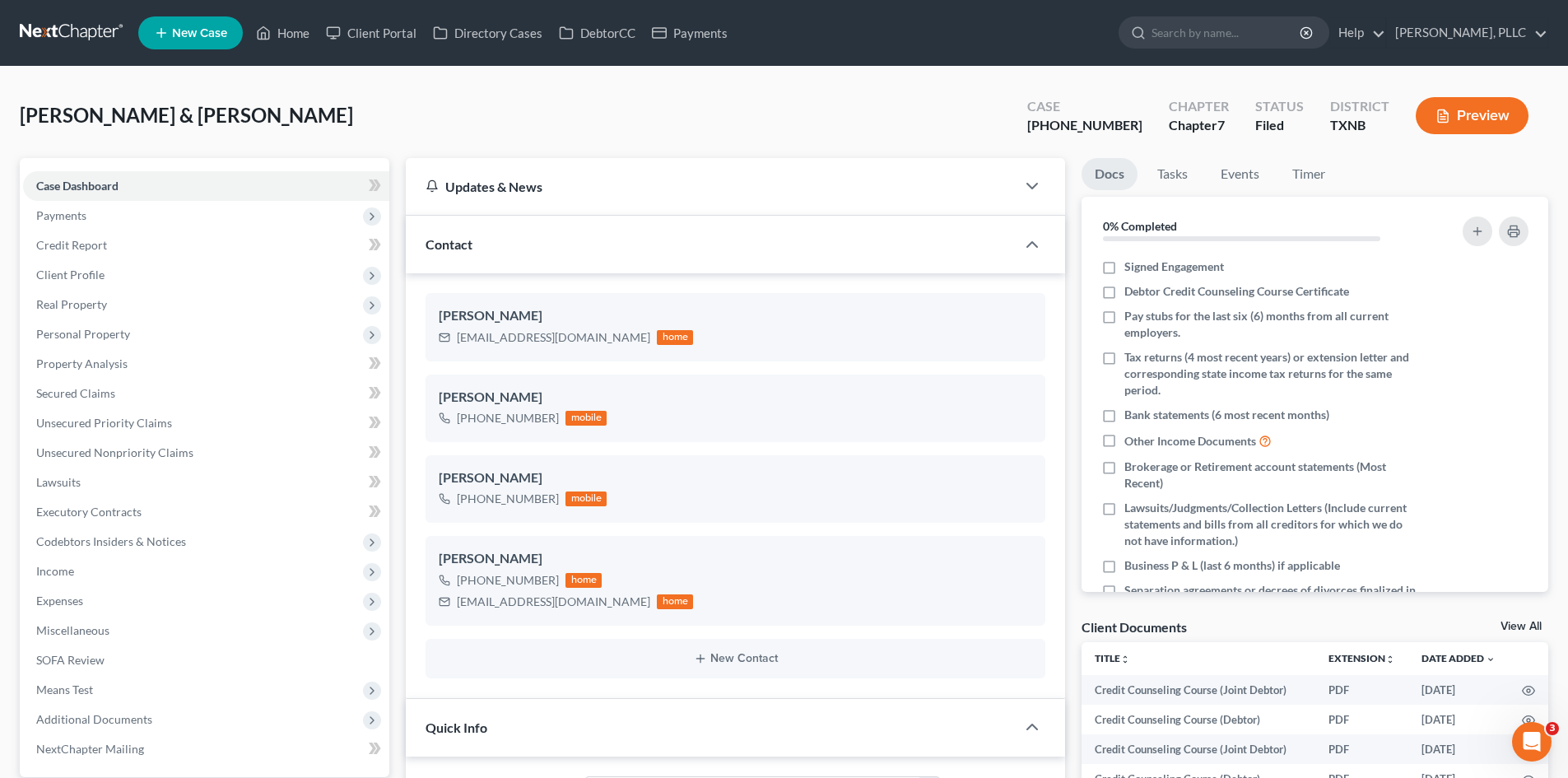
drag, startPoint x: 0, startPoint y: 119, endPoint x: 1067, endPoint y: 8, distance: 1072.8
click at [334, 86] on div "Webster, Michael & Barbara Upgraded Case 25-42042-7 Chapter Chapter 7 Status Fi…" at bounding box center [784, 122] width 1528 height 71
click at [693, 41] on link "Payments" at bounding box center [689, 33] width 92 height 30
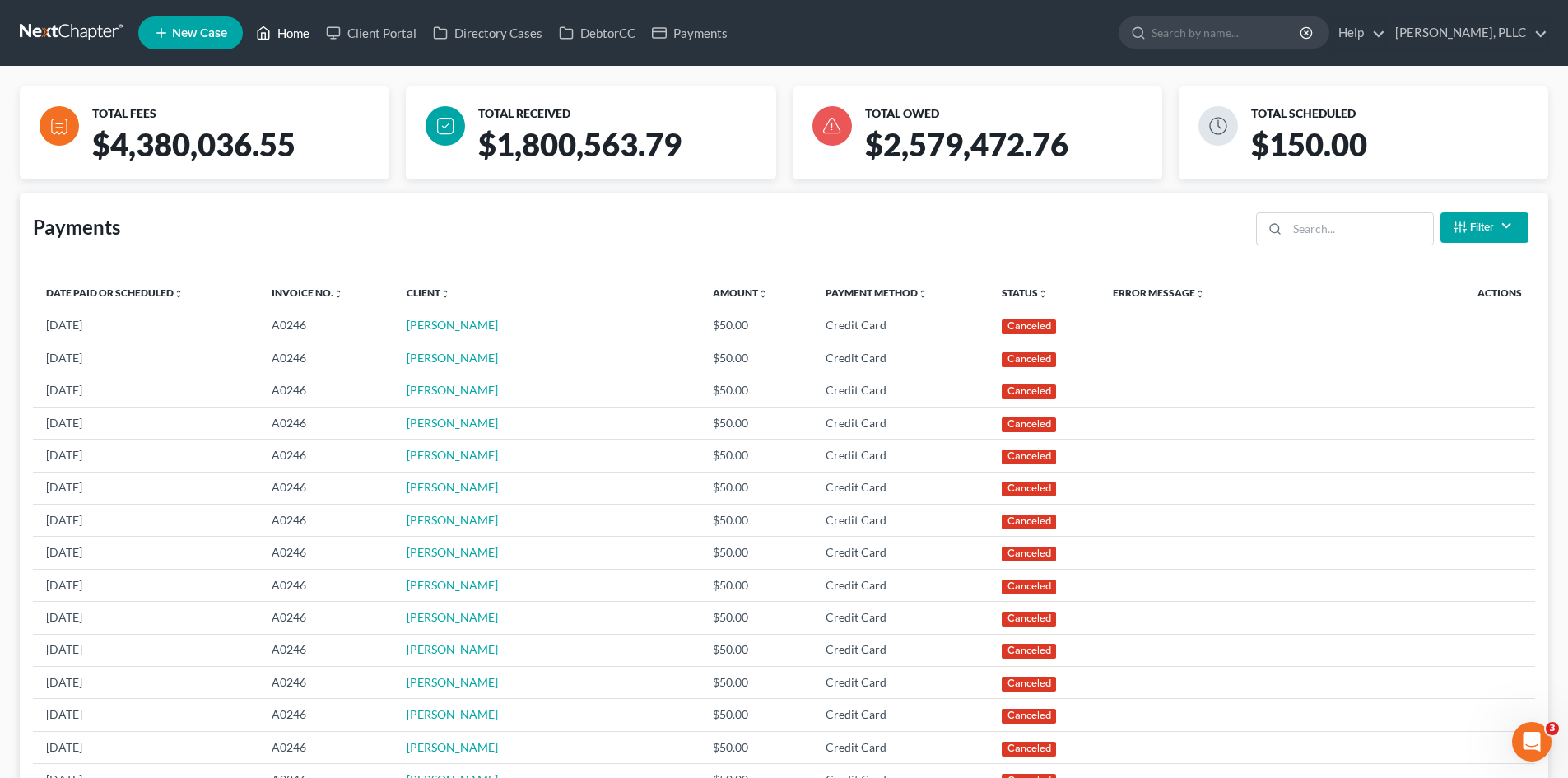
click at [295, 37] on link "Home" at bounding box center [282, 33] width 70 height 30
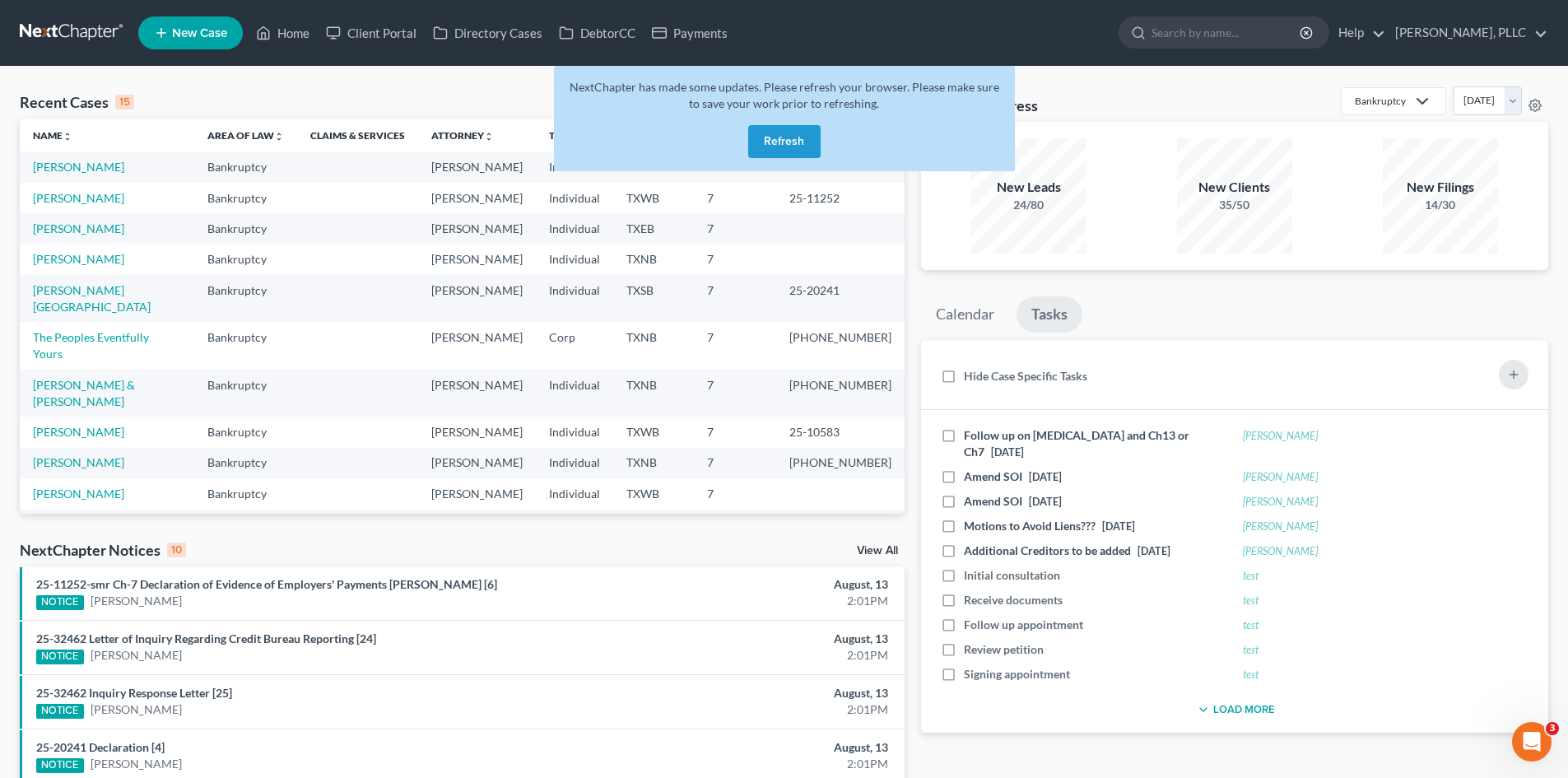
click at [809, 136] on button "Refresh" at bounding box center [784, 141] width 72 height 32
